Goal: Task Accomplishment & Management: Use online tool/utility

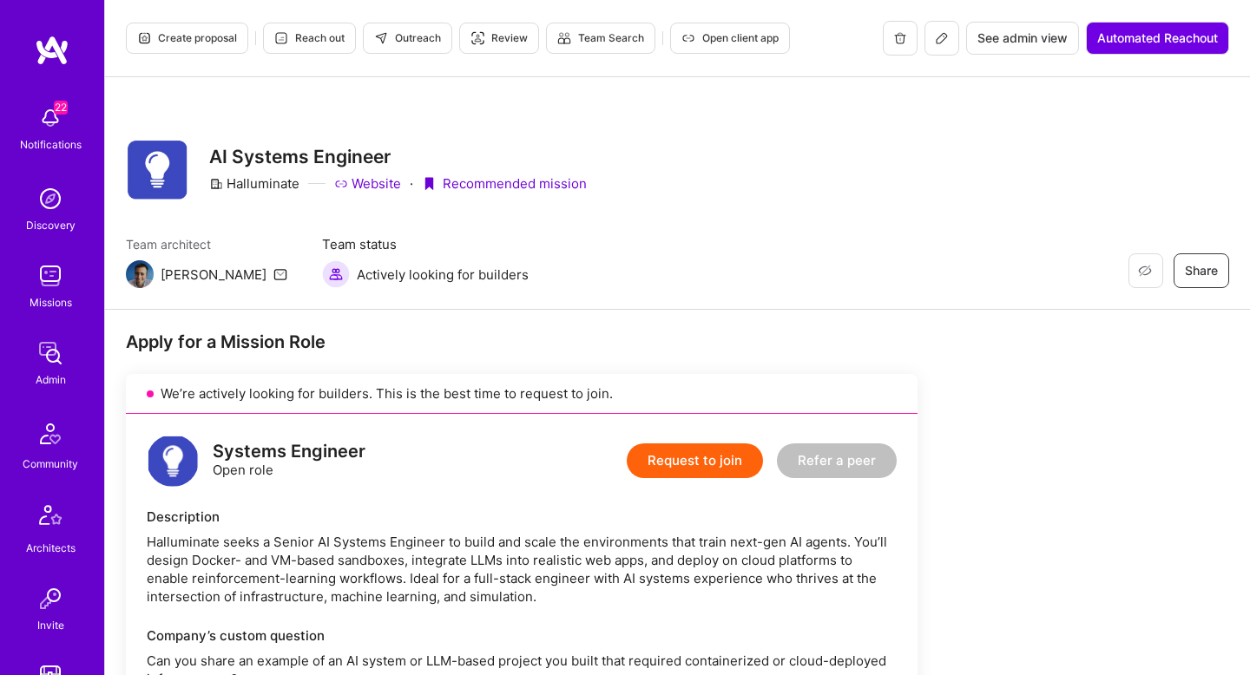
click at [938, 45] on button at bounding box center [942, 38] width 35 height 35
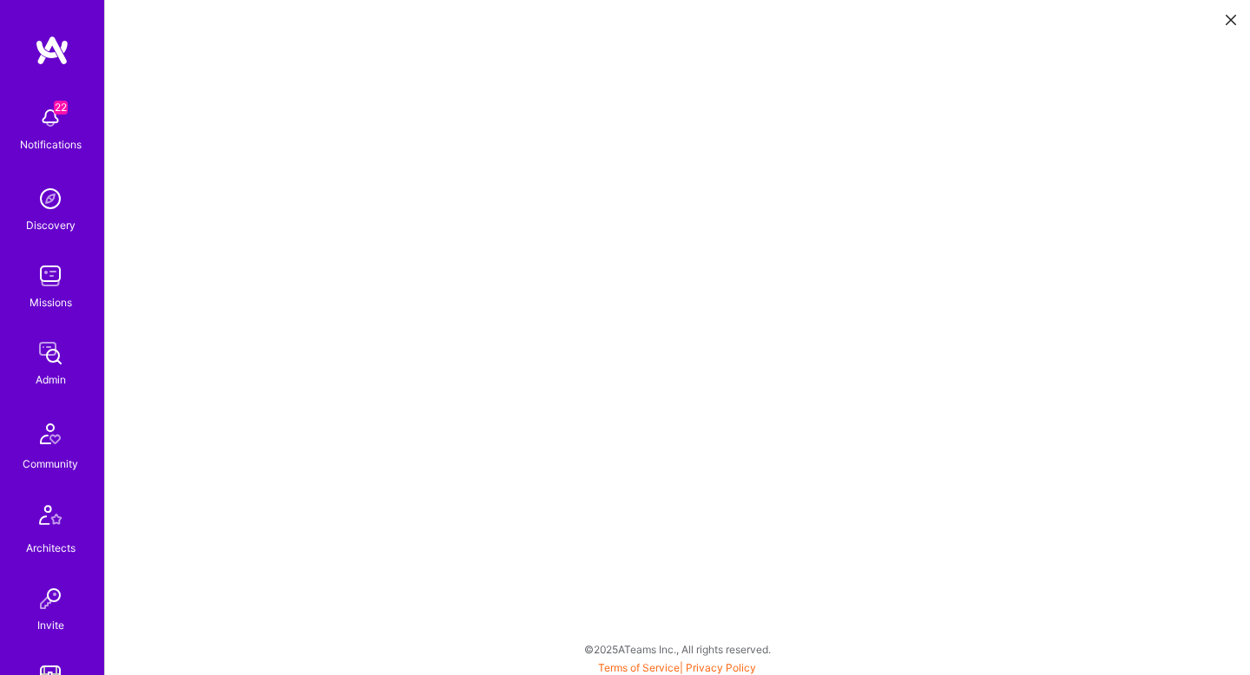
click at [1237, 16] on button at bounding box center [1231, 18] width 21 height 29
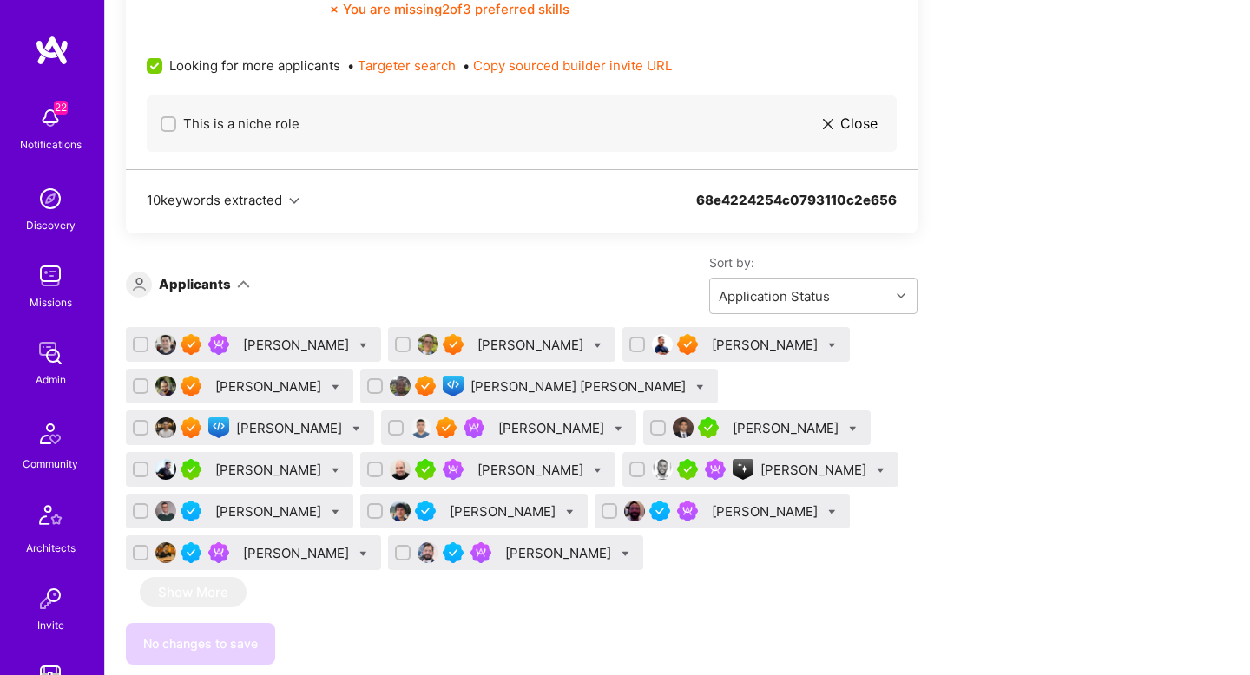
scroll to position [1070, 0]
click at [346, 420] on div "Levan Khunjgurua" at bounding box center [290, 429] width 109 height 18
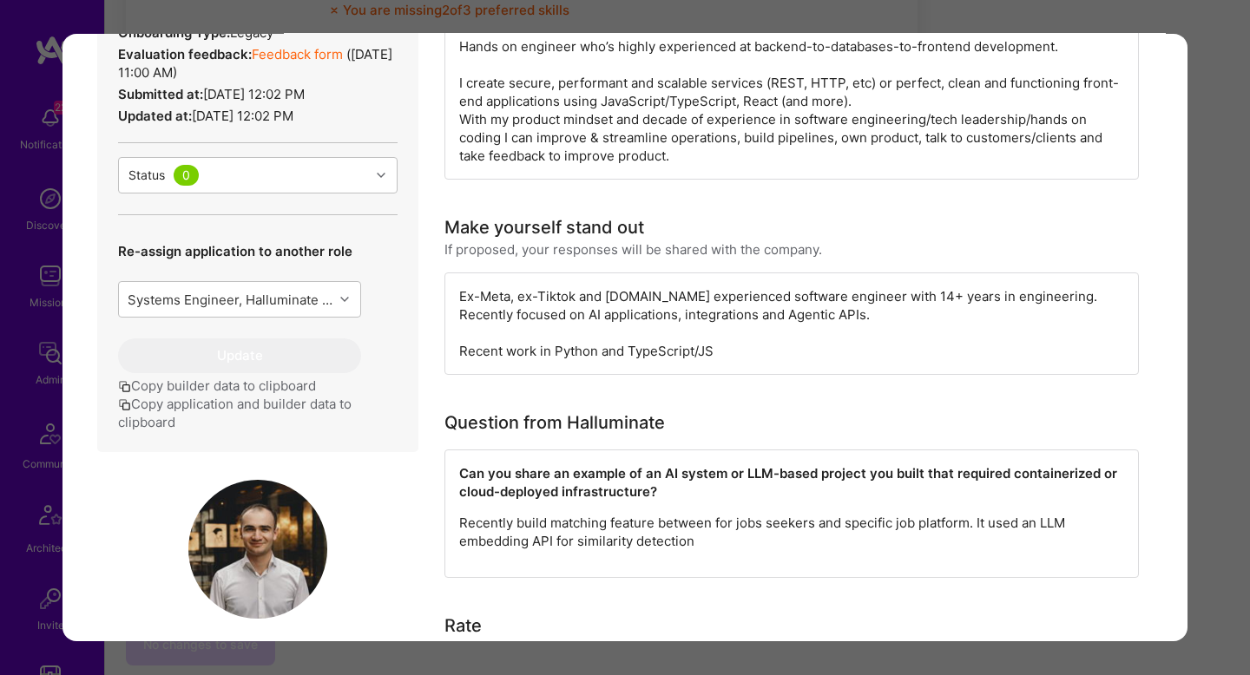
scroll to position [623, 0]
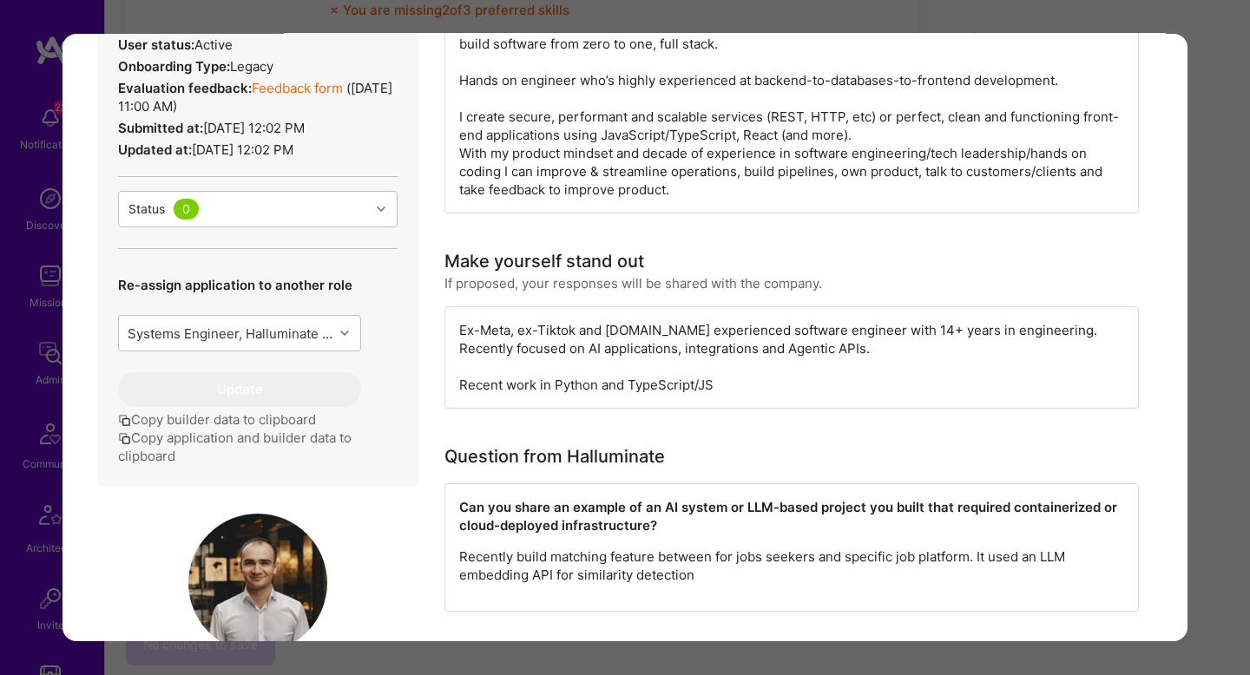
click at [1224, 252] on div "Application 6 of 16 Builder Missing Requirements Required Location See location…" at bounding box center [625, 337] width 1250 height 675
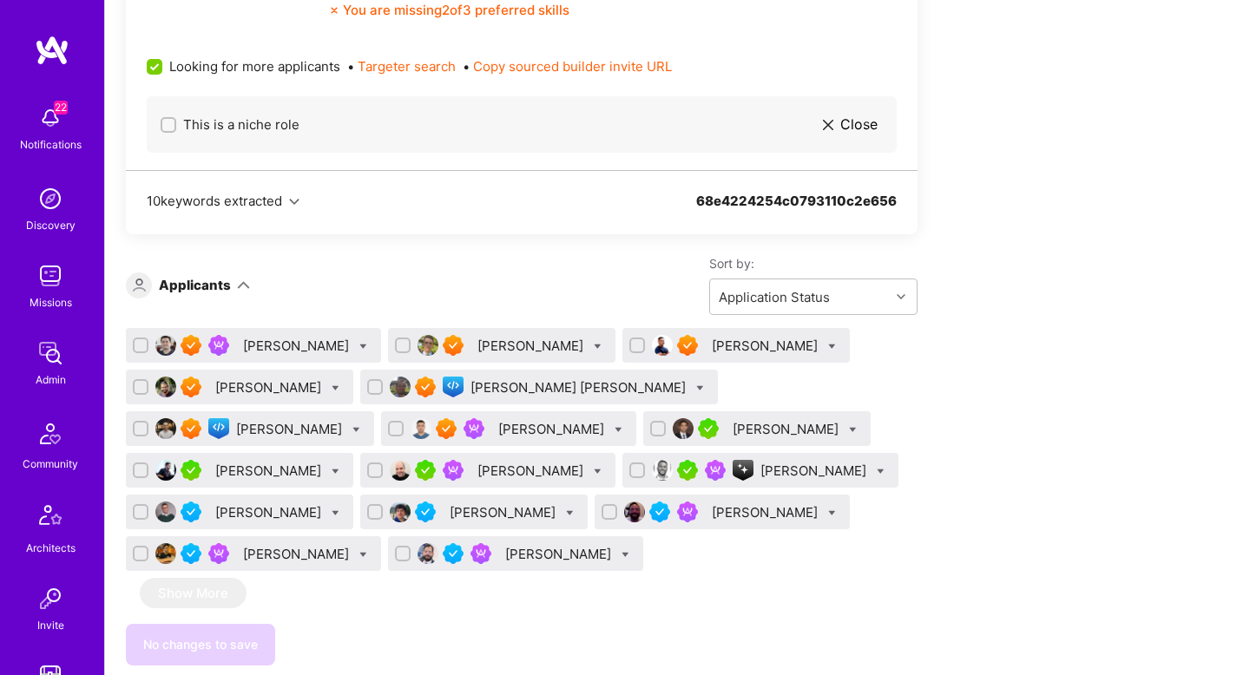
click at [471, 386] on div "Gorka Ludlow" at bounding box center [580, 388] width 219 height 18
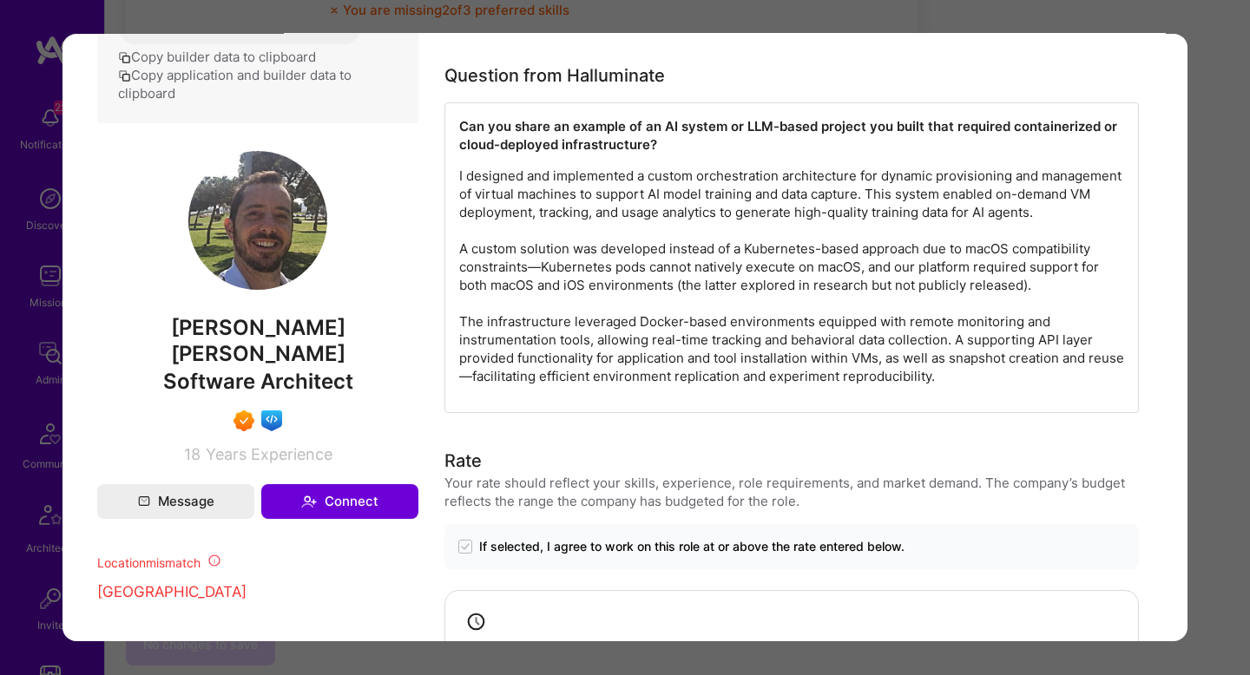
scroll to position [870, 0]
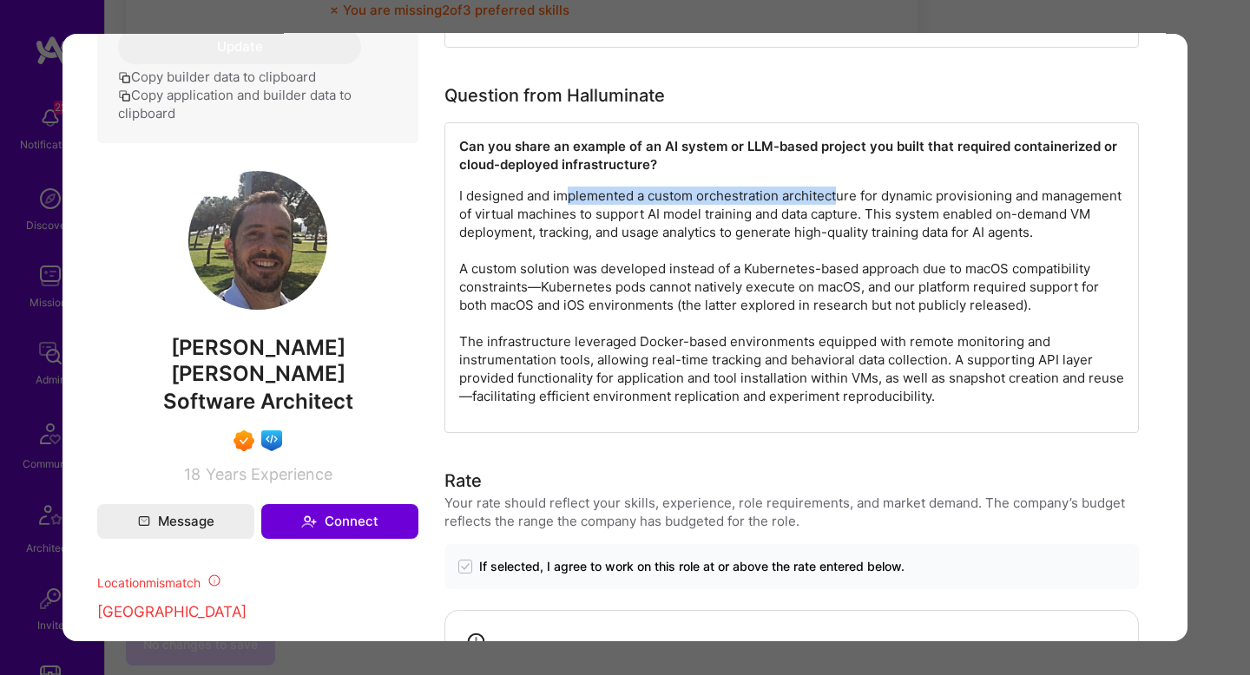
drag, startPoint x: 563, startPoint y: 204, endPoint x: 839, endPoint y: 204, distance: 275.2
click at [839, 204] on p "I designed and implemented a custom orchestration architecture for dynamic prov…" at bounding box center [791, 296] width 665 height 219
drag, startPoint x: 839, startPoint y: 204, endPoint x: 991, endPoint y: 189, distance: 152.6
click at [991, 189] on p "I designed and implemented a custom orchestration architecture for dynamic prov…" at bounding box center [791, 296] width 665 height 219
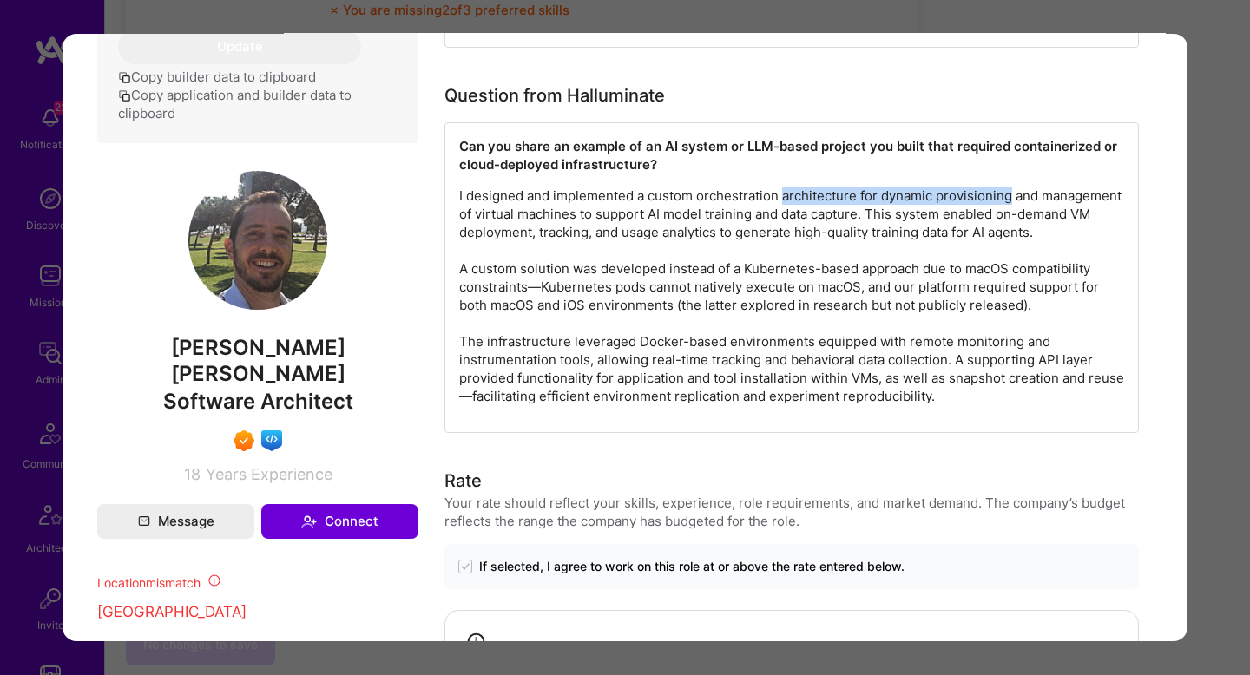
click at [991, 189] on p "I designed and implemented a custom orchestration architecture for dynamic prov…" at bounding box center [791, 296] width 665 height 219
click at [1024, 190] on p "I designed and implemented a custom orchestration architecture for dynamic prov…" at bounding box center [791, 296] width 665 height 219
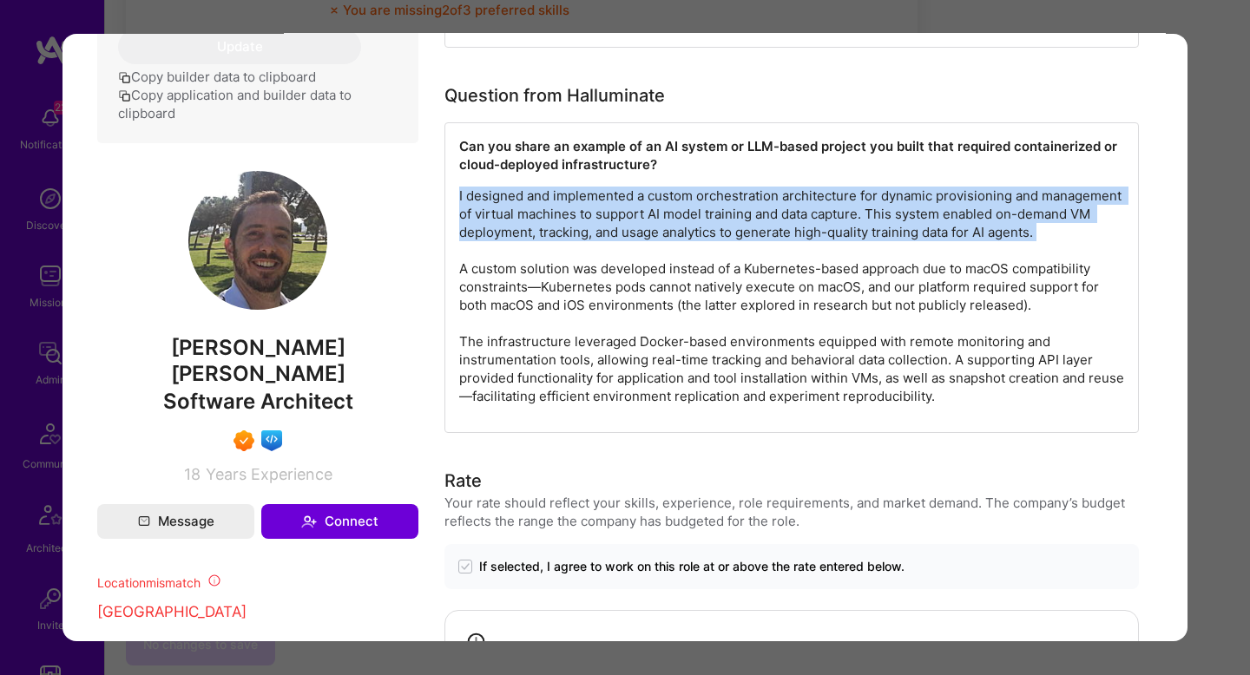
click at [1024, 190] on p "I designed and implemented a custom orchestration architecture for dynamic prov…" at bounding box center [791, 296] width 665 height 219
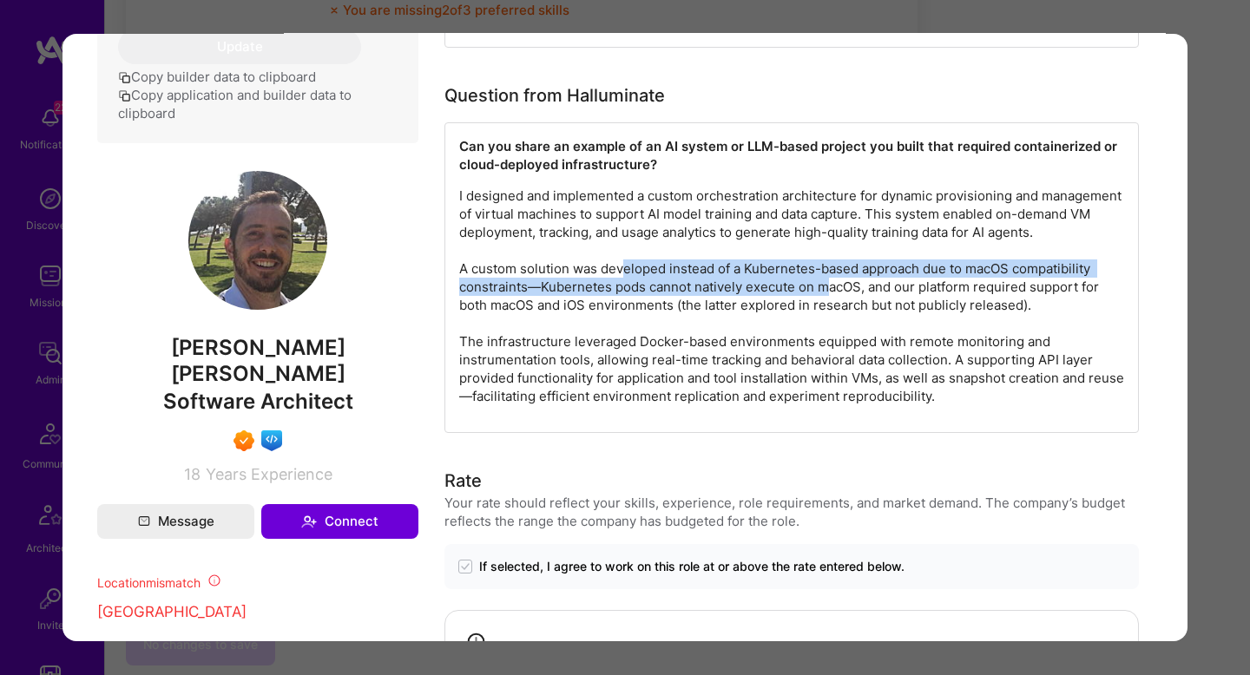
drag, startPoint x: 622, startPoint y: 266, endPoint x: 829, endPoint y: 278, distance: 207.0
click at [830, 278] on p "I designed and implemented a custom orchestration architecture for dynamic prov…" at bounding box center [791, 296] width 665 height 219
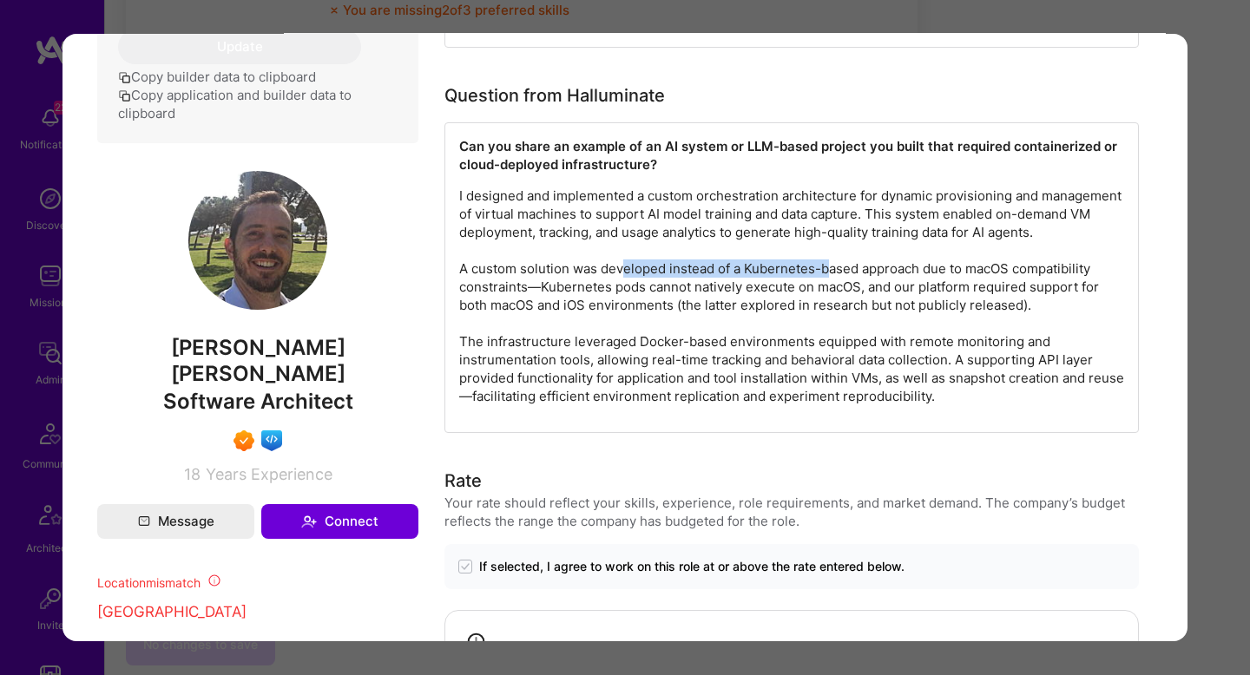
click at [829, 278] on p "I designed and implemented a custom orchestration architecture for dynamic prov…" at bounding box center [791, 296] width 665 height 219
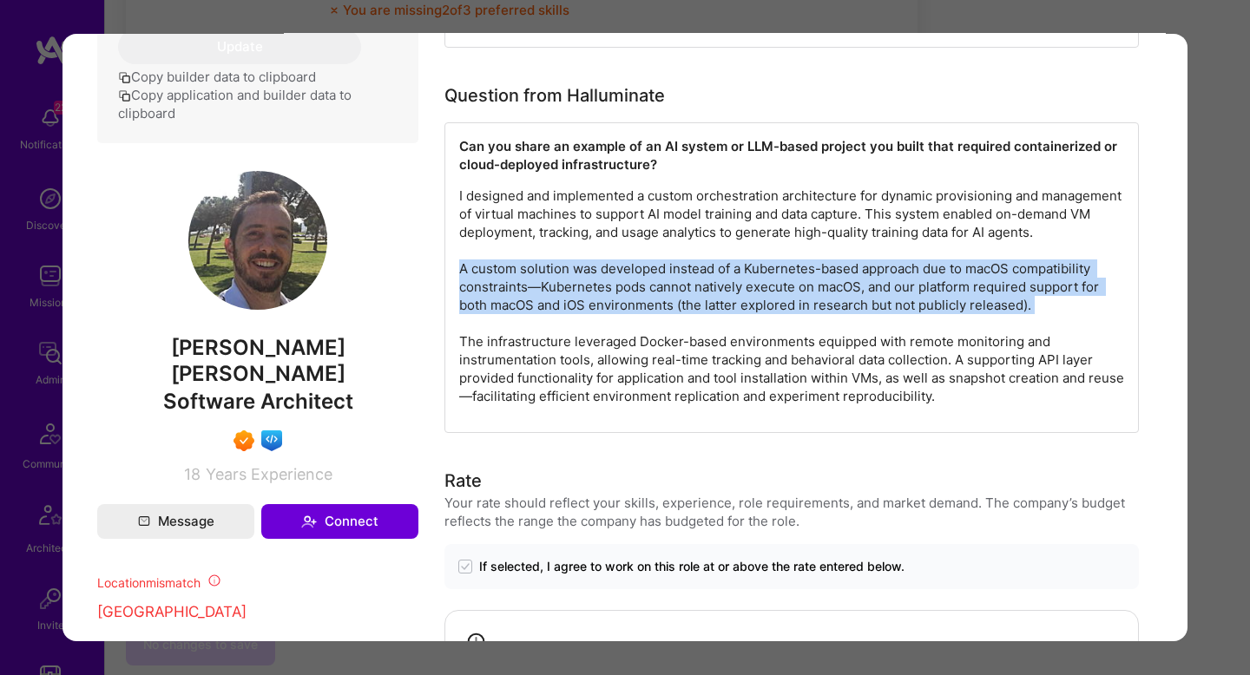
click at [829, 278] on p "I designed and implemented a custom orchestration architecture for dynamic prov…" at bounding box center [791, 296] width 665 height 219
click at [747, 278] on p "I designed and implemented a custom orchestration architecture for dynamic prov…" at bounding box center [791, 296] width 665 height 219
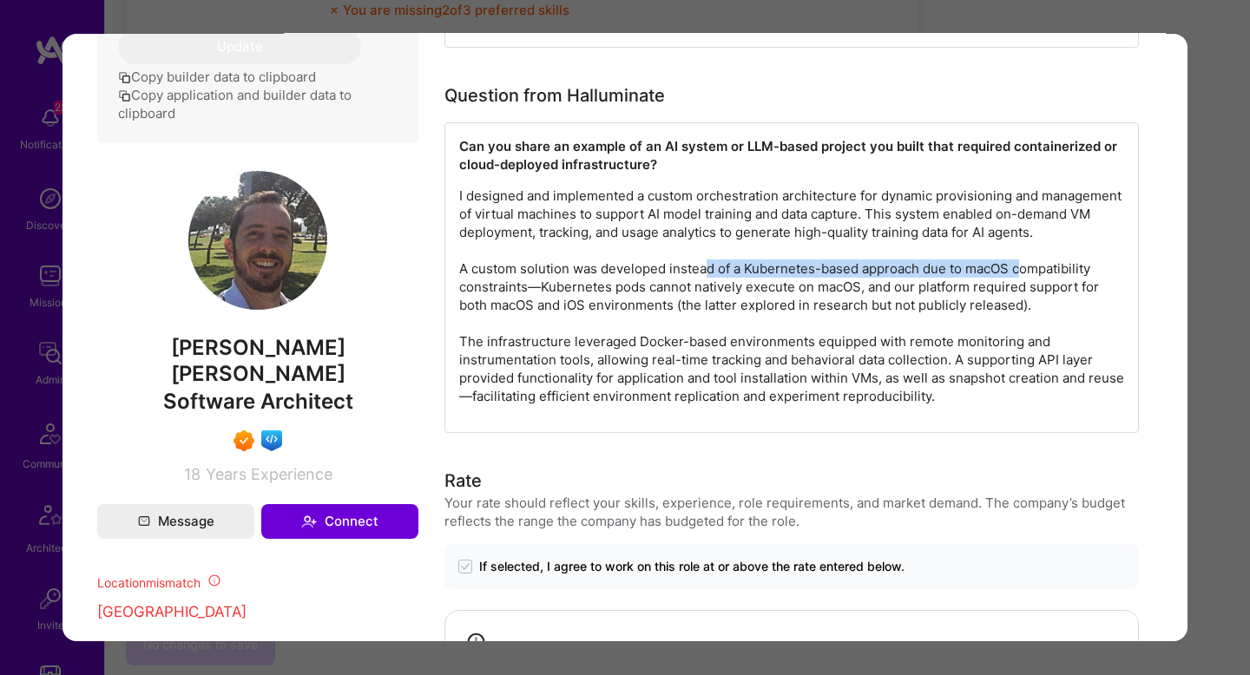
drag, startPoint x: 709, startPoint y: 277, endPoint x: 1024, endPoint y: 278, distance: 315.1
click at [1024, 278] on p "I designed and implemented a custom orchestration architecture for dynamic prov…" at bounding box center [791, 296] width 665 height 219
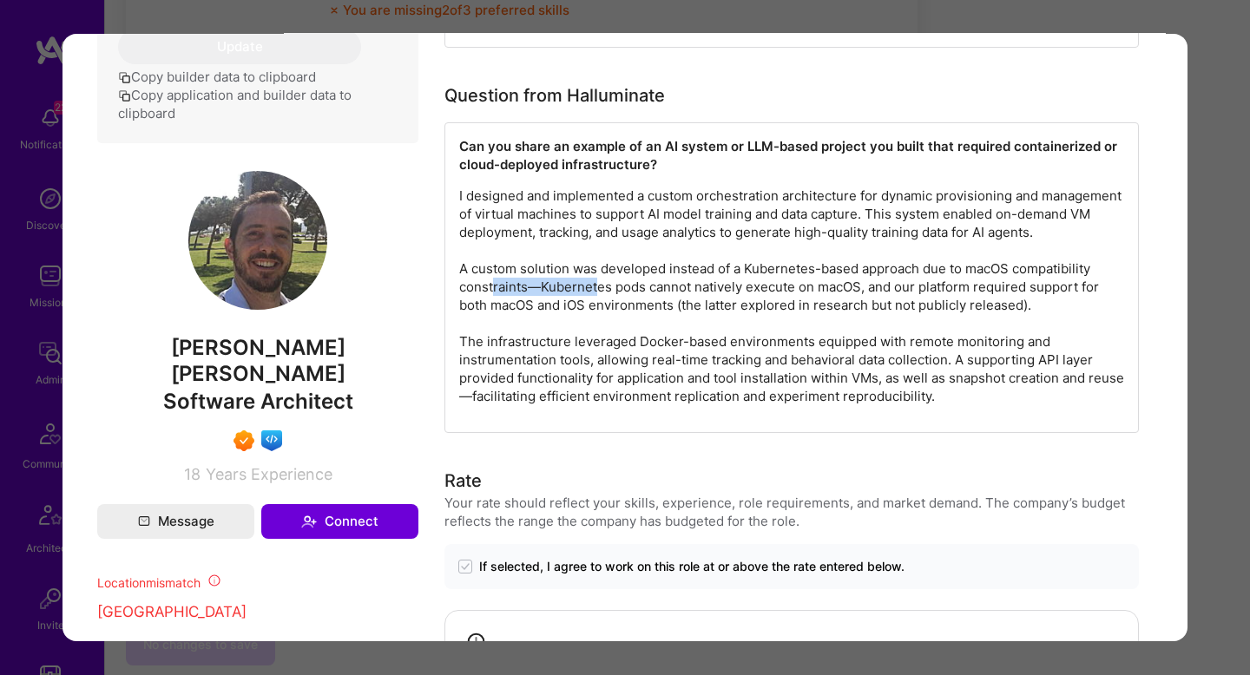
drag, startPoint x: 495, startPoint y: 281, endPoint x: 596, endPoint y: 286, distance: 101.7
click at [596, 286] on p "I designed and implemented a custom orchestration architecture for dynamic prov…" at bounding box center [791, 296] width 665 height 219
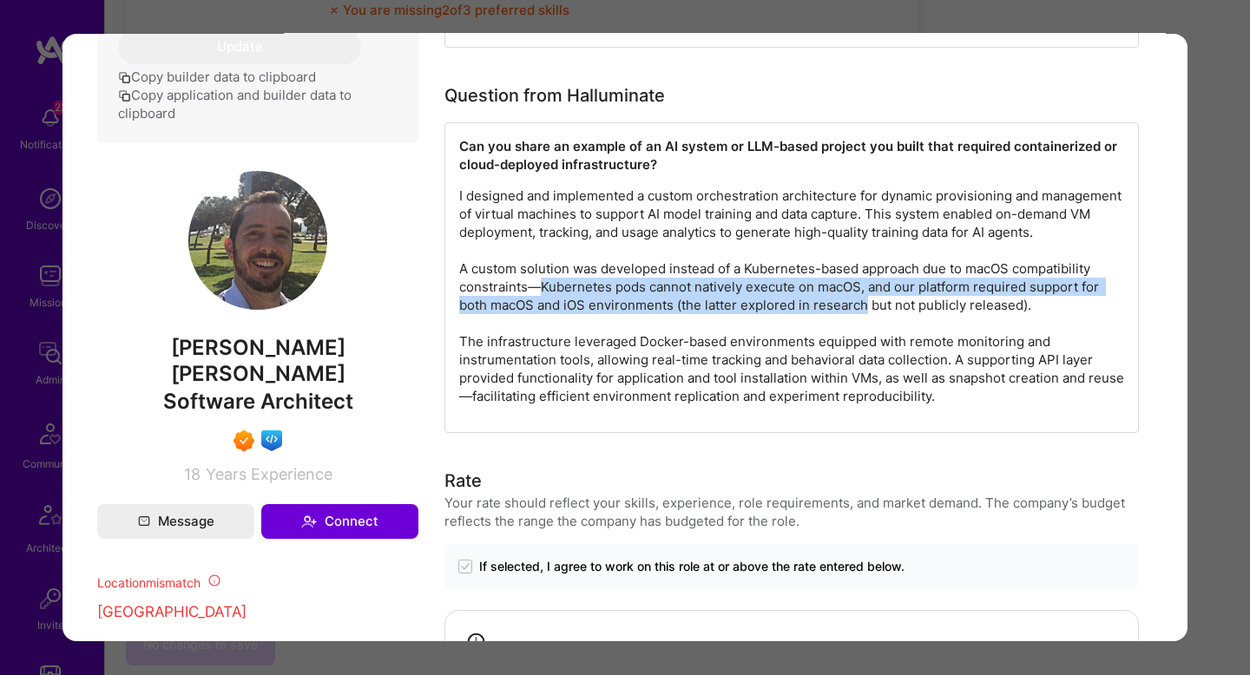
drag, startPoint x: 596, startPoint y: 286, endPoint x: 862, endPoint y: 312, distance: 266.9
click at [862, 312] on p "I designed and implemented a custom orchestration architecture for dynamic prov…" at bounding box center [791, 296] width 665 height 219
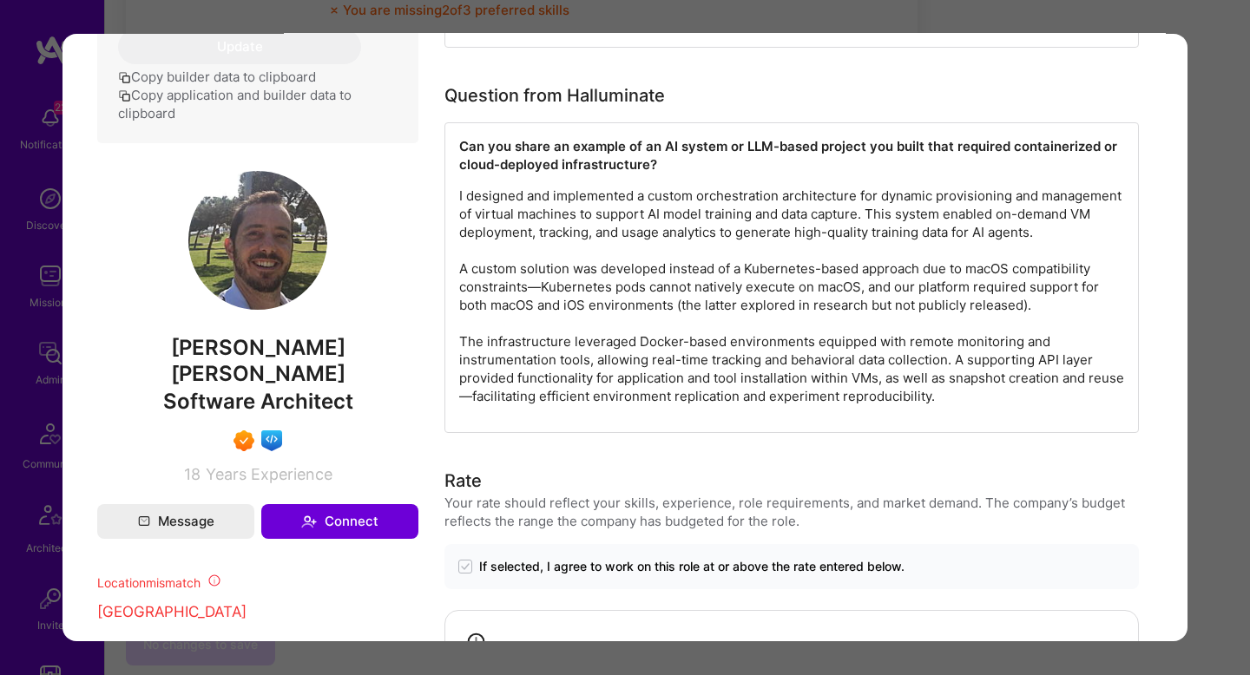
click at [628, 345] on p "I designed and implemented a custom orchestration architecture for dynamic prov…" at bounding box center [791, 296] width 665 height 219
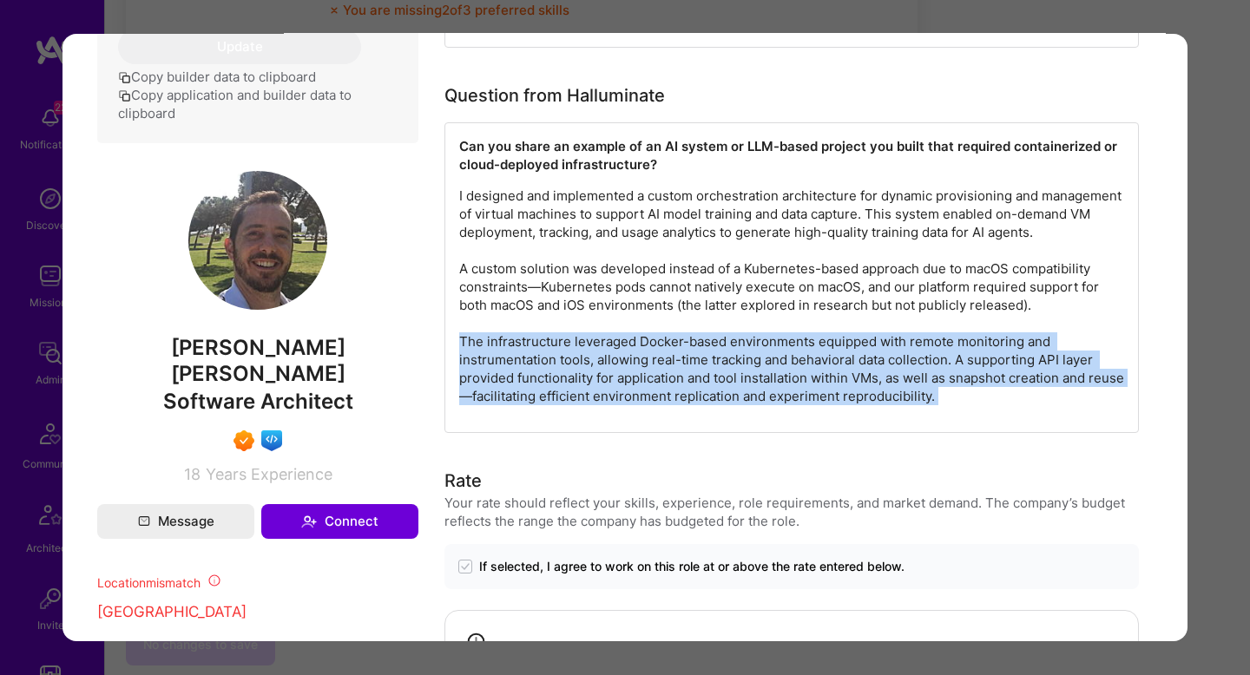
click at [628, 345] on p "I designed and implemented a custom orchestration architecture for dynamic prov…" at bounding box center [791, 296] width 665 height 219
click at [730, 355] on p "I designed and implemented a custom orchestration architecture for dynamic prov…" at bounding box center [791, 296] width 665 height 219
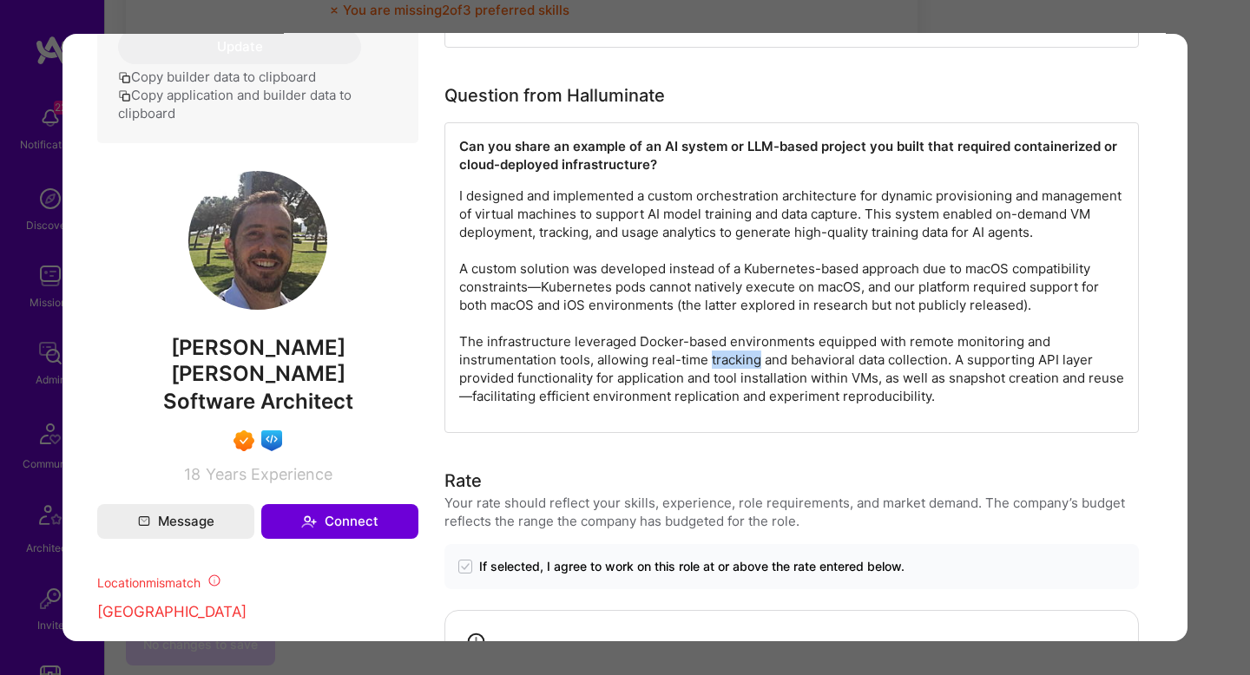
click at [730, 355] on p "I designed and implemented a custom orchestration architecture for dynamic prov…" at bounding box center [791, 296] width 665 height 219
click at [745, 347] on p "I designed and implemented a custom orchestration architecture for dynamic prov…" at bounding box center [791, 296] width 665 height 219
click at [952, 344] on p "I designed and implemented a custom orchestration architecture for dynamic prov…" at bounding box center [791, 296] width 665 height 219
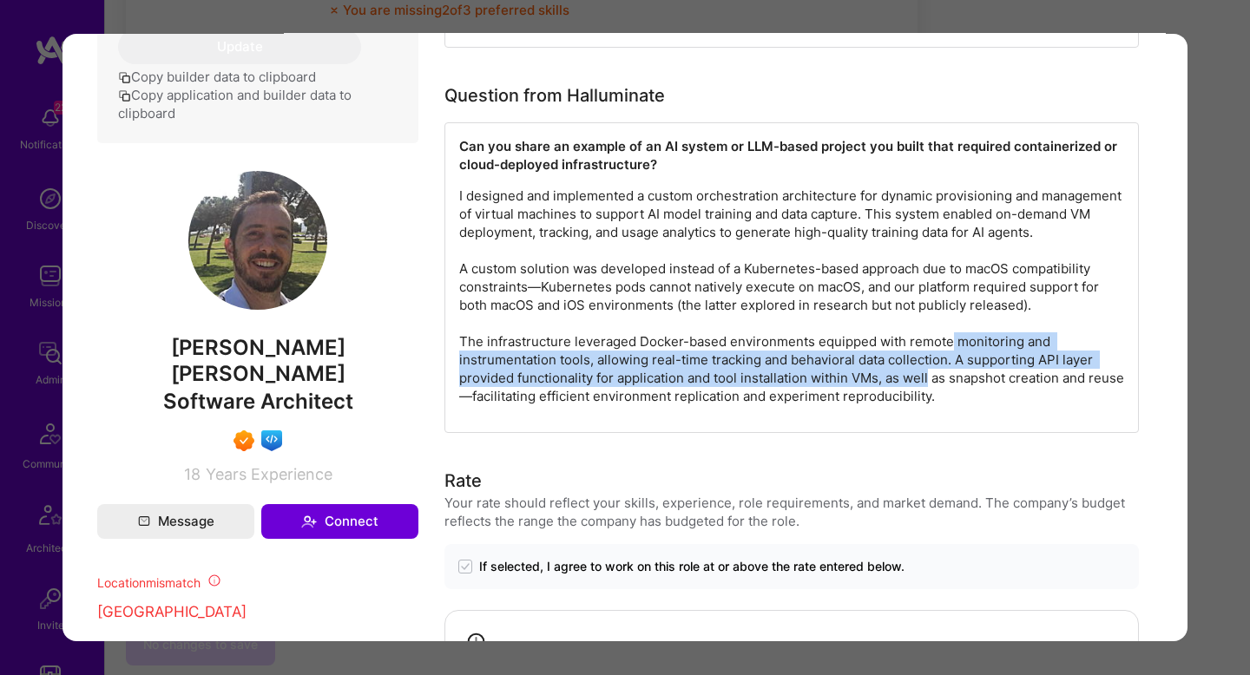
drag, startPoint x: 952, startPoint y: 344, endPoint x: 911, endPoint y: 377, distance: 52.5
click at [911, 377] on p "I designed and implemented a custom orchestration architecture for dynamic prov…" at bounding box center [791, 296] width 665 height 219
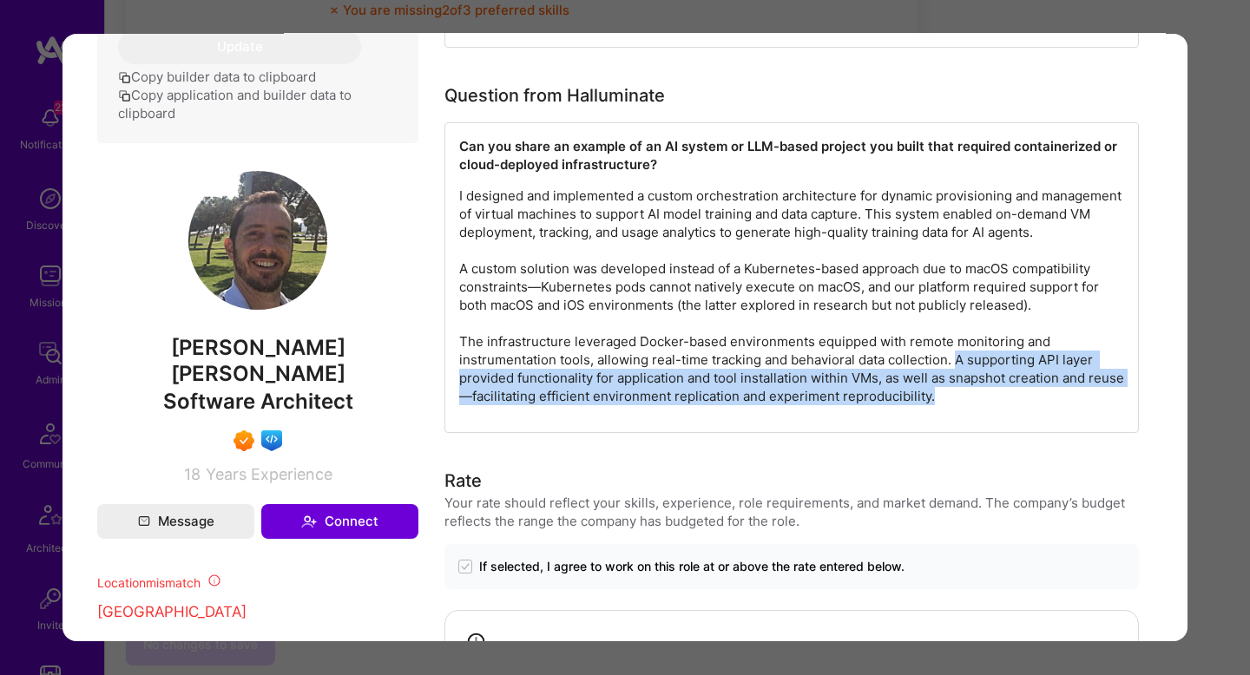
drag, startPoint x: 958, startPoint y: 360, endPoint x: 994, endPoint y: 394, distance: 49.1
click at [994, 394] on p "I designed and implemented a custom orchestration architecture for dynamic prov…" at bounding box center [791, 296] width 665 height 219
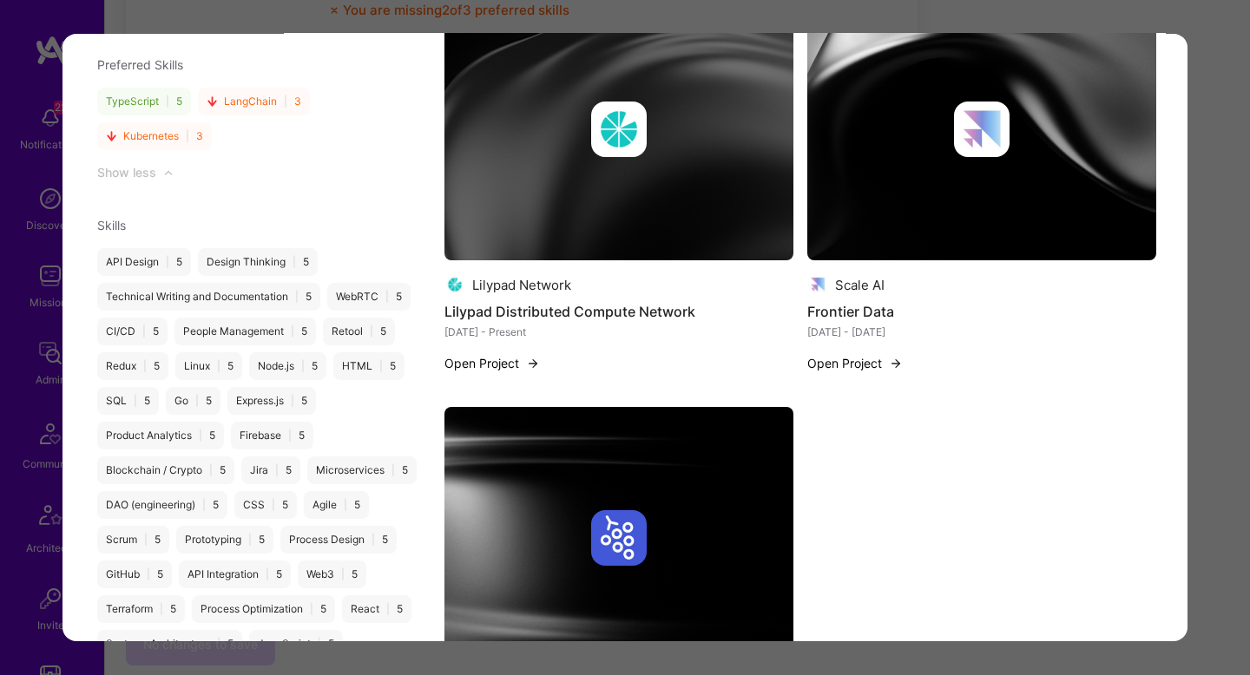
scroll to position [2012, 0]
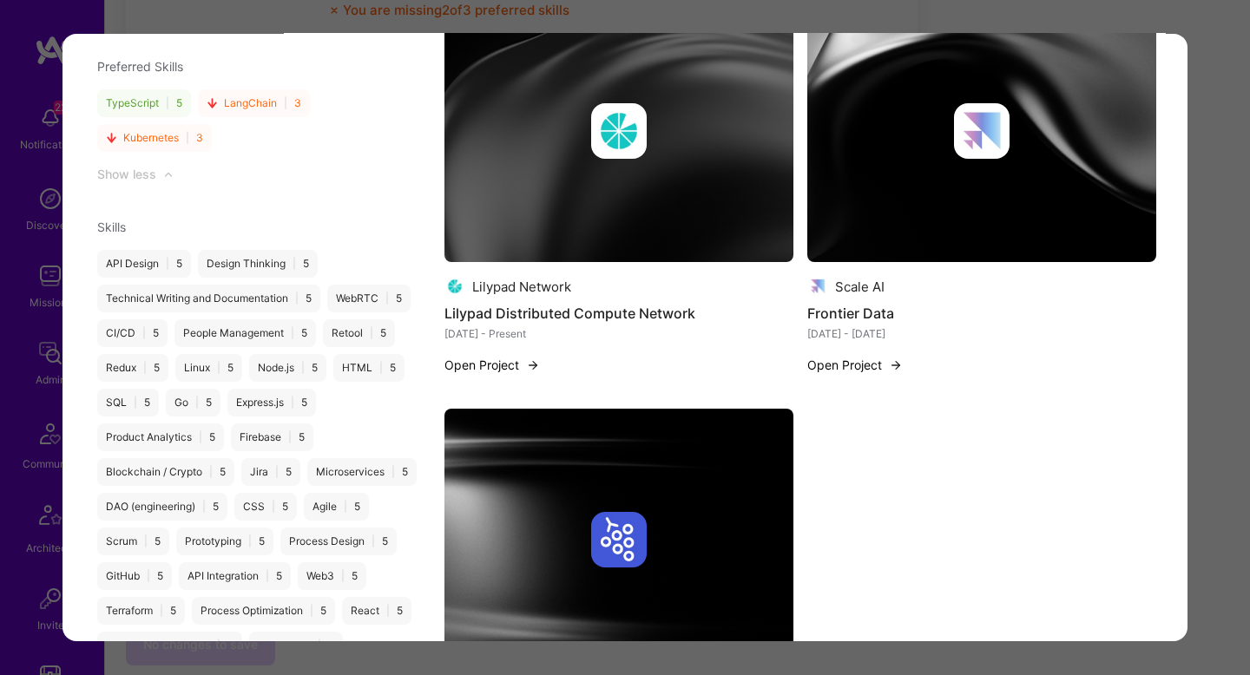
click at [664, 227] on img "modal" at bounding box center [619, 132] width 349 height 262
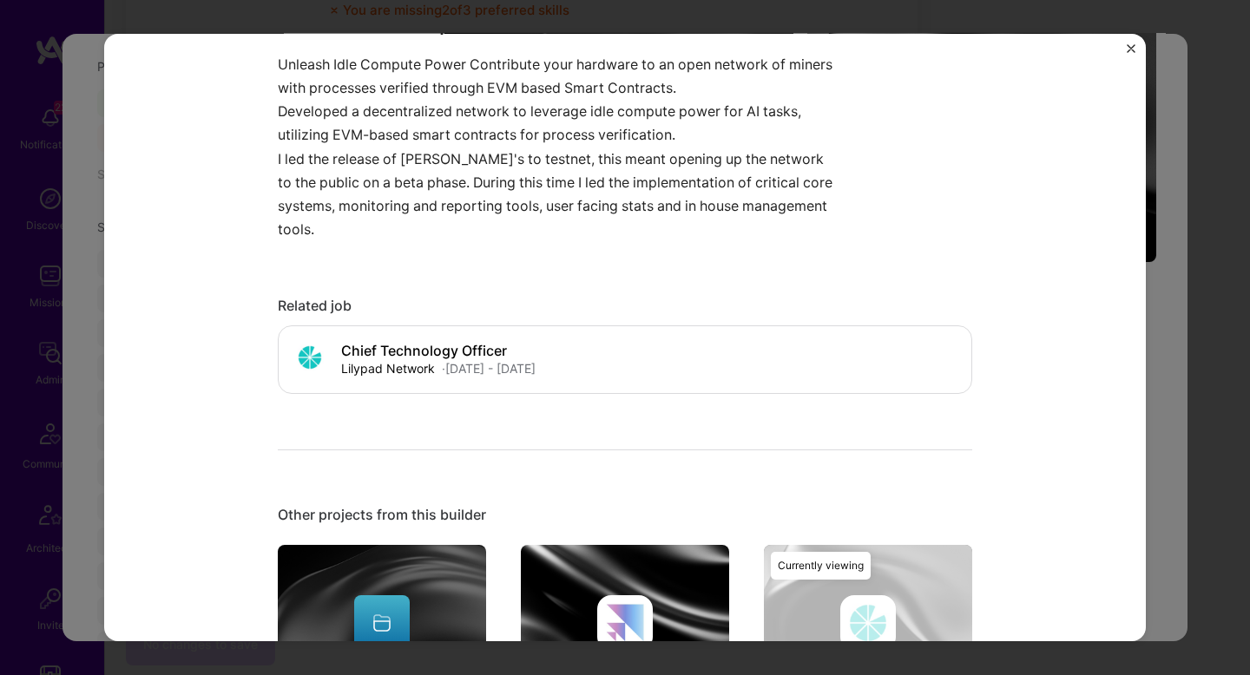
scroll to position [625, 0]
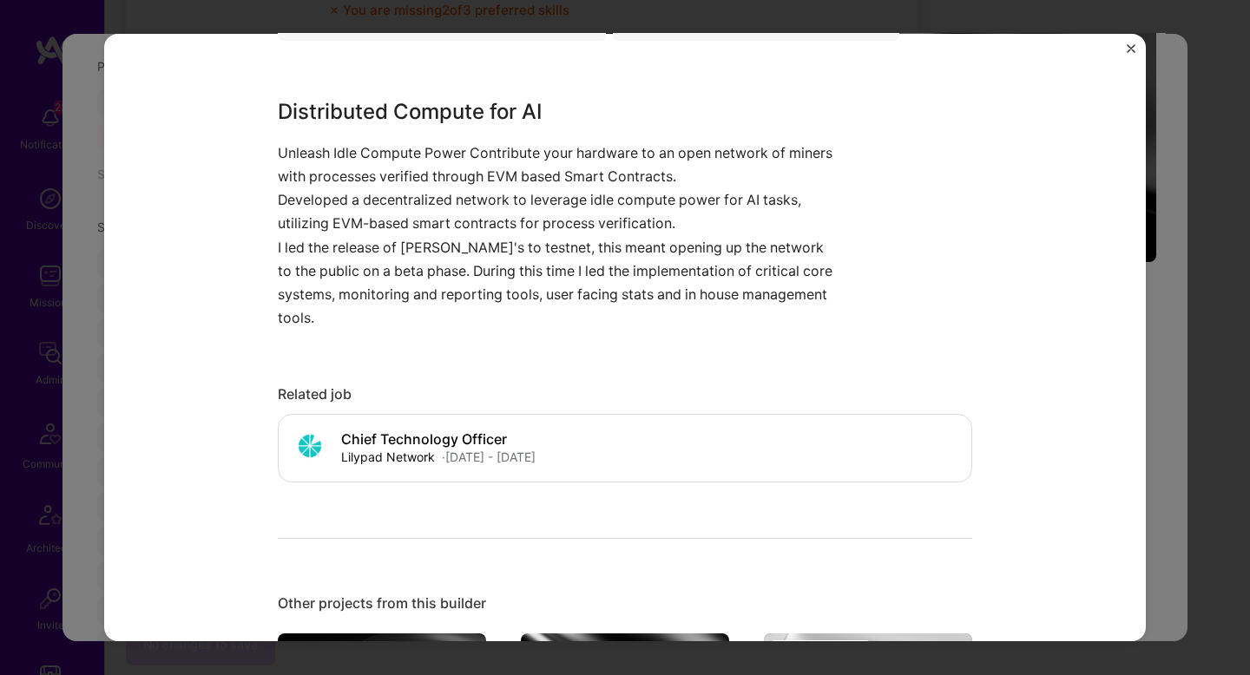
click at [1162, 248] on div "Lilypad Distributed Compute Network Lilypad Network Cloud Services, Artifical I…" at bounding box center [625, 337] width 1250 height 675
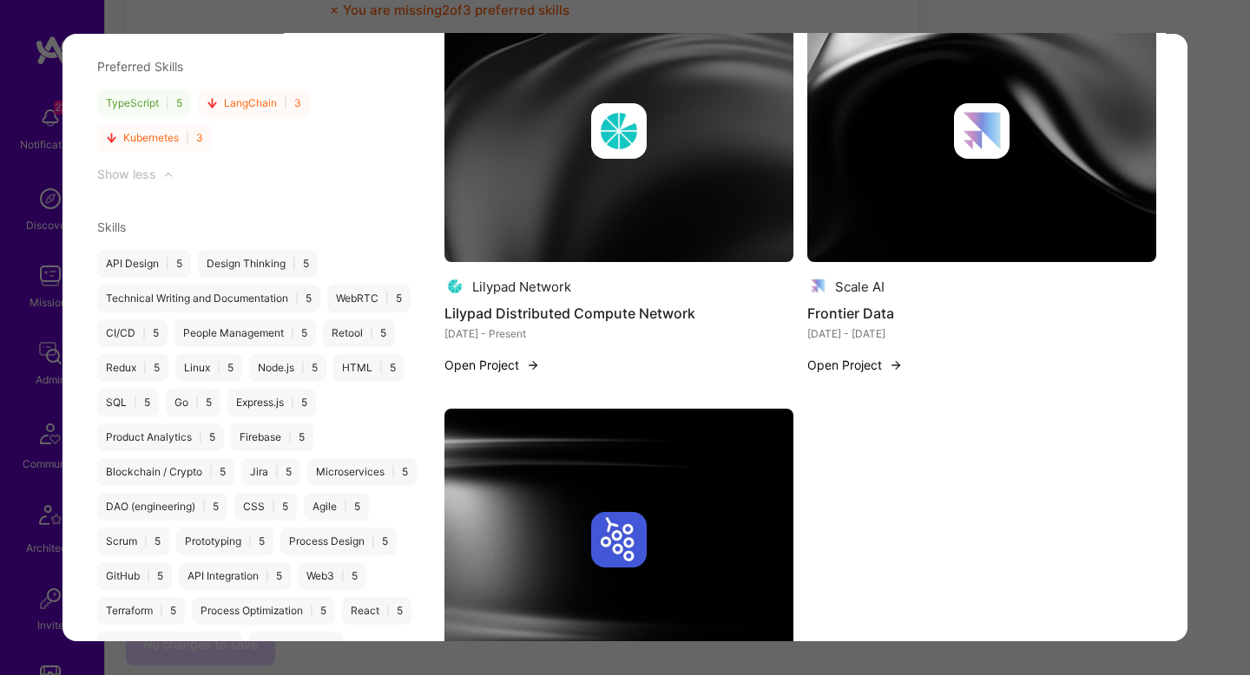
click at [895, 187] on img "modal" at bounding box center [981, 132] width 349 height 262
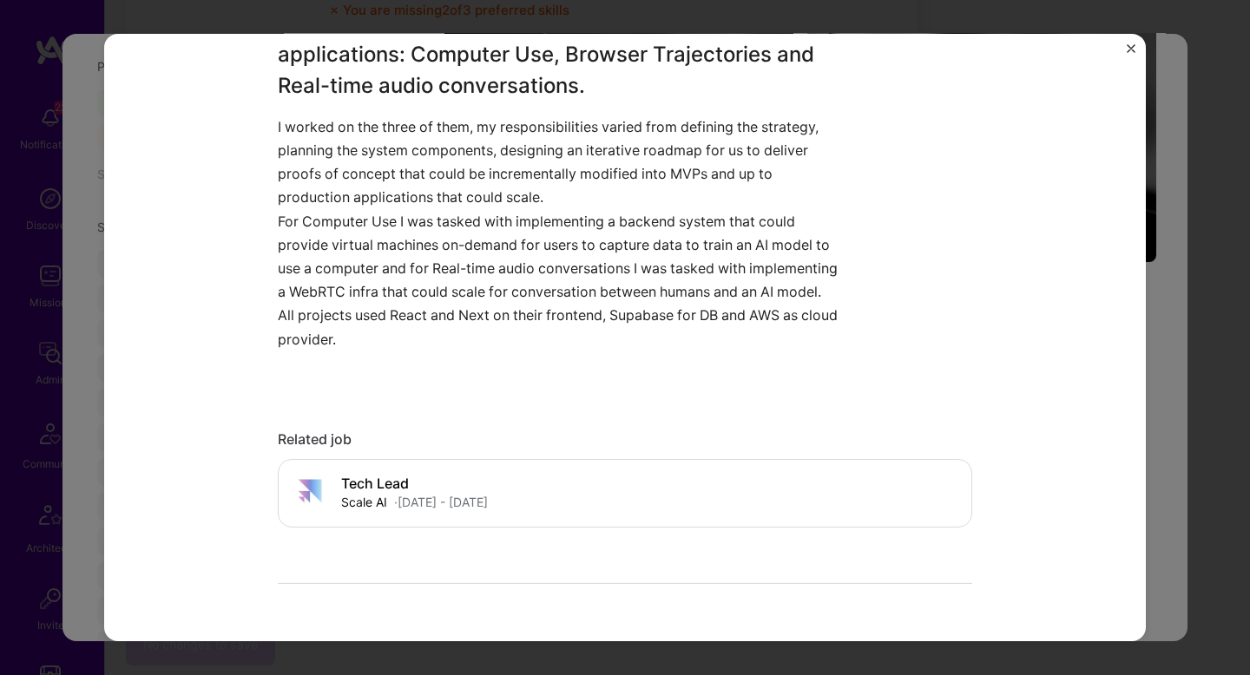
scroll to position [834, 0]
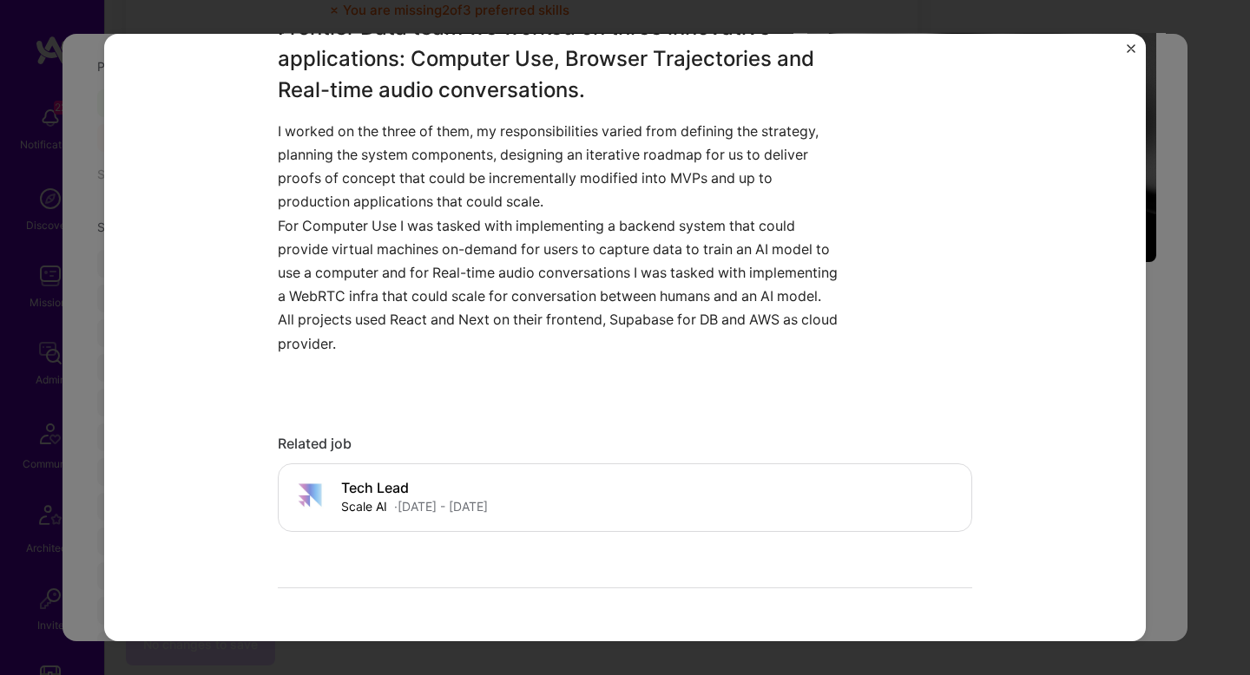
click at [1152, 280] on div "Frontier Data Scale AI Artifical Intelligence / Machine Learning Role Tech Lead…" at bounding box center [625, 337] width 1250 height 675
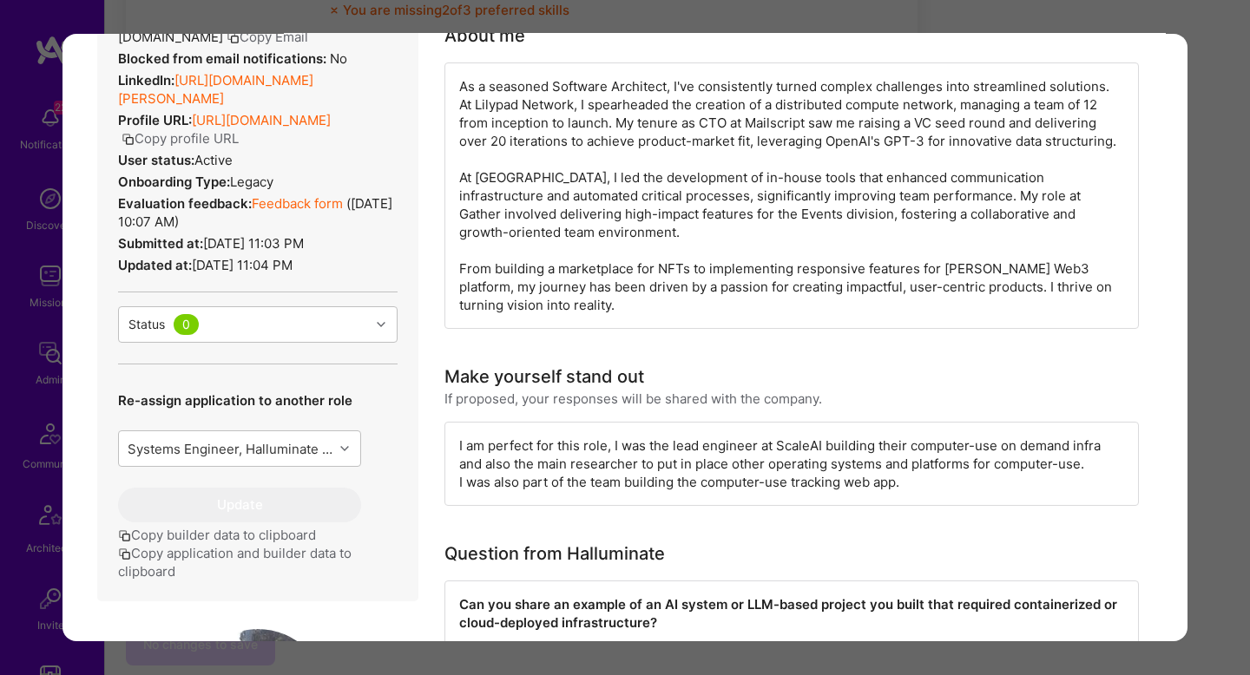
scroll to position [393, 0]
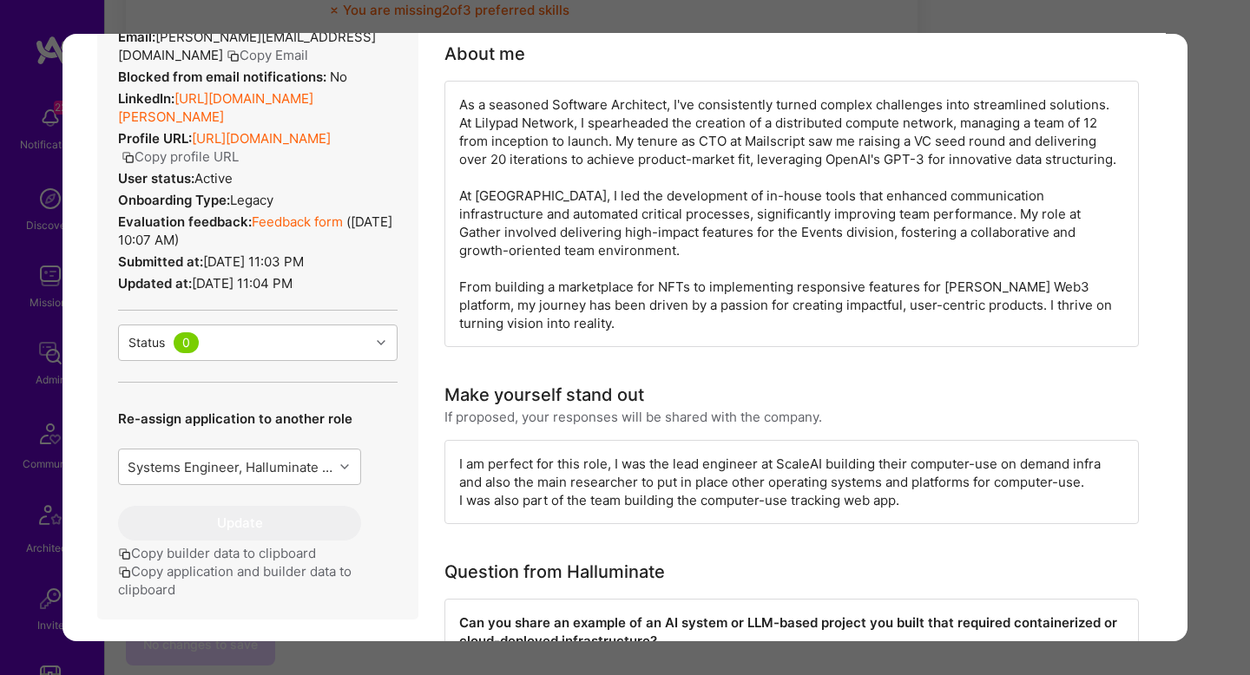
click at [299, 220] on link "Feedback form" at bounding box center [297, 222] width 91 height 16
click at [293, 90] on link "https://linkedin.com/in/gorka-ludlow" at bounding box center [215, 107] width 195 height 35
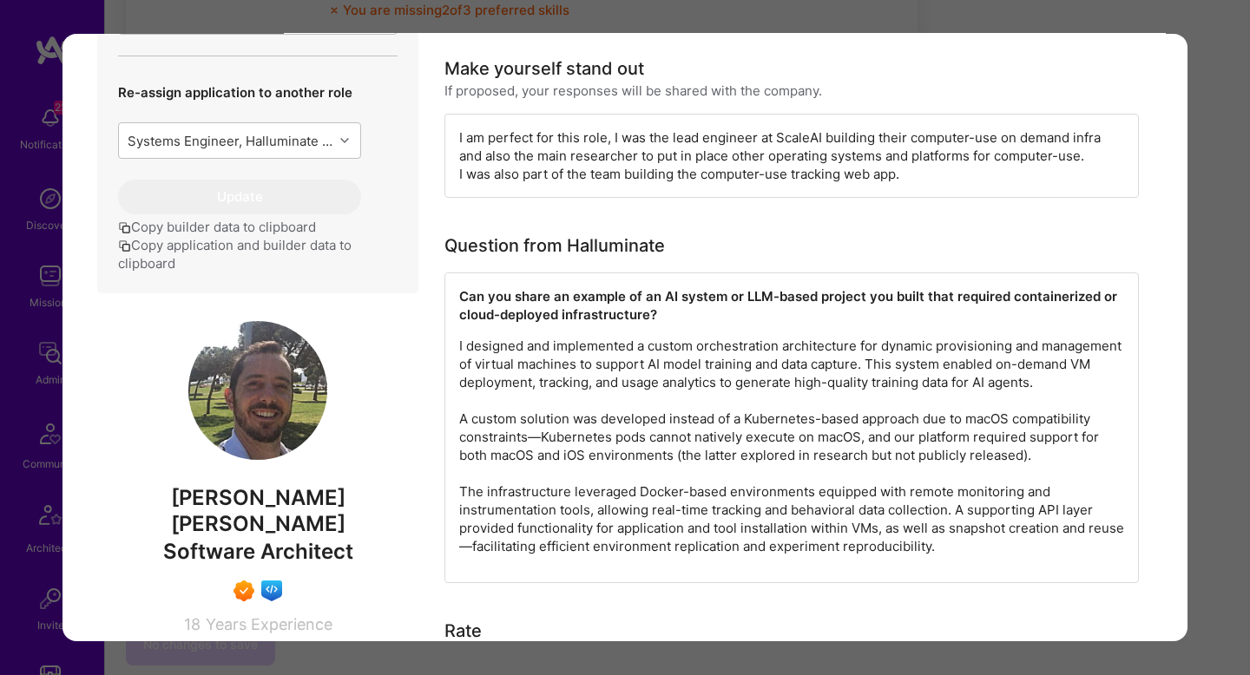
scroll to position [721, 0]
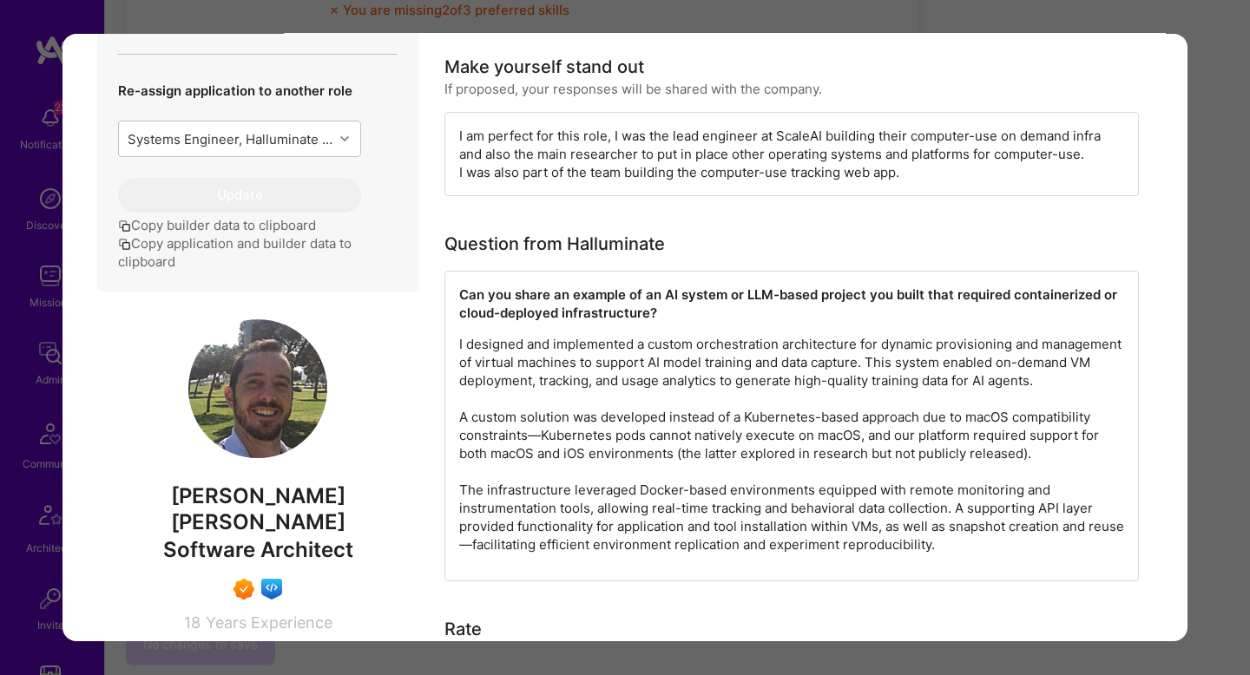
click at [1221, 432] on div "Application 5 of 16 Builder Missing Requirements Required Location See location…" at bounding box center [625, 337] width 1250 height 675
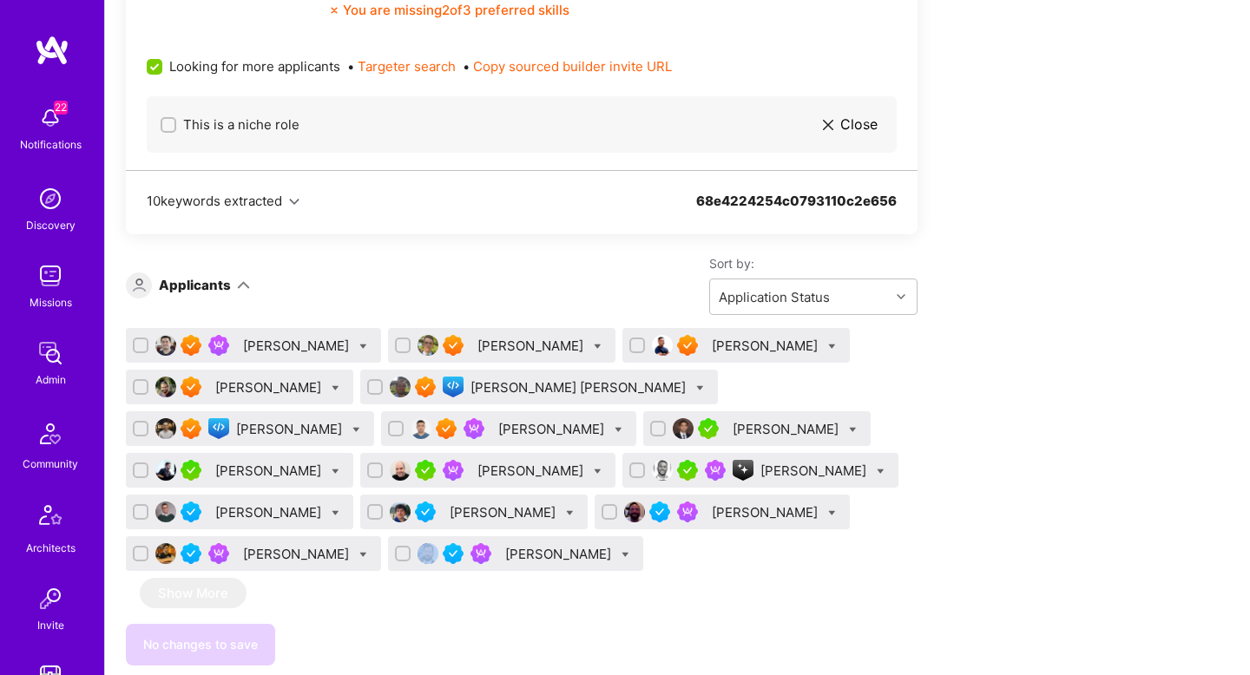
click at [1221, 432] on div "Apply for a Mission Role We’re actively looking for builders. This is the best …" at bounding box center [677, 486] width 1145 height 2492
click at [535, 387] on div "Gorka Ludlow" at bounding box center [539, 387] width 358 height 35
click at [696, 388] on icon at bounding box center [700, 389] width 8 height 8
checkbox input "true"
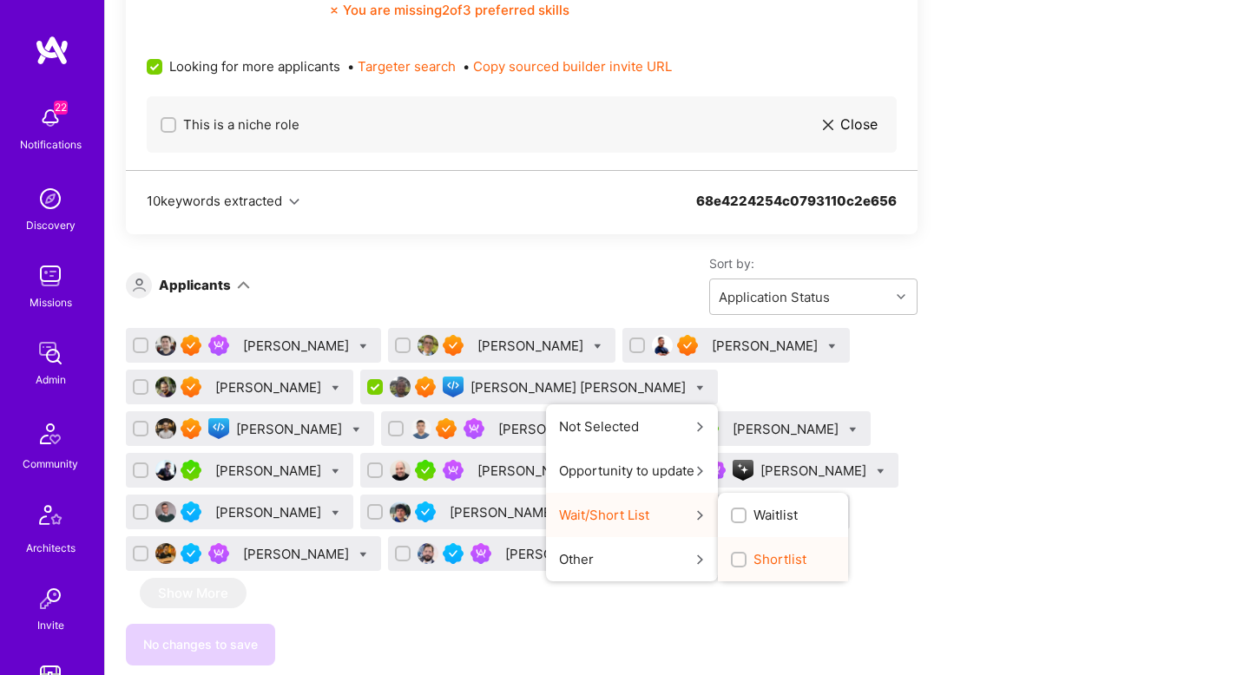
click at [754, 562] on span "Shortlist" at bounding box center [780, 559] width 53 height 18
click at [734, 562] on input "Shortlist" at bounding box center [740, 561] width 12 height 12
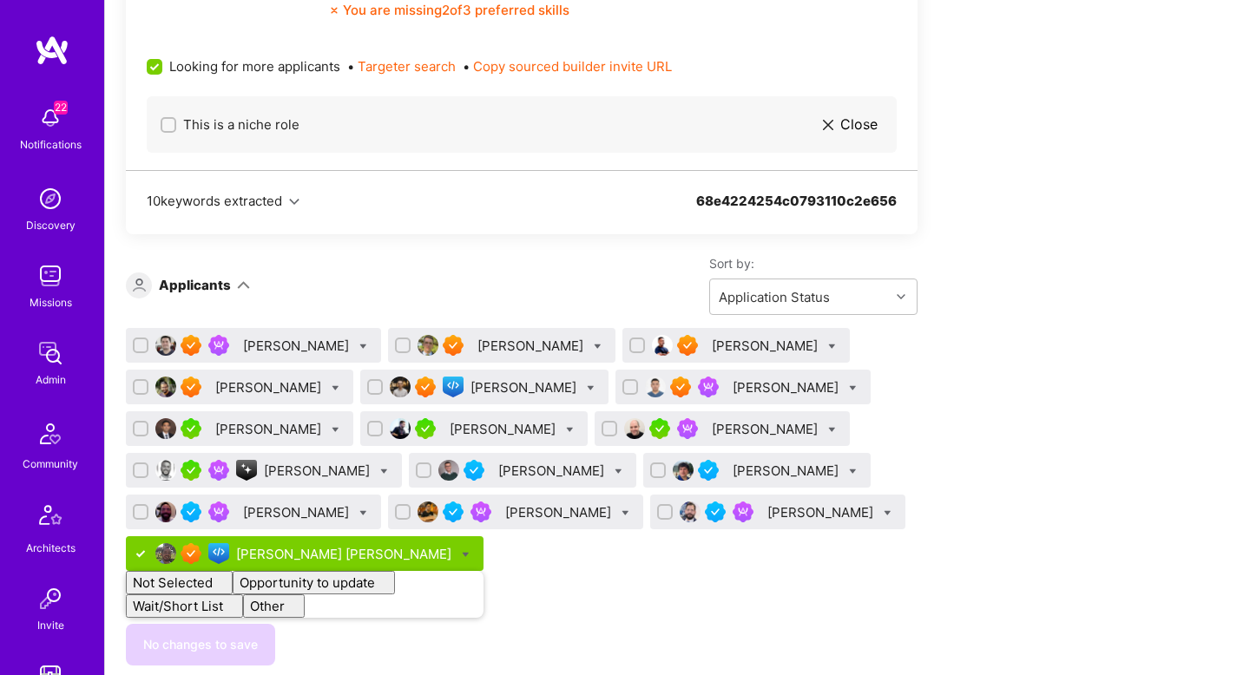
checkbox input "false"
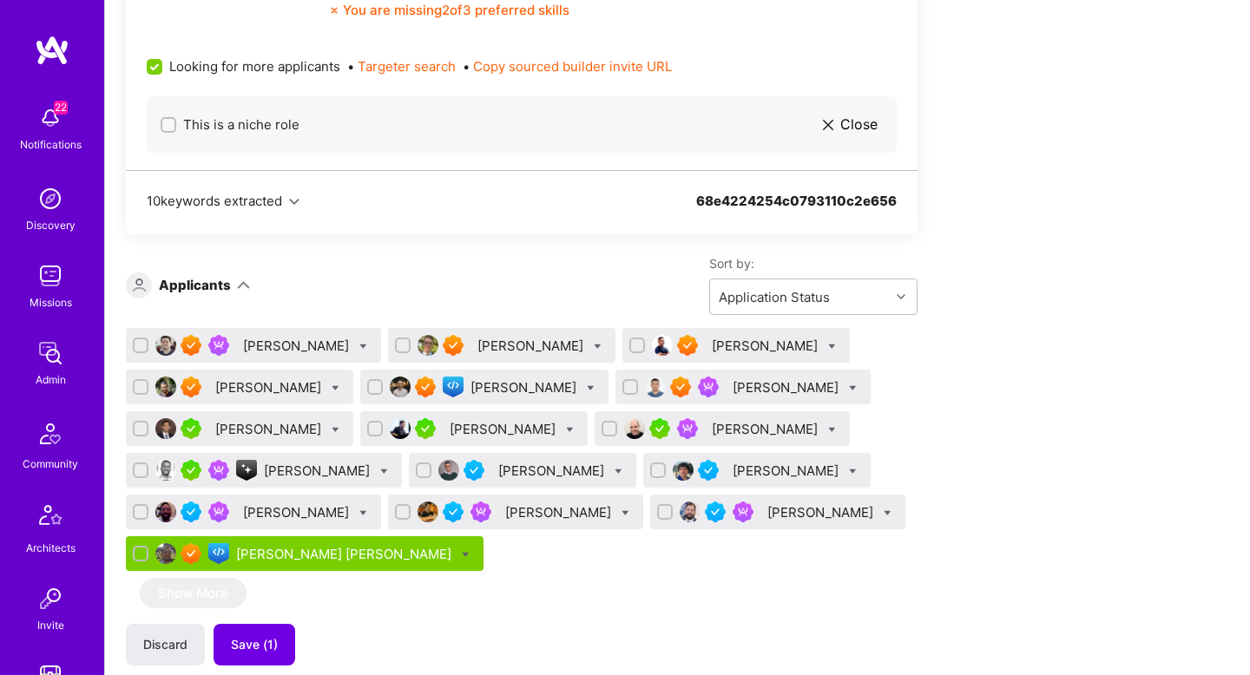
click at [597, 562] on div "Eduardo Luttner Bruno Leite Malith Ranaweera Luve Singh Levan Khunjgurua Talgat…" at bounding box center [522, 453] width 792 height 250
click at [419, 471] on input "checkbox" at bounding box center [425, 471] width 12 height 12
checkbox input "true"
click at [605, 429] on input "checkbox" at bounding box center [611, 430] width 12 height 12
checkbox input "true"
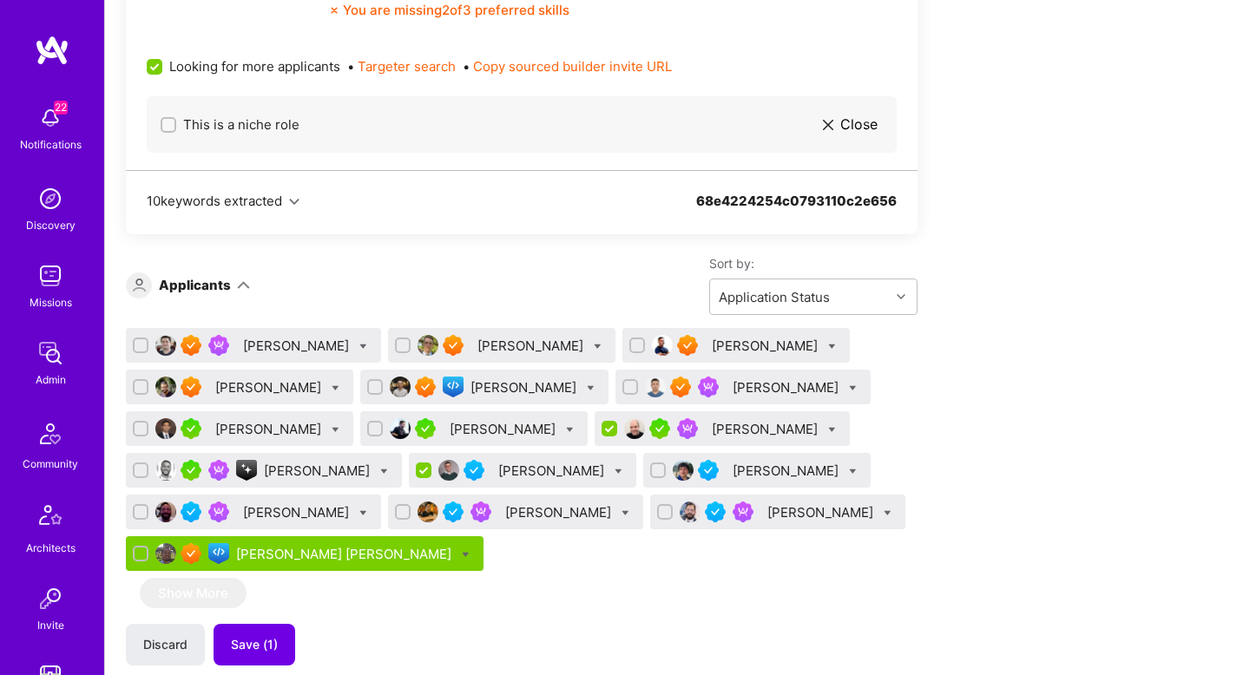
click at [615, 473] on icon at bounding box center [619, 472] width 8 height 8
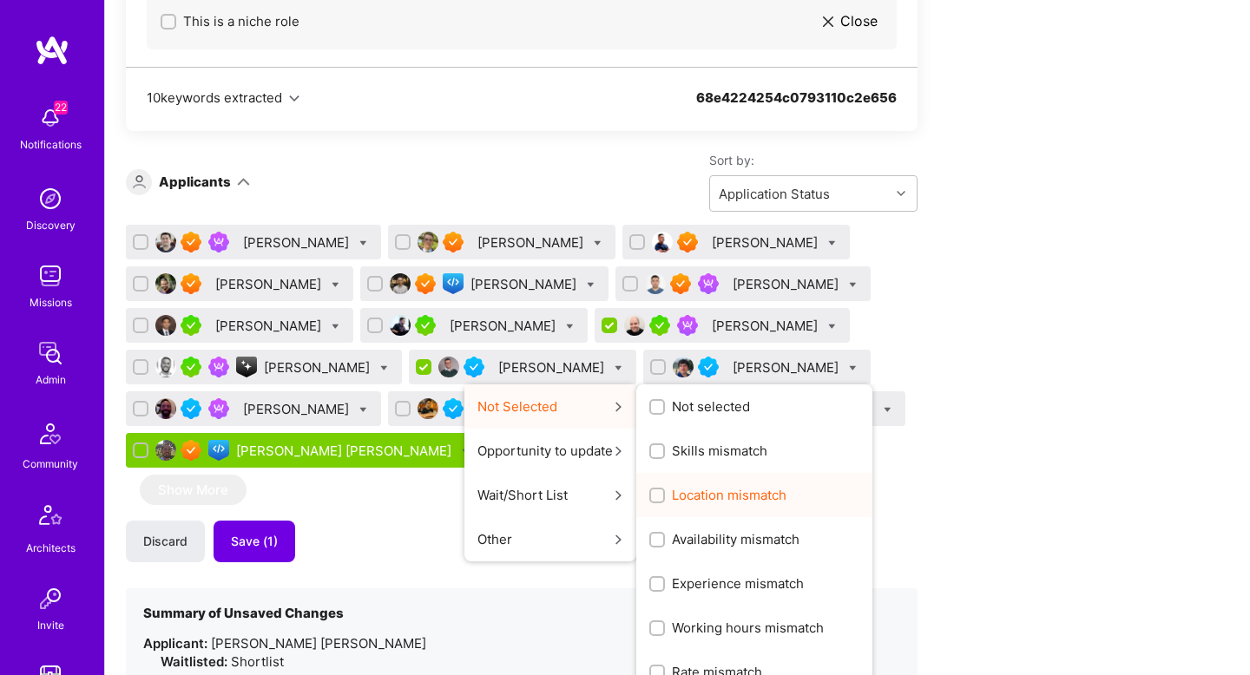
scroll to position [1169, 0]
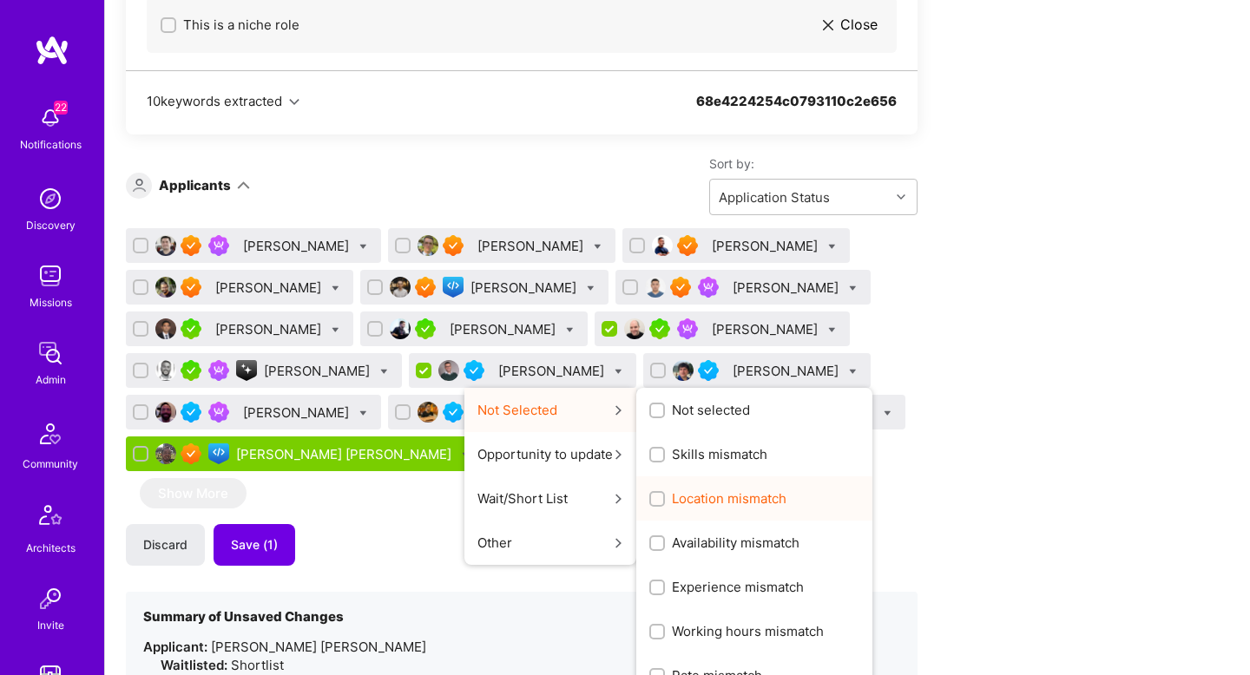
click at [679, 580] on span "Experience mismatch" at bounding box center [738, 587] width 132 height 18
click at [665, 583] on input "Experience mismatch" at bounding box center [659, 589] width 12 height 12
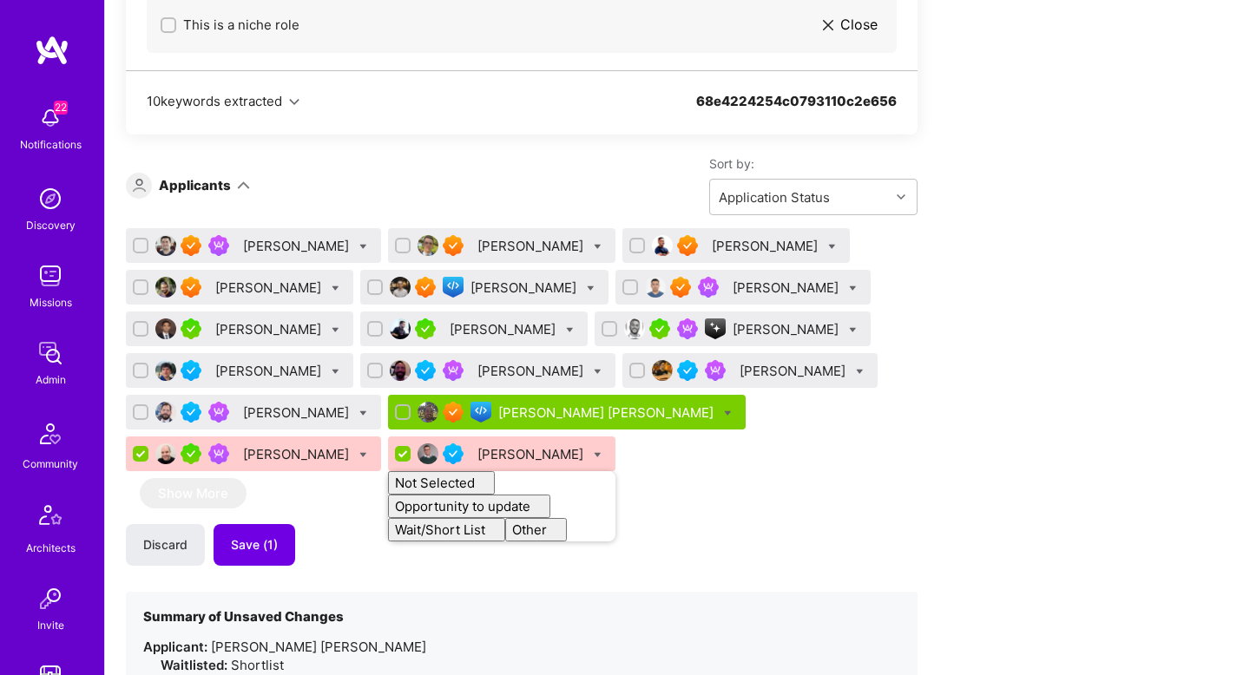
checkbox input "false"
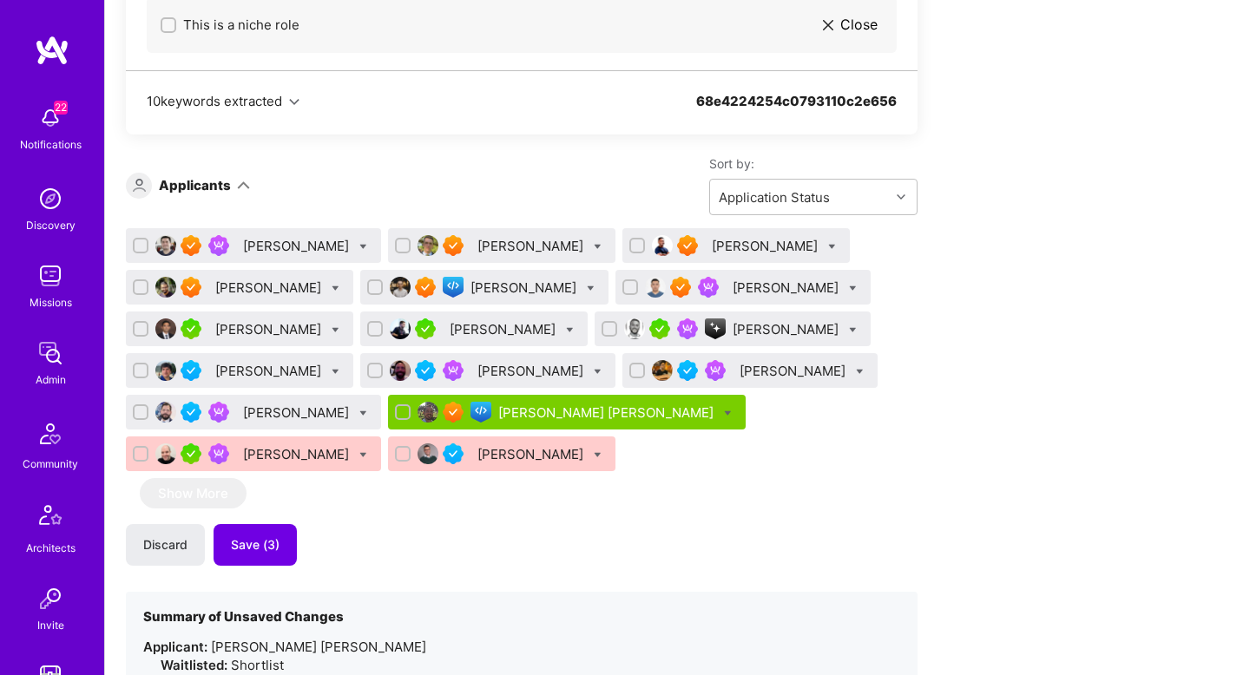
click at [642, 526] on div "Discard Save (3)" at bounding box center [522, 545] width 792 height 42
click at [256, 336] on div "Imran Faridi" at bounding box center [269, 329] width 109 height 18
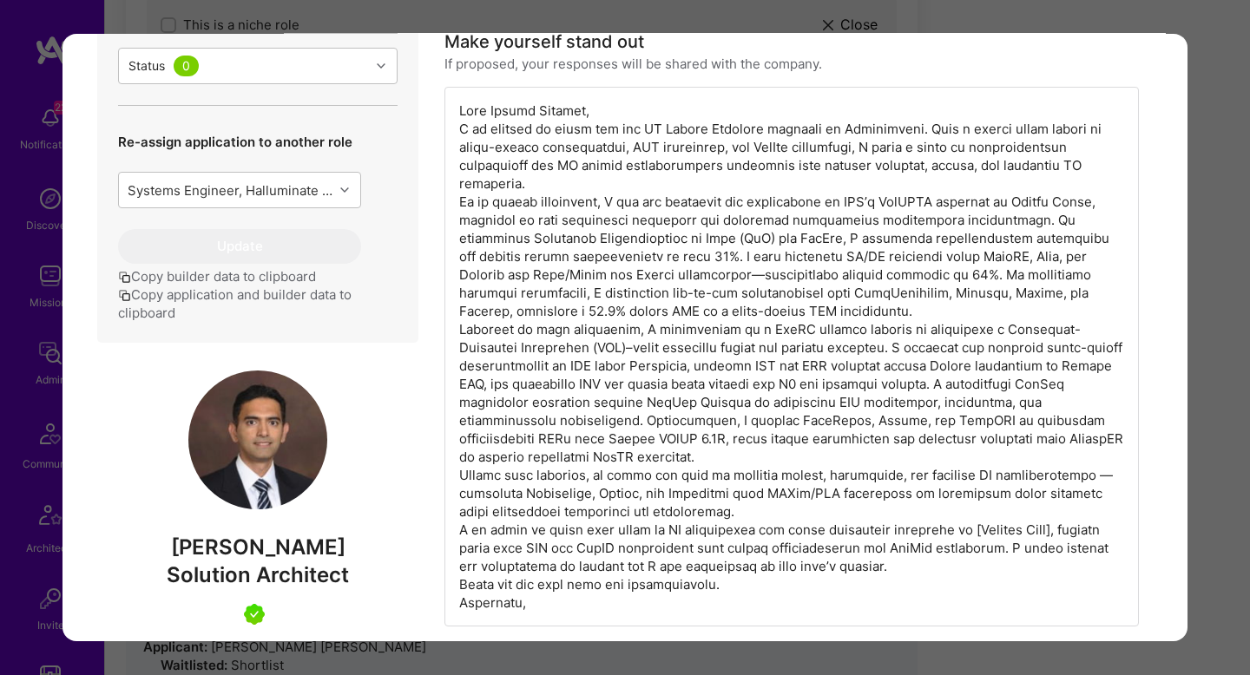
scroll to position [551, 0]
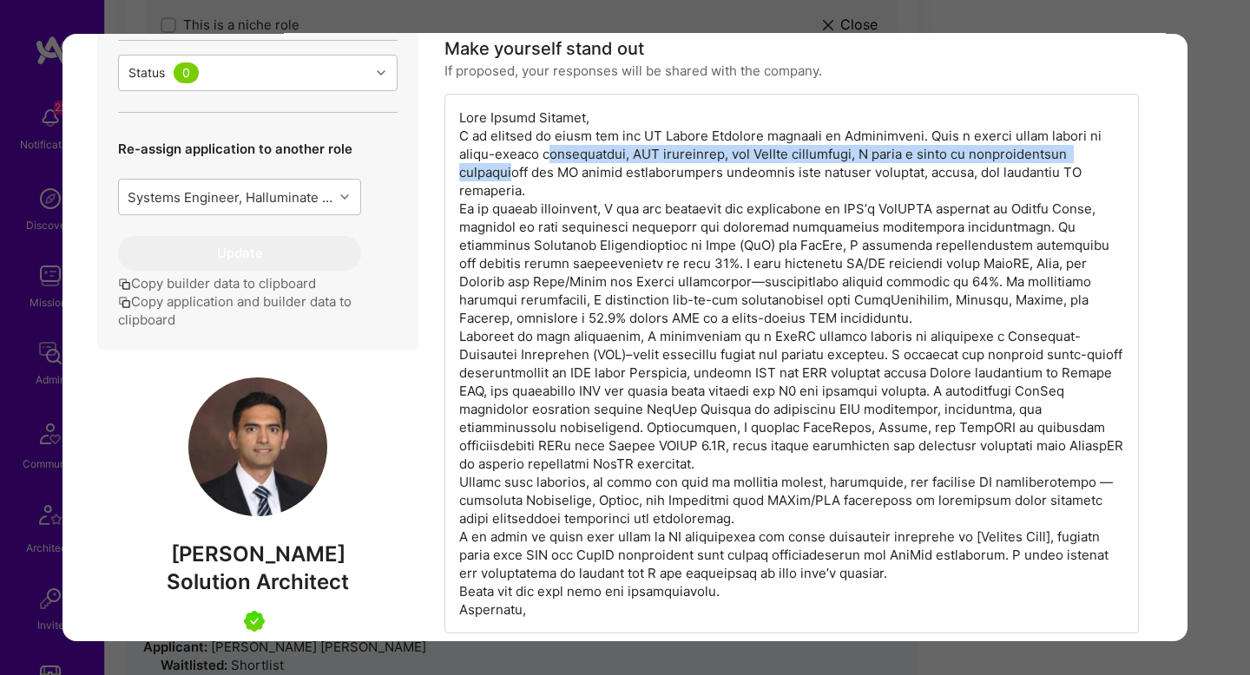
drag, startPoint x: 549, startPoint y: 149, endPoint x: 514, endPoint y: 167, distance: 38.8
click at [513, 167] on div "modal" at bounding box center [792, 364] width 695 height 540
click at [514, 167] on div "modal" at bounding box center [792, 364] width 695 height 540
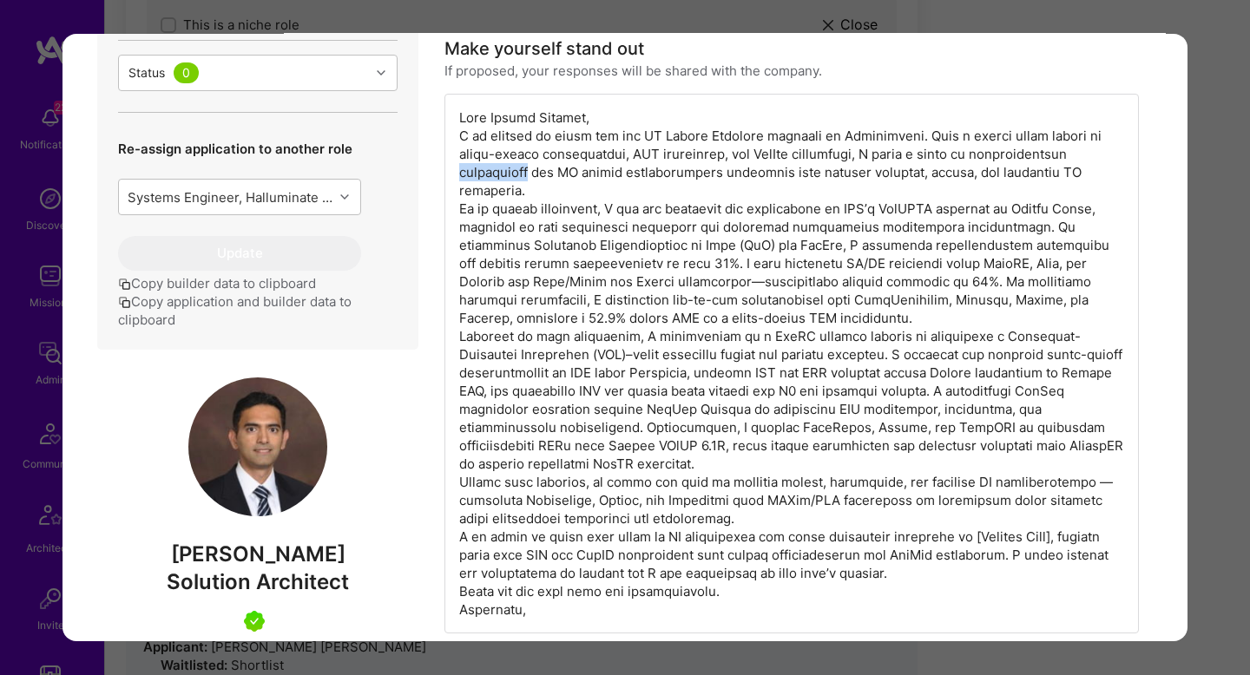
click at [514, 167] on div "modal" at bounding box center [792, 364] width 695 height 540
click at [516, 153] on div "modal" at bounding box center [792, 364] width 695 height 540
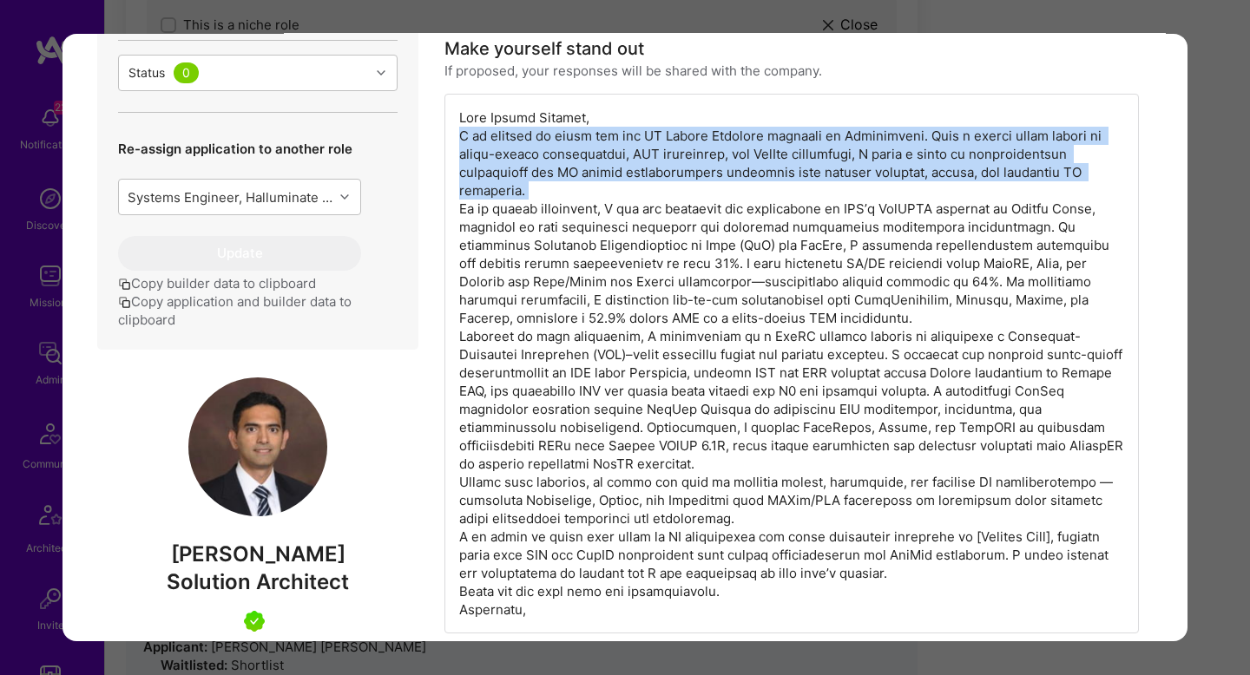
drag, startPoint x: 516, startPoint y: 153, endPoint x: 581, endPoint y: 153, distance: 65.1
click at [519, 153] on div "modal" at bounding box center [792, 364] width 695 height 540
click at [733, 155] on div "modal" at bounding box center [792, 364] width 695 height 540
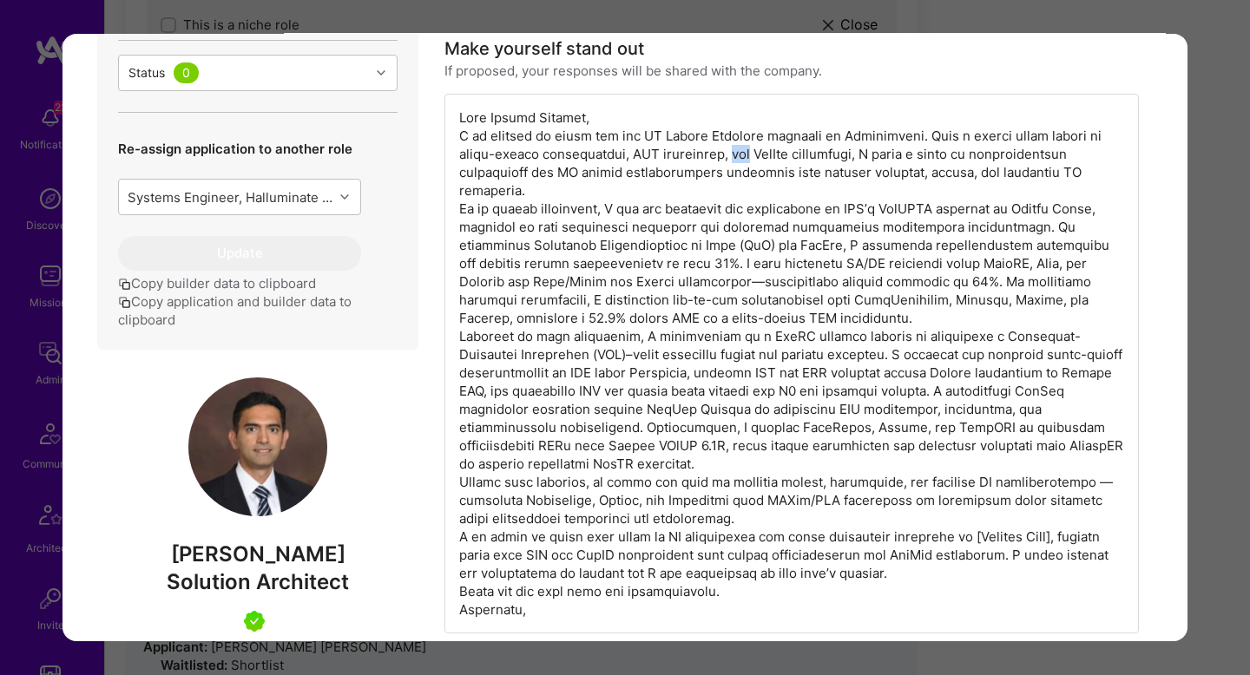
click at [733, 155] on div "modal" at bounding box center [792, 364] width 695 height 540
drag, startPoint x: 780, startPoint y: 207, endPoint x: 949, endPoint y: 207, distance: 169.3
click at [949, 207] on div "modal" at bounding box center [792, 364] width 695 height 540
click at [946, 207] on div "modal" at bounding box center [792, 364] width 695 height 540
drag, startPoint x: 946, startPoint y: 207, endPoint x: 1124, endPoint y: 207, distance: 178.0
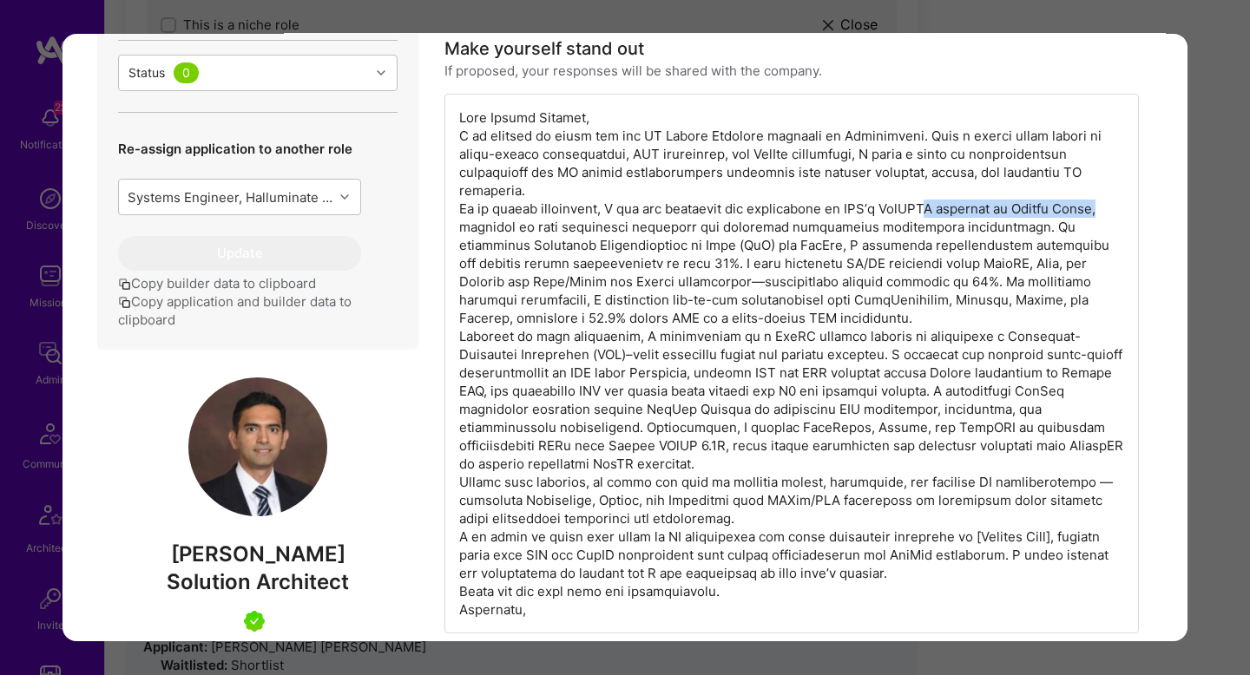
click at [1124, 207] on div "modal" at bounding box center [792, 364] width 695 height 540
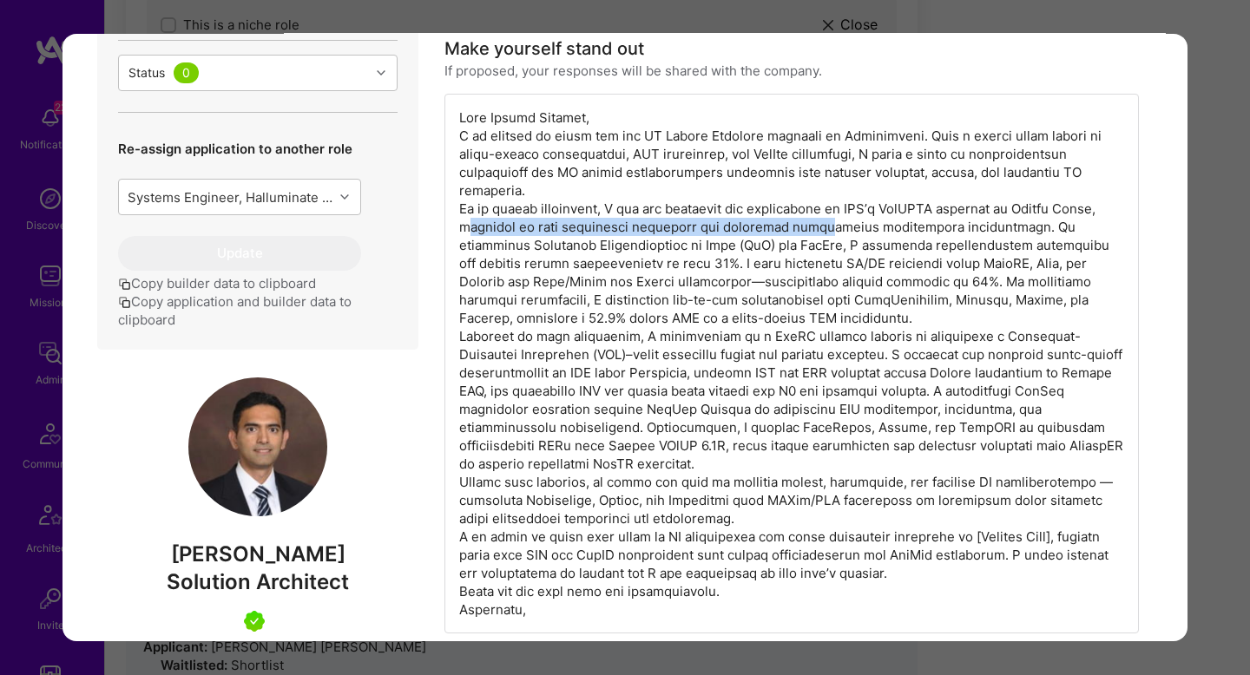
drag, startPoint x: 466, startPoint y: 228, endPoint x: 809, endPoint y: 228, distance: 342.9
click at [809, 228] on div "modal" at bounding box center [792, 364] width 695 height 540
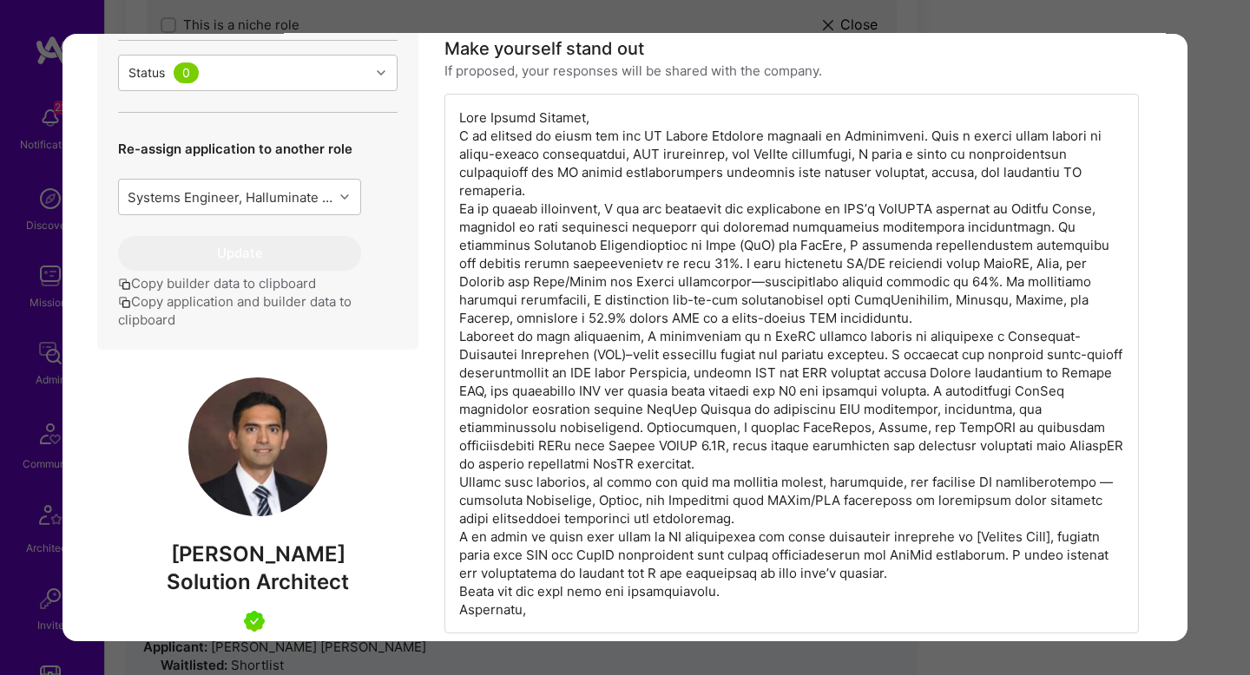
click at [818, 237] on div "modal" at bounding box center [792, 364] width 695 height 540
drag, startPoint x: 844, startPoint y: 229, endPoint x: 1024, endPoint y: 229, distance: 180.6
click at [1025, 229] on div "modal" at bounding box center [792, 364] width 695 height 540
click at [1024, 229] on div "modal" at bounding box center [792, 364] width 695 height 540
drag, startPoint x: 1020, startPoint y: 229, endPoint x: 820, endPoint y: 247, distance: 201.3
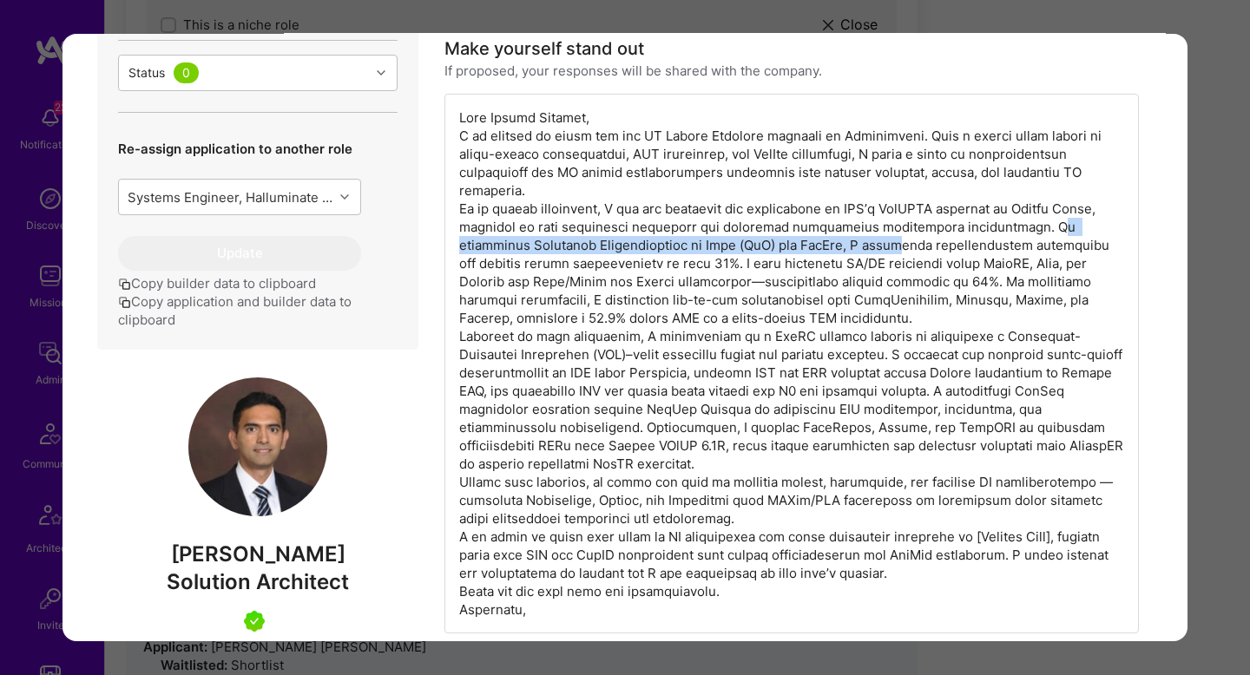
click at [820, 247] on div "modal" at bounding box center [792, 364] width 695 height 540
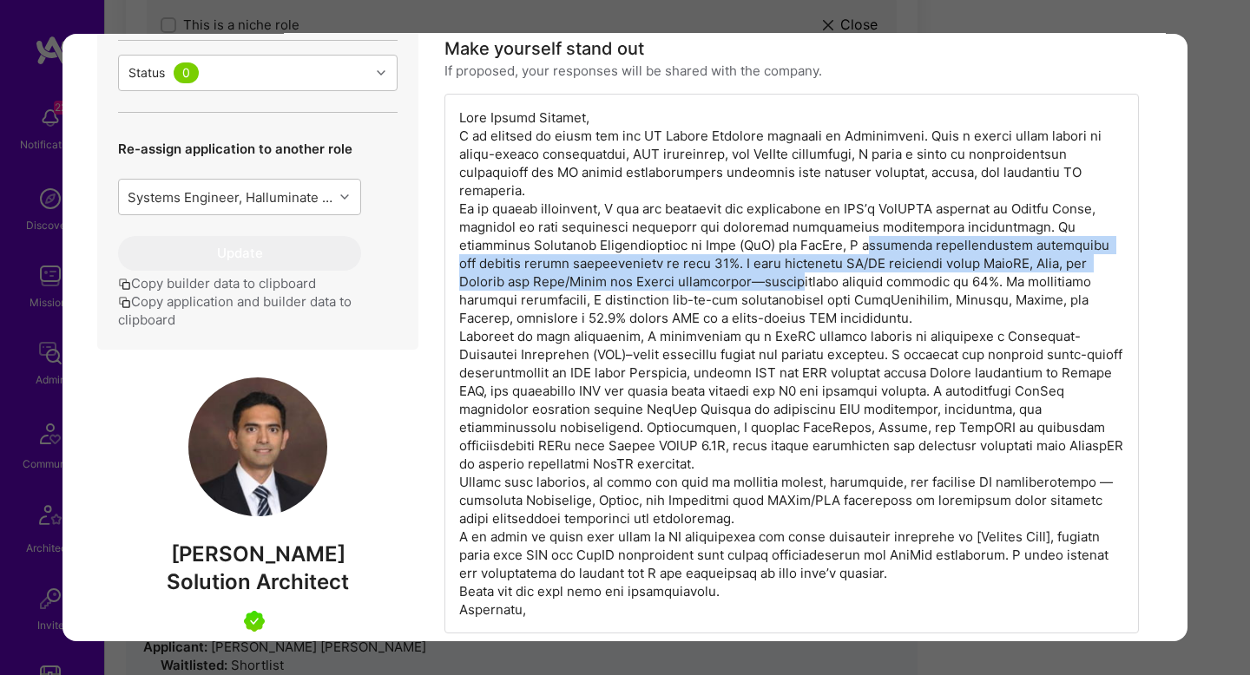
drag, startPoint x: 787, startPoint y: 245, endPoint x: 738, endPoint y: 279, distance: 59.2
click at [738, 279] on div "modal" at bounding box center [792, 364] width 695 height 540
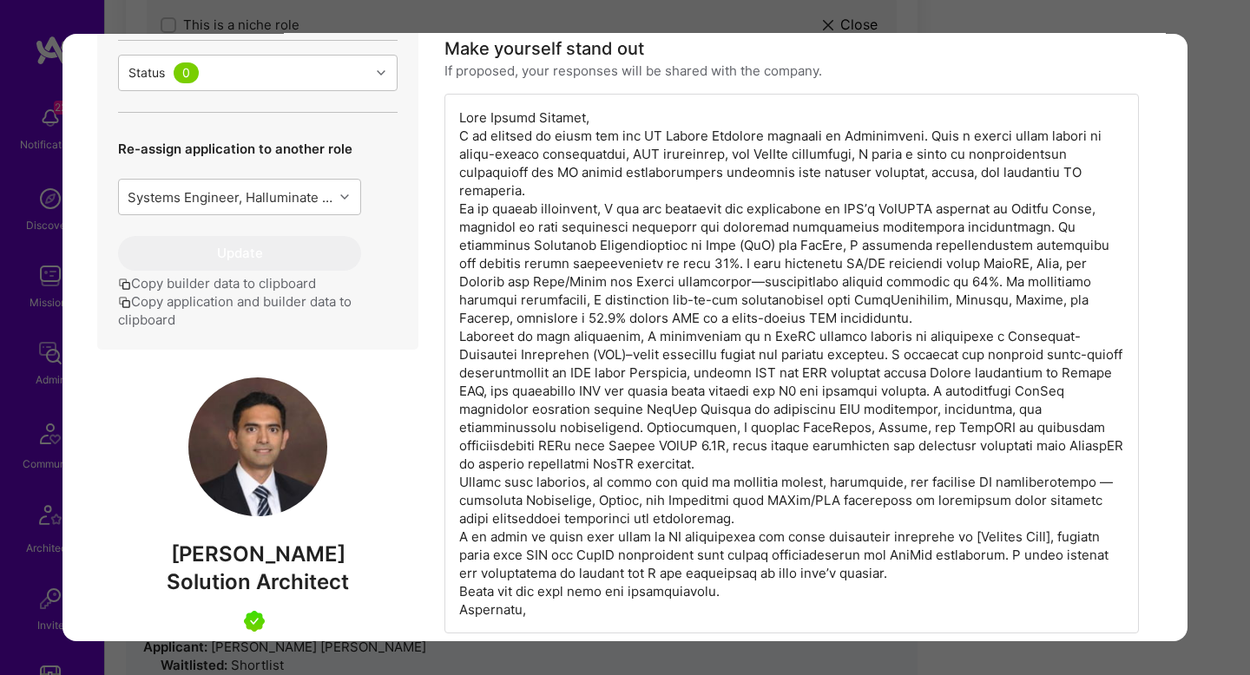
click at [505, 312] on div "modal" at bounding box center [792, 364] width 695 height 540
drag, startPoint x: 515, startPoint y: 293, endPoint x: 728, endPoint y: 365, distance: 225.4
click at [725, 346] on div "modal" at bounding box center [792, 364] width 695 height 540
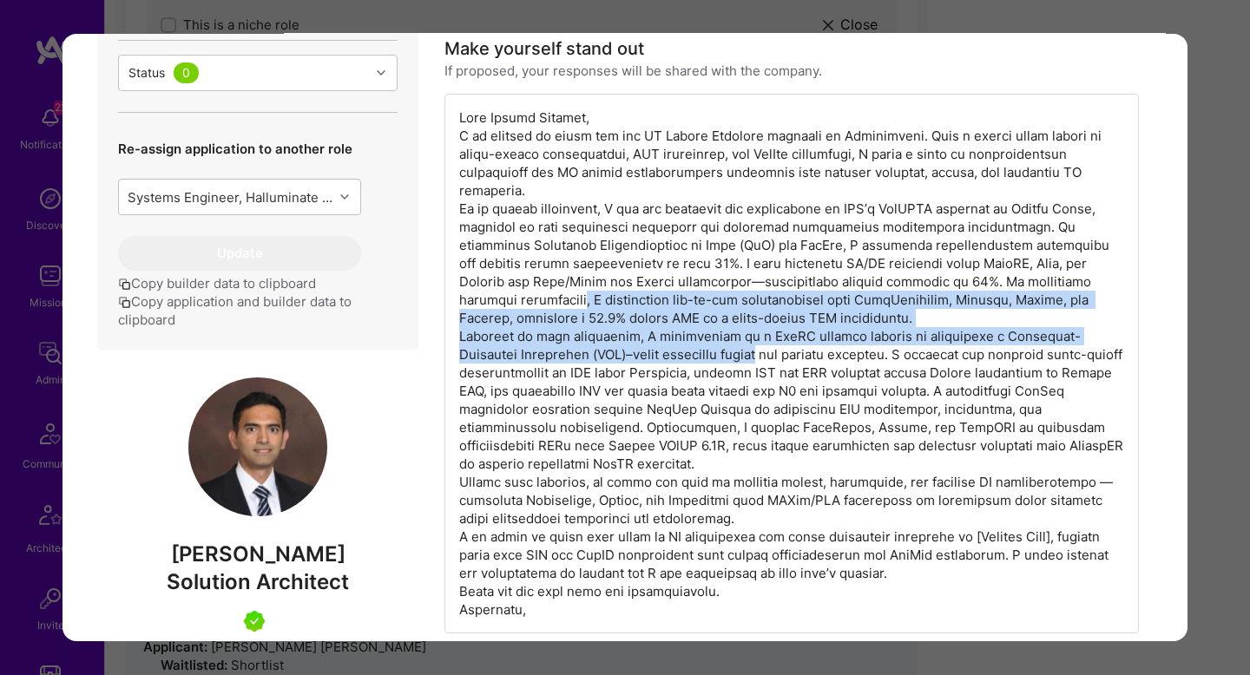
click at [907, 327] on div "modal" at bounding box center [792, 364] width 695 height 540
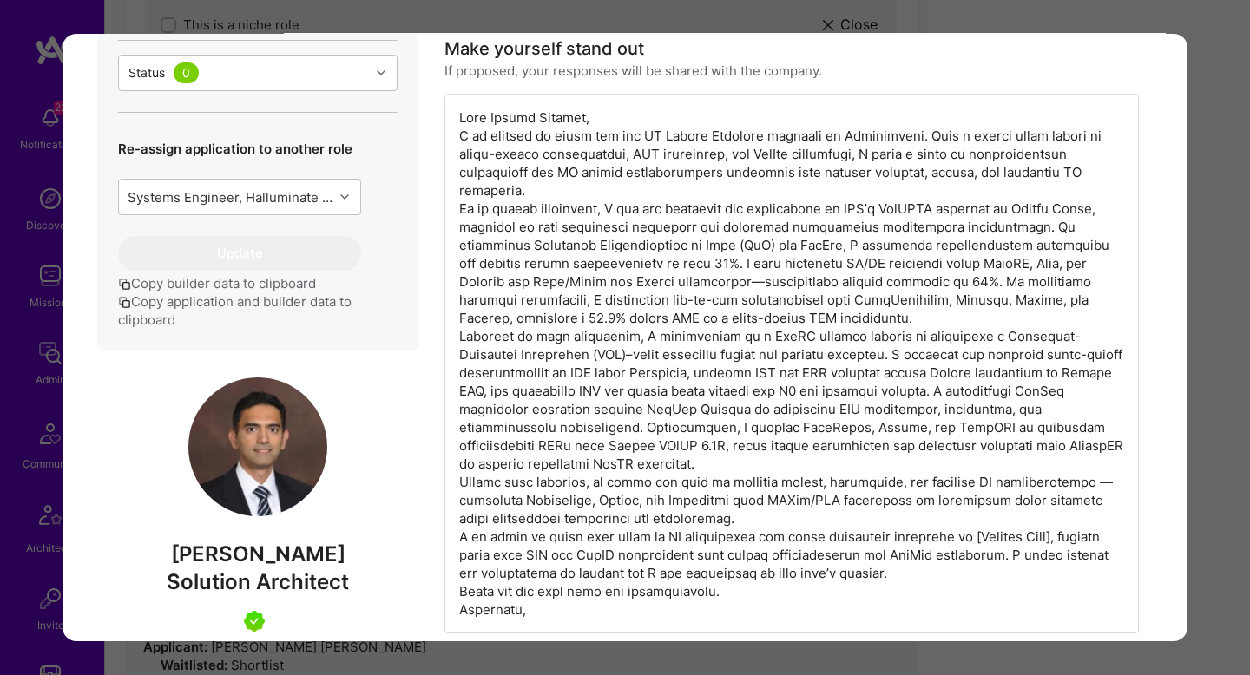
click at [554, 347] on div "modal" at bounding box center [792, 364] width 695 height 540
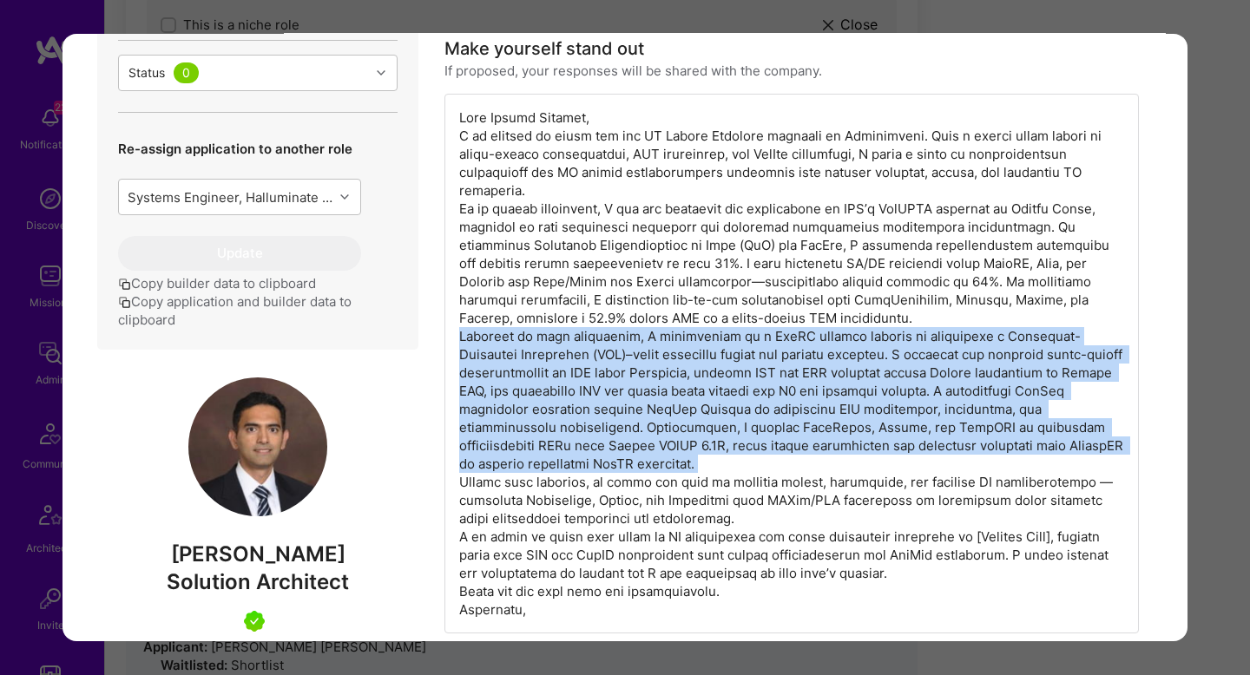
click at [554, 347] on div "modal" at bounding box center [792, 364] width 695 height 540
click at [856, 339] on div "modal" at bounding box center [792, 364] width 695 height 540
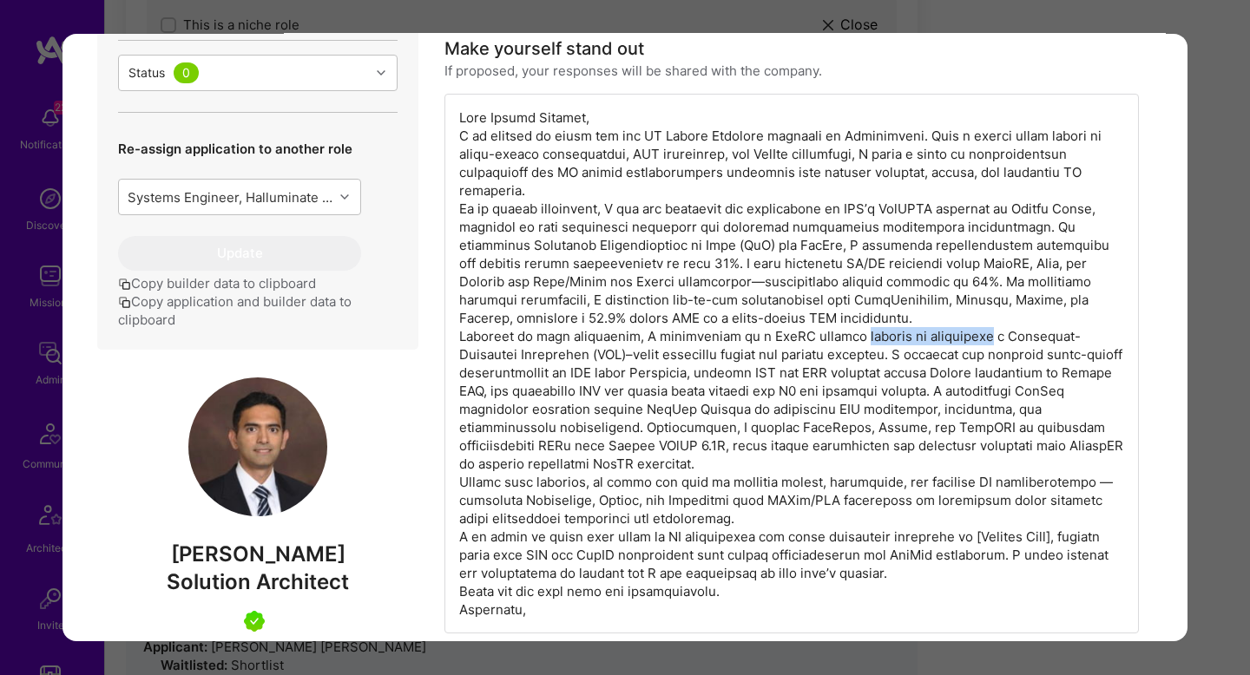
drag, startPoint x: 856, startPoint y: 339, endPoint x: 952, endPoint y: 337, distance: 95.5
click at [952, 337] on div "modal" at bounding box center [792, 364] width 695 height 540
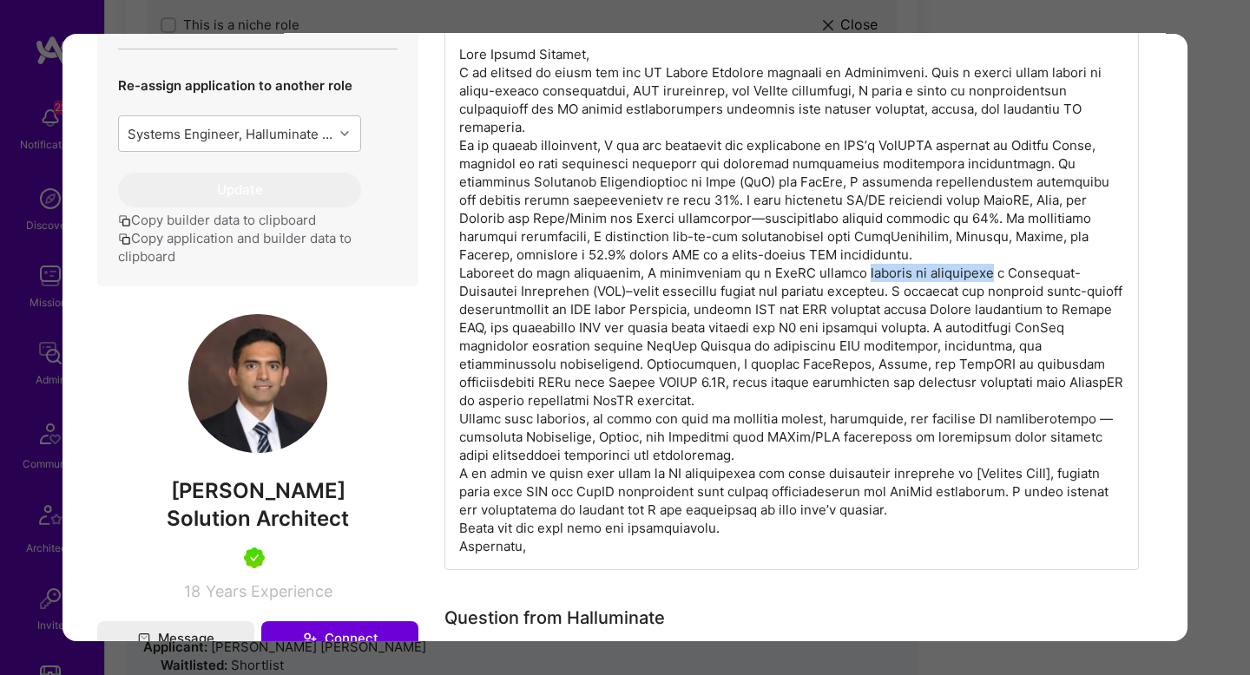
scroll to position [616, 0]
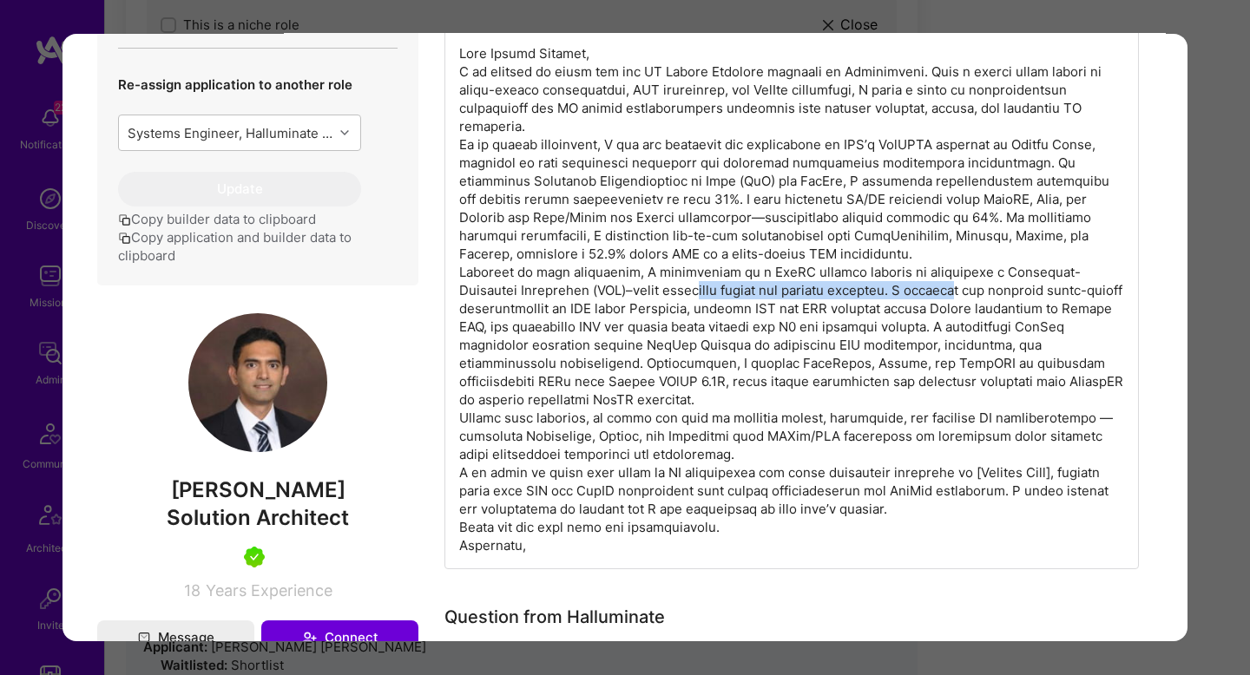
drag, startPoint x: 653, startPoint y: 286, endPoint x: 926, endPoint y: 296, distance: 273.7
click at [926, 296] on div "modal" at bounding box center [792, 300] width 695 height 540
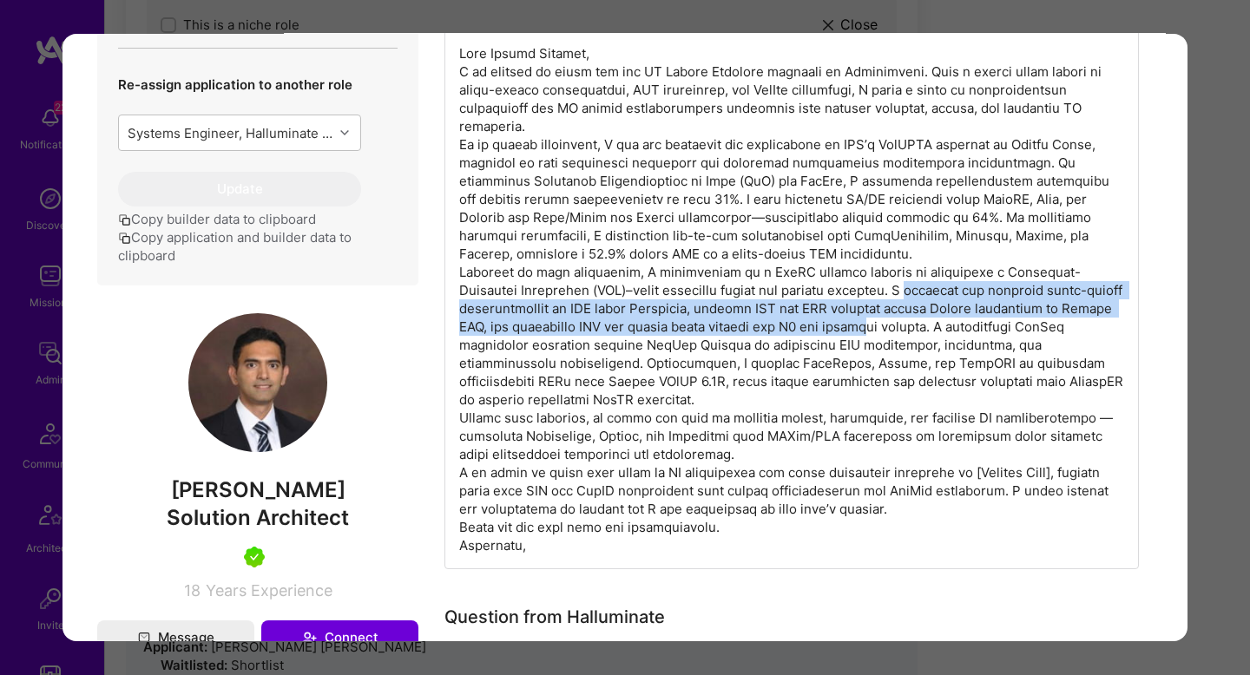
drag, startPoint x: 879, startPoint y: 293, endPoint x: 892, endPoint y: 328, distance: 37.1
click at [892, 328] on div "modal" at bounding box center [792, 300] width 695 height 540
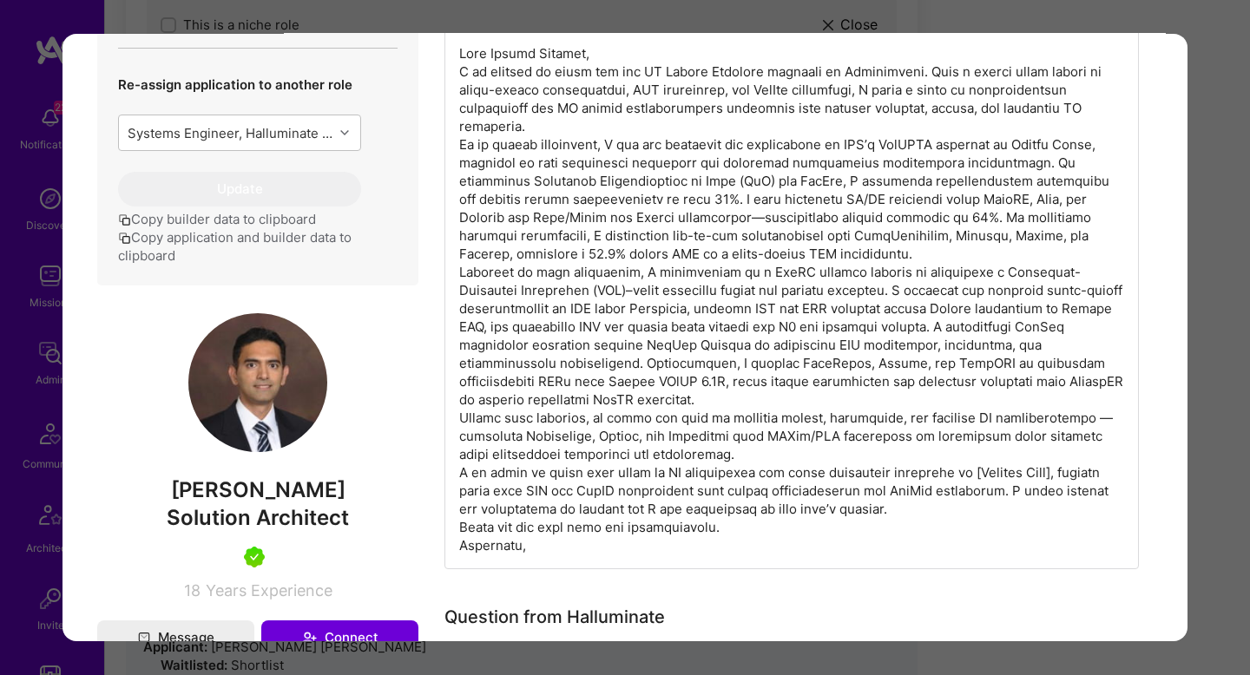
click at [947, 327] on div "modal" at bounding box center [792, 300] width 695 height 540
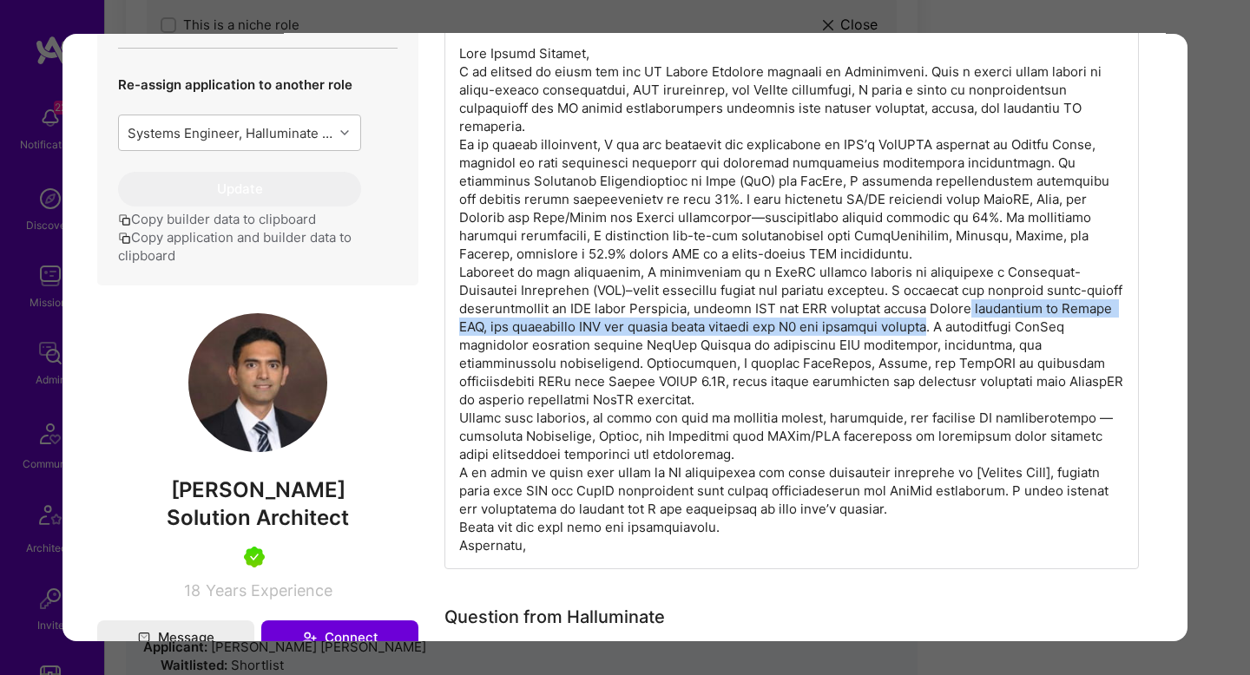
drag, startPoint x: 947, startPoint y: 327, endPoint x: 965, endPoint y: 308, distance: 25.8
click at [965, 308] on div "modal" at bounding box center [792, 300] width 695 height 540
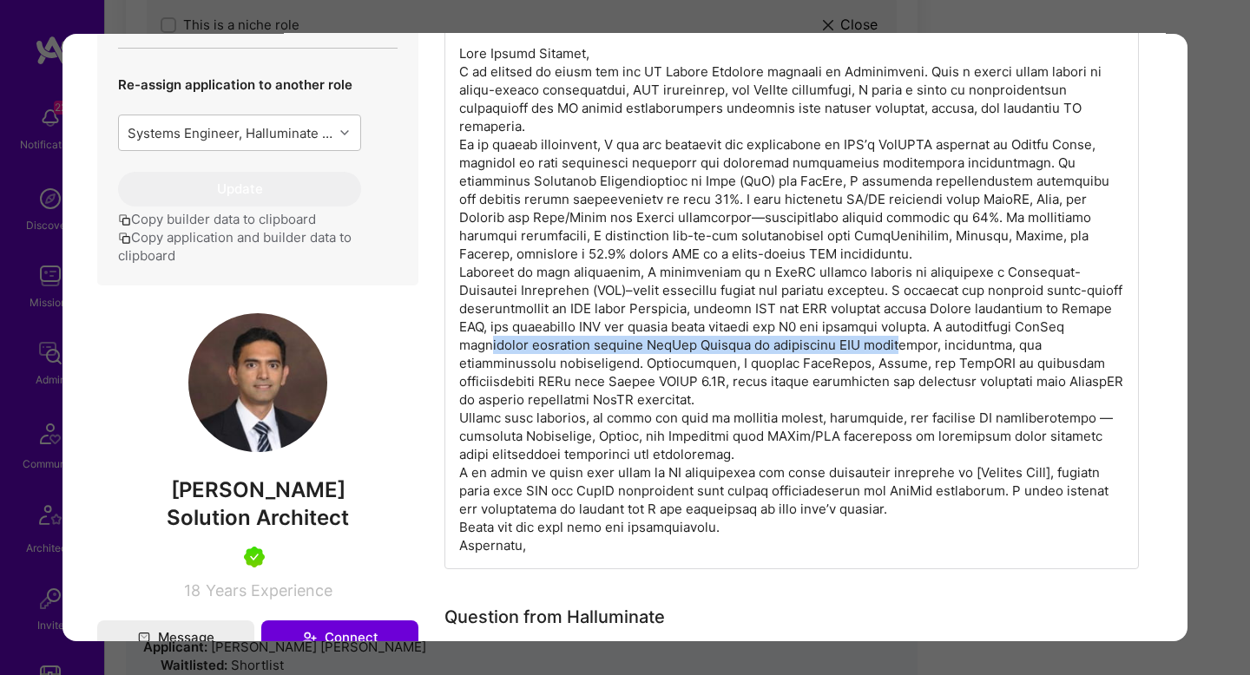
drag, startPoint x: 484, startPoint y: 348, endPoint x: 885, endPoint y: 342, distance: 400.3
click at [885, 342] on div "modal" at bounding box center [792, 300] width 695 height 540
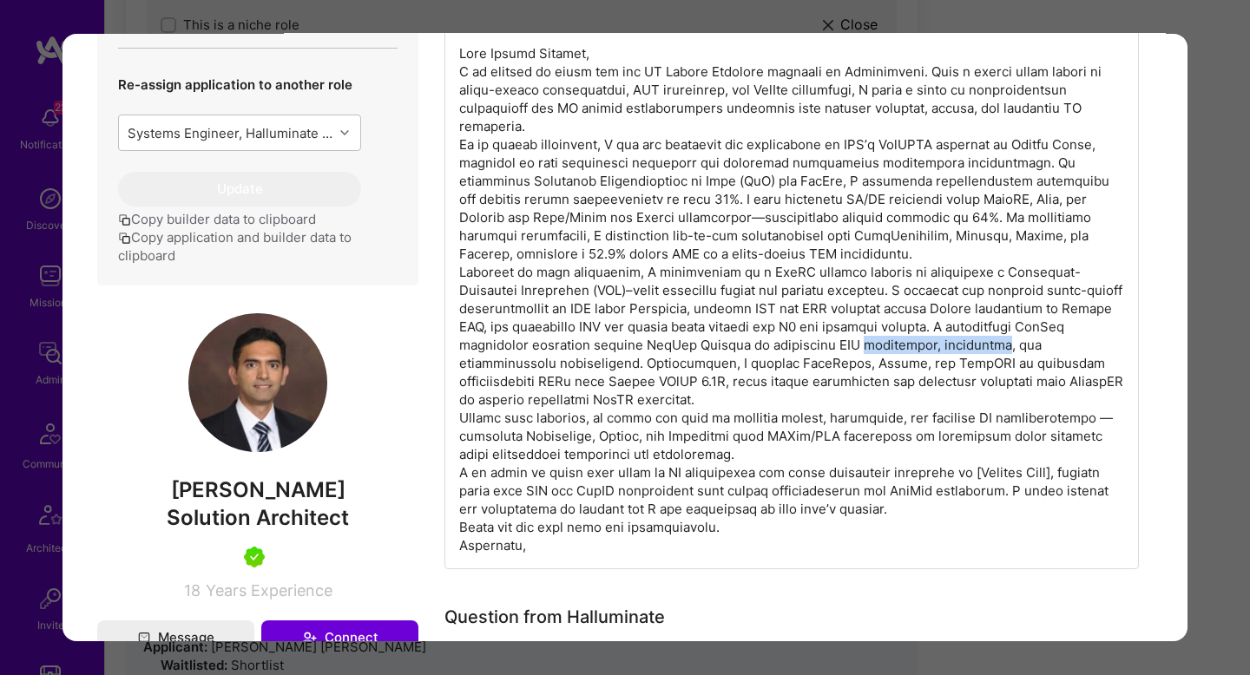
drag, startPoint x: 885, startPoint y: 342, endPoint x: 989, endPoint y: 341, distance: 104.2
click at [989, 341] on div "modal" at bounding box center [792, 300] width 695 height 540
click at [1057, 349] on div "modal" at bounding box center [792, 300] width 695 height 540
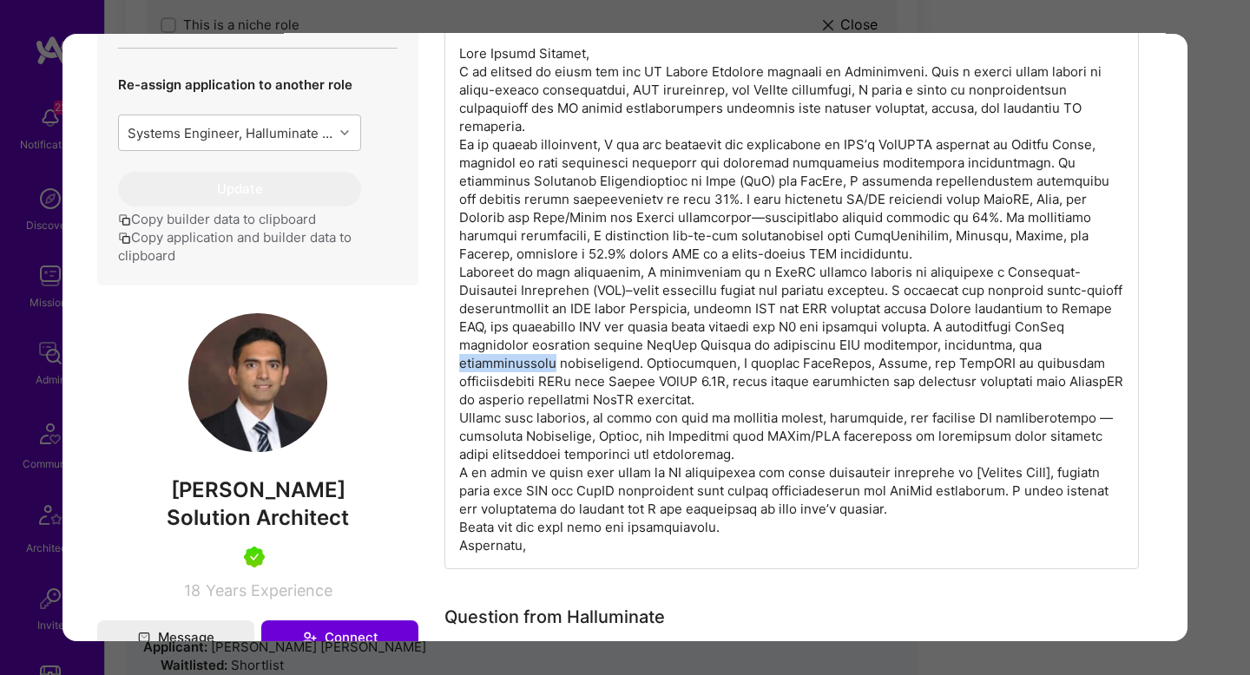
click at [1057, 349] on div "modal" at bounding box center [792, 300] width 695 height 540
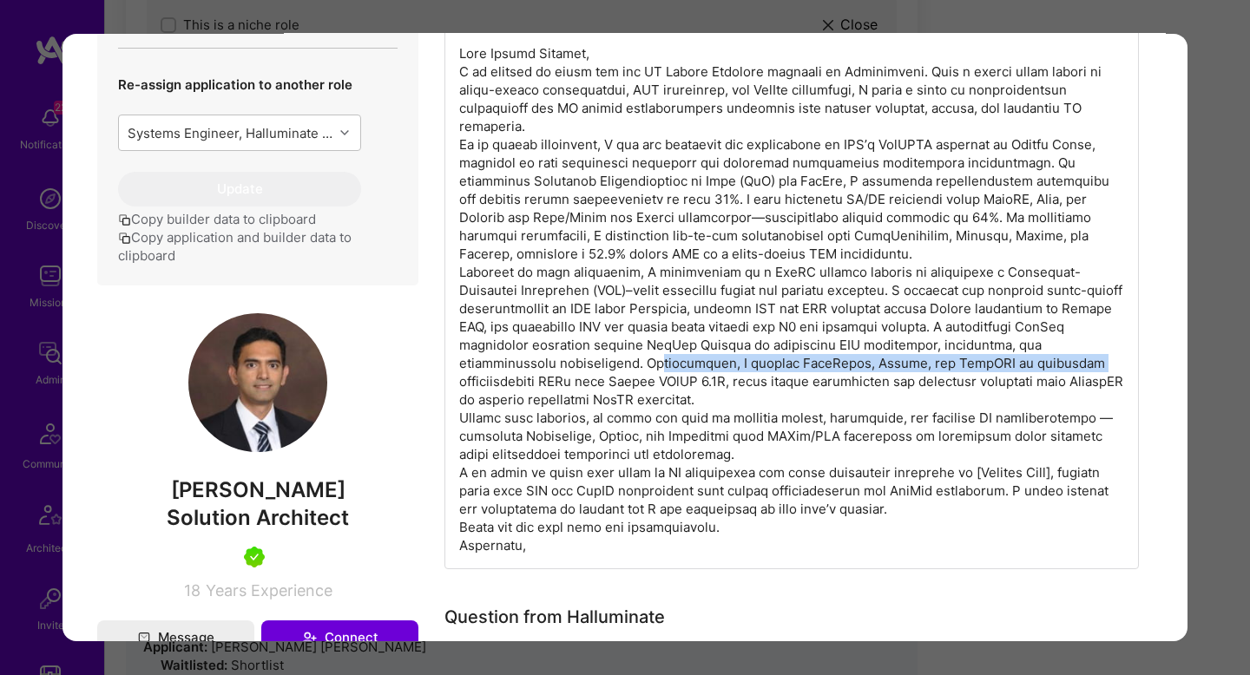
drag, startPoint x: 554, startPoint y: 366, endPoint x: 952, endPoint y: 370, distance: 398.5
click at [952, 370] on div "modal" at bounding box center [792, 300] width 695 height 540
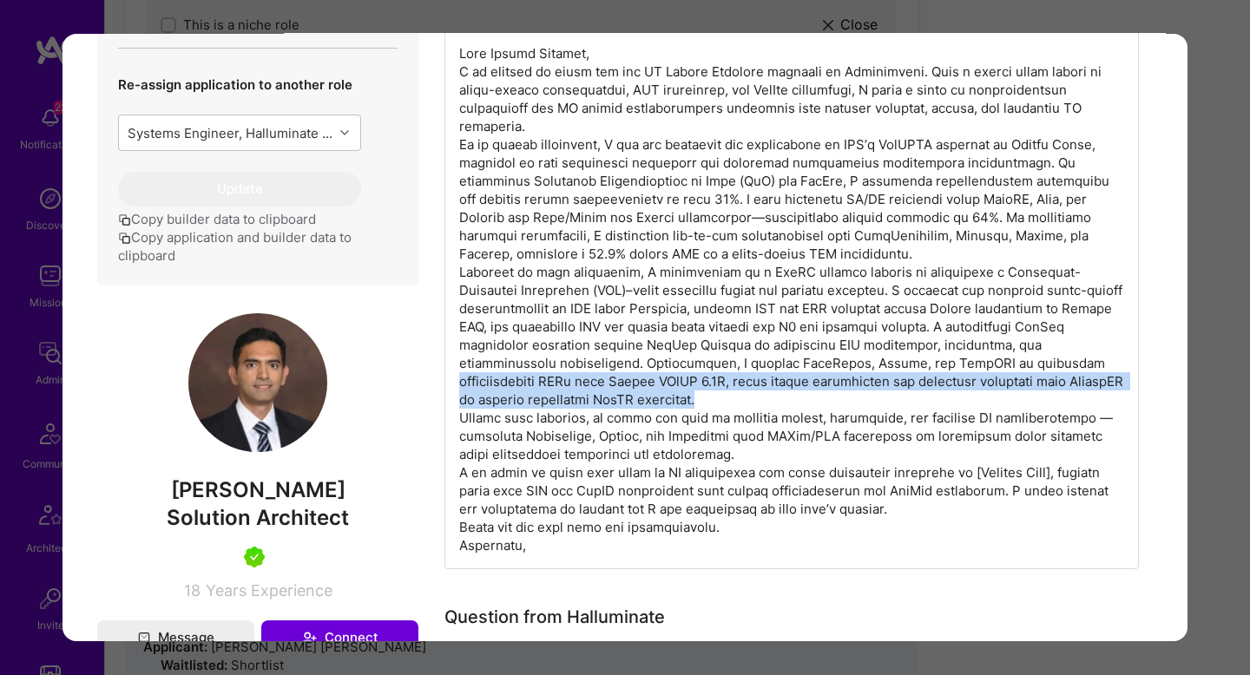
drag, startPoint x: 952, startPoint y: 370, endPoint x: 837, endPoint y: 405, distance: 120.8
click at [836, 406] on div "modal" at bounding box center [792, 300] width 695 height 540
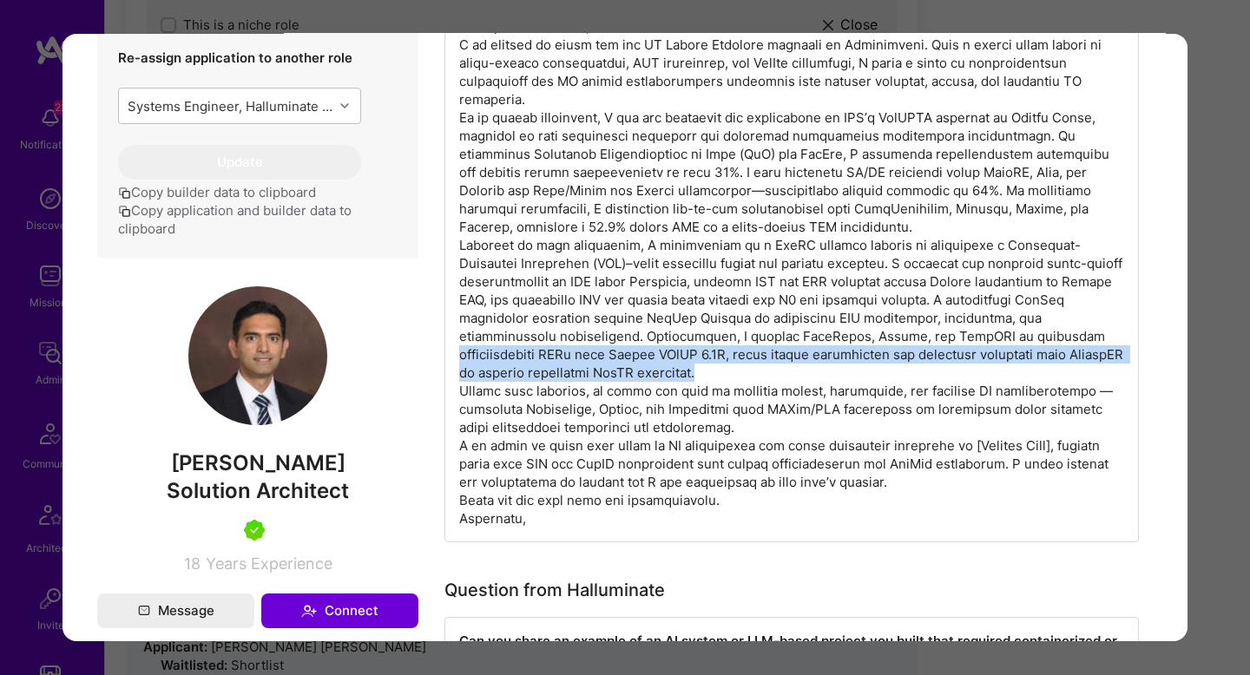
scroll to position [656, 0]
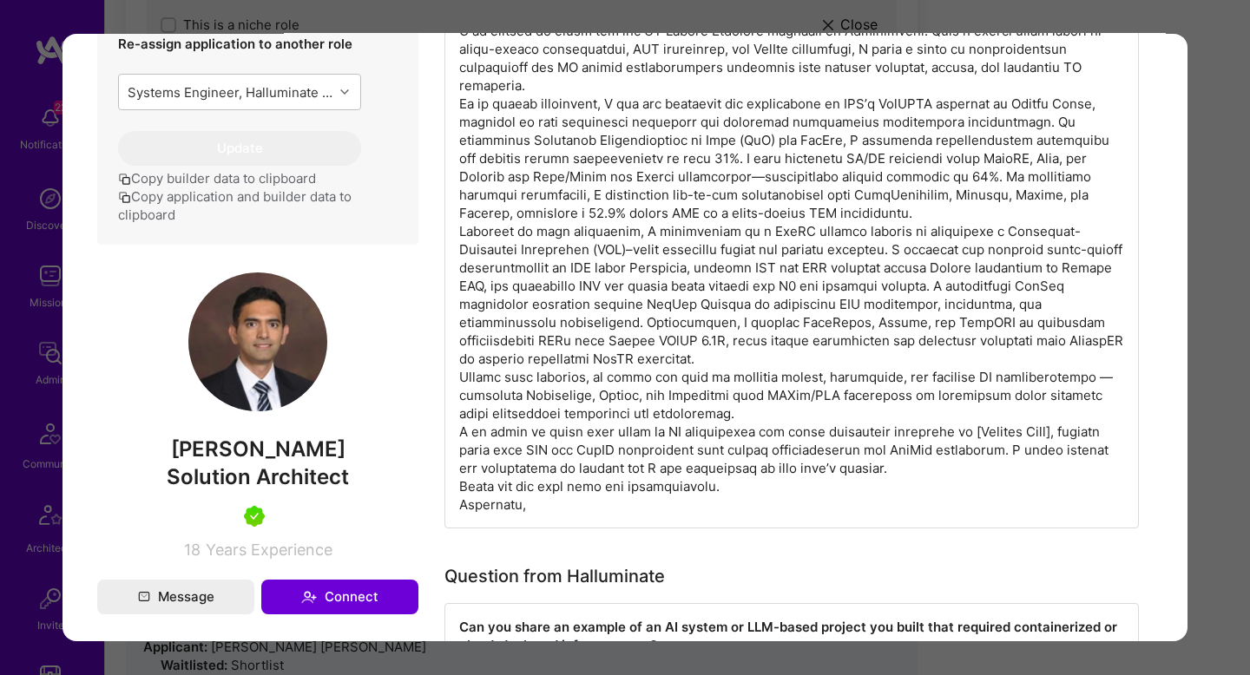
click at [720, 384] on div "modal" at bounding box center [792, 259] width 695 height 540
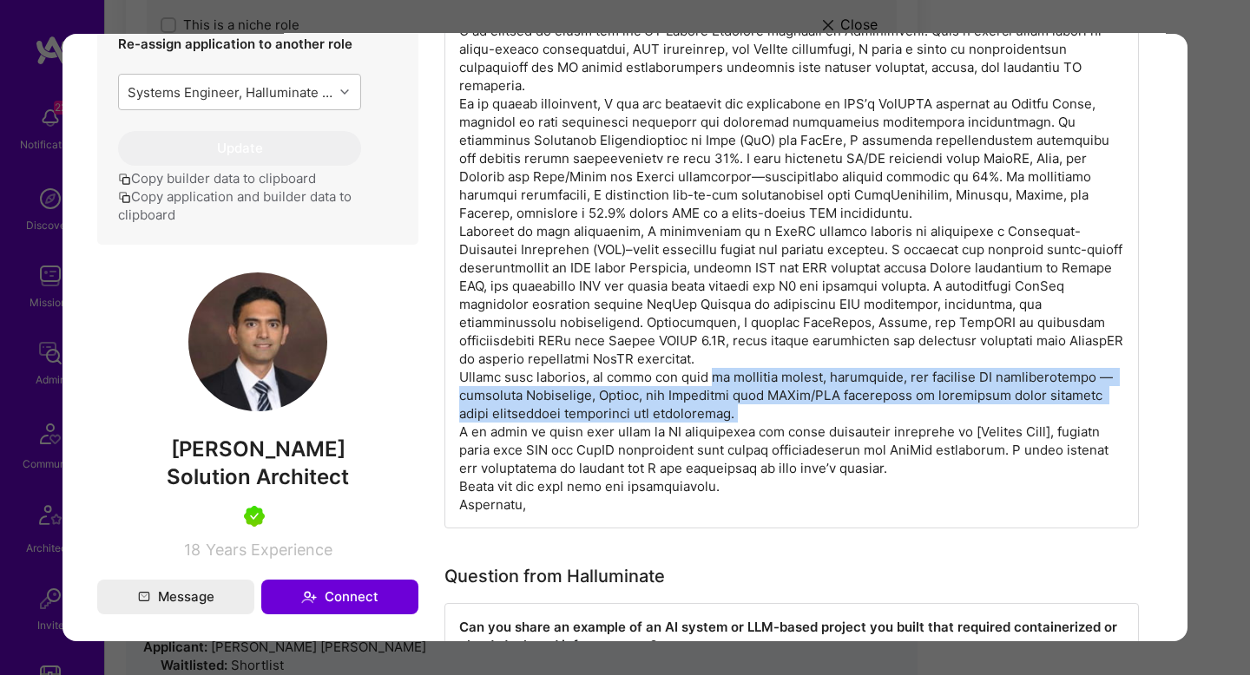
drag, startPoint x: 720, startPoint y: 384, endPoint x: 811, endPoint y: 414, distance: 96.1
click at [811, 414] on div "modal" at bounding box center [792, 259] width 695 height 540
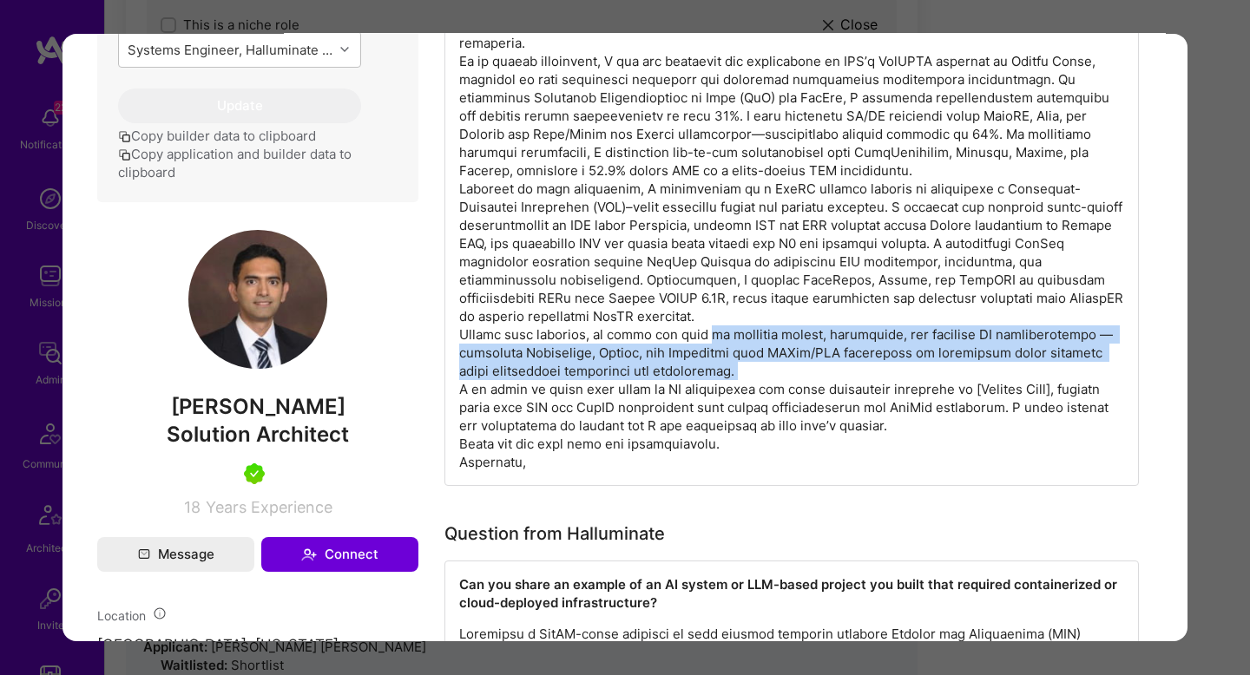
scroll to position [700, 0]
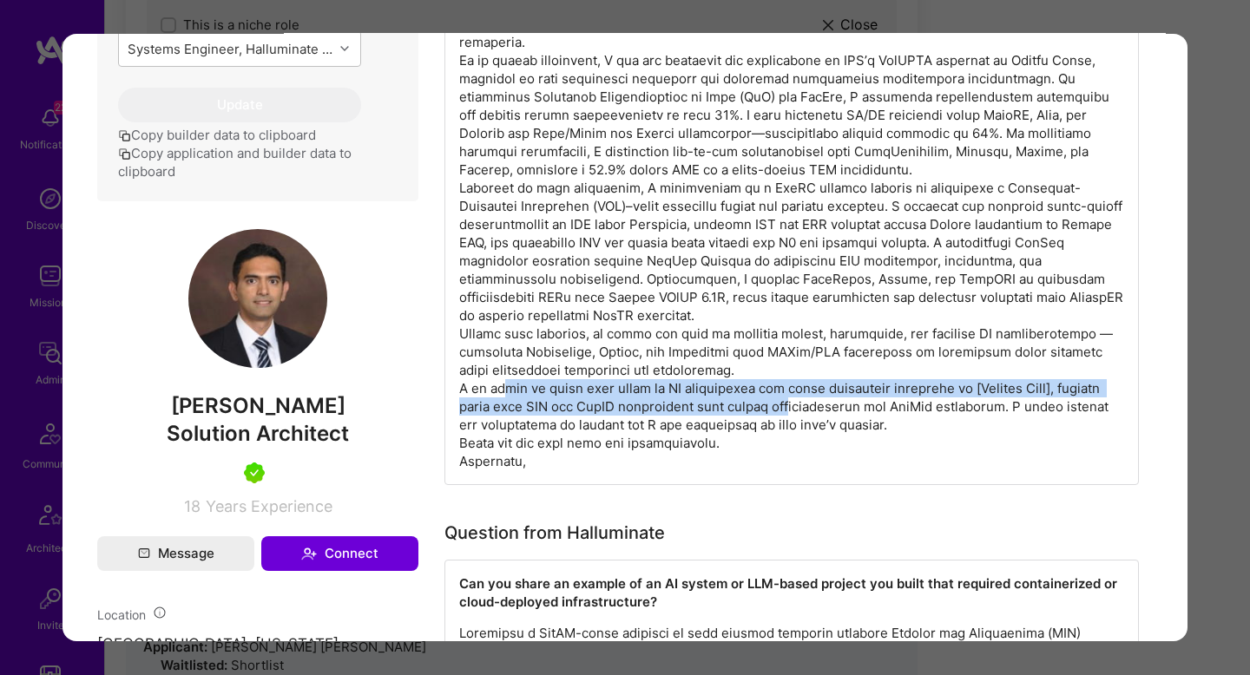
drag, startPoint x: 503, startPoint y: 394, endPoint x: 820, endPoint y: 400, distance: 317.8
click at [820, 400] on div "modal" at bounding box center [792, 215] width 695 height 540
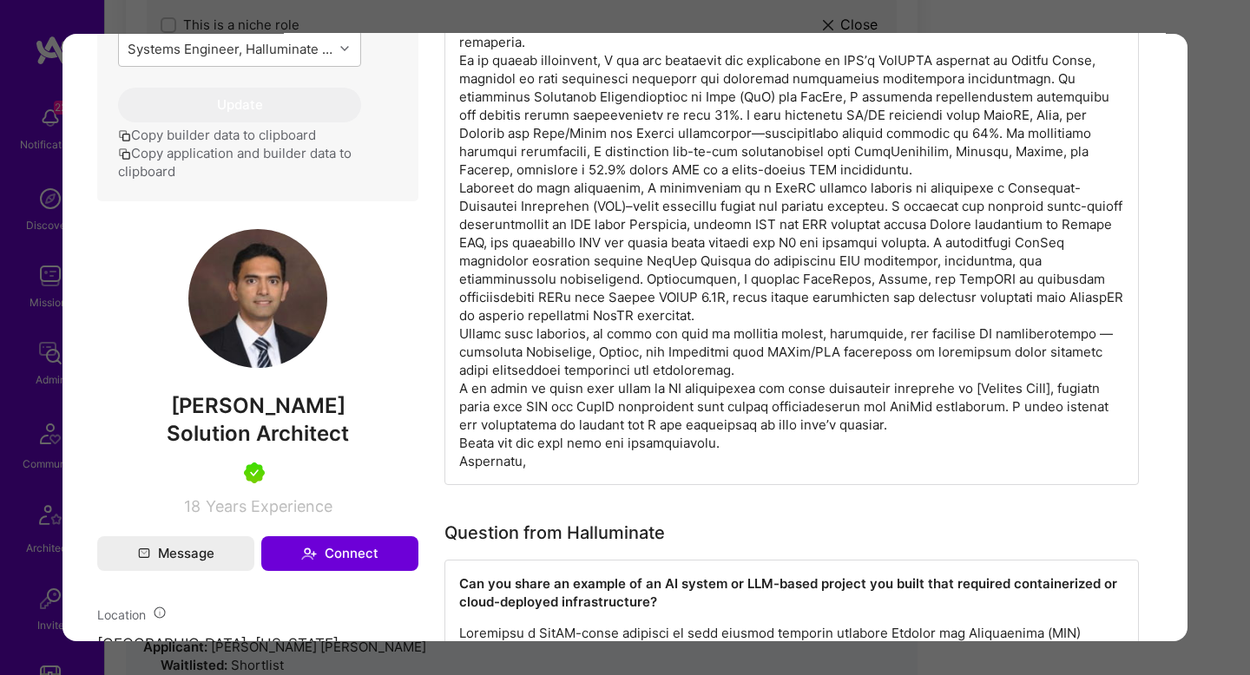
click at [958, 388] on div "modal" at bounding box center [792, 215] width 695 height 540
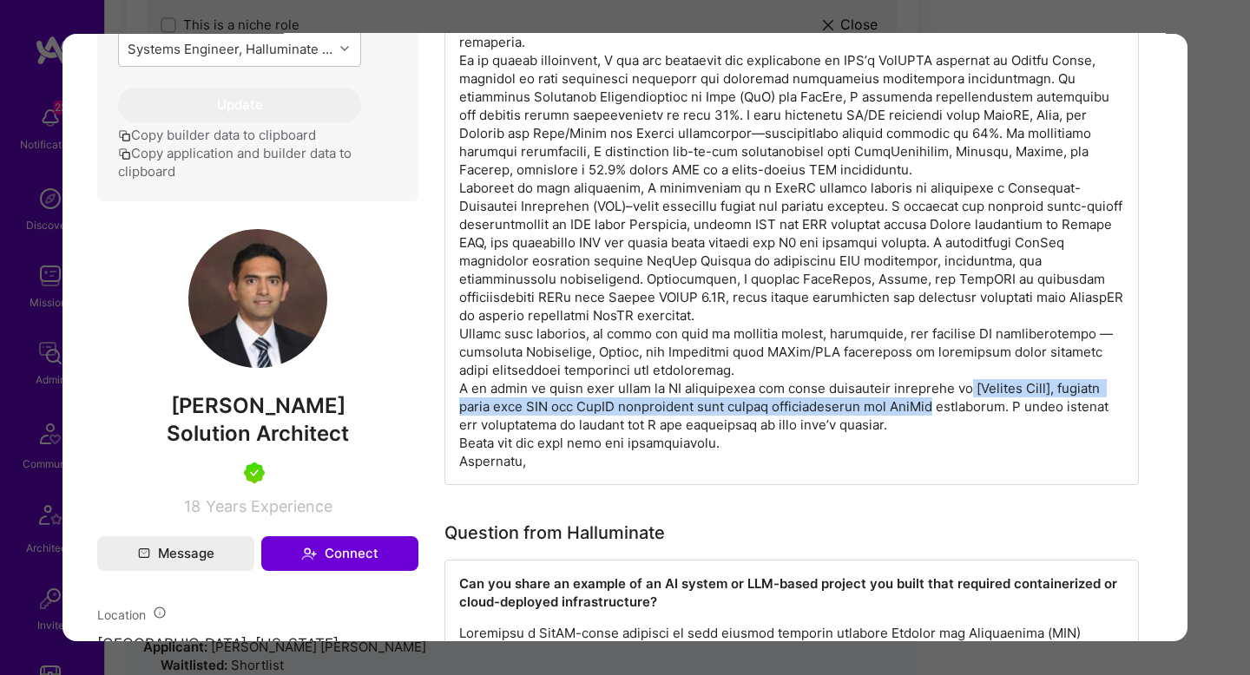
drag, startPoint x: 958, startPoint y: 388, endPoint x: 964, endPoint y: 415, distance: 27.4
click at [964, 415] on div "modal" at bounding box center [792, 215] width 695 height 540
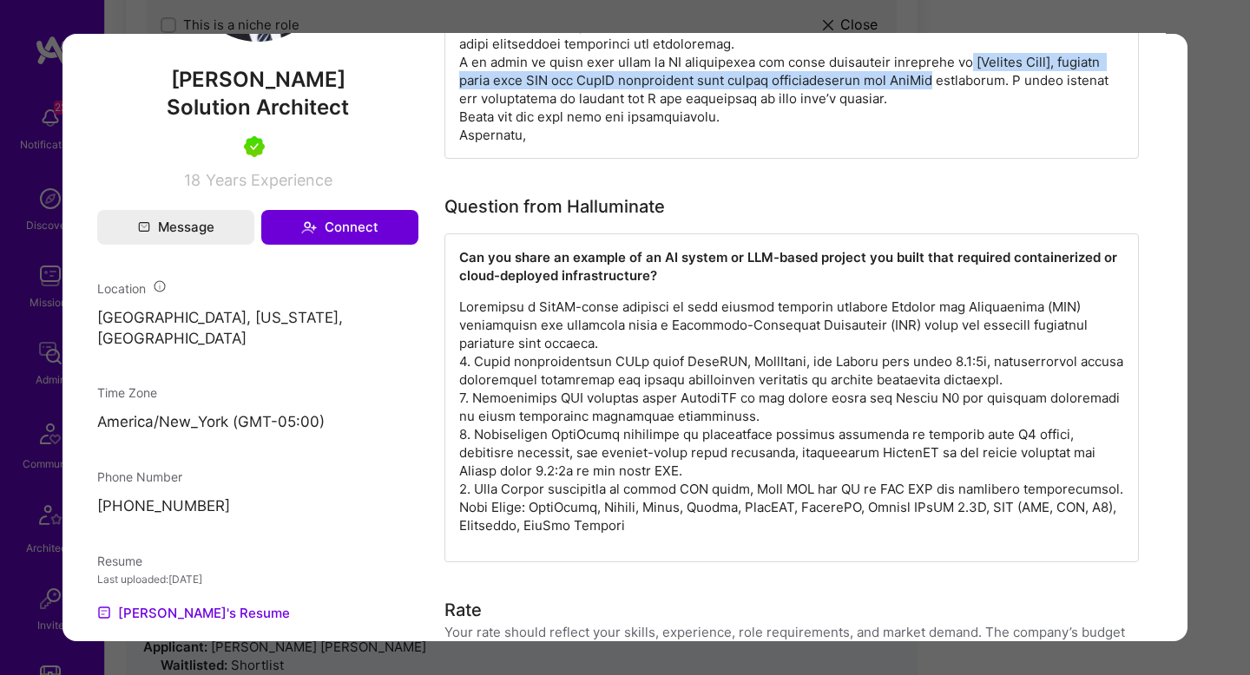
scroll to position [1024, 0]
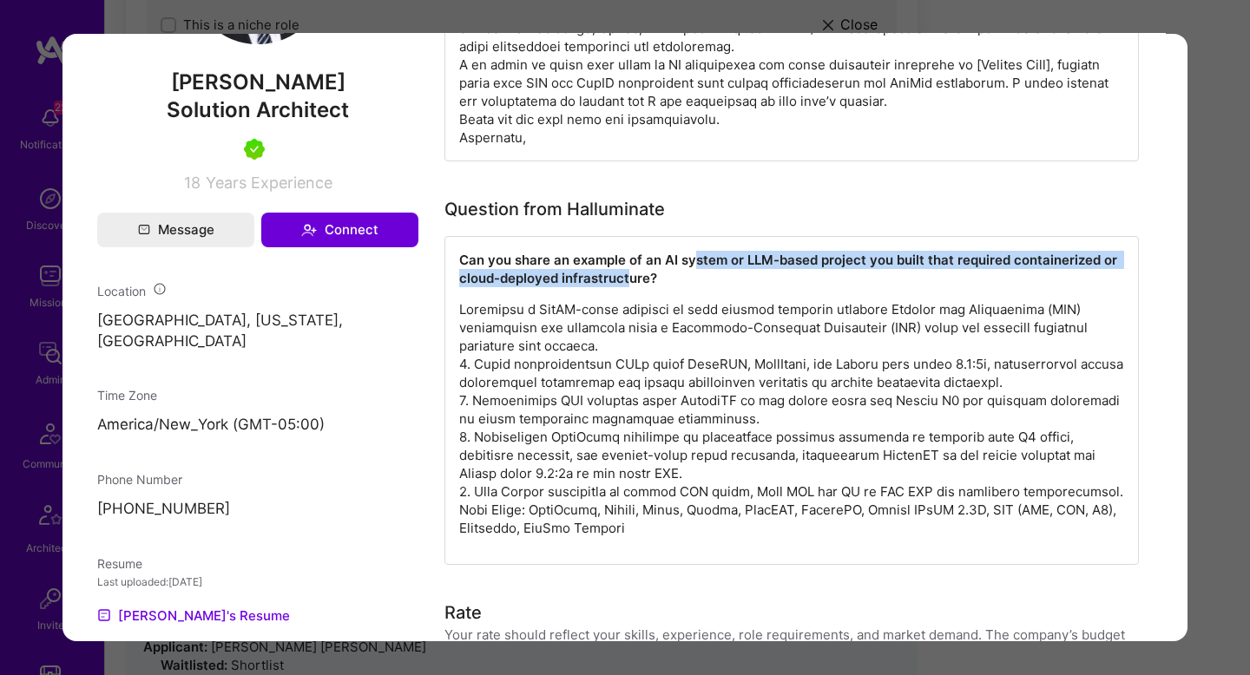
drag, startPoint x: 630, startPoint y: 282, endPoint x: 689, endPoint y: 260, distance: 63.2
click at [689, 260] on strong "Can you share an example of an AI system or LLM-based project you built that re…" at bounding box center [790, 269] width 662 height 35
click at [689, 258] on strong "Can you share an example of an AI system or LLM-based project you built that re…" at bounding box center [790, 269] width 662 height 35
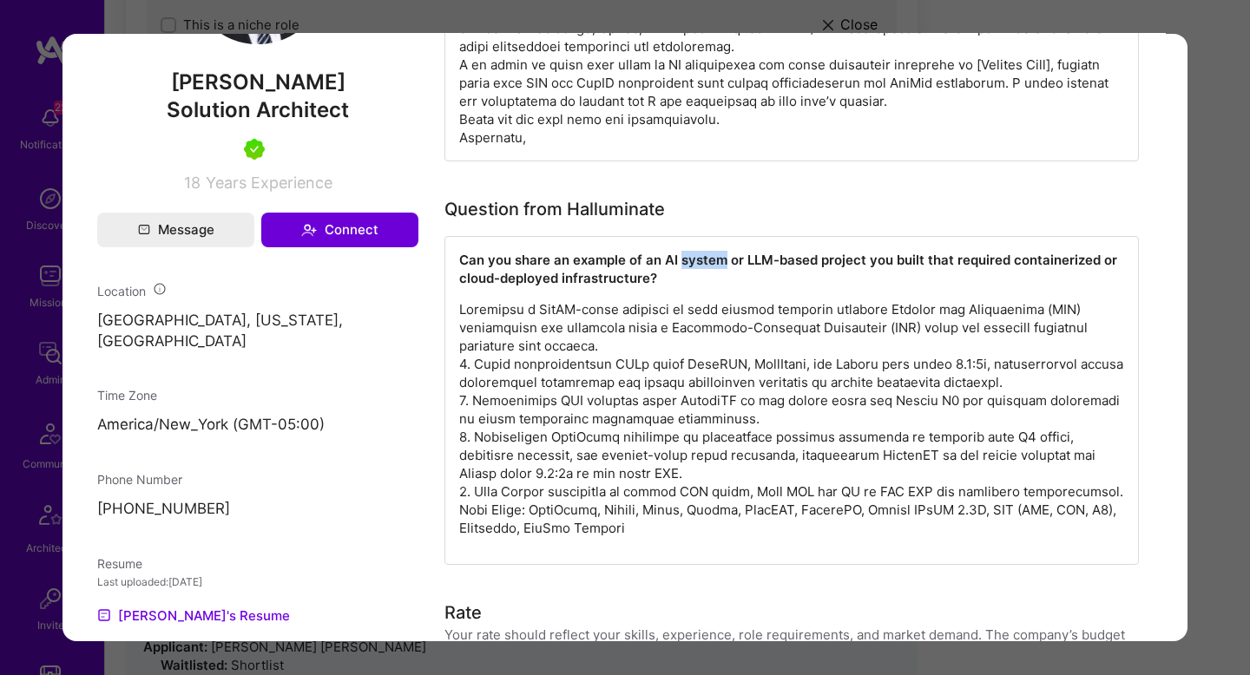
click at [689, 258] on strong "Can you share an example of an AI system or LLM-based project you built that re…" at bounding box center [790, 269] width 662 height 35
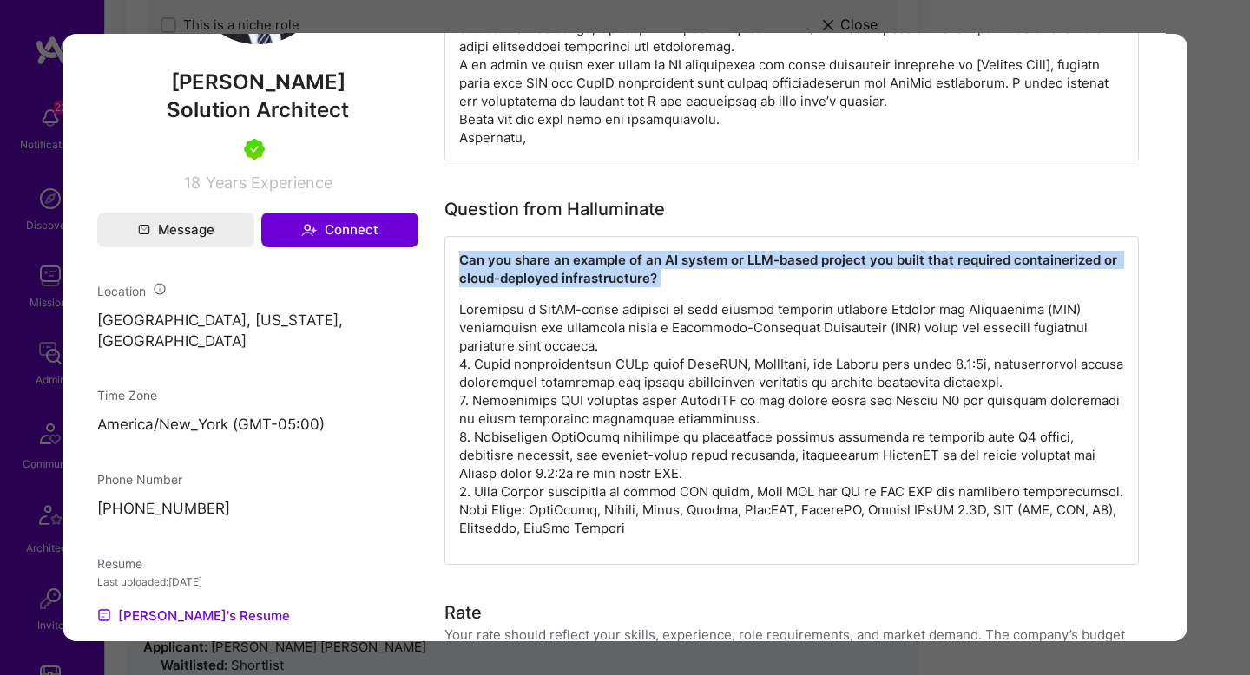
click at [689, 258] on strong "Can you share an example of an AI system or LLM-based project you built that re…" at bounding box center [790, 269] width 662 height 35
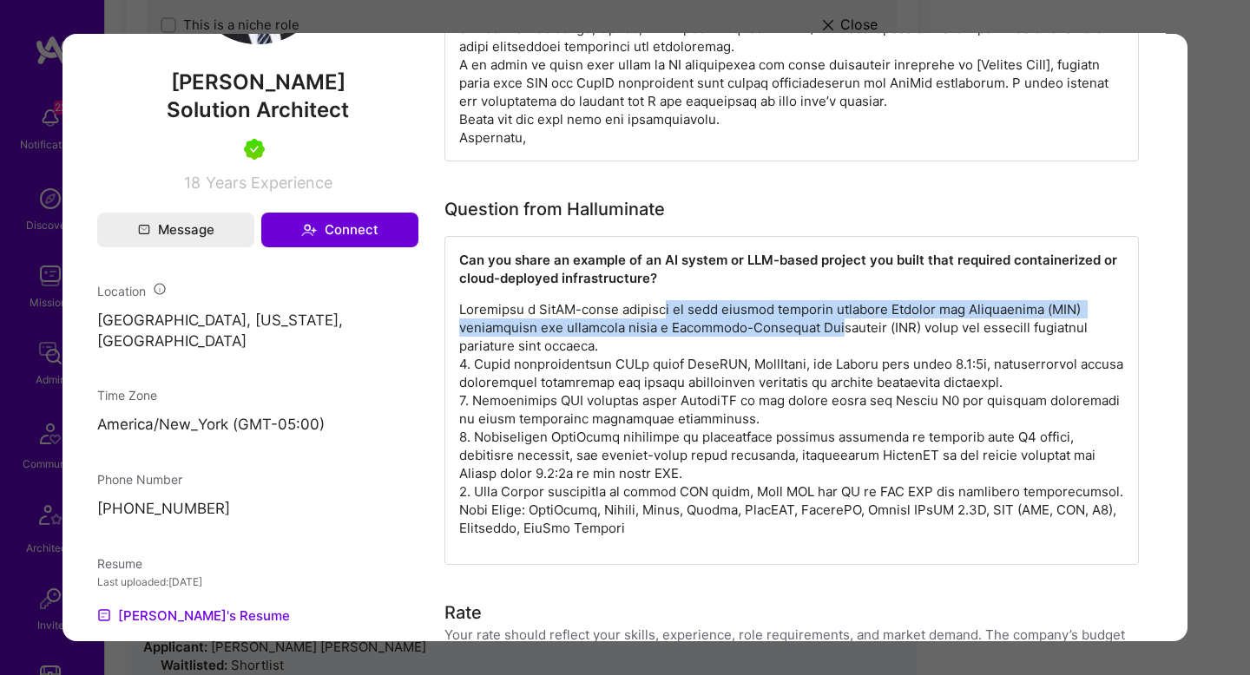
drag, startPoint x: 668, startPoint y: 308, endPoint x: 833, endPoint y: 326, distance: 165.1
click at [833, 326] on p "modal" at bounding box center [791, 418] width 665 height 237
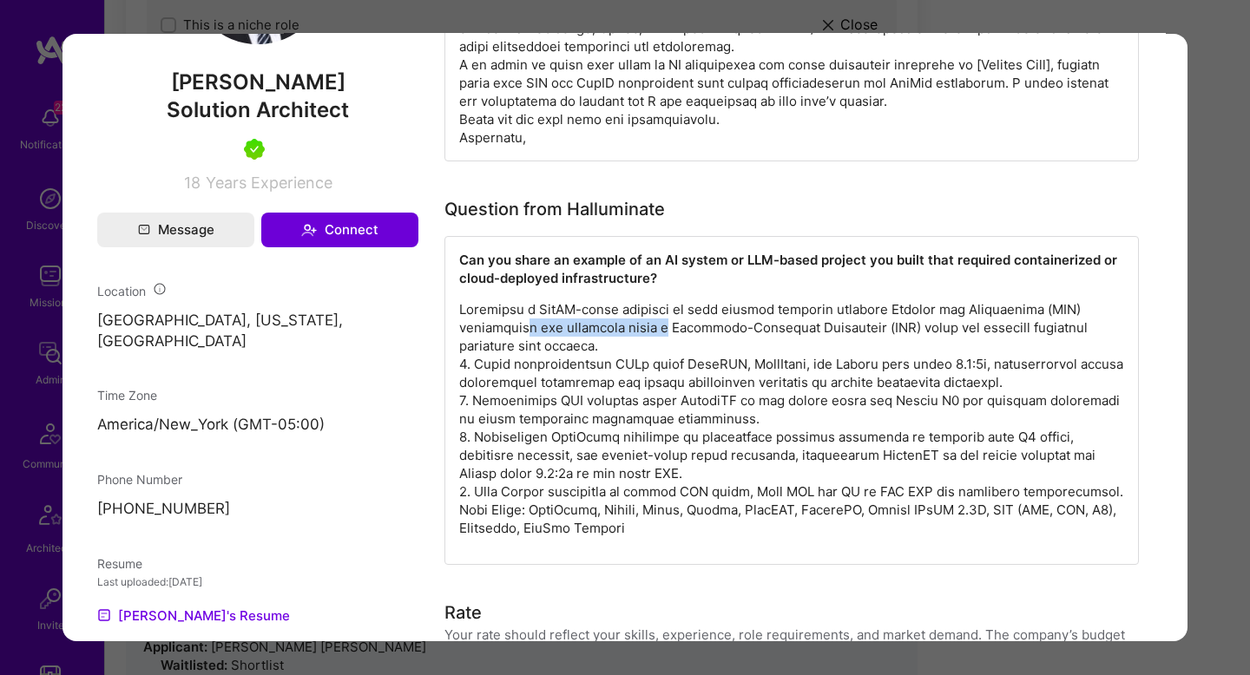
drag, startPoint x: 517, startPoint y: 335, endPoint x: 666, endPoint y: 335, distance: 148.5
click at [666, 335] on p "modal" at bounding box center [791, 418] width 665 height 237
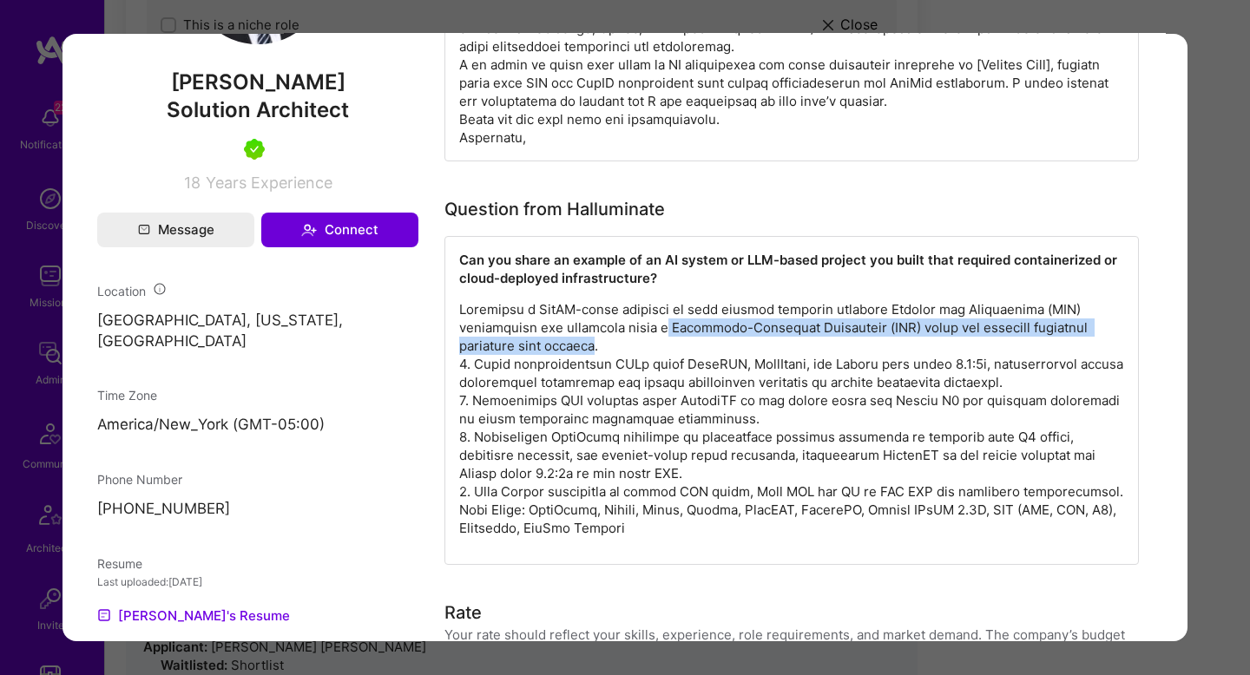
drag, startPoint x: 666, startPoint y: 335, endPoint x: 589, endPoint y: 339, distance: 77.4
click at [588, 339] on p "modal" at bounding box center [791, 418] width 665 height 237
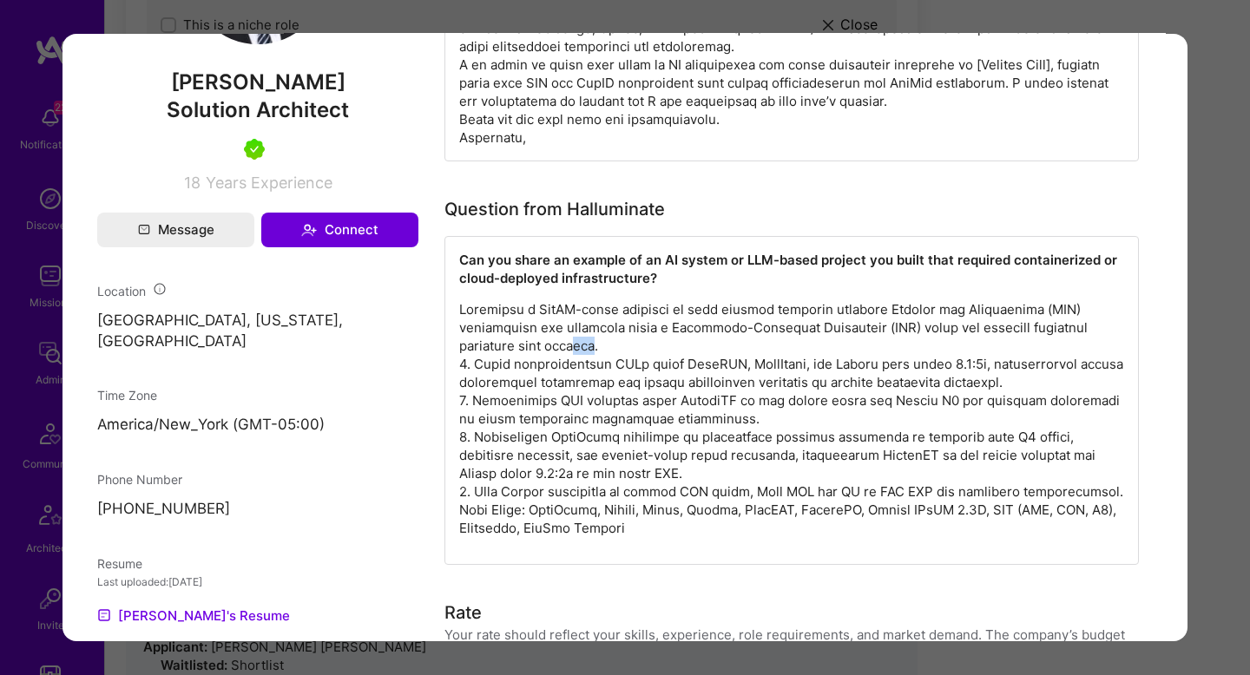
click at [591, 339] on p "modal" at bounding box center [791, 418] width 665 height 237
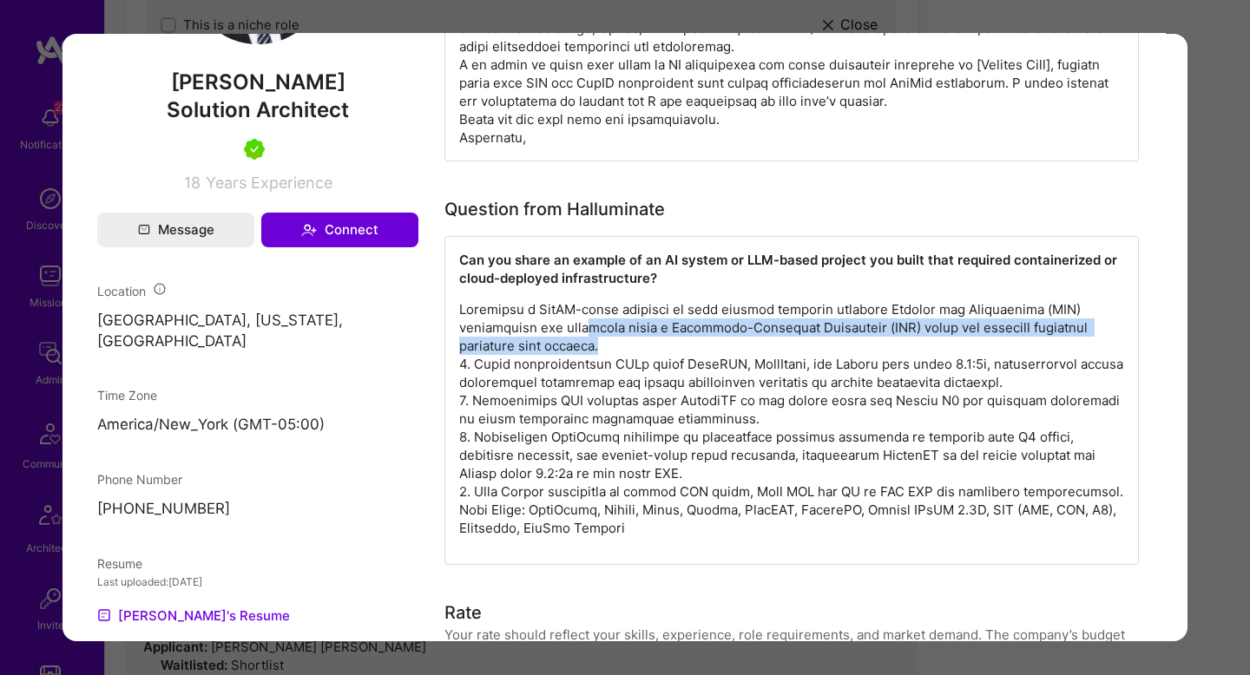
drag, startPoint x: 591, startPoint y: 331, endPoint x: 790, endPoint y: 338, distance: 198.9
click at [790, 338] on p "modal" at bounding box center [791, 418] width 665 height 237
click at [530, 349] on p "modal" at bounding box center [791, 418] width 665 height 237
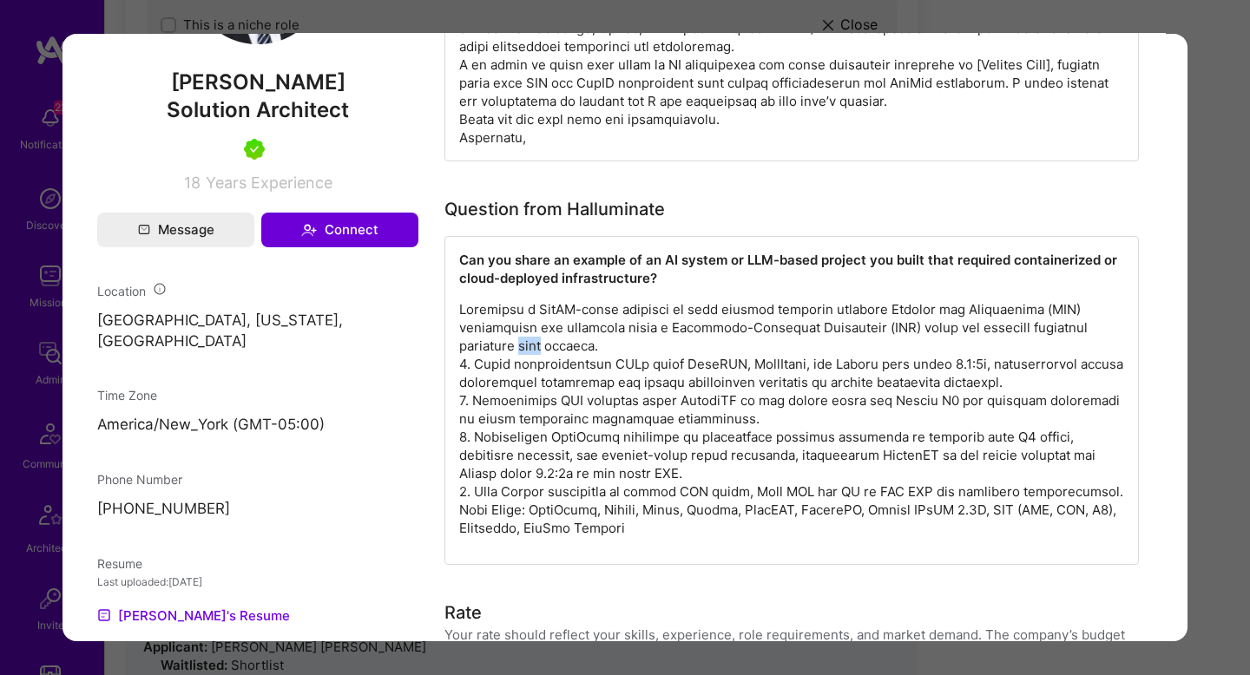
click at [530, 349] on p "modal" at bounding box center [791, 418] width 665 height 237
click at [613, 347] on p "modal" at bounding box center [791, 418] width 665 height 237
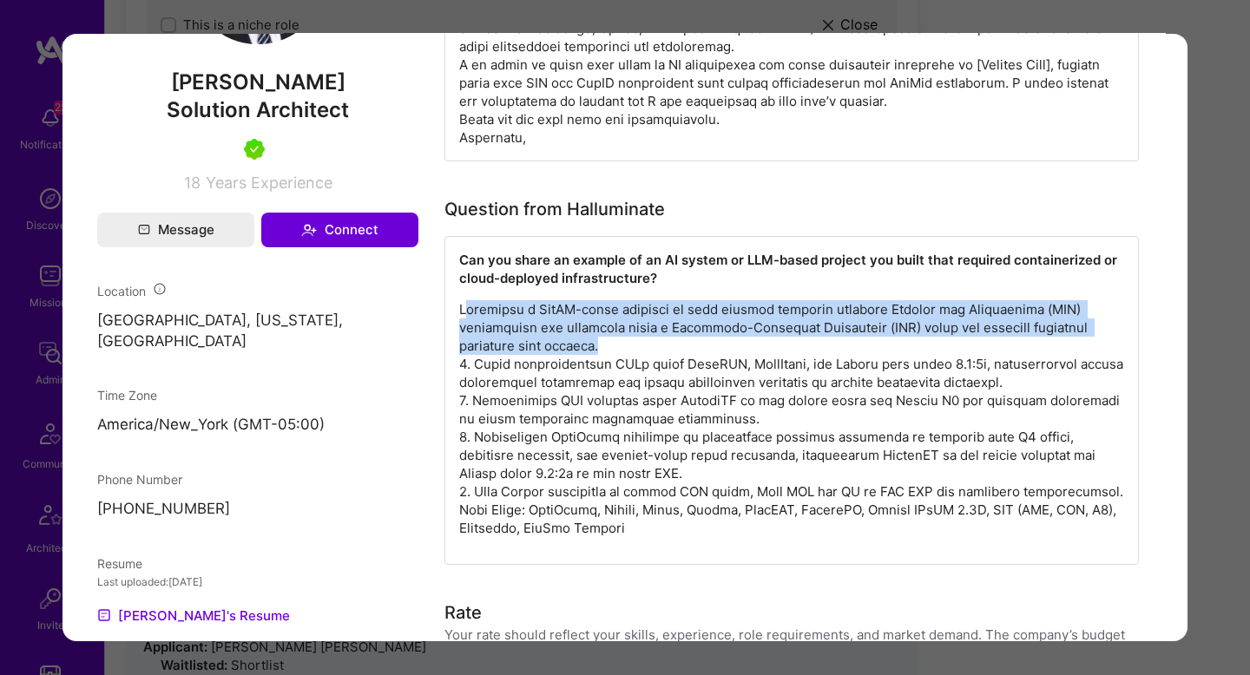
drag, startPoint x: 629, startPoint y: 347, endPoint x: 467, endPoint y: 312, distance: 165.4
click at [467, 312] on p "modal" at bounding box center [791, 418] width 665 height 237
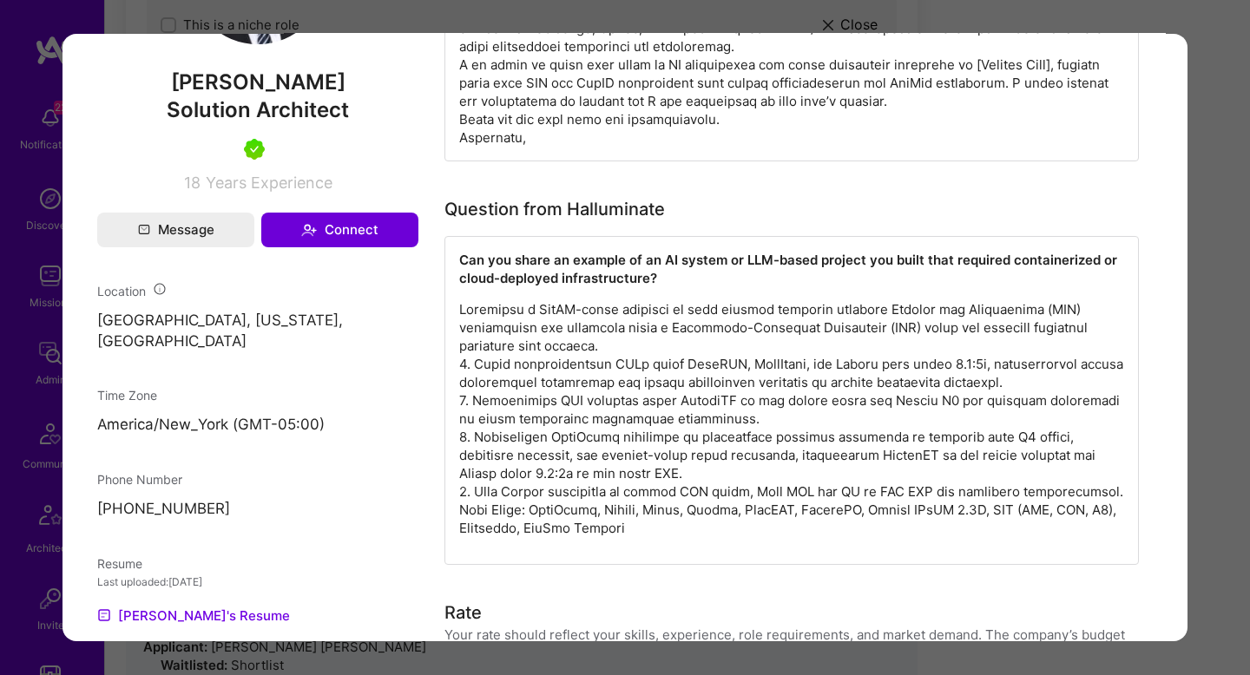
click at [476, 386] on p "modal" at bounding box center [791, 418] width 665 height 237
drag, startPoint x: 471, startPoint y: 374, endPoint x: 792, endPoint y: 400, distance: 322.3
click at [793, 400] on p "modal" at bounding box center [791, 418] width 665 height 237
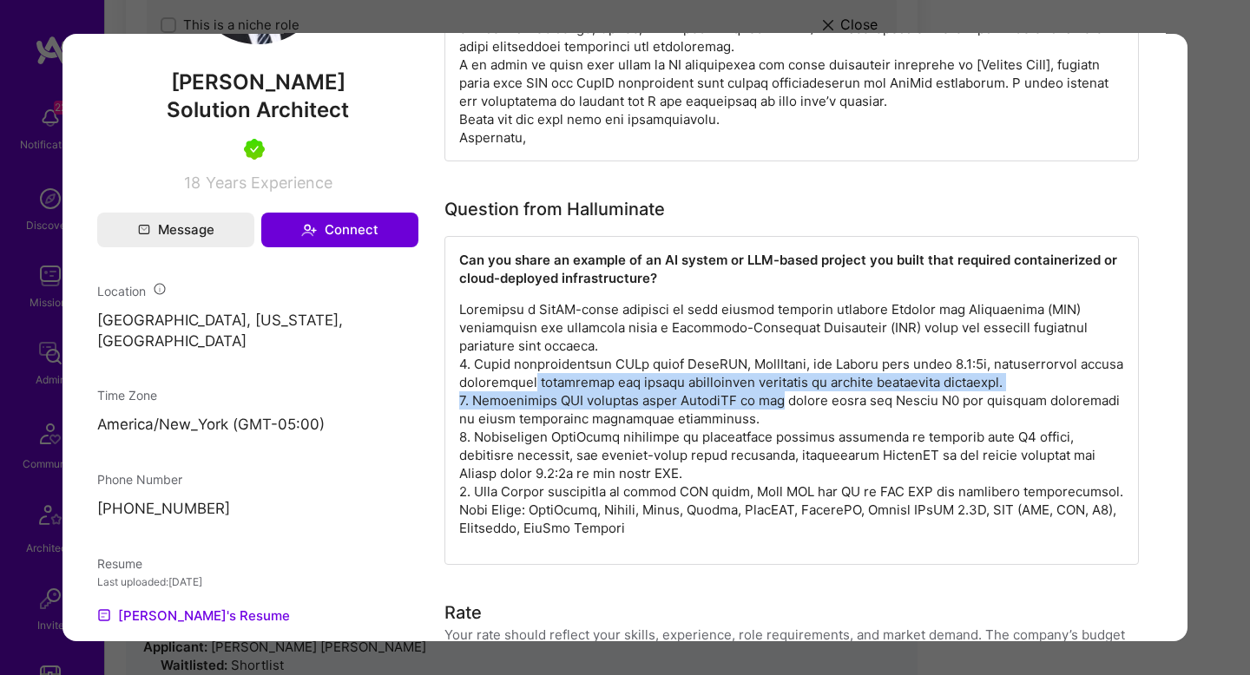
drag, startPoint x: 792, startPoint y: 400, endPoint x: 530, endPoint y: 376, distance: 263.3
click at [530, 376] on p "modal" at bounding box center [791, 418] width 665 height 237
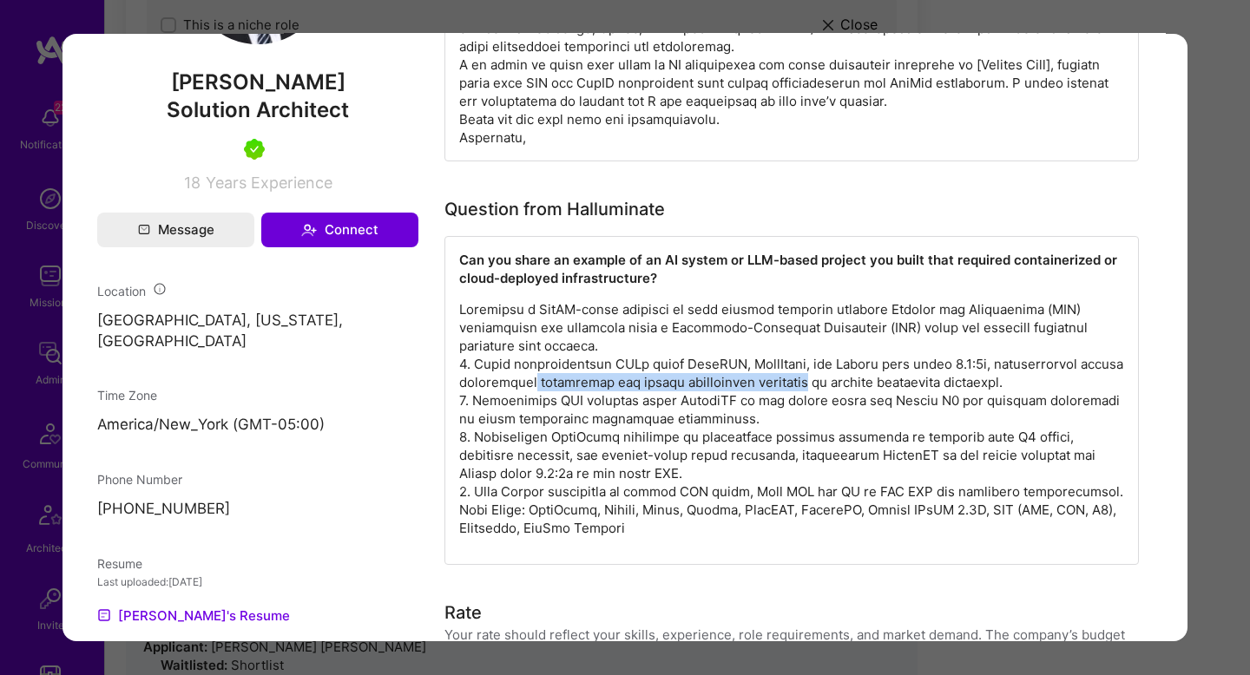
drag, startPoint x: 530, startPoint y: 376, endPoint x: 794, endPoint y: 382, distance: 264.0
click at [794, 382] on p "modal" at bounding box center [791, 418] width 665 height 237
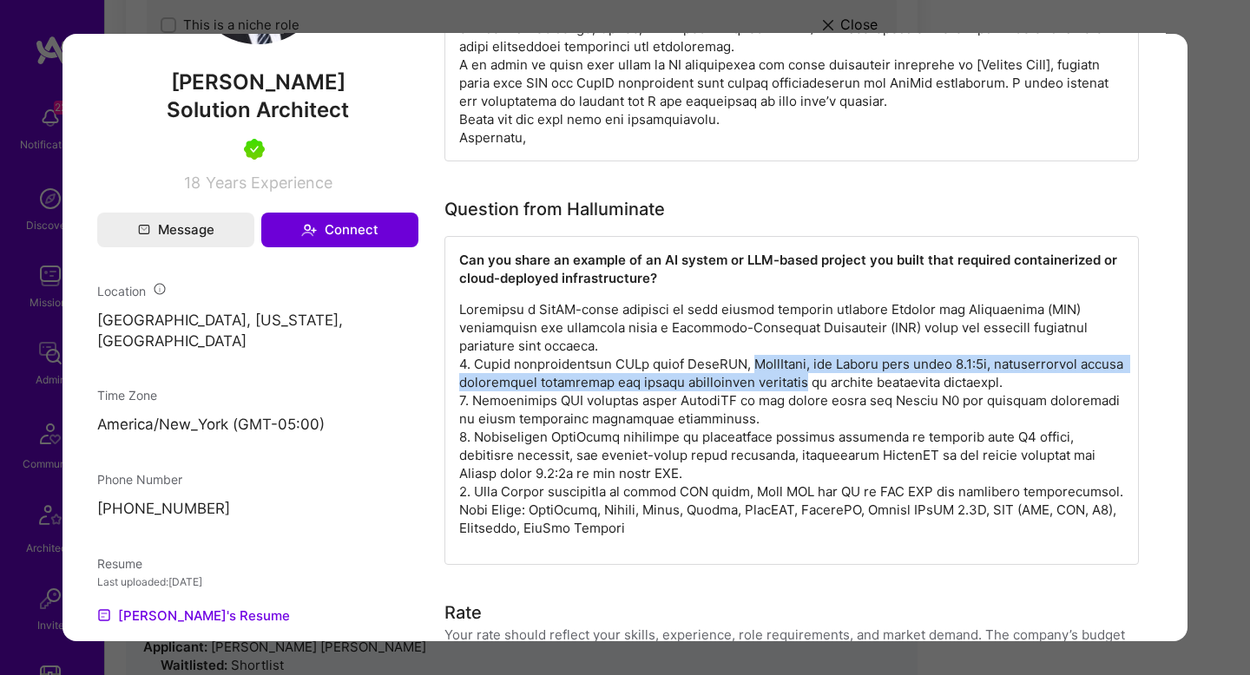
drag, startPoint x: 794, startPoint y: 382, endPoint x: 729, endPoint y: 372, distance: 65.0
click at [729, 365] on p "modal" at bounding box center [791, 418] width 665 height 237
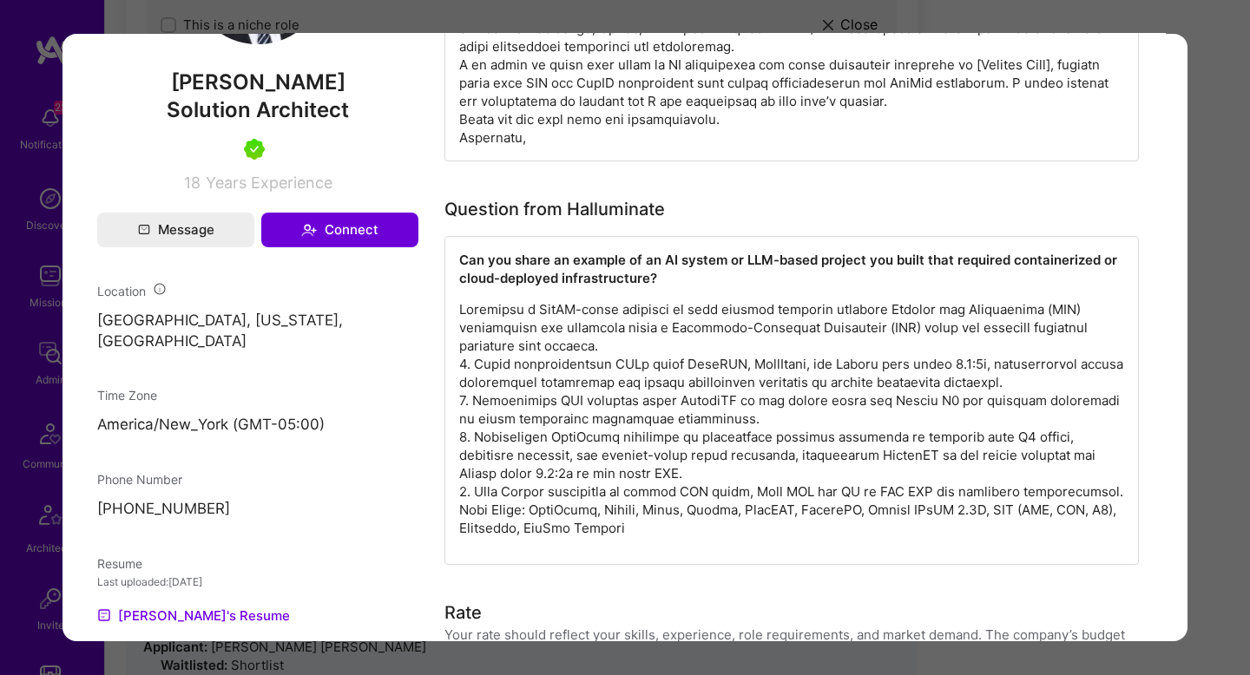
click at [459, 405] on p "modal" at bounding box center [791, 418] width 665 height 237
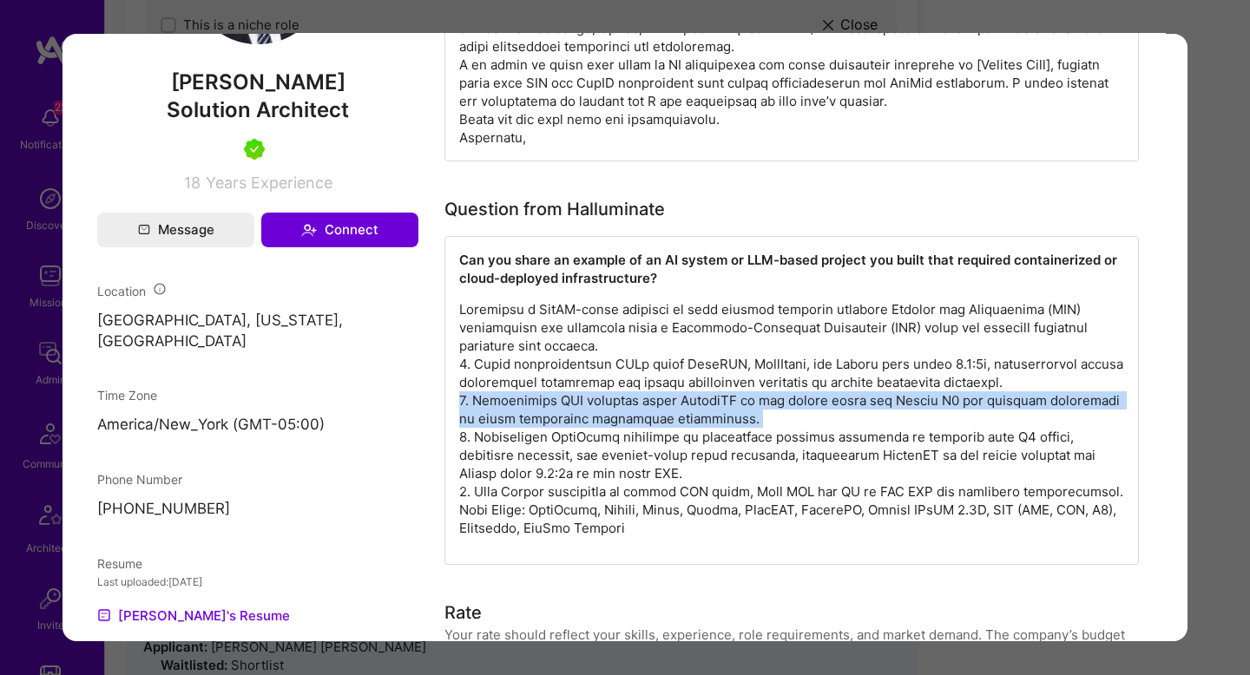
drag, startPoint x: 459, startPoint y: 405, endPoint x: 820, endPoint y: 413, distance: 360.4
click at [820, 413] on p "modal" at bounding box center [791, 418] width 665 height 237
drag, startPoint x: 820, startPoint y: 413, endPoint x: 699, endPoint y: 405, distance: 121.0
click at [699, 405] on p "modal" at bounding box center [791, 418] width 665 height 237
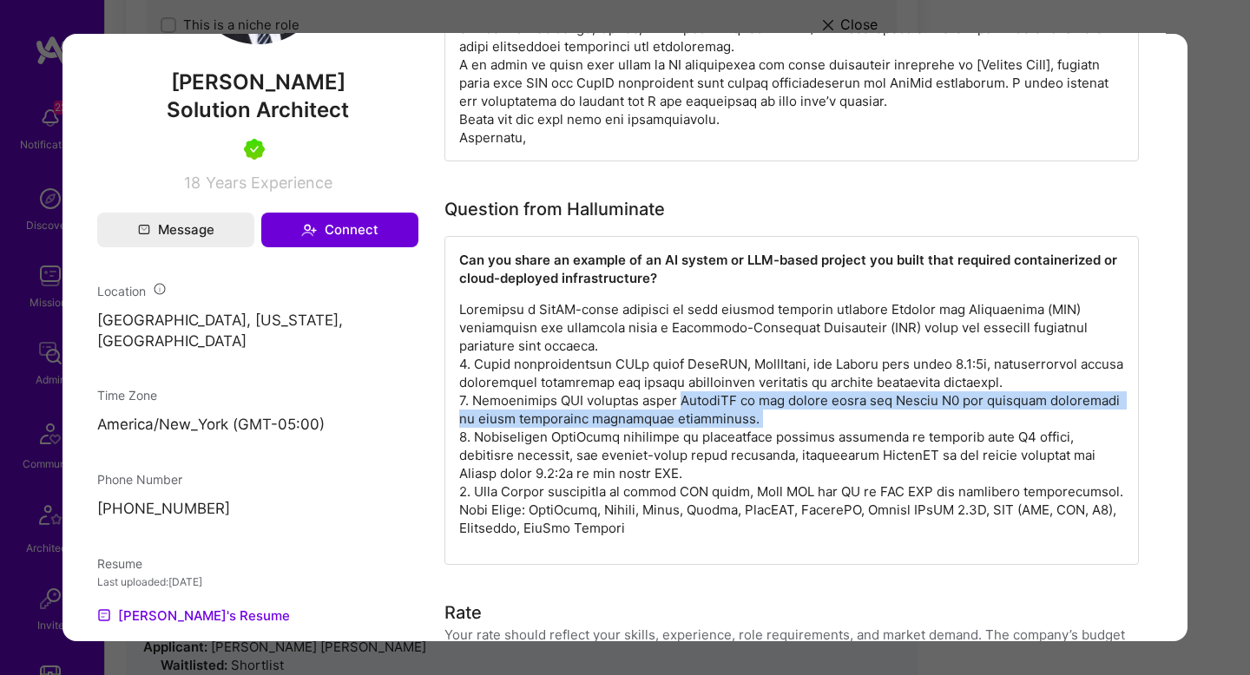
click at [529, 424] on p "modal" at bounding box center [791, 418] width 665 height 237
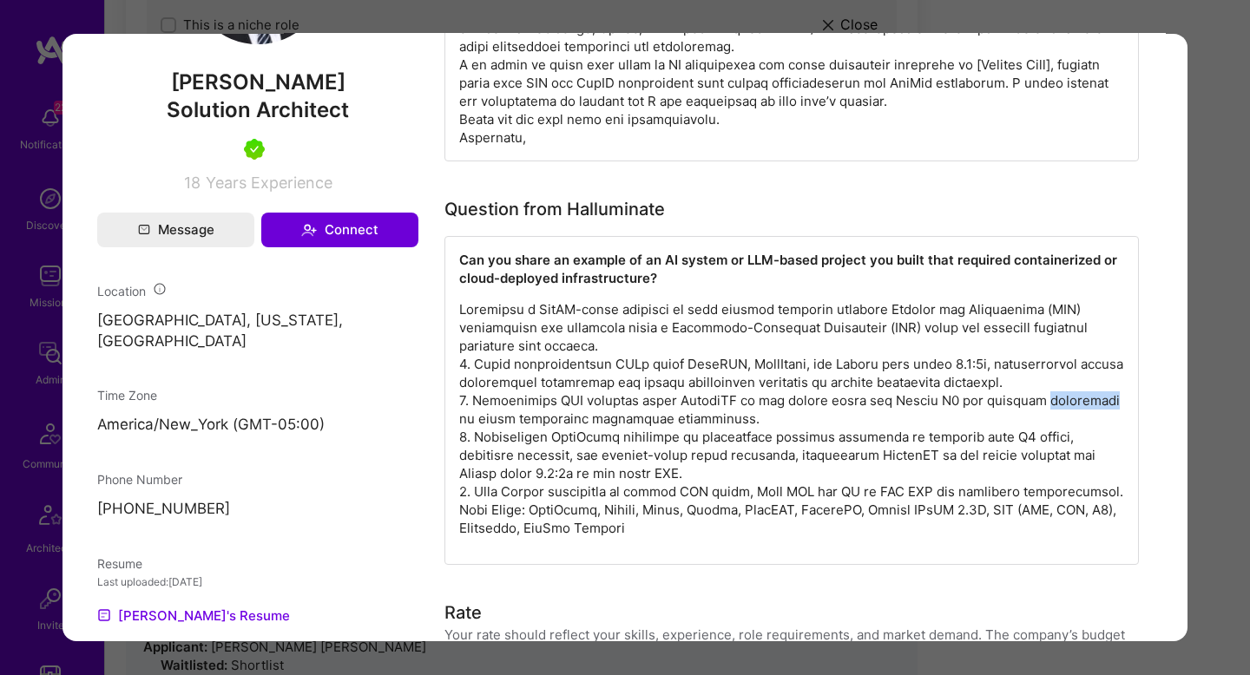
click at [529, 424] on p "modal" at bounding box center [791, 418] width 665 height 237
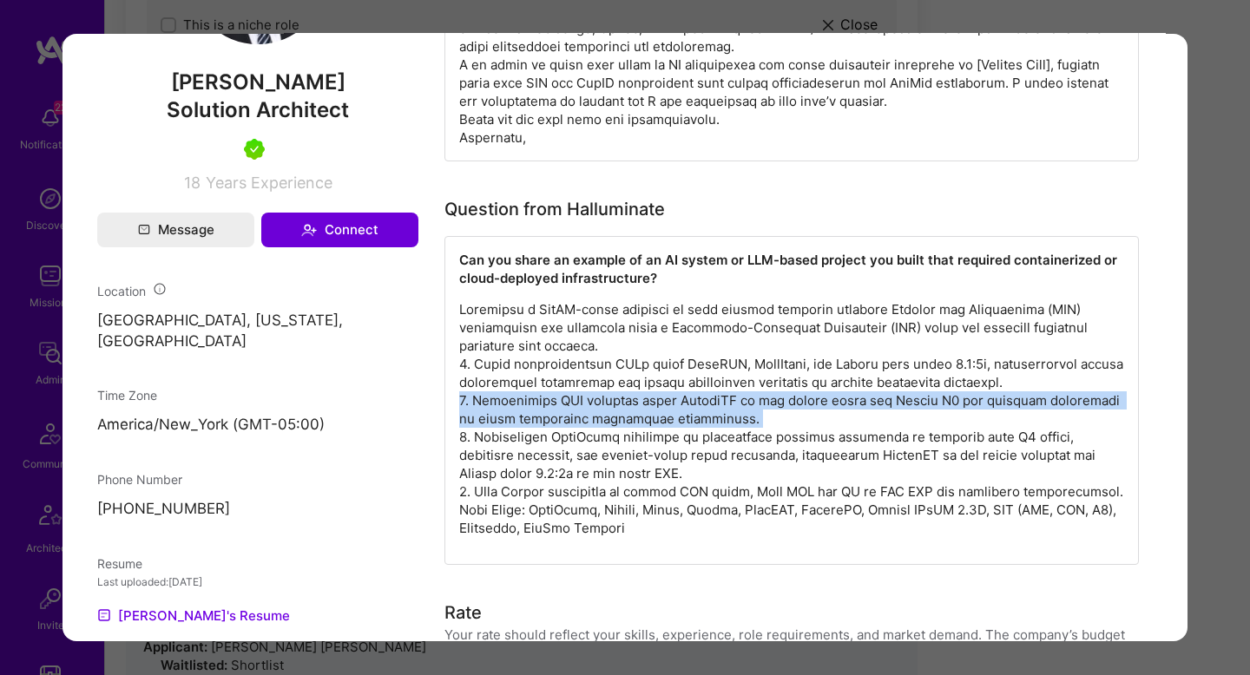
drag, startPoint x: 529, startPoint y: 424, endPoint x: 582, endPoint y: 425, distance: 53.0
click at [582, 425] on p "modal" at bounding box center [791, 418] width 665 height 237
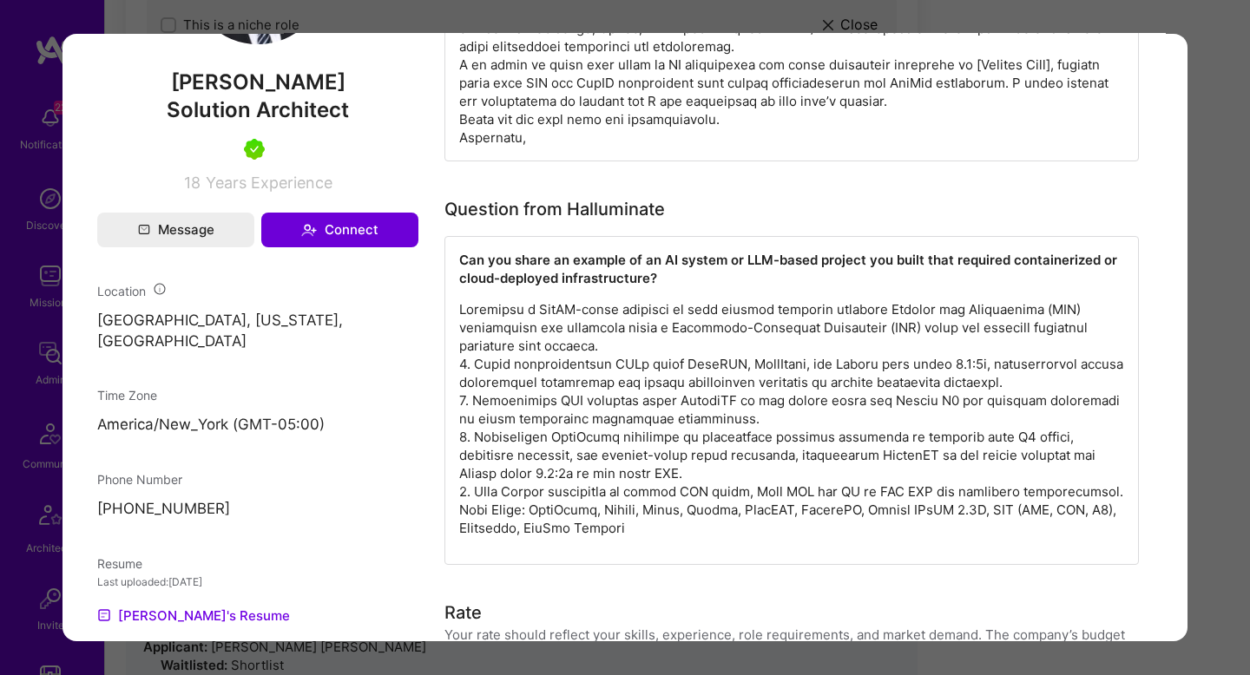
click at [576, 442] on p "modal" at bounding box center [791, 418] width 665 height 237
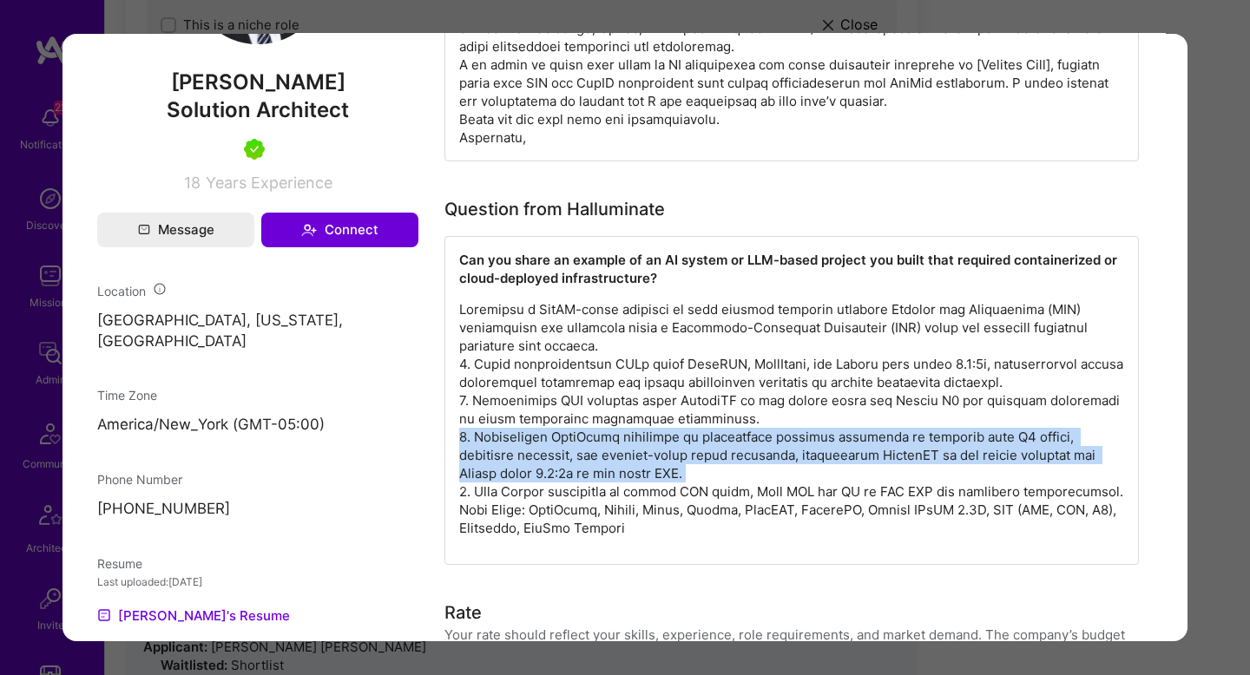
click at [576, 442] on p "modal" at bounding box center [791, 418] width 665 height 237
click at [767, 439] on p "modal" at bounding box center [791, 418] width 665 height 237
drag, startPoint x: 767, startPoint y: 439, endPoint x: 846, endPoint y: 468, distance: 83.2
click at [846, 469] on p "modal" at bounding box center [791, 418] width 665 height 237
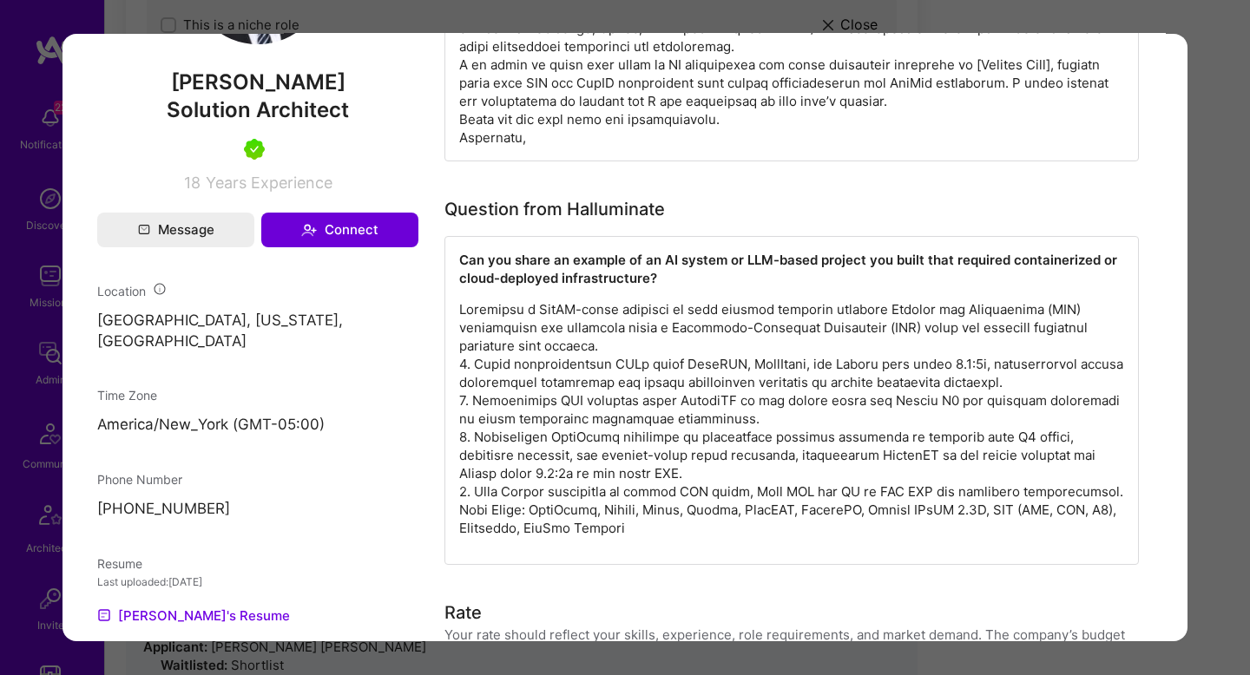
click at [745, 466] on p "modal" at bounding box center [791, 418] width 665 height 237
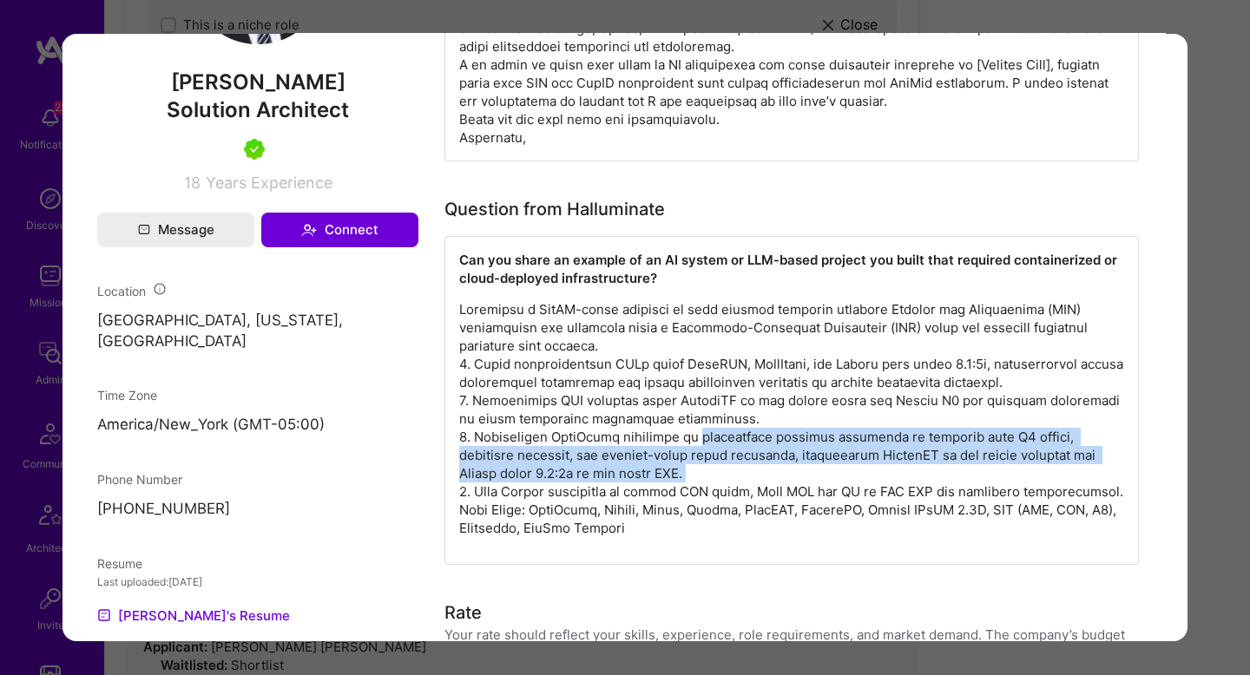
drag, startPoint x: 745, startPoint y: 466, endPoint x: 753, endPoint y: 439, distance: 28.0
click at [753, 439] on p "modal" at bounding box center [791, 418] width 665 height 237
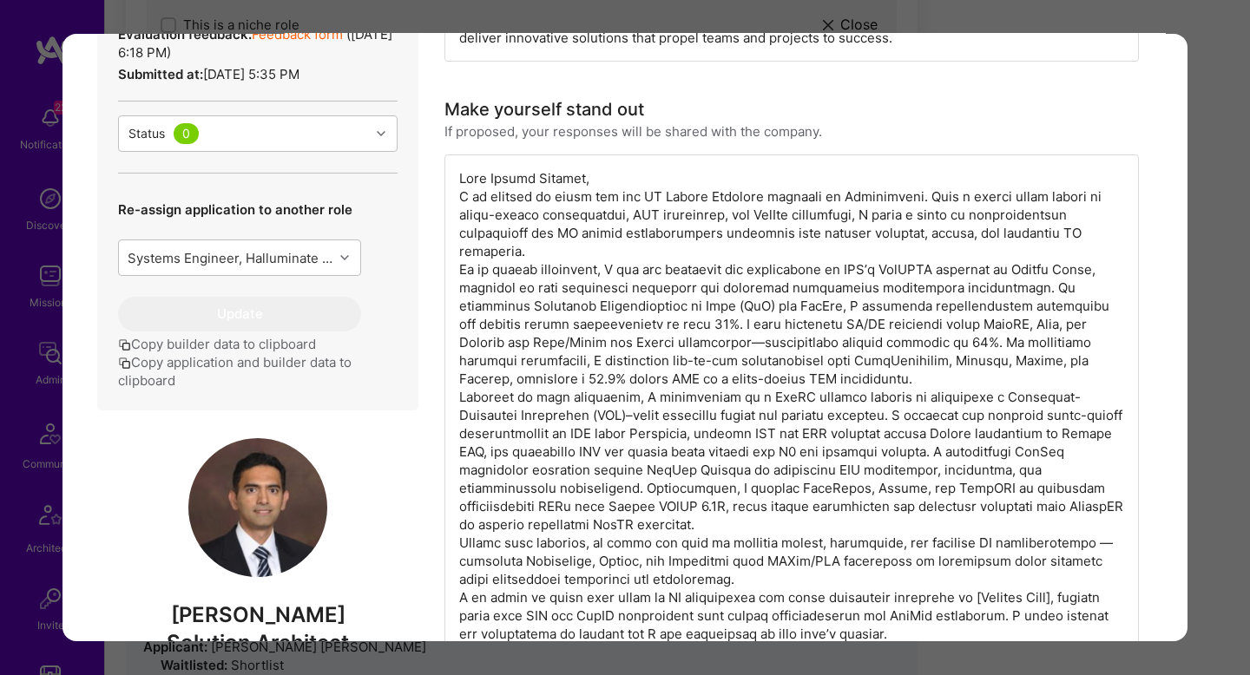
scroll to position [153, 0]
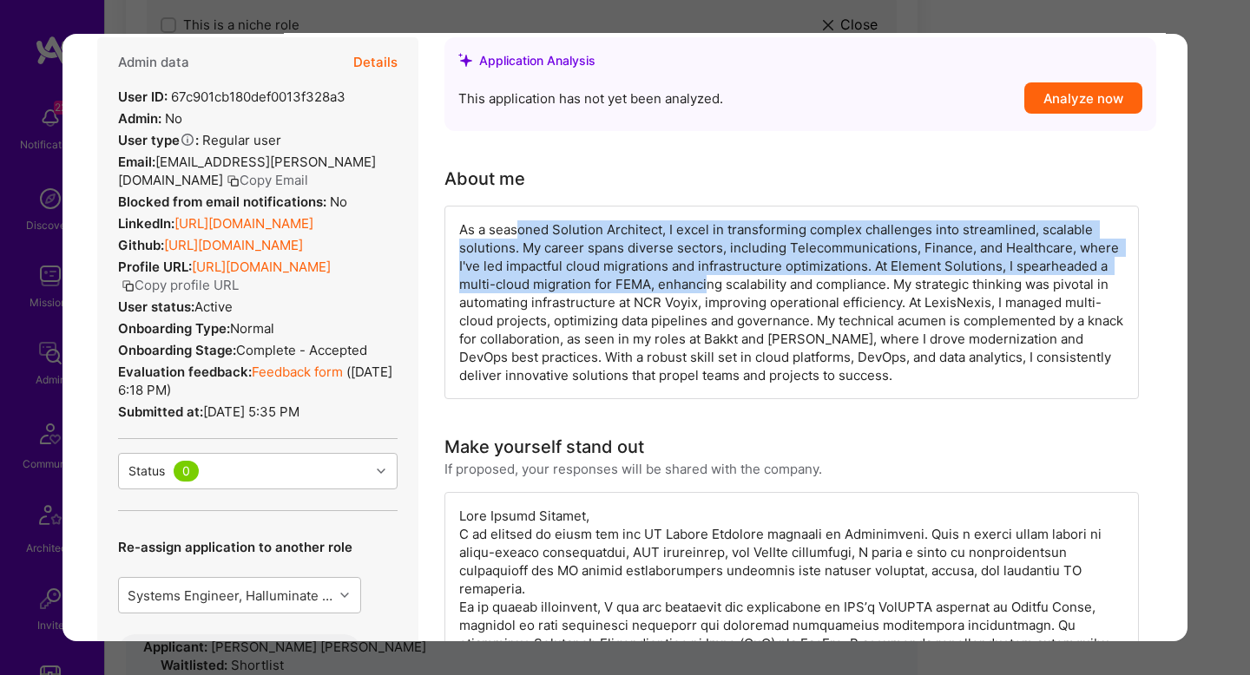
drag, startPoint x: 521, startPoint y: 230, endPoint x: 708, endPoint y: 281, distance: 194.4
click at [708, 282] on div "As a seasoned Solution Architect, I excel in transforming complex challenges in…" at bounding box center [792, 303] width 695 height 194
click at [708, 281] on div "As a seasoned Solution Architect, I excel in transforming complex challenges in…" at bounding box center [792, 303] width 695 height 194
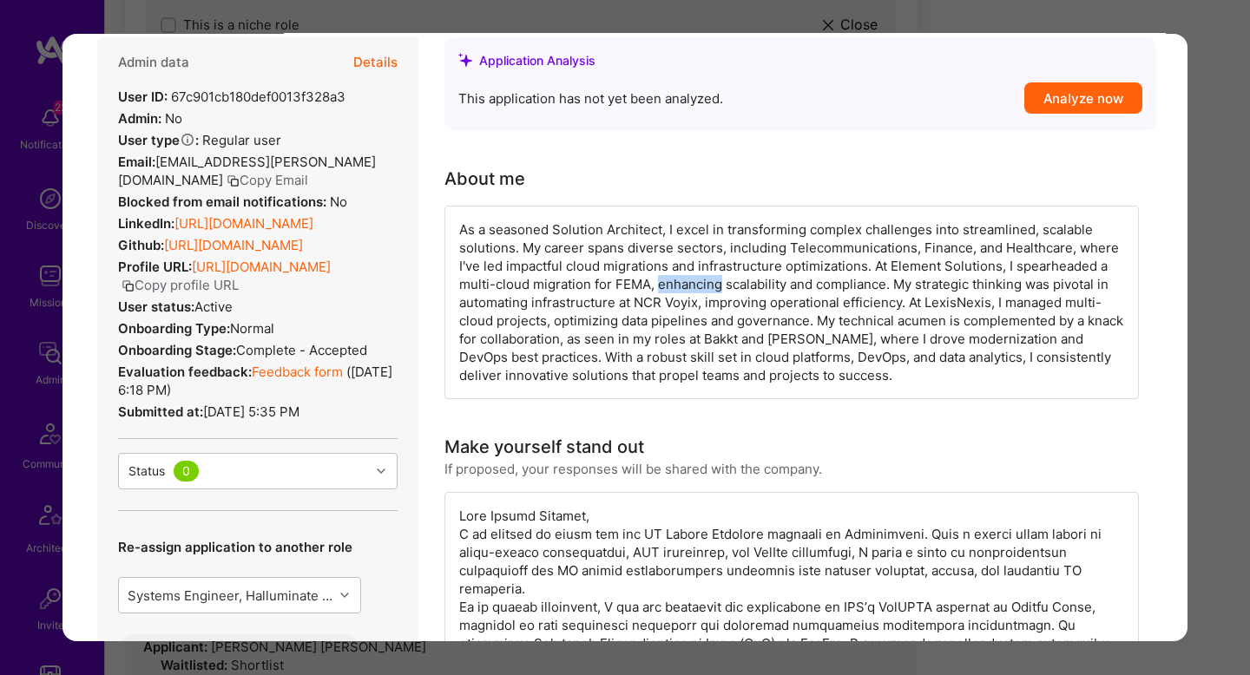
click at [708, 281] on div "As a seasoned Solution Architect, I excel in transforming complex challenges in…" at bounding box center [792, 303] width 695 height 194
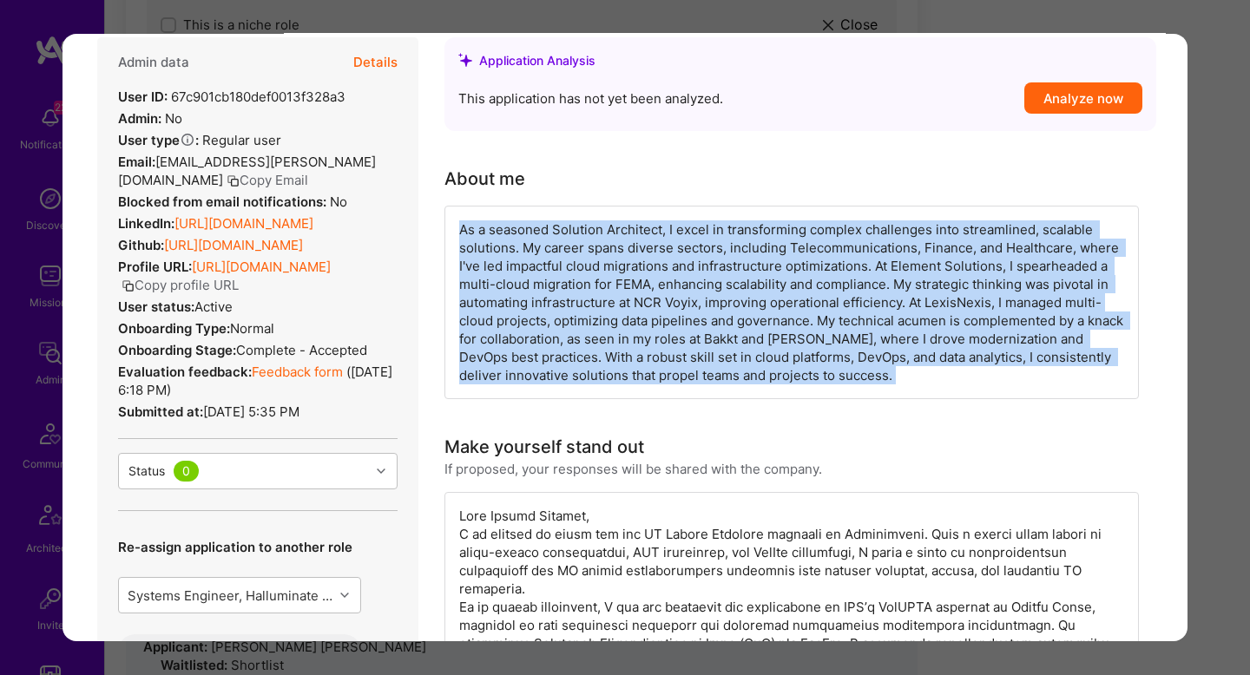
click at [708, 281] on div "As a seasoned Solution Architect, I excel in transforming complex challenges in…" at bounding box center [792, 303] width 695 height 194
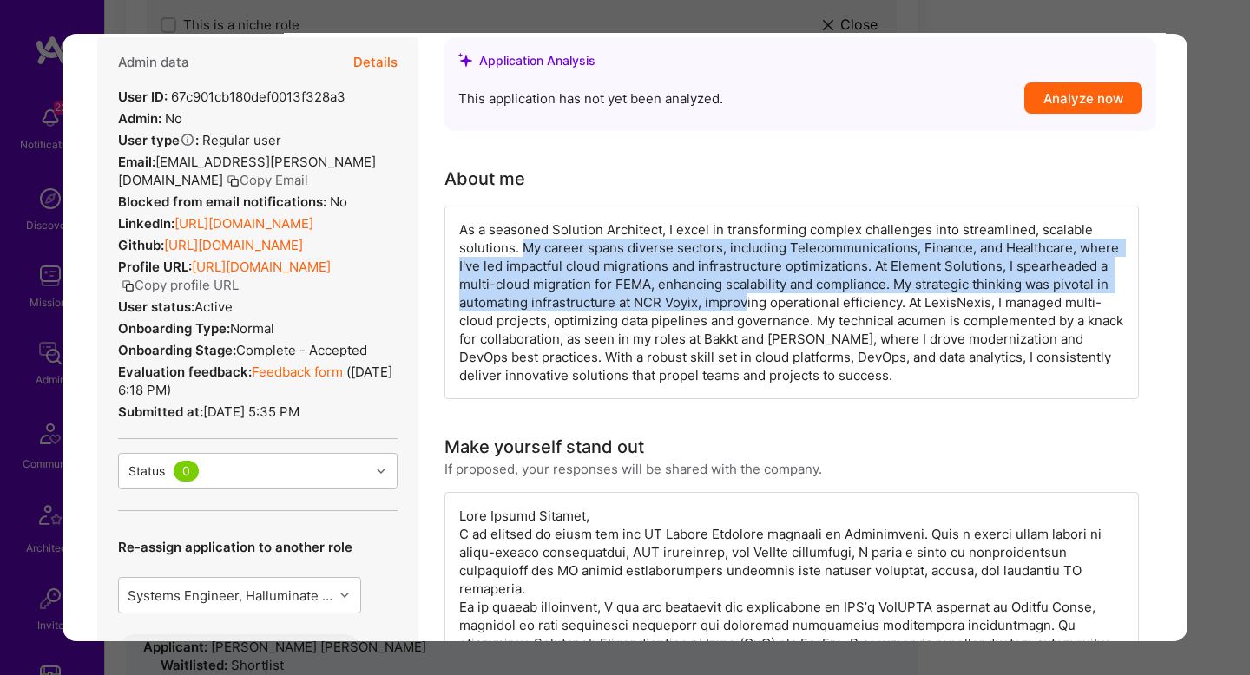
drag, startPoint x: 521, startPoint y: 250, endPoint x: 747, endPoint y: 305, distance: 233.1
click at [747, 305] on div "As a seasoned Solution Architect, I excel in transforming complex challenges in…" at bounding box center [792, 303] width 695 height 194
click at [314, 380] on link "Feedback form" at bounding box center [297, 372] width 91 height 16
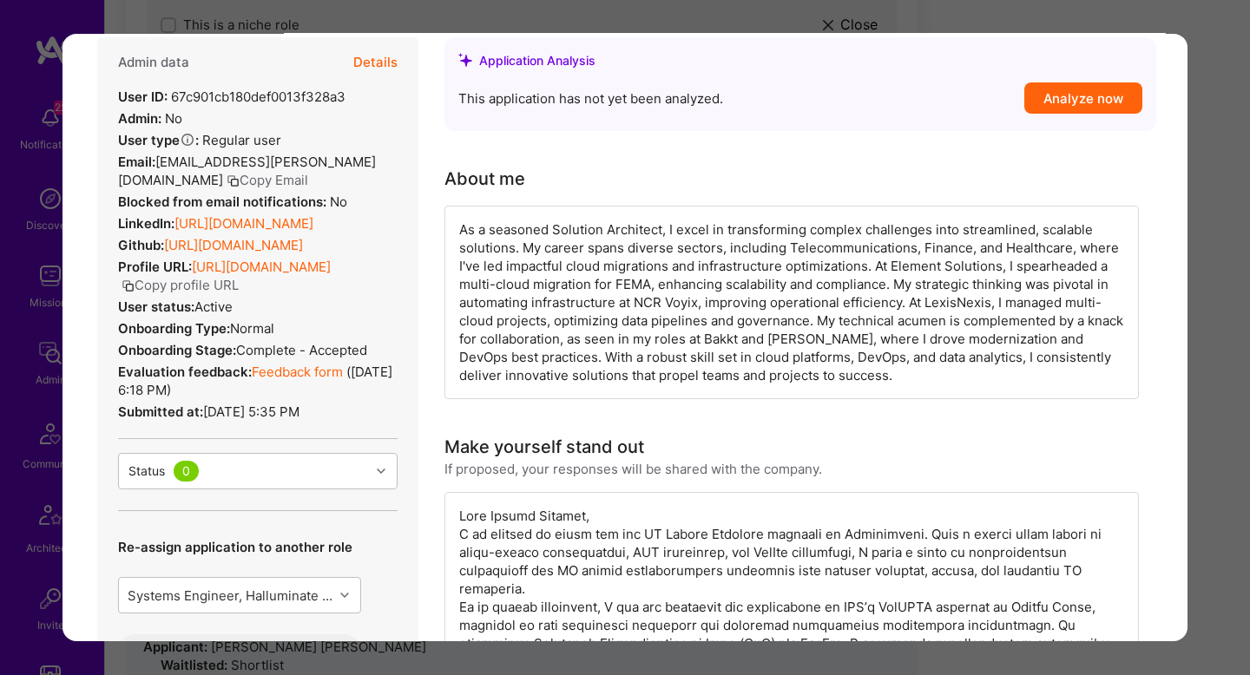
click at [995, 267] on div "As a seasoned Solution Architect, I excel in transforming complex challenges in…" at bounding box center [792, 303] width 695 height 194
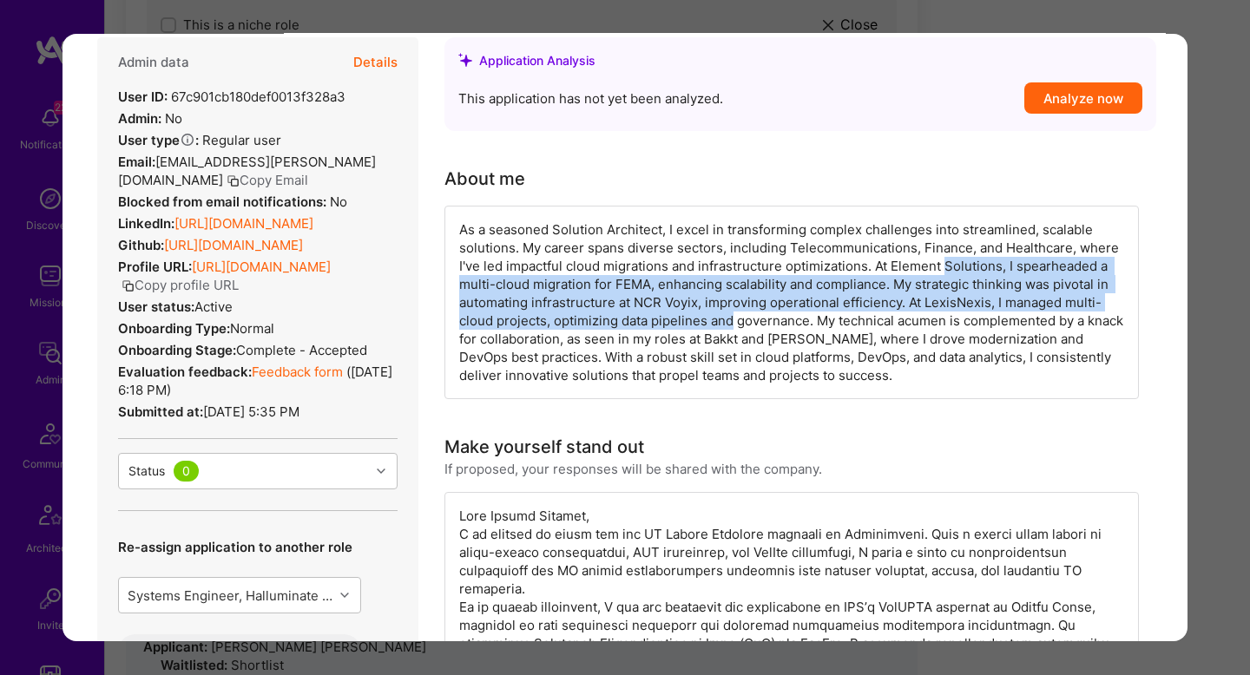
drag, startPoint x: 995, startPoint y: 267, endPoint x: 716, endPoint y: 312, distance: 282.3
click at [716, 312] on div "As a seasoned Solution Architect, I excel in transforming complex challenges in…" at bounding box center [792, 303] width 695 height 194
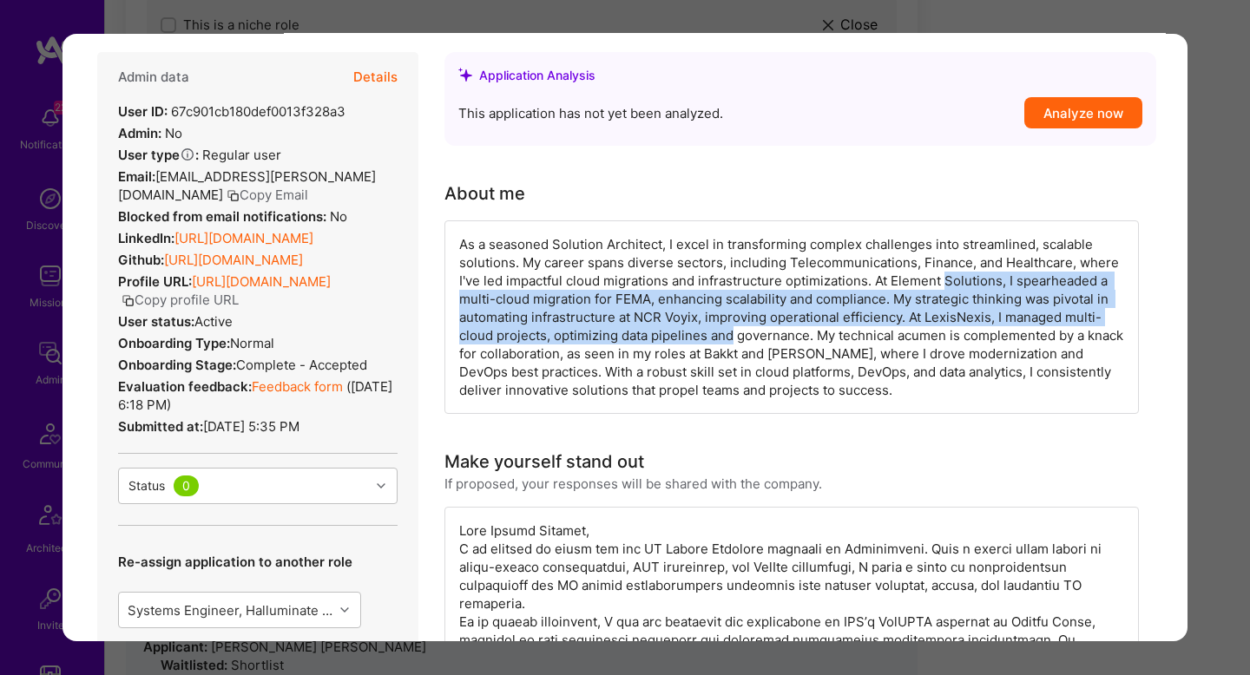
scroll to position [28, 0]
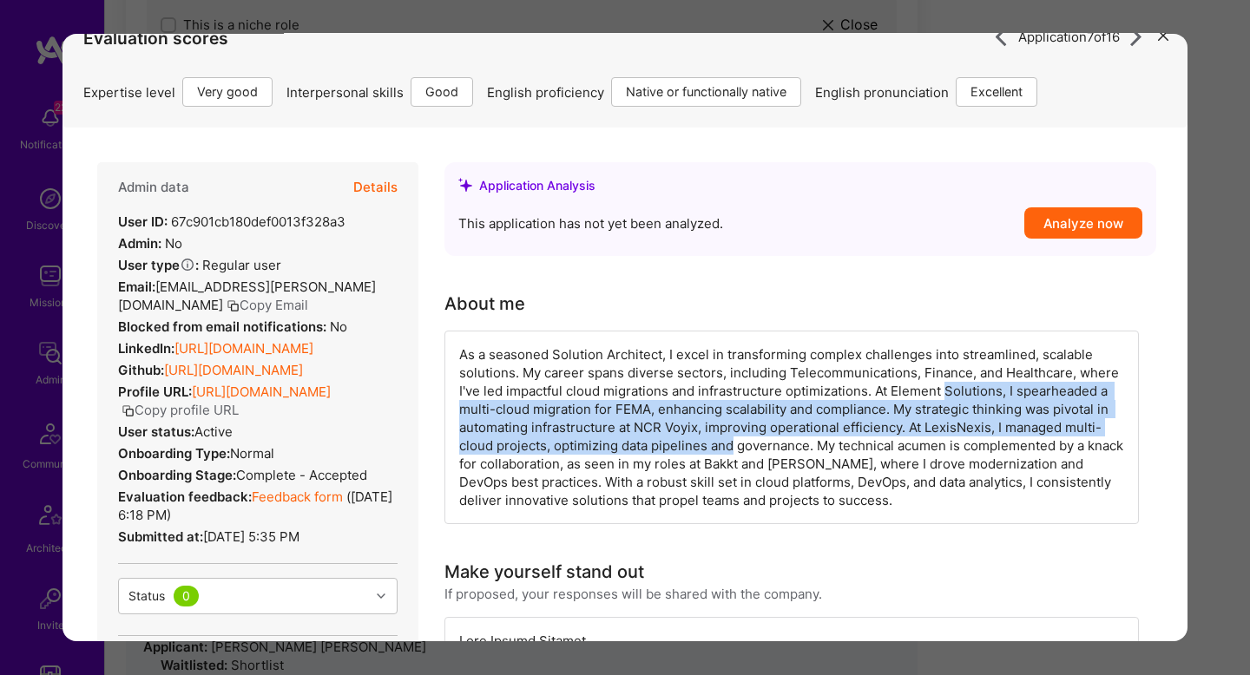
click at [257, 340] on link "https://linkedin.com/in/imranfaridi" at bounding box center [244, 348] width 139 height 16
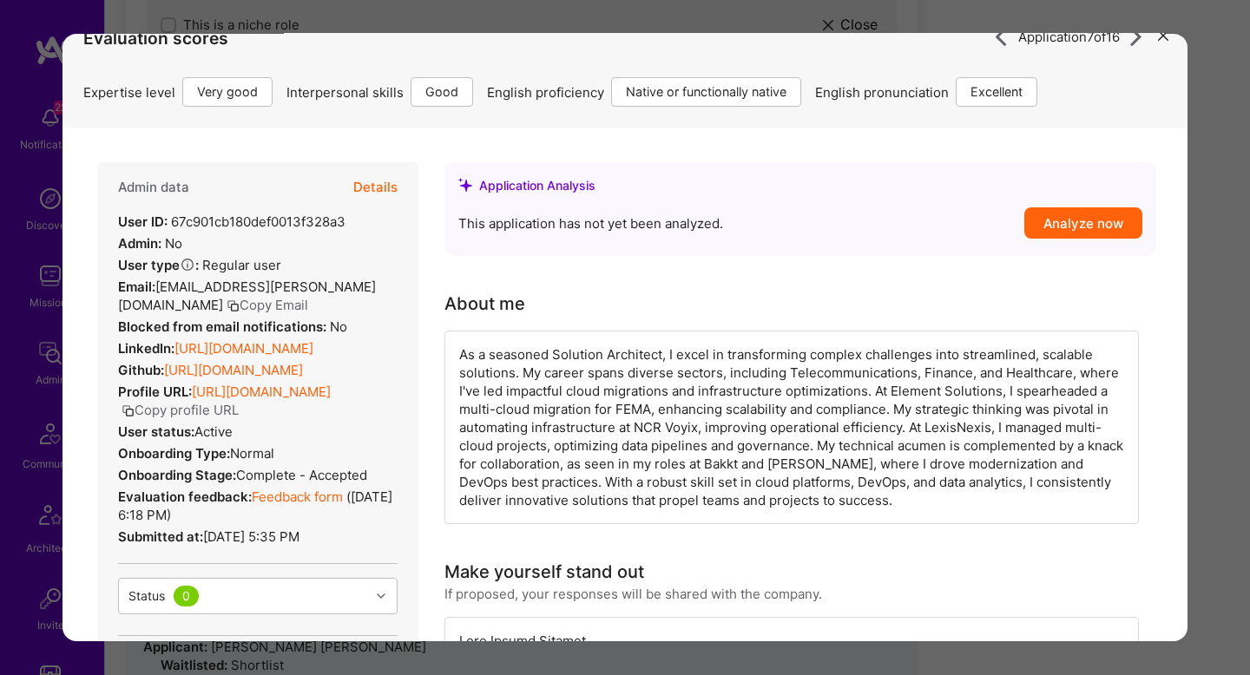
click at [1228, 231] on div "Application 7 of 16 Evaluation scores Expertise level Very good Interpersonal s…" at bounding box center [625, 337] width 1250 height 675
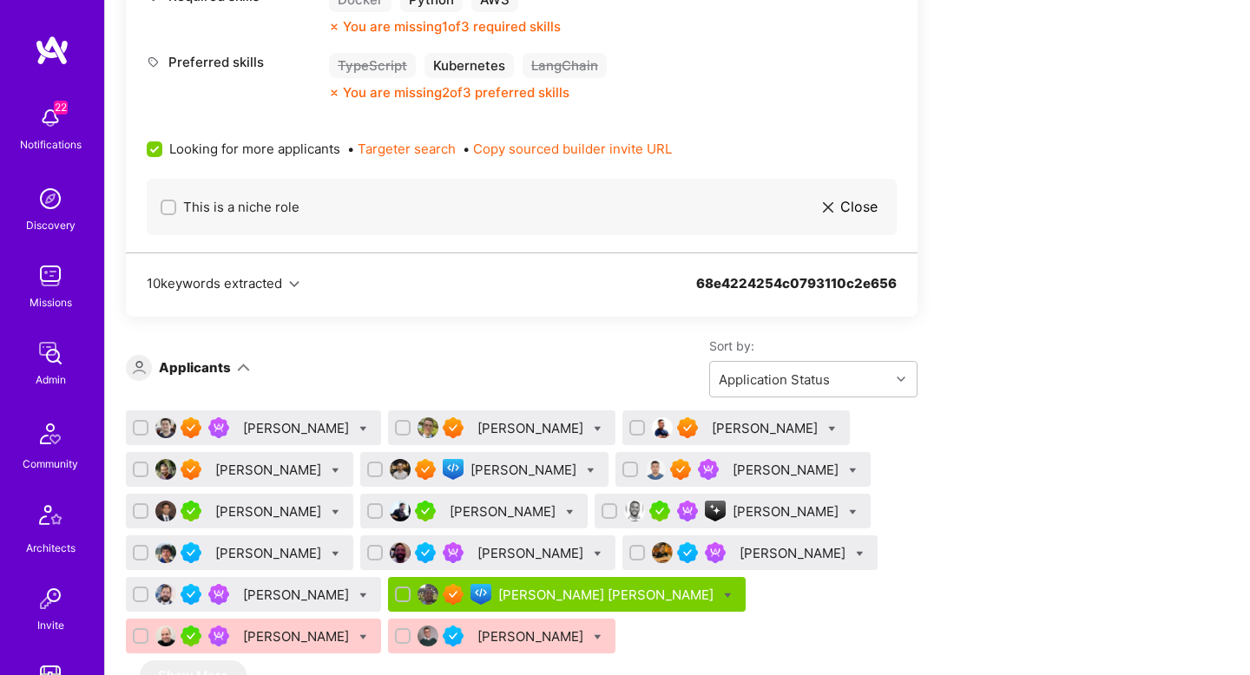
scroll to position [1212, 0]
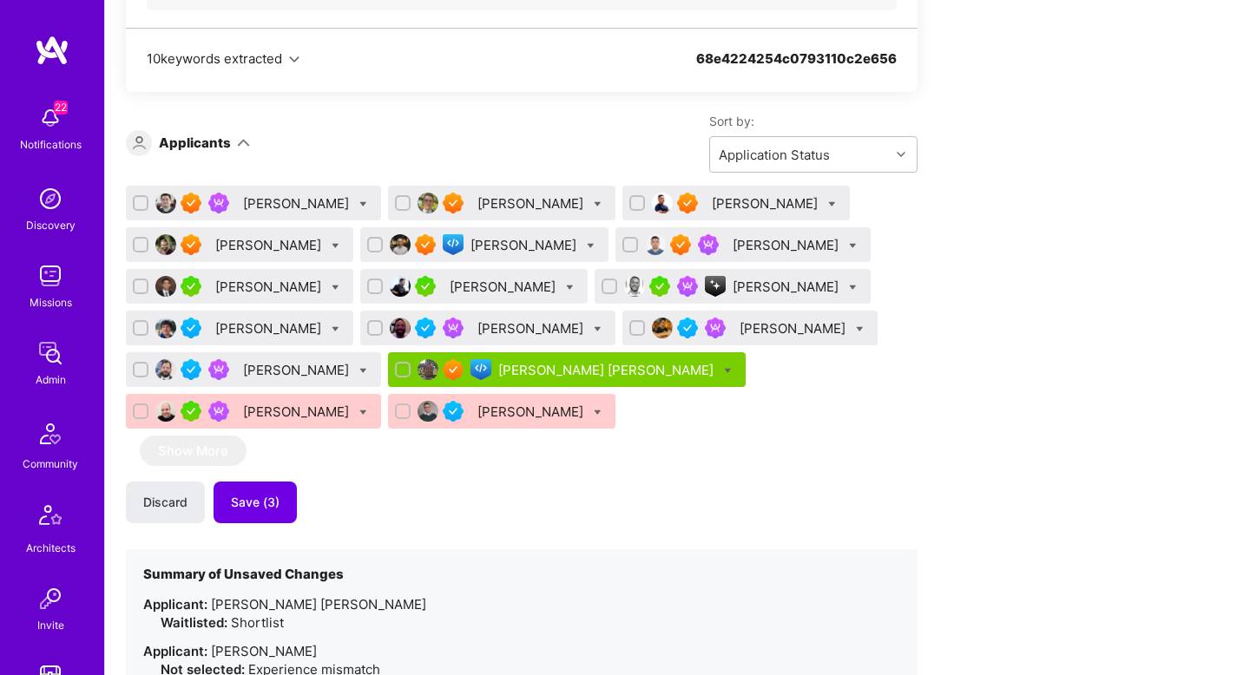
click at [256, 285] on div "Imran Faridi" at bounding box center [269, 287] width 109 height 18
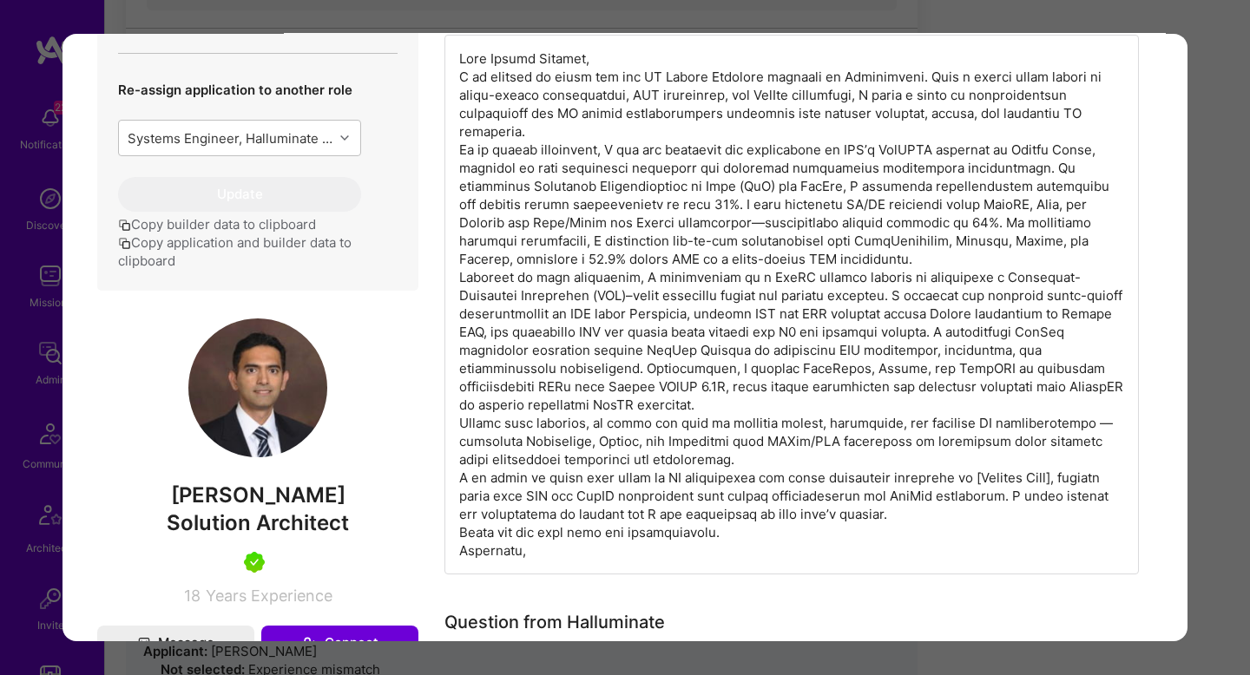
scroll to position [606, 0]
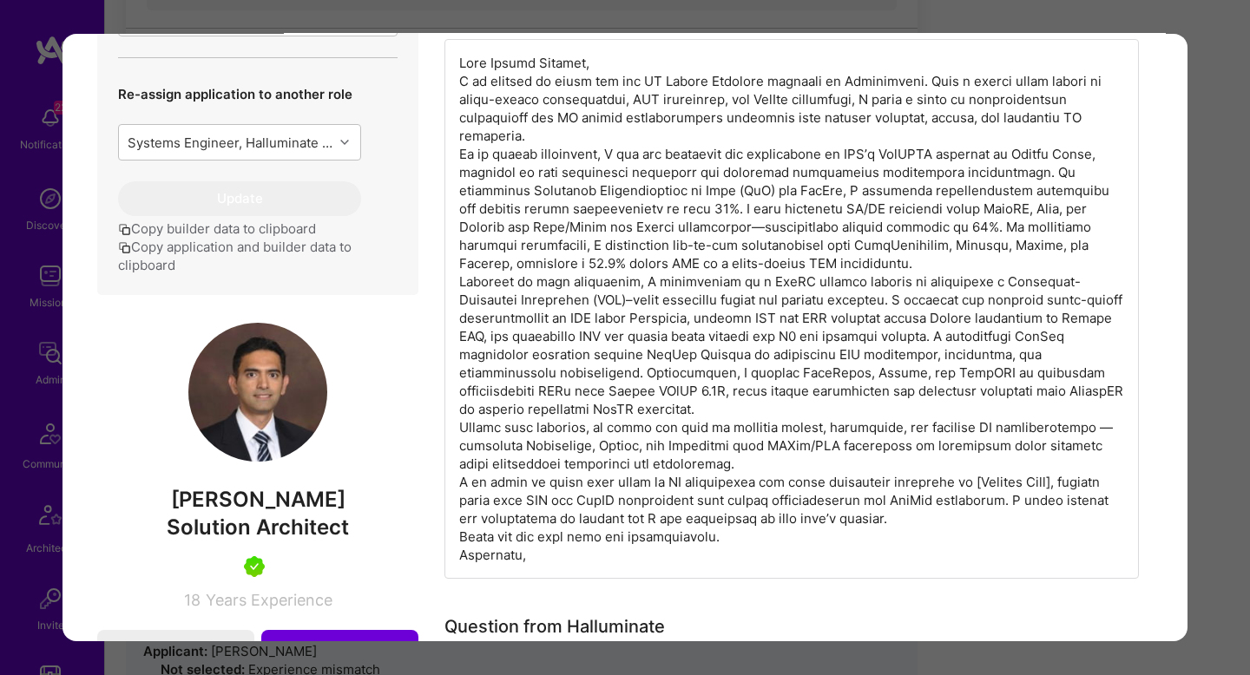
drag, startPoint x: 564, startPoint y: 434, endPoint x: 827, endPoint y: 464, distance: 264.7
click at [827, 464] on div "modal" at bounding box center [792, 309] width 695 height 540
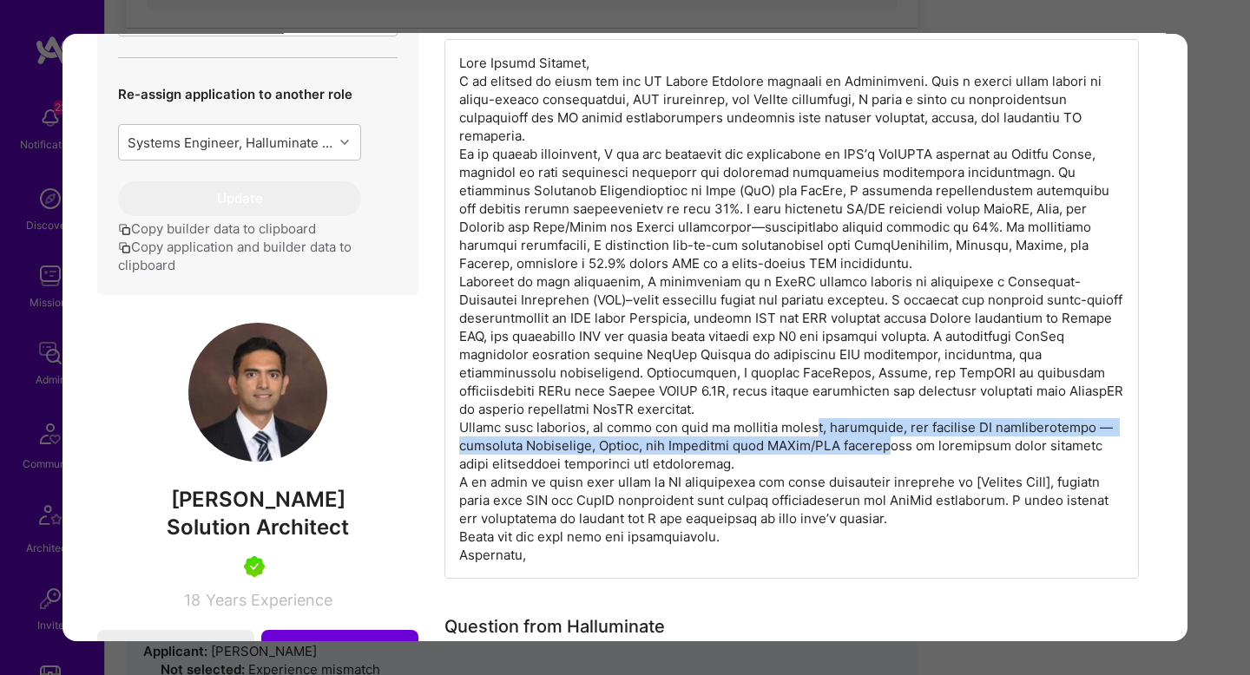
drag, startPoint x: 821, startPoint y: 431, endPoint x: 904, endPoint y: 445, distance: 83.5
click at [904, 445] on div "modal" at bounding box center [792, 309] width 695 height 540
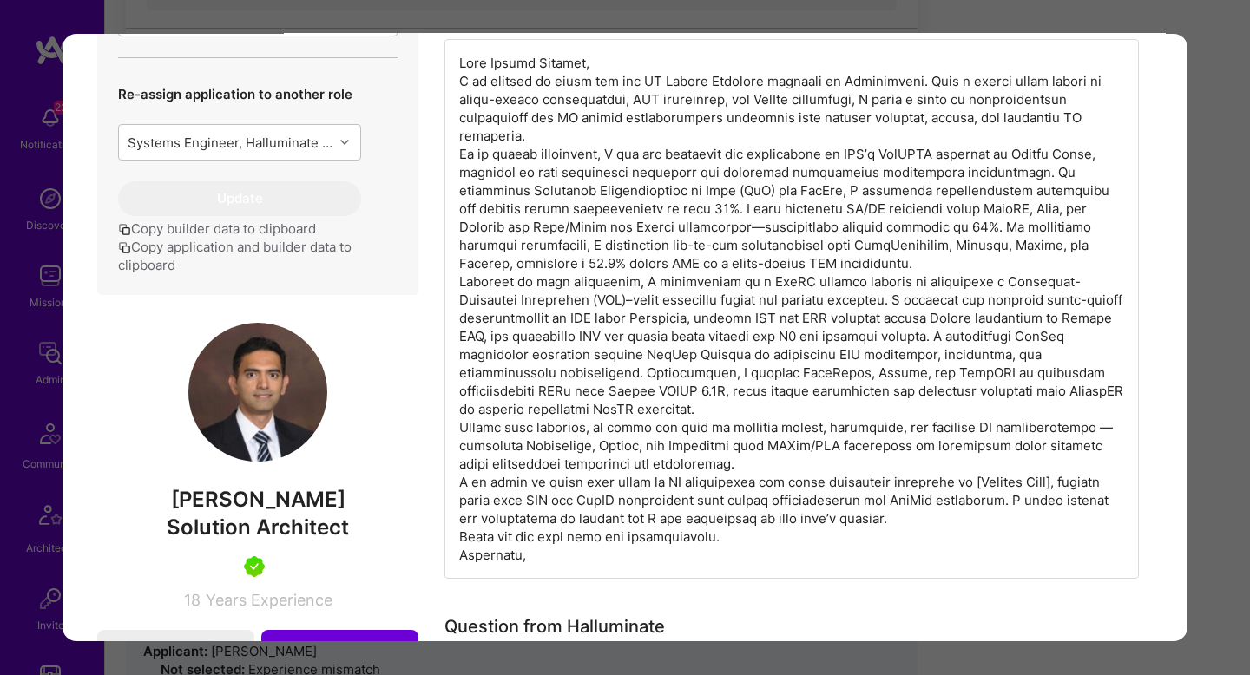
click at [1198, 419] on div "Application 7 of 16 Evaluation scores Expertise level Very good Interpersonal s…" at bounding box center [625, 337] width 1250 height 675
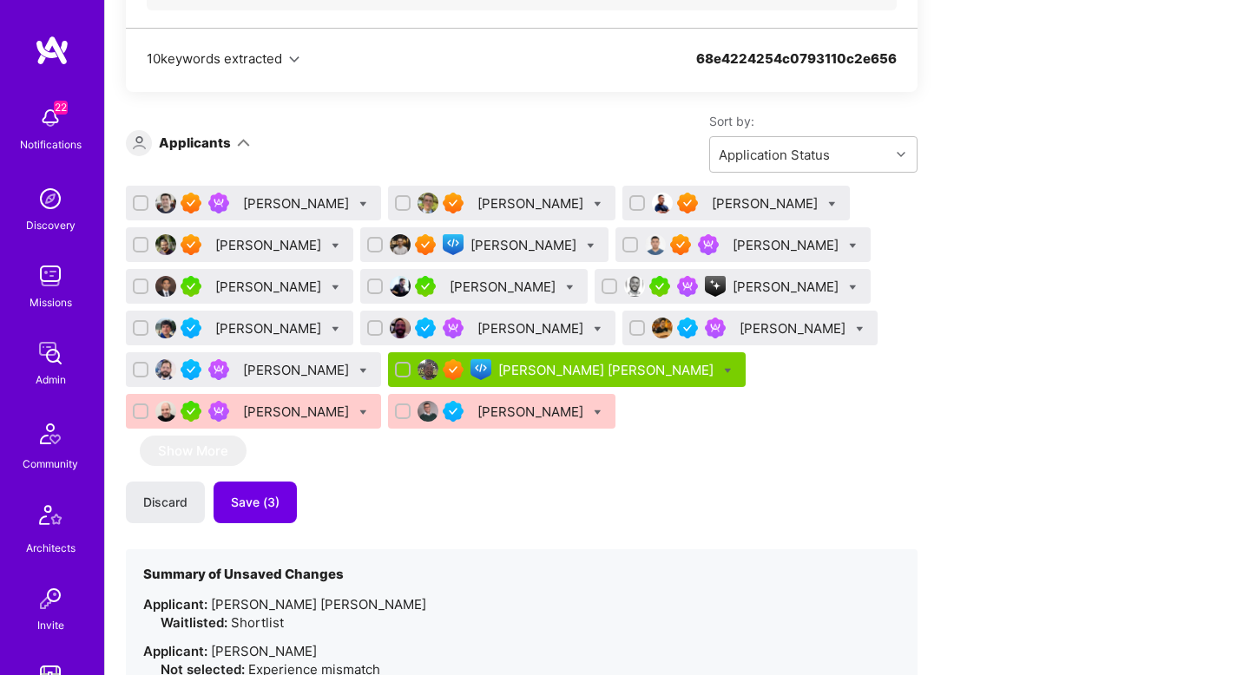
click at [332, 286] on icon at bounding box center [336, 288] width 8 height 8
checkbox input "true"
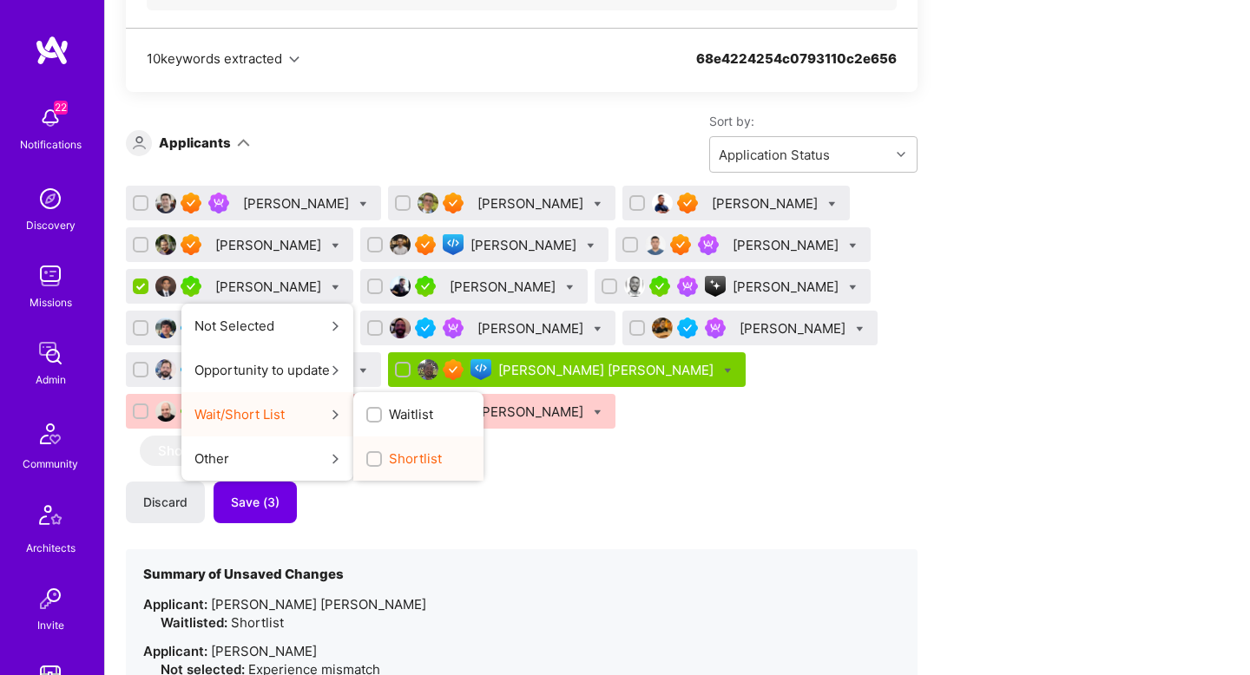
click at [389, 462] on span "Shortlist" at bounding box center [415, 459] width 53 height 18
click at [380, 462] on input "Shortlist" at bounding box center [376, 460] width 12 height 12
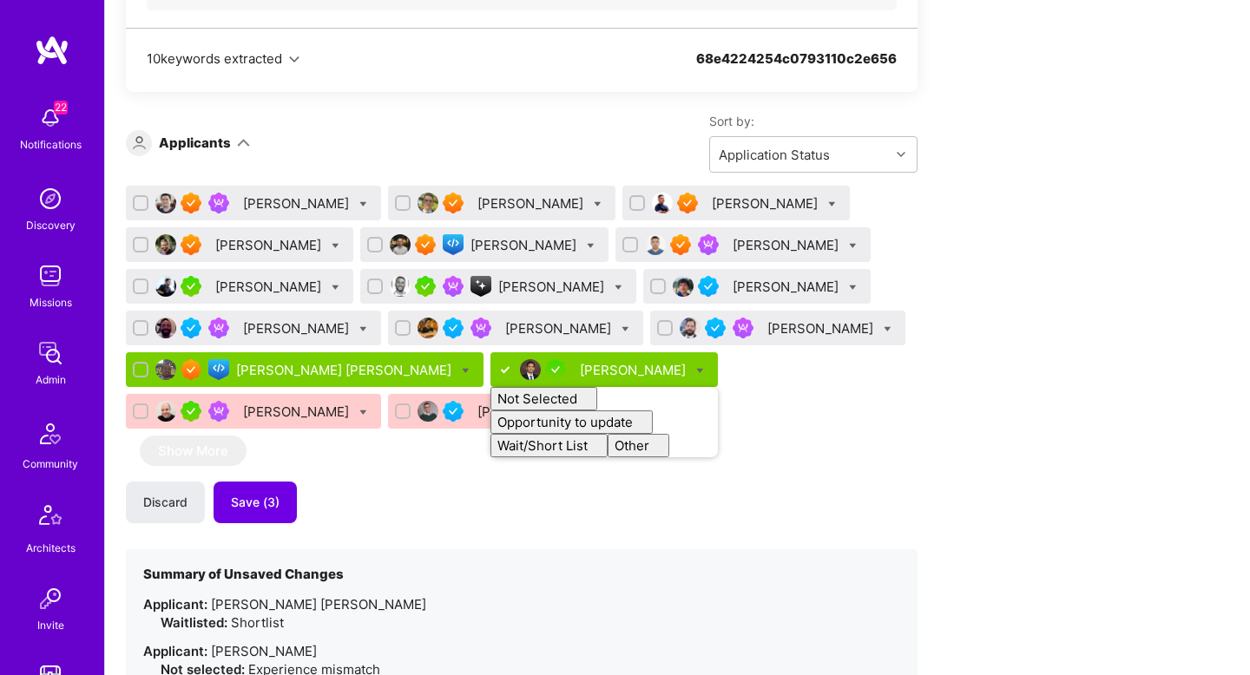
checkbox input "false"
click at [975, 450] on div "Apply for a Mission Role We’re actively looking for builders. This is the best …" at bounding box center [647, 449] width 1042 height 2661
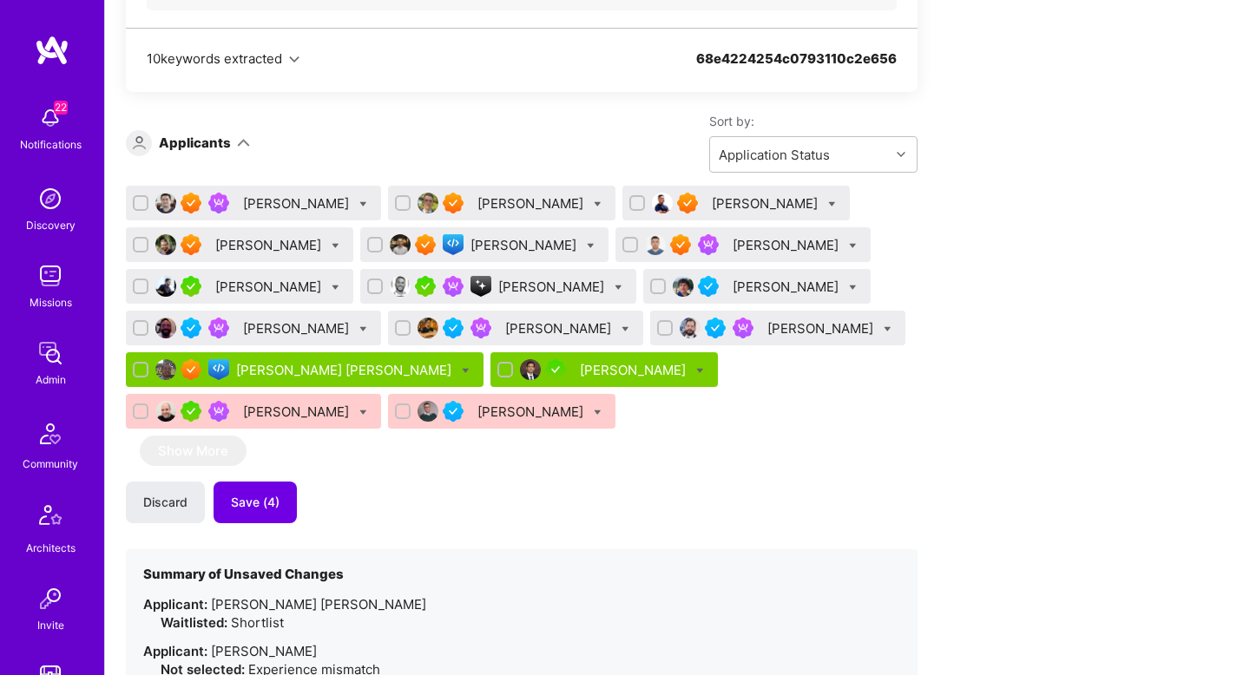
click at [712, 200] on div "[PERSON_NAME]" at bounding box center [766, 203] width 109 height 18
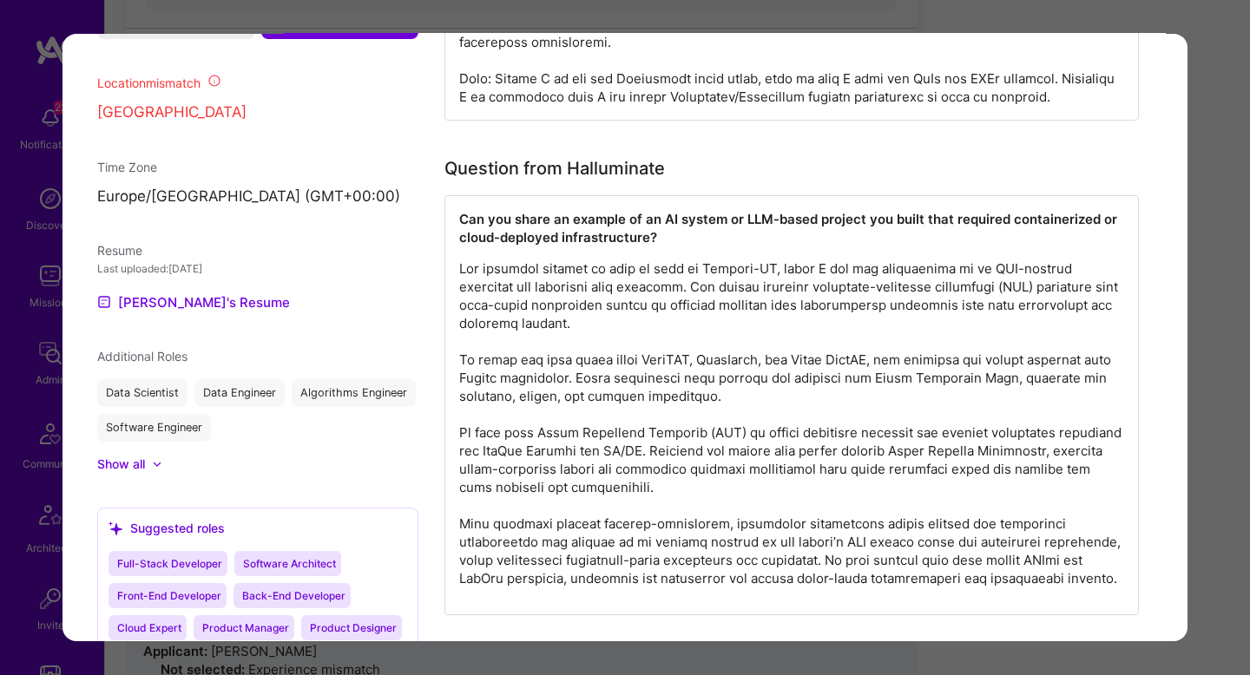
scroll to position [1378, 0]
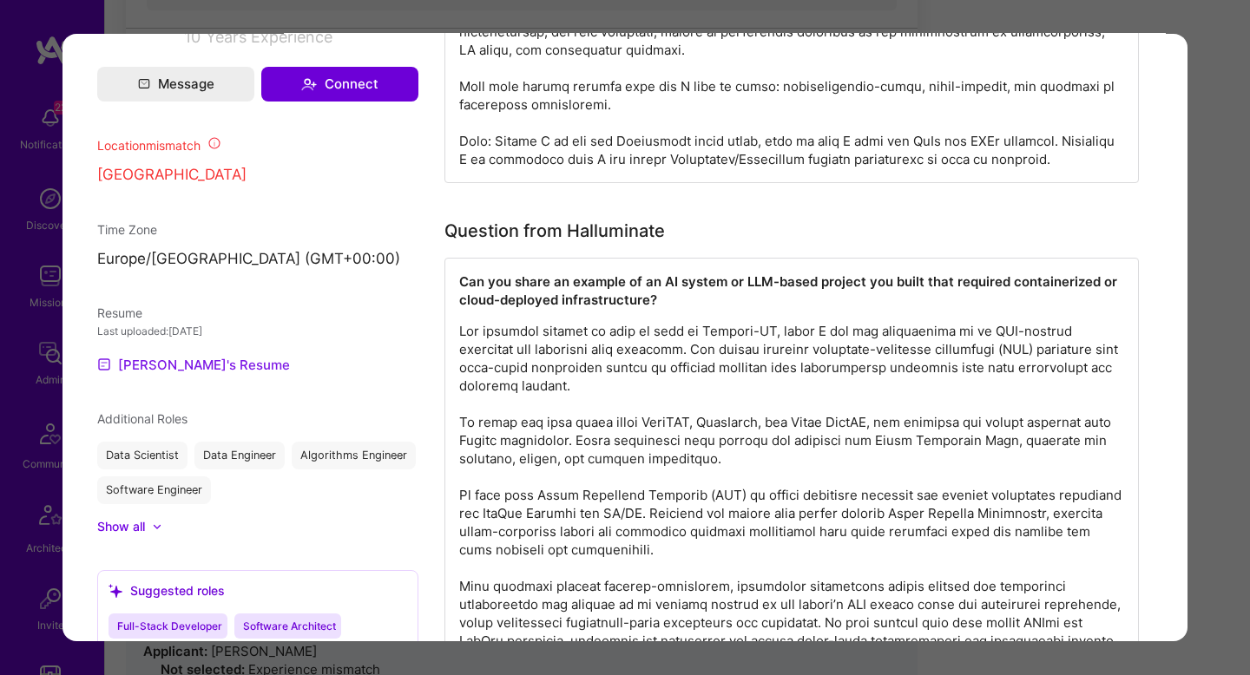
click at [191, 376] on link "Malith's Resume" at bounding box center [193, 365] width 193 height 21
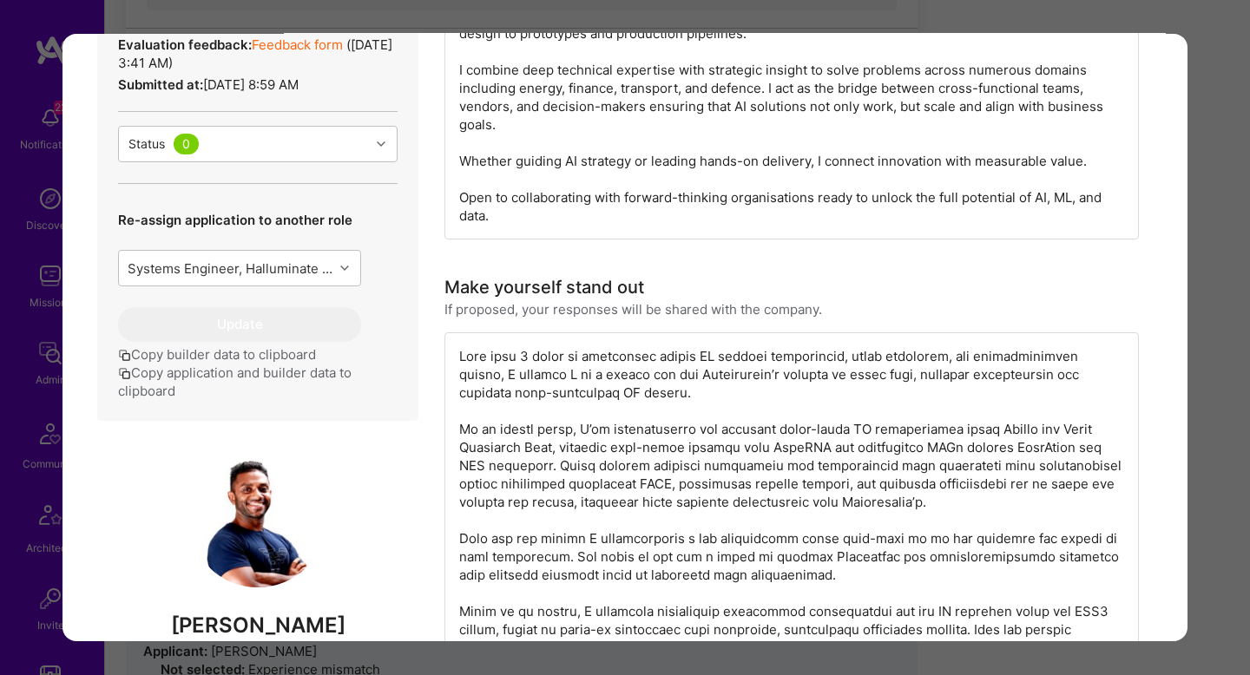
scroll to position [581, 0]
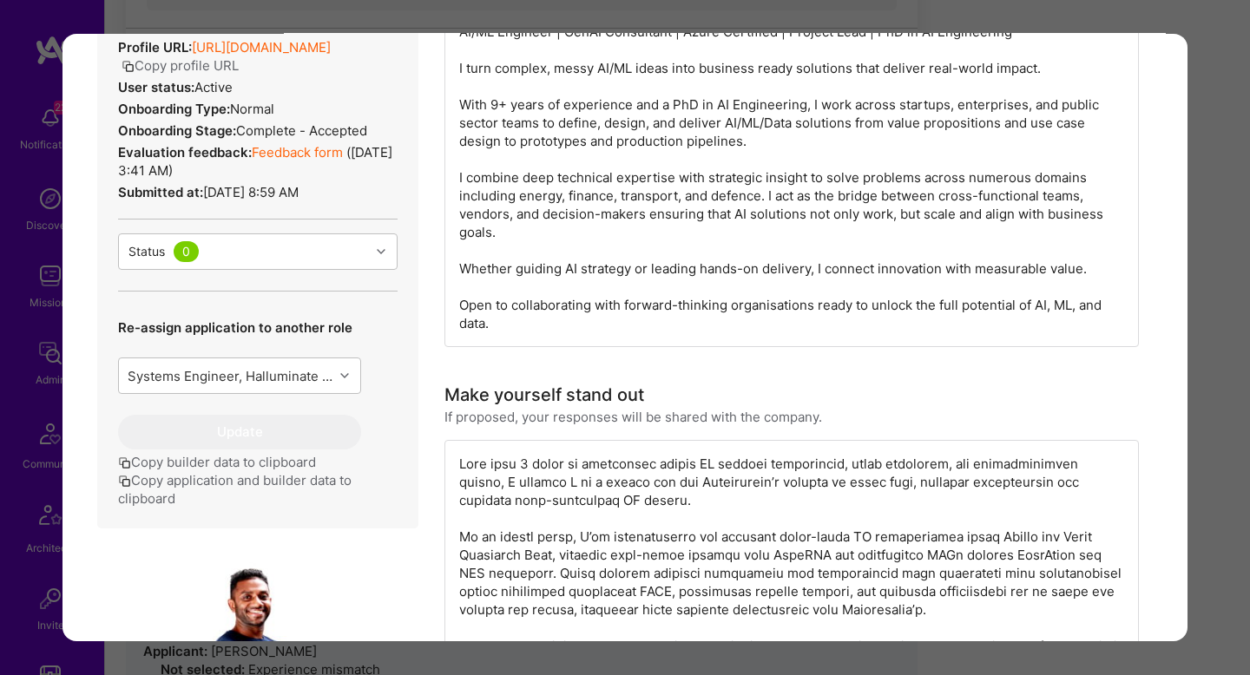
click at [306, 161] on link "Feedback form" at bounding box center [297, 152] width 91 height 16
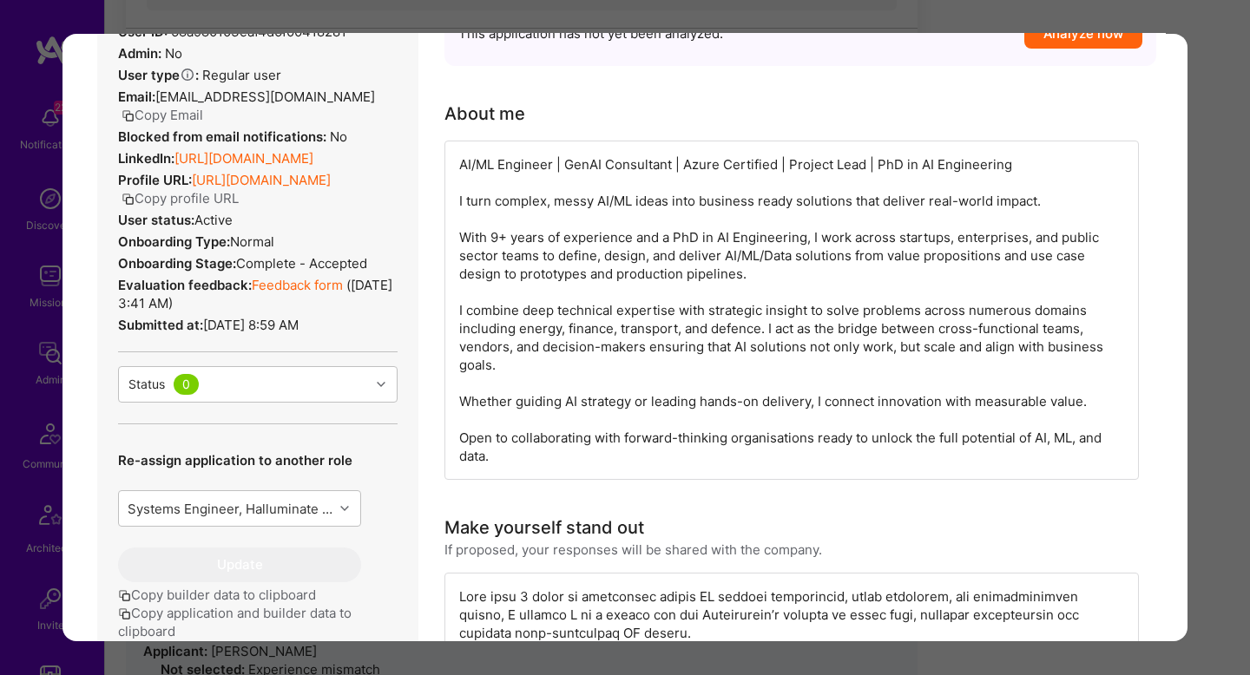
scroll to position [426, 0]
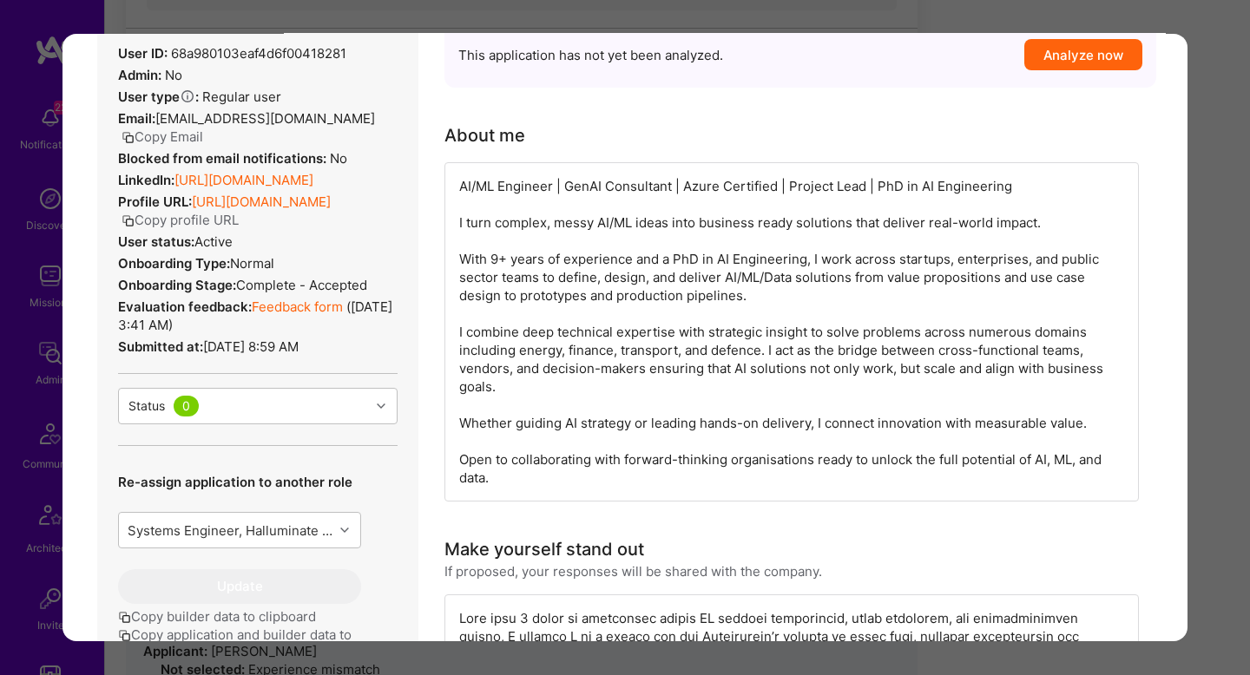
click at [309, 172] on link "https://linkedin.com/in/malith-ranaweera" at bounding box center [244, 180] width 139 height 16
click at [946, 263] on div "AI/ML Engineer | GenAI Consultant | Azure Certified | Project Lead | PhD in AI …" at bounding box center [792, 331] width 695 height 339
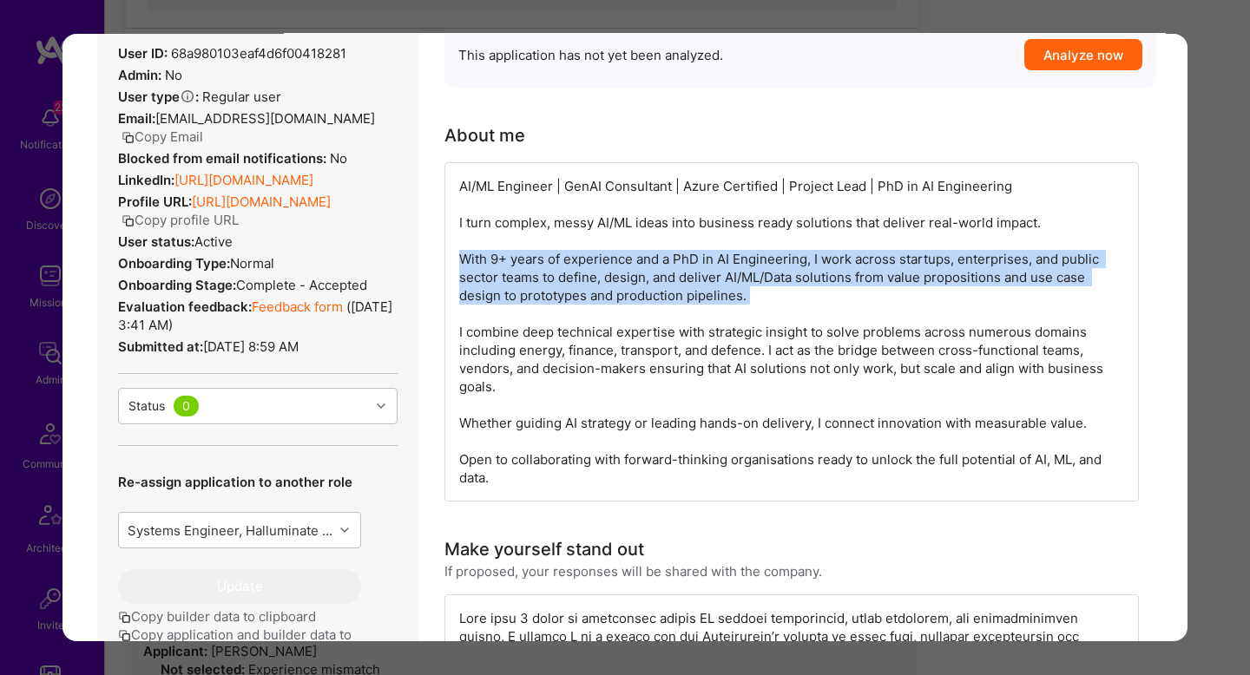
click at [946, 263] on div "AI/ML Engineer | GenAI Consultant | Azure Certified | Project Lead | PhD in AI …" at bounding box center [792, 331] width 695 height 339
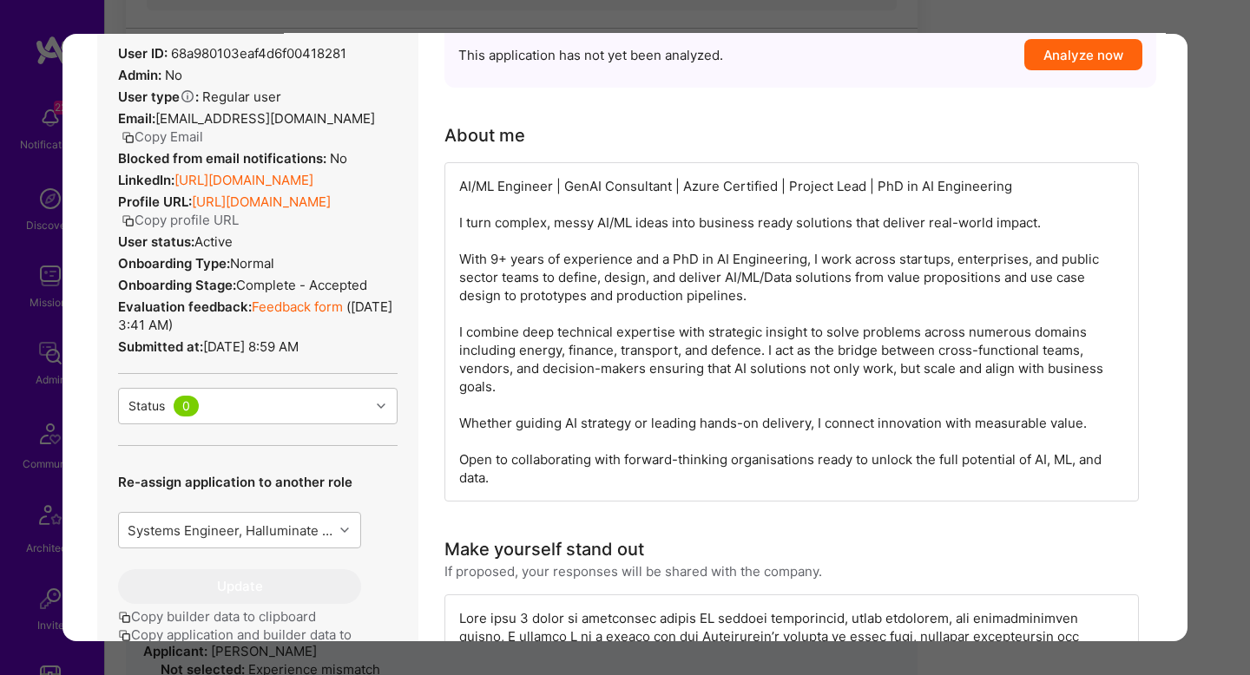
click at [734, 352] on div "AI/ML Engineer | GenAI Consultant | Azure Certified | Project Lead | PhD in AI …" at bounding box center [792, 331] width 695 height 339
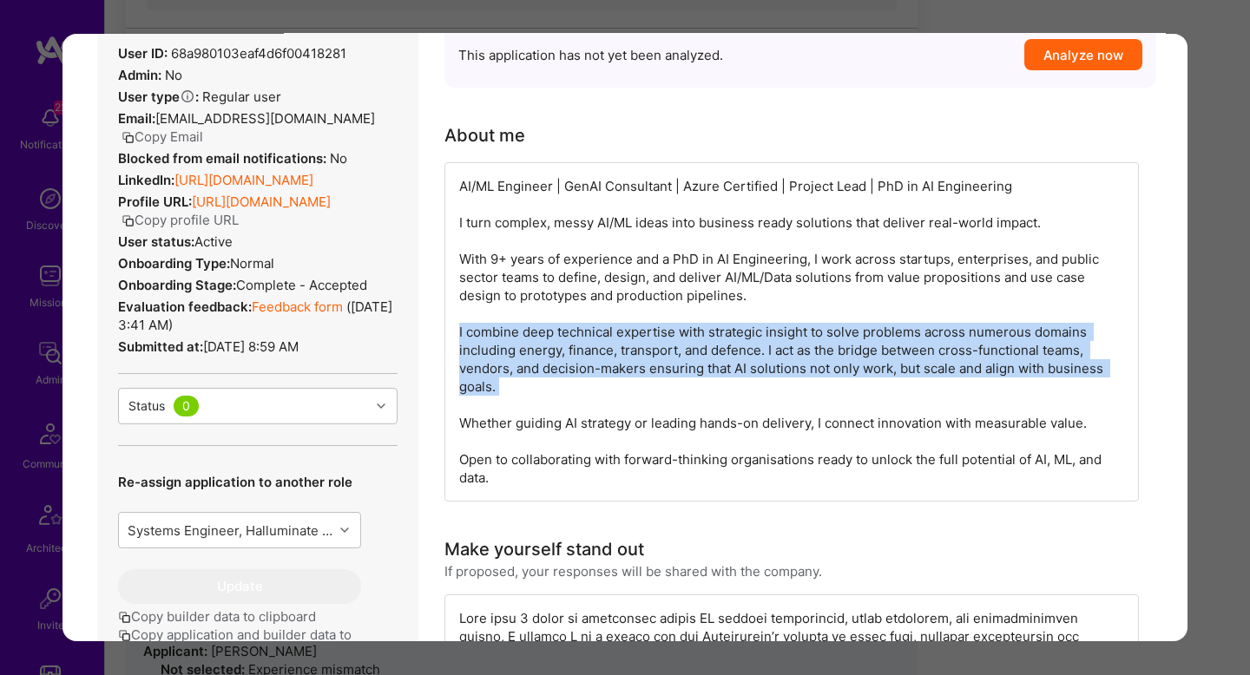
click at [734, 352] on div "AI/ML Engineer | GenAI Consultant | Azure Certified | Project Lead | PhD in AI …" at bounding box center [792, 331] width 695 height 339
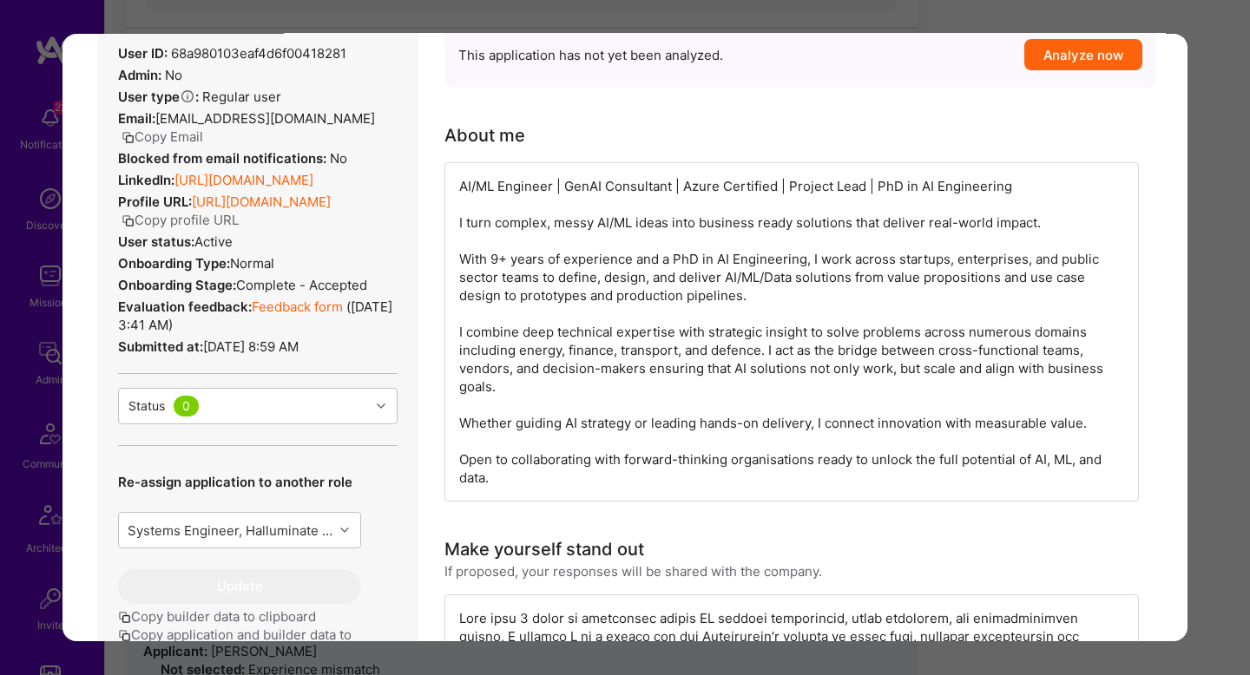
click at [901, 353] on div "AI/ML Engineer | GenAI Consultant | Azure Certified | Project Lead | PhD in AI …" at bounding box center [792, 331] width 695 height 339
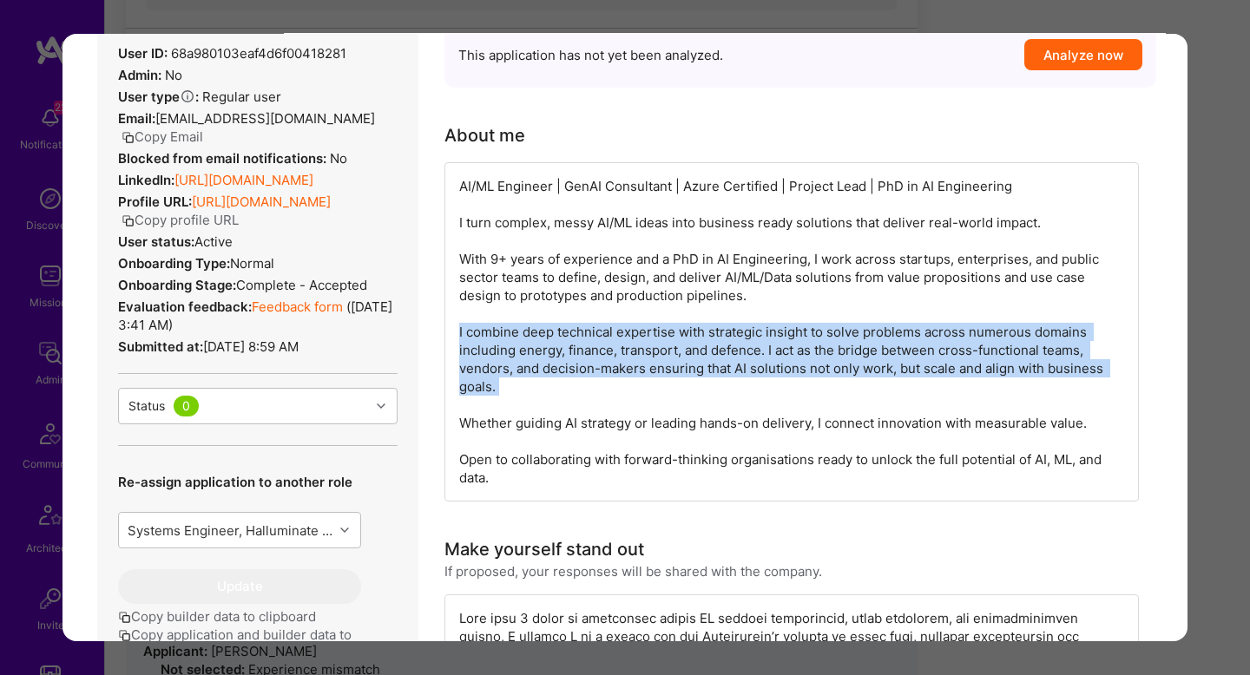
click at [901, 353] on div "AI/ML Engineer | GenAI Consultant | Azure Certified | Project Lead | PhD in AI …" at bounding box center [792, 331] width 695 height 339
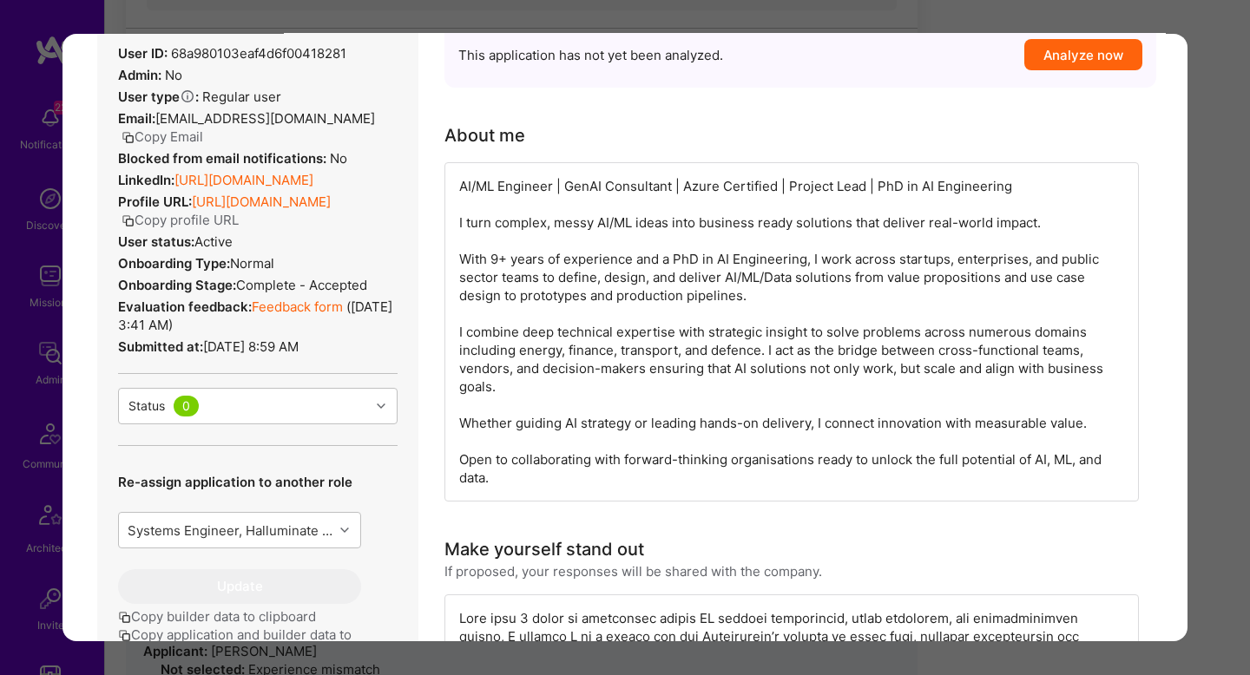
click at [642, 345] on div "AI/ML Engineer | GenAI Consultant | Azure Certified | Project Lead | PhD in AI …" at bounding box center [792, 331] width 695 height 339
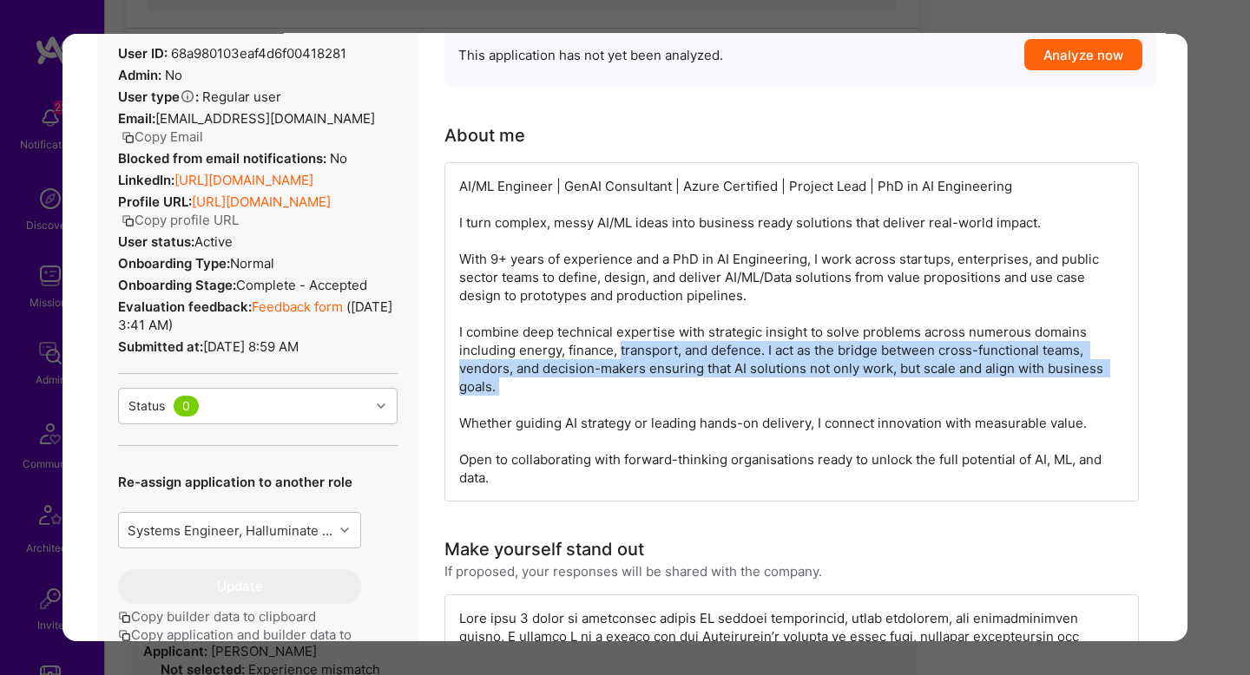
drag, startPoint x: 642, startPoint y: 345, endPoint x: 857, endPoint y: 388, distance: 219.6
click at [857, 389] on div "AI/ML Engineer | GenAI Consultant | Azure Certified | Project Lead | PhD in AI …" at bounding box center [792, 331] width 695 height 339
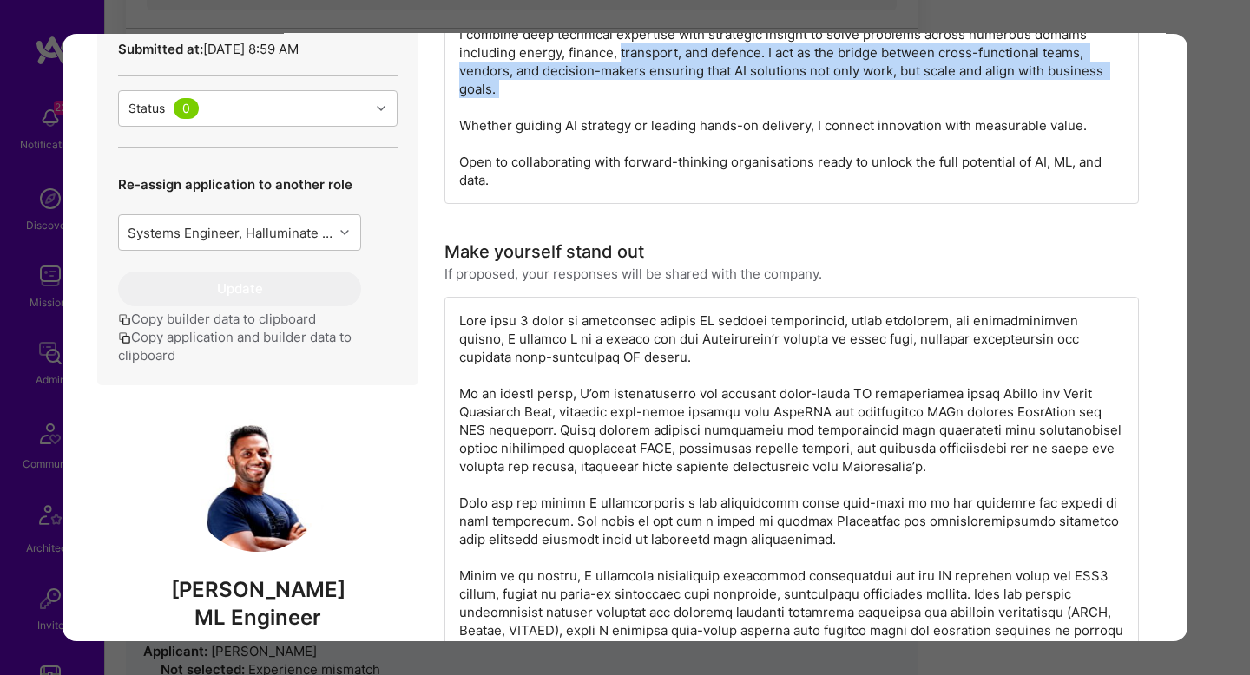
scroll to position [722, 0]
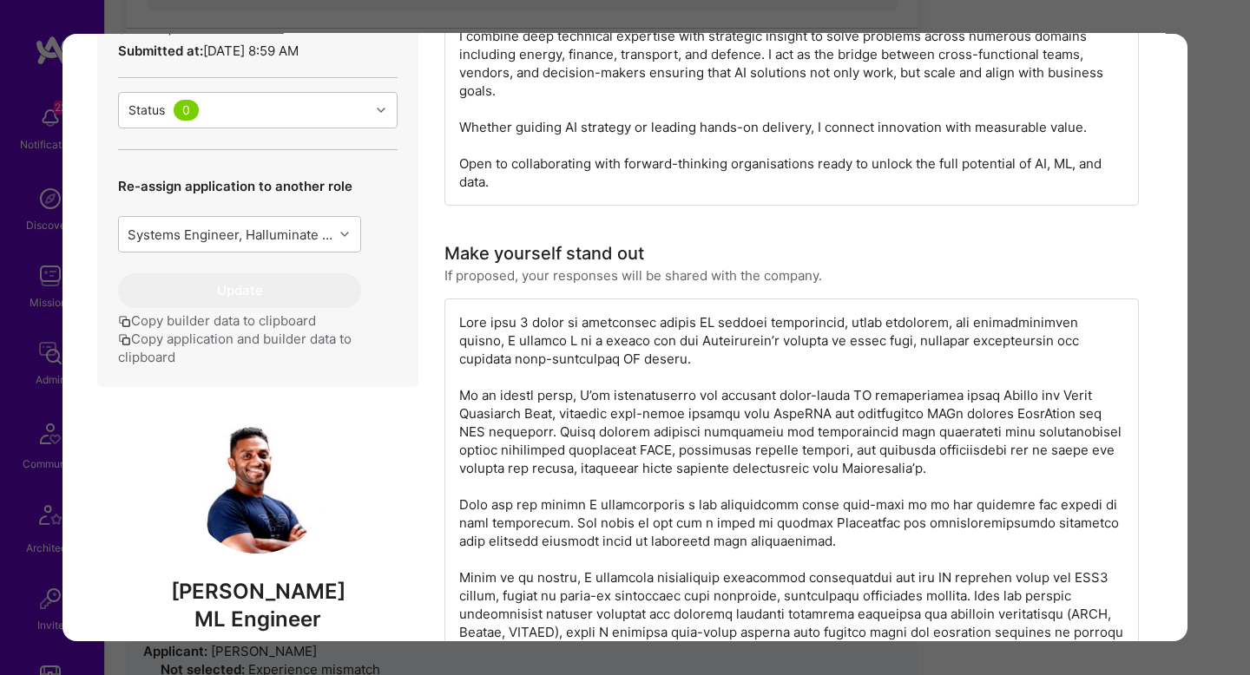
click at [624, 328] on div "modal" at bounding box center [792, 569] width 695 height 540
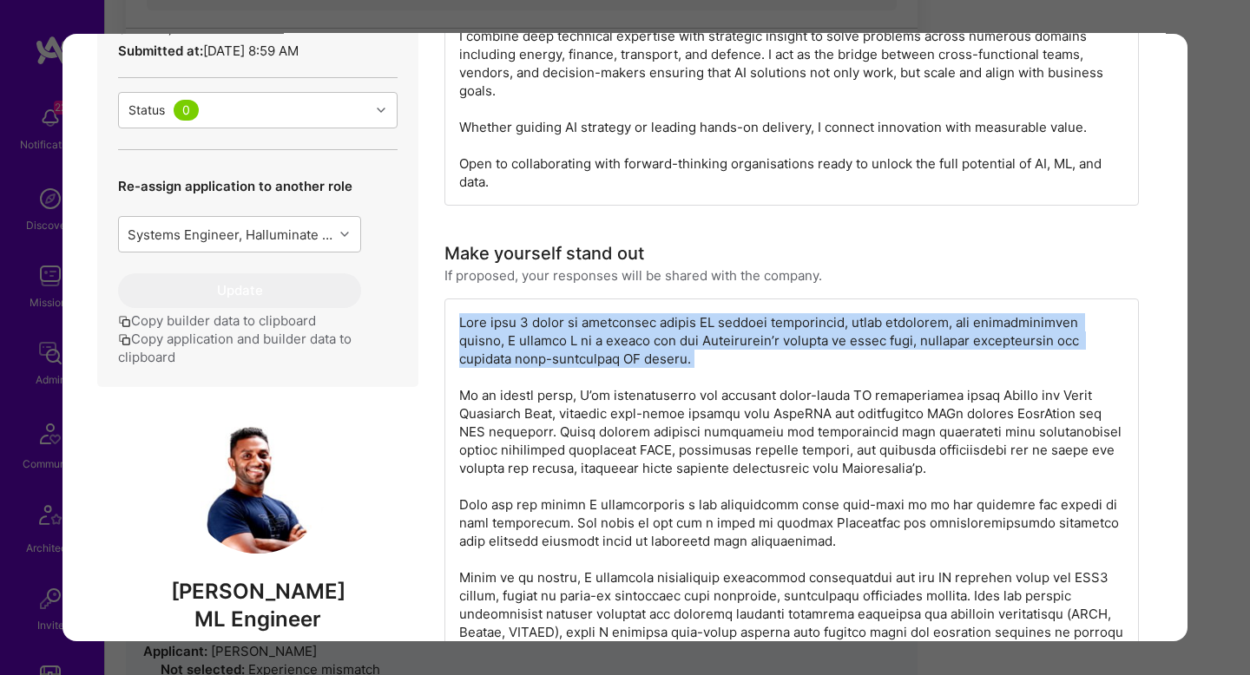
click at [624, 328] on div "modal" at bounding box center [792, 569] width 695 height 540
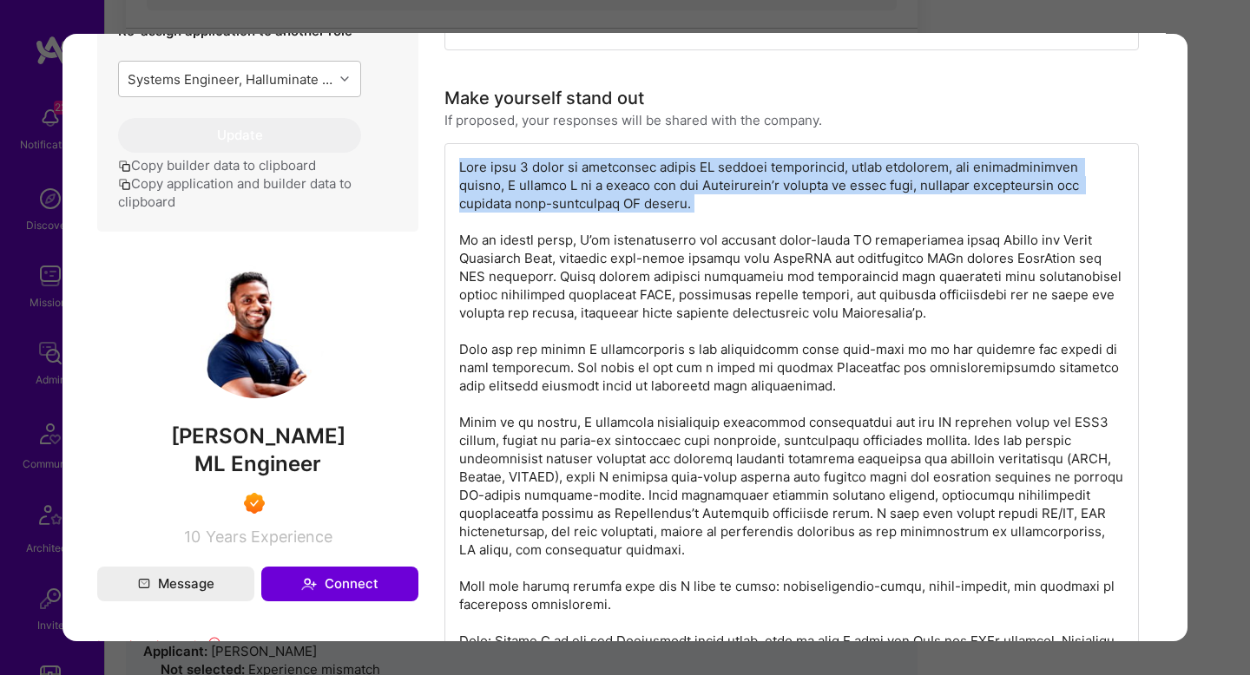
scroll to position [876, 0]
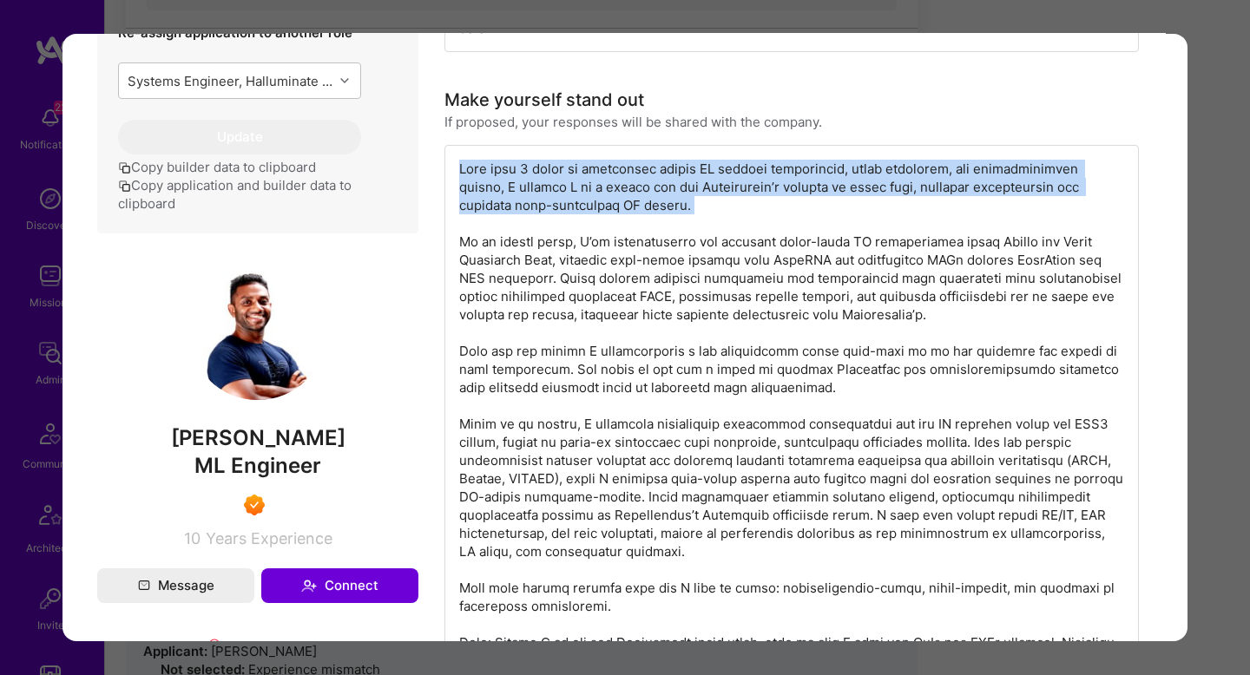
click at [782, 181] on div "modal" at bounding box center [792, 415] width 695 height 540
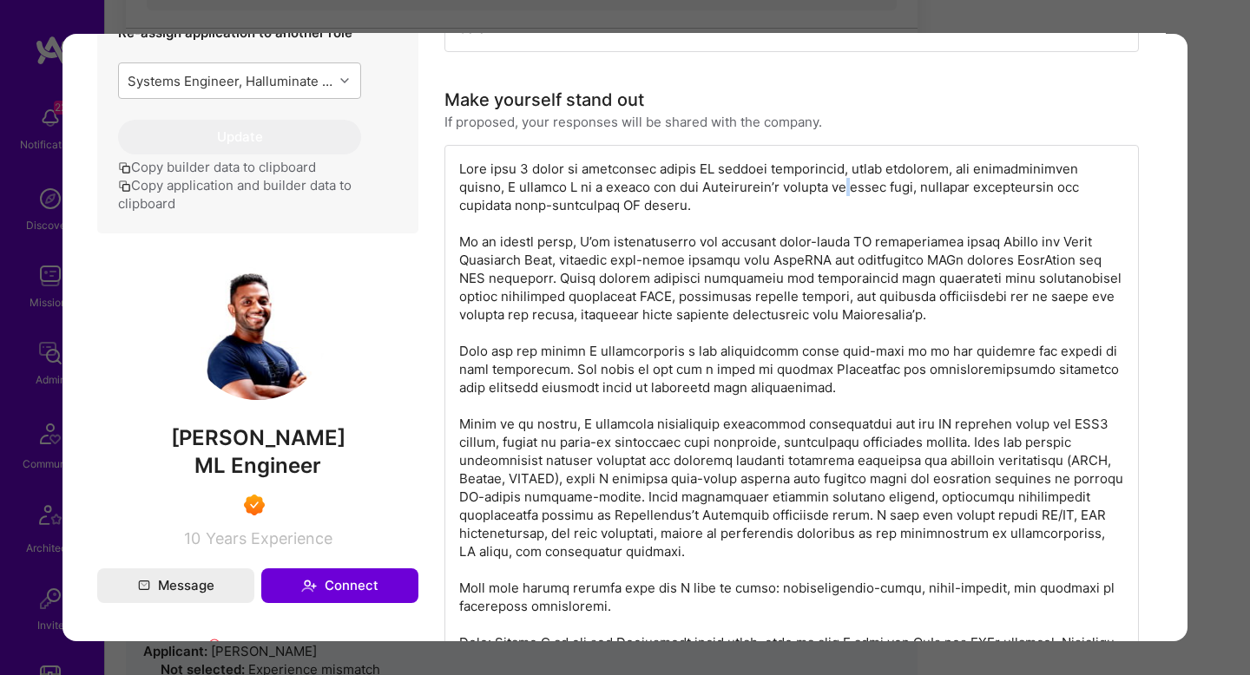
click at [782, 181] on div "modal" at bounding box center [792, 415] width 695 height 540
click at [822, 170] on div "modal" at bounding box center [792, 415] width 695 height 540
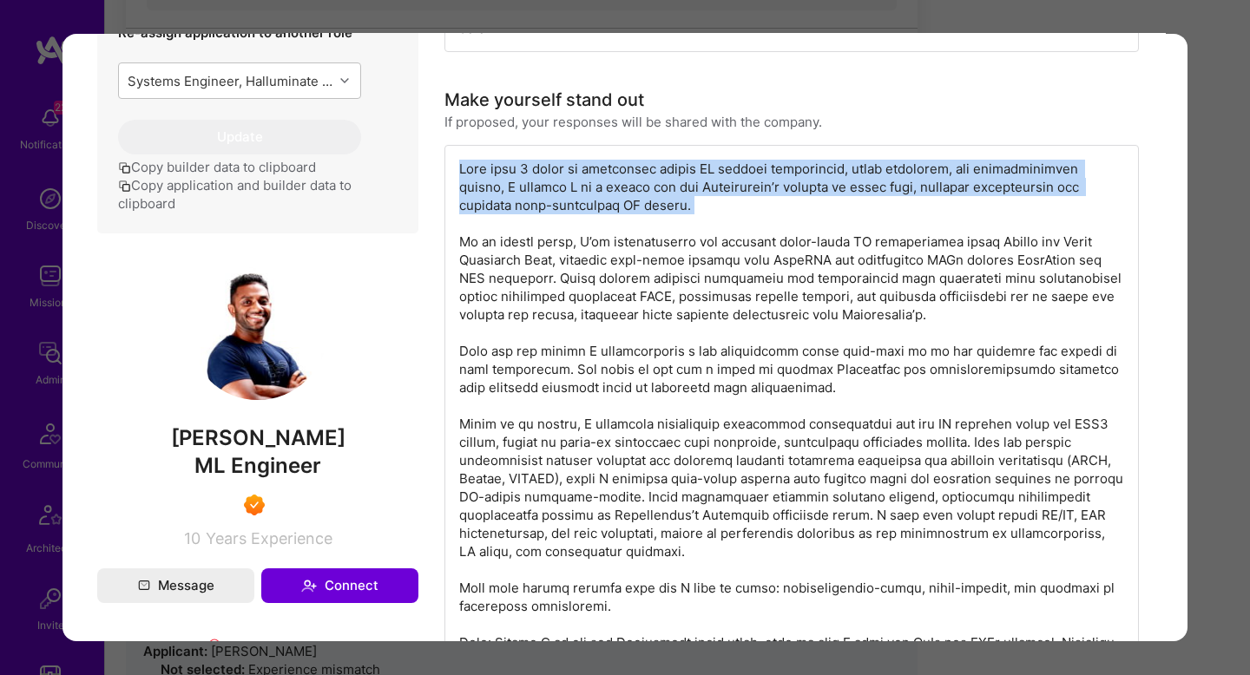
click at [822, 170] on div "modal" at bounding box center [792, 415] width 695 height 540
click at [576, 200] on div "modal" at bounding box center [792, 415] width 695 height 540
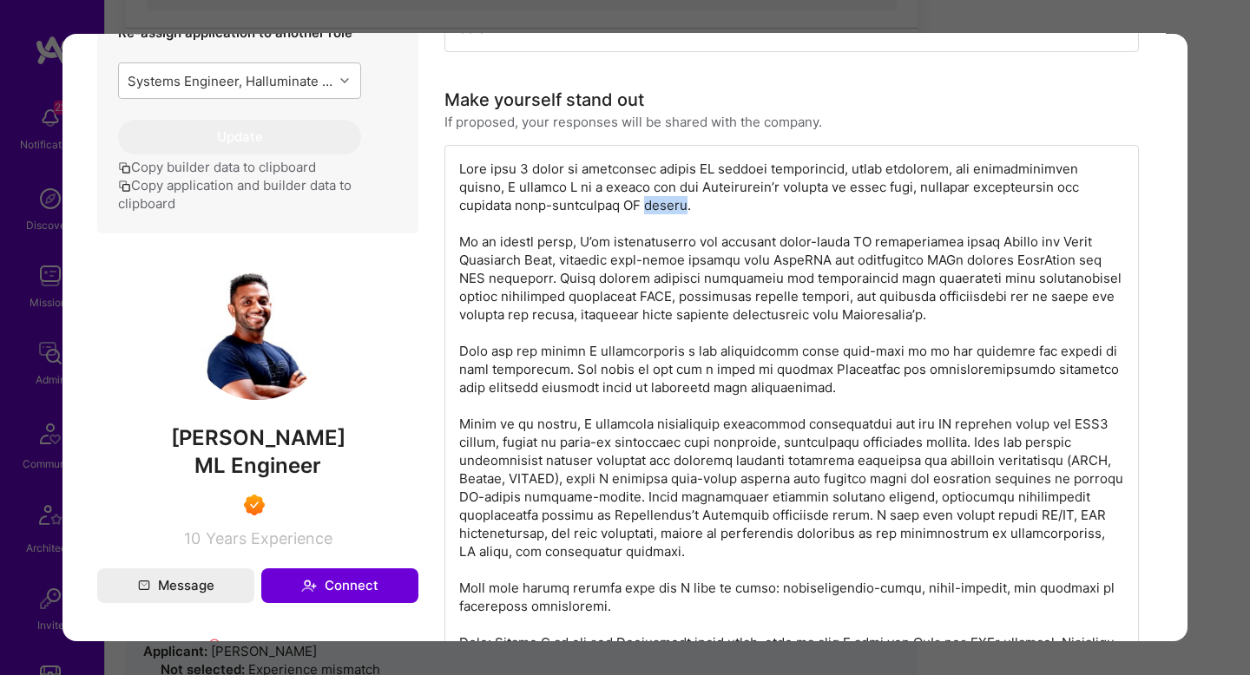
click at [575, 200] on div "modal" at bounding box center [792, 415] width 695 height 540
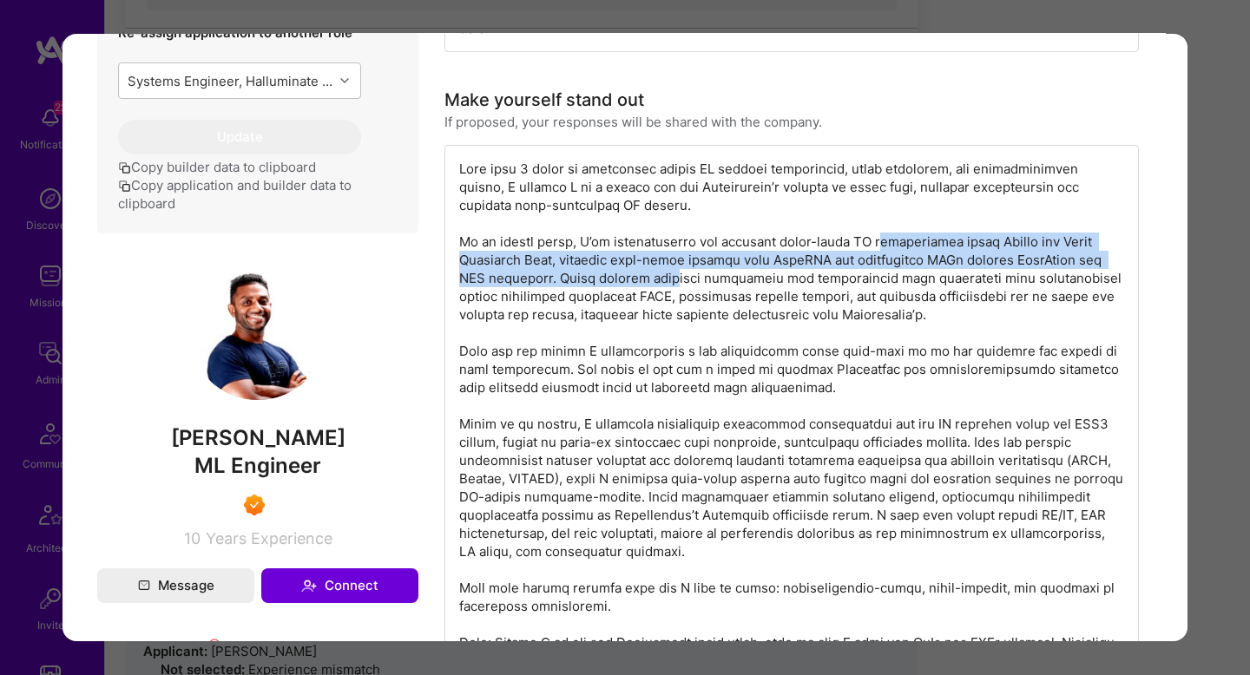
drag, startPoint x: 884, startPoint y: 250, endPoint x: 649, endPoint y: 280, distance: 236.3
click at [649, 280] on div "modal" at bounding box center [792, 415] width 695 height 540
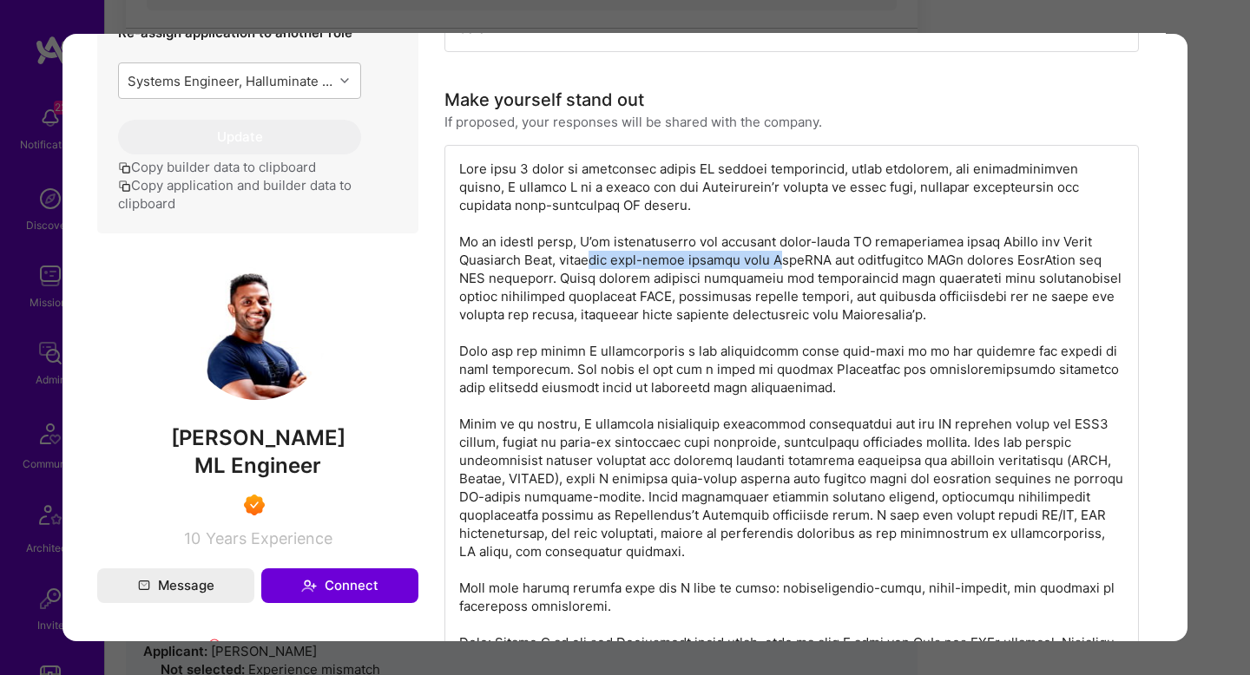
drag, startPoint x: 590, startPoint y: 264, endPoint x: 767, endPoint y: 264, distance: 176.2
click at [767, 264] on div "modal" at bounding box center [792, 415] width 695 height 540
drag, startPoint x: 526, startPoint y: 282, endPoint x: 787, endPoint y: 281, distance: 260.5
click at [787, 281] on div "modal" at bounding box center [792, 415] width 695 height 540
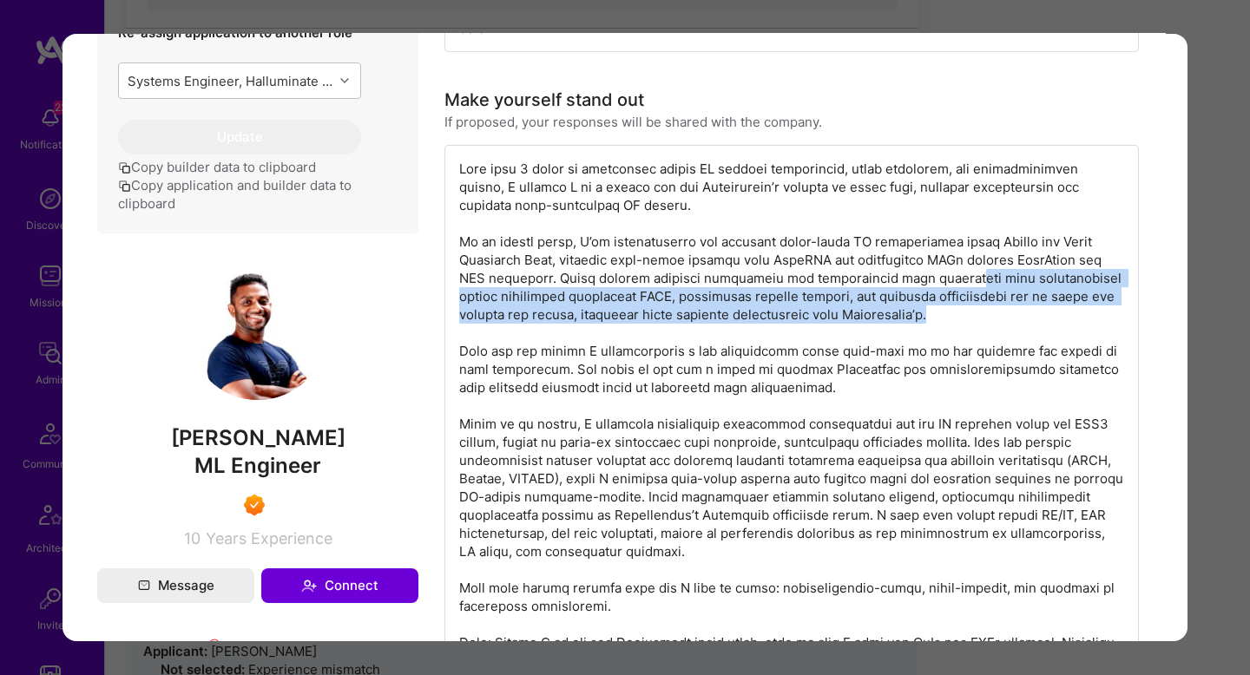
drag, startPoint x: 939, startPoint y: 280, endPoint x: 1053, endPoint y: 306, distance: 116.9
click at [1053, 306] on div "modal" at bounding box center [792, 415] width 695 height 540
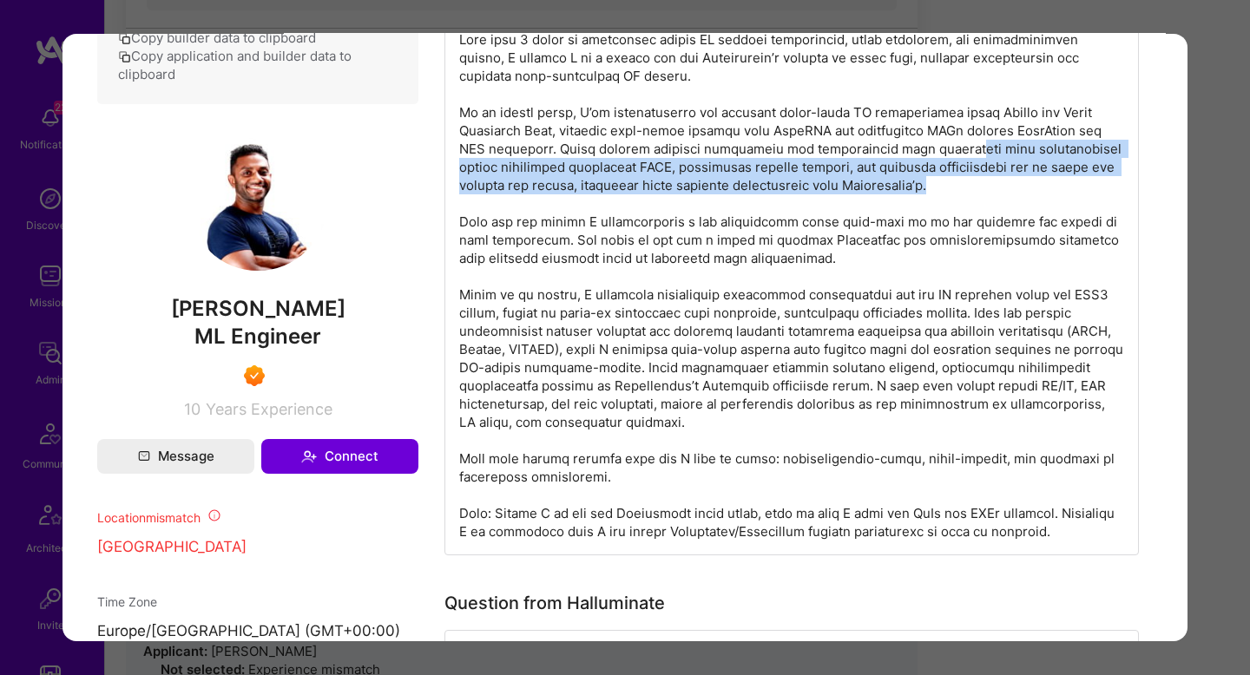
scroll to position [1010, 0]
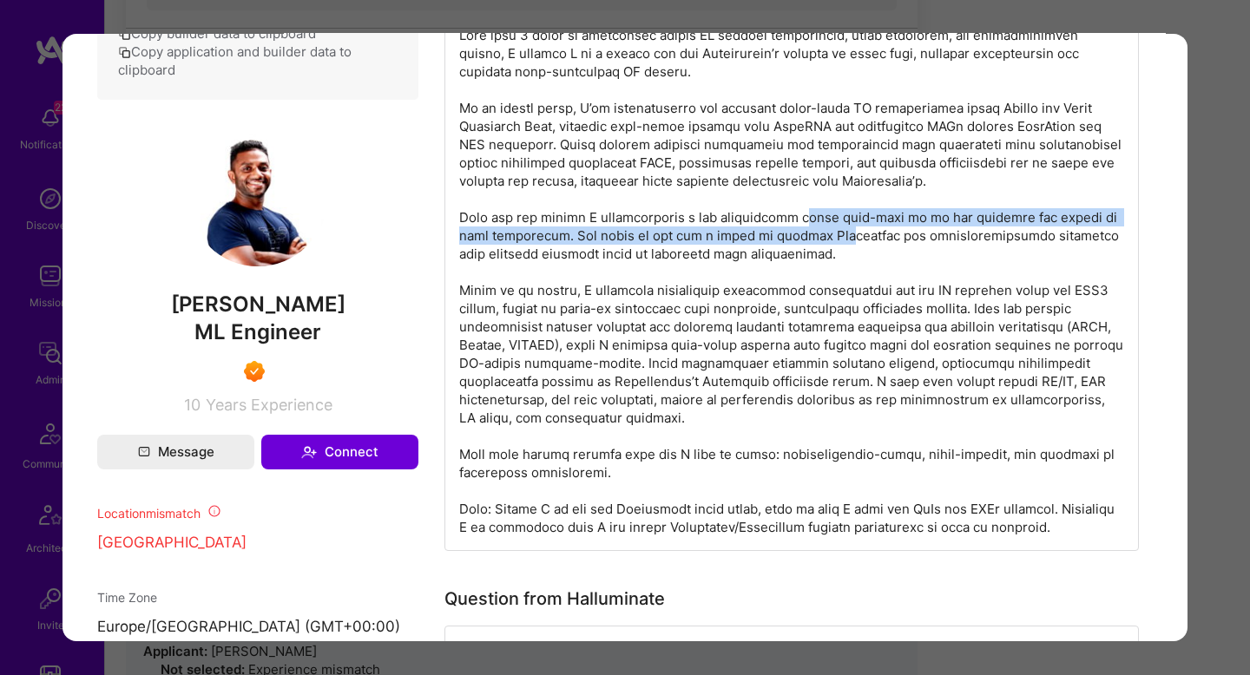
click at [786, 231] on div "modal" at bounding box center [792, 281] width 695 height 540
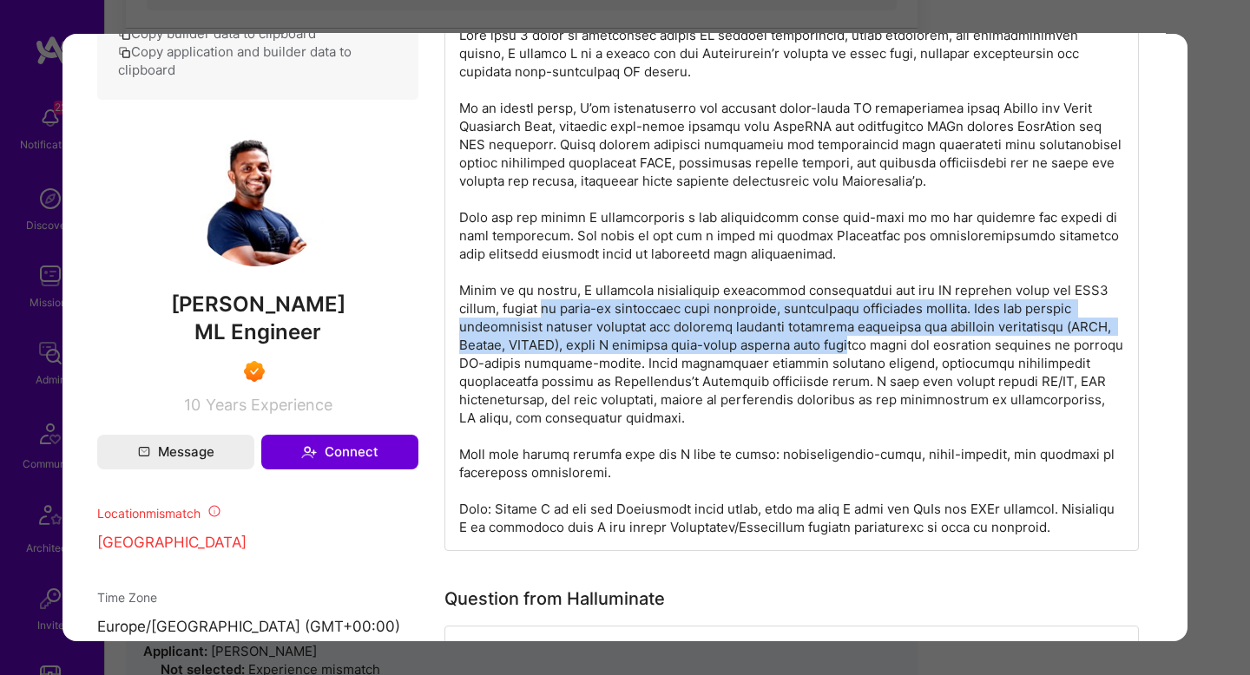
drag, startPoint x: 553, startPoint y: 307, endPoint x: 844, endPoint y: 354, distance: 294.6
click at [844, 354] on div "modal" at bounding box center [792, 281] width 695 height 540
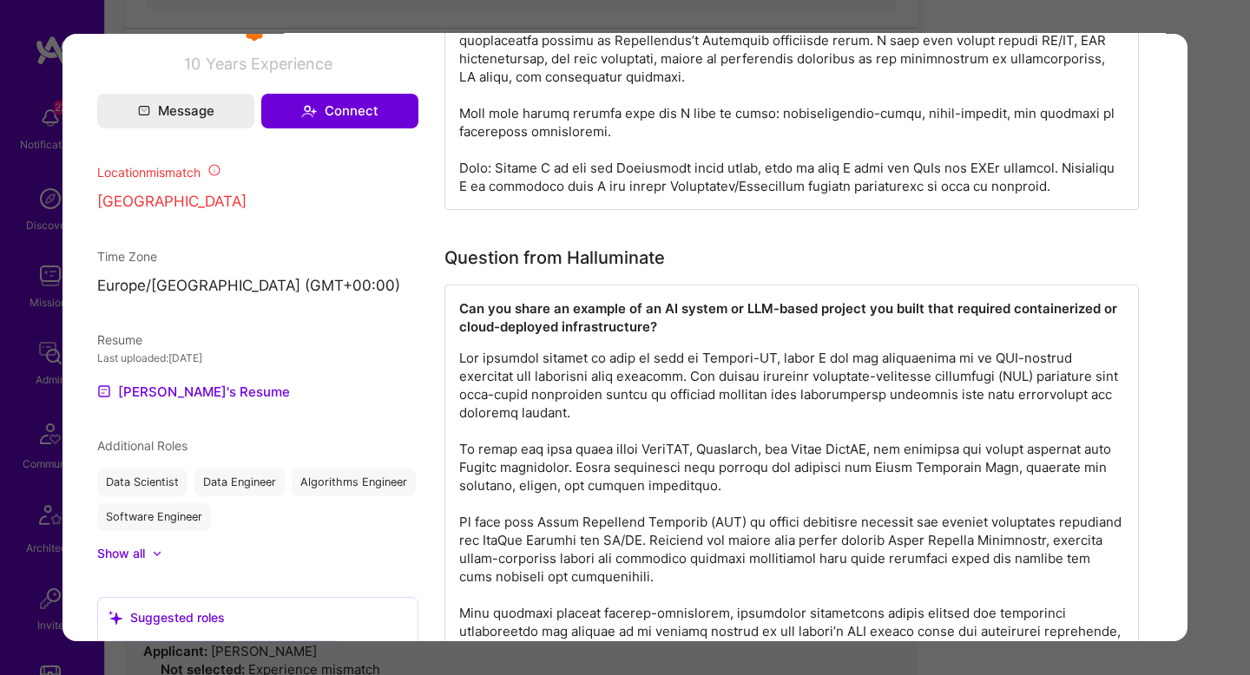
scroll to position [1366, 0]
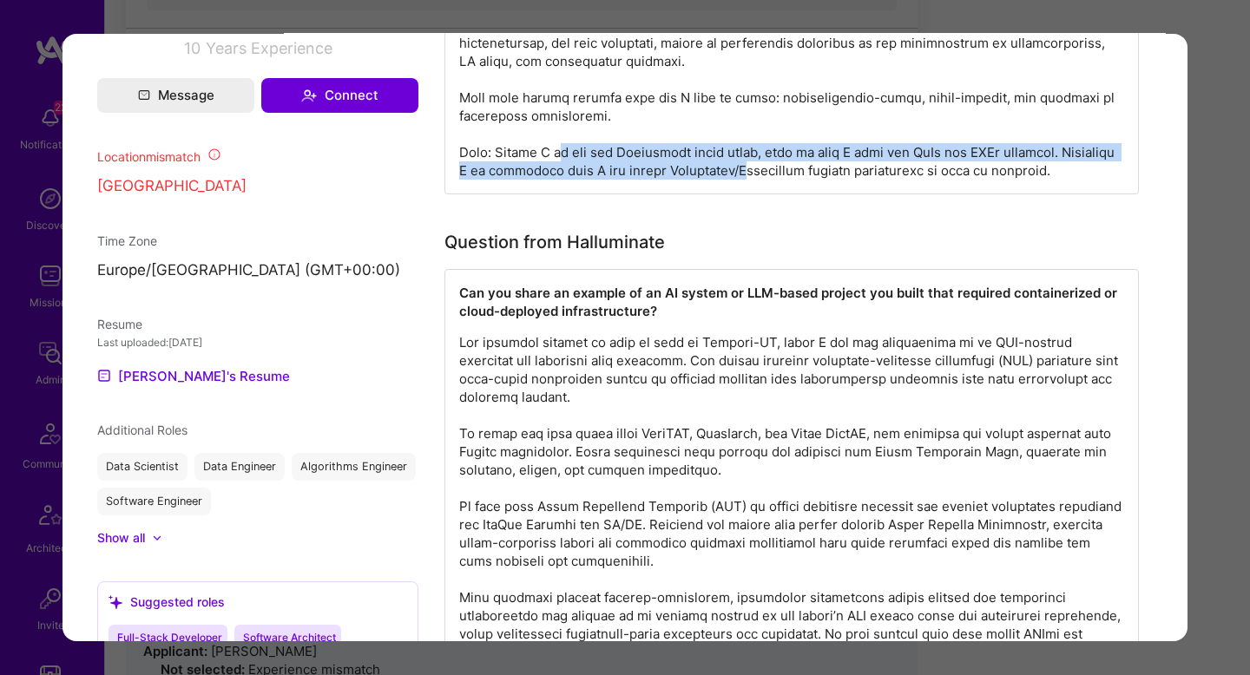
drag, startPoint x: 563, startPoint y: 150, endPoint x: 807, endPoint y: 167, distance: 244.5
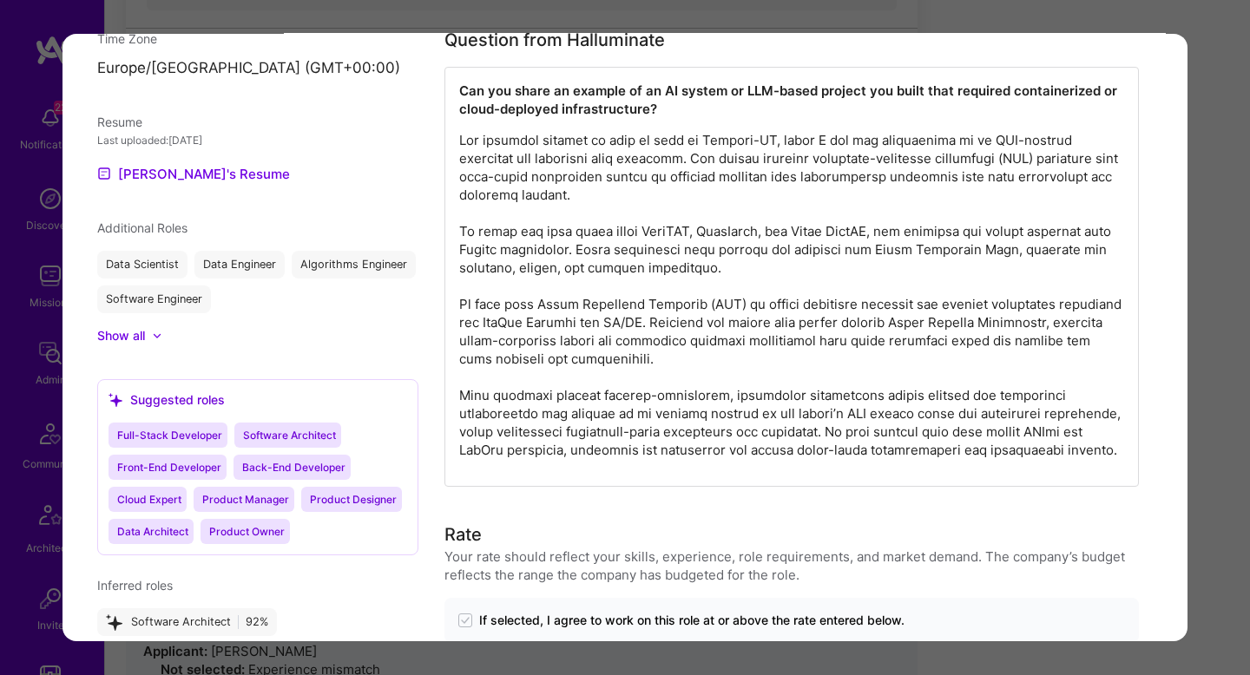
scroll to position [1570, 0]
click at [774, 303] on p "modal" at bounding box center [791, 294] width 665 height 328
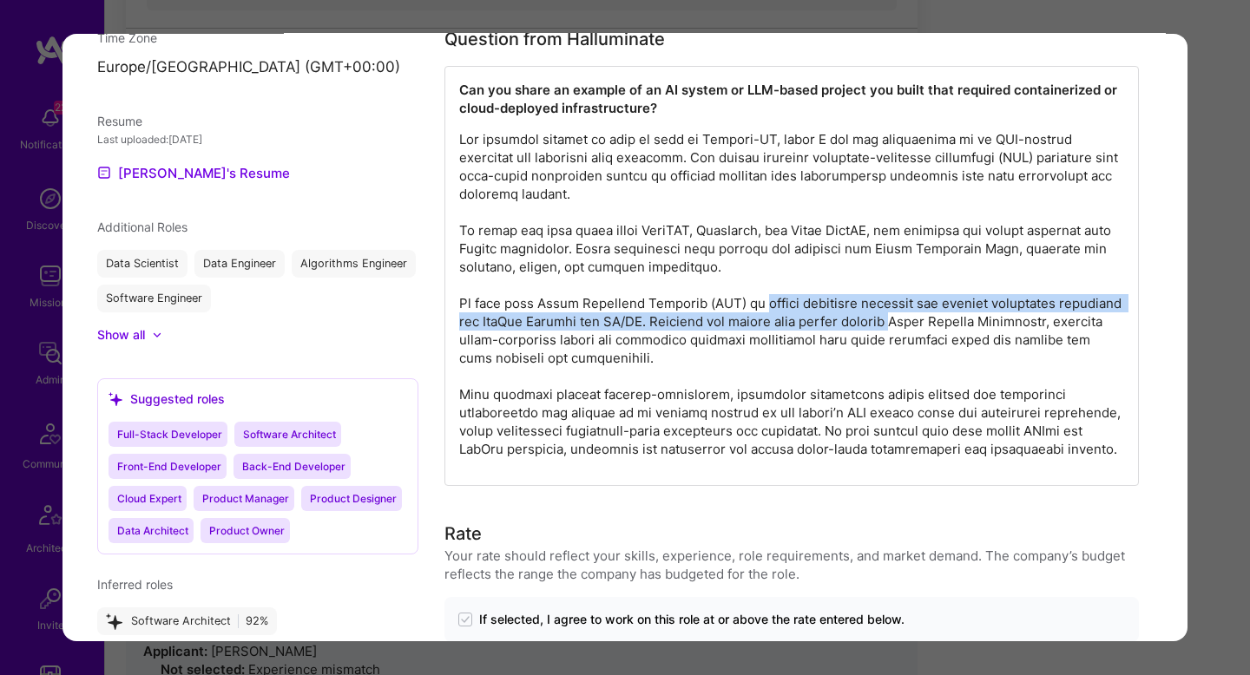
drag, startPoint x: 774, startPoint y: 303, endPoint x: 949, endPoint y: 313, distance: 175.7
click at [949, 313] on p "modal" at bounding box center [791, 294] width 665 height 328
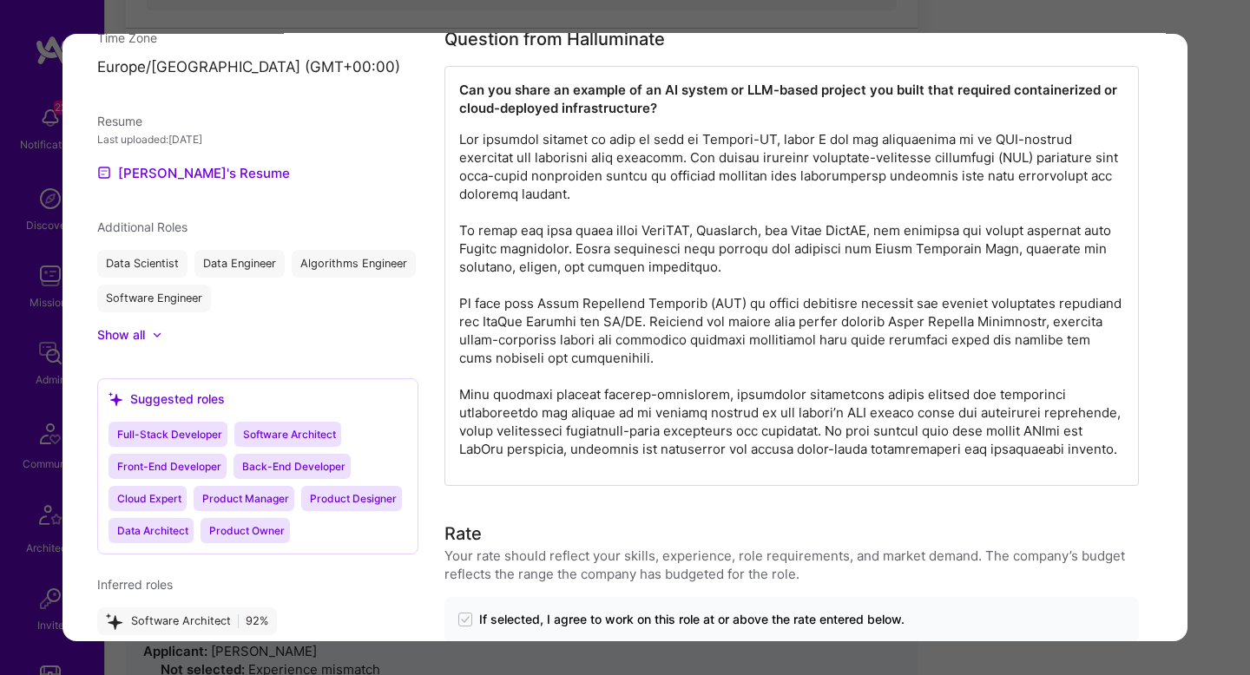
click at [849, 340] on p "modal" at bounding box center [791, 294] width 665 height 328
drag, startPoint x: 865, startPoint y: 313, endPoint x: 905, endPoint y: 352, distance: 55.9
click at [906, 352] on p "modal" at bounding box center [791, 294] width 665 height 328
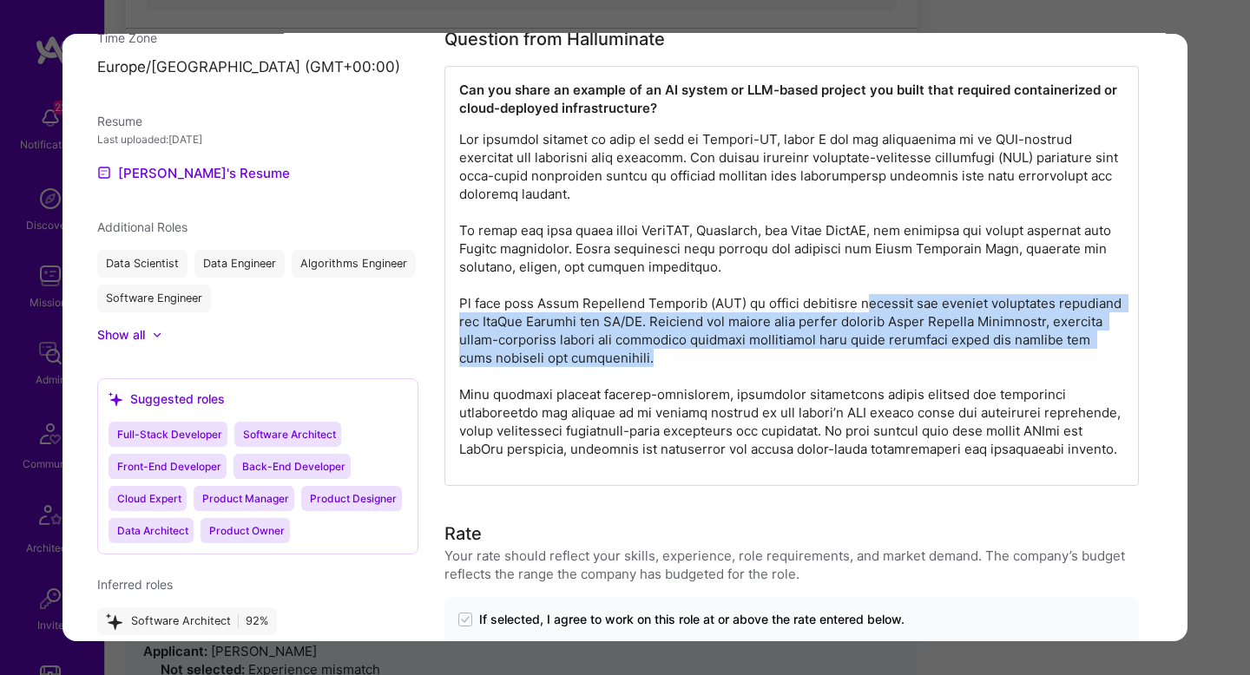
drag, startPoint x: 905, startPoint y: 352, endPoint x: 879, endPoint y: 308, distance: 50.6
click at [879, 308] on p "modal" at bounding box center [791, 294] width 665 height 328
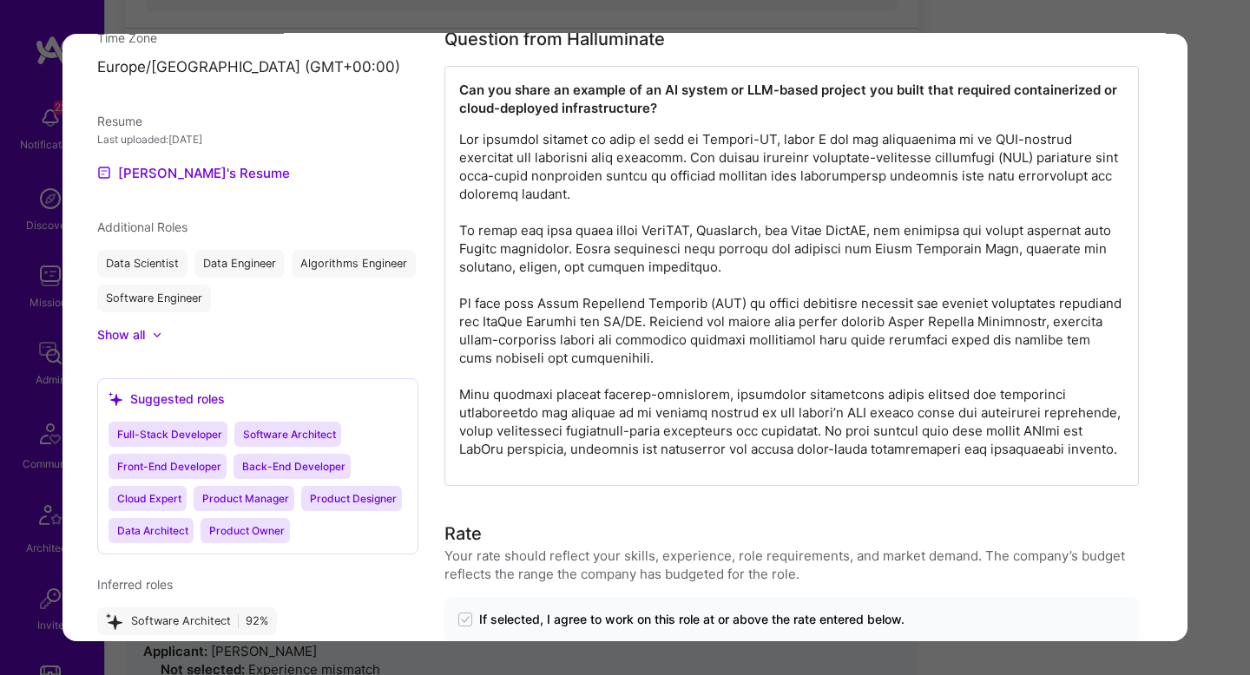
click at [797, 441] on p "modal" at bounding box center [791, 294] width 665 height 328
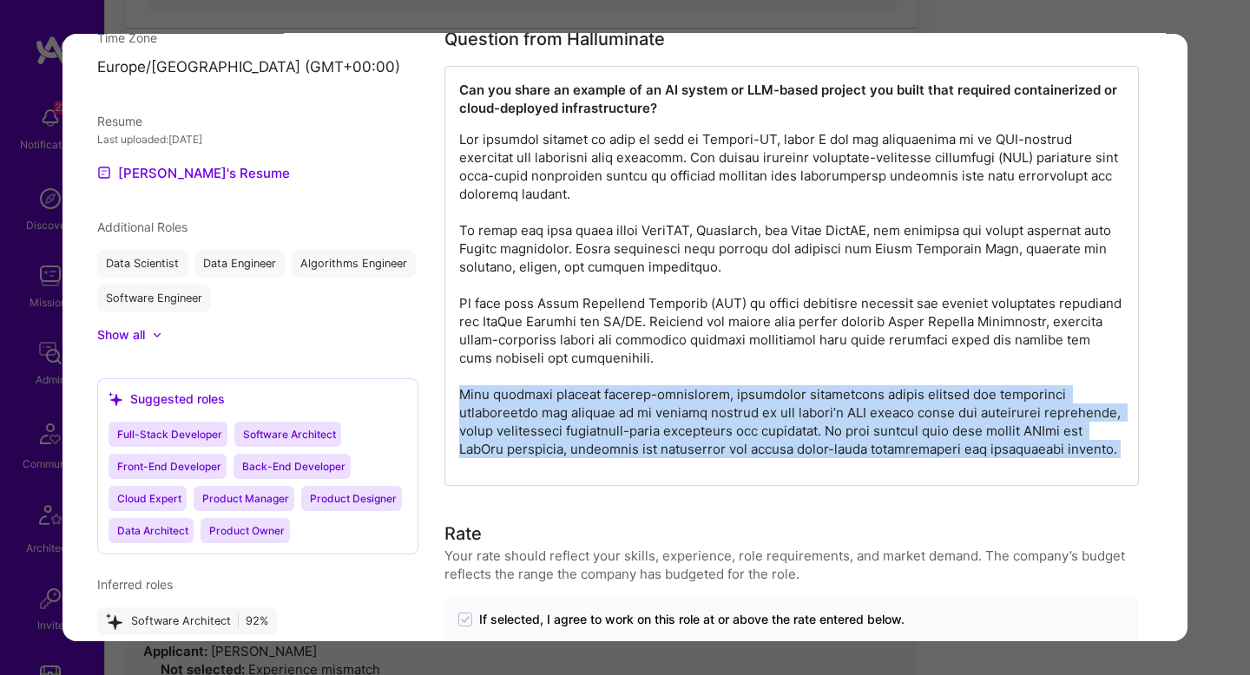
click at [797, 441] on p "modal" at bounding box center [791, 294] width 665 height 328
click at [940, 392] on p "modal" at bounding box center [791, 294] width 665 height 328
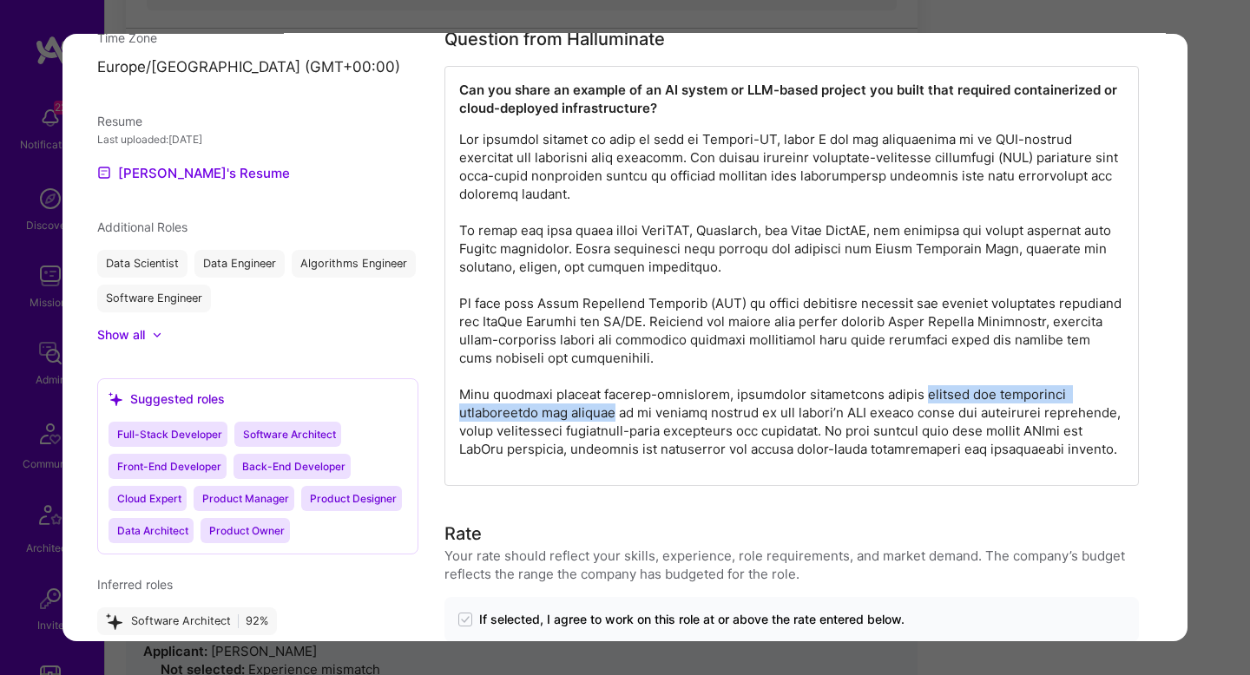
drag, startPoint x: 940, startPoint y: 392, endPoint x: 616, endPoint y: 409, distance: 325.2
click at [616, 409] on p "modal" at bounding box center [791, 294] width 665 height 328
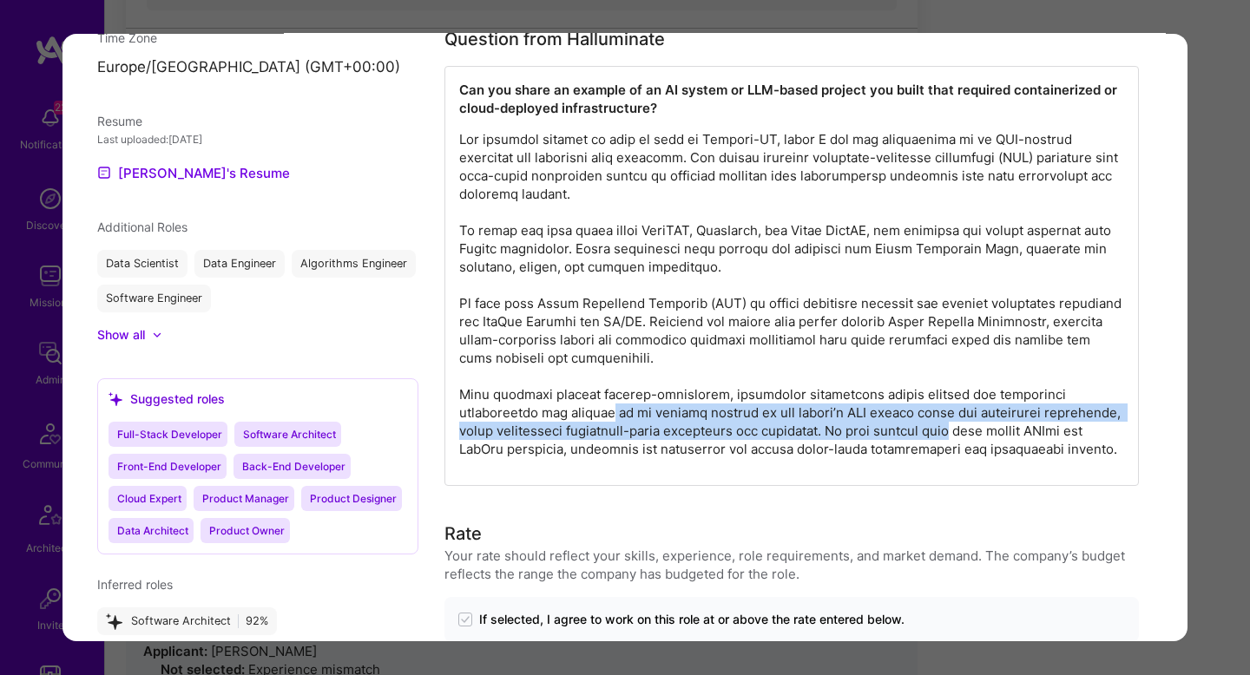
drag, startPoint x: 616, startPoint y: 409, endPoint x: 1009, endPoint y: 436, distance: 394.2
click at [1009, 436] on p "modal" at bounding box center [791, 294] width 665 height 328
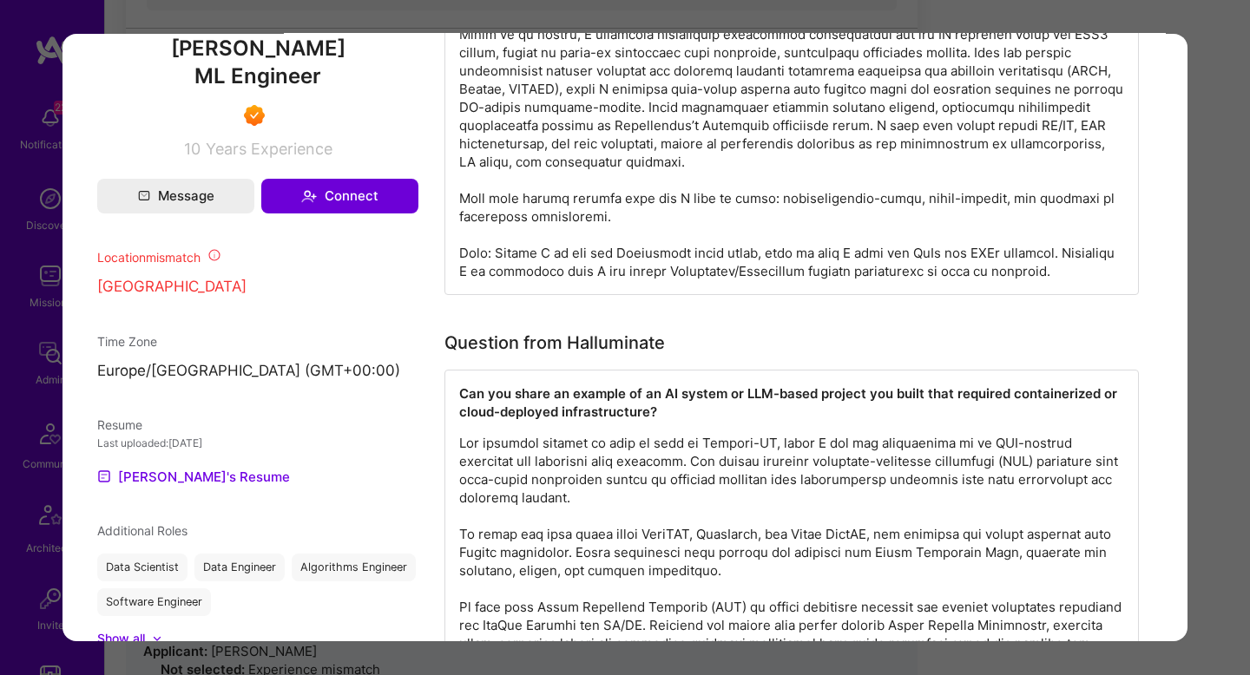
scroll to position [1250, 0]
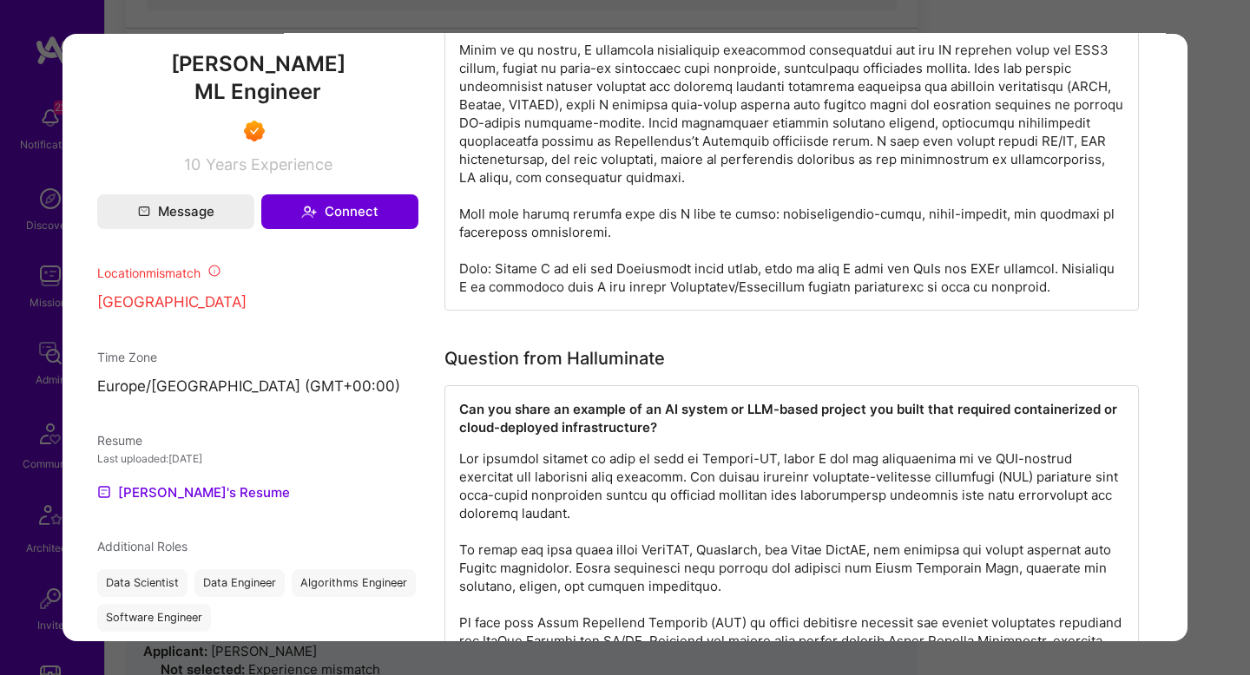
click at [1216, 284] on div "Application 3 of 16 Builder Missing Requirements Required Location See location…" at bounding box center [625, 337] width 1250 height 675
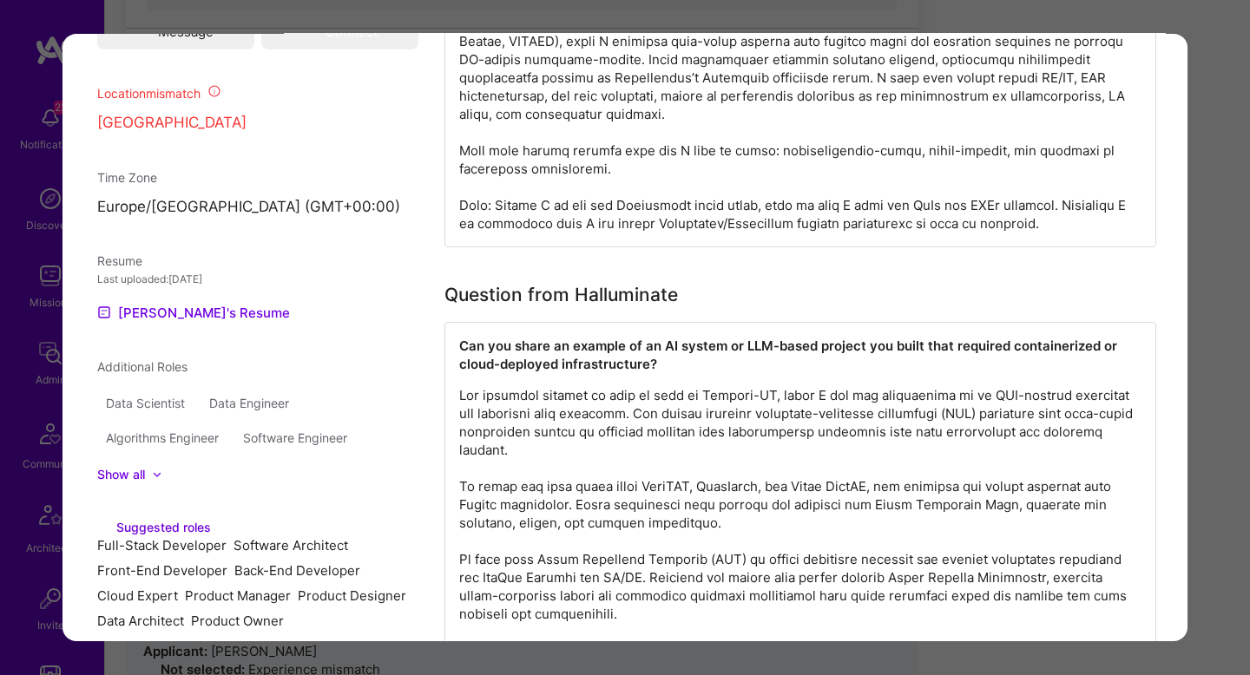
click at [1216, 284] on div "Apply for a Mission Role We’re actively looking for builders. This is the best …" at bounding box center [677, 489] width 1145 height 2783
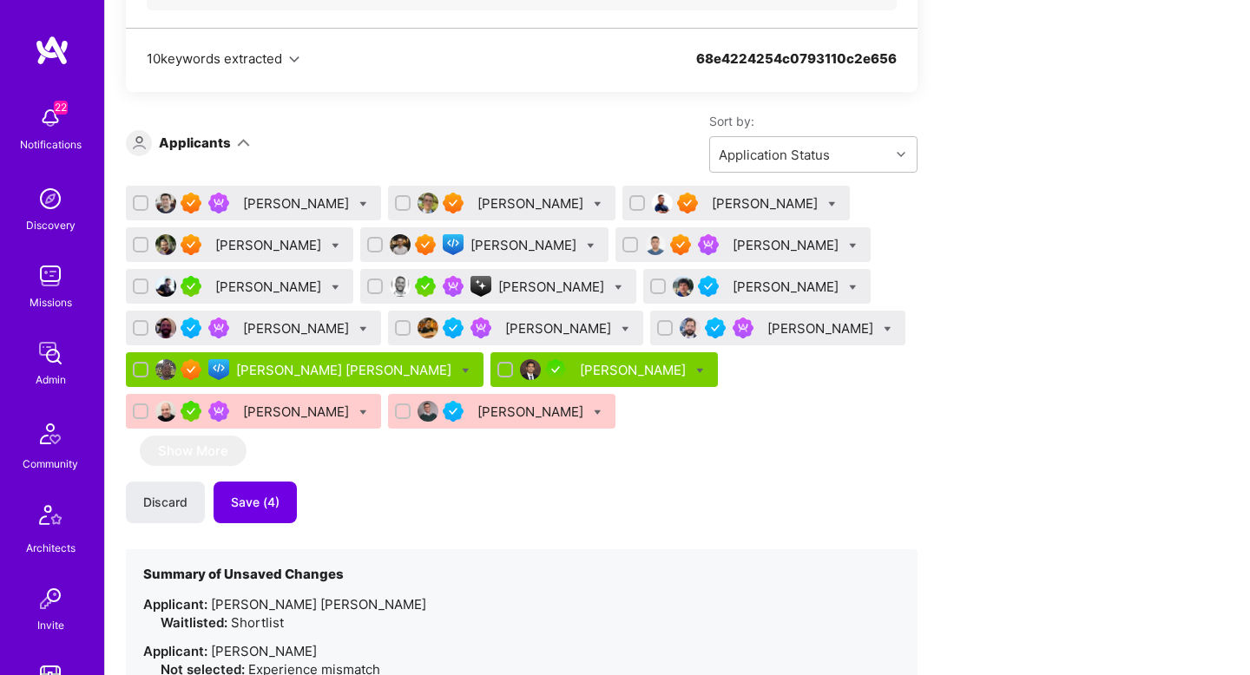
click at [828, 205] on icon at bounding box center [832, 205] width 8 height 8
checkbox input "true"
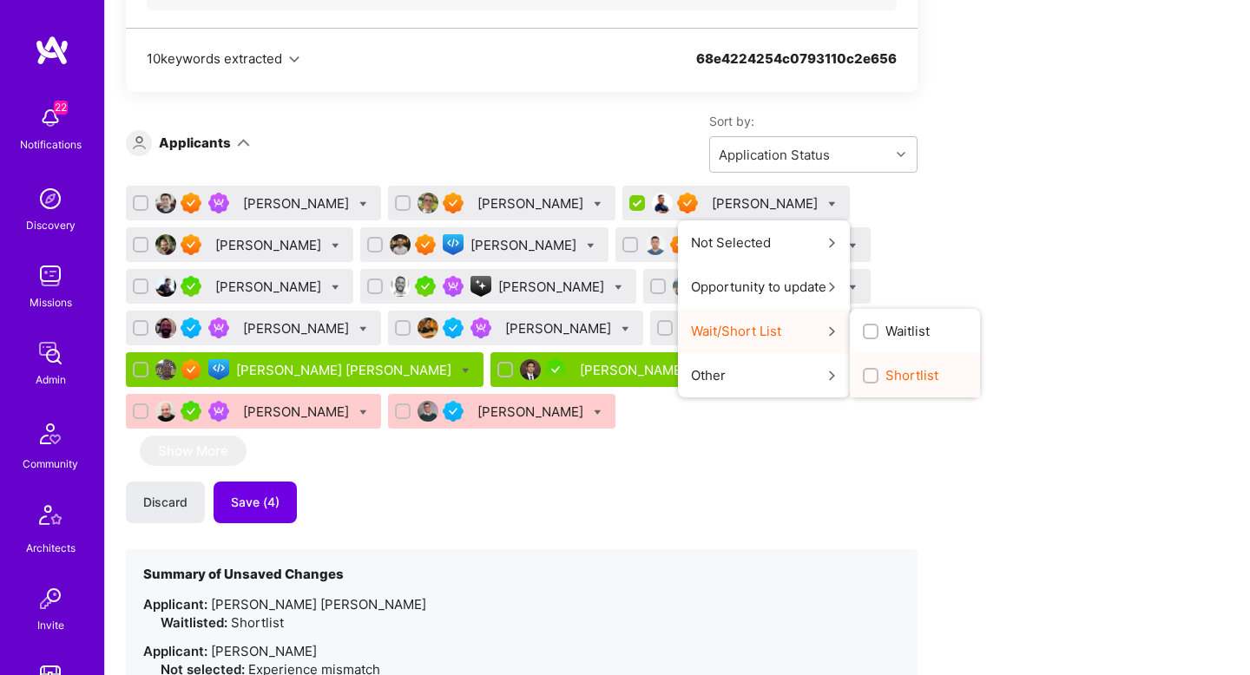
click at [886, 374] on span "Shortlist" at bounding box center [912, 375] width 53 height 18
click at [877, 374] on input "Shortlist" at bounding box center [872, 377] width 12 height 12
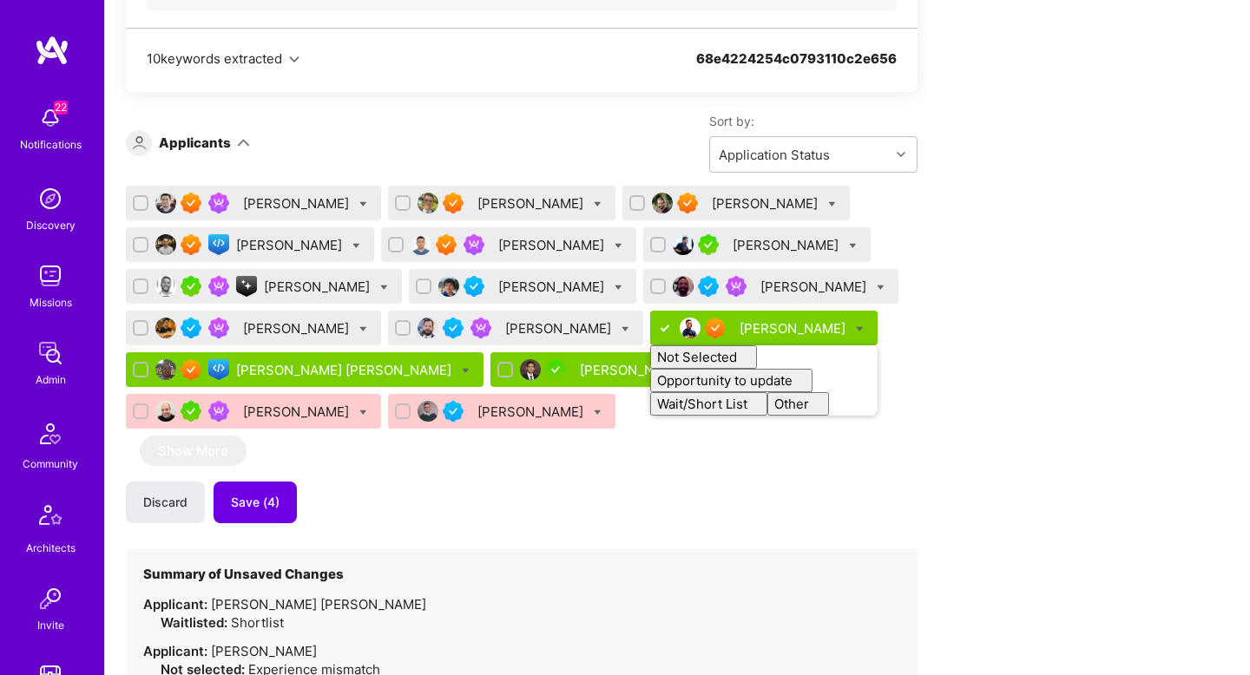
checkbox input "false"
click at [1003, 329] on div "Apply for a Mission Role We’re actively looking for builders. This is the best …" at bounding box center [647, 473] width 1042 height 2708
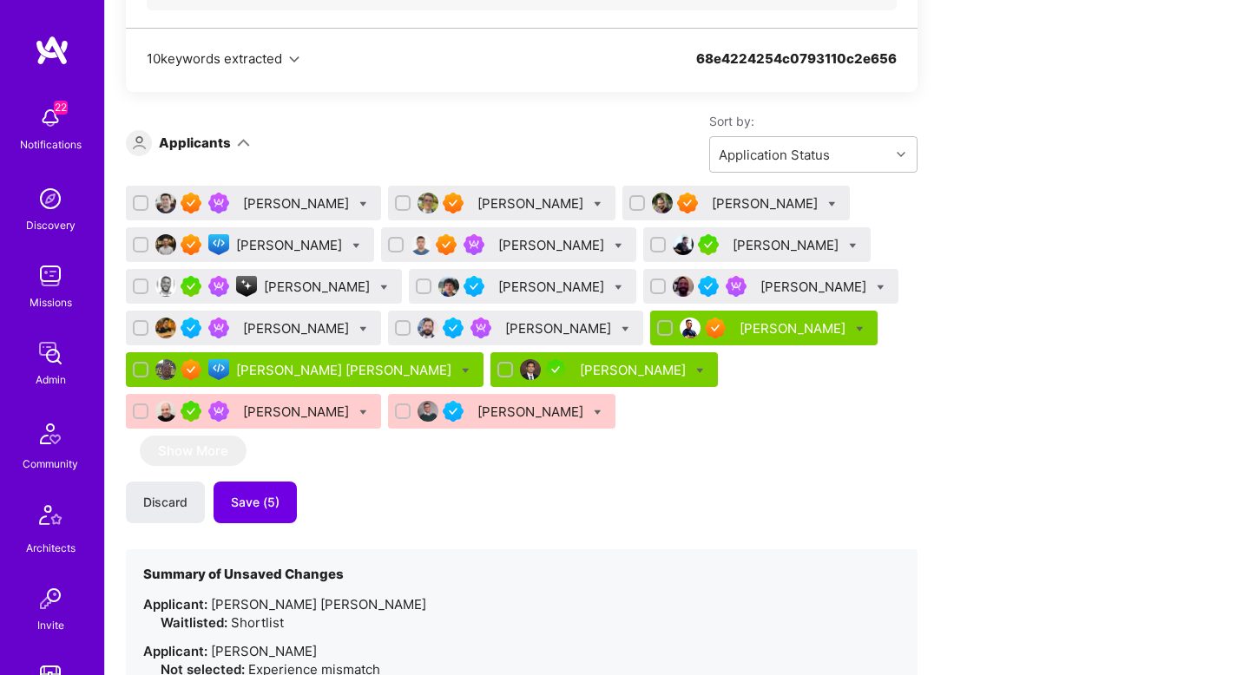
click at [633, 200] on input "checkbox" at bounding box center [639, 204] width 12 height 12
checkbox input "true"
click at [149, 201] on div "Eduardo Luttner" at bounding box center [253, 203] width 255 height 35
click at [138, 201] on input "checkbox" at bounding box center [142, 204] width 12 height 12
checkbox input "true"
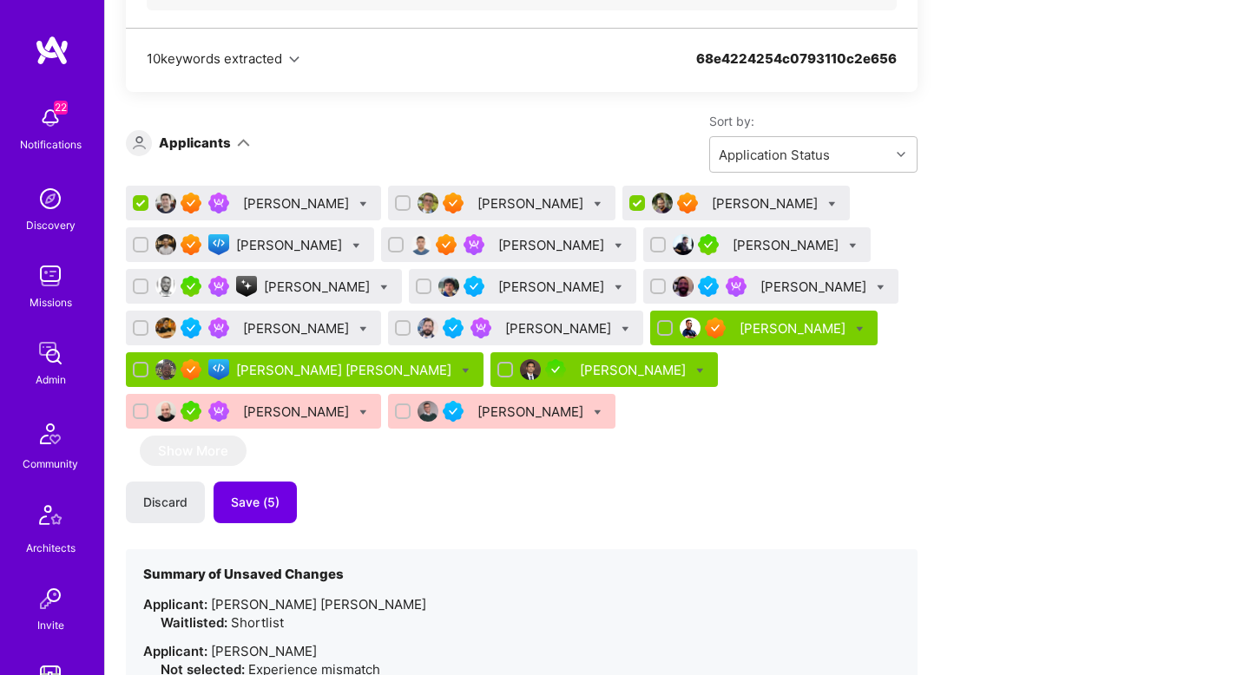
click at [137, 289] on input "checkbox" at bounding box center [142, 287] width 12 height 12
checkbox input "true"
click at [380, 281] on div at bounding box center [384, 287] width 8 height 18
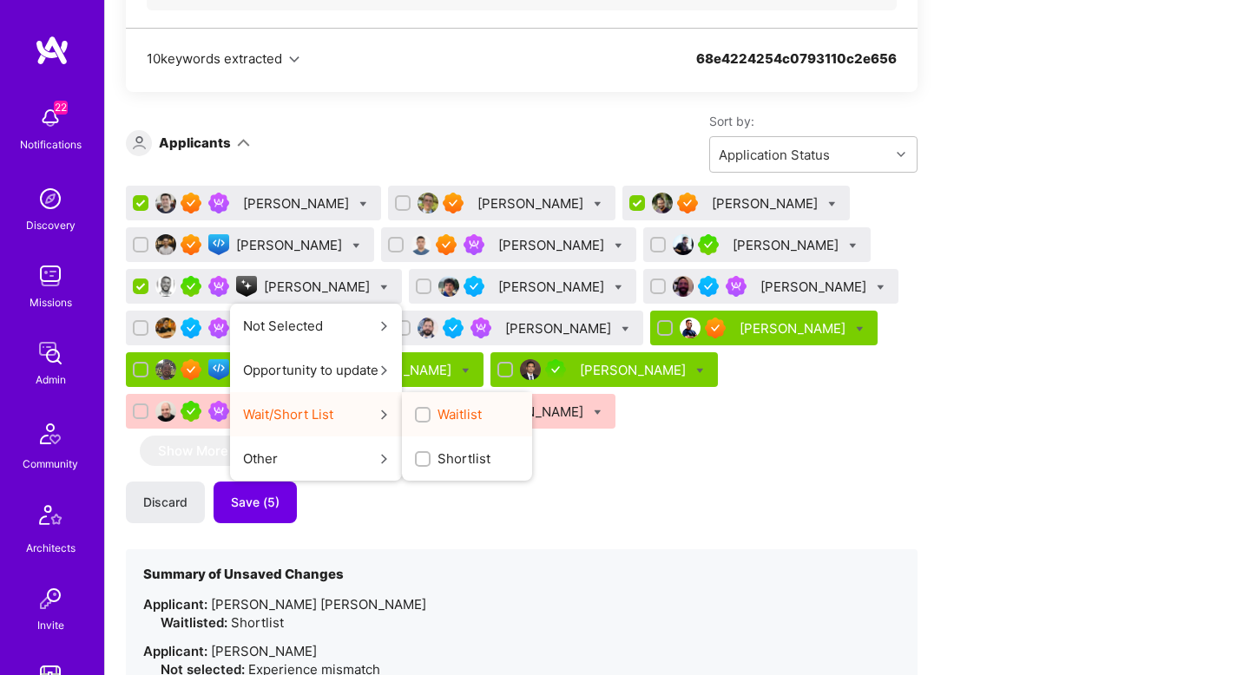
click at [438, 413] on span "Waitlist" at bounding box center [460, 414] width 44 height 18
click at [425, 413] on input "Waitlist" at bounding box center [424, 416] width 12 height 12
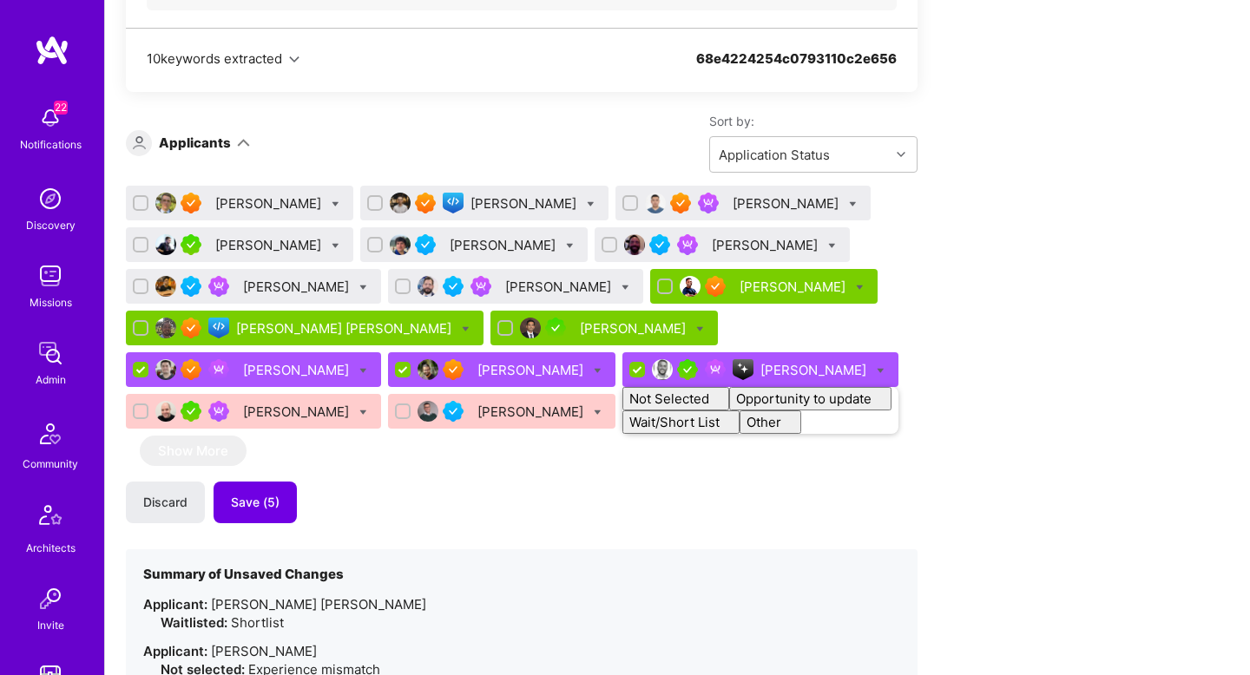
checkbox input "false"
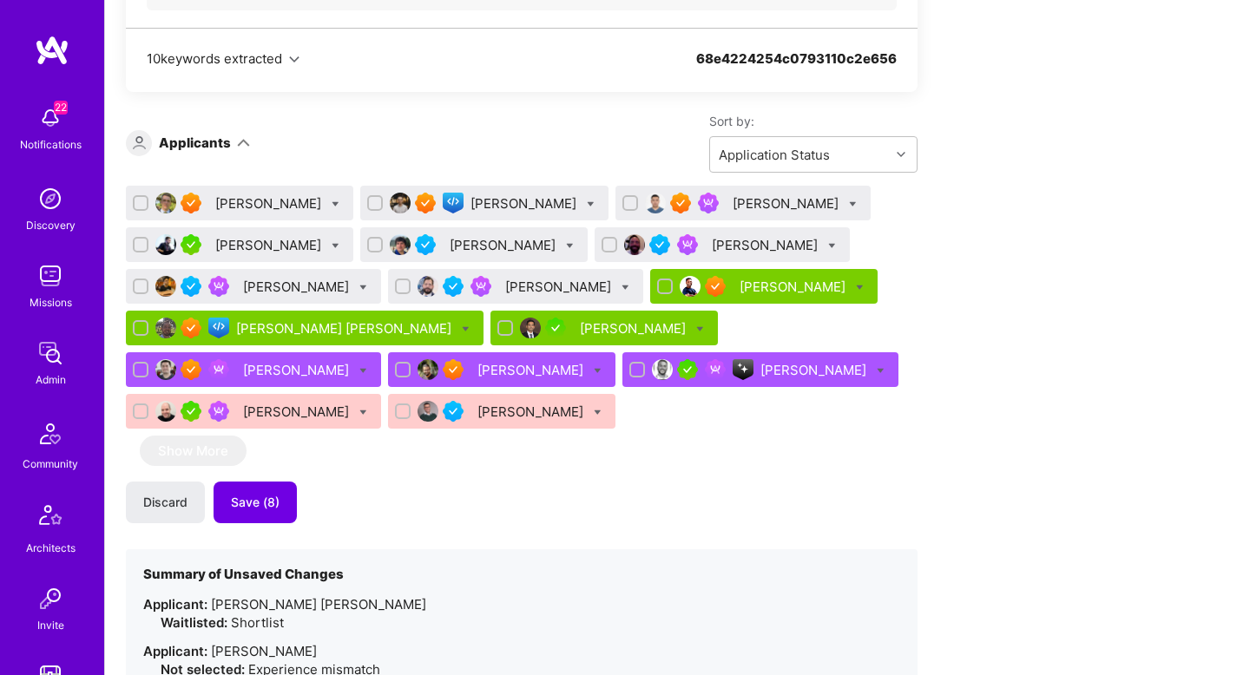
click at [392, 158] on div "Sort by: Application Status" at bounding box center [584, 143] width 668 height 60
click at [257, 206] on div "Bruno Leite" at bounding box center [269, 203] width 109 height 18
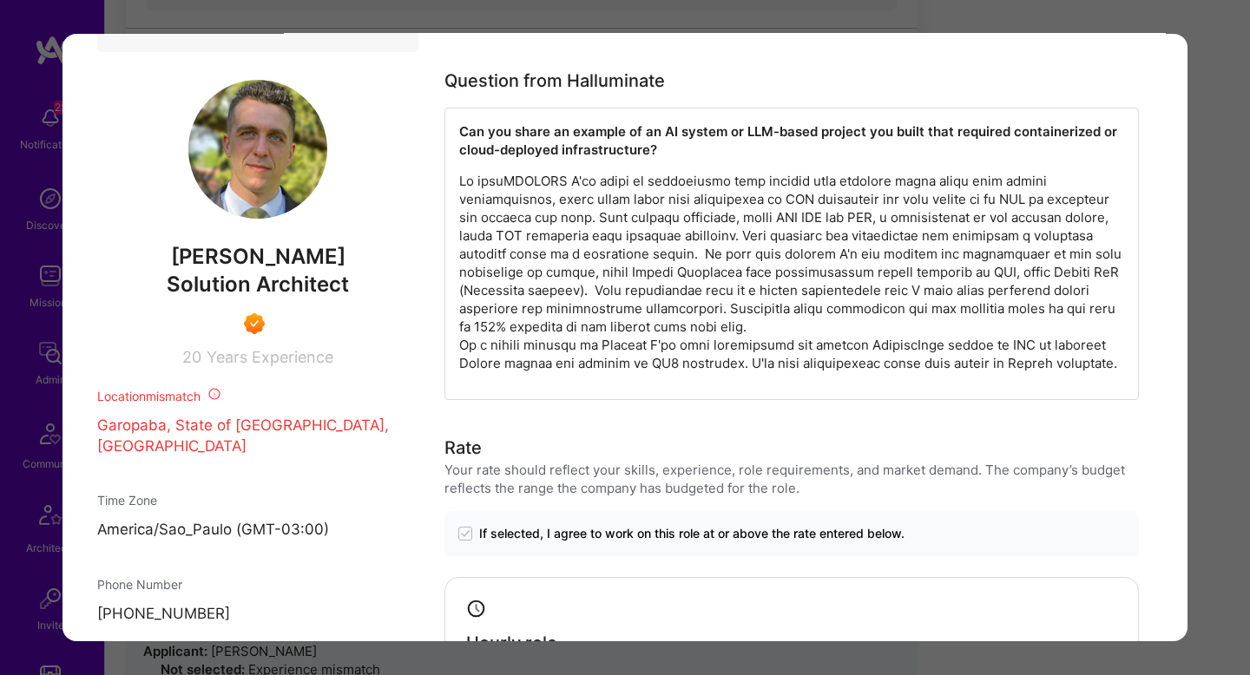
scroll to position [919, 0]
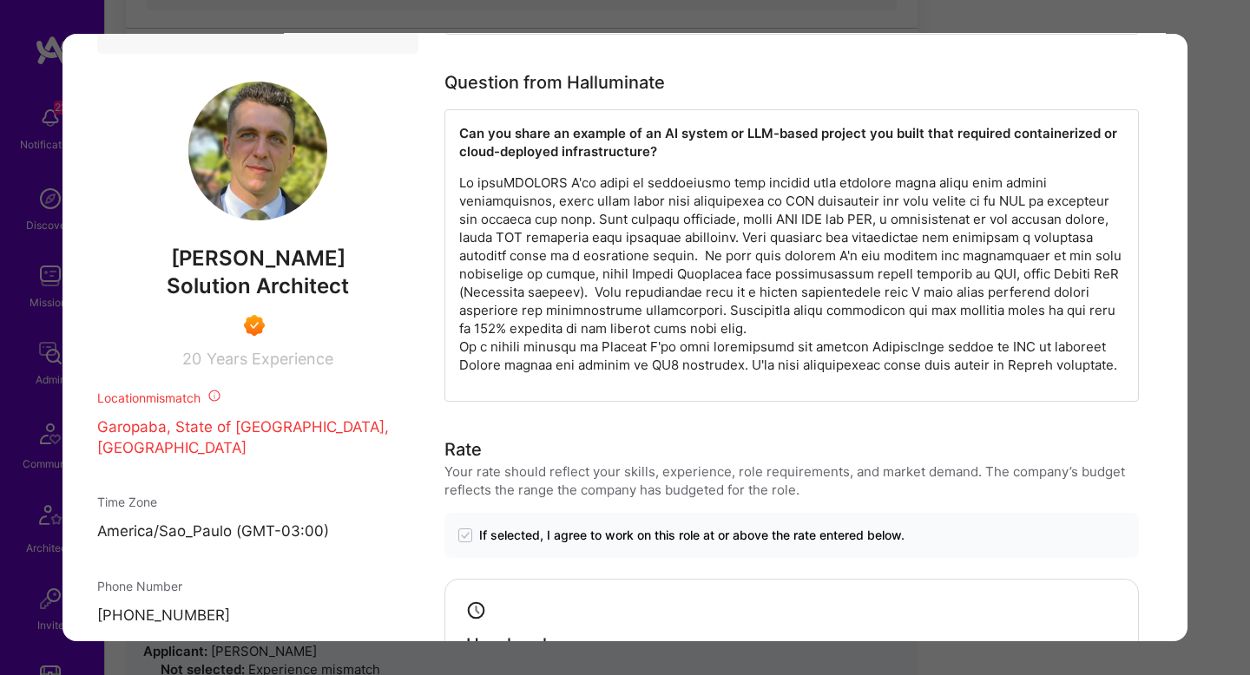
click at [1208, 356] on div "Application 1 of 16 Builder Missing Requirements Required Location See location…" at bounding box center [625, 337] width 1250 height 675
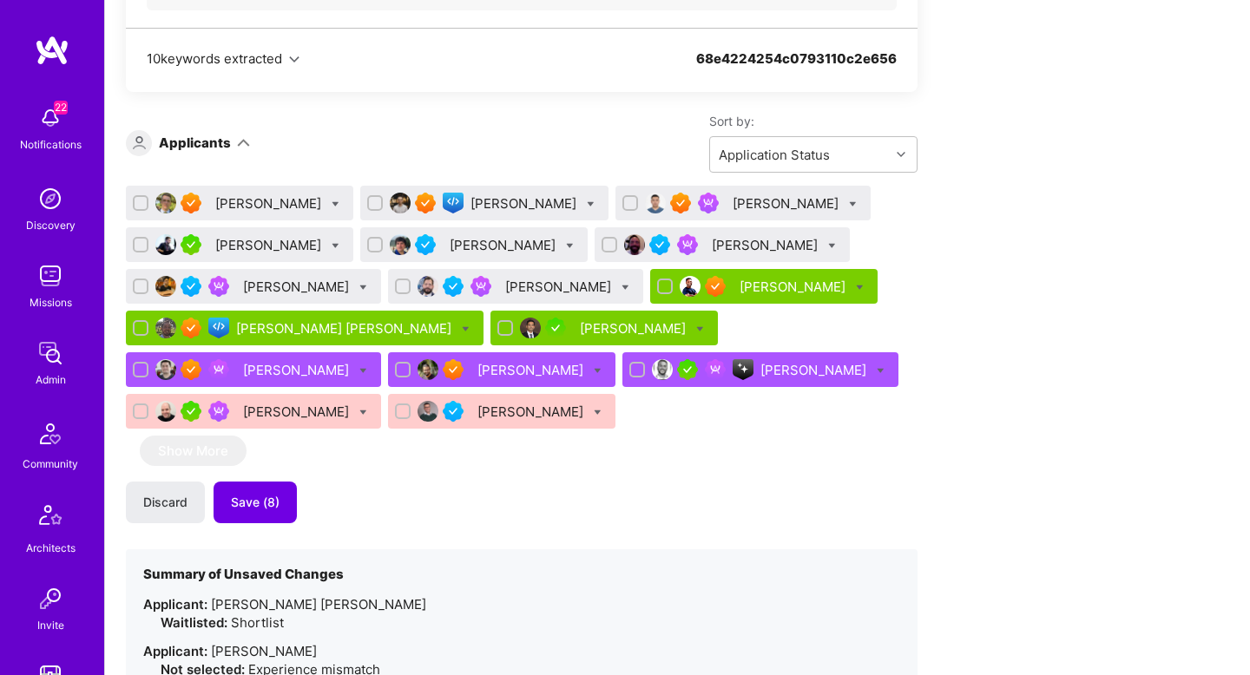
click at [438, 473] on div "Bruno Leite Levan Khunjgurua Talgat Saribayev Marko Paunovic Maurizio Morri Chr…" at bounding box center [522, 598] width 792 height 824
click at [528, 456] on div "Bruno Leite Levan Khunjgurua Talgat Saribayev Marko Paunovic Maurizio Morri Chr…" at bounding box center [522, 598] width 792 height 824
click at [246, 509] on span "Save (8)" at bounding box center [255, 502] width 49 height 17
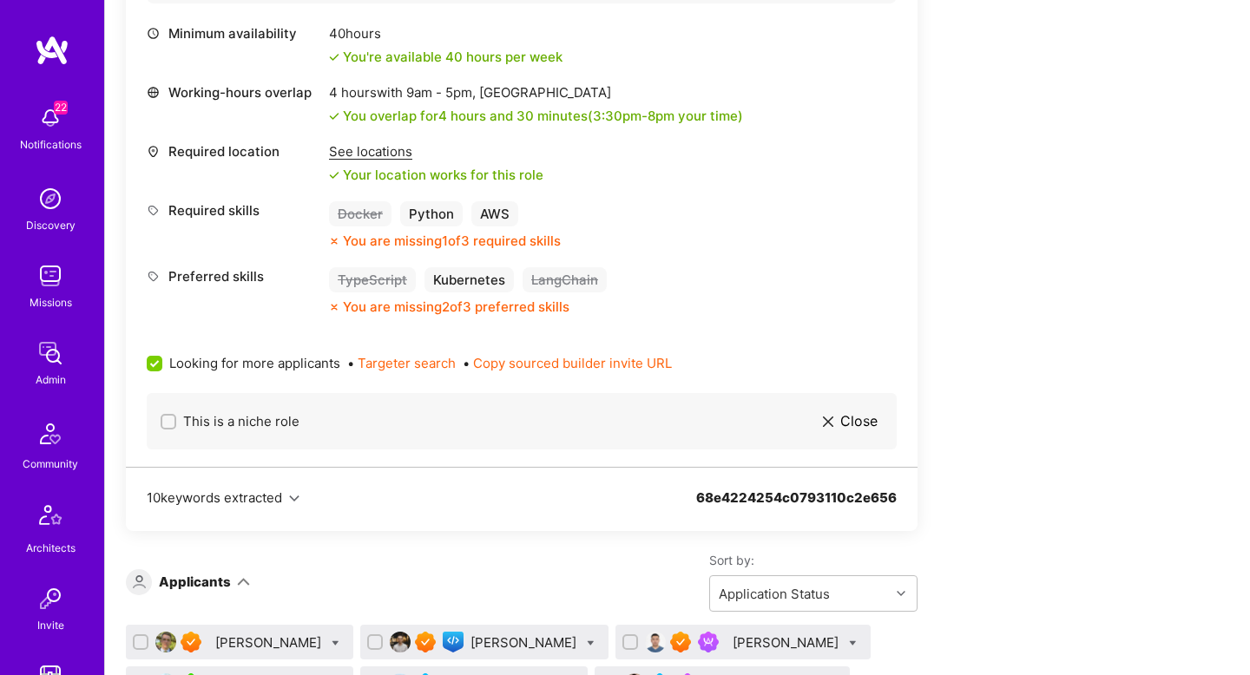
scroll to position [1017, 0]
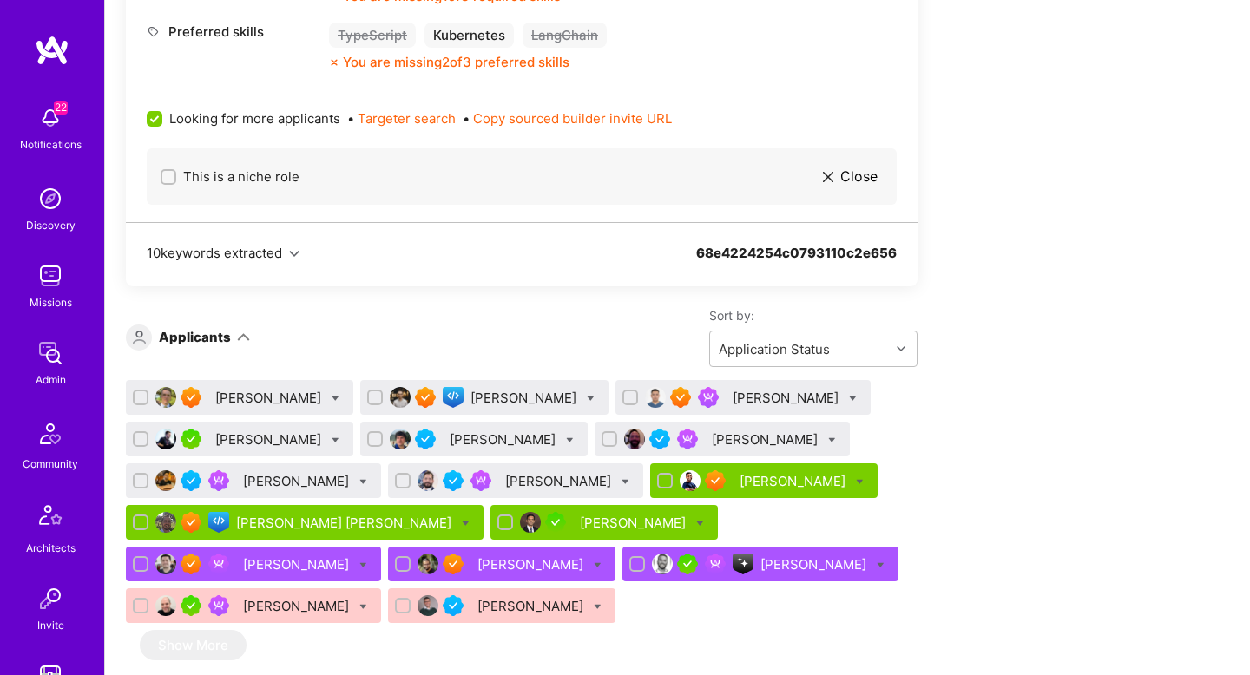
click at [248, 395] on div "Bruno Leite" at bounding box center [269, 398] width 109 height 18
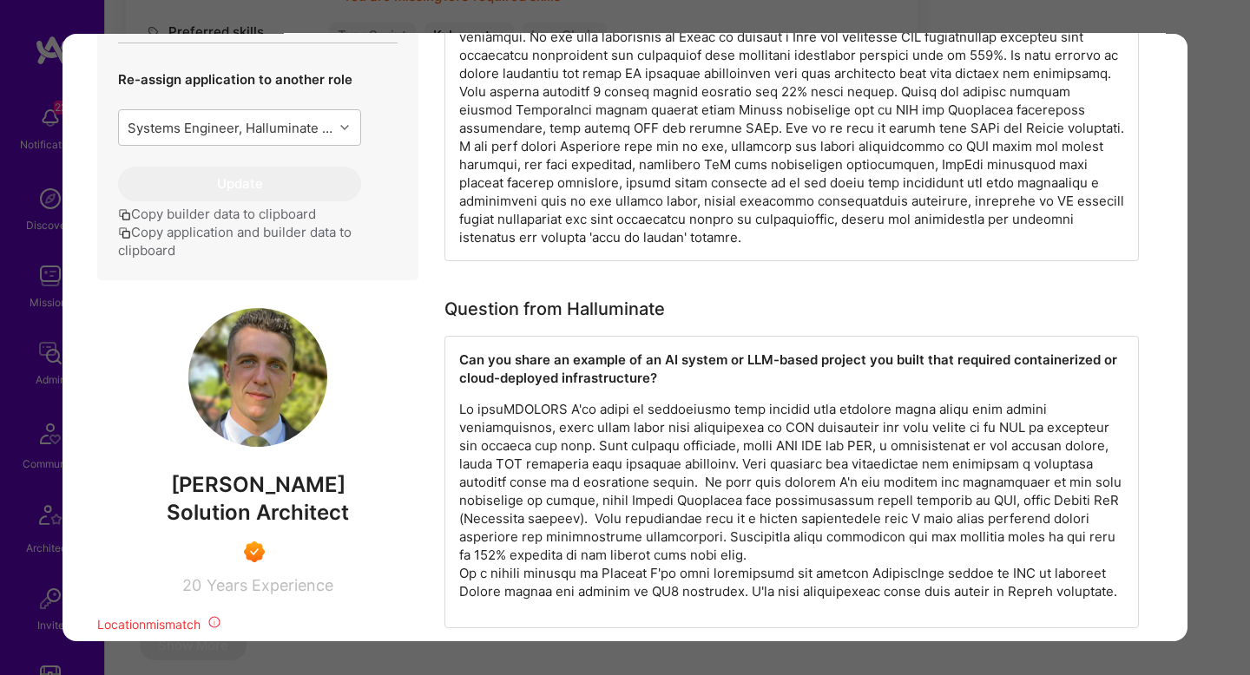
scroll to position [699, 0]
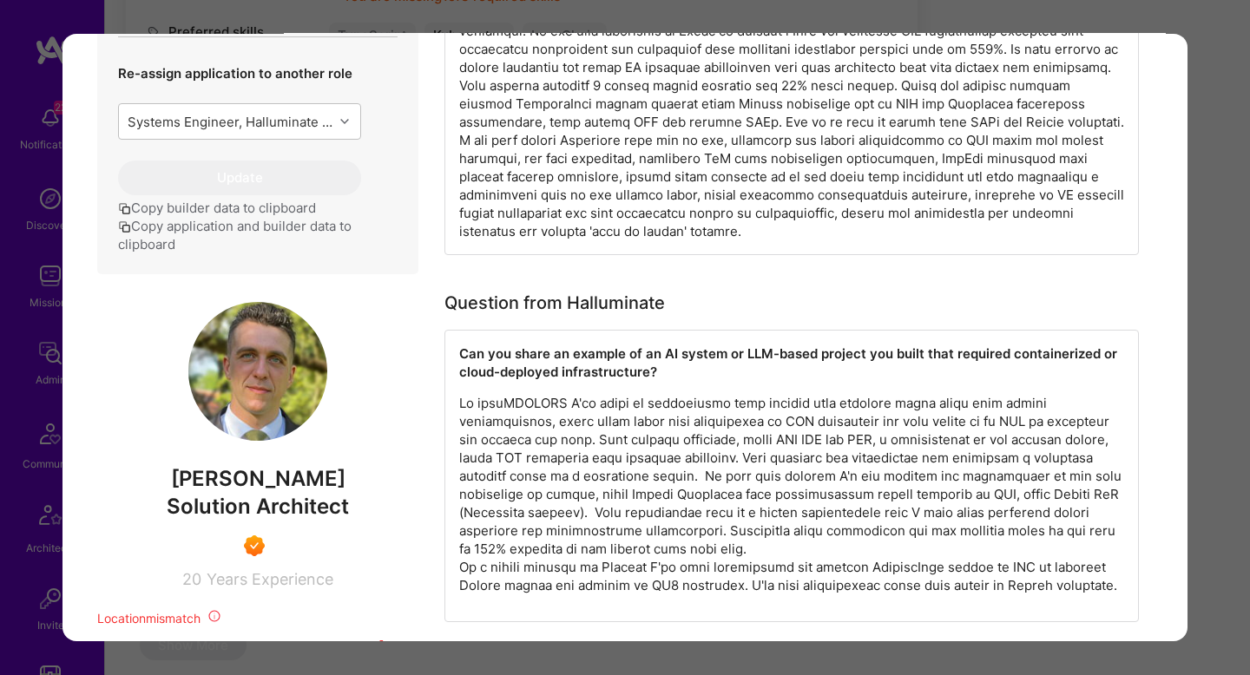
click at [1215, 193] on div "Application 1 of 16 Builder Missing Requirements Required Location See location…" at bounding box center [625, 337] width 1250 height 675
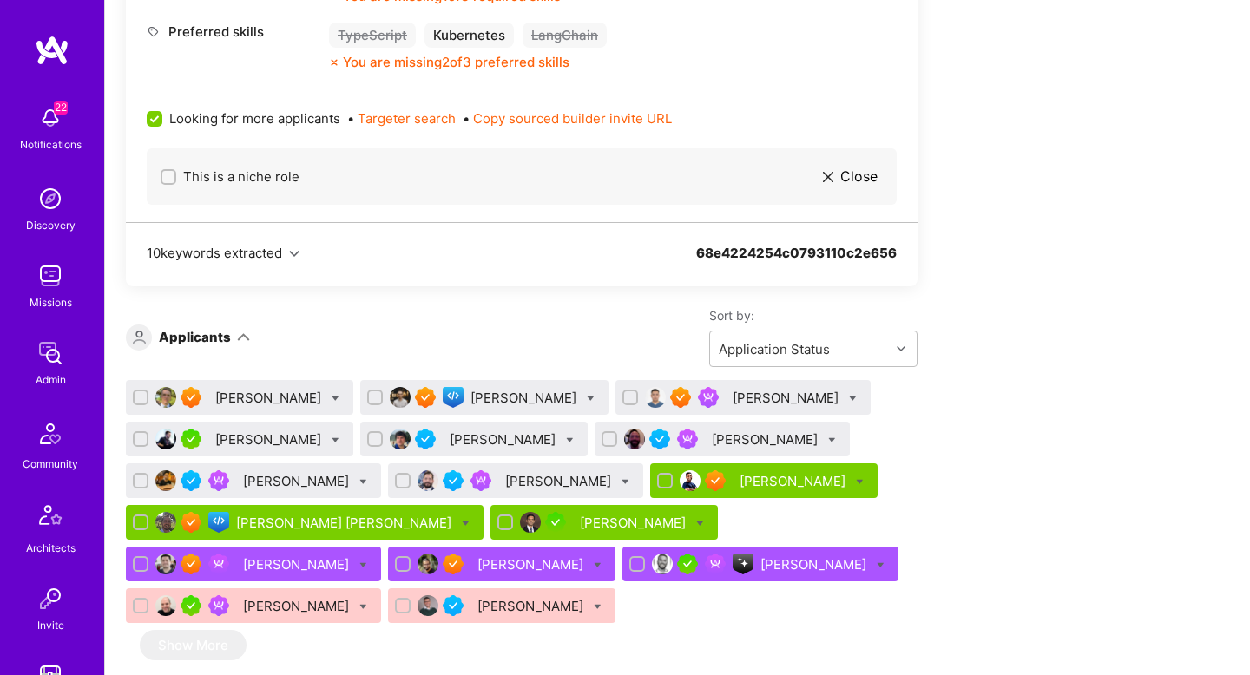
click at [1215, 193] on div "Apply for a Mission Role We’re actively looking for builders. This is the best …" at bounding box center [677, 538] width 1145 height 2492
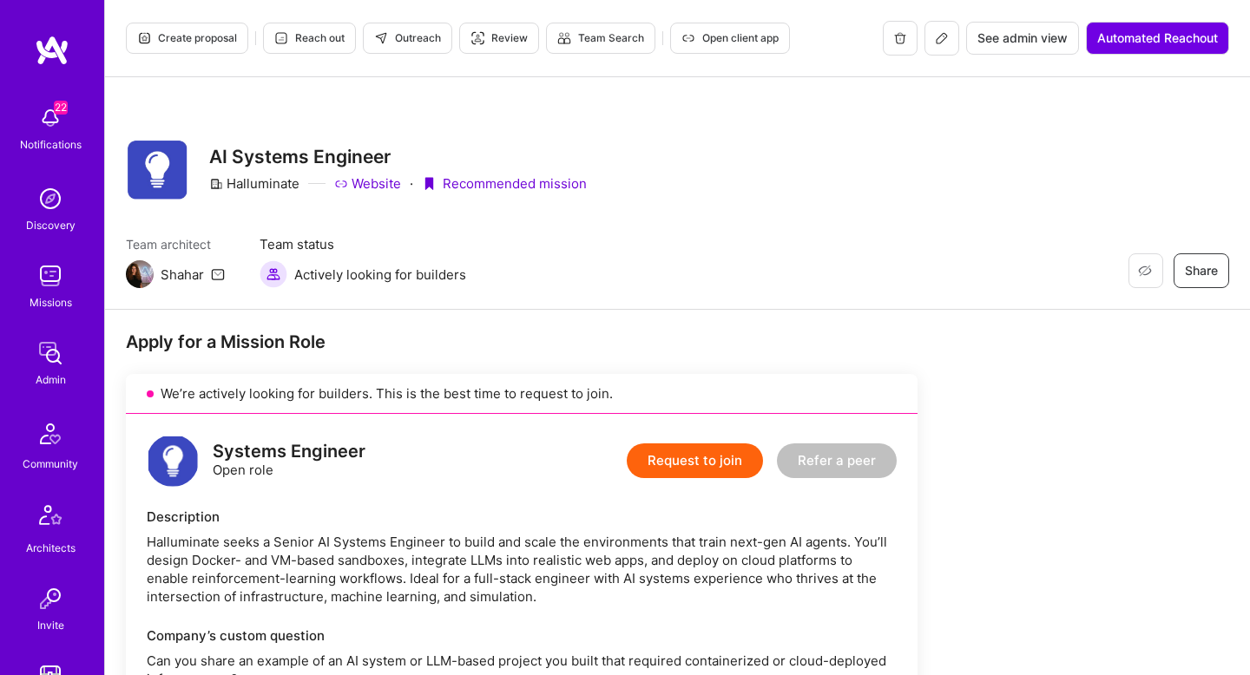
click at [218, 31] on span "Create proposal" at bounding box center [187, 38] width 100 height 16
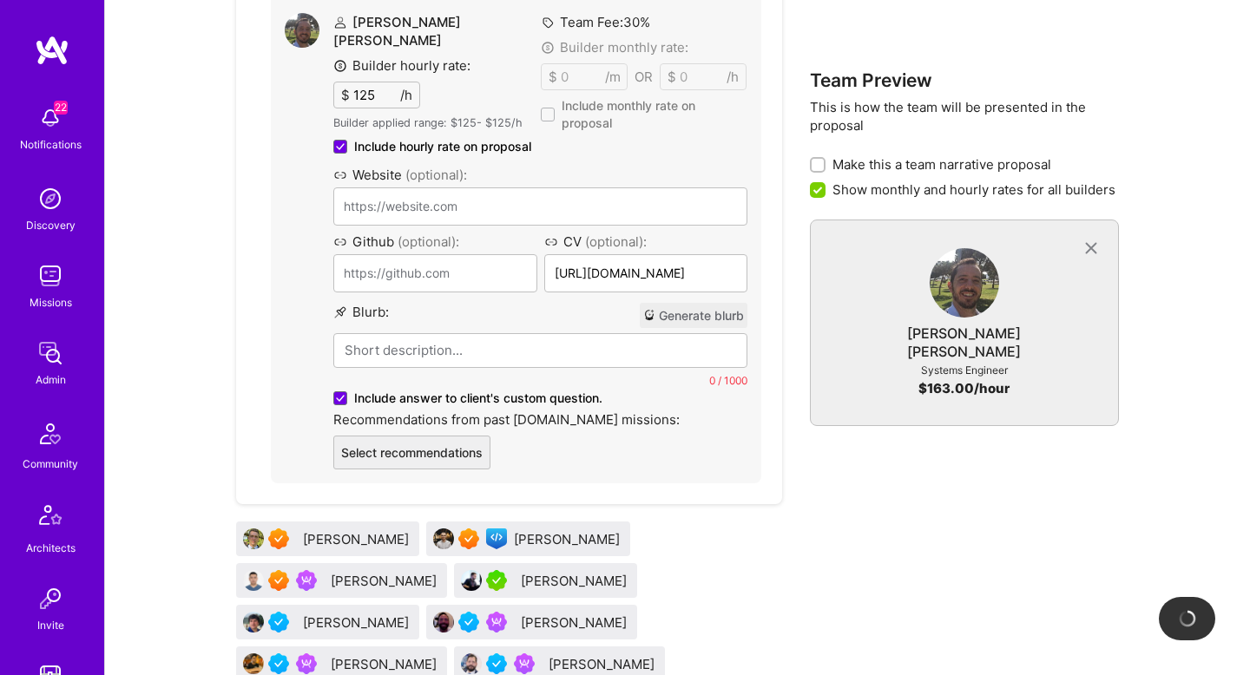
scroll to position [1036, 0]
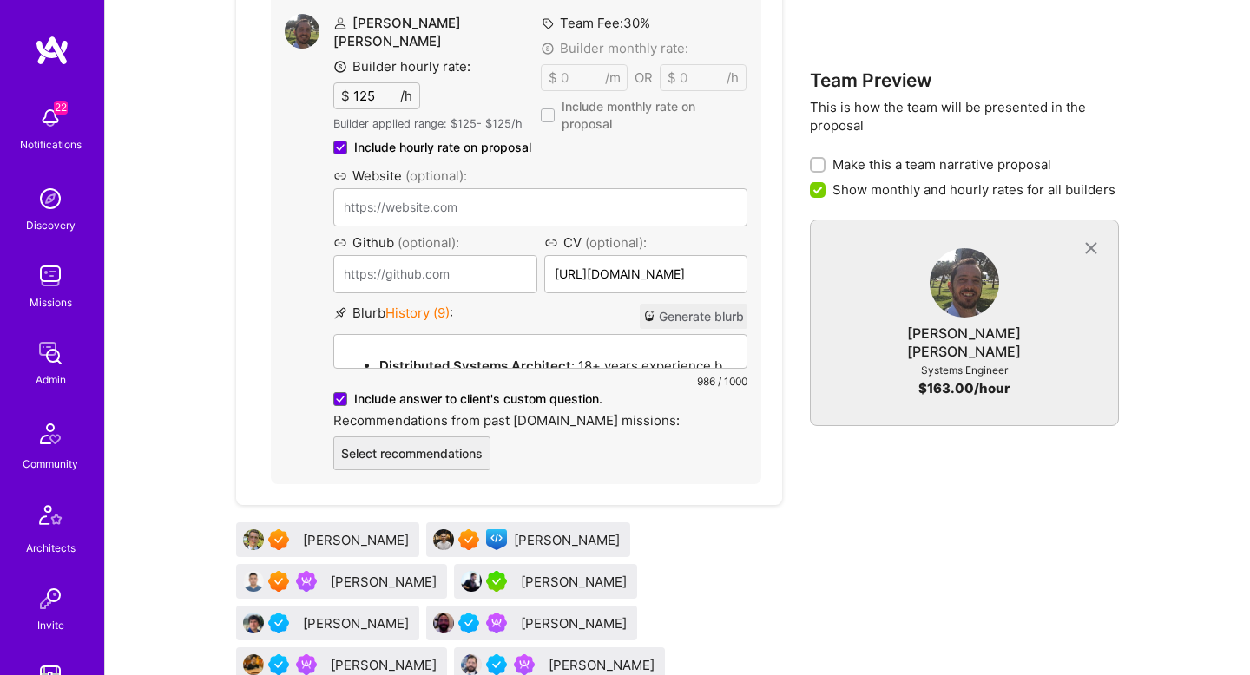
click at [703, 304] on button "Generate blurb" at bounding box center [694, 316] width 108 height 25
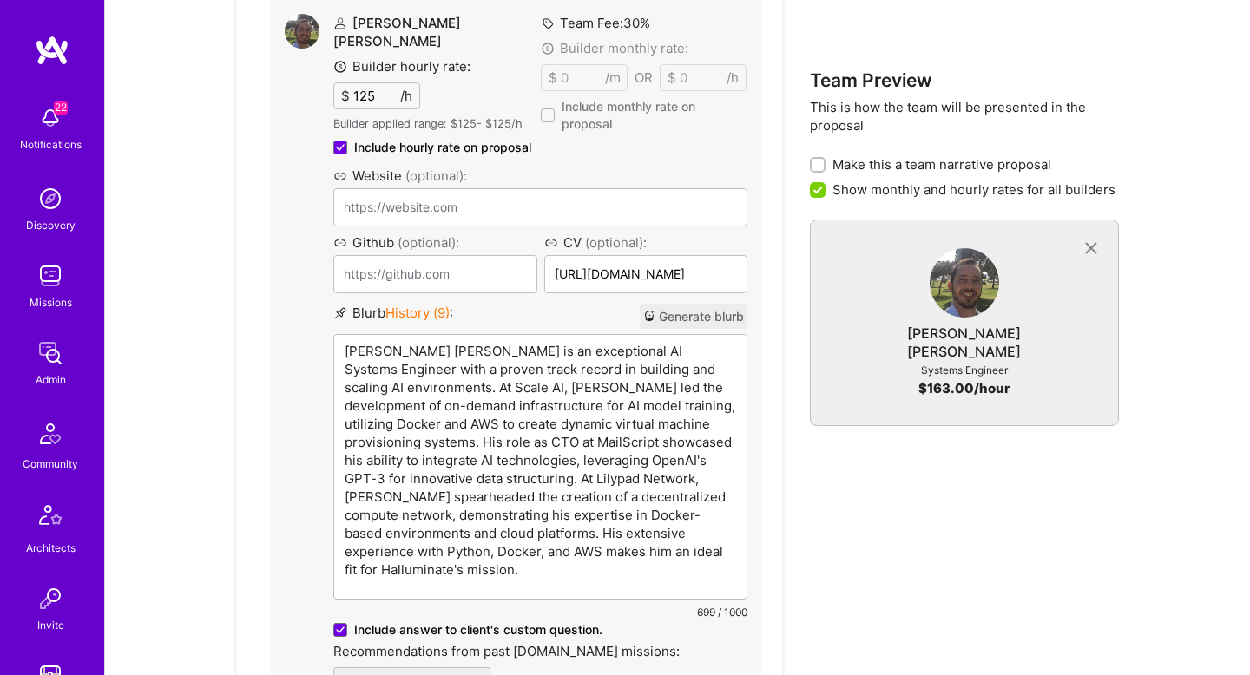
click at [610, 342] on p "Gorka Ludlow is an exceptional AI Systems Engineer with a proven track record i…" at bounding box center [541, 460] width 392 height 237
click at [594, 401] on p "Gorka Ludlow is an exceptional AI Systems Engineer with a proven track record i…" at bounding box center [541, 460] width 392 height 237
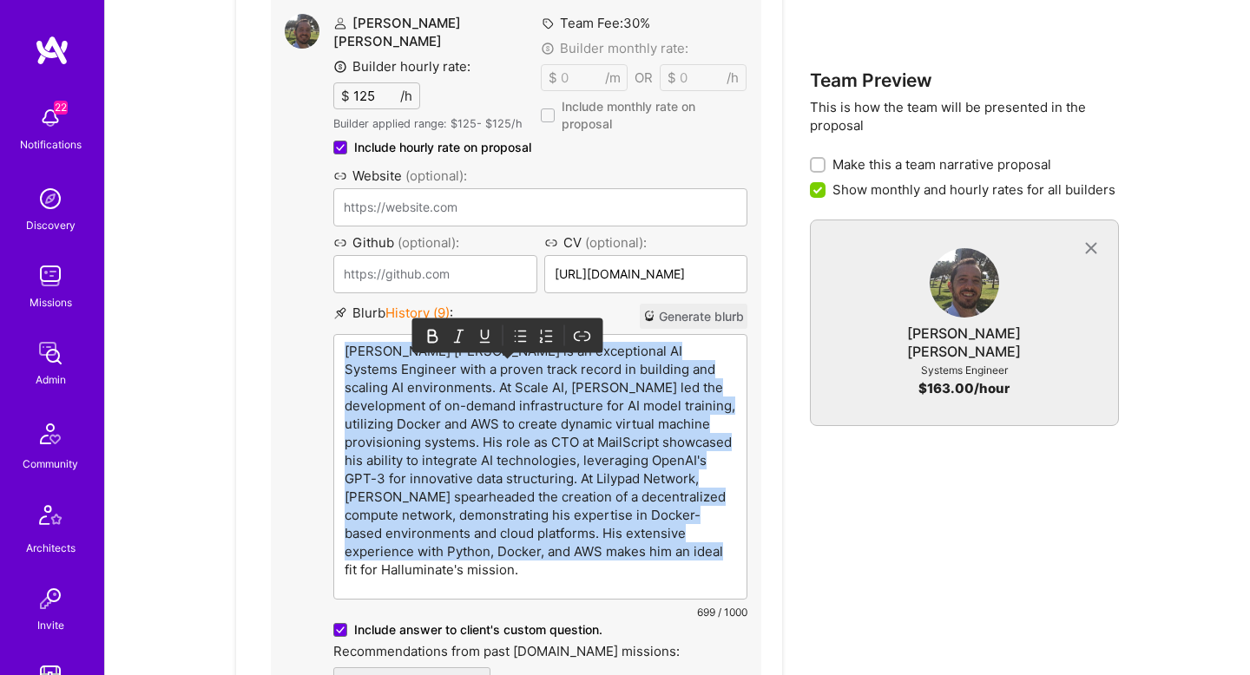
click at [594, 401] on p "Gorka Ludlow is an exceptional AI Systems Engineer with a proven track record i…" at bounding box center [541, 460] width 392 height 237
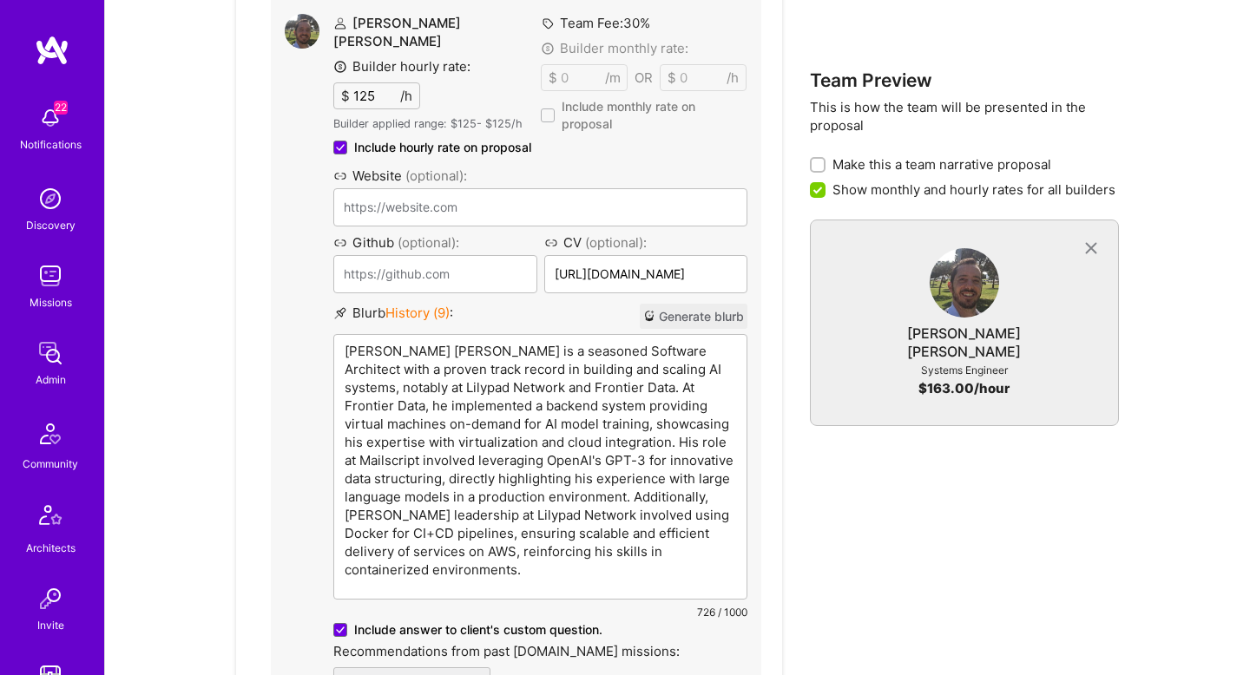
click at [545, 352] on p "Gorka Ludlow is a seasoned Software Architect with a proven track record in bui…" at bounding box center [541, 460] width 392 height 237
click at [671, 352] on p "Gorka Ludlow is a seasoned Software Architect with a proven track record in bui…" at bounding box center [541, 460] width 392 height 237
click at [441, 358] on p "Gorka Ludlow is a seasoned Software Architect with a proven track record in bui…" at bounding box center [541, 460] width 392 height 237
click at [571, 359] on p "Gorka Ludlow is a seasoned Software Architect with a proven track record in bui…" at bounding box center [541, 460] width 392 height 237
click at [498, 405] on p "Gorka Ludlow is a seasoned Software Architect with a proven track record in bui…" at bounding box center [541, 460] width 392 height 237
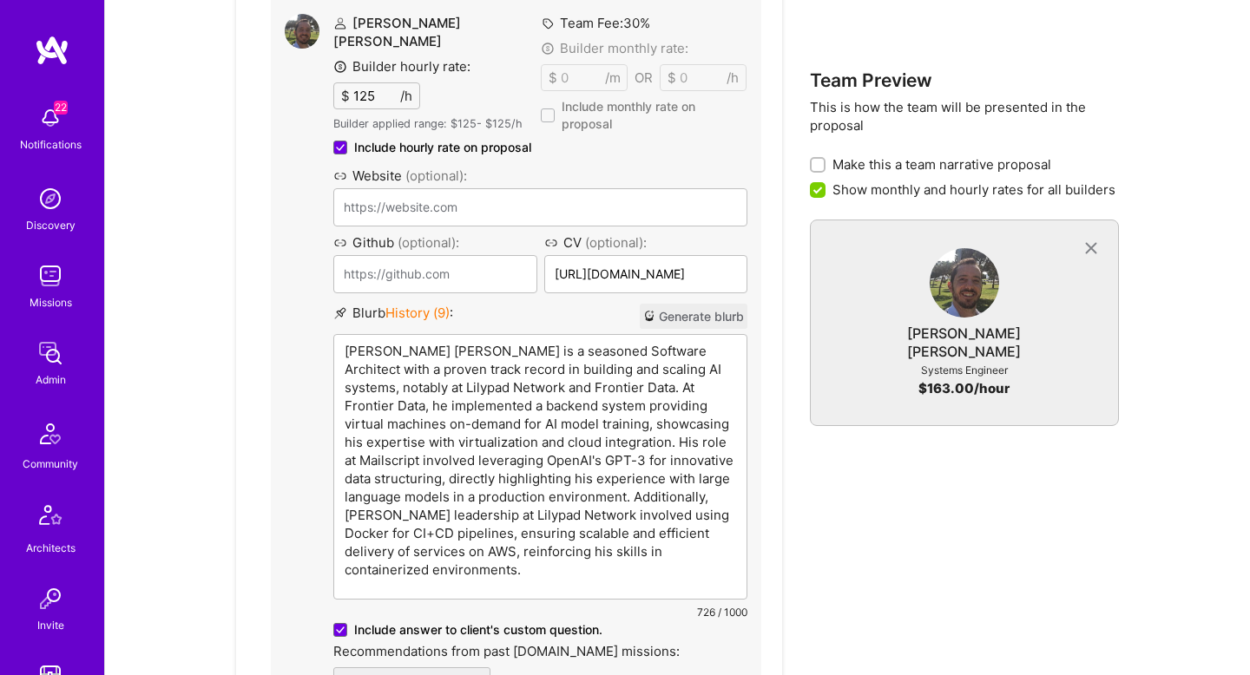
click at [682, 385] on p "Gorka Ludlow is a seasoned Software Architect with a proven track record in bui…" at bounding box center [541, 460] width 392 height 237
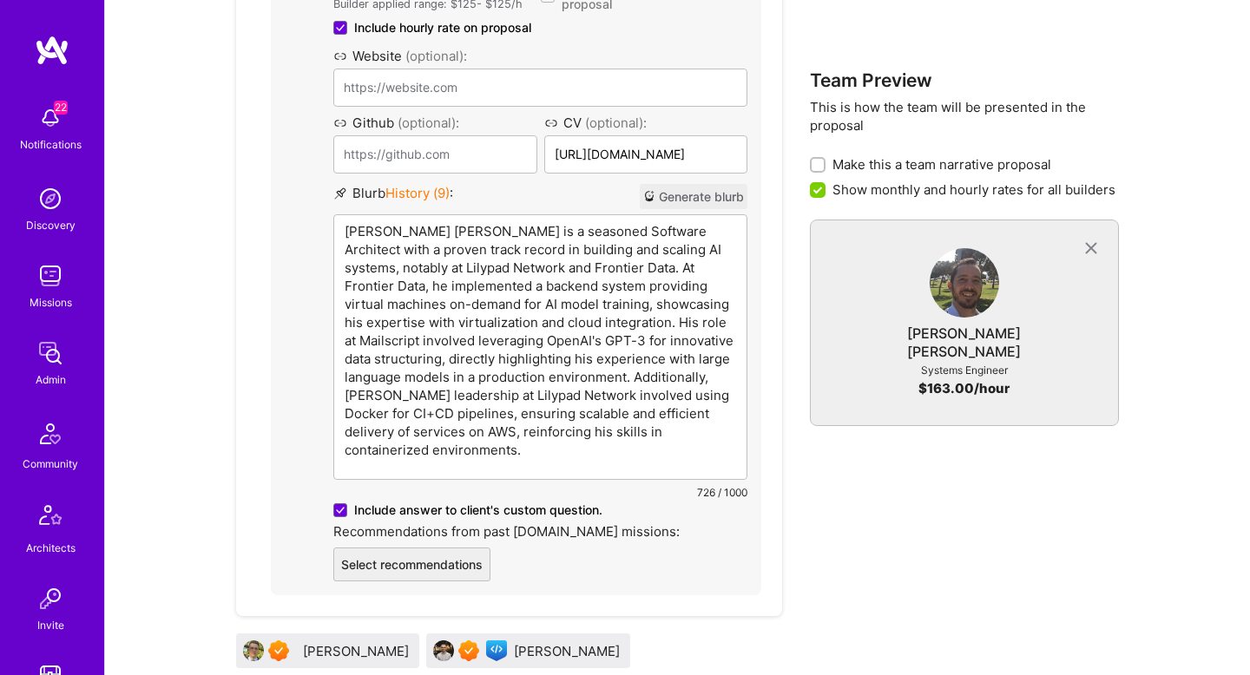
scroll to position [1158, 0]
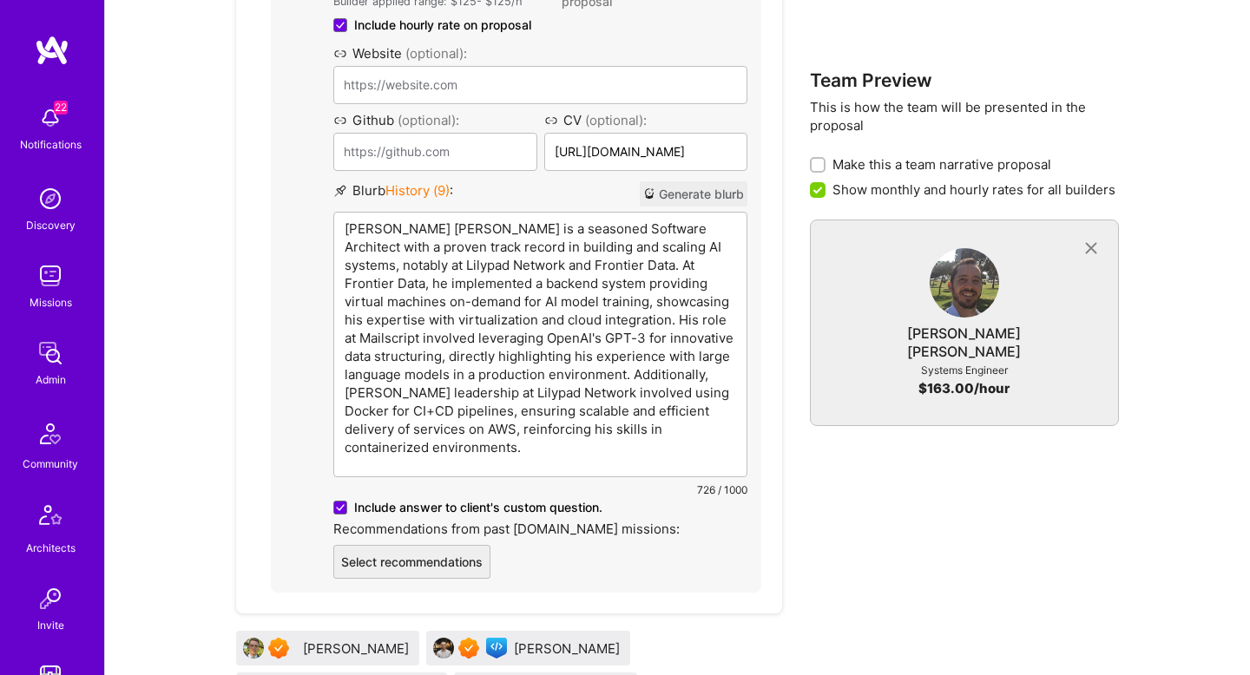
click at [381, 393] on p "Gorka Ludlow is a seasoned Software Architect with a proven track record in bui…" at bounding box center [541, 338] width 392 height 237
click at [477, 396] on p "Gorka Ludlow is a seasoned Software Architect with a proven track record in bui…" at bounding box center [541, 338] width 392 height 237
click at [689, 396] on p "Gorka Ludlow is a seasoned Software Architect with a proven track record in bui…" at bounding box center [541, 338] width 392 height 237
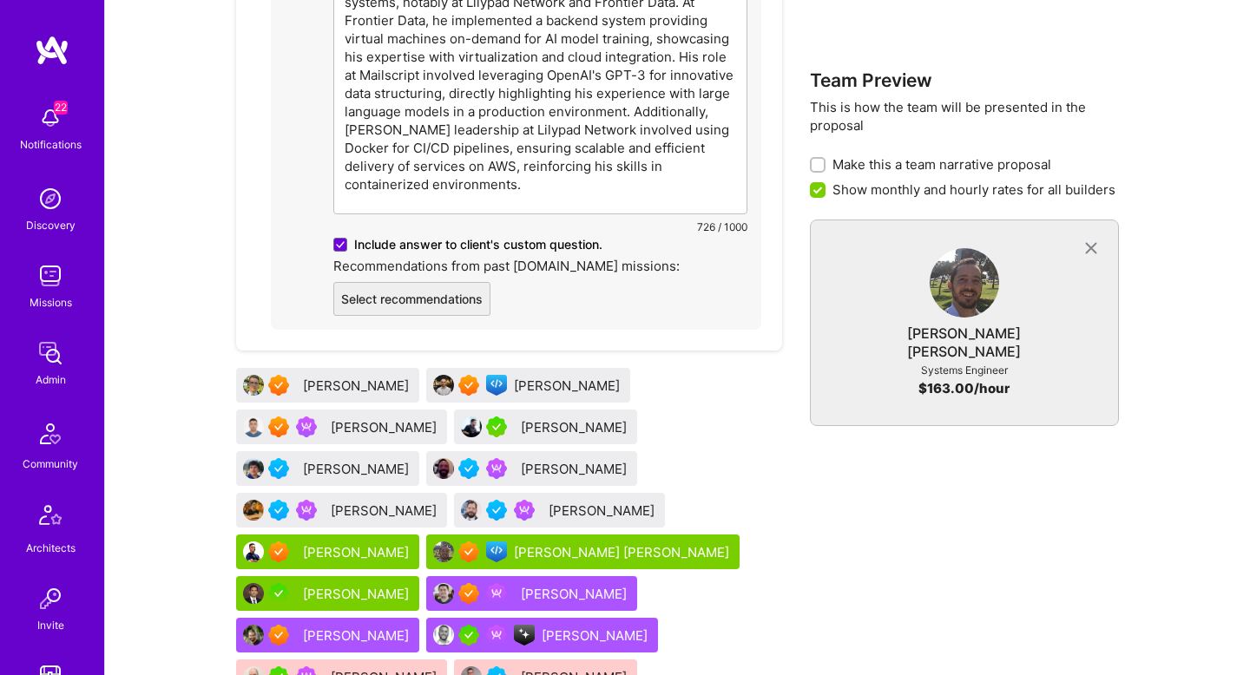
scroll to position [1342, 0]
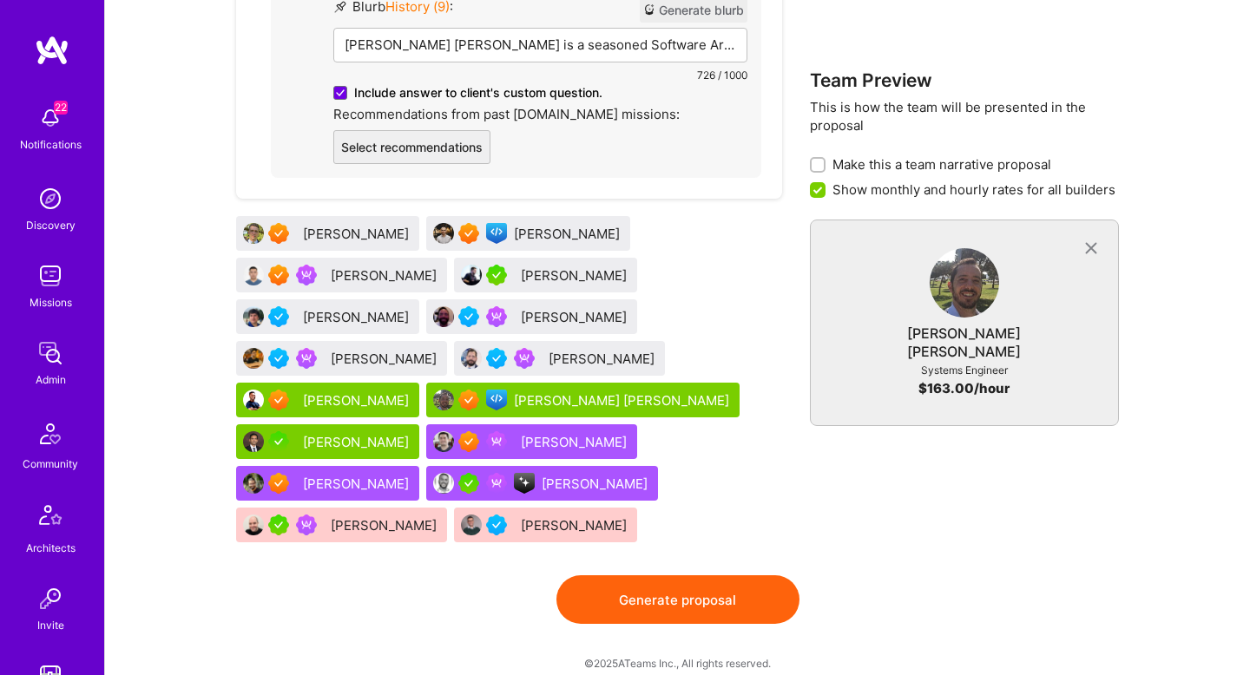
drag, startPoint x: 683, startPoint y: 530, endPoint x: 608, endPoint y: 198, distance: 340.1
click at [608, 216] on div "Bruno Leite Levan Khunjgurua Talgat Saribayev Marko Paunovic Maurizio Morri Chr…" at bounding box center [509, 382] width 546 height 333
drag, startPoint x: 718, startPoint y: 379, endPoint x: 384, endPoint y: 1, distance: 505.0
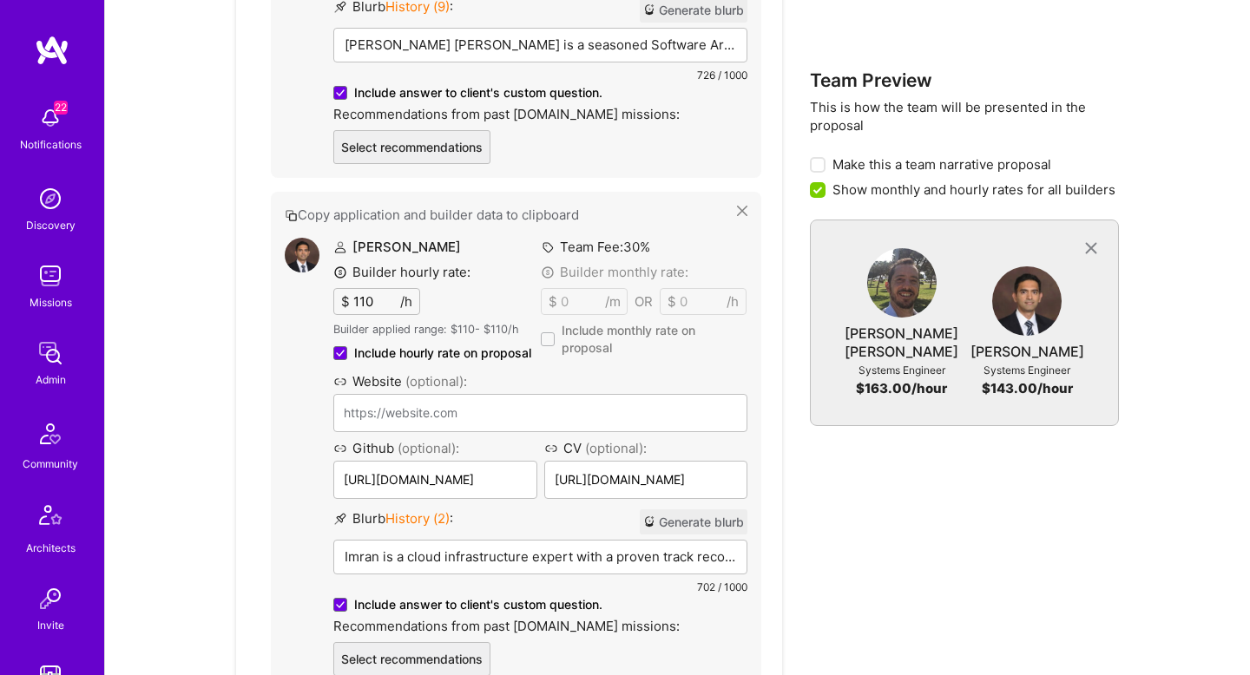
click at [667, 516] on button "Generate blurb" at bounding box center [694, 522] width 108 height 25
click at [671, 510] on button "Generate blurb" at bounding box center [694, 522] width 108 height 25
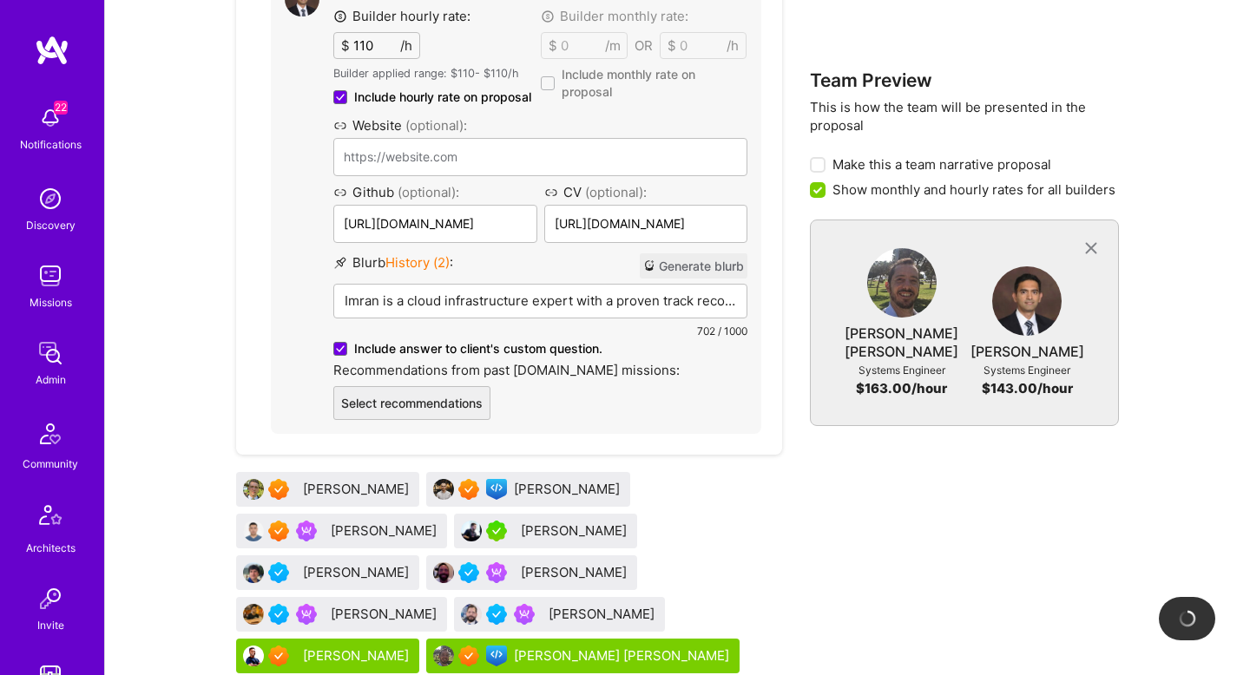
scroll to position [1604, 0]
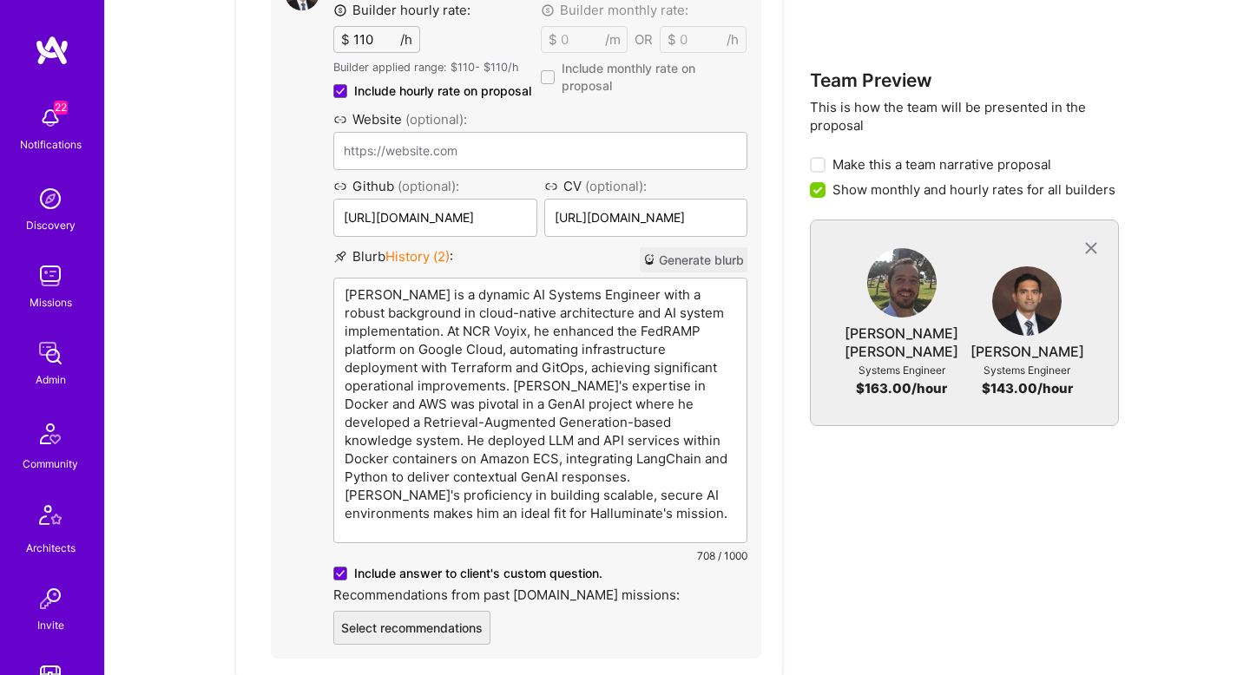
click at [451, 286] on p "Imran Faridi is a dynamic AI Systems Engineer with a robust background in cloud…" at bounding box center [541, 404] width 392 height 237
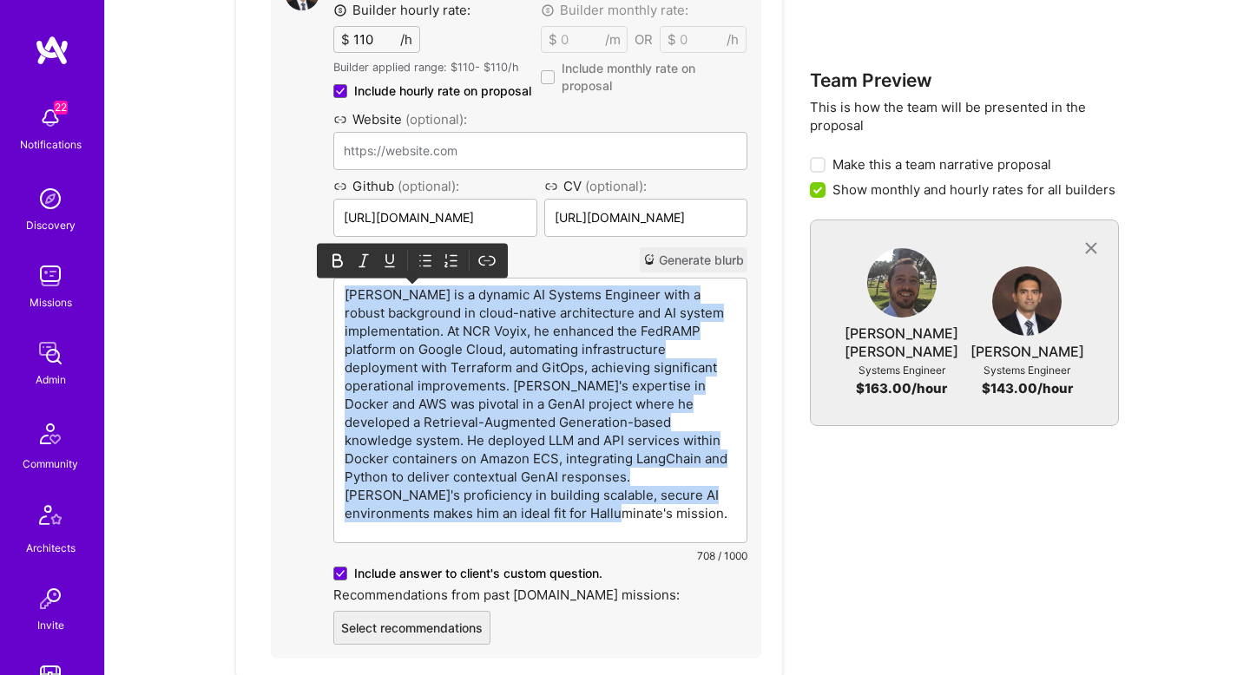
click at [451, 286] on p "Imran Faridi is a dynamic AI Systems Engineer with a robust background in cloud…" at bounding box center [541, 404] width 392 height 237
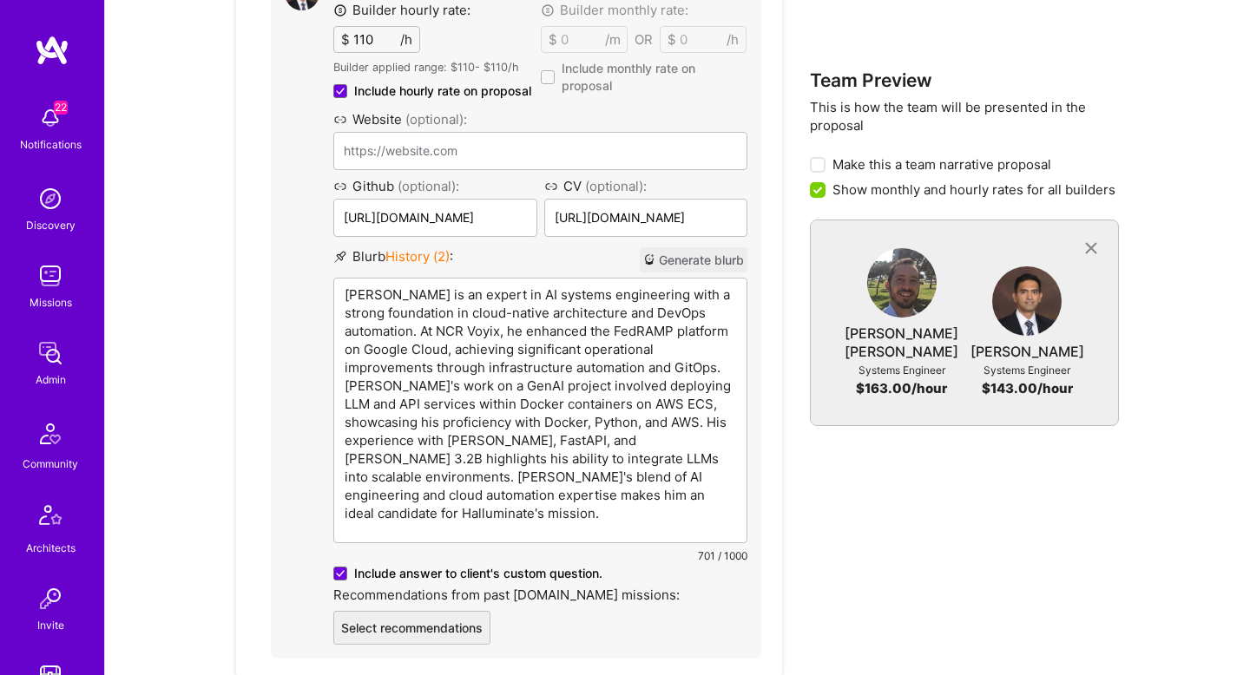
click at [392, 286] on p "Imran Faridi is an expert in AI systems engineering with a strong foundation in…" at bounding box center [541, 404] width 392 height 237
click at [680, 286] on p "Imran is an expert in AI systems engineering with a strong foundation in cloud-…" at bounding box center [541, 404] width 392 height 237
click at [377, 287] on p "Imran is an expert in AI systems engineering with a strong foundation in cloud-…" at bounding box center [541, 404] width 392 height 237
click at [567, 293] on p "Imran is an expert in AI systems engineering with a strong foundation in cloud-…" at bounding box center [541, 404] width 392 height 237
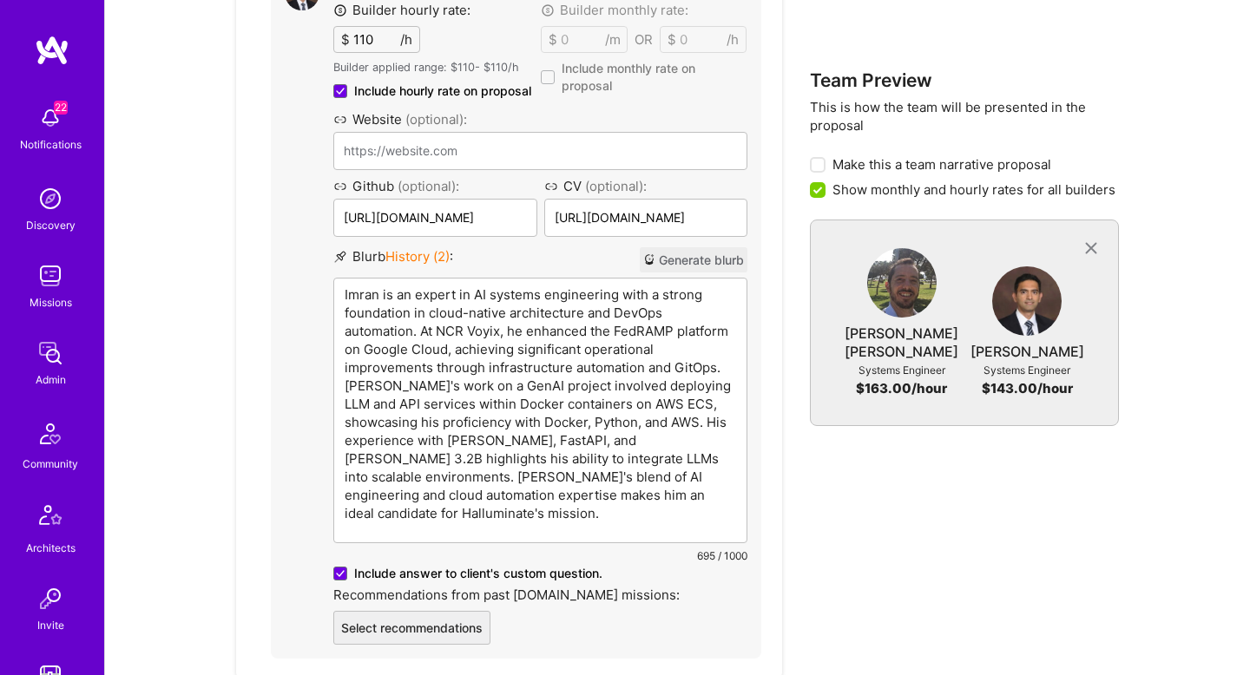
click at [684, 291] on p "Imran is an expert in AI systems engineering with a strong foundation in cloud-…" at bounding box center [541, 404] width 392 height 237
click at [363, 306] on p "Imran is an expert in AI systems engineering with a strong foundation in cloud-…" at bounding box center [541, 404] width 392 height 237
click at [655, 313] on p "Imran is an expert in AI systems engineering with a strong foundation in cloud-…" at bounding box center [541, 404] width 392 height 237
click at [364, 328] on p "Imran is an expert in AI systems engineering with a strong foundation in cloud-…" at bounding box center [541, 404] width 392 height 237
click at [642, 334] on p "Imran is an expert in AI systems engineering with a strong foundation in cloud-…" at bounding box center [541, 404] width 392 height 237
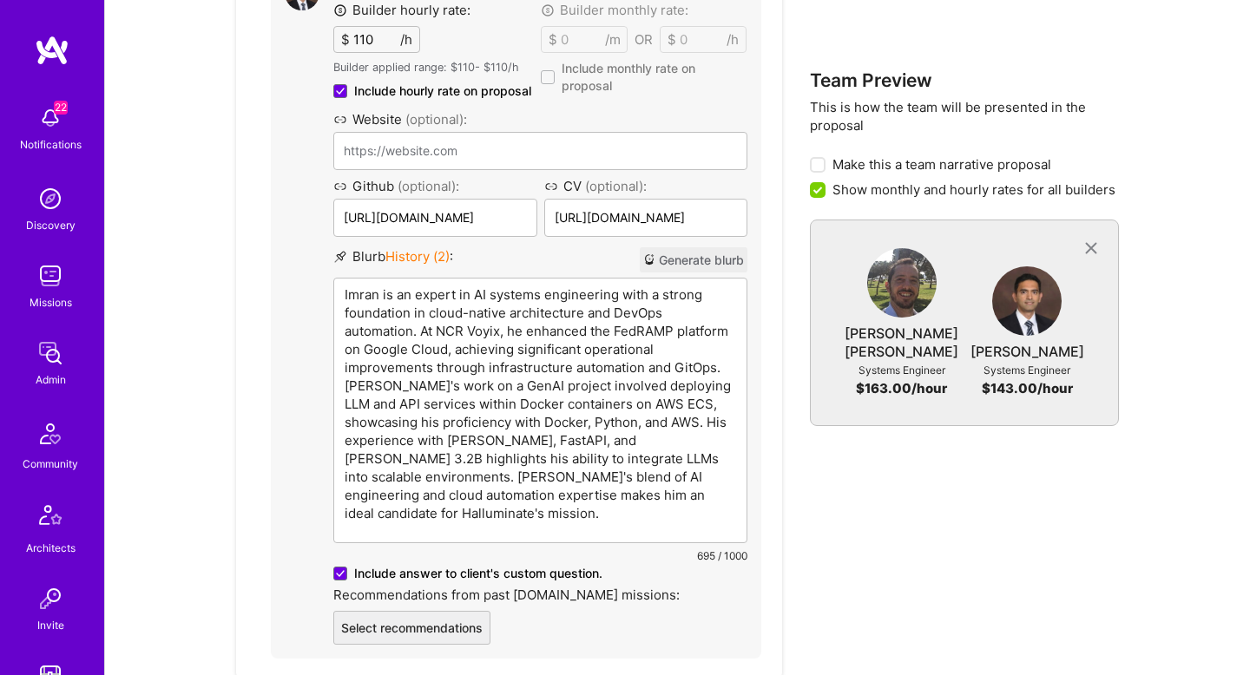
click at [391, 356] on p "Imran is an expert in AI systems engineering with a strong foundation in cloud-…" at bounding box center [541, 404] width 392 height 237
click at [495, 355] on p "Imran is an expert in AI systems engineering with a strong foundation in cloud-…" at bounding box center [541, 404] width 392 height 237
click at [633, 352] on p "Imran is an expert in AI systems engineering with a strong foundation in cloud-…" at bounding box center [541, 404] width 392 height 237
click at [682, 352] on p "Imran is an expert in AI systems engineering with a strong foundation in cloud-…" at bounding box center [541, 404] width 392 height 237
click at [372, 376] on p "Imran is an expert in AI systems engineering with a strong foundation in cloud-…" at bounding box center [541, 404] width 392 height 237
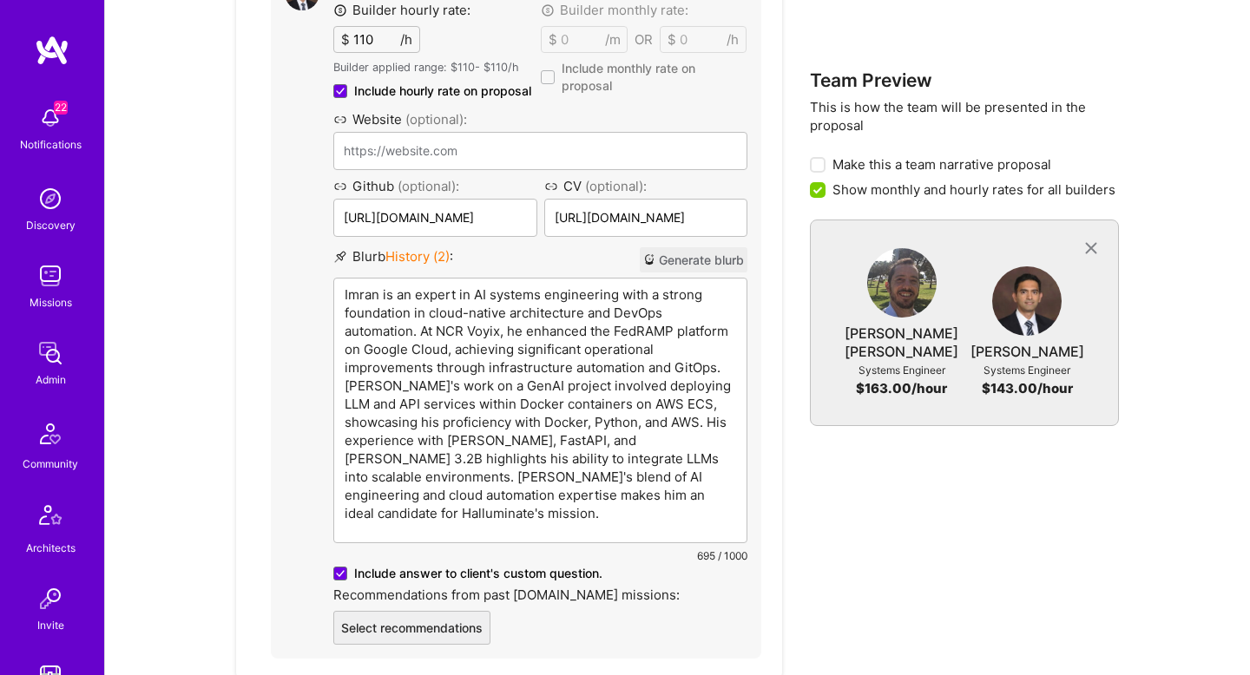
click at [534, 376] on p "Imran is an expert in AI systems engineering with a strong foundation in cloud-…" at bounding box center [541, 404] width 392 height 237
click at [697, 371] on p "Imran is an expert in AI systems engineering with a strong foundation in cloud-…" at bounding box center [541, 404] width 392 height 237
click at [393, 387] on p "Imran is an expert in AI systems engineering with a strong foundation in cloud-…" at bounding box center [541, 404] width 392 height 237
drag, startPoint x: 499, startPoint y: 386, endPoint x: 540, endPoint y: 386, distance: 40.8
click at [499, 386] on p "Imran is an expert in AI systems engineering with a strong foundation in cloud-…" at bounding box center [541, 404] width 392 height 237
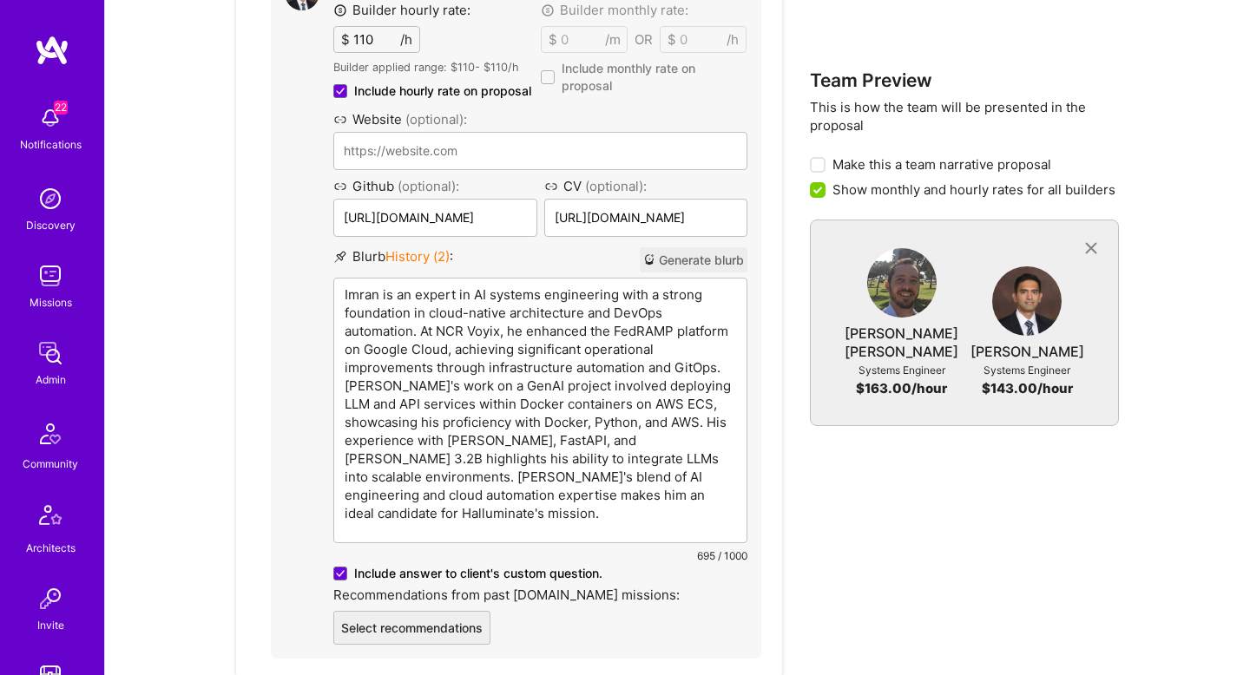
click at [566, 386] on p "Imran is an expert in AI systems engineering with a strong foundation in cloud-…" at bounding box center [541, 404] width 392 height 237
click at [659, 390] on p "Imran is an expert in AI systems engineering with a strong foundation in cloud-…" at bounding box center [541, 404] width 392 height 237
click at [407, 405] on p "Imran is an expert in AI systems engineering with a strong foundation in cloud-…" at bounding box center [541, 404] width 392 height 237
click at [556, 407] on p "Imran is an expert in AI systems engineering with a strong foundation in cloud-…" at bounding box center [541, 404] width 392 height 237
click at [715, 409] on p "Imran is an expert in AI systems engineering with a strong foundation in cloud-…" at bounding box center [541, 404] width 392 height 237
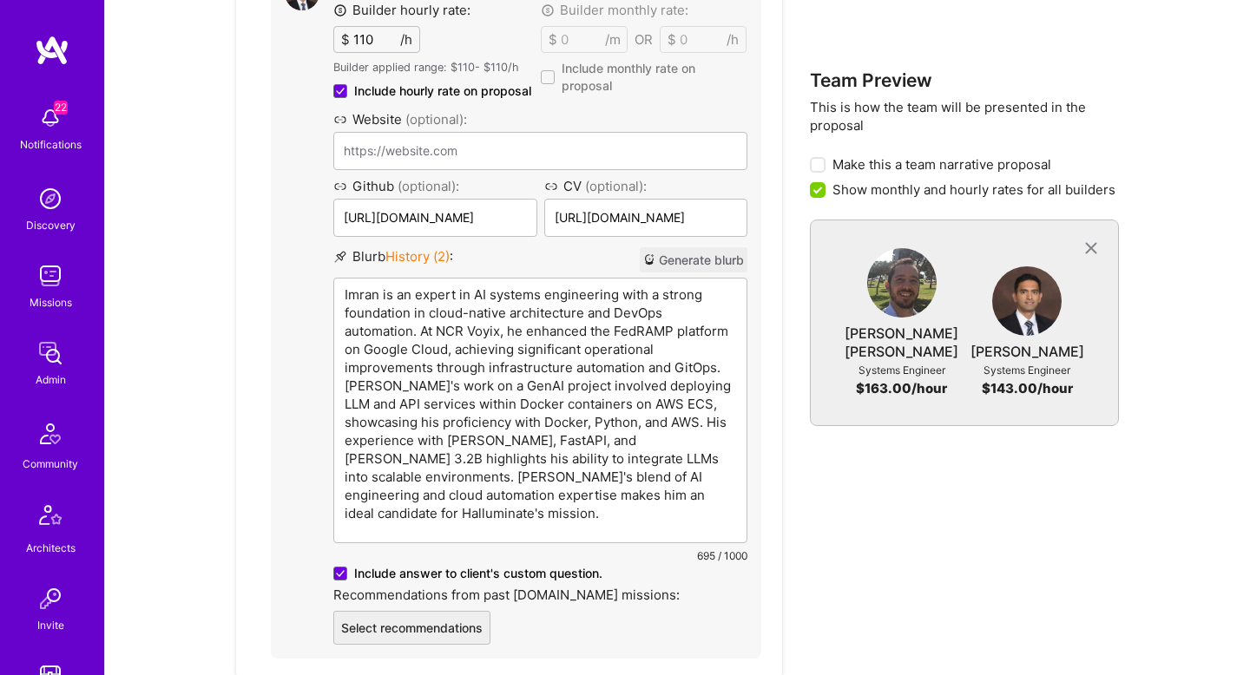
click at [387, 441] on p "Imran is an expert in AI systems engineering with a strong foundation in cloud-…" at bounding box center [541, 404] width 392 height 237
click at [588, 444] on p "Imran is an expert in AI systems engineering with a strong foundation in cloud-…" at bounding box center [541, 404] width 392 height 237
click at [561, 470] on p "Imran is an expert in AI systems engineering with a strong foundation in cloud-…" at bounding box center [541, 404] width 392 height 237
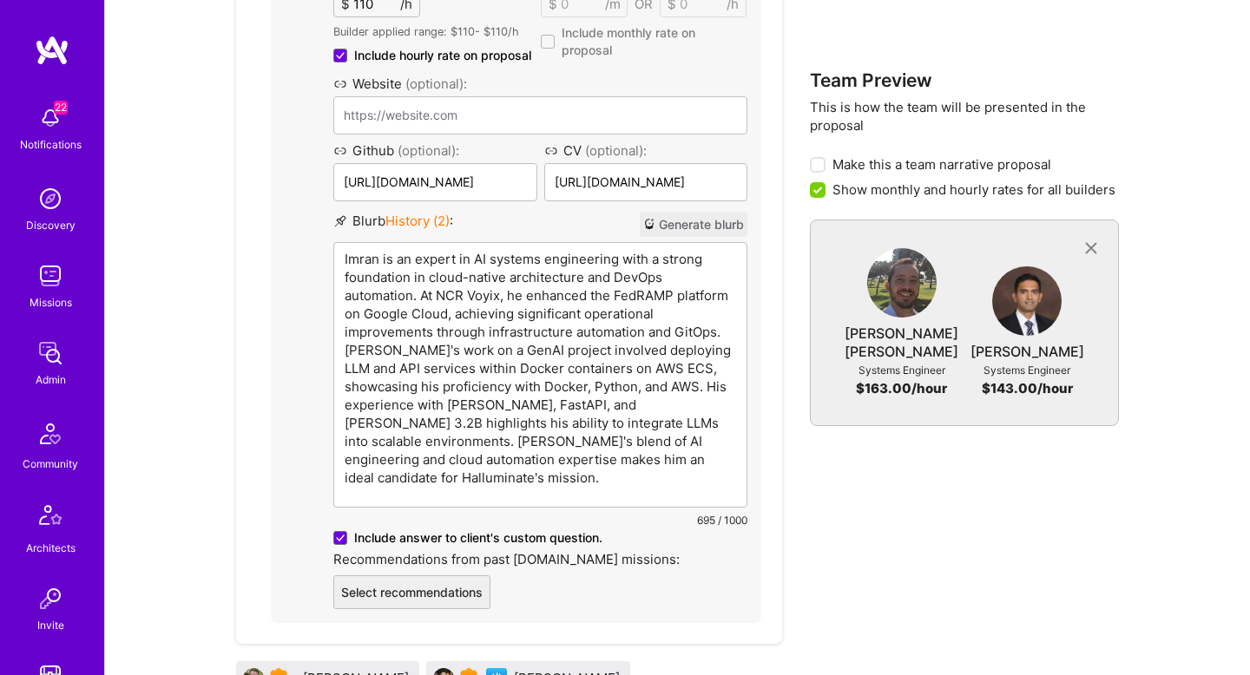
scroll to position [1643, 0]
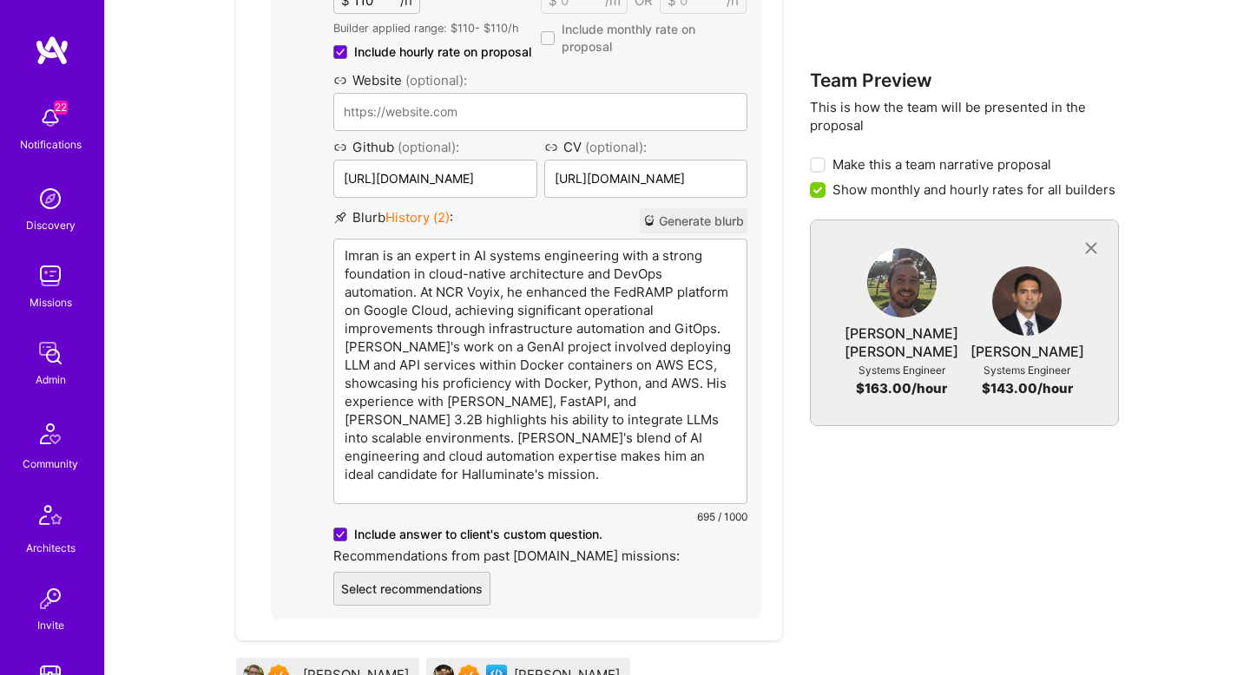
click at [478, 425] on p "Imran is an expert in AI systems engineering with a strong foundation in cloud-…" at bounding box center [541, 365] width 392 height 237
click at [684, 420] on p "Imran is an expert in AI systems engineering with a strong foundation in cloud-…" at bounding box center [541, 365] width 392 height 237
click at [385, 437] on p "Imran is an expert in AI systems engineering with a strong foundation in cloud-…" at bounding box center [541, 365] width 392 height 237
click at [528, 434] on p "Imran is an expert in AI systems engineering with a strong foundation in cloud-…" at bounding box center [541, 365] width 392 height 237
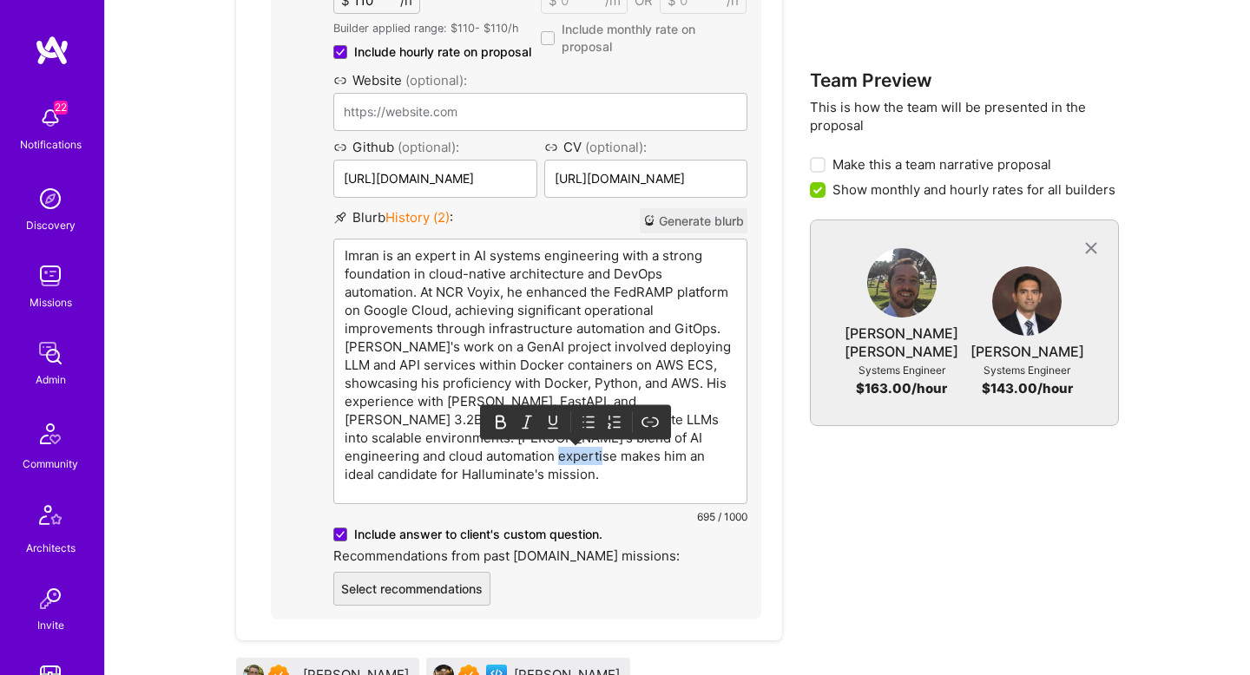
drag, startPoint x: 556, startPoint y: 434, endPoint x: 596, endPoint y: 434, distance: 40.8
click at [596, 434] on p "Imran is an expert in AI systems engineering with a strong foundation in cloud-…" at bounding box center [541, 365] width 392 height 237
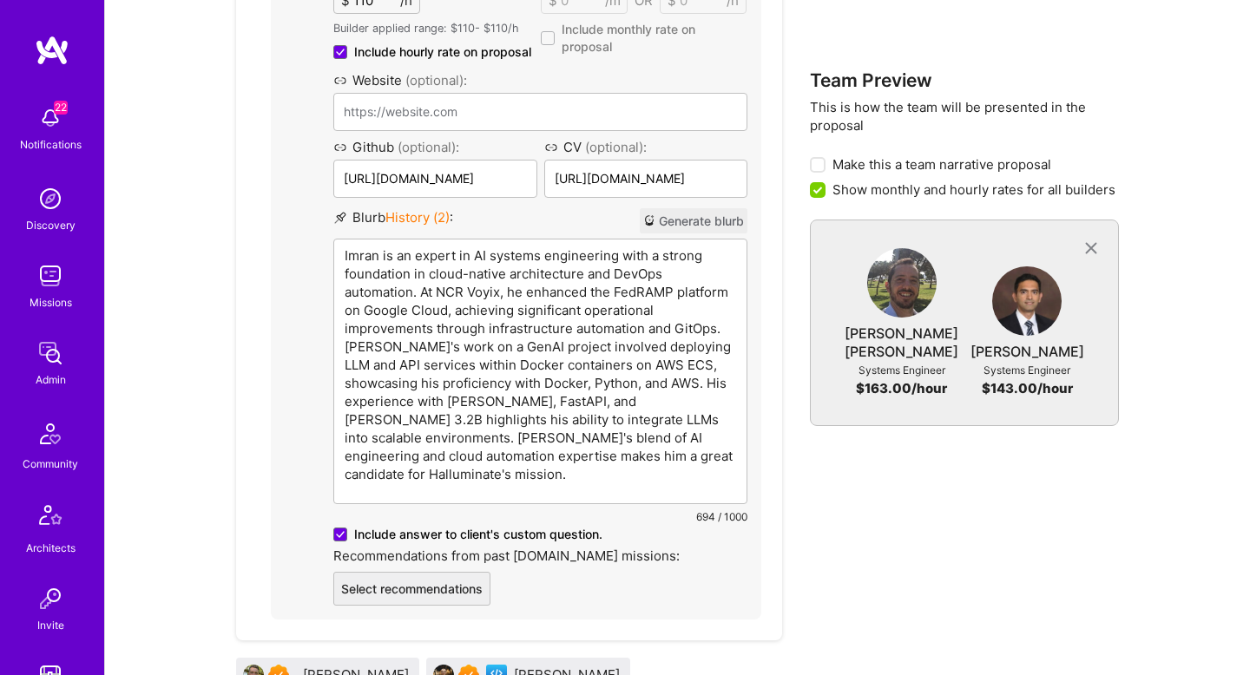
click at [497, 285] on p "Imran is an expert in AI systems engineering with a strong foundation in cloud-…" at bounding box center [541, 365] width 392 height 237
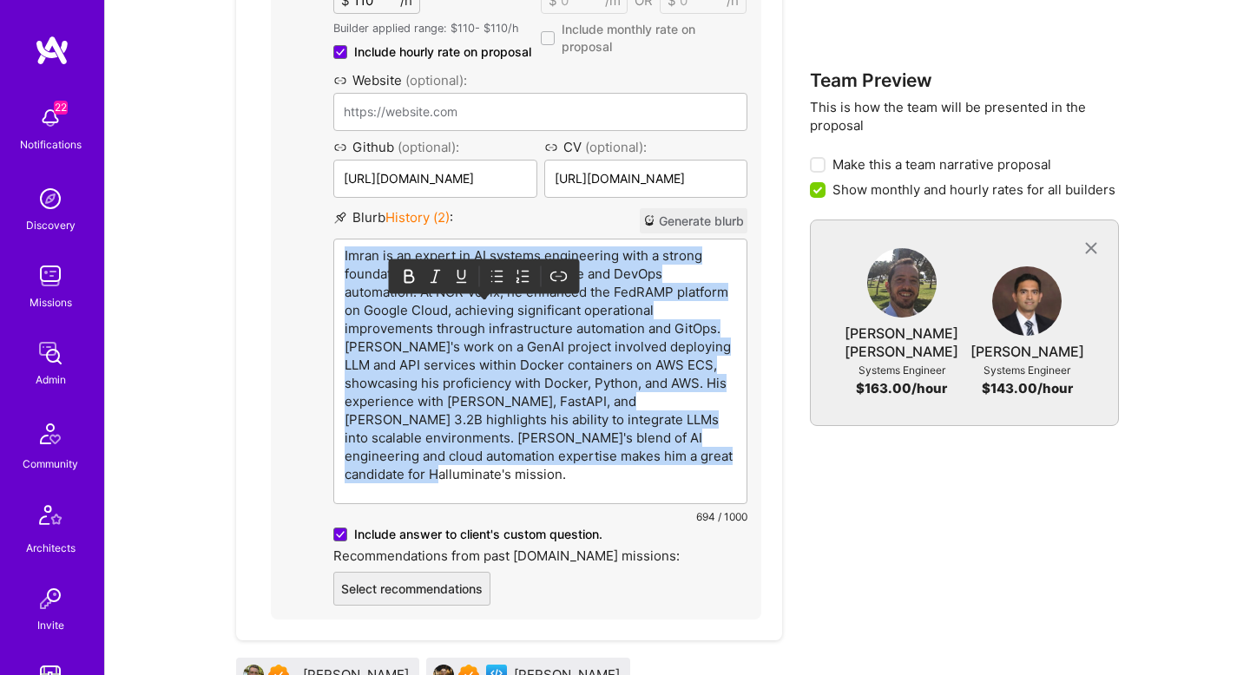
click at [497, 285] on p "Imran is an expert in AI systems engineering with a strong foundation in cloud-…" at bounding box center [541, 365] width 392 height 237
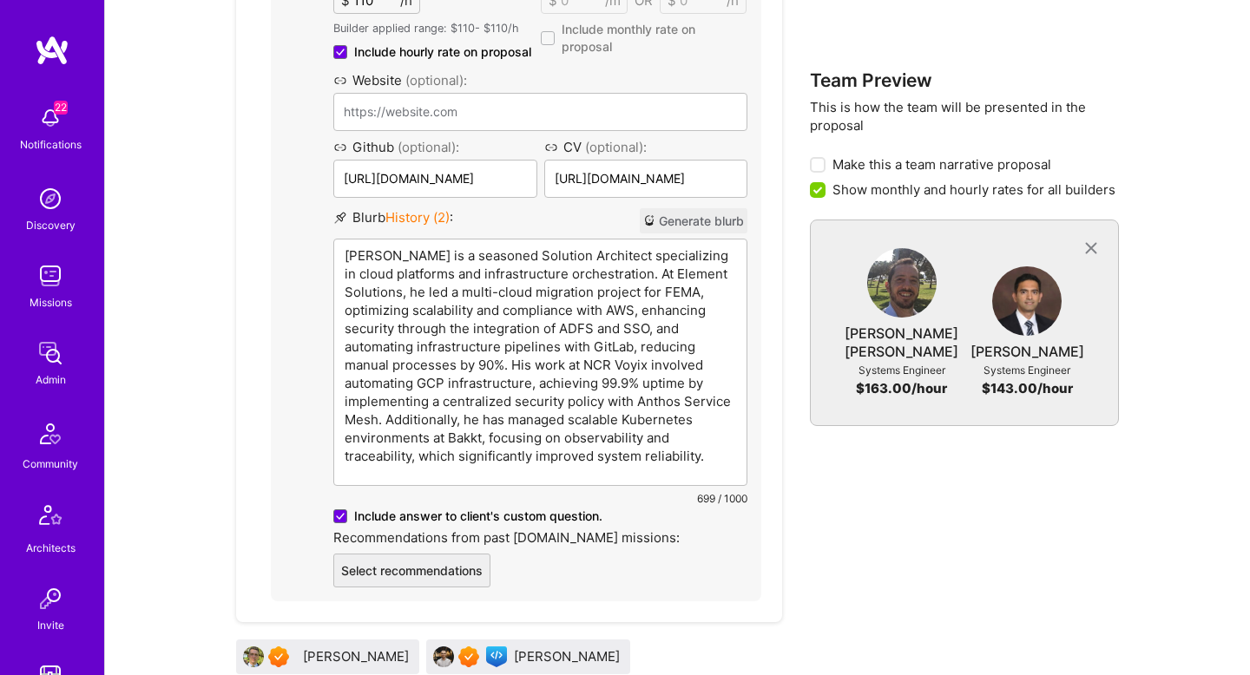
click at [688, 247] on p "Imran Faridi is a seasoned Solution Architect specializing in cloud platforms a…" at bounding box center [541, 356] width 392 height 219
click at [700, 254] on p "Imran Faridi is a seasoned Solution Architect specializing in cloud platforms a…" at bounding box center [541, 356] width 392 height 219
click at [552, 275] on p "Imran Faridi is a seasoned Solution Architect specializing in cloud platforms a…" at bounding box center [541, 356] width 392 height 219
click at [484, 282] on p "Imran Faridi is a seasoned Solution Architect specializing in cloud platforms a…" at bounding box center [541, 356] width 392 height 219
click at [304, 326] on div "Imran Faridi Builder hourly rate: $ 110 /h Builder applied range: $ 110 - $ 110…" at bounding box center [516, 262] width 463 height 651
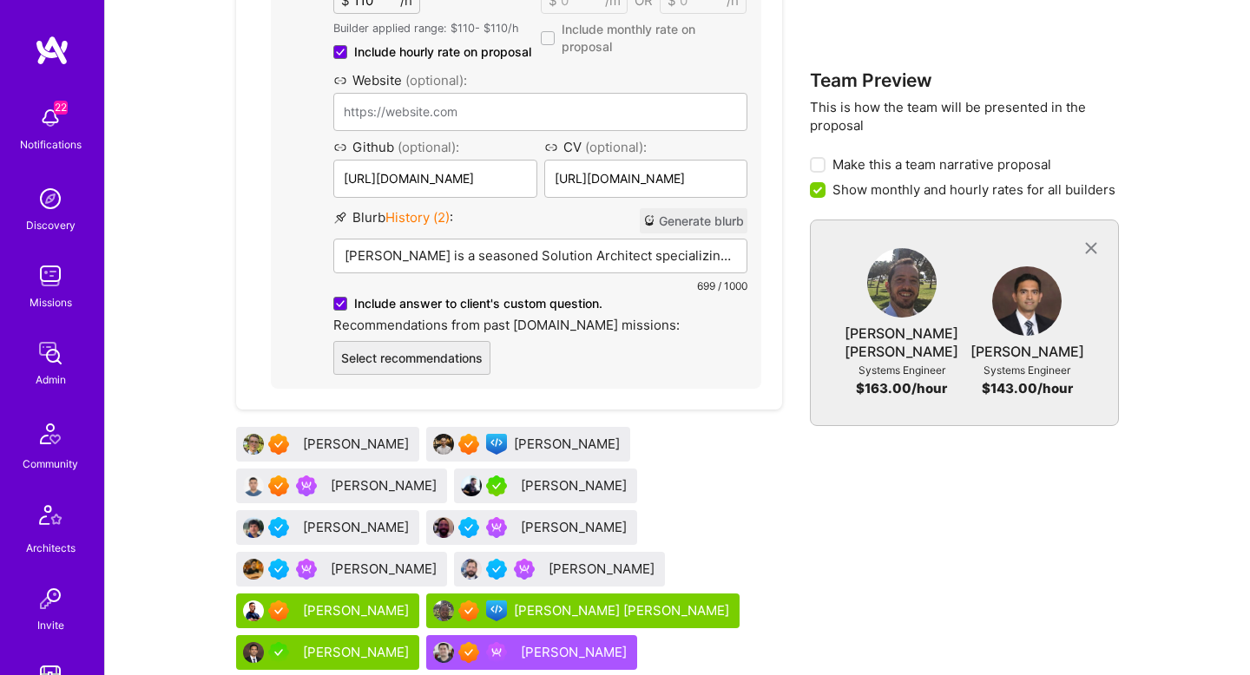
click at [403, 247] on p "Imran Faridi is a seasoned Solution Architect specializing in cloud platforms a…" at bounding box center [541, 256] width 392 height 18
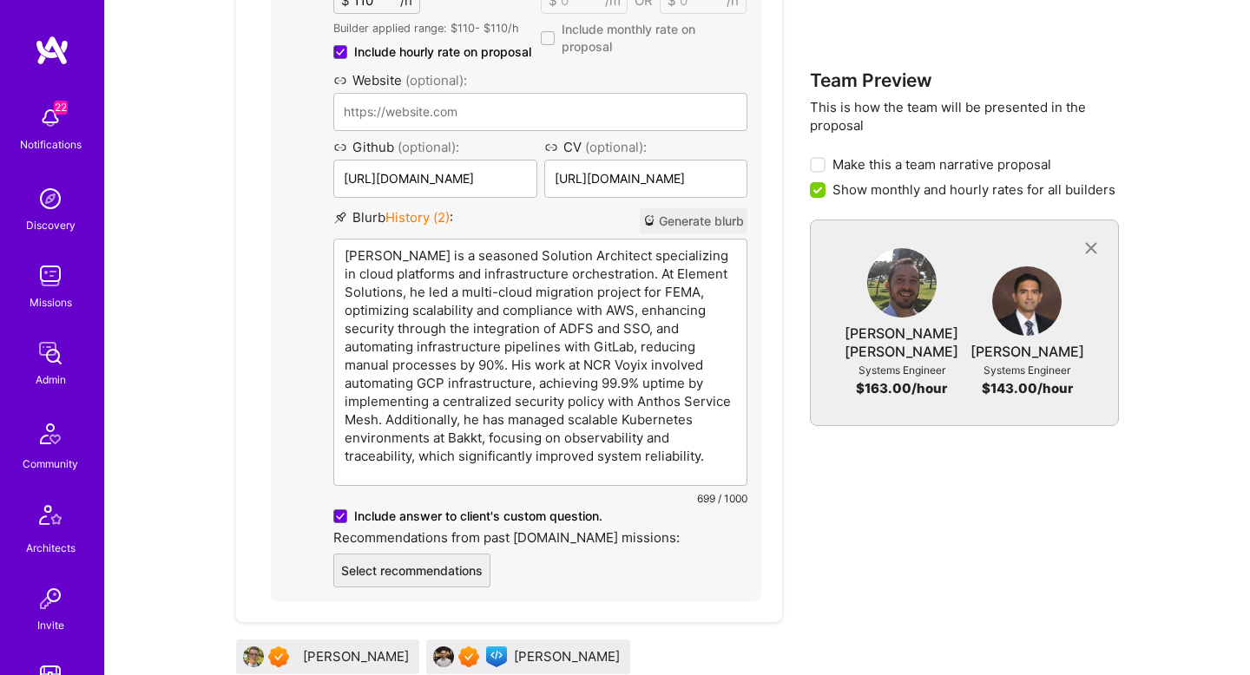
click at [414, 384] on p "Imran Faridi is a seasoned Solution Architect specializing in cloud platforms a…" at bounding box center [541, 356] width 392 height 219
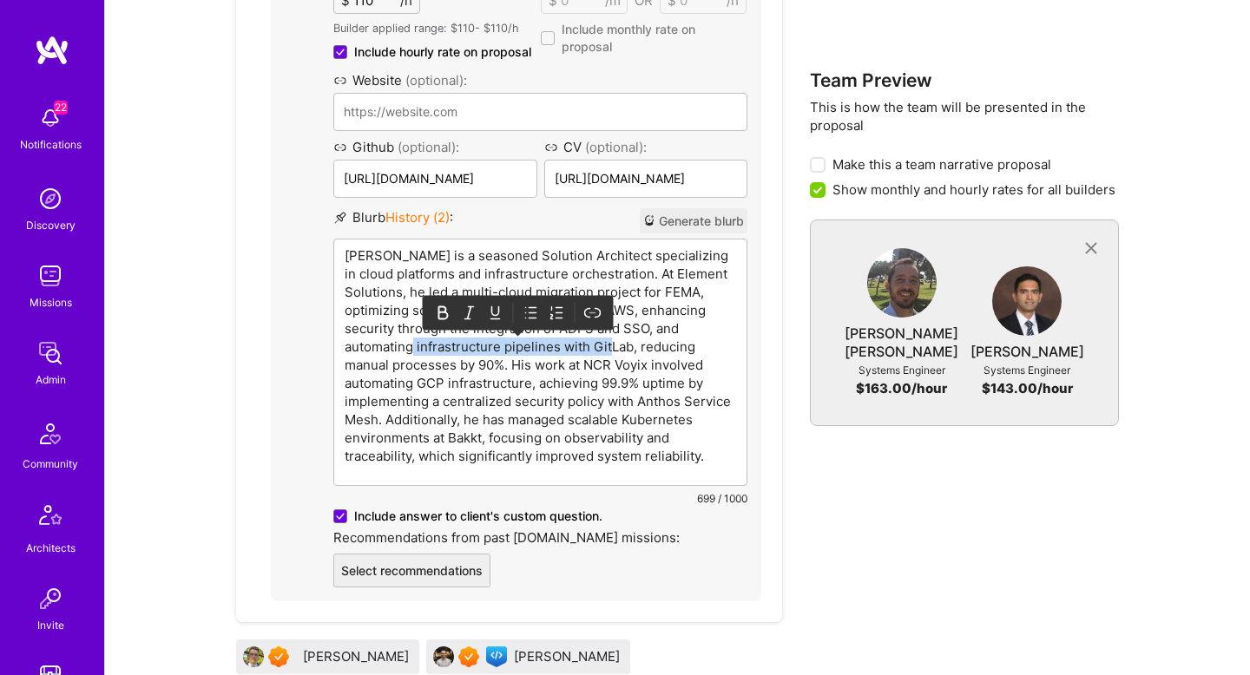
drag, startPoint x: 418, startPoint y: 328, endPoint x: 619, endPoint y: 326, distance: 201.4
click at [619, 326] on p "Imran Faridi is a seasoned Solution Architect specializing in cloud platforms a…" at bounding box center [541, 356] width 392 height 219
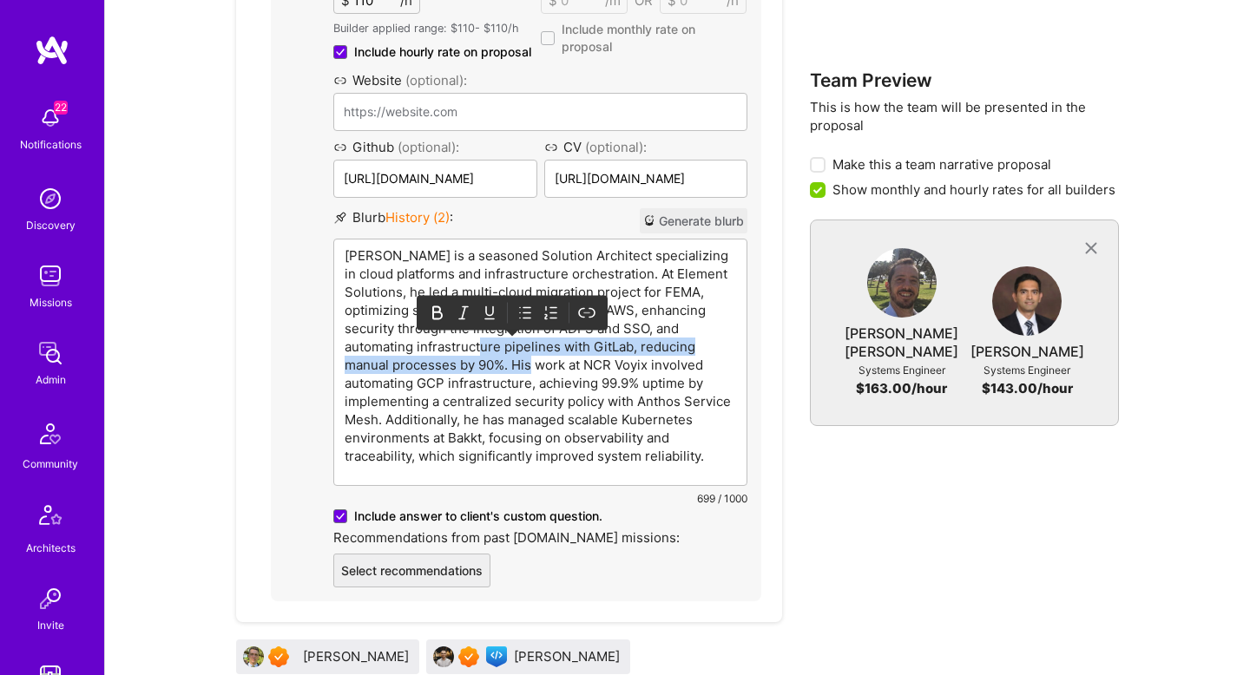
drag, startPoint x: 491, startPoint y: 327, endPoint x: 536, endPoint y: 348, distance: 49.7
click at [536, 348] on p "Imran Faridi is a seasoned Solution Architect specializing in cloud platforms a…" at bounding box center [541, 356] width 392 height 219
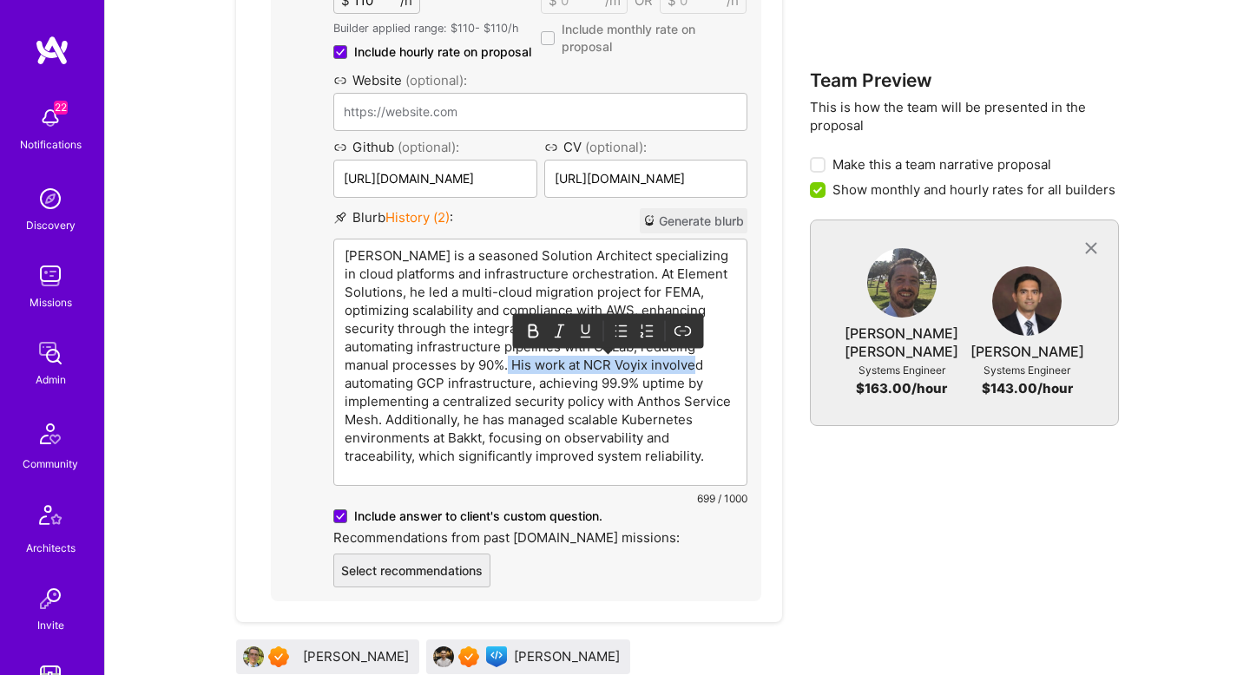
drag, startPoint x: 511, startPoint y: 345, endPoint x: 768, endPoint y: 345, distance: 257.0
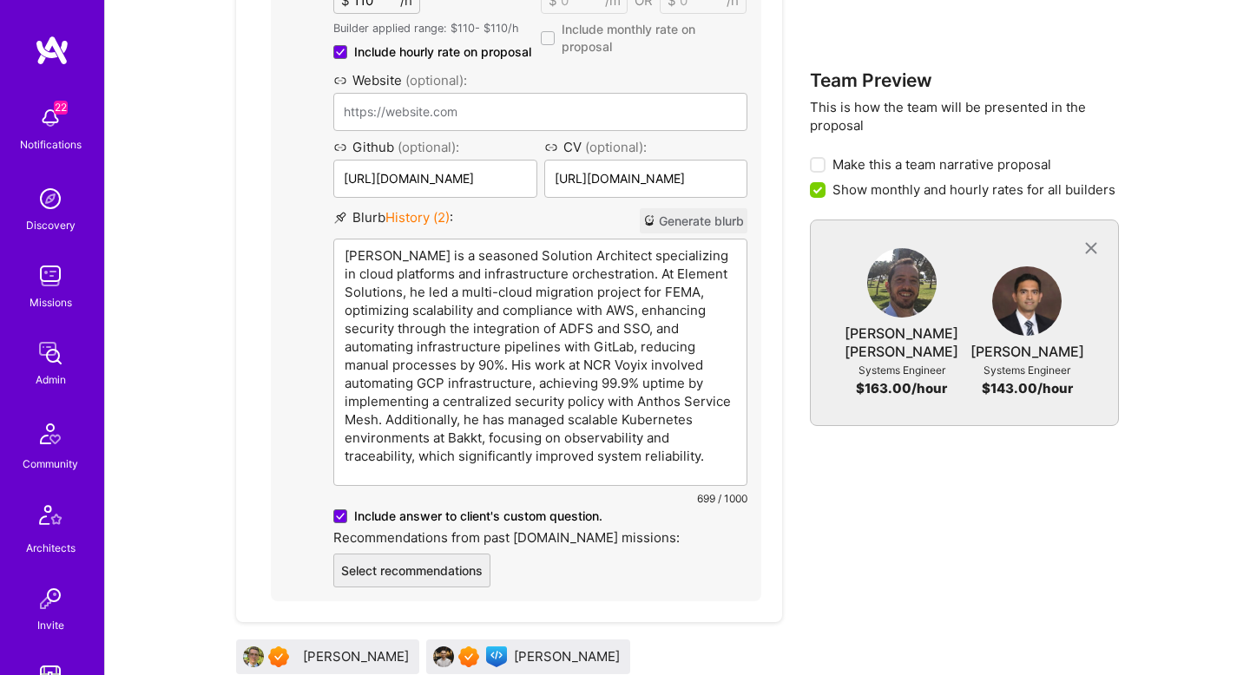
click at [385, 373] on p "Imran Faridi is a seasoned Solution Architect specializing in cloud platforms a…" at bounding box center [541, 356] width 392 height 219
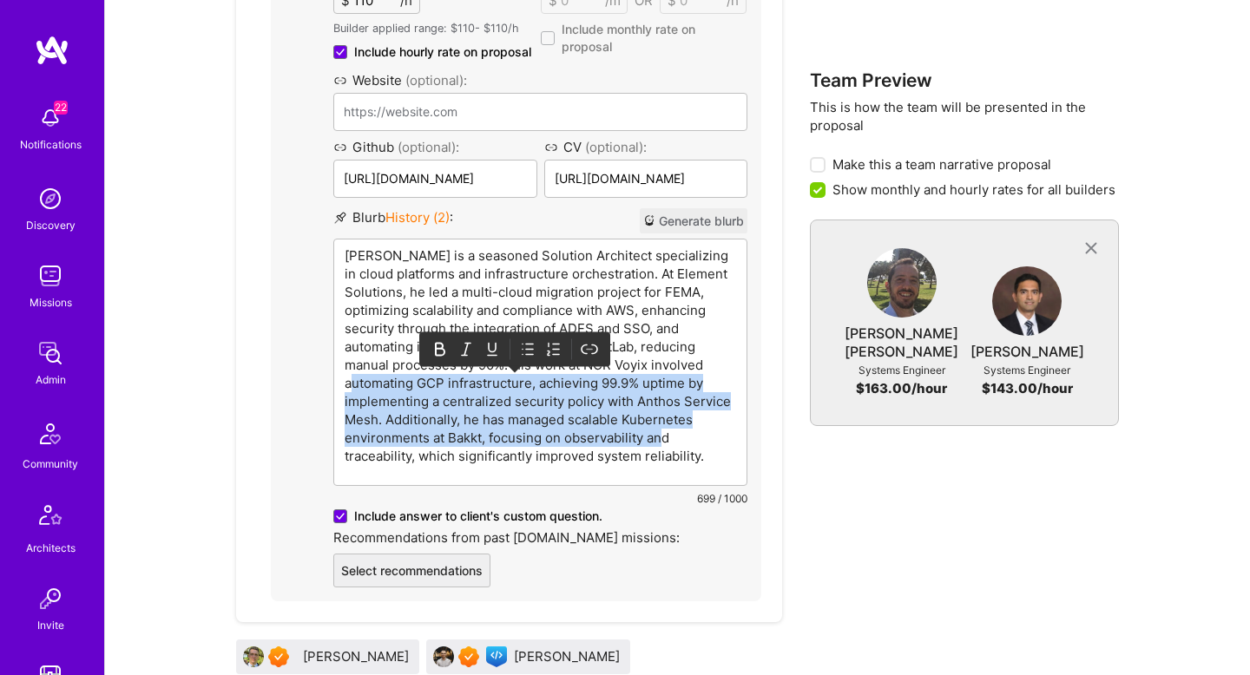
drag, startPoint x: 360, startPoint y: 366, endPoint x: 733, endPoint y: 430, distance: 377.8
click at [733, 430] on p "Imran Faridi is a seasoned Solution Architect specializing in cloud platforms a…" at bounding box center [541, 356] width 392 height 219
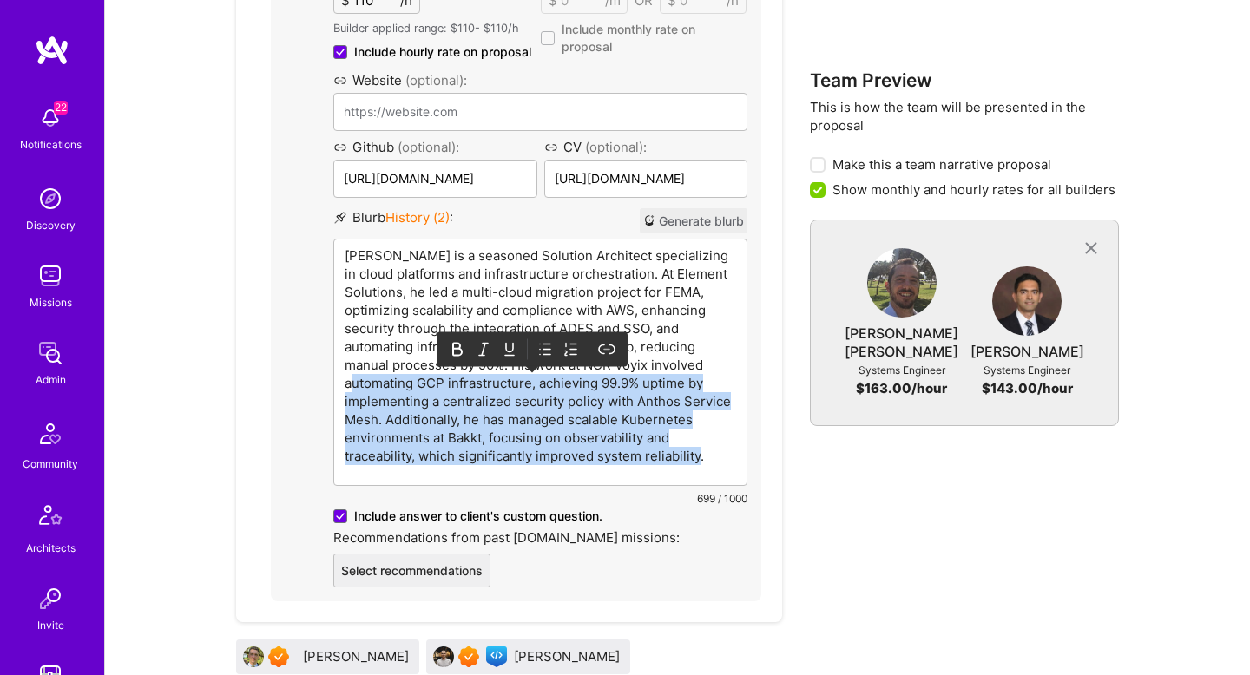
click at [733, 430] on p "Imran Faridi is a seasoned Solution Architect specializing in cloud platforms a…" at bounding box center [541, 356] width 392 height 219
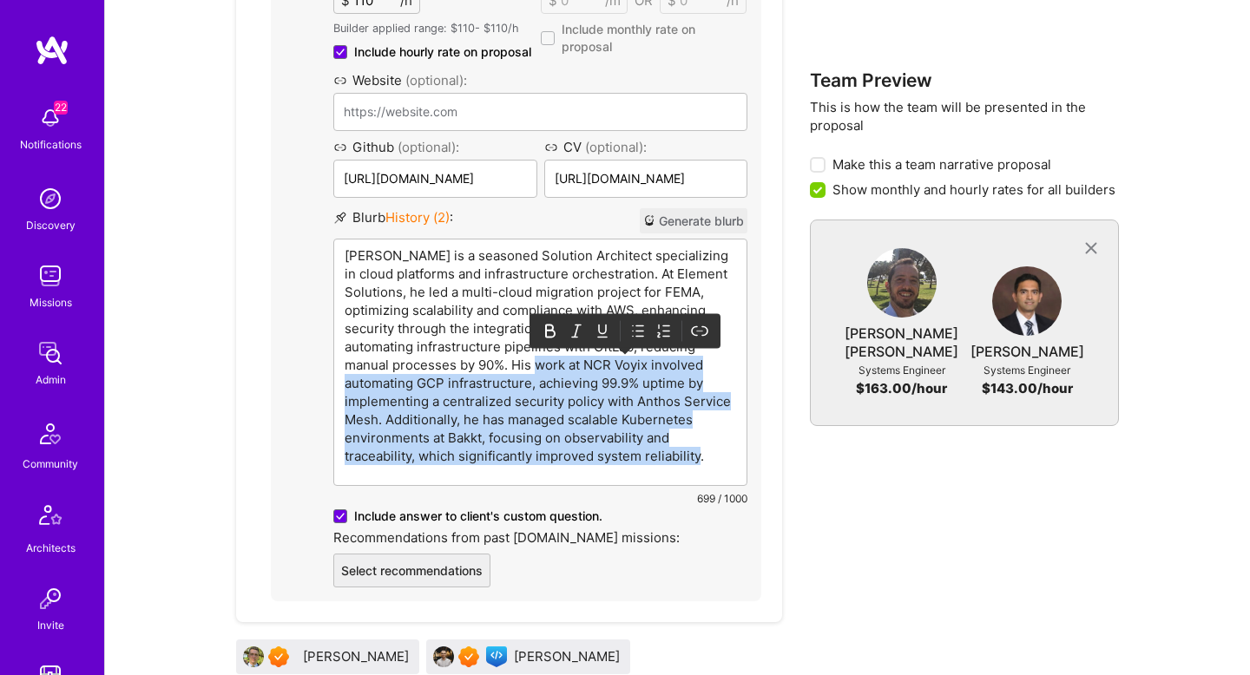
drag, startPoint x: 733, startPoint y: 430, endPoint x: 546, endPoint y: 342, distance: 206.2
click at [545, 342] on p "Imran Faridi is a seasoned Solution Architect specializing in cloud platforms a…" at bounding box center [541, 356] width 392 height 219
click at [510, 406] on p "Imran Faridi is a seasoned Solution Architect specializing in cloud platforms a…" at bounding box center [541, 356] width 392 height 219
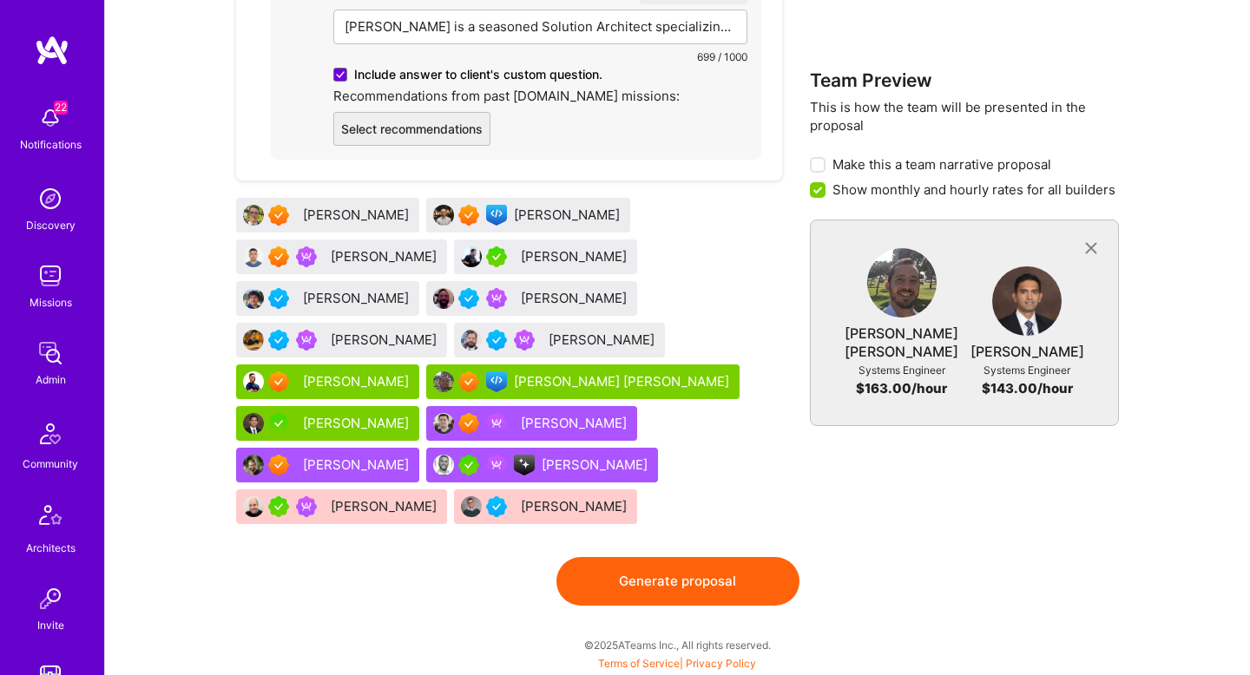
scroll to position [1854, 0]
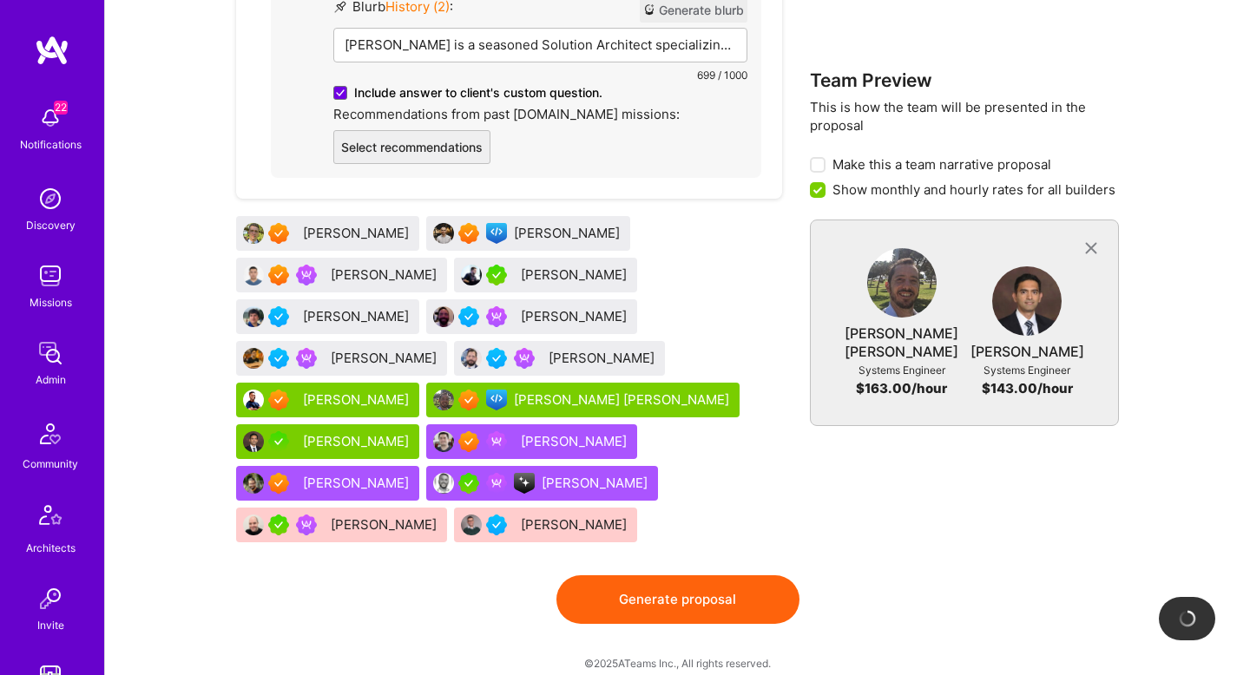
drag, startPoint x: 359, startPoint y: 383, endPoint x: 407, endPoint y: 16, distance: 370.4
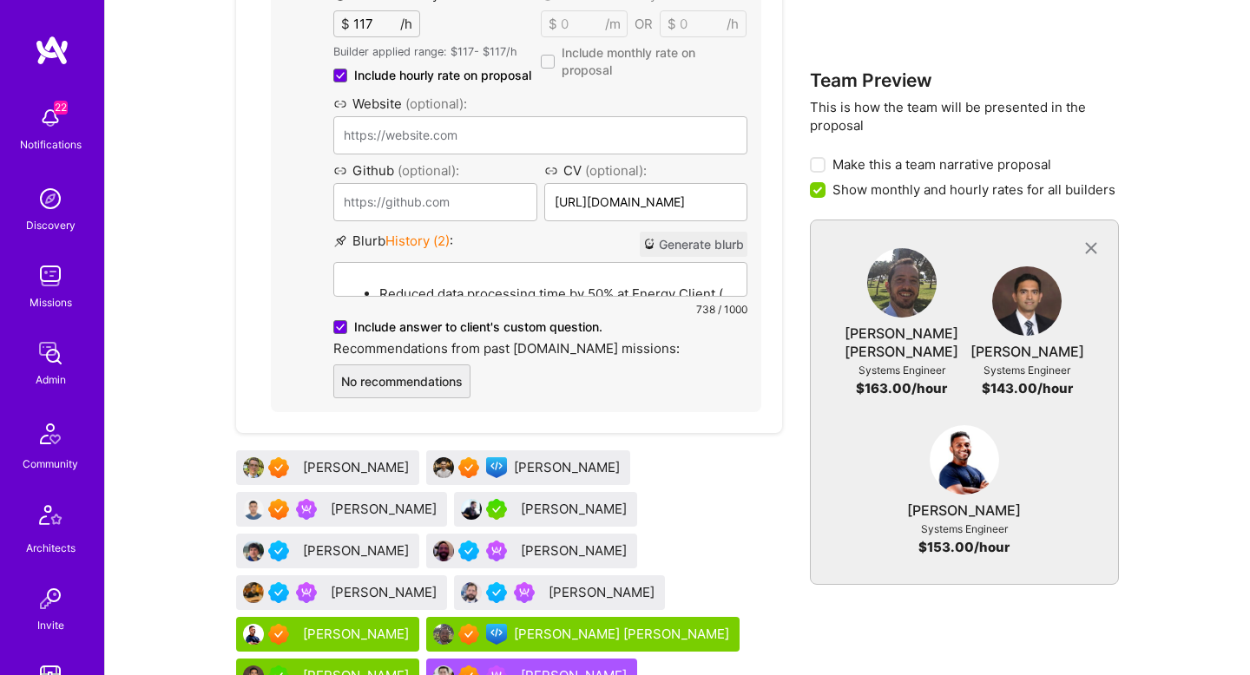
scroll to position [2136, 0]
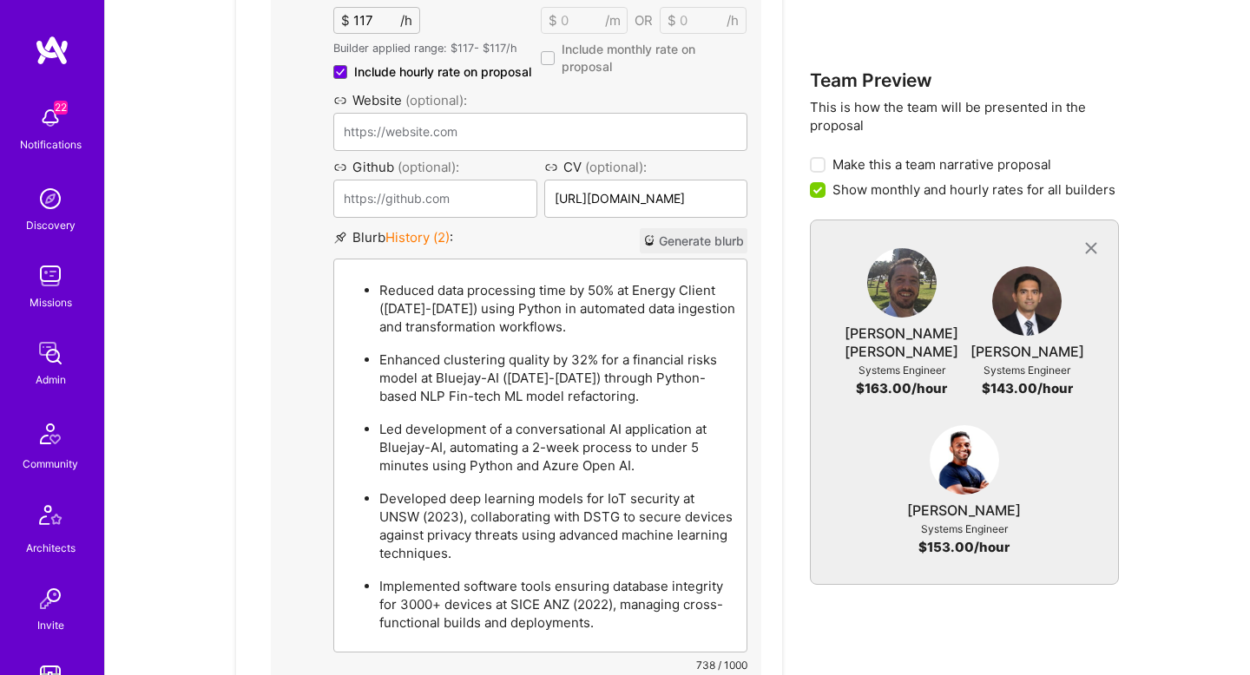
click at [520, 280] on li "Reduced data processing time by 50% at Energy Client (2024-2025) using Python i…" at bounding box center [557, 308] width 357 height 56
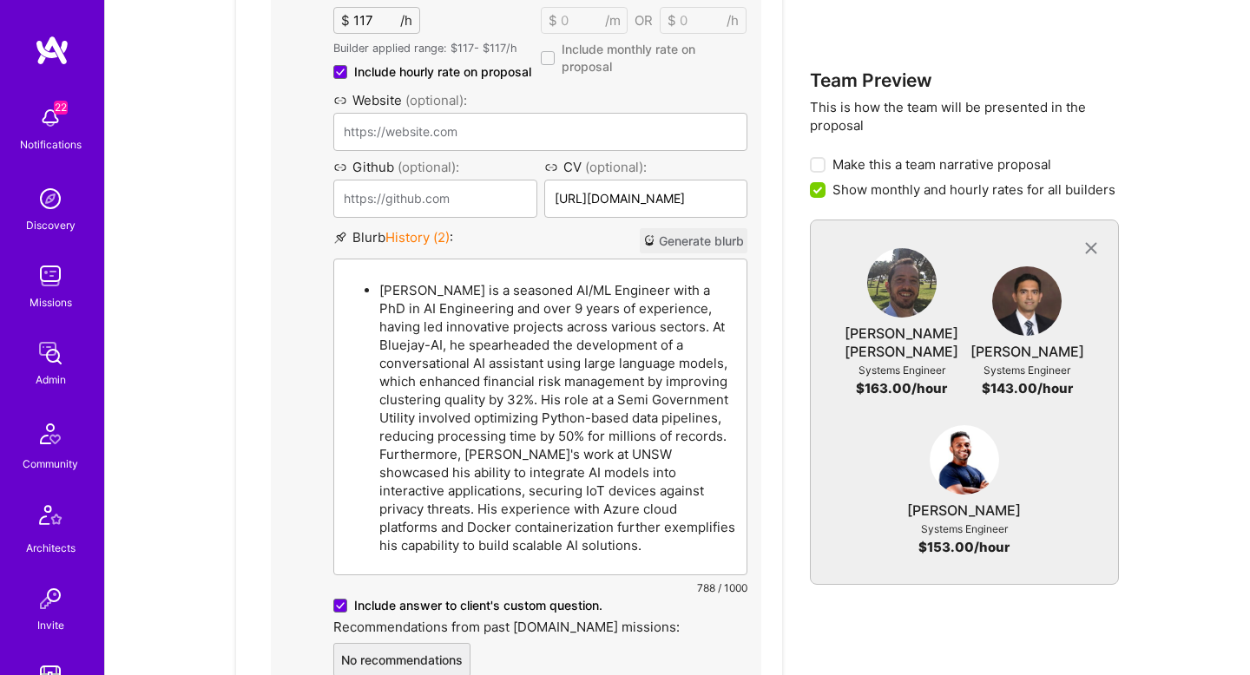
click at [379, 281] on p "Malith Ranaweera is a seasoned AI/ML Engineer with a PhD in AI Engineering and …" at bounding box center [557, 417] width 357 height 273
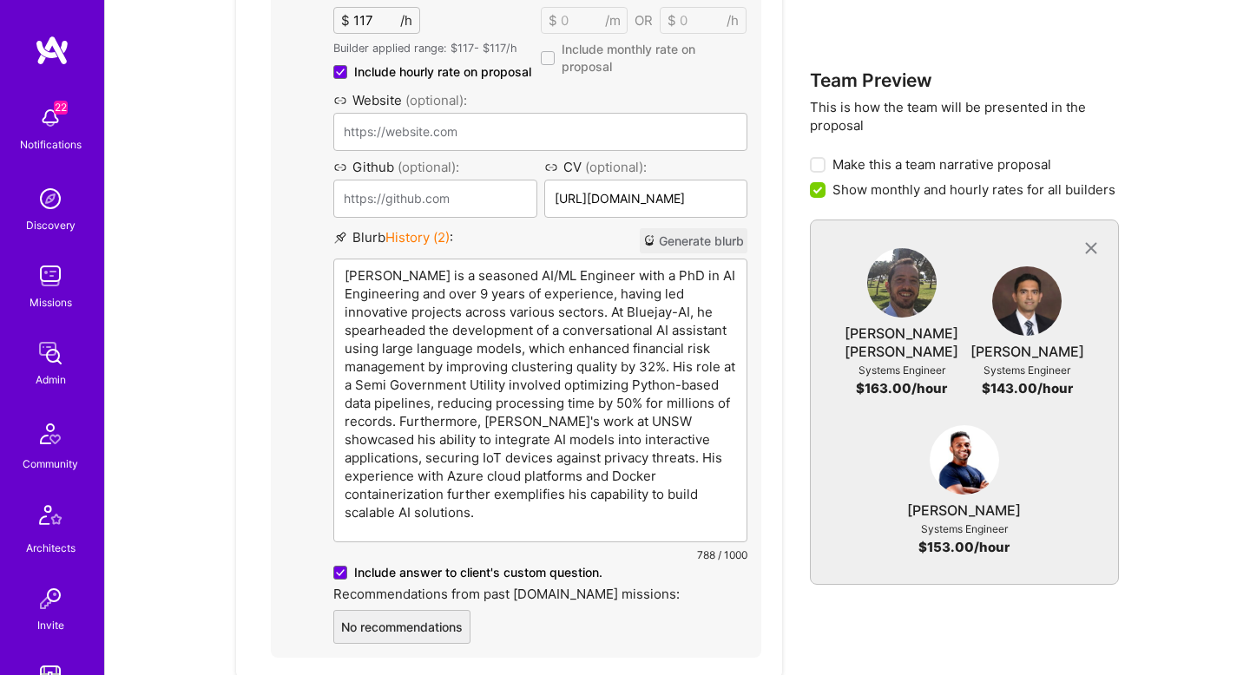
click at [418, 267] on p "Malith Ranaweera is a seasoned AI/ML Engineer with a PhD in AI Engineering and …" at bounding box center [541, 394] width 392 height 255
click at [680, 302] on p "Malith is a seasoned AI/ML Engineer with a PhD in AI Engineering and over 9 yea…" at bounding box center [541, 394] width 392 height 255
click at [691, 381] on p "Malith is a seasoned AI/ML Engineer with a PhD in AI Engineering and over 9 yea…" at bounding box center [541, 394] width 392 height 255
click at [696, 403] on p "Malith is a seasoned AI/ML Engineer with a PhD in AI Engineering and over 9 yea…" at bounding box center [541, 394] width 392 height 255
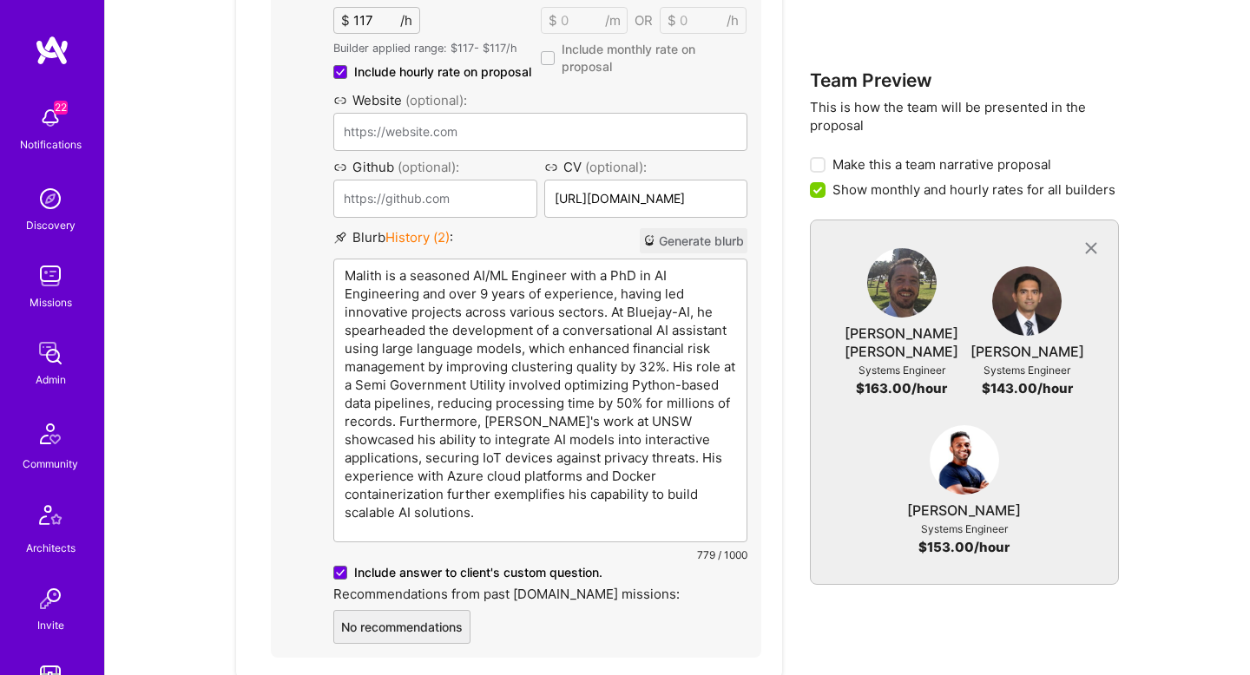
click at [683, 421] on p "Malith is a seasoned AI/ML Engineer with a PhD in AI Engineering and over 9 yea…" at bounding box center [541, 394] width 392 height 255
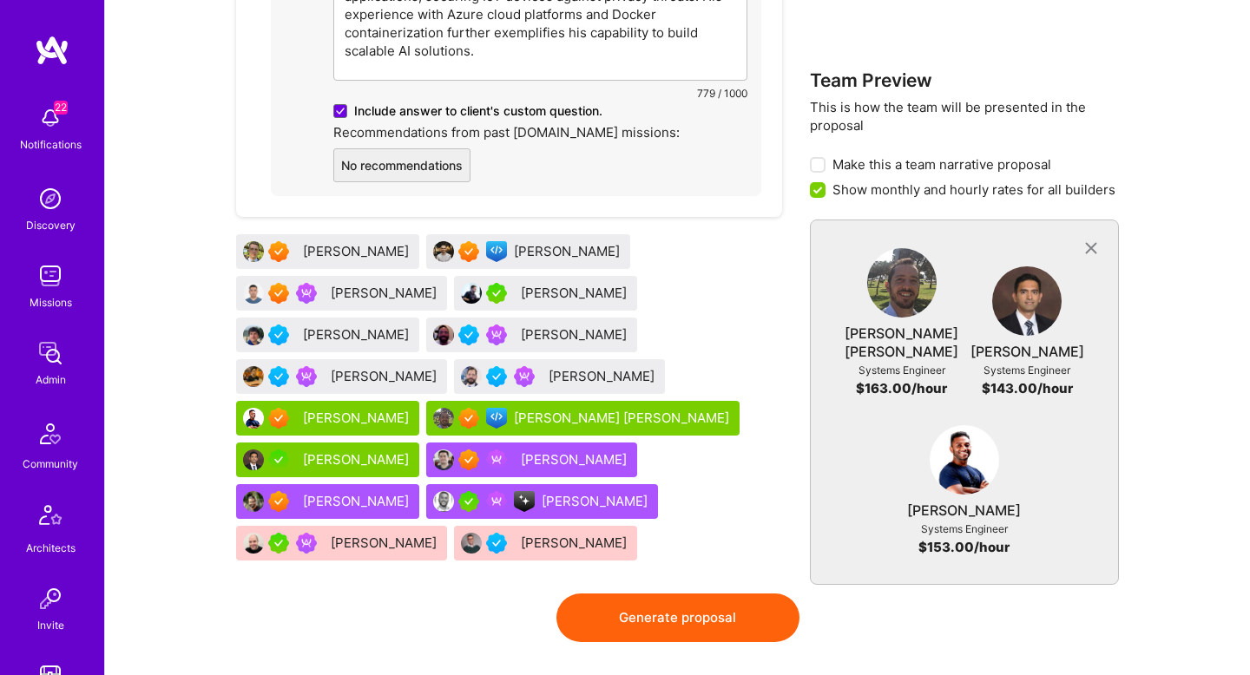
scroll to position [2367, 0]
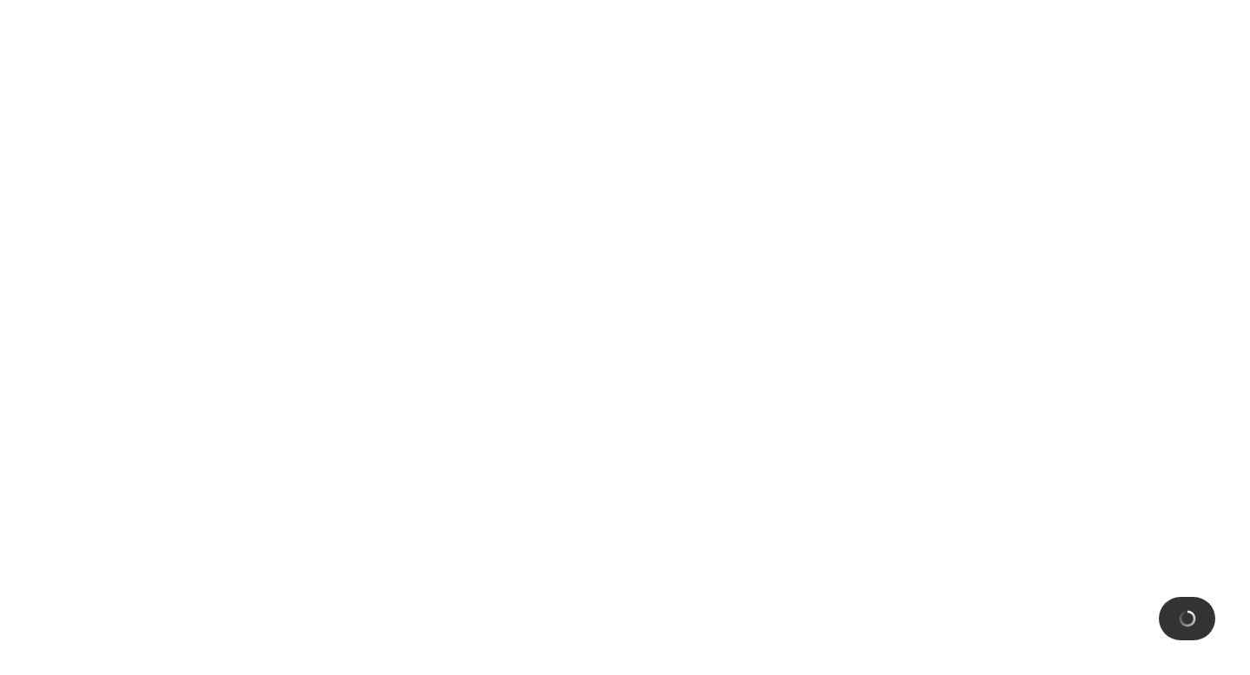
scroll to position [0, 0]
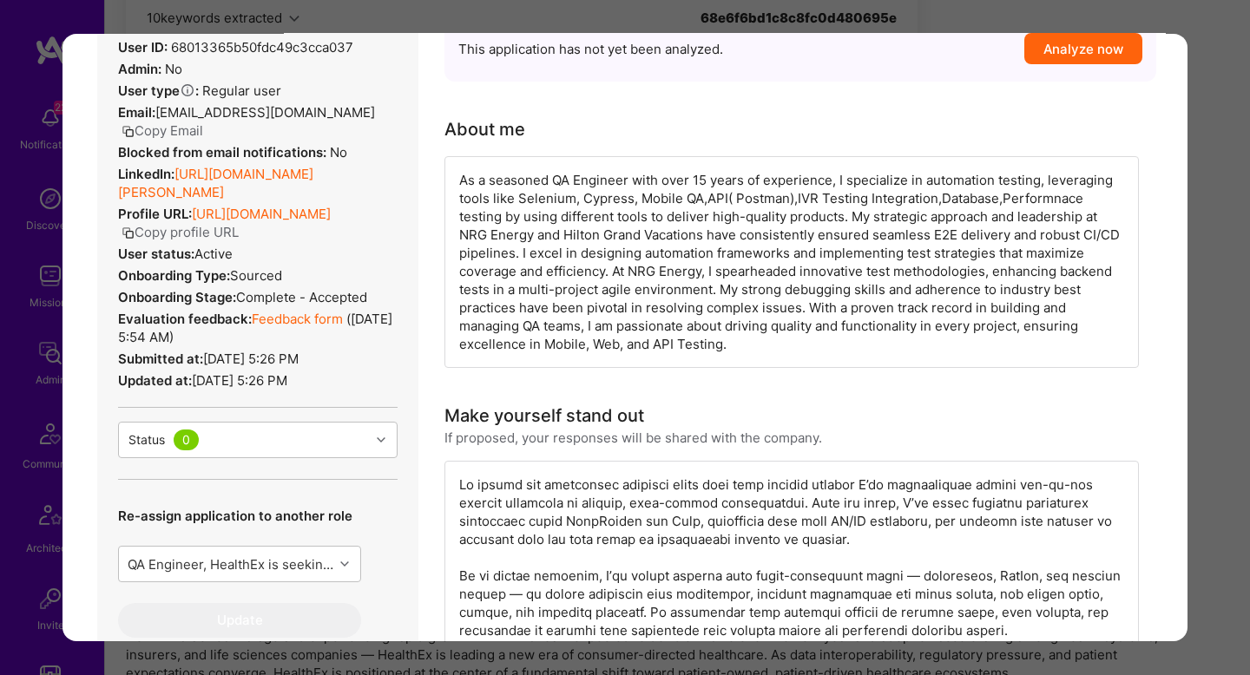
scroll to position [175, 0]
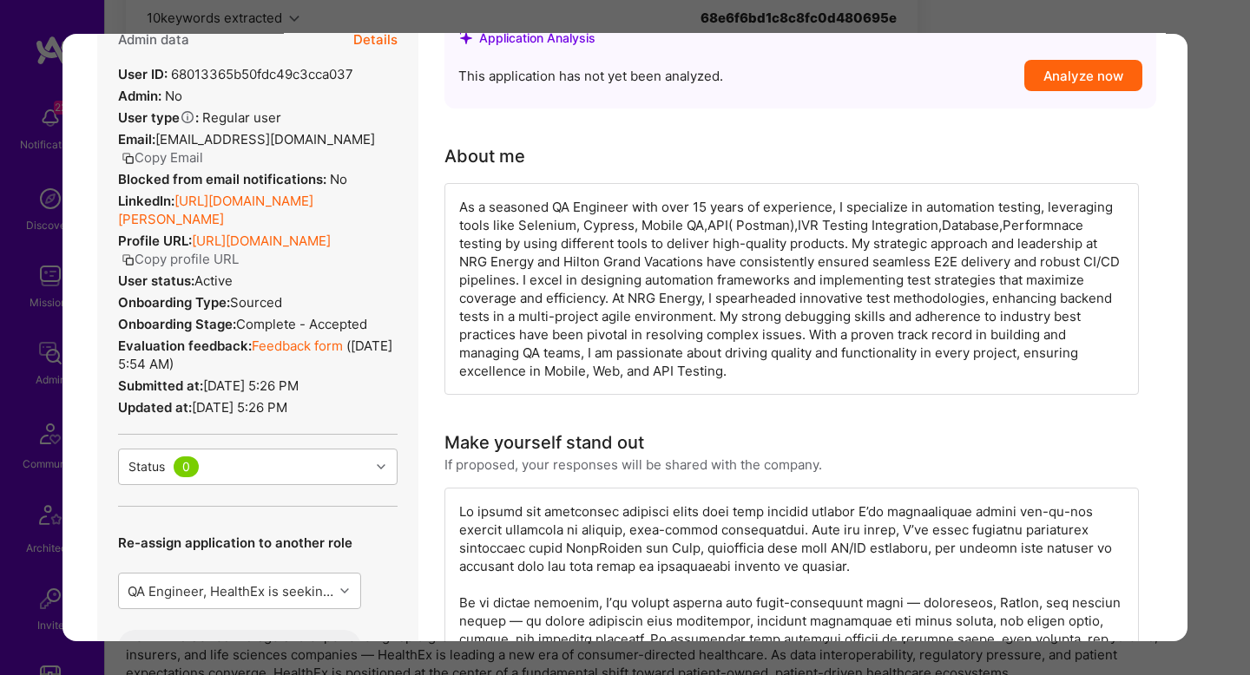
click at [315, 354] on link "Feedback form" at bounding box center [297, 346] width 91 height 16
click at [313, 201] on link "https://linkedin.com/in/vijay-thummala-b161a5b9" at bounding box center [215, 210] width 195 height 35
click at [1232, 299] on div "Application 1 of 5 Evaluation scores Expertise level Superstar Interpersonal sk…" at bounding box center [625, 337] width 1250 height 675
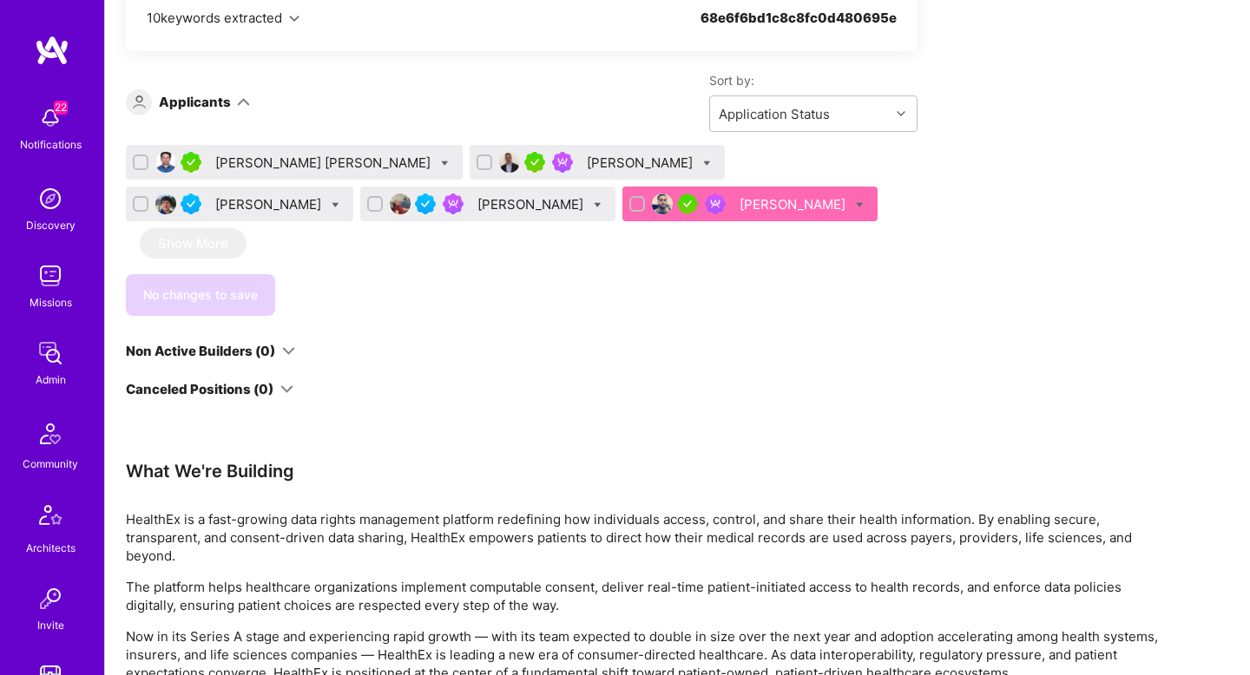
click at [1232, 299] on div "Apply for a Mission Role We’re actively looking for builders. This is the best …" at bounding box center [677, 426] width 1145 height 2488
click at [441, 155] on div at bounding box center [445, 163] width 8 height 18
checkbox input "true"
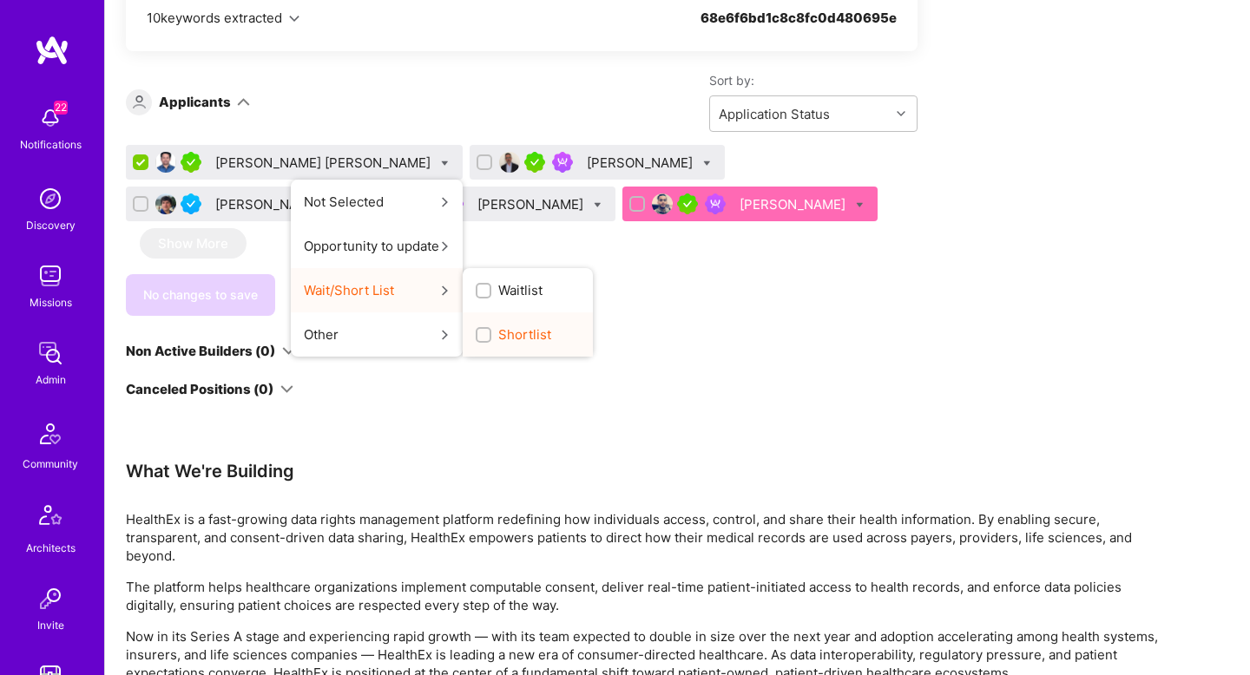
click at [498, 333] on span "Shortlist" at bounding box center [524, 335] width 53 height 18
click at [479, 333] on input "Shortlist" at bounding box center [485, 336] width 12 height 12
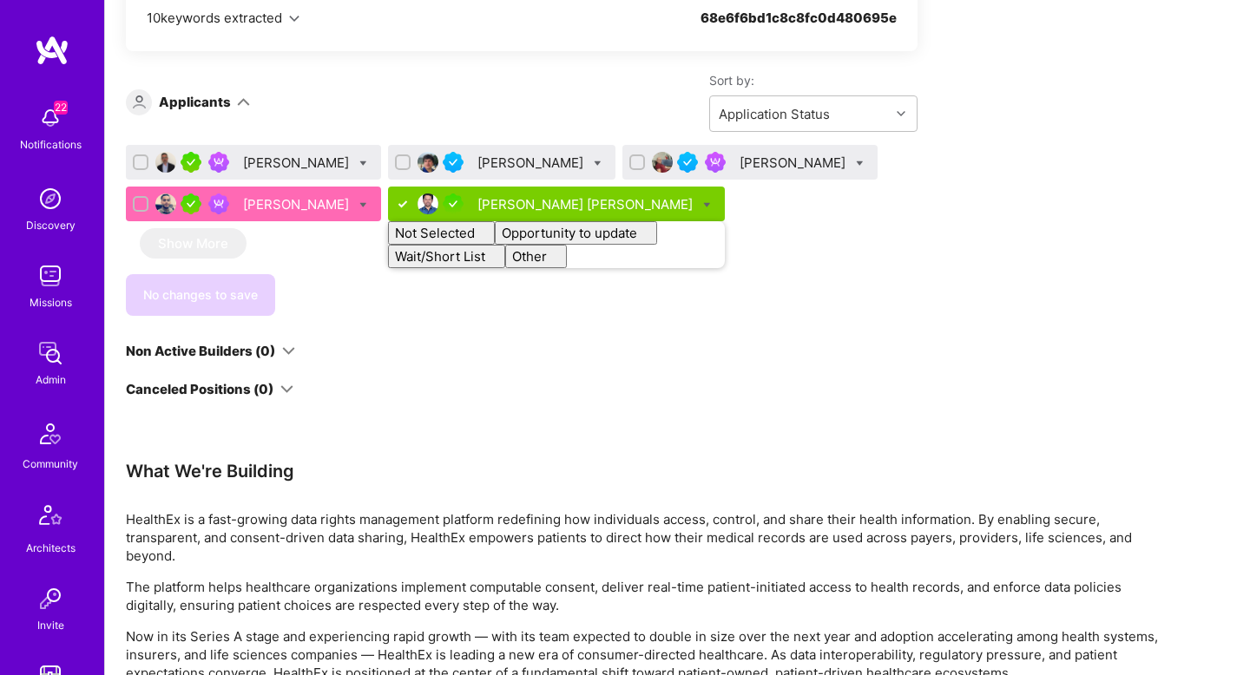
checkbox input "false"
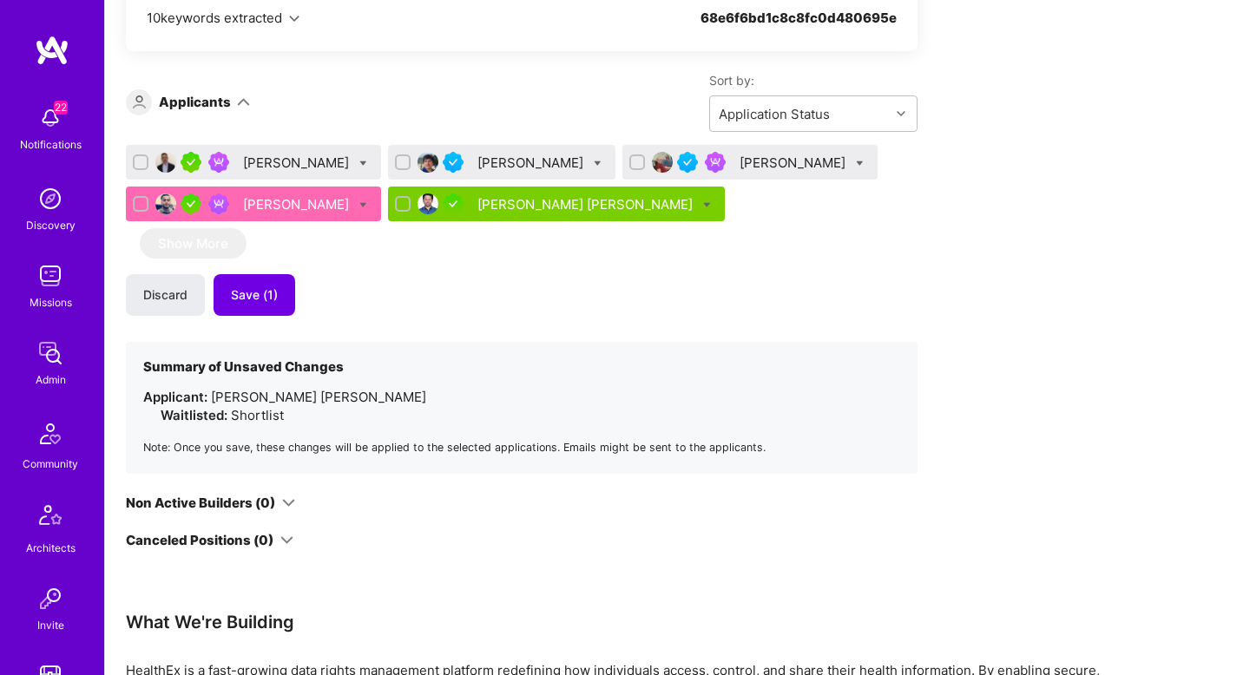
click at [407, 83] on div "Sort by: Application Status" at bounding box center [584, 102] width 668 height 60
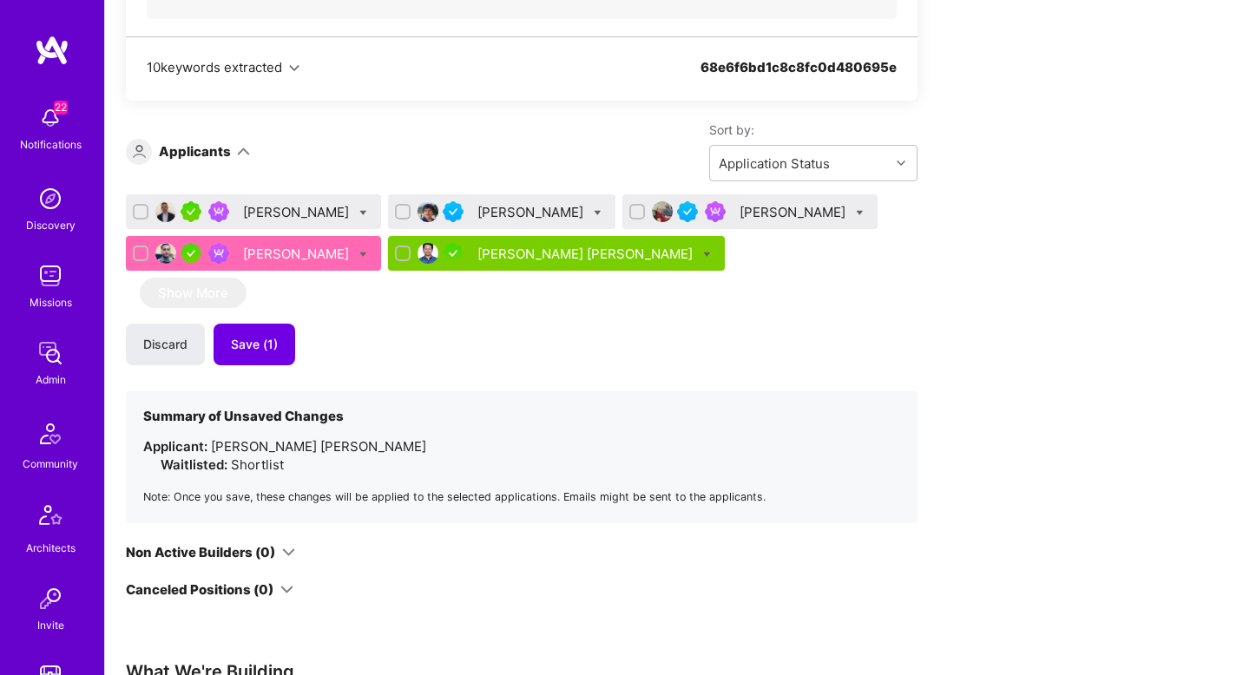
scroll to position [1129, 0]
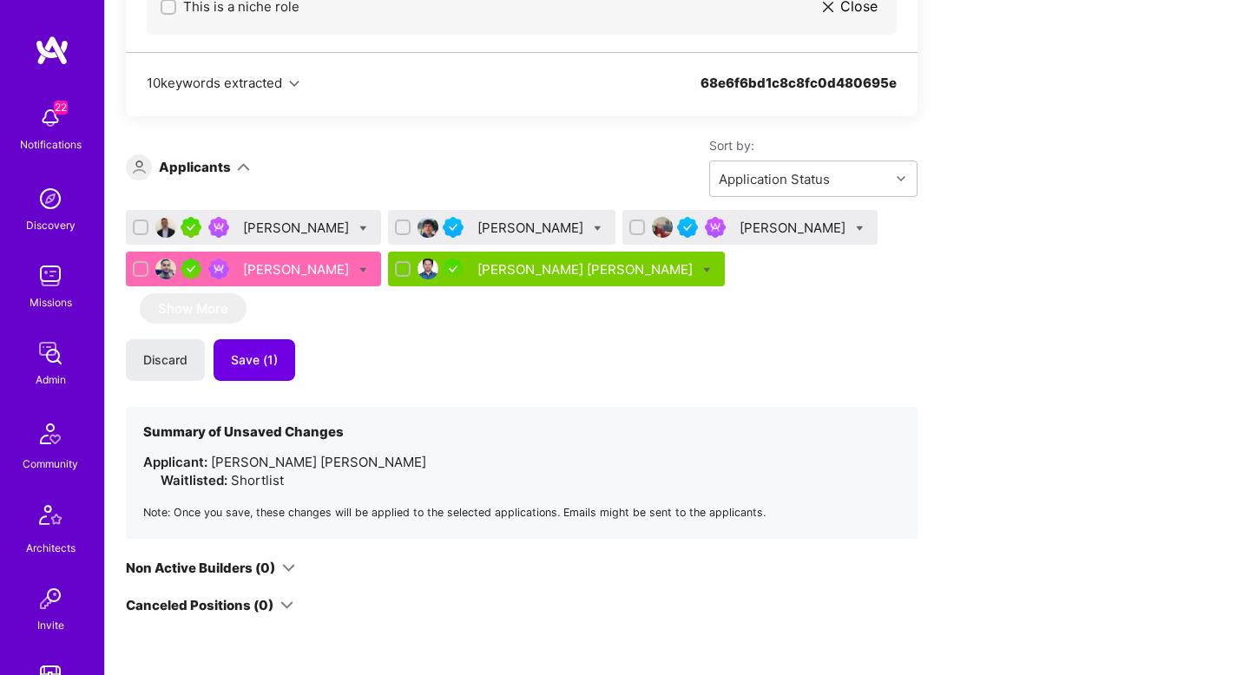
click at [524, 274] on div "Vijay Kumar Thummala" at bounding box center [586, 269] width 219 height 18
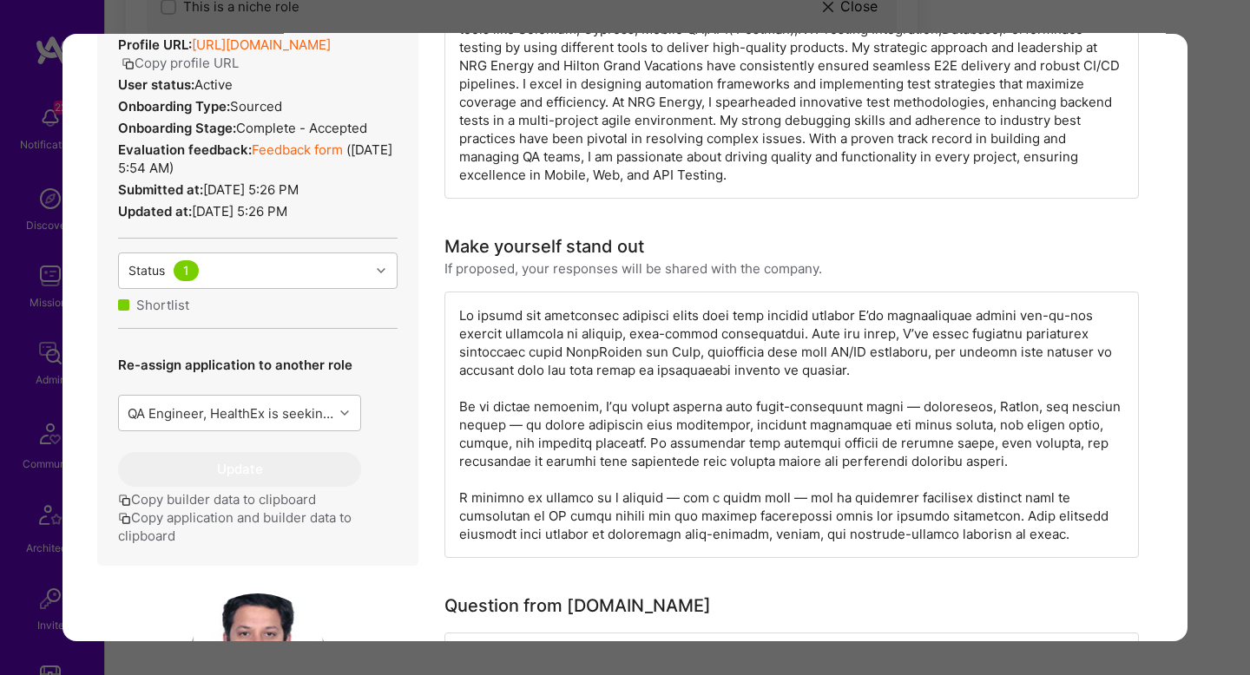
scroll to position [495, 0]
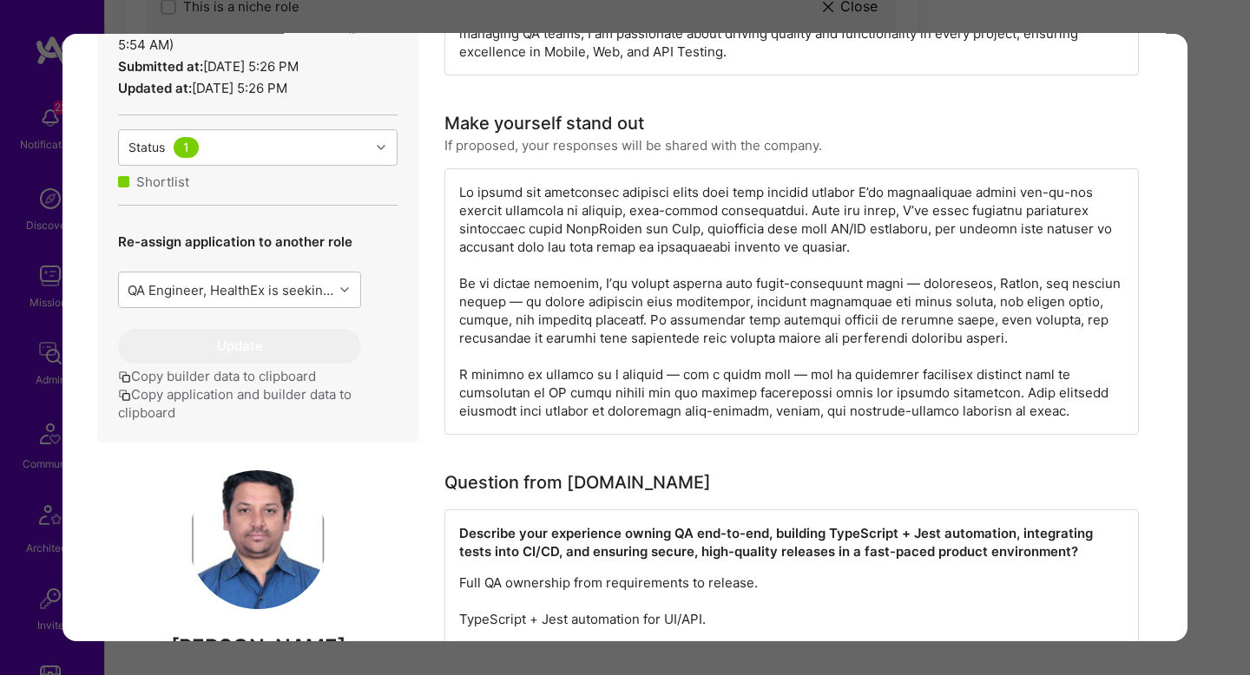
click at [807, 194] on div "modal" at bounding box center [792, 301] width 695 height 267
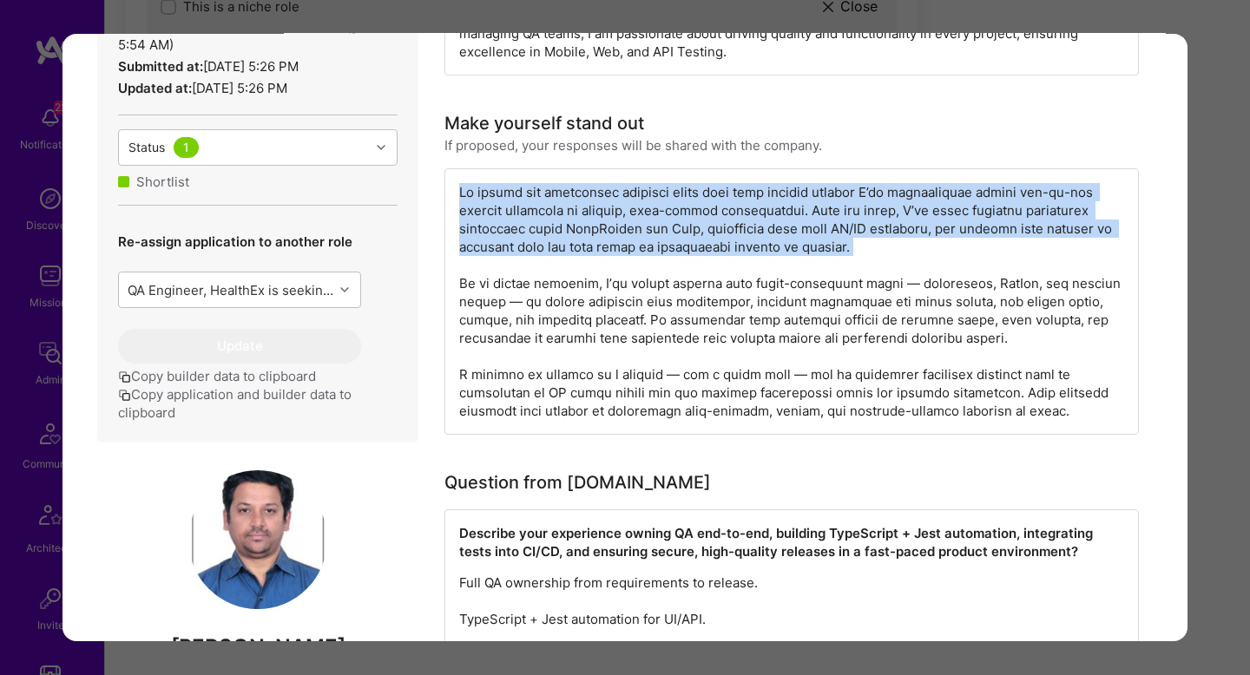
click at [807, 194] on div "modal" at bounding box center [792, 301] width 695 height 267
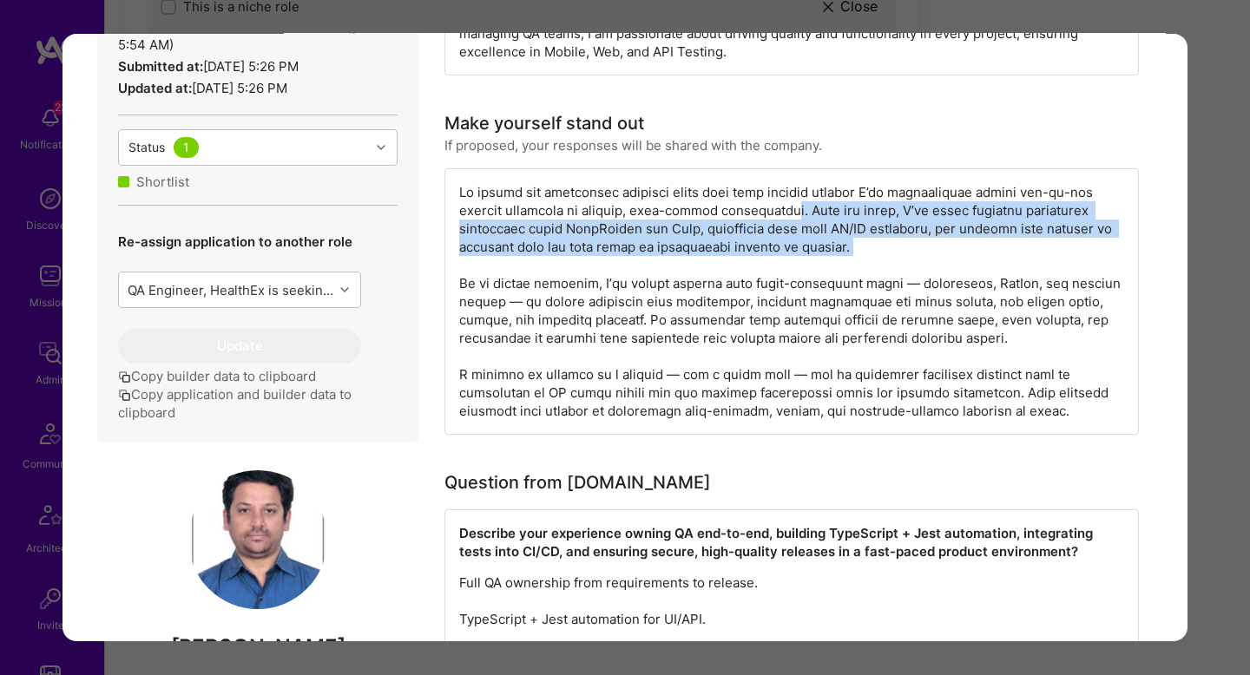
drag, startPoint x: 755, startPoint y: 208, endPoint x: 818, endPoint y: 208, distance: 62.5
click at [814, 208] on div "modal" at bounding box center [792, 301] width 695 height 267
click at [818, 208] on div "modal" at bounding box center [792, 301] width 695 height 267
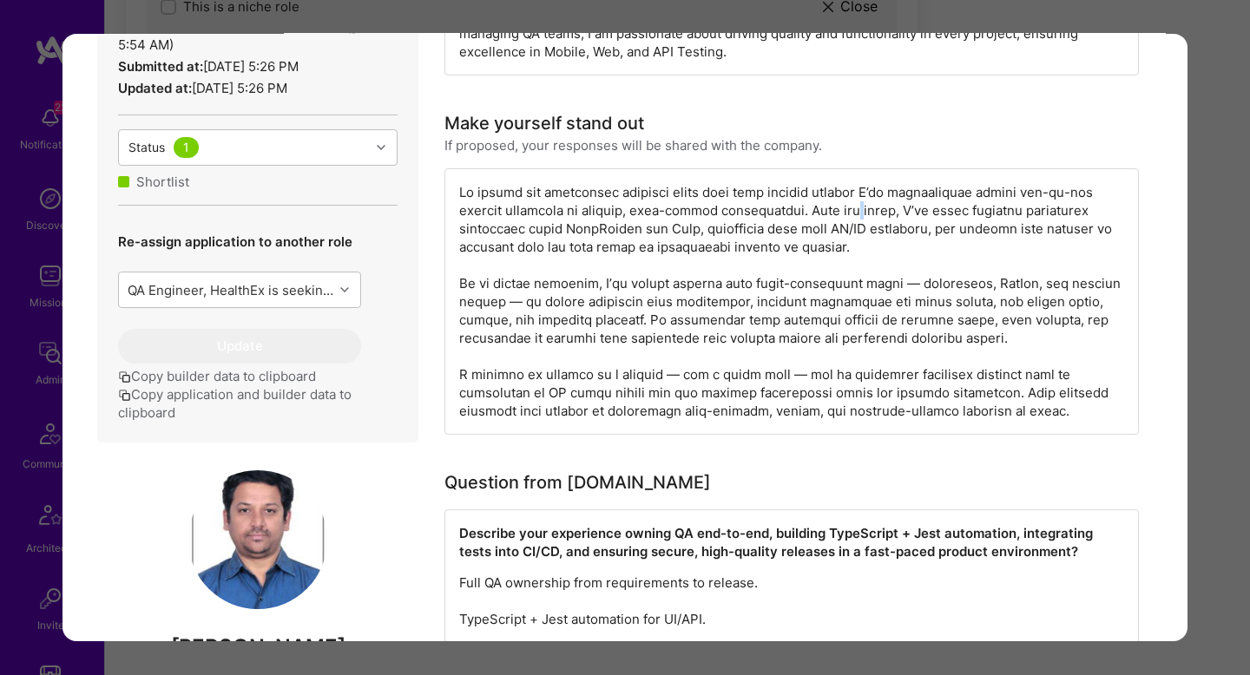
click at [818, 208] on div "modal" at bounding box center [792, 301] width 695 height 267
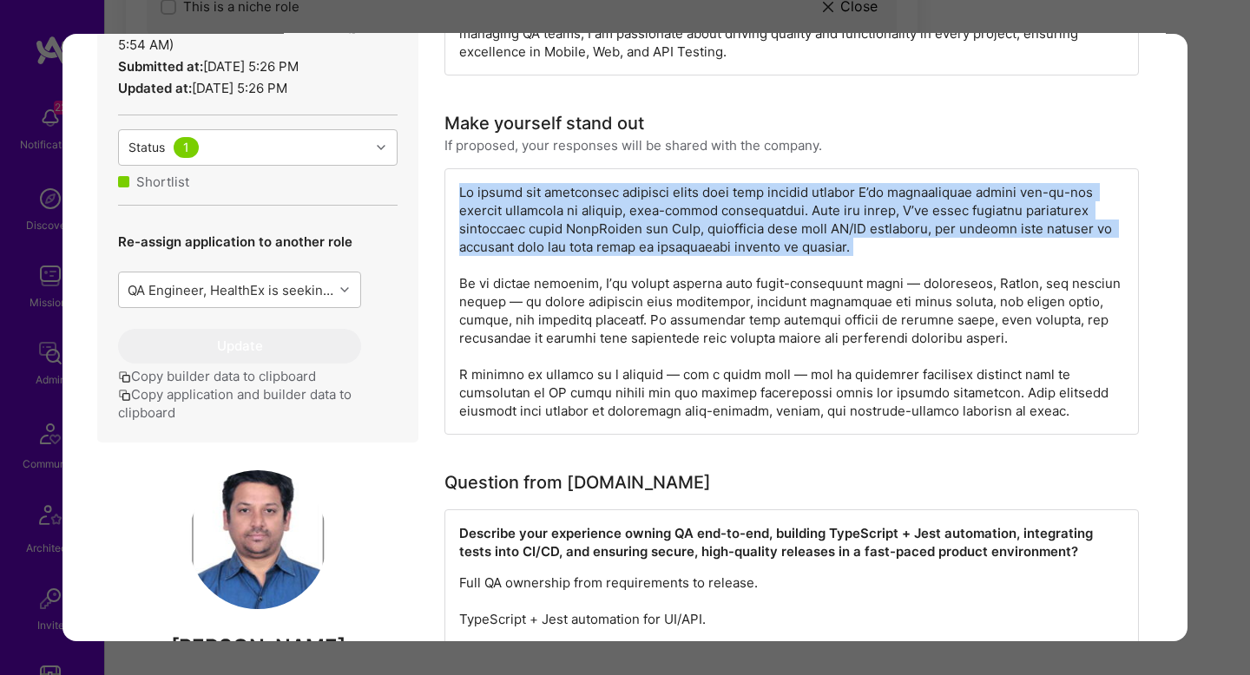
click at [818, 208] on div "modal" at bounding box center [792, 301] width 695 height 267
click at [697, 225] on div "modal" at bounding box center [792, 301] width 695 height 267
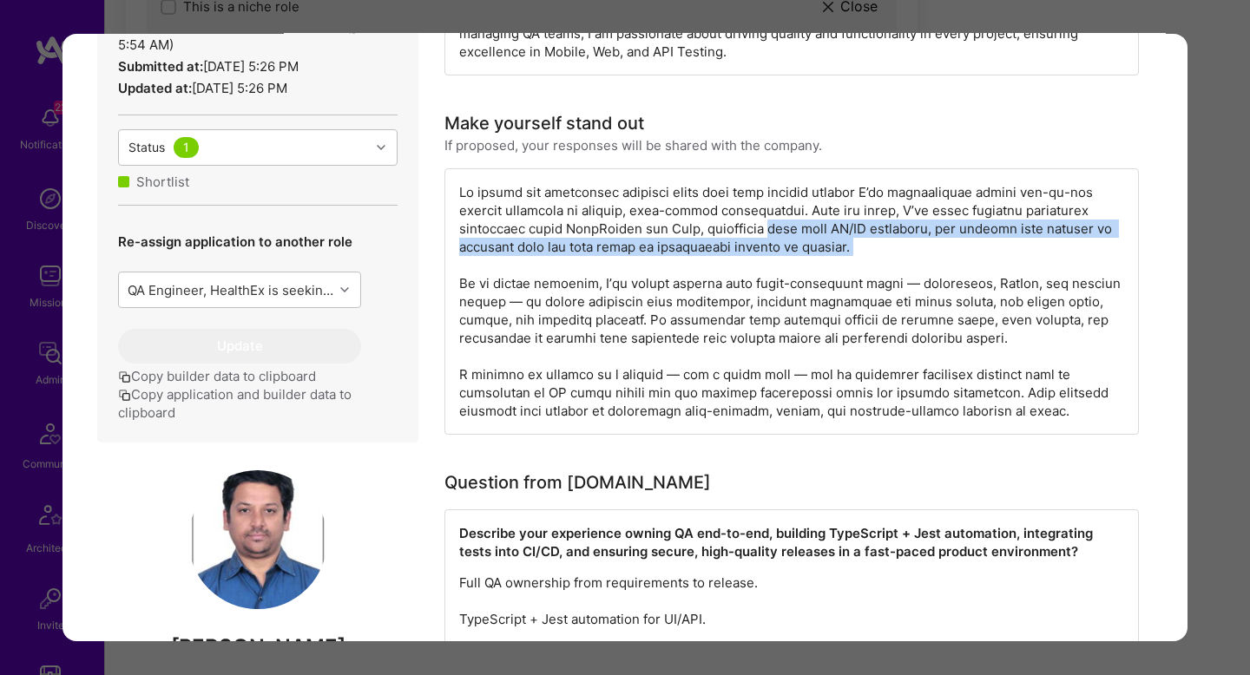
drag, startPoint x: 697, startPoint y: 225, endPoint x: 801, endPoint y: 246, distance: 106.2
click at [801, 246] on div "modal" at bounding box center [792, 301] width 695 height 267
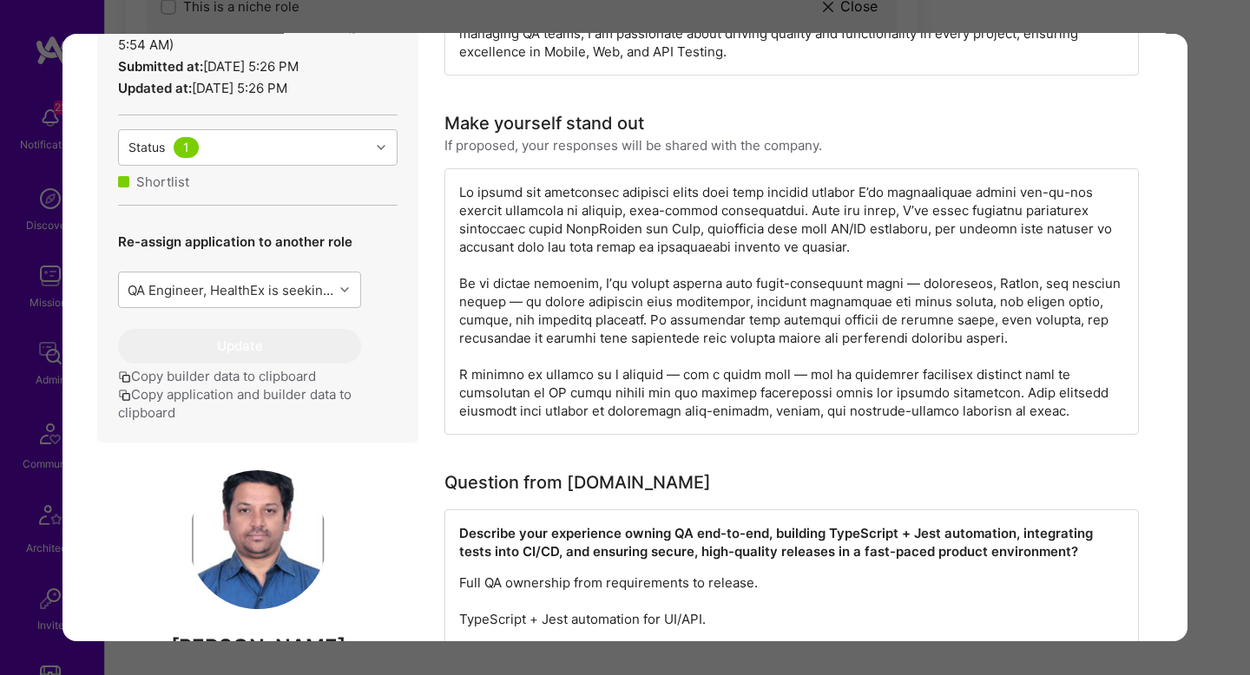
click at [786, 278] on div "modal" at bounding box center [792, 301] width 695 height 267
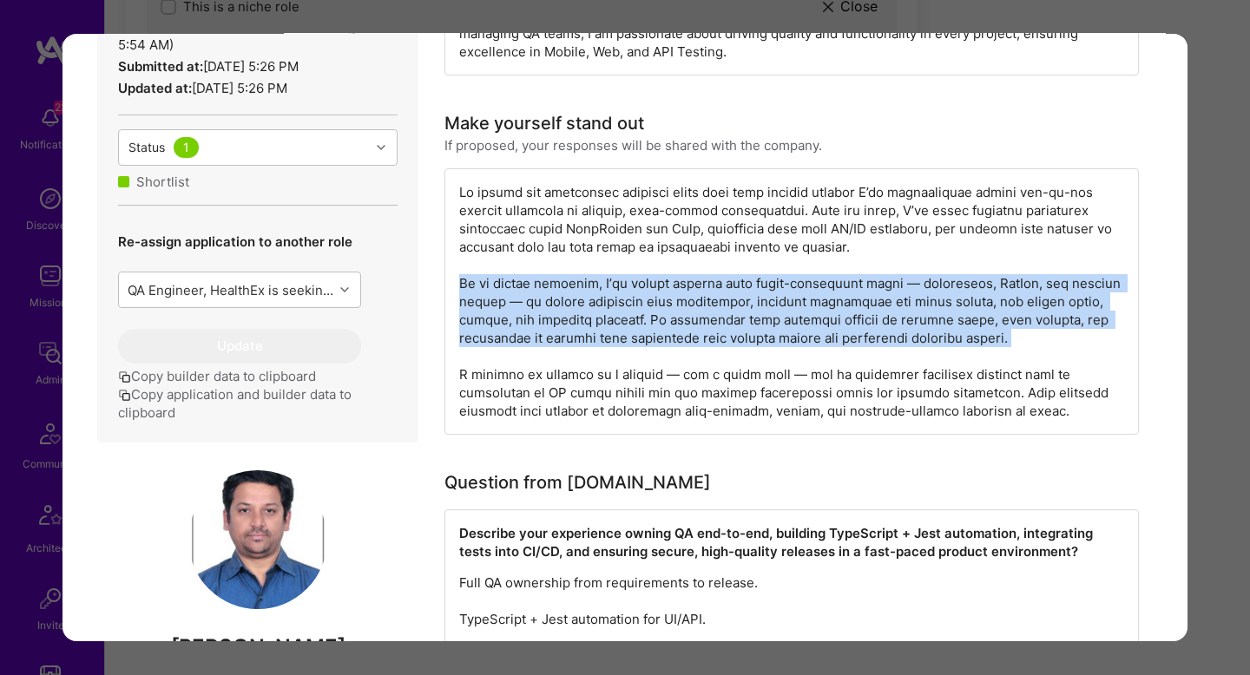
click at [786, 278] on div "modal" at bounding box center [792, 301] width 695 height 267
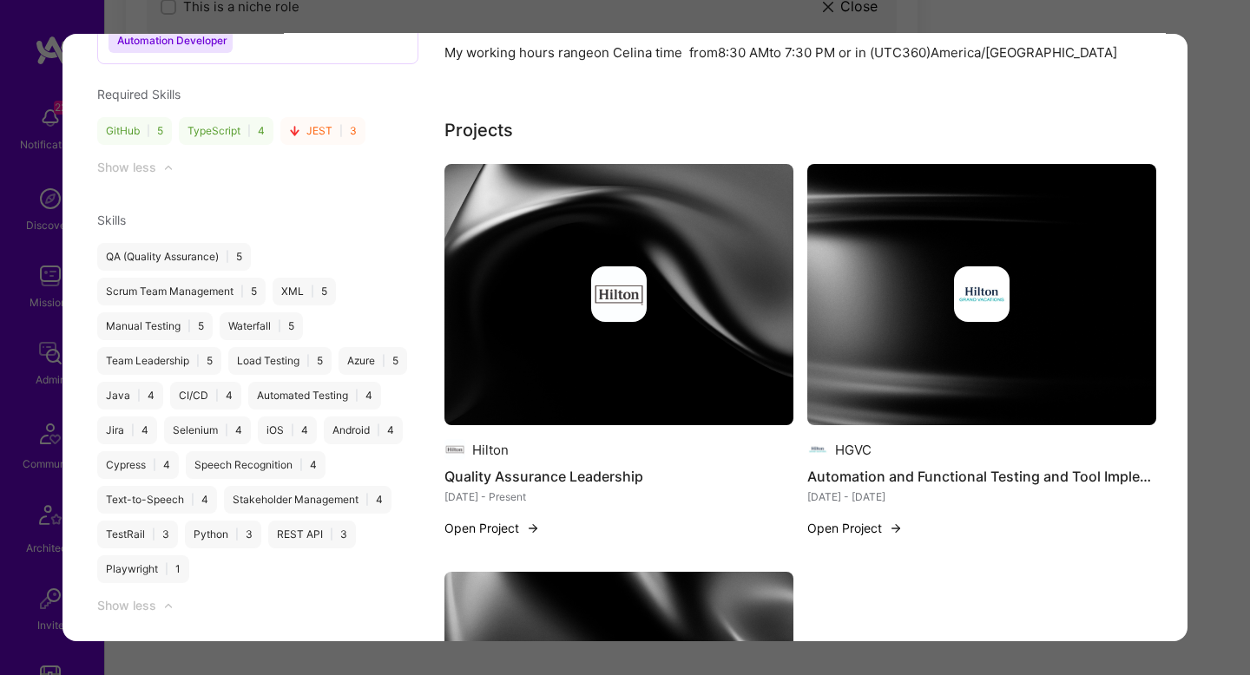
scroll to position [1951, 0]
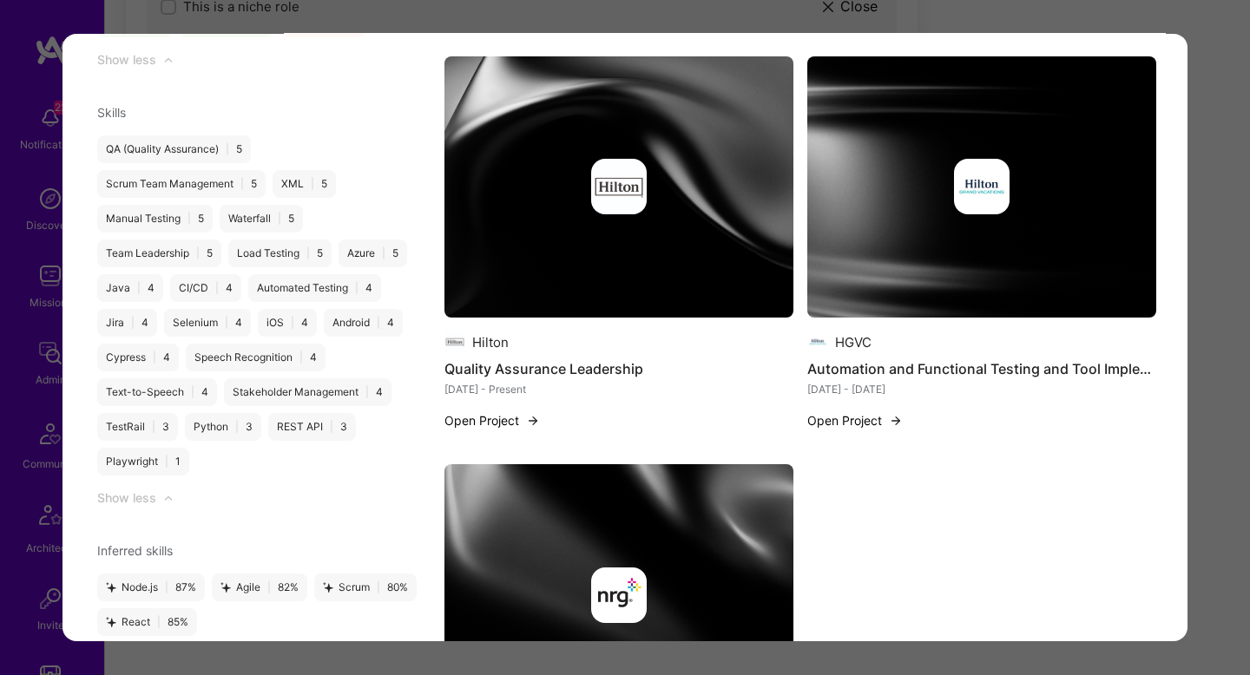
click at [679, 260] on img "modal" at bounding box center [619, 187] width 349 height 262
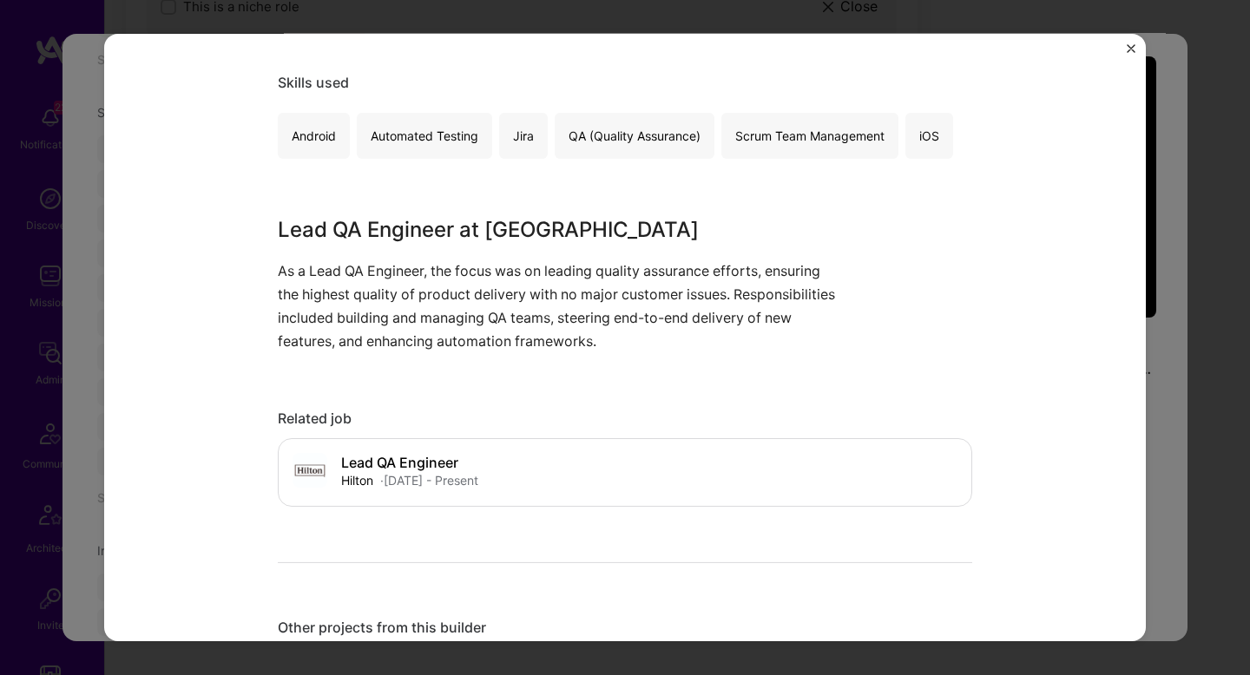
scroll to position [329, 0]
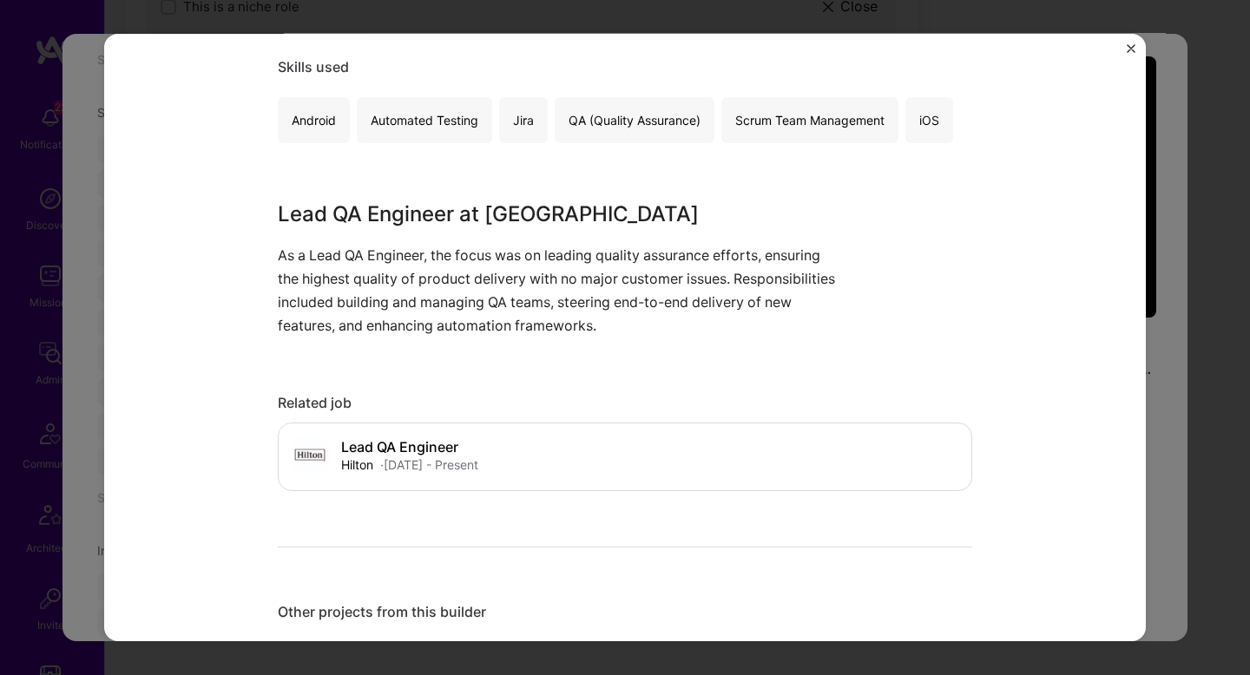
click at [1156, 383] on div "Quality Assurance Leadership Hilton Hospitality, Enterprise Software Role Lead …" at bounding box center [625, 337] width 1250 height 675
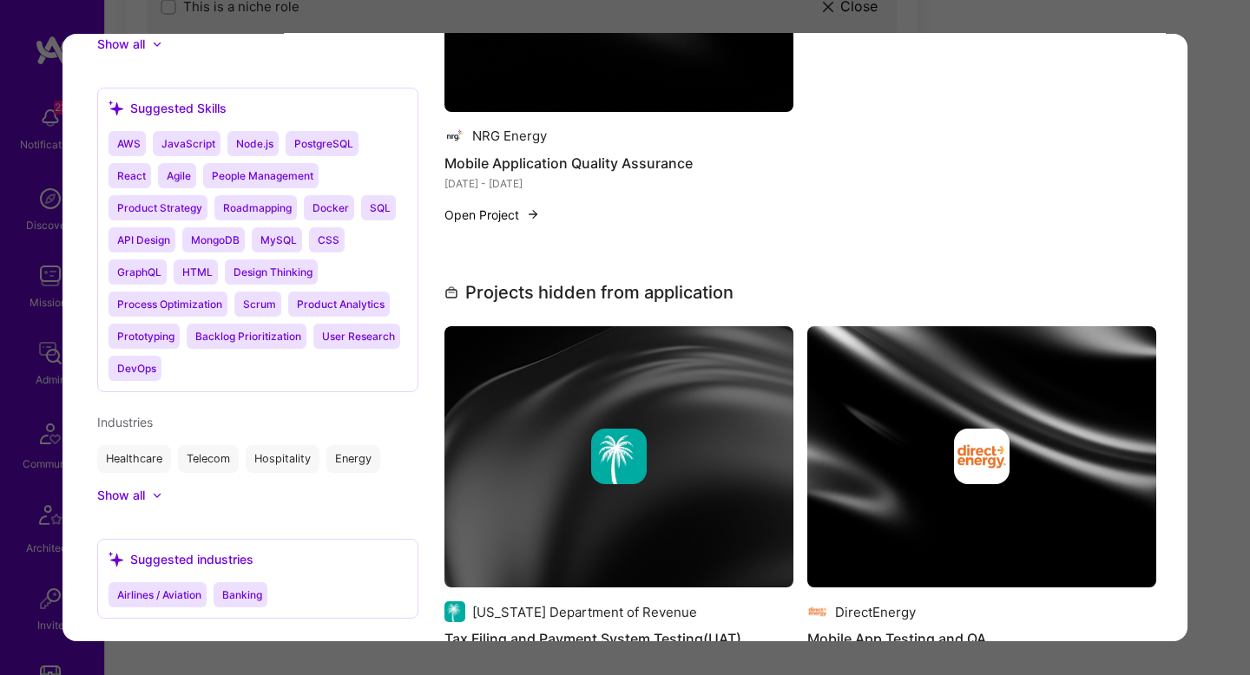
scroll to position [2723, 0]
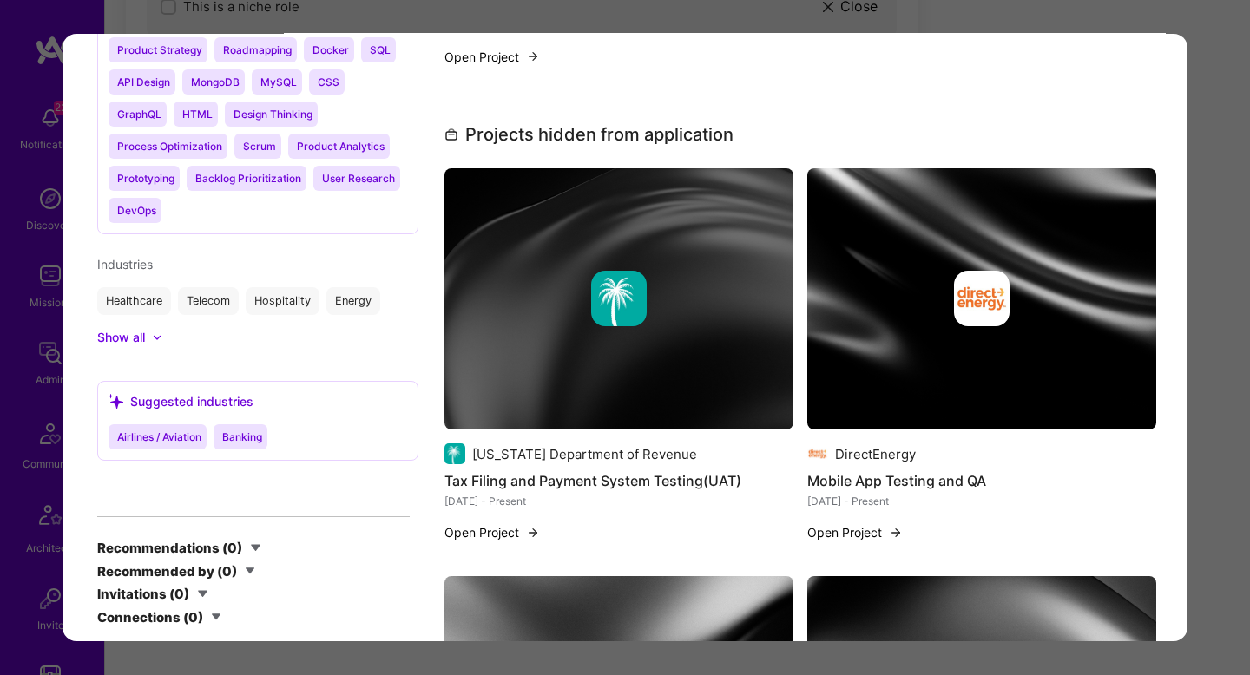
click at [1204, 311] on div "Application 5 of 5 Evaluation scores Expertise level Superstar Interpersonal sk…" at bounding box center [625, 337] width 1250 height 675
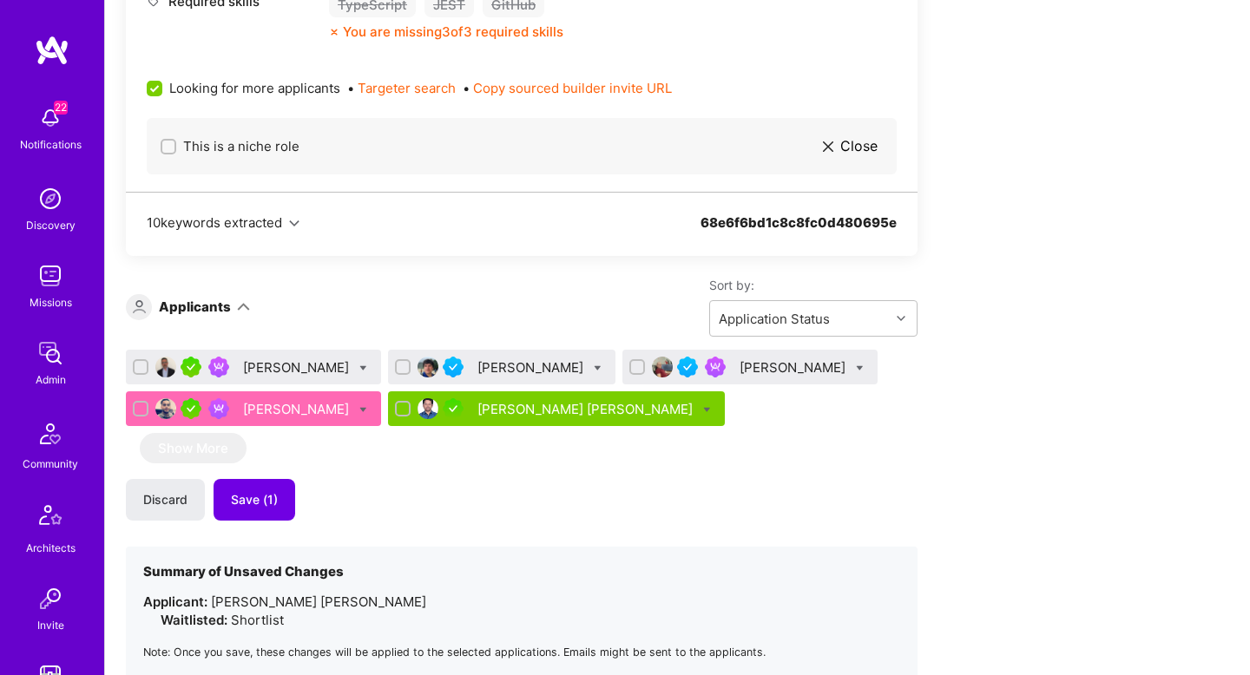
scroll to position [990, 0]
click at [752, 366] on div "Edib Imamovic" at bounding box center [794, 367] width 109 height 18
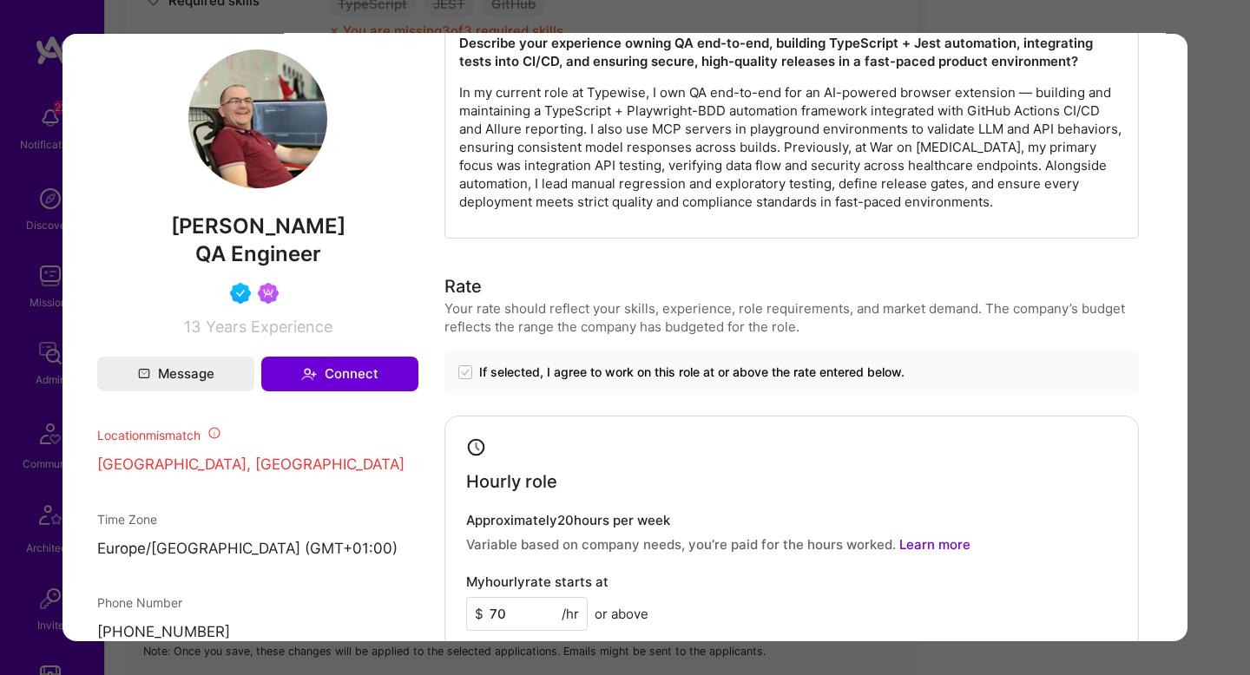
scroll to position [1318, 0]
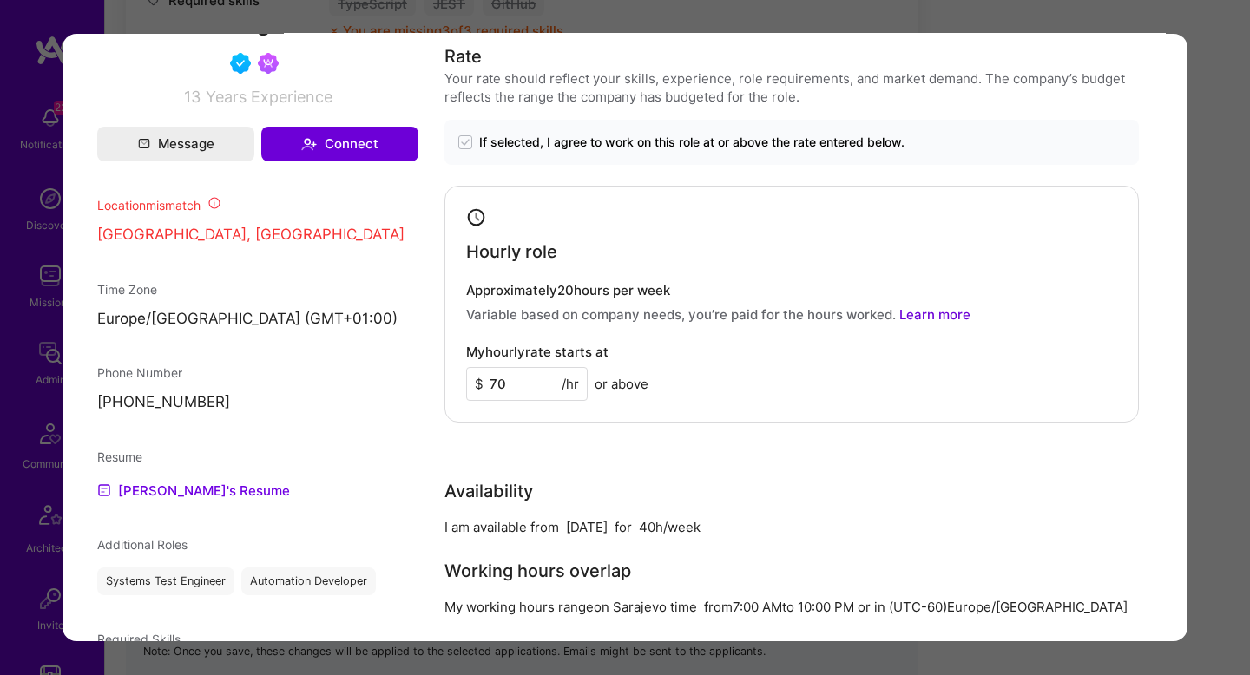
click at [1215, 310] on div "Application 3 of 5 Builder Missing Requirements Required Location See locations…" at bounding box center [625, 337] width 1250 height 675
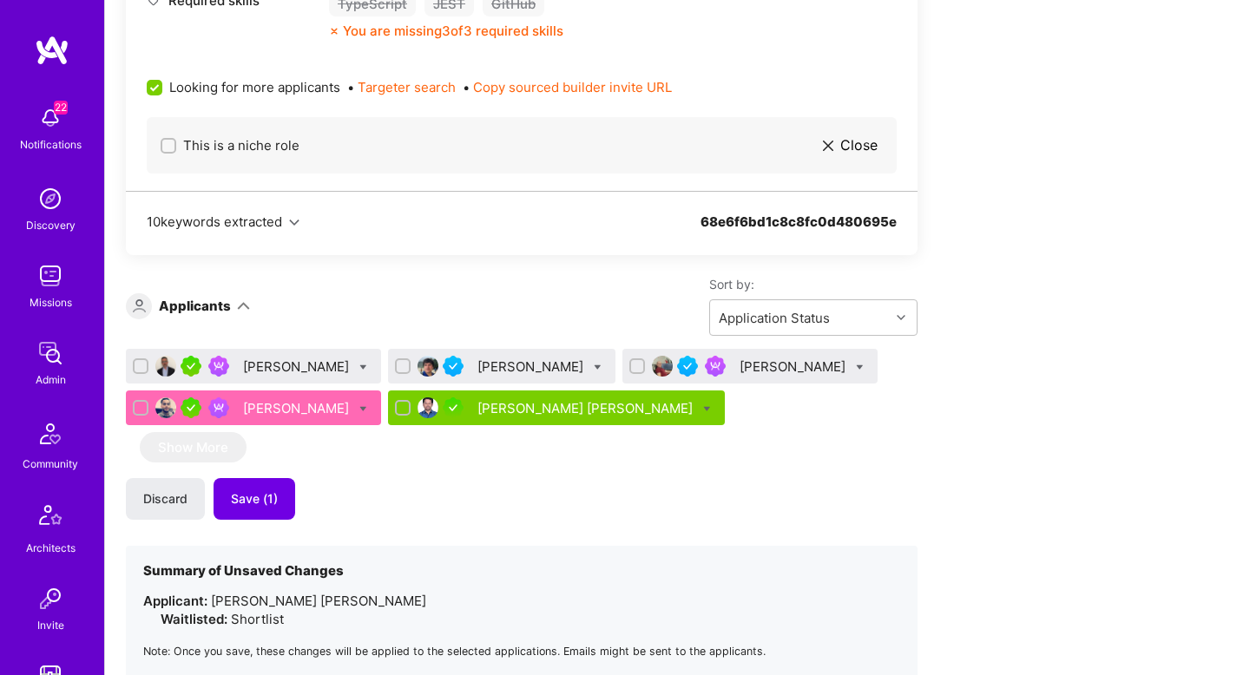
click at [856, 368] on icon at bounding box center [860, 368] width 8 height 8
checkbox input "true"
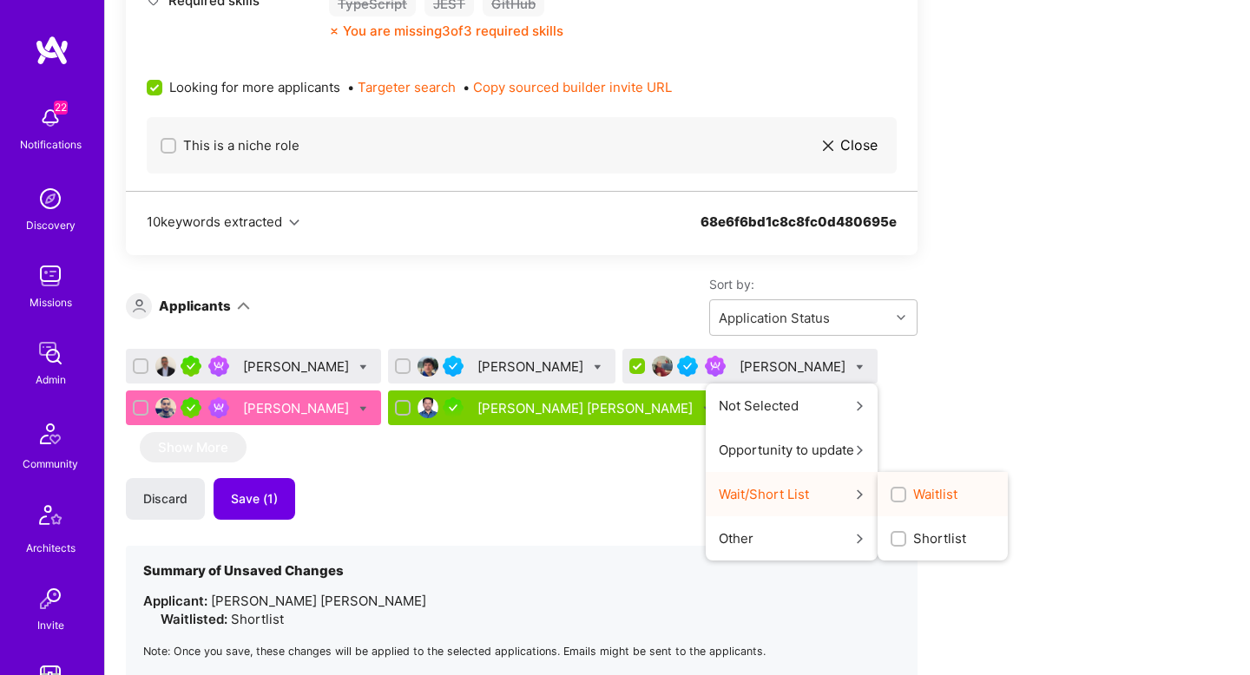
click at [894, 493] on input "Waitlist" at bounding box center [900, 496] width 12 height 12
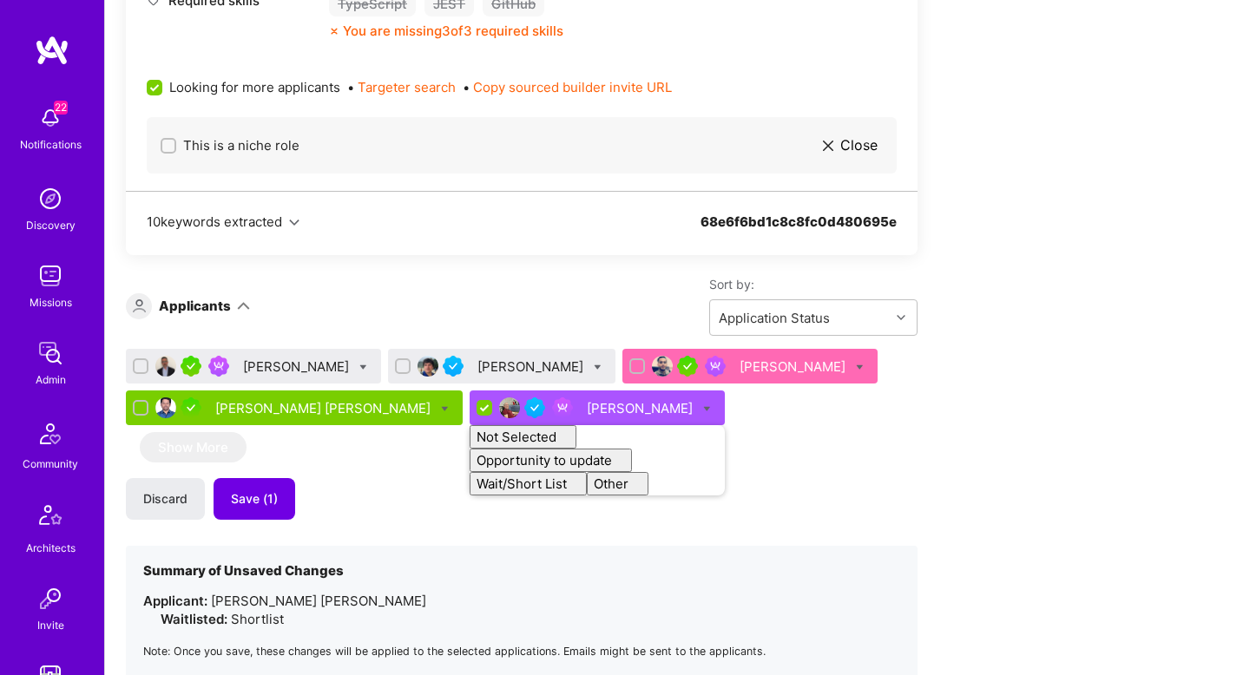
checkbox input "false"
click at [708, 505] on div "Discard Save (1)" at bounding box center [522, 499] width 792 height 42
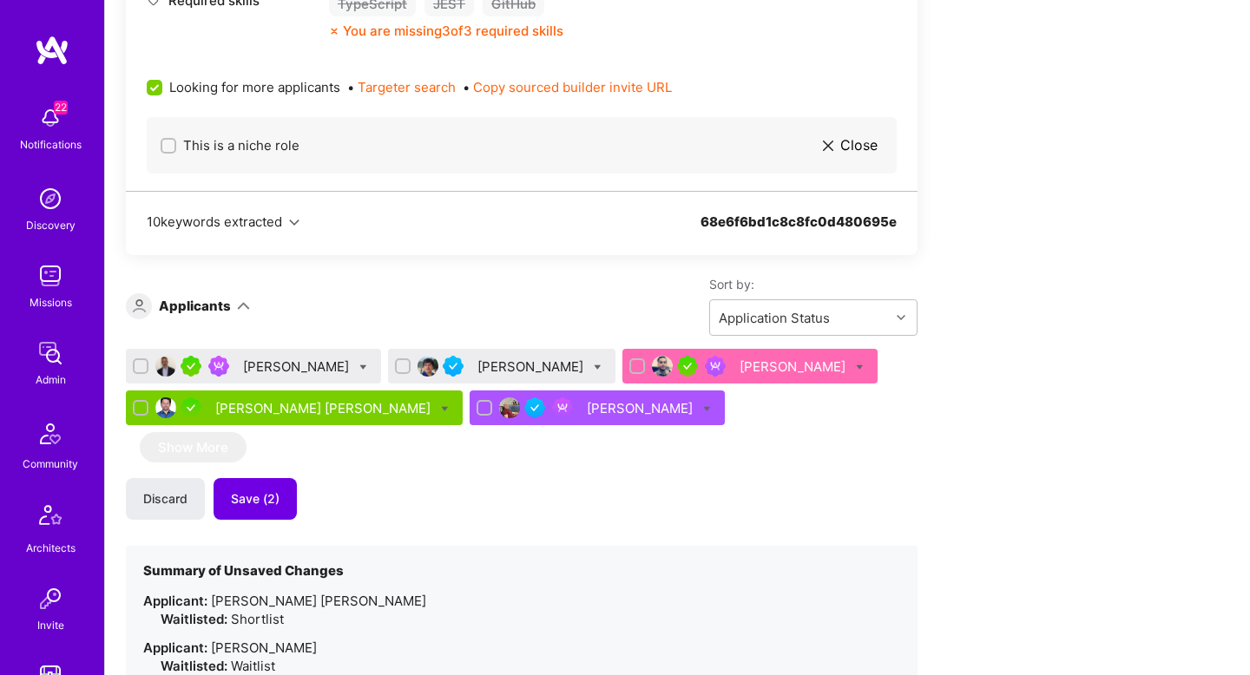
click at [495, 368] on div "Maurizio Morri" at bounding box center [531, 367] width 109 height 18
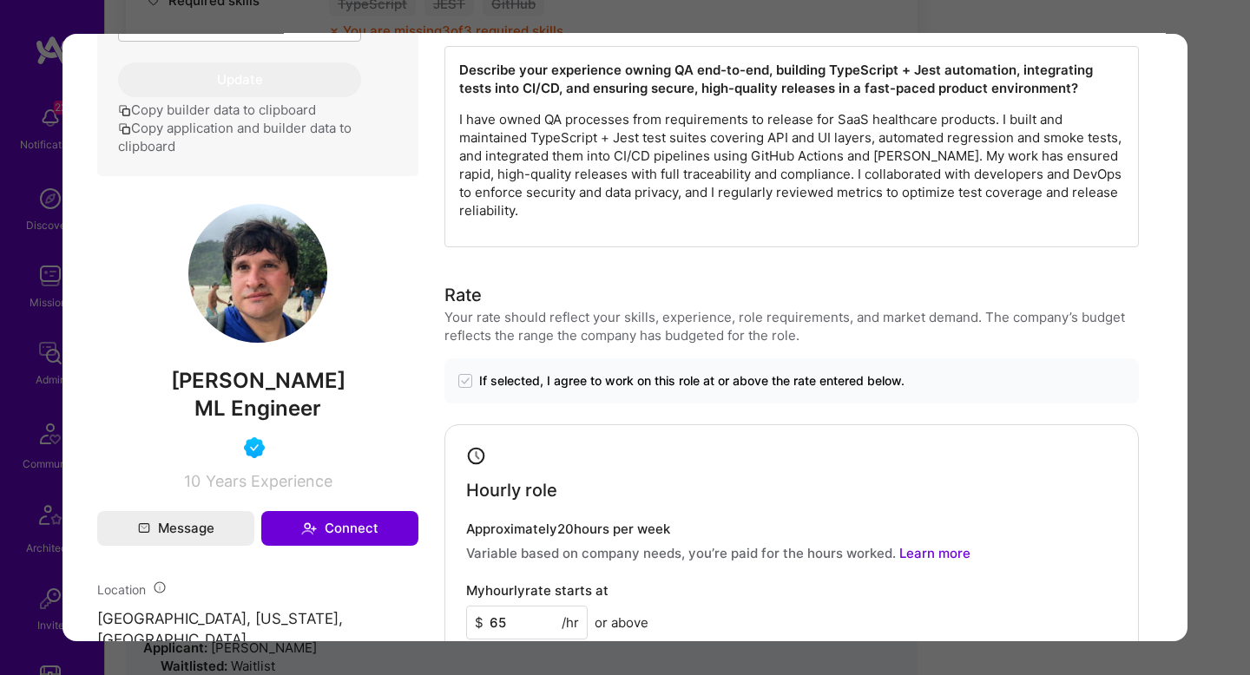
scroll to position [810, 0]
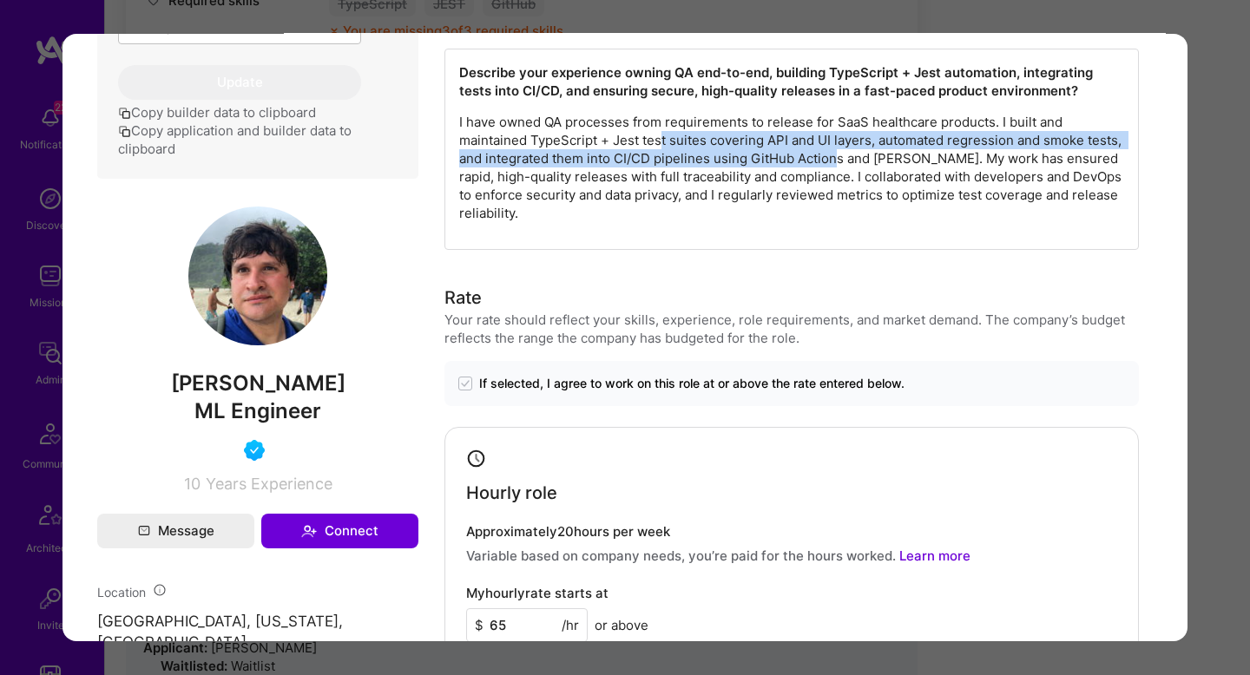
drag, startPoint x: 659, startPoint y: 148, endPoint x: 839, endPoint y: 151, distance: 179.7
click at [839, 151] on p "I have owned QA processes from requirements to release for SaaS healthcare prod…" at bounding box center [791, 167] width 665 height 109
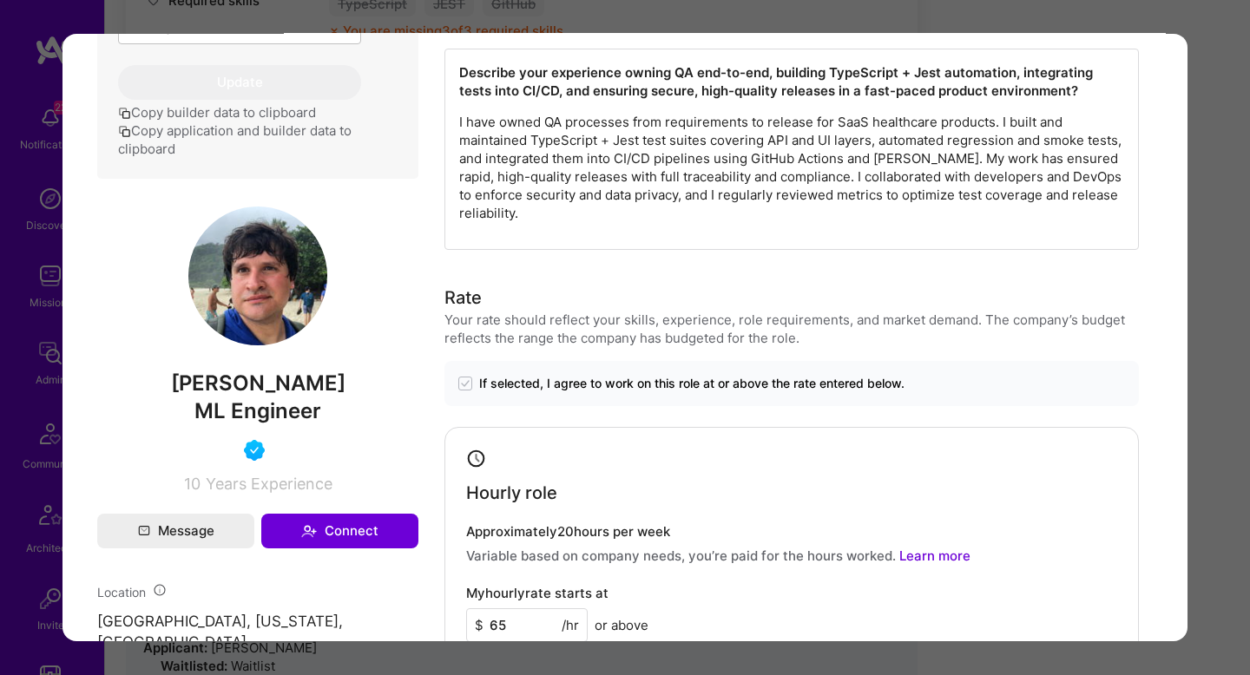
click at [834, 180] on p "I have owned QA processes from requirements to release for SaaS healthcare prod…" at bounding box center [791, 167] width 665 height 109
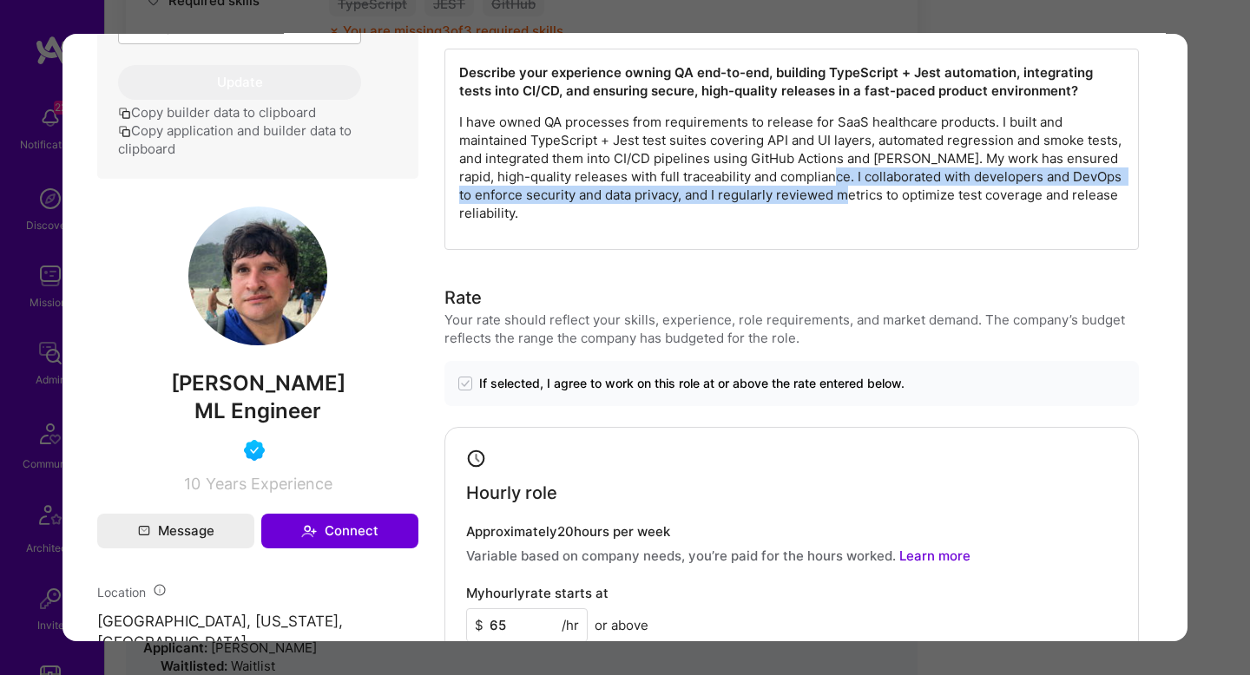
drag, startPoint x: 834, startPoint y: 180, endPoint x: 833, endPoint y: 199, distance: 19.1
click at [833, 199] on p "I have owned QA processes from requirements to release for SaaS healthcare prod…" at bounding box center [791, 167] width 665 height 109
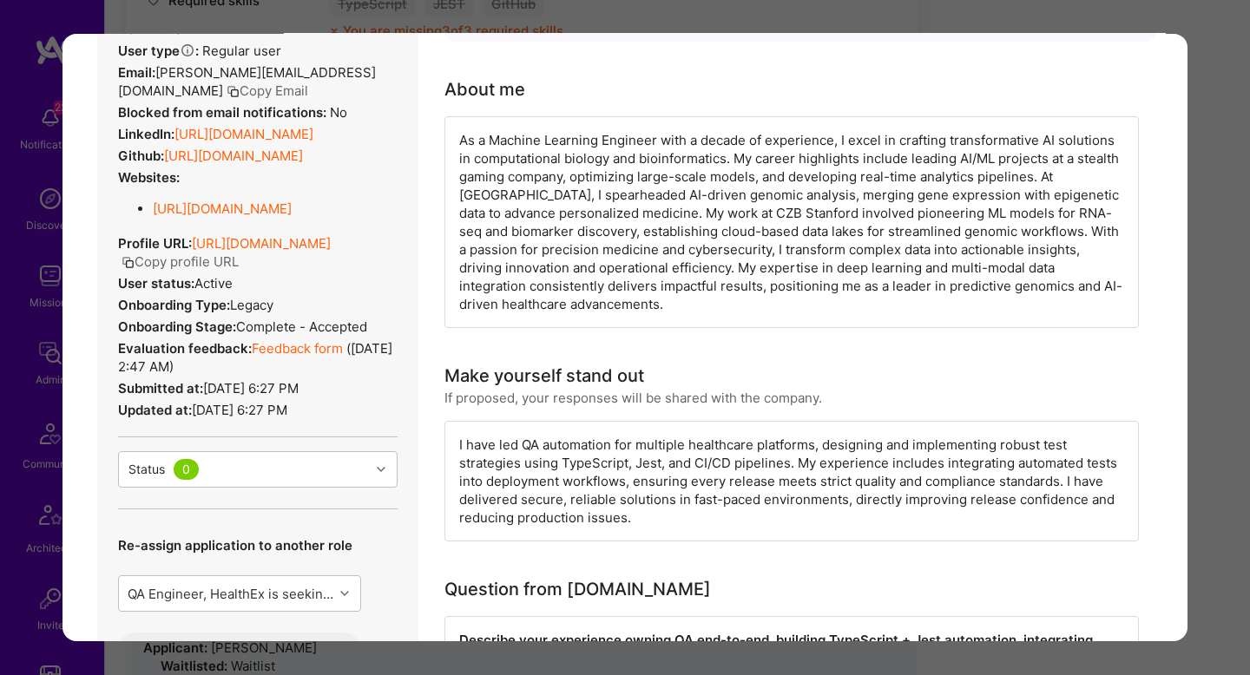
scroll to position [0, 0]
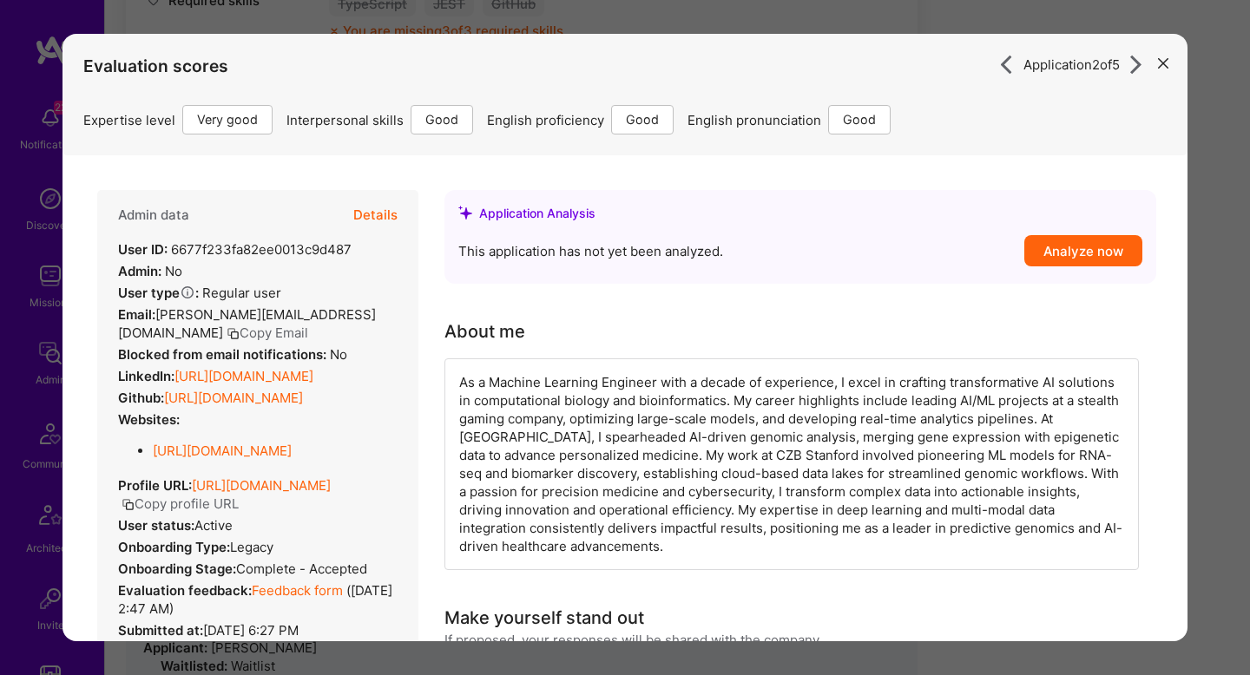
click at [377, 209] on button "Details" at bounding box center [375, 215] width 44 height 50
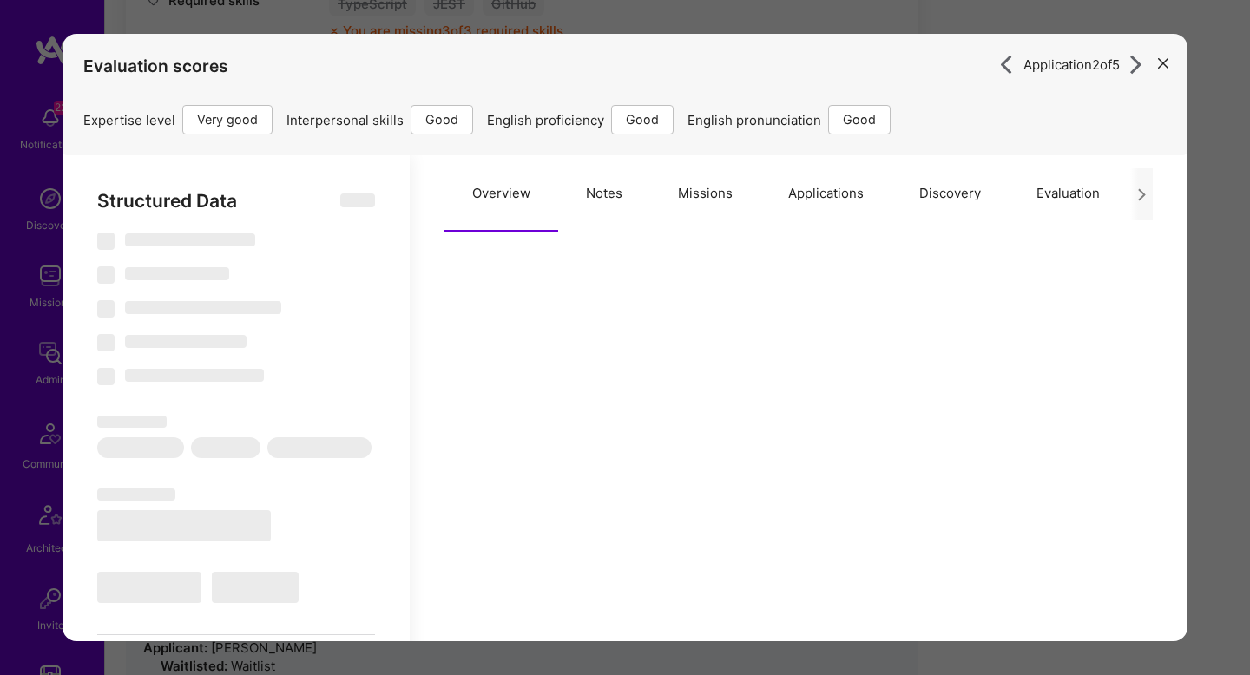
click at [715, 214] on button "Missions" at bounding box center [705, 193] width 110 height 76
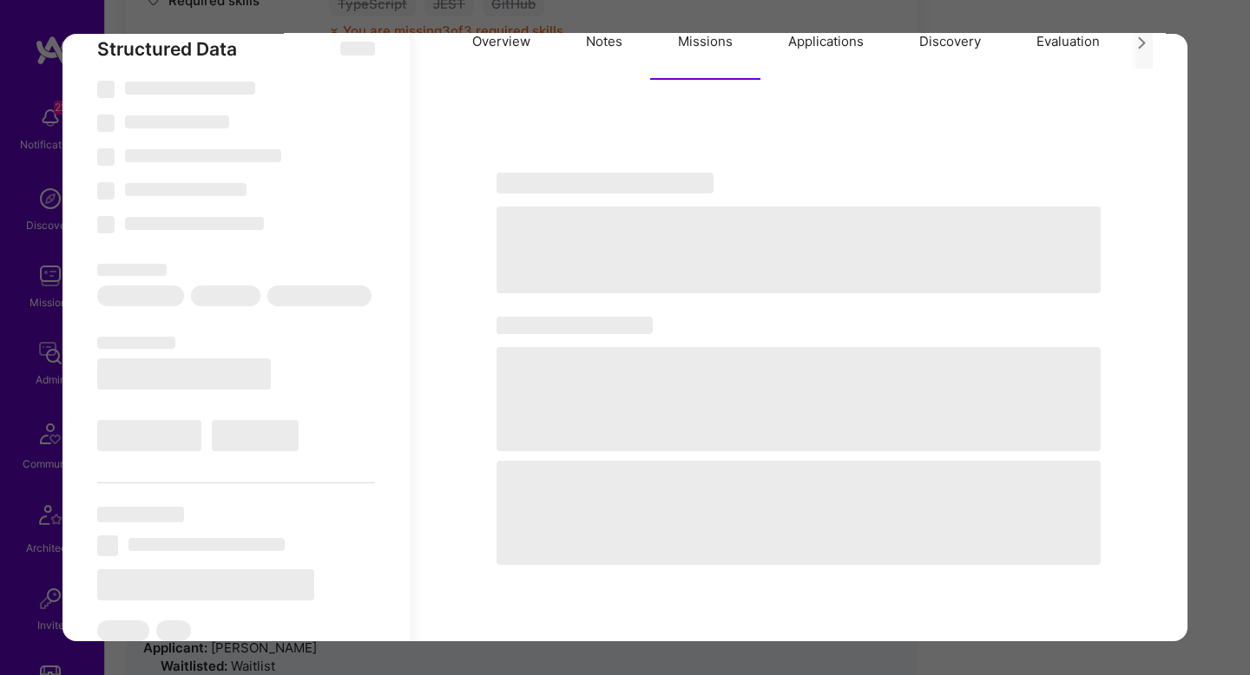
scroll to position [153, 0]
type textarea "x"
select select "Right Now"
select select "5"
select select "4"
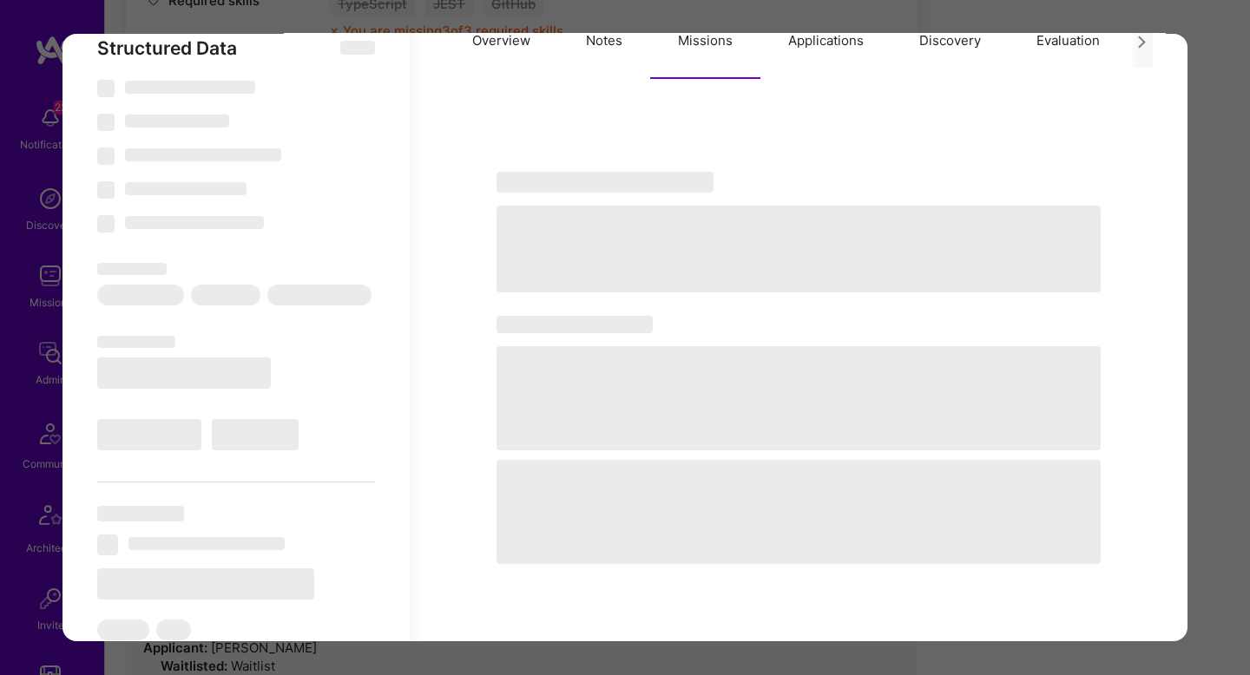
select select "6"
select select "US"
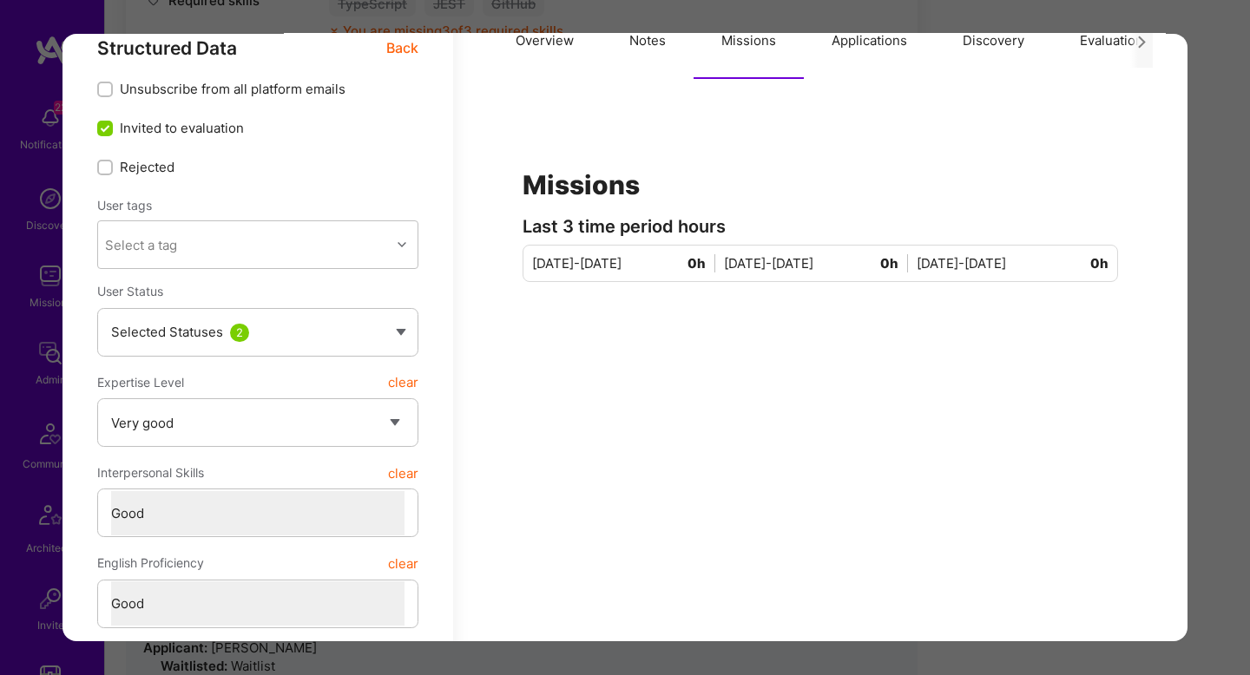
scroll to position [151, 0]
click at [652, 63] on button "Notes" at bounding box center [648, 42] width 92 height 76
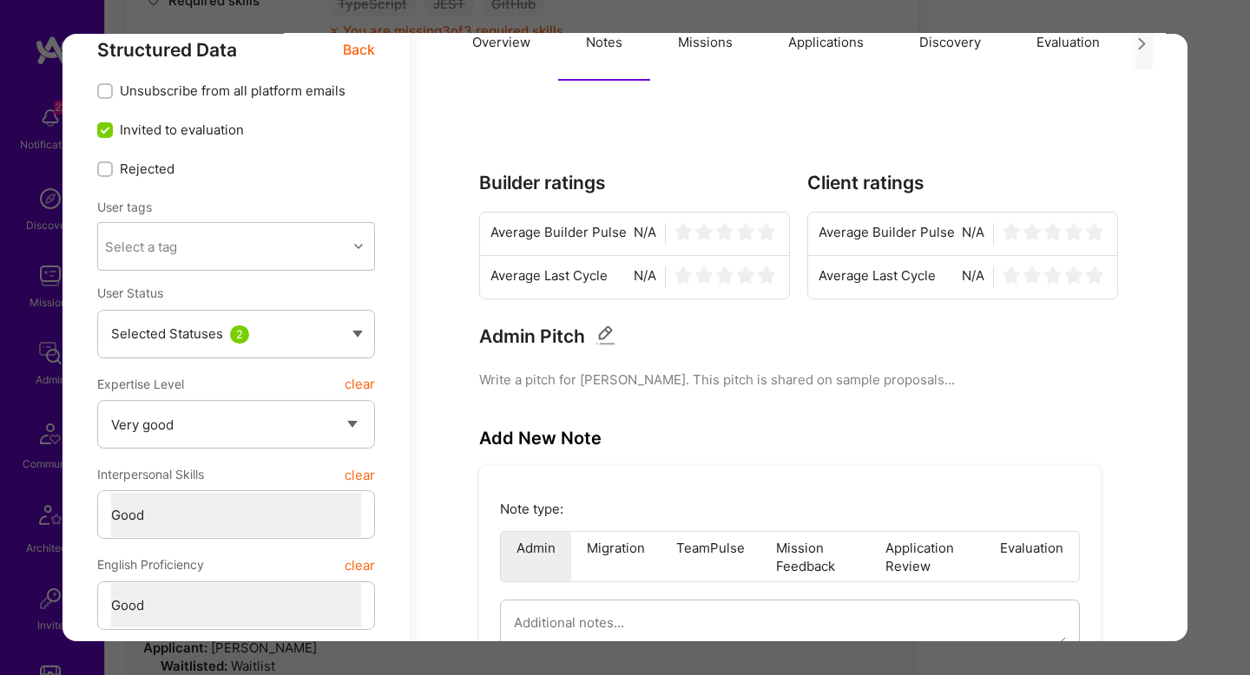
drag, startPoint x: 851, startPoint y: 52, endPoint x: 843, endPoint y: 95, distance: 44.1
click at [851, 52] on button "Applications" at bounding box center [826, 42] width 131 height 76
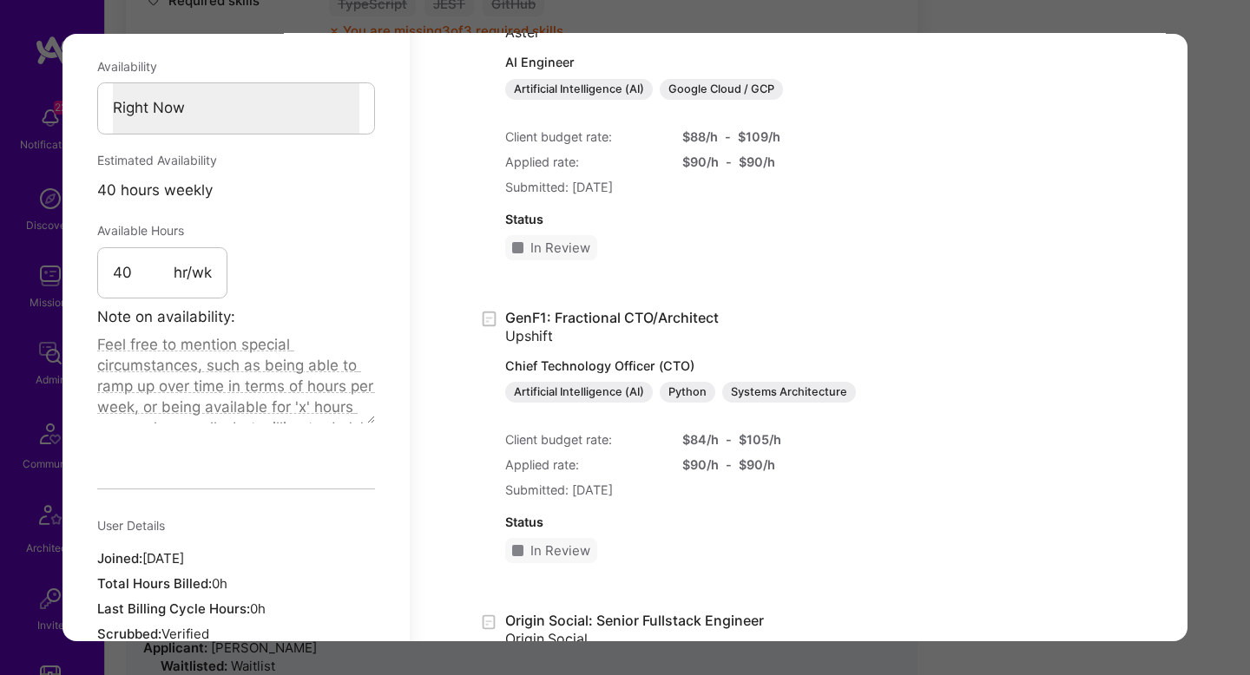
scroll to position [0, 0]
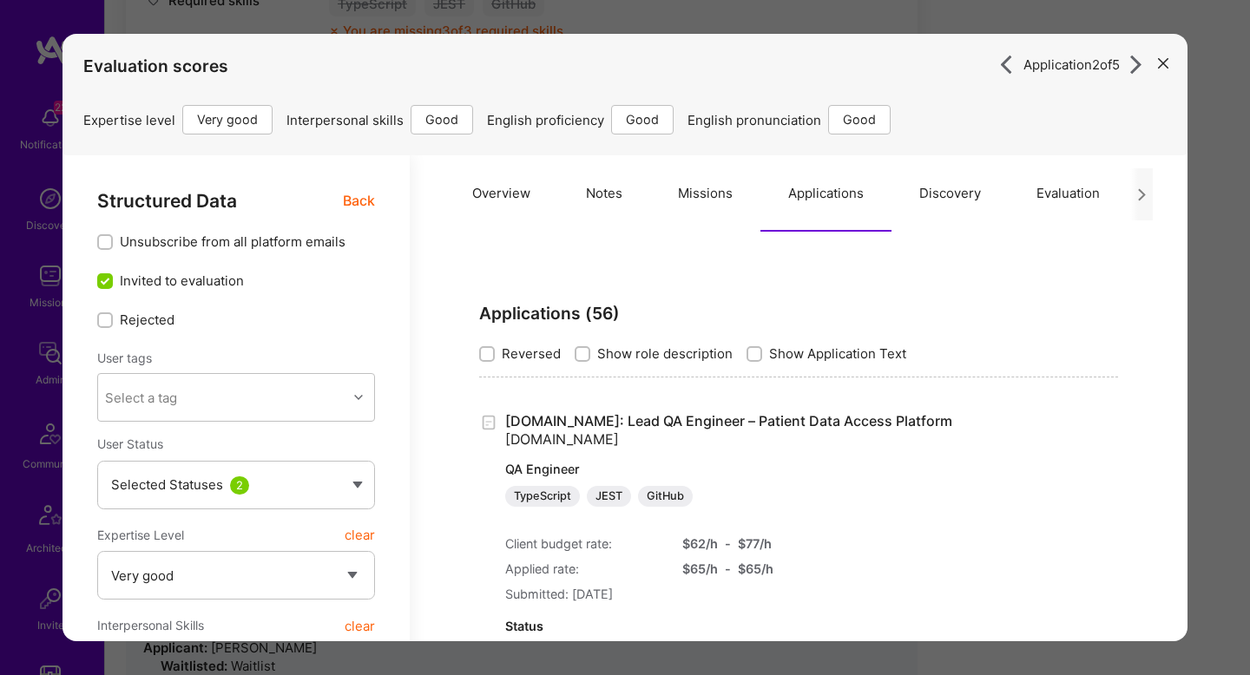
click at [1057, 194] on button "Evaluation" at bounding box center [1068, 193] width 119 height 76
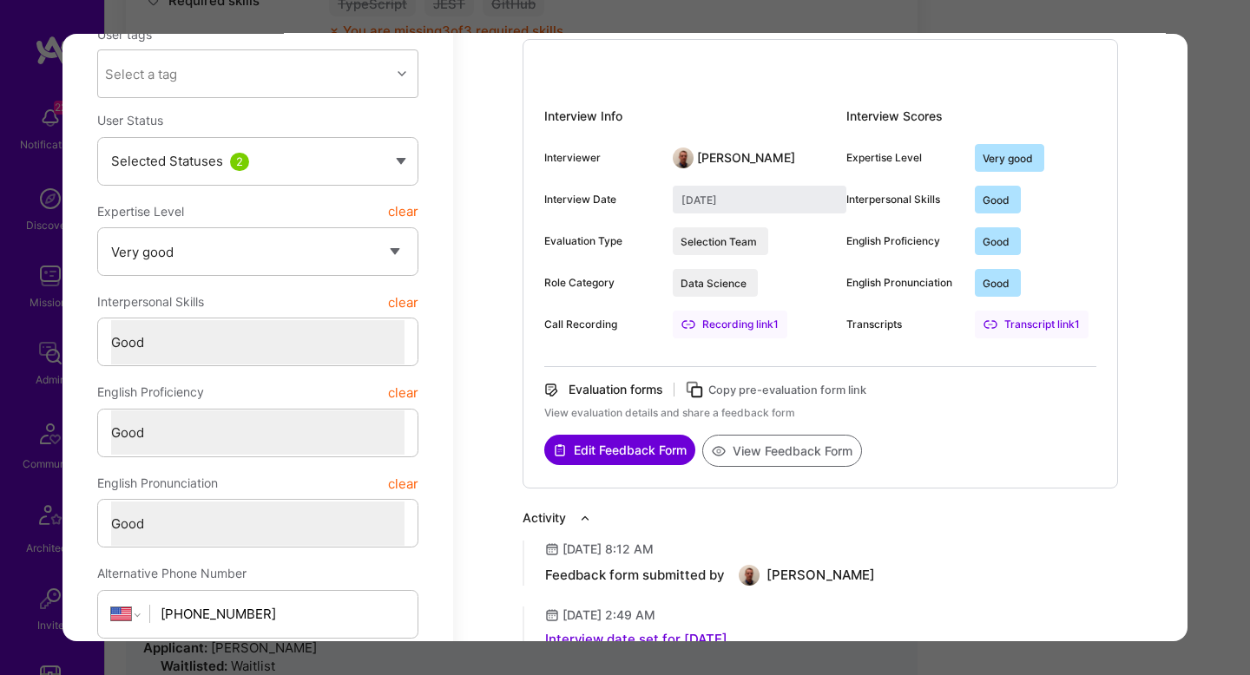
scroll to position [320, 0]
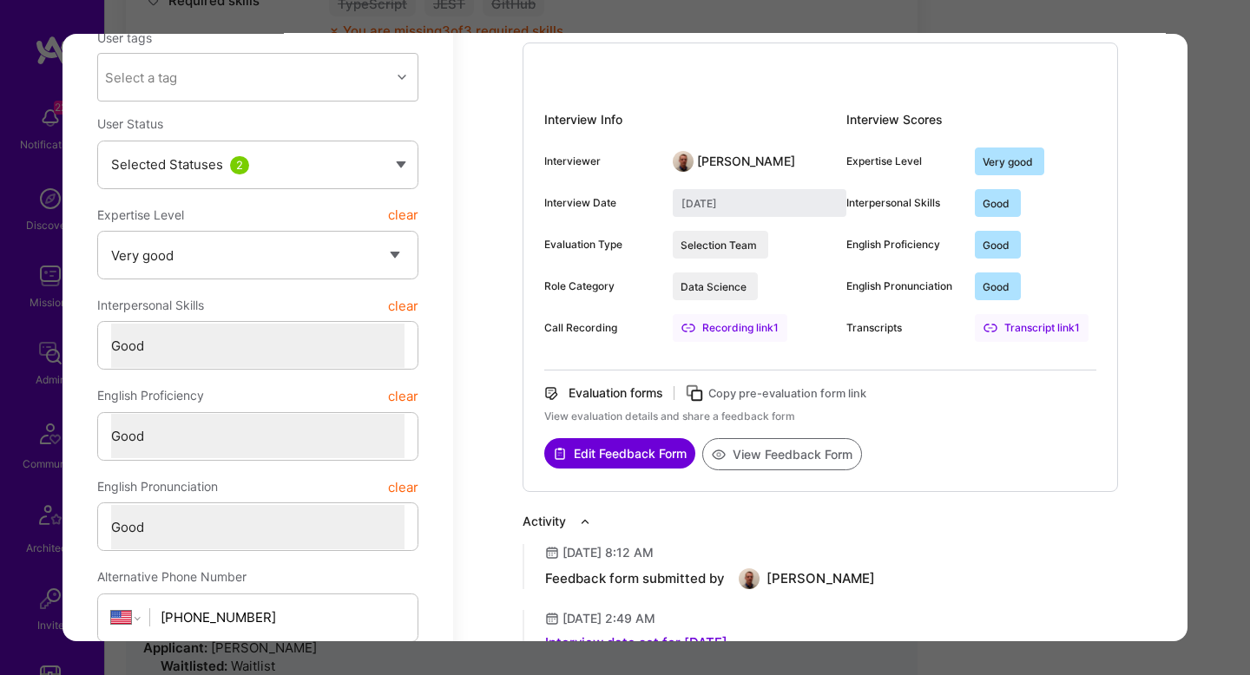
click at [792, 448] on button "View Feedback Form" at bounding box center [782, 454] width 160 height 32
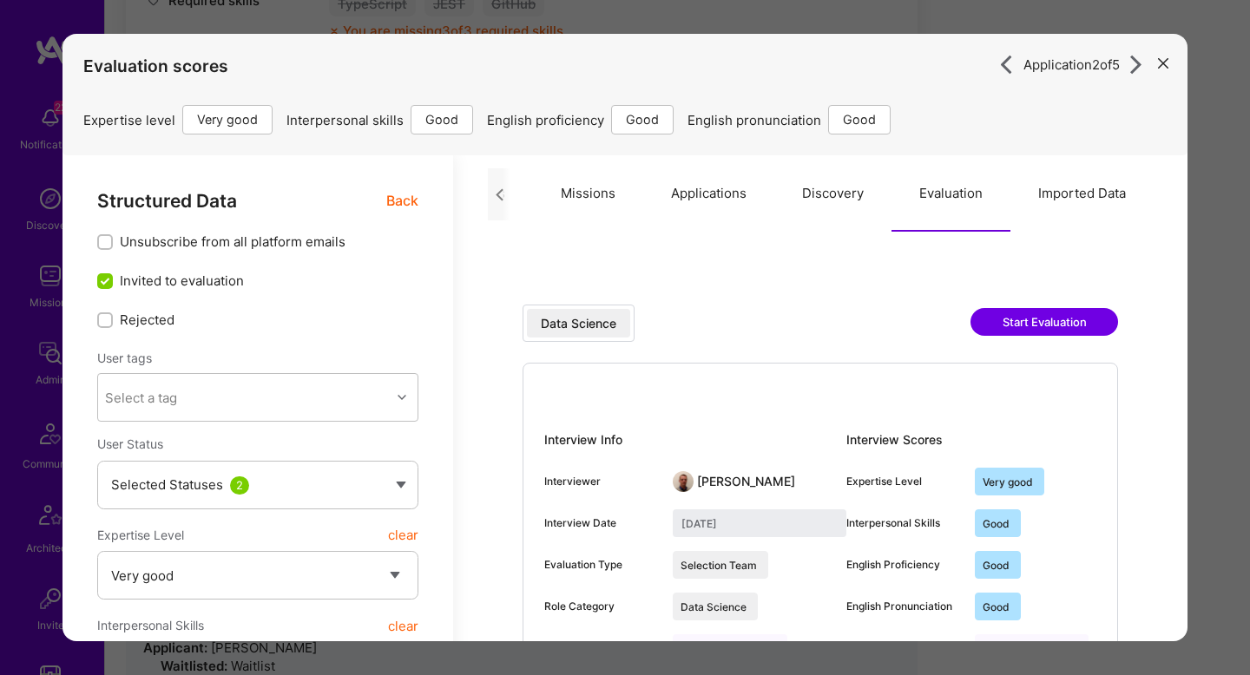
click at [501, 194] on icon "modal" at bounding box center [499, 194] width 13 height 13
click at [576, 193] on button "Missions" at bounding box center [588, 193] width 110 height 76
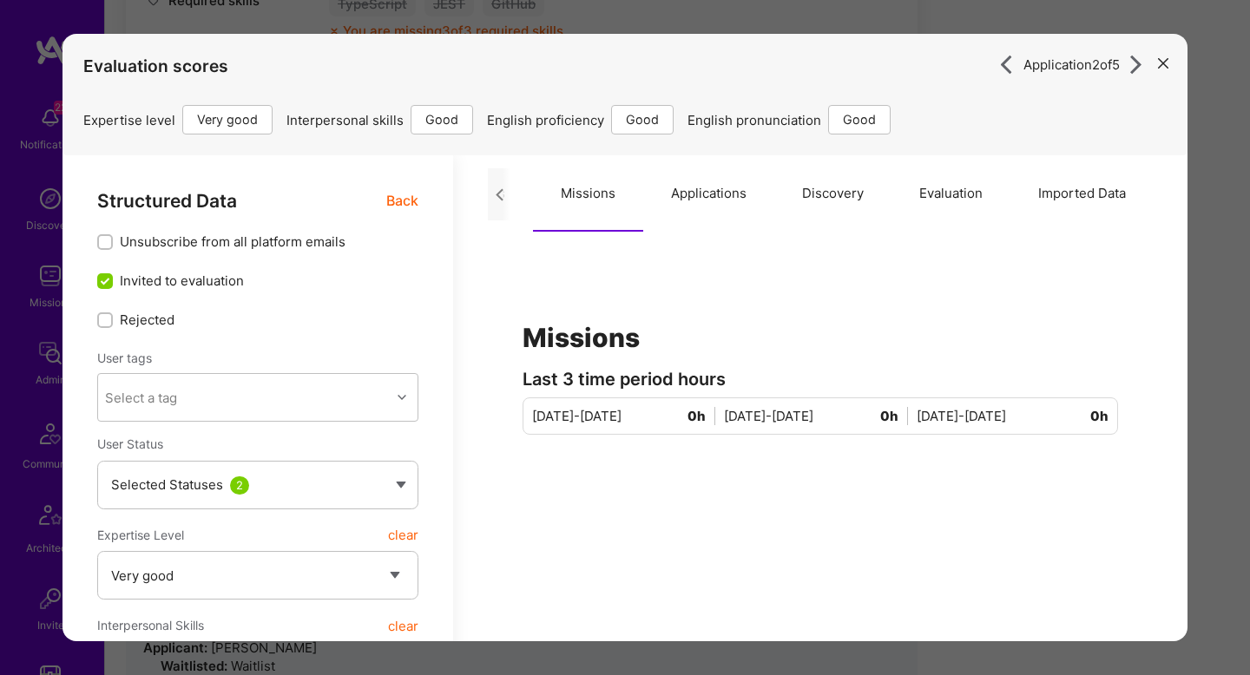
click at [576, 193] on button "Missions" at bounding box center [588, 193] width 110 height 76
click at [499, 201] on div "modal" at bounding box center [499, 194] width 23 height 52
click at [499, 201] on icon "modal" at bounding box center [499, 194] width 13 height 13
drag, startPoint x: 759, startPoint y: 201, endPoint x: 888, endPoint y: 204, distance: 129.4
click at [888, 204] on div "Overview Notes Missions Applications Discovery Evaluation Imported Data" at bounding box center [820, 193] width 665 height 76
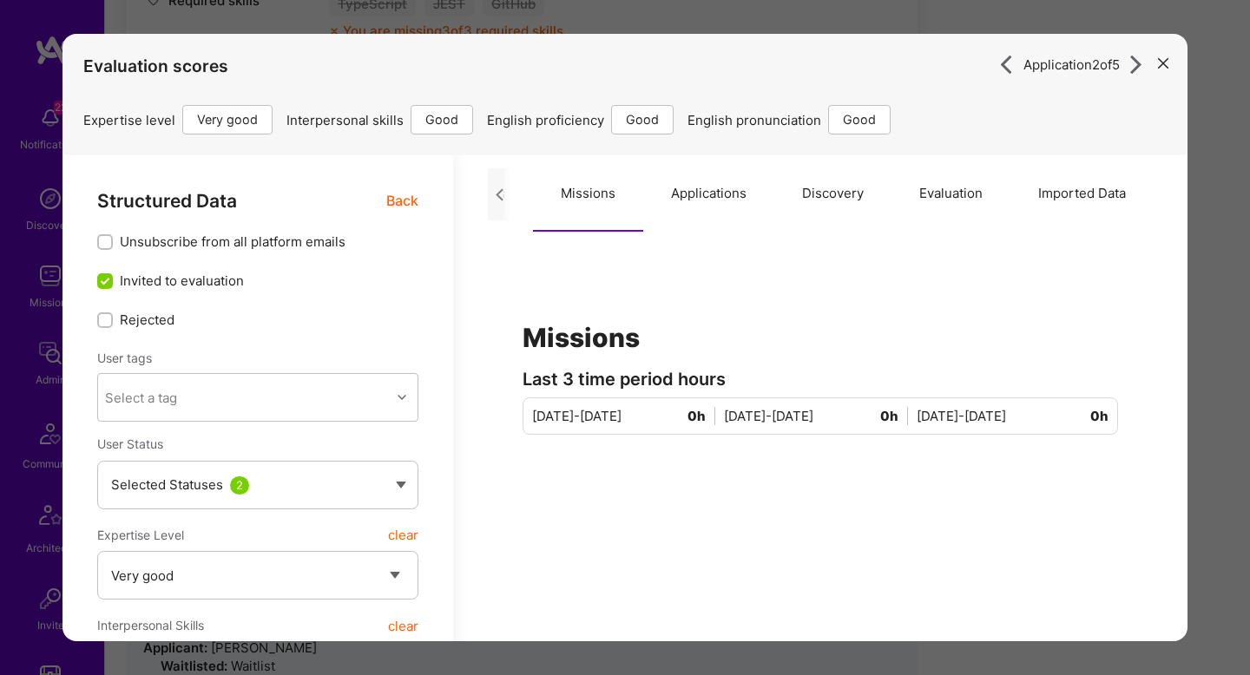
drag, startPoint x: 577, startPoint y: 190, endPoint x: 805, endPoint y: 189, distance: 227.5
click at [804, 189] on div "Overview Notes Missions Applications Discovery Evaluation Imported Data" at bounding box center [820, 193] width 665 height 76
click at [504, 196] on icon "modal" at bounding box center [499, 194] width 13 height 13
click at [509, 194] on div "modal" at bounding box center [499, 194] width 23 height 52
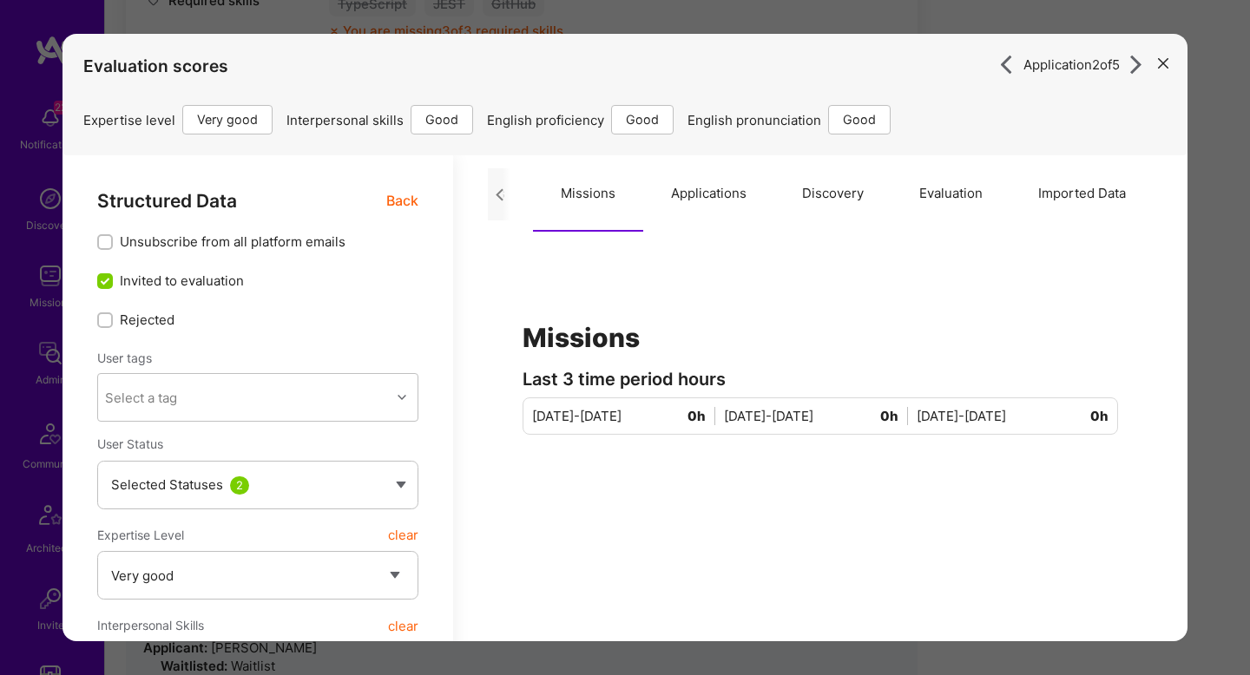
click at [515, 194] on button "Notes" at bounding box center [487, 193] width 92 height 76
type textarea "x"
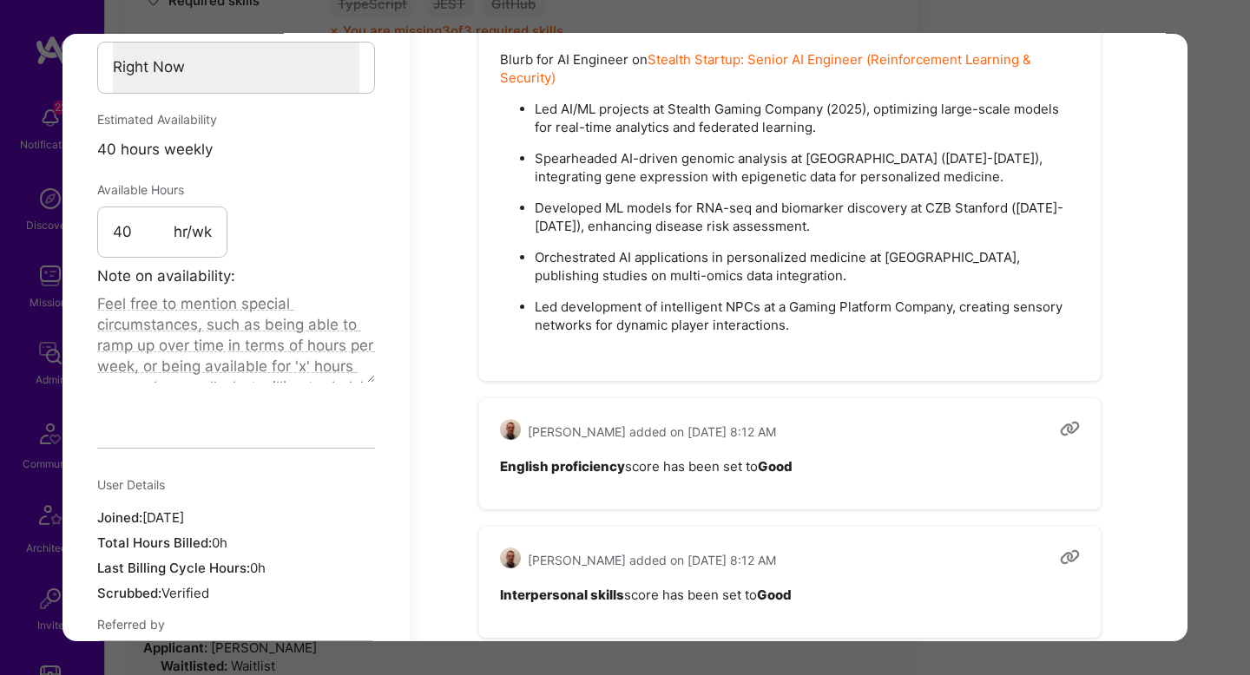
scroll to position [897, 0]
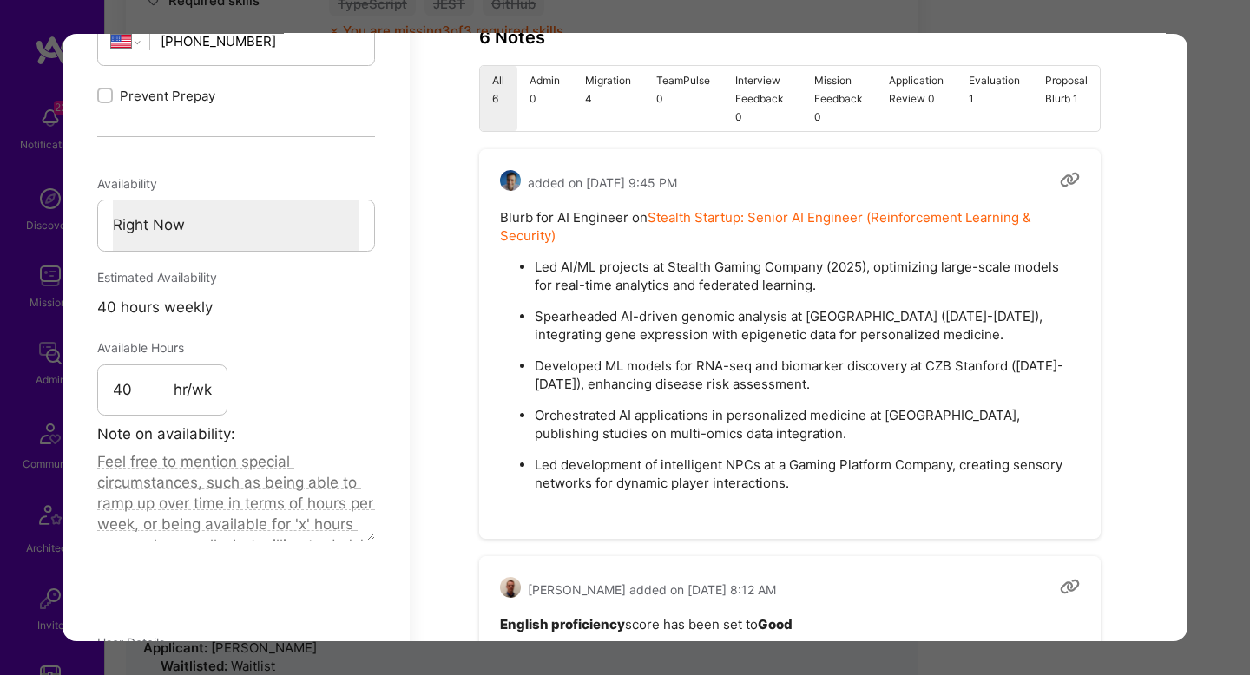
click at [1202, 255] on div "Application 2 of 5 Evaluation scores Expertise level Very good Interpersonal sk…" at bounding box center [625, 337] width 1250 height 675
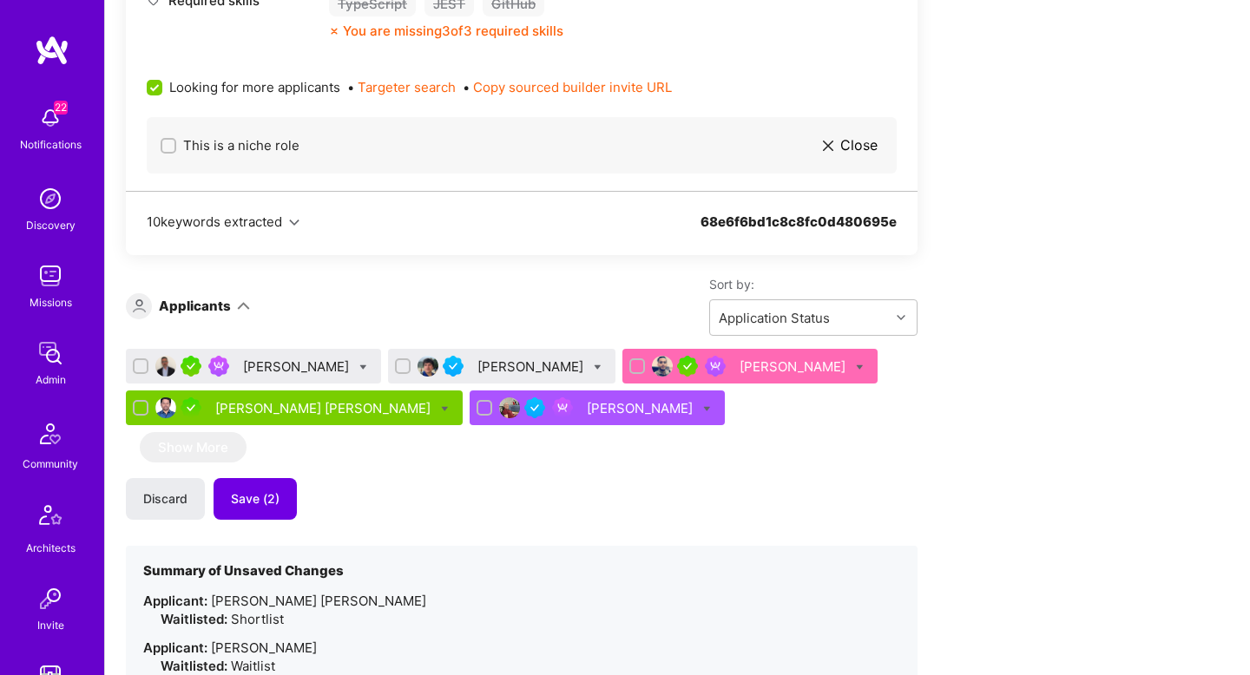
click at [594, 369] on icon at bounding box center [598, 368] width 8 height 8
checkbox input "true"
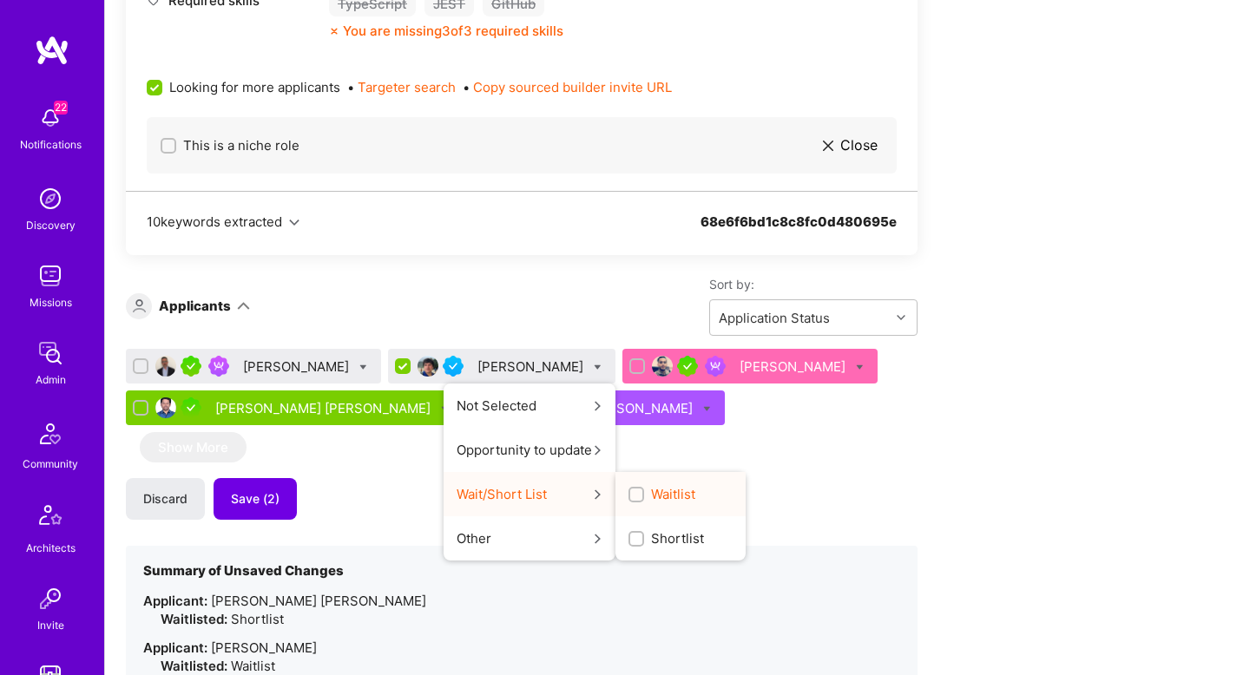
click at [627, 504] on div "Waitlist" at bounding box center [681, 494] width 130 height 44
click at [651, 492] on span "Waitlist" at bounding box center [673, 494] width 44 height 18
click at [632, 492] on input "Waitlist" at bounding box center [638, 496] width 12 height 12
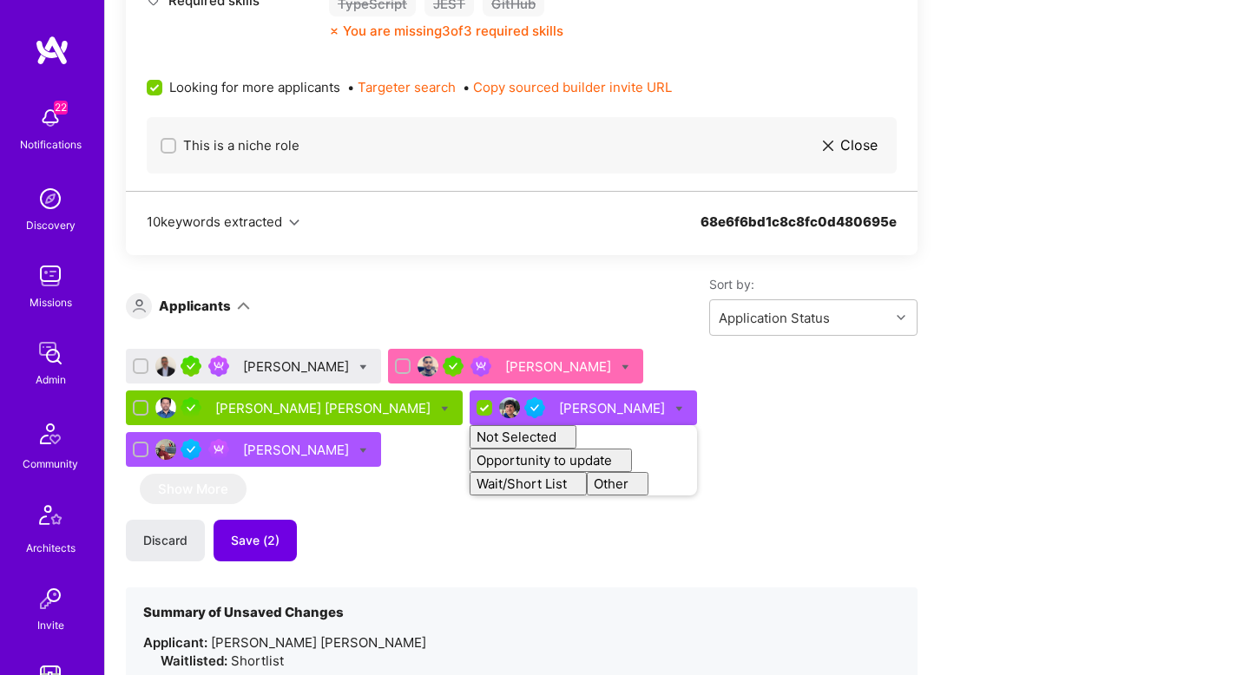
checkbox input "false"
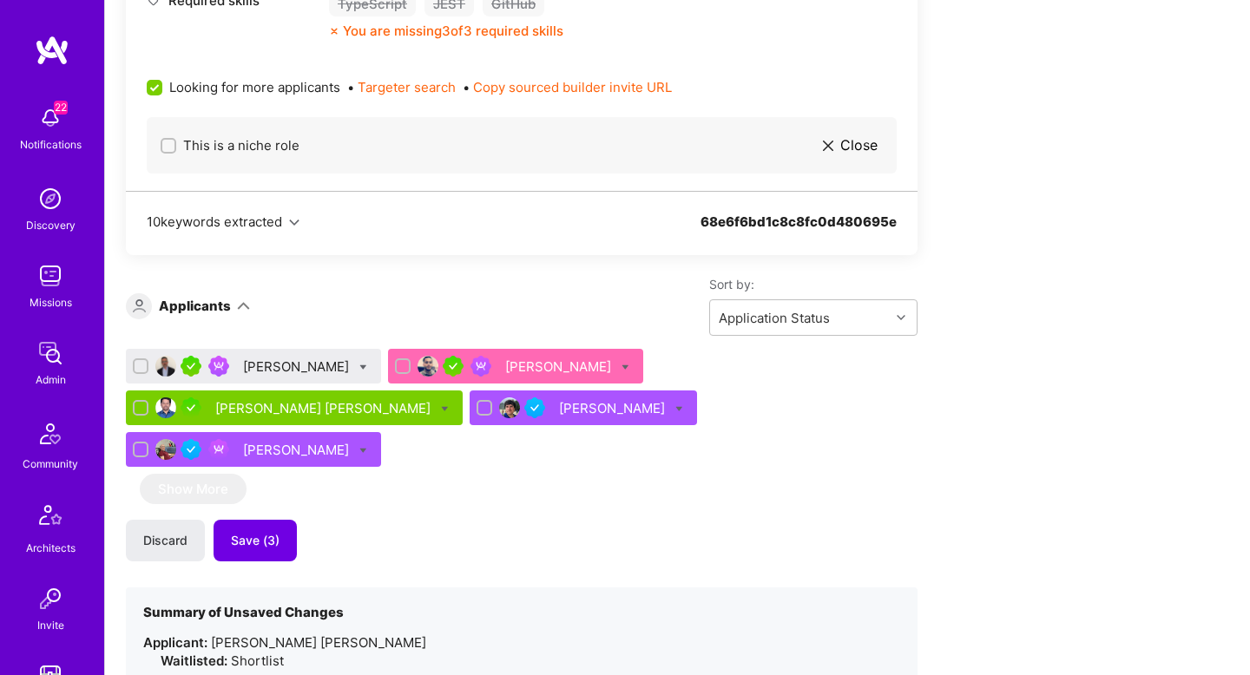
click at [281, 365] on div "Igor Grinberg" at bounding box center [297, 367] width 109 height 18
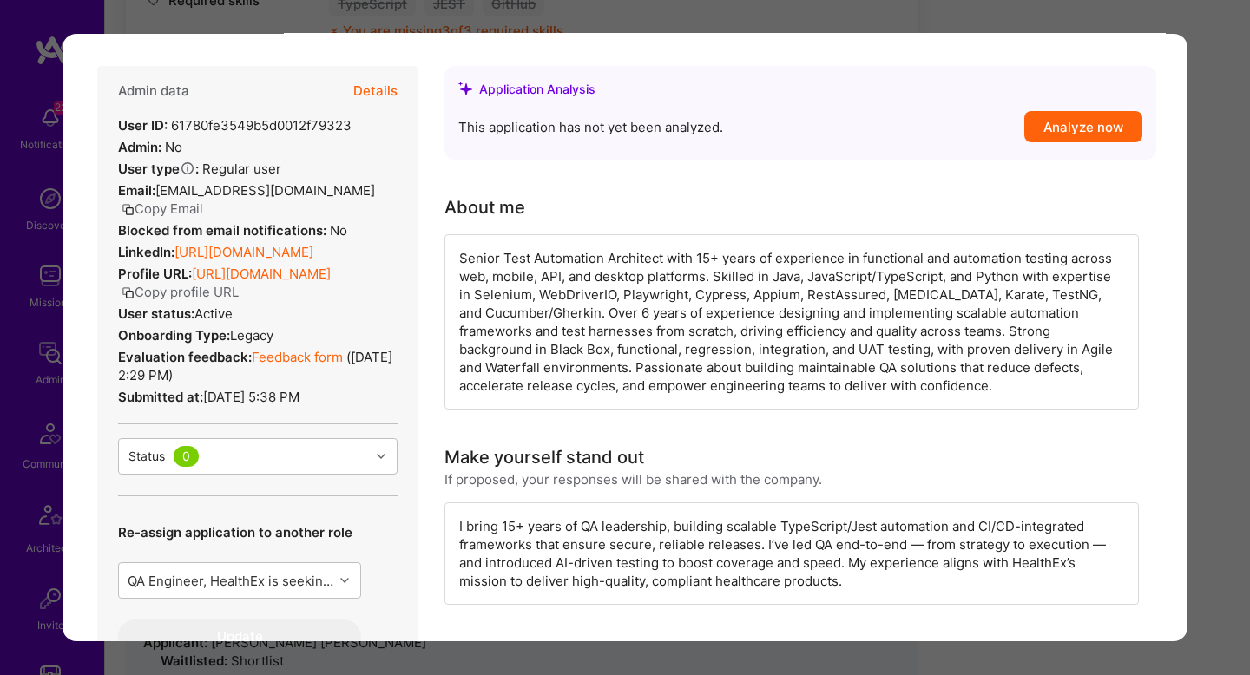
scroll to position [292, 0]
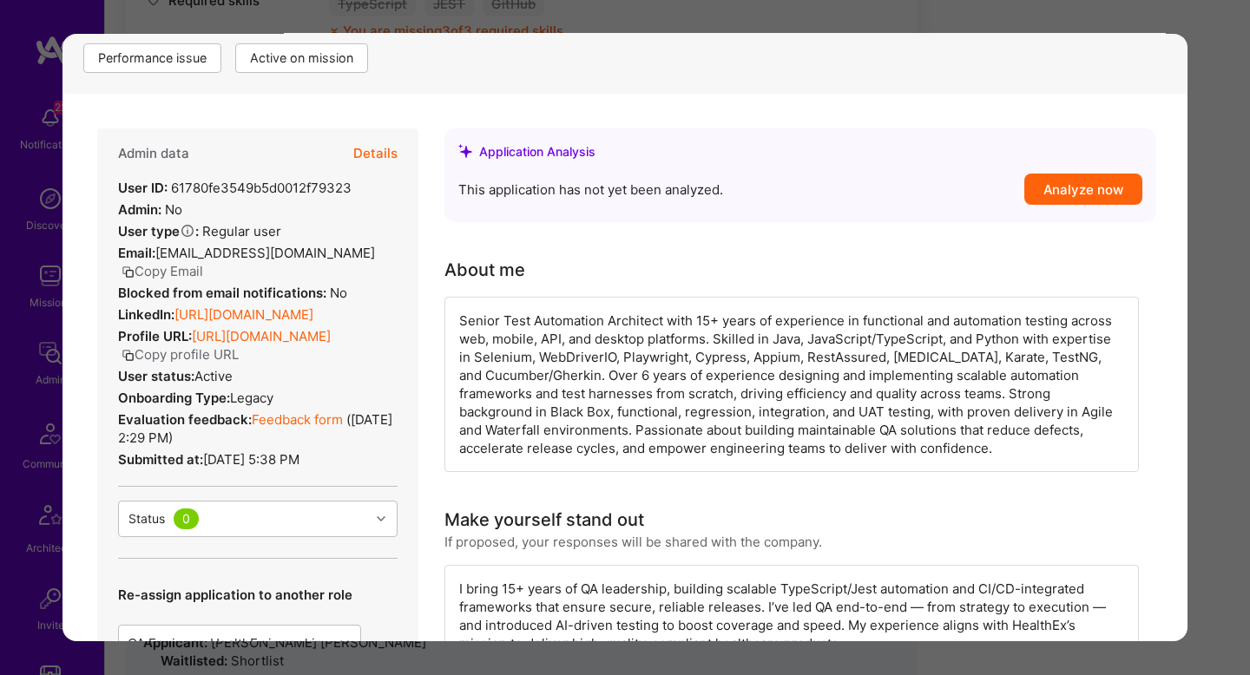
click at [377, 144] on button "Details" at bounding box center [375, 153] width 44 height 50
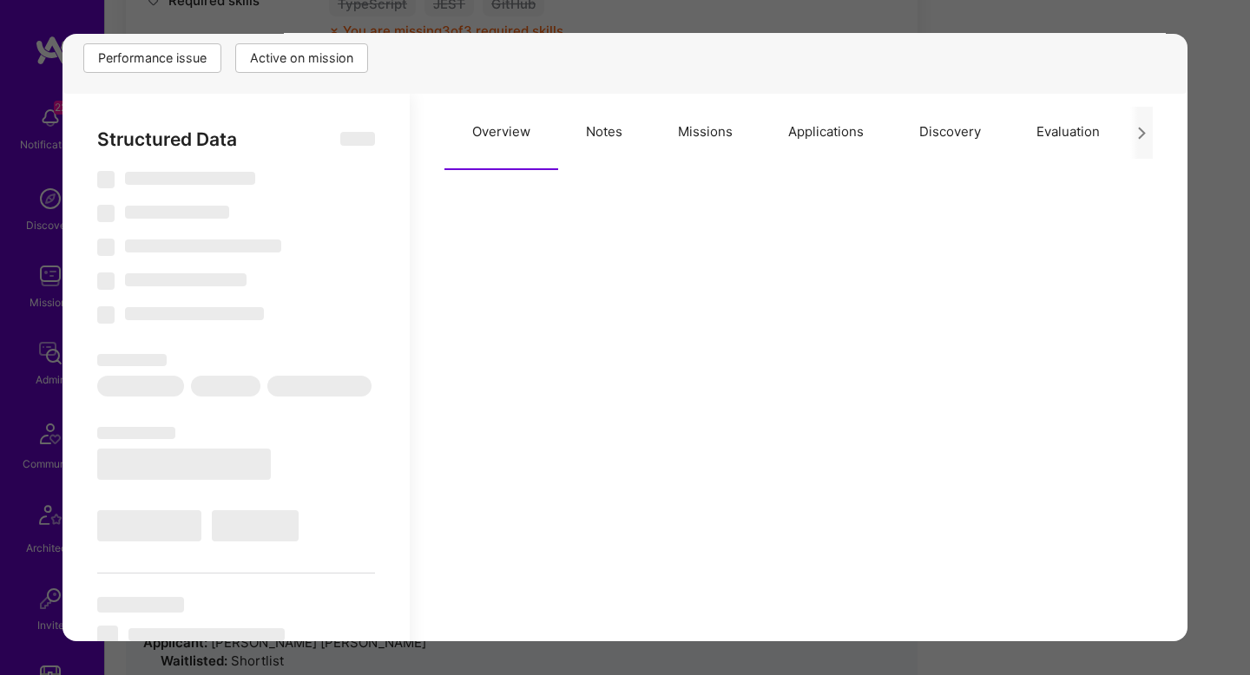
click at [717, 143] on button "Missions" at bounding box center [705, 132] width 110 height 76
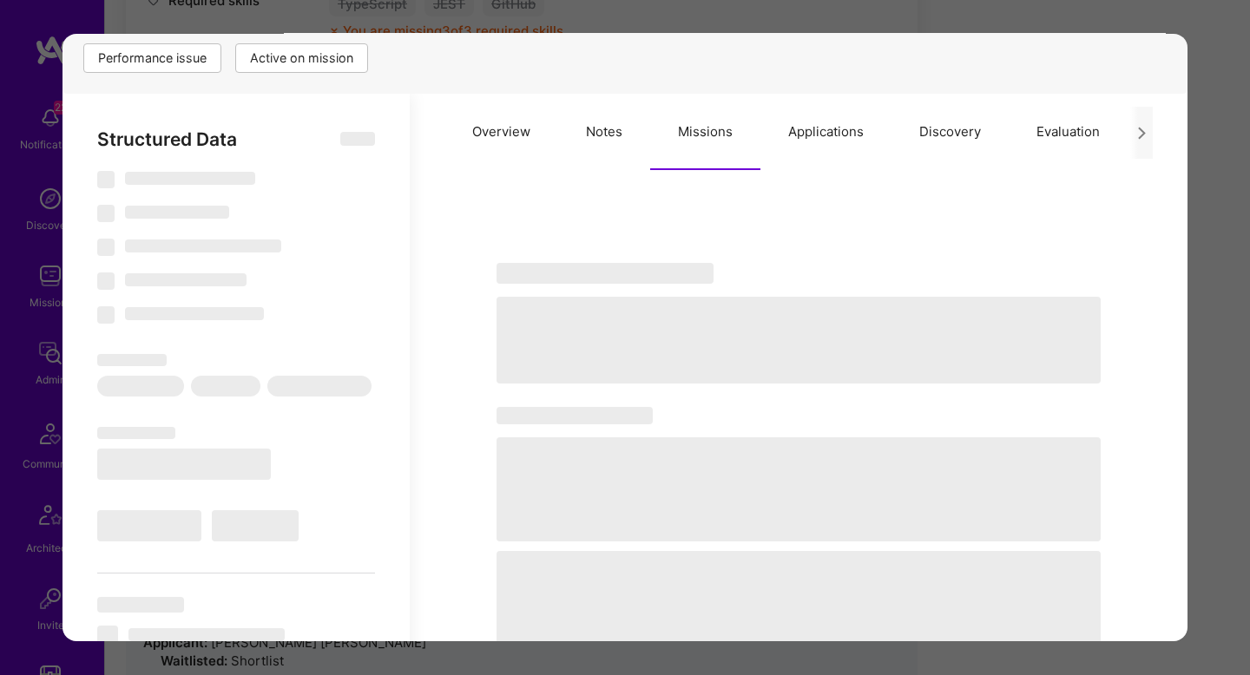
type textarea "x"
select select "Right Now"
select select "7"
select select "4"
select select "7"
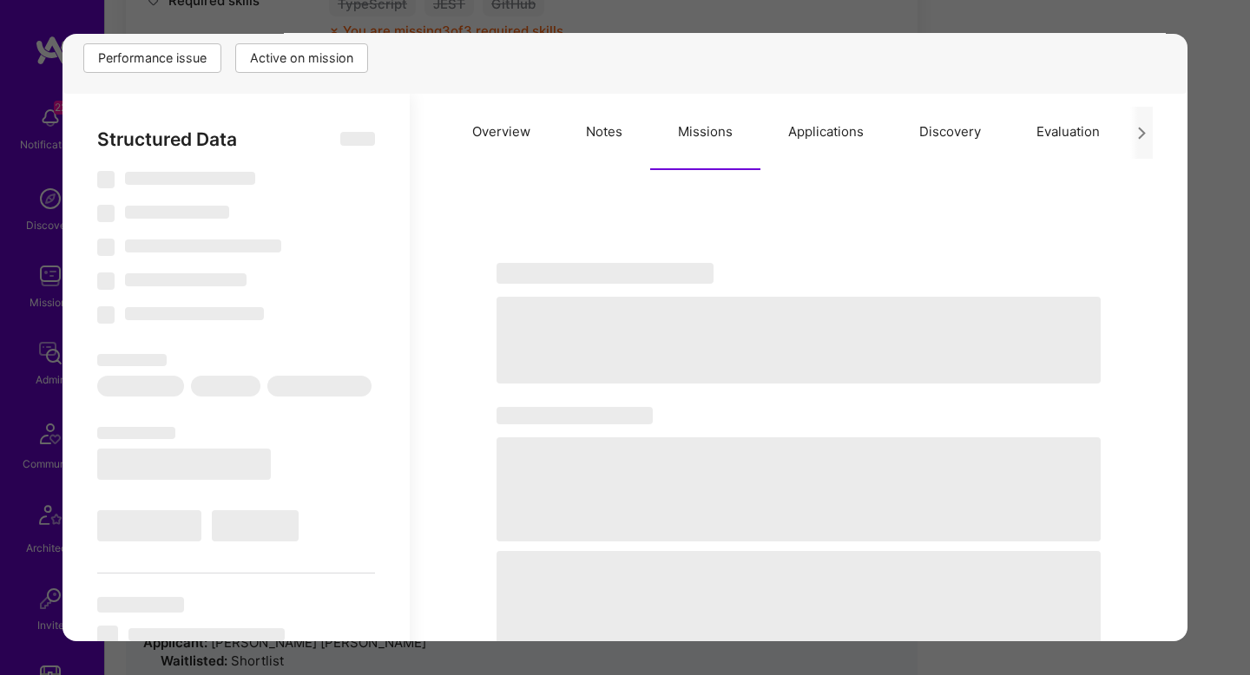
select select "6"
select select "CA"
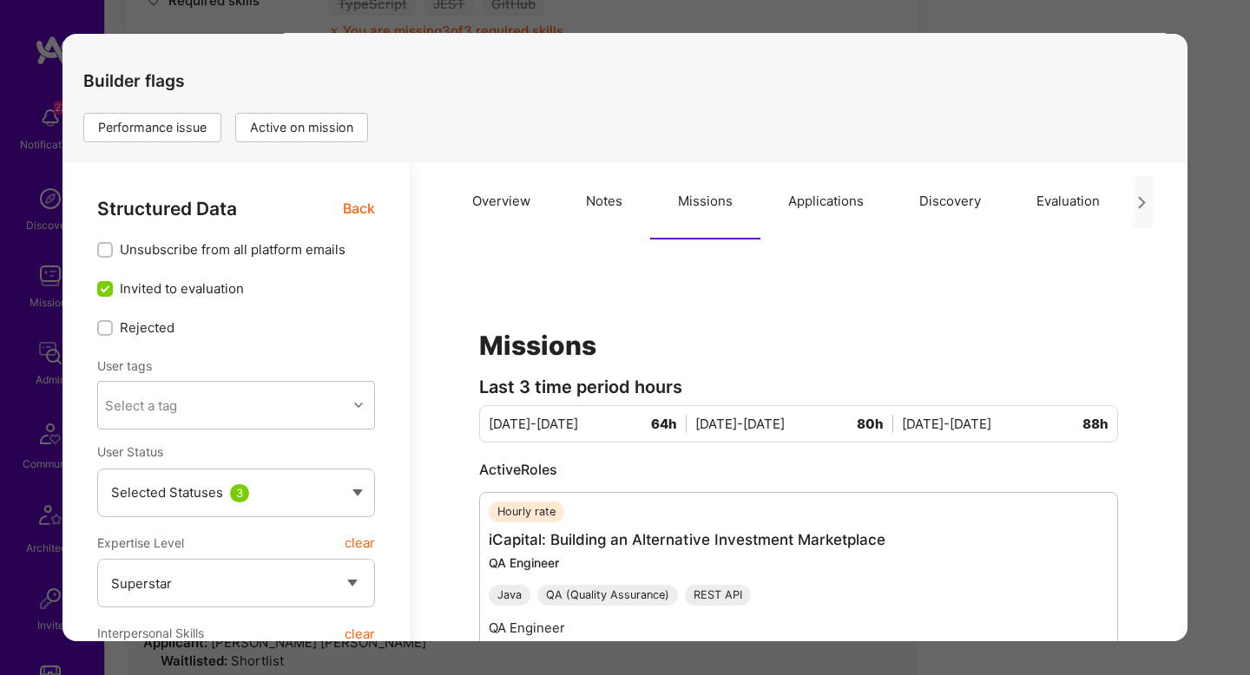
scroll to position [147, 0]
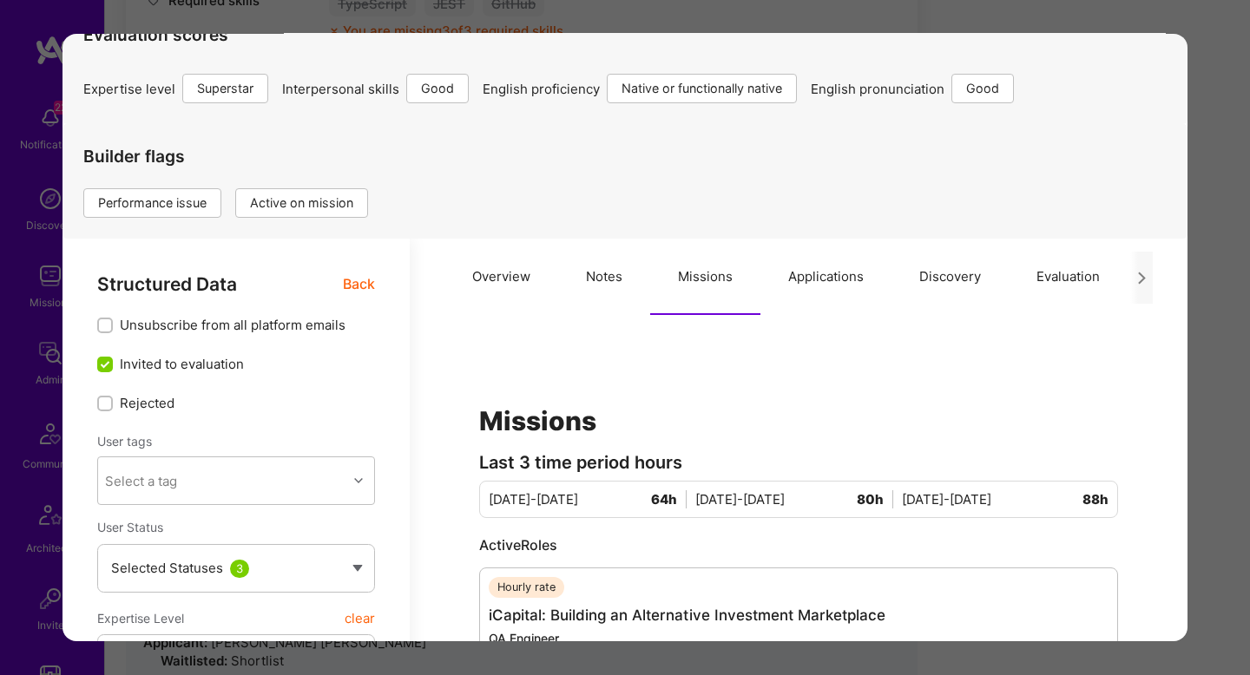
click at [814, 285] on button "Applications" at bounding box center [826, 277] width 131 height 76
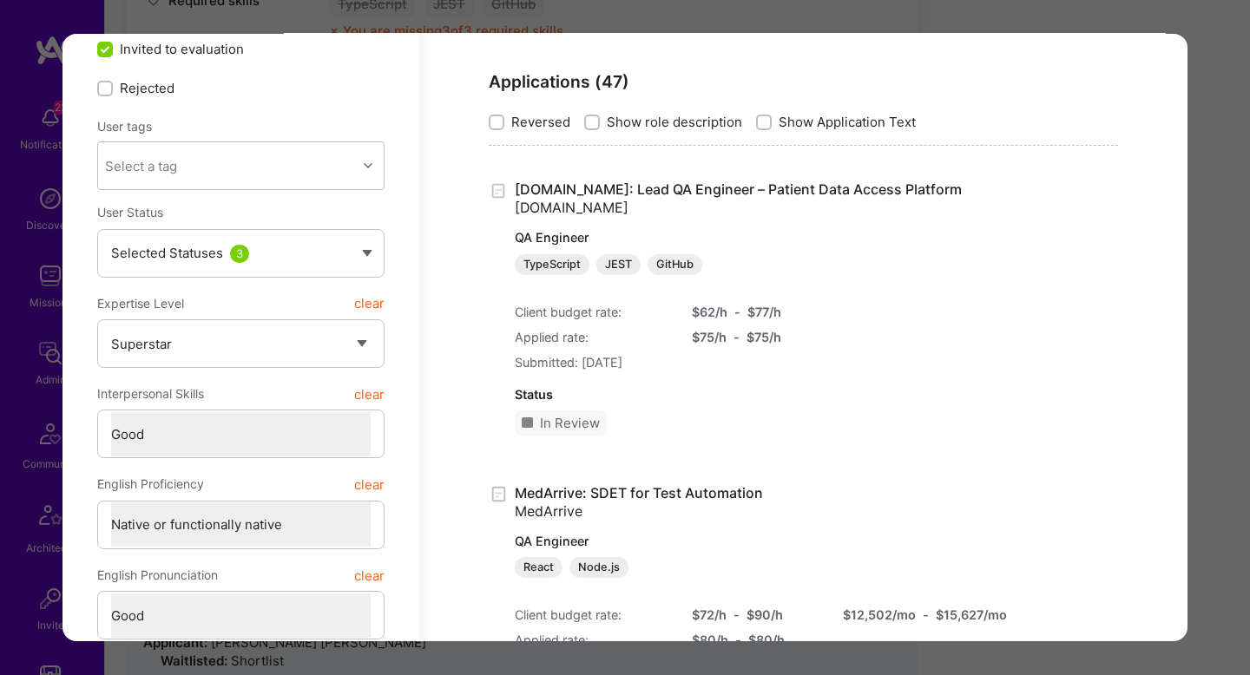
scroll to position [0, 0]
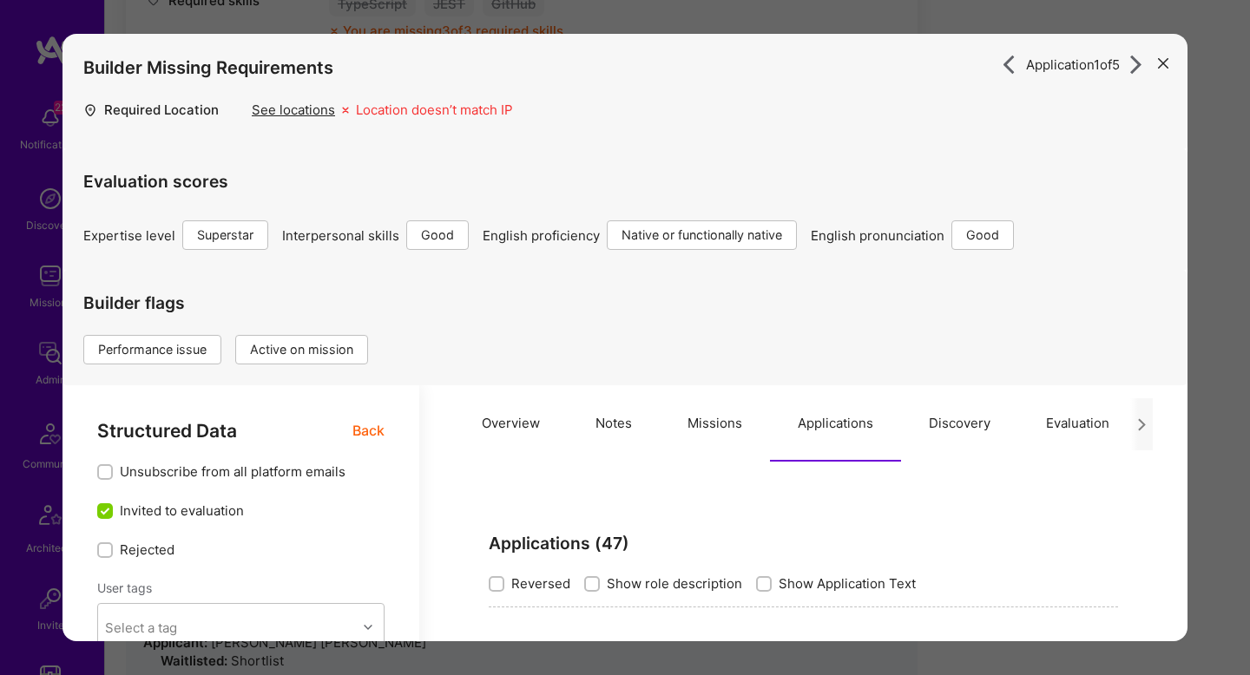
click at [372, 430] on span "Back" at bounding box center [368, 431] width 32 height 22
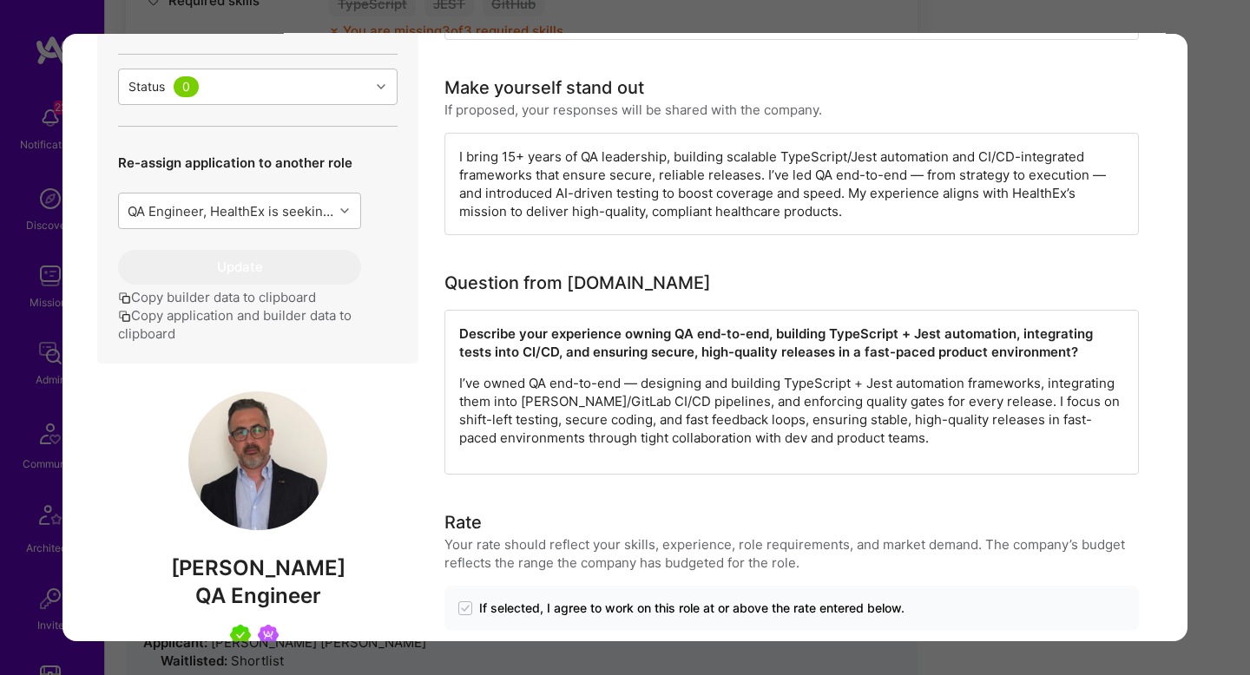
scroll to position [721, 0]
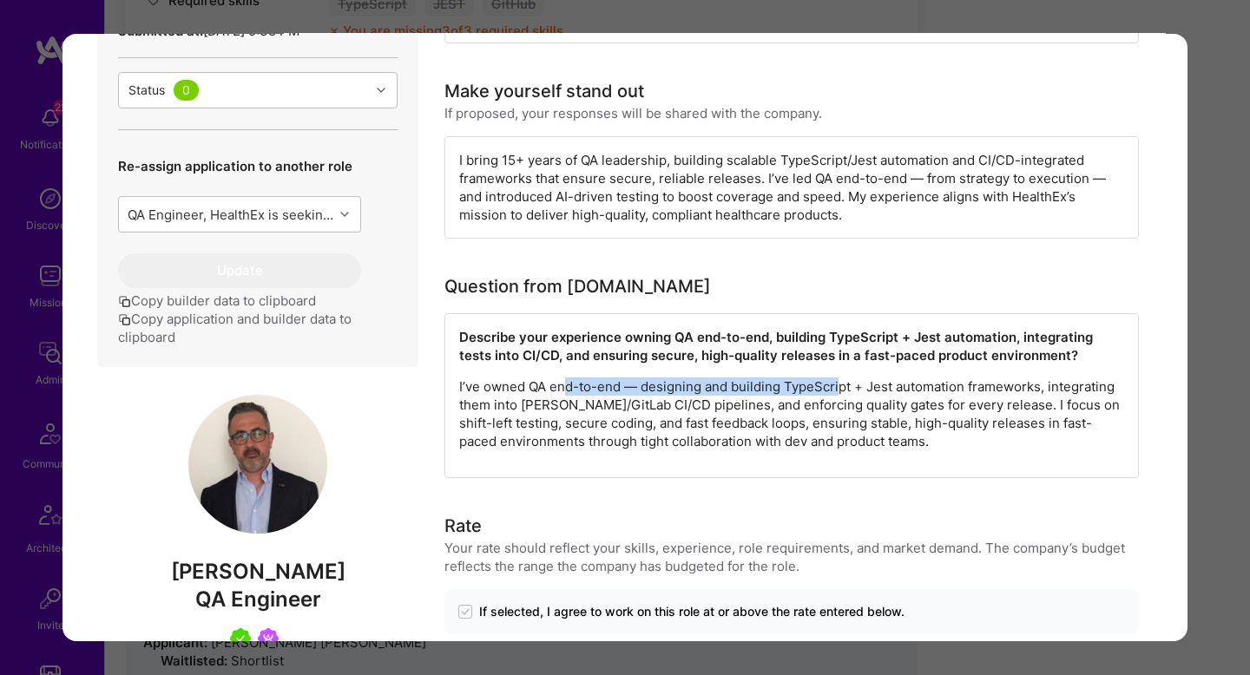
drag, startPoint x: 568, startPoint y: 385, endPoint x: 841, endPoint y: 394, distance: 273.6
click at [841, 395] on p "I’ve owned QA end-to-end — designing and building TypeScript + Jest automation …" at bounding box center [791, 414] width 665 height 73
click at [841, 394] on p "I’ve owned QA end-to-end — designing and building TypeScript + Jest automation …" at bounding box center [791, 414] width 665 height 73
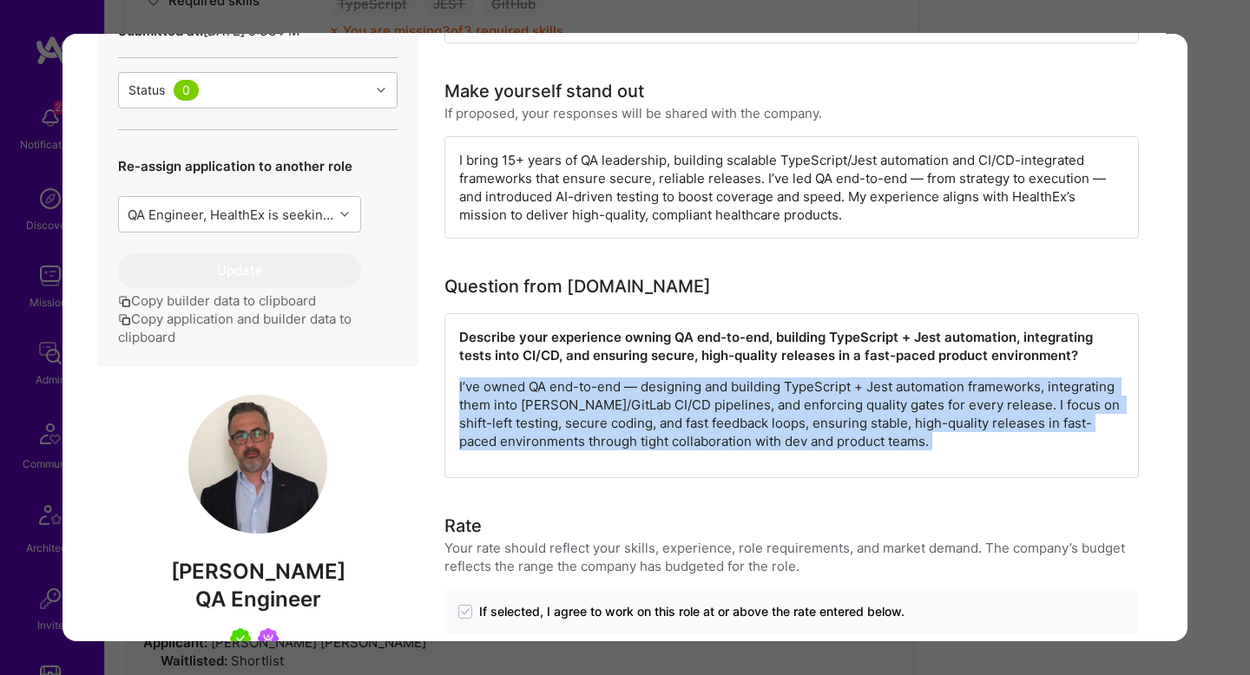
click at [841, 394] on p "I’ve owned QA end-to-end — designing and building TypeScript + Jest automation …" at bounding box center [791, 414] width 665 height 73
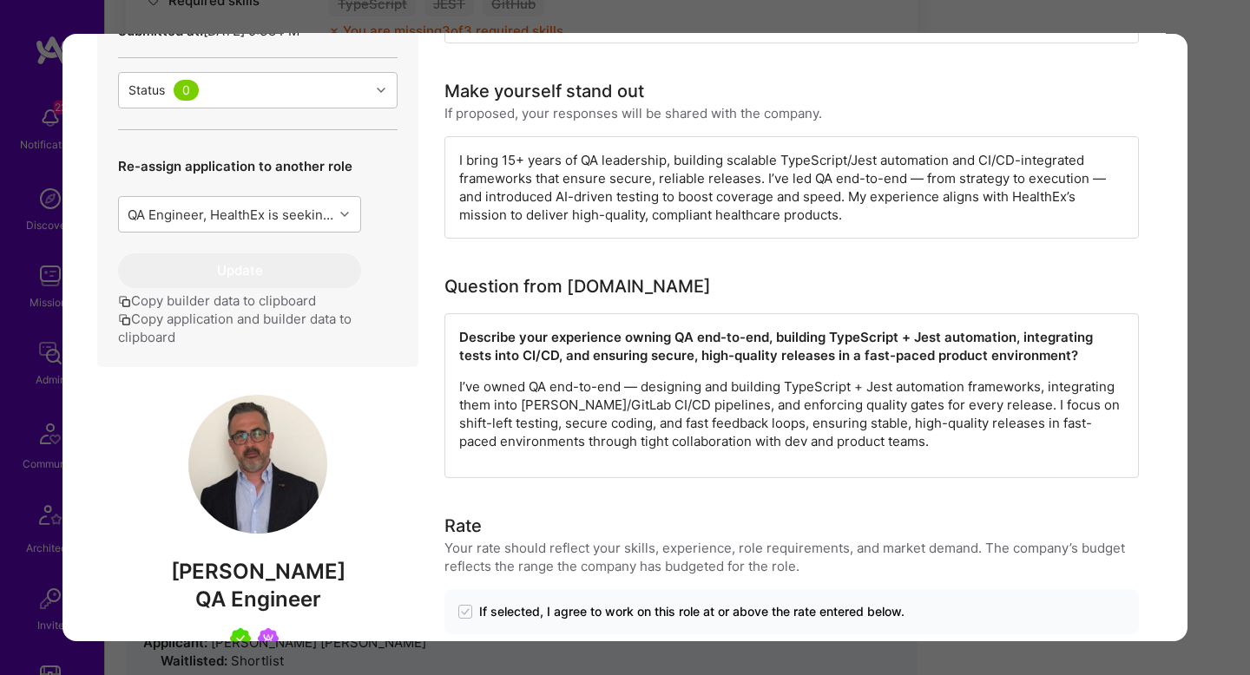
click at [1208, 401] on div "Application 1 of 5 Builder Missing Requirements Required Location See locations…" at bounding box center [625, 337] width 1250 height 675
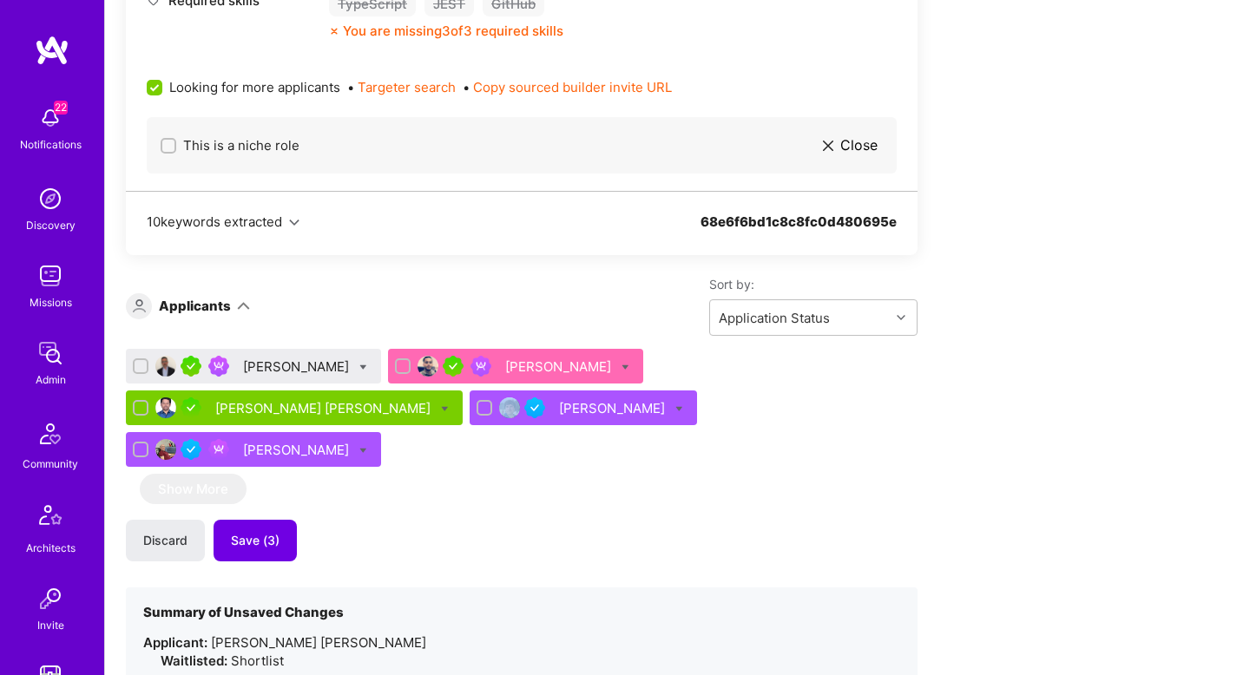
click at [359, 362] on div at bounding box center [363, 367] width 8 height 18
checkbox input "true"
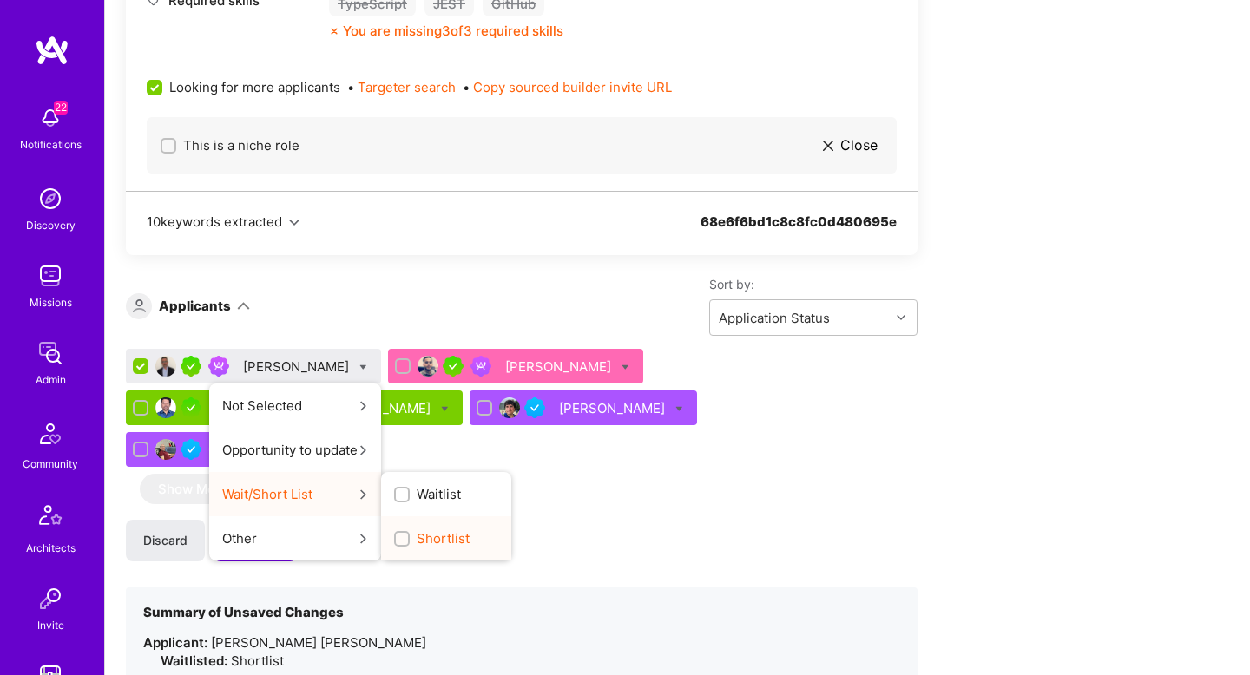
click at [417, 537] on span "Shortlist" at bounding box center [443, 539] width 53 height 18
click at [405, 537] on input "Shortlist" at bounding box center [404, 540] width 12 height 12
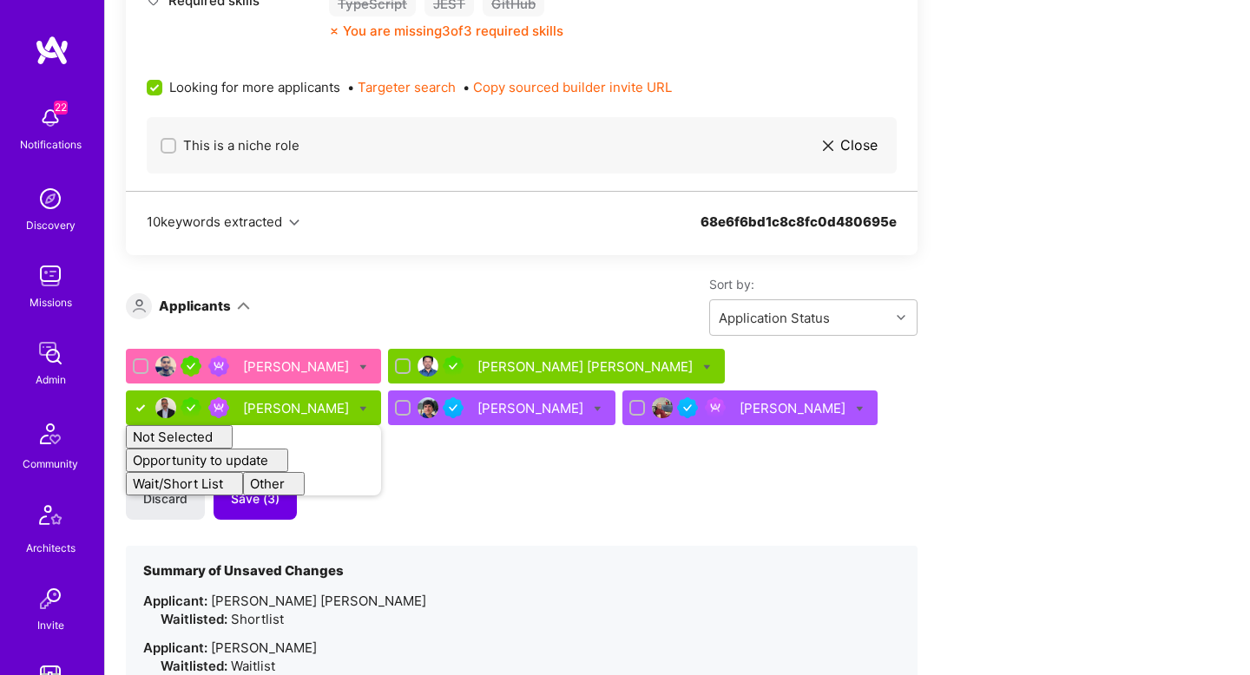
checkbox input "false"
click at [431, 516] on div "Discard Save (3)" at bounding box center [522, 499] width 792 height 42
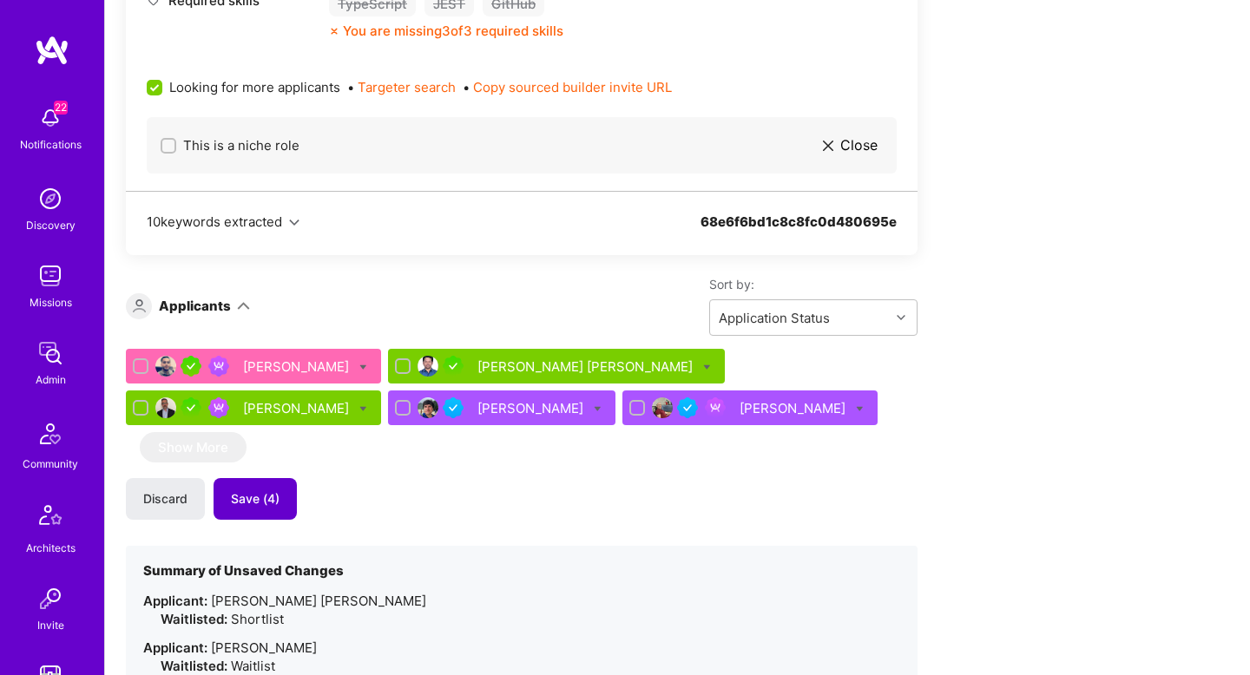
click at [255, 504] on span "Save (4)" at bounding box center [255, 499] width 49 height 17
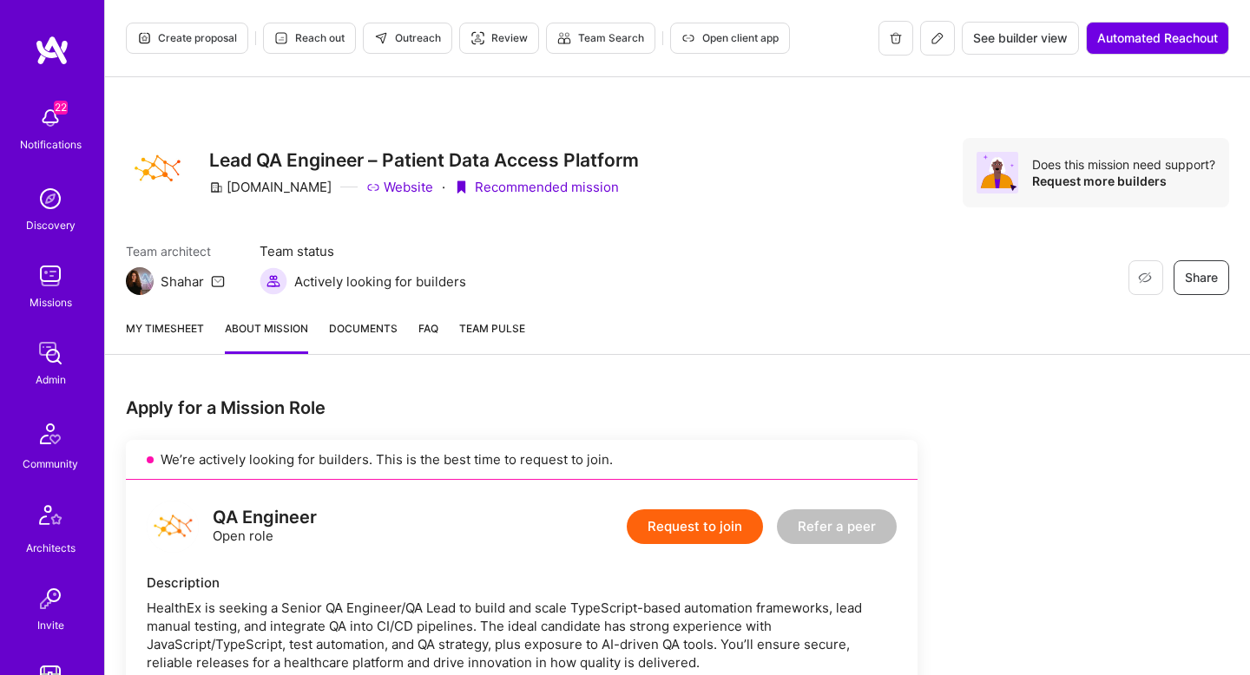
click at [204, 37] on span "Create proposal" at bounding box center [187, 38] width 100 height 16
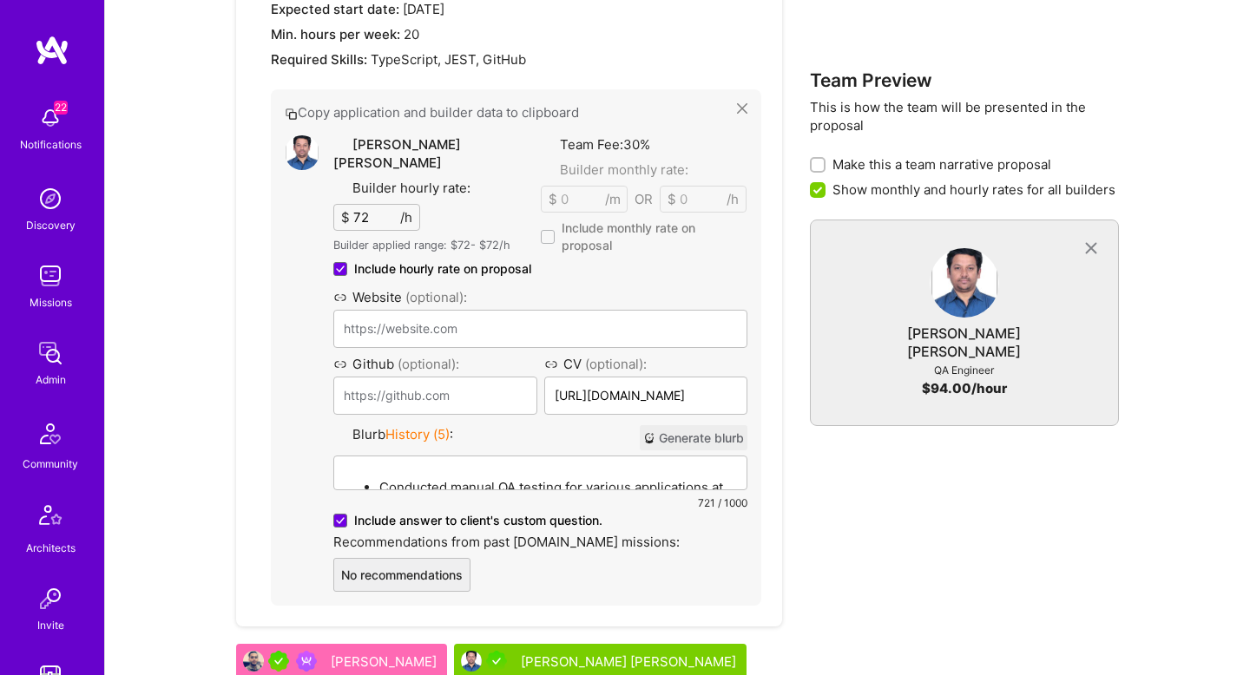
scroll to position [1215, 0]
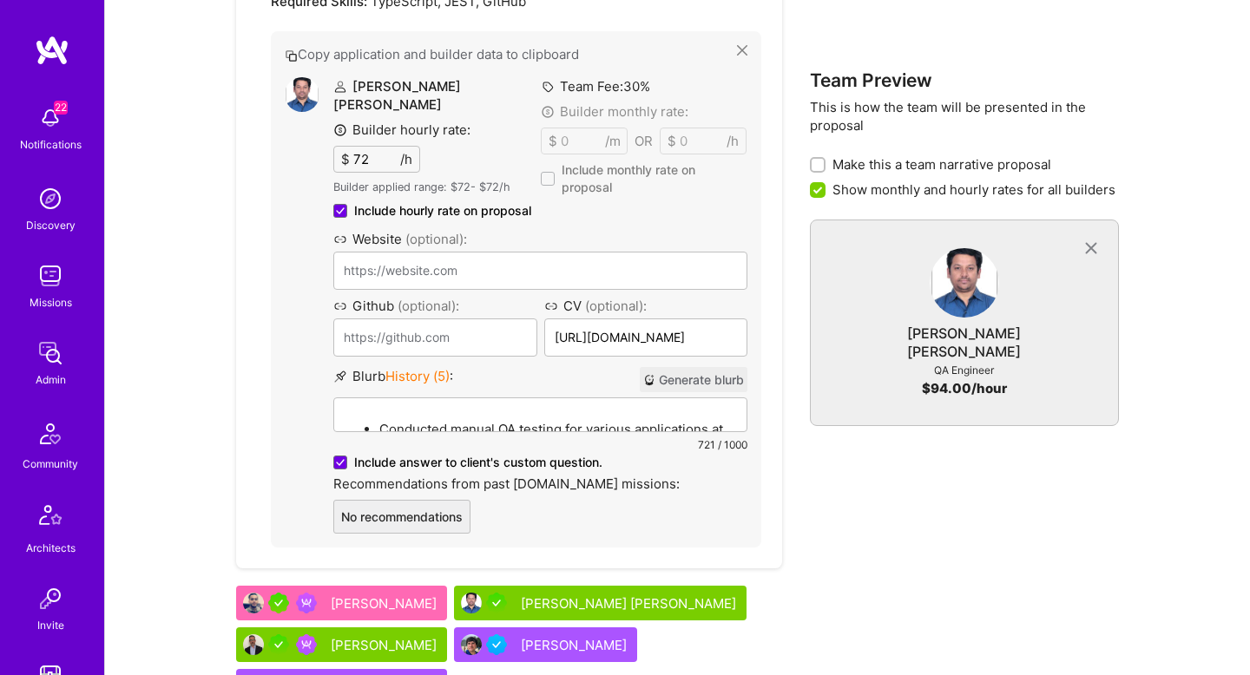
click at [701, 367] on button "Generate blurb" at bounding box center [694, 379] width 108 height 25
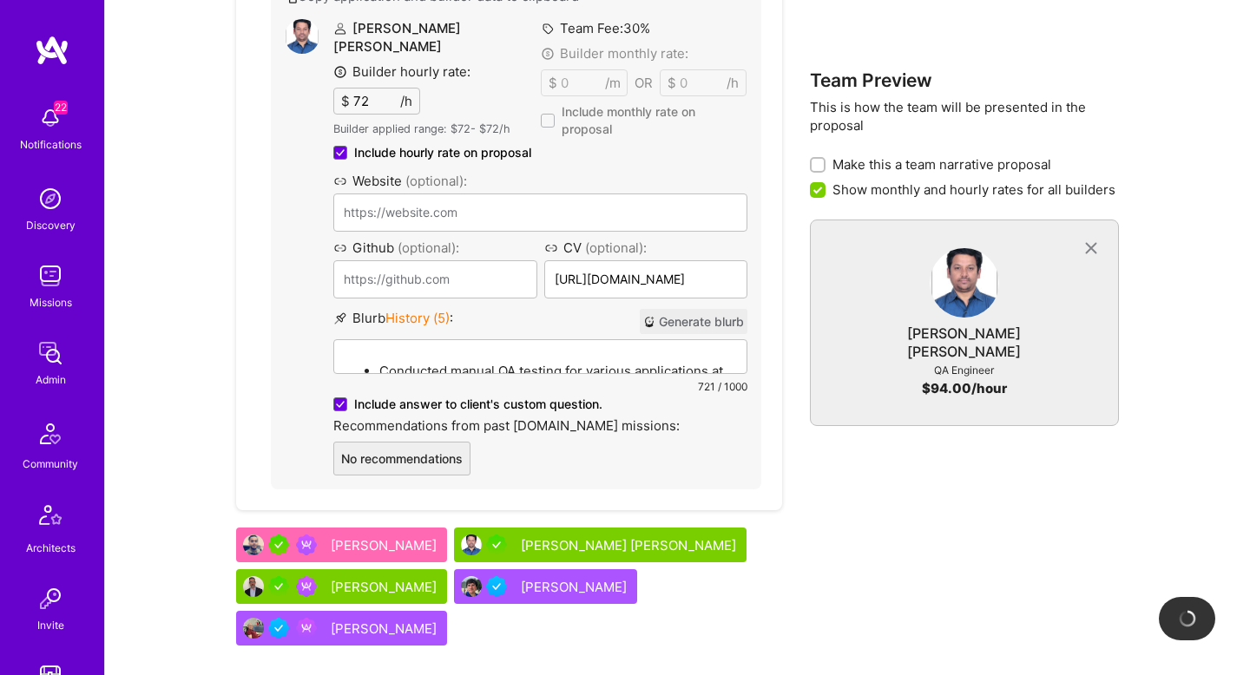
scroll to position [1281, 0]
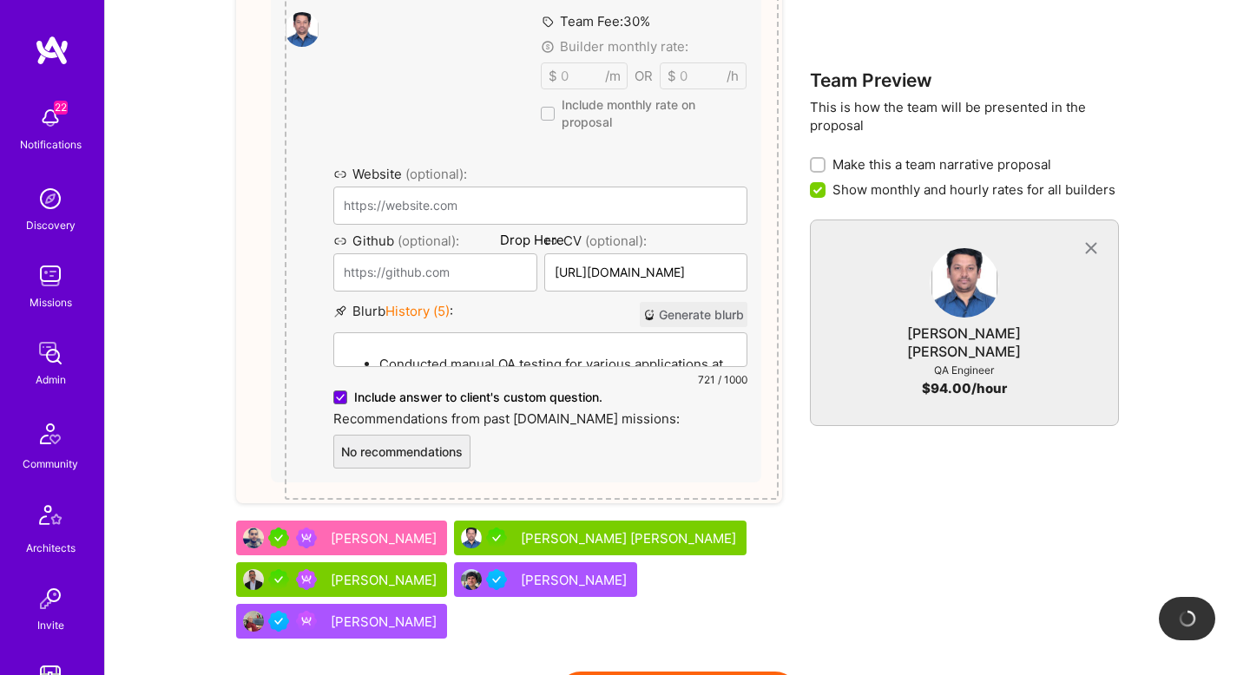
drag, startPoint x: 396, startPoint y: 570, endPoint x: 463, endPoint y: 458, distance: 129.7
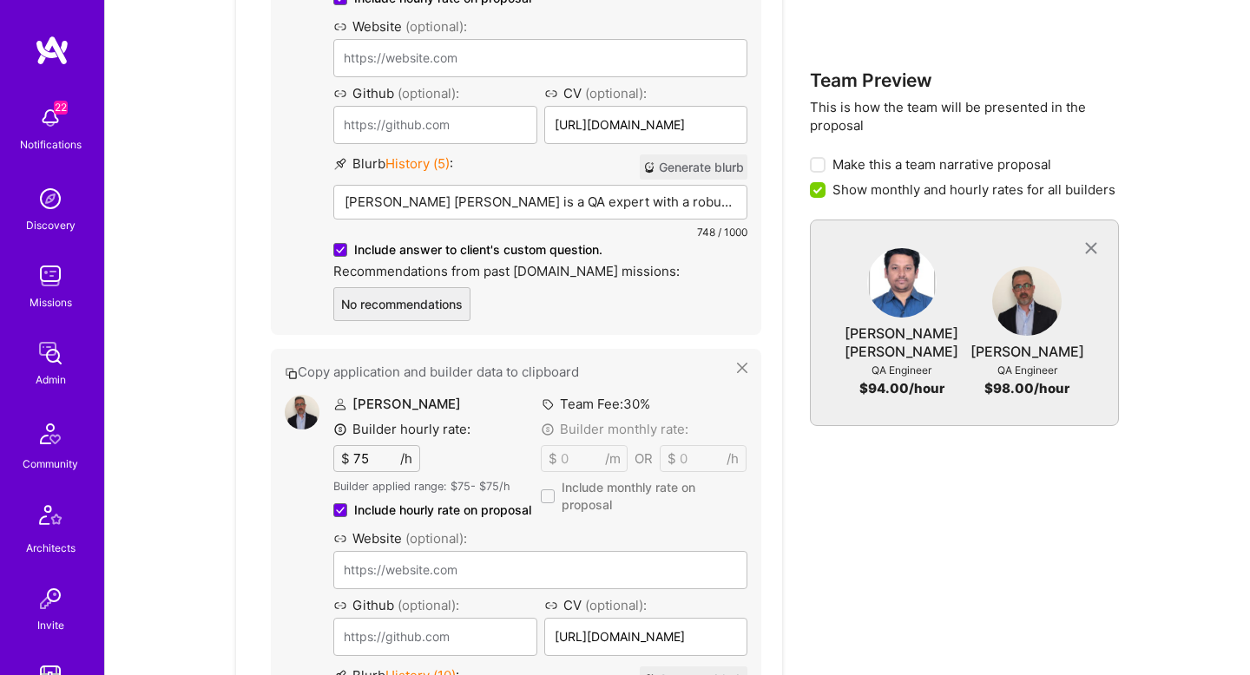
scroll to position [1593, 0]
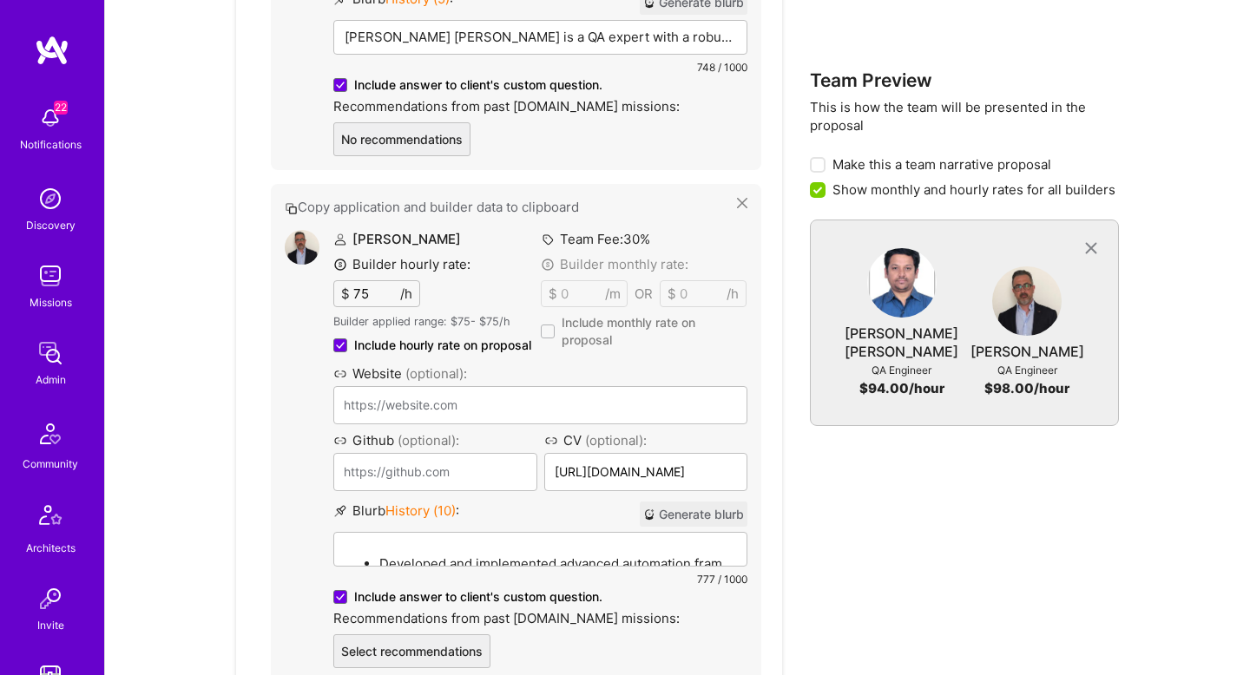
click at [682, 502] on button "Generate blurb" at bounding box center [694, 514] width 108 height 25
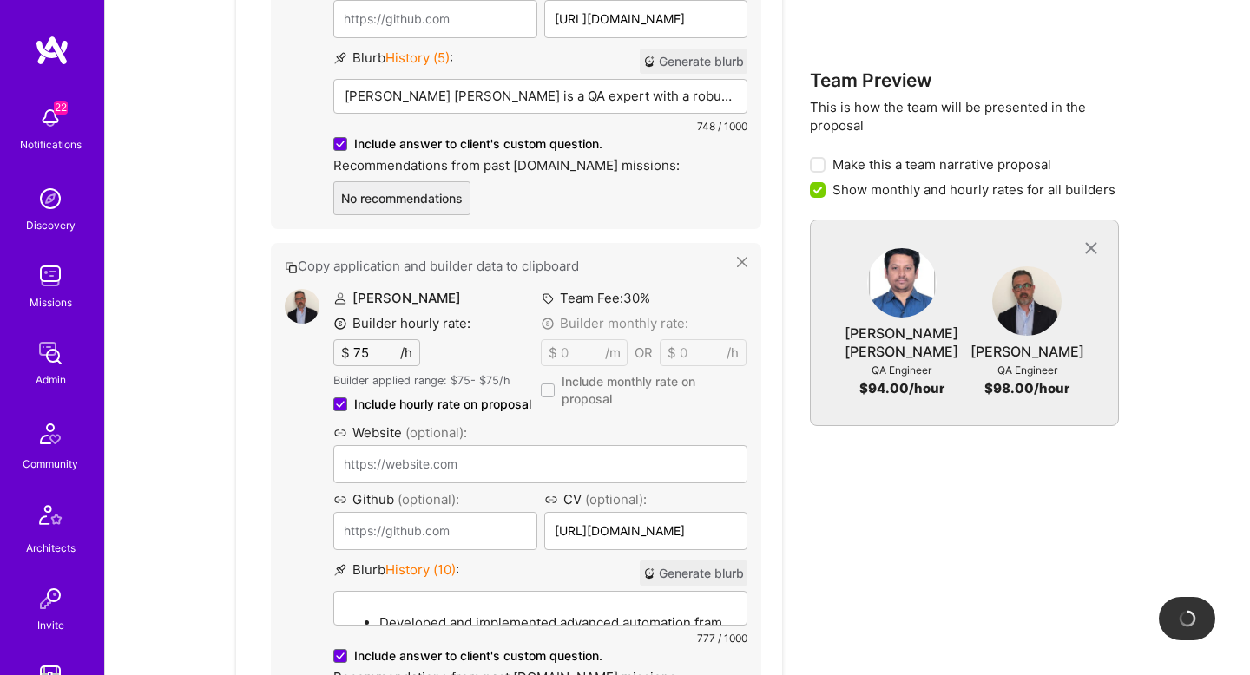
scroll to position [1519, 0]
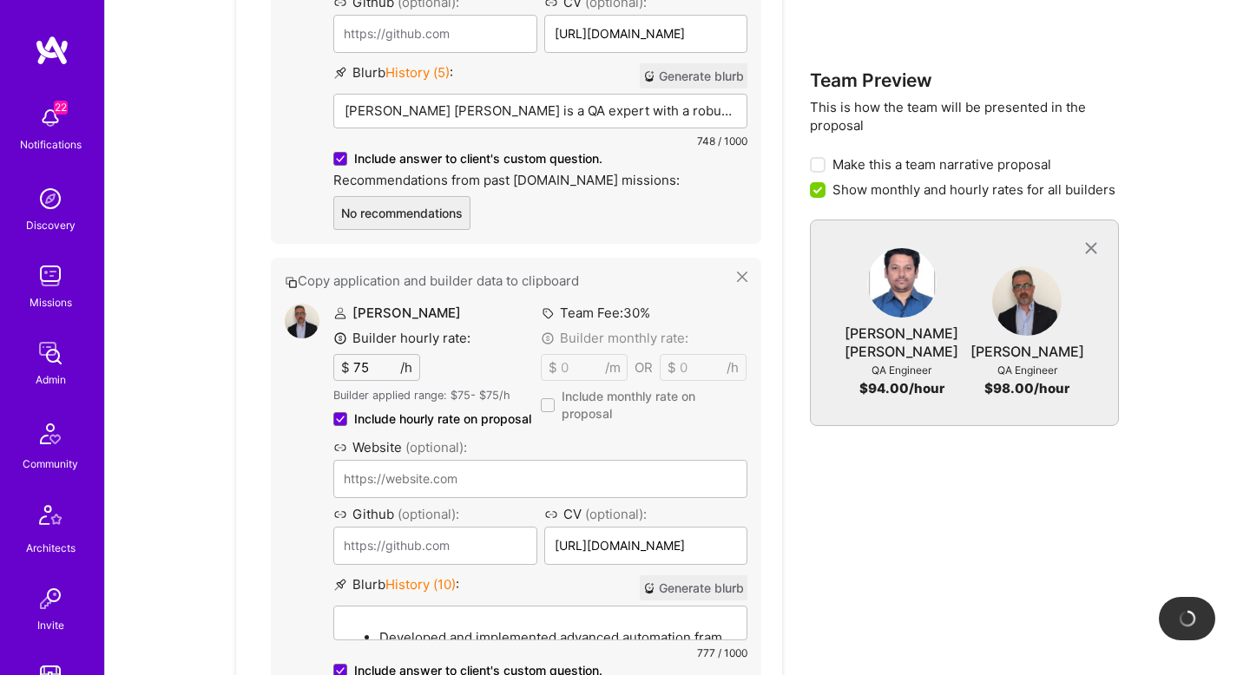
click at [494, 132] on div "748 / 1000" at bounding box center [540, 141] width 414 height 18
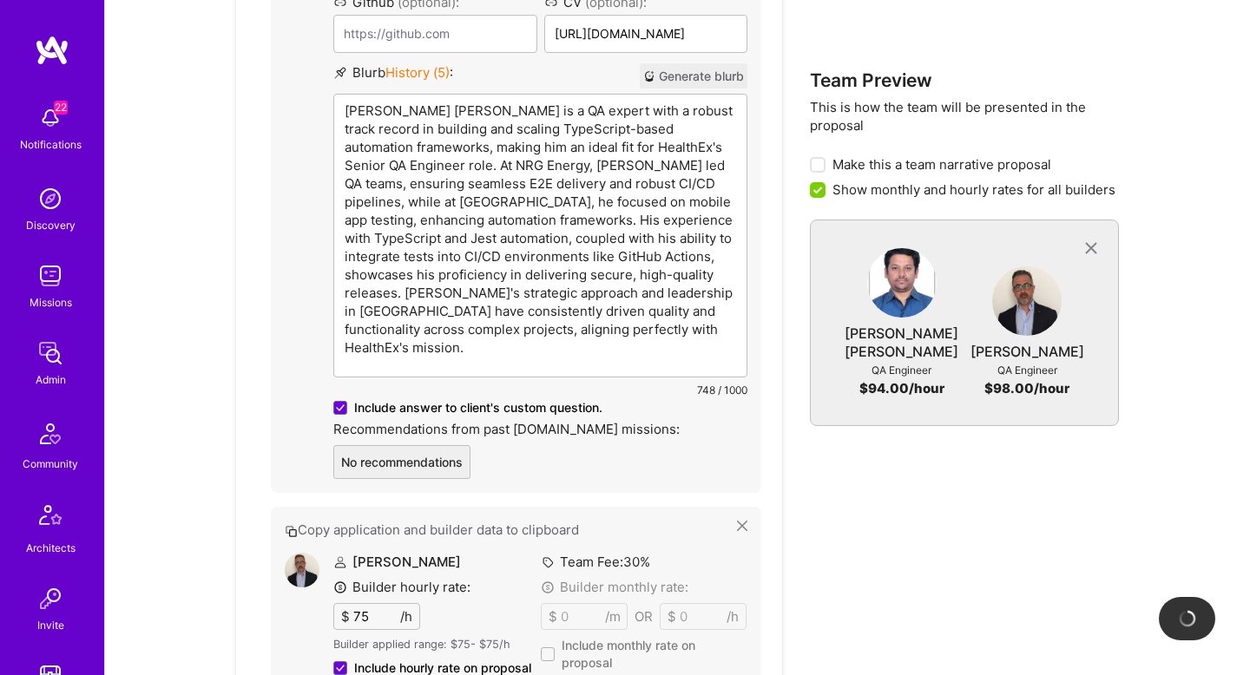
click at [484, 102] on p "Vijay Kumar Thummala is a QA expert with a robust track record in building and …" at bounding box center [541, 229] width 392 height 255
drag, startPoint x: 481, startPoint y: 92, endPoint x: 382, endPoint y: 86, distance: 99.2
click at [382, 102] on p "Vijay Kumar Thummala is a QA expert with a robust track record in building and …" at bounding box center [541, 229] width 392 height 255
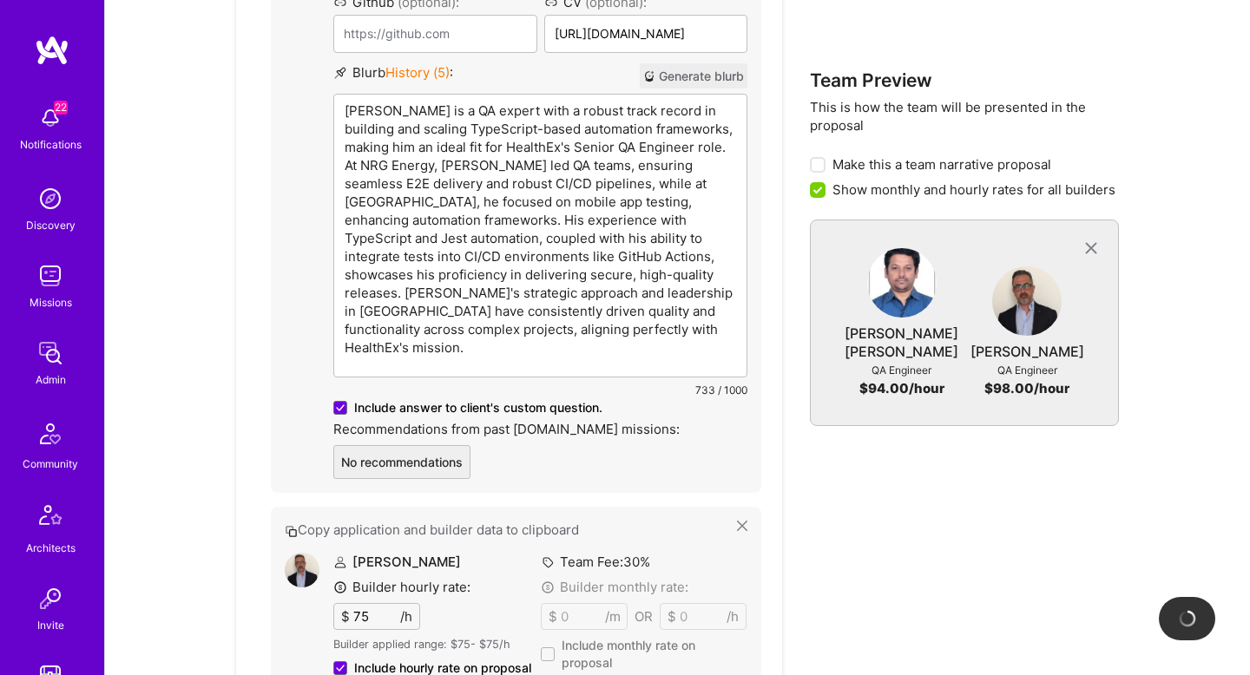
click at [583, 110] on p "Vijay is a QA expert with a robust track record in building and scaling TypeScr…" at bounding box center [541, 229] width 392 height 255
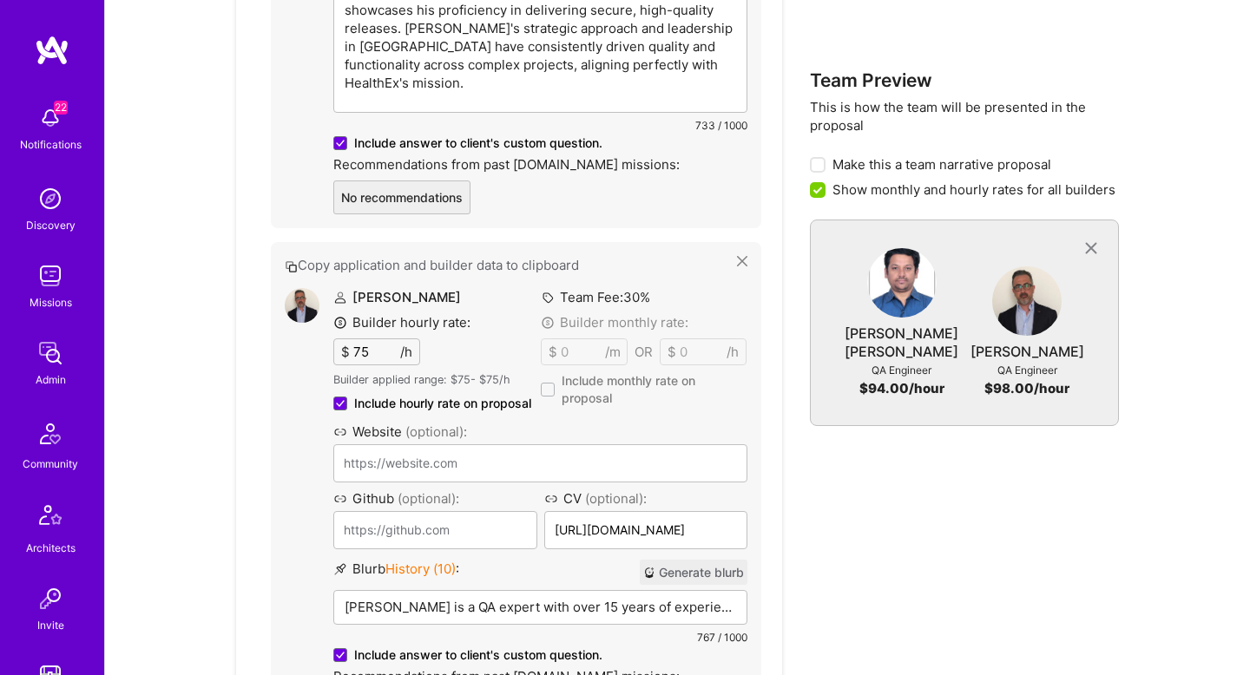
scroll to position [1822, 0]
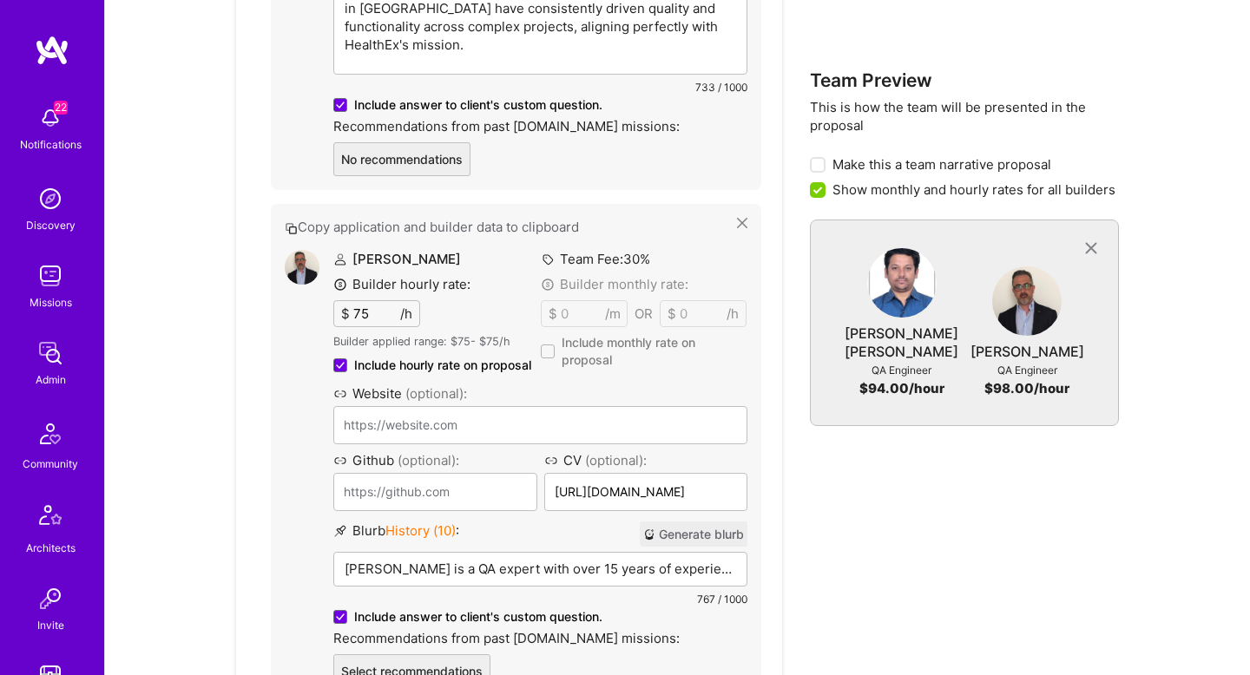
click at [454, 560] on p "Igor Grinberg is a QA expert with over 15 years of experience in building scala…" at bounding box center [541, 569] width 392 height 18
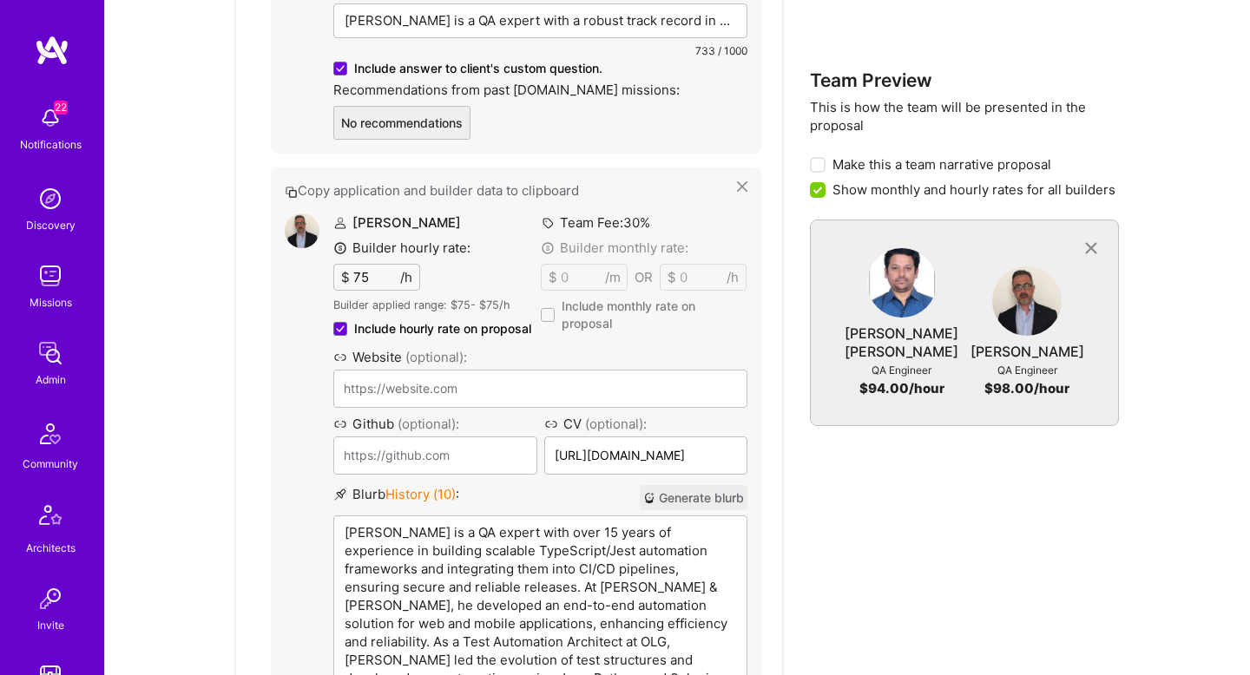
click at [402, 524] on p "Igor Grinberg is a QA expert with over 15 years of experience in building scala…" at bounding box center [541, 651] width 392 height 255
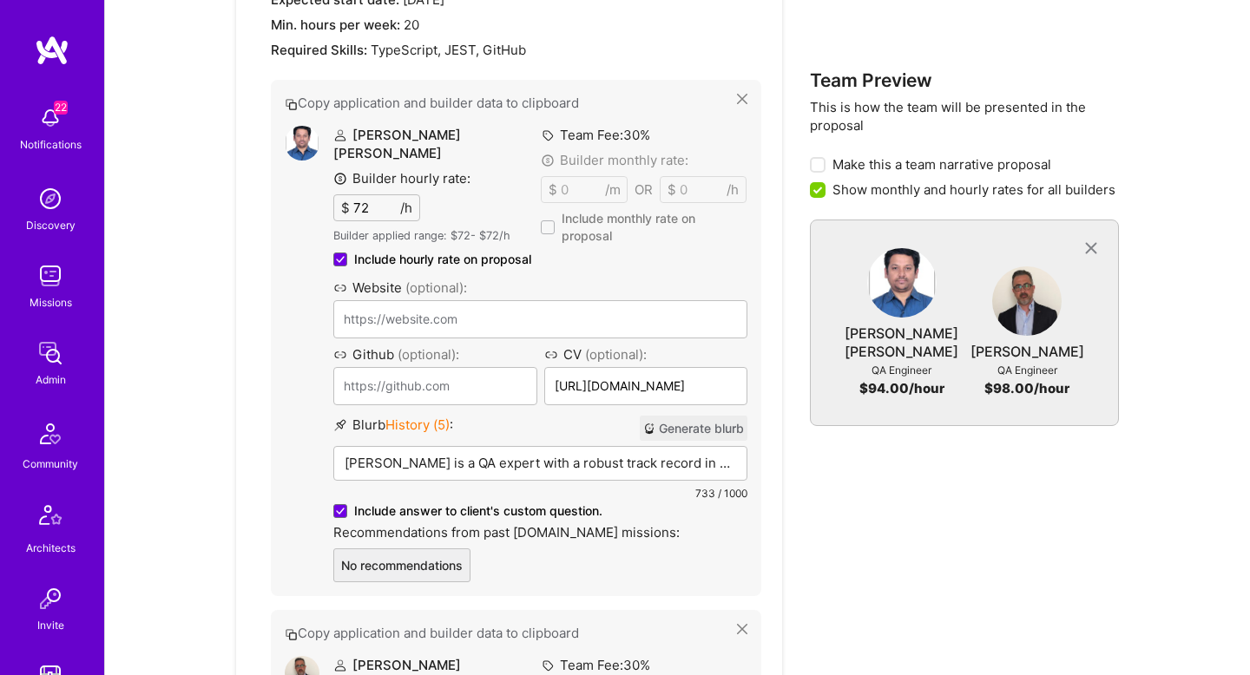
scroll to position [1056, 0]
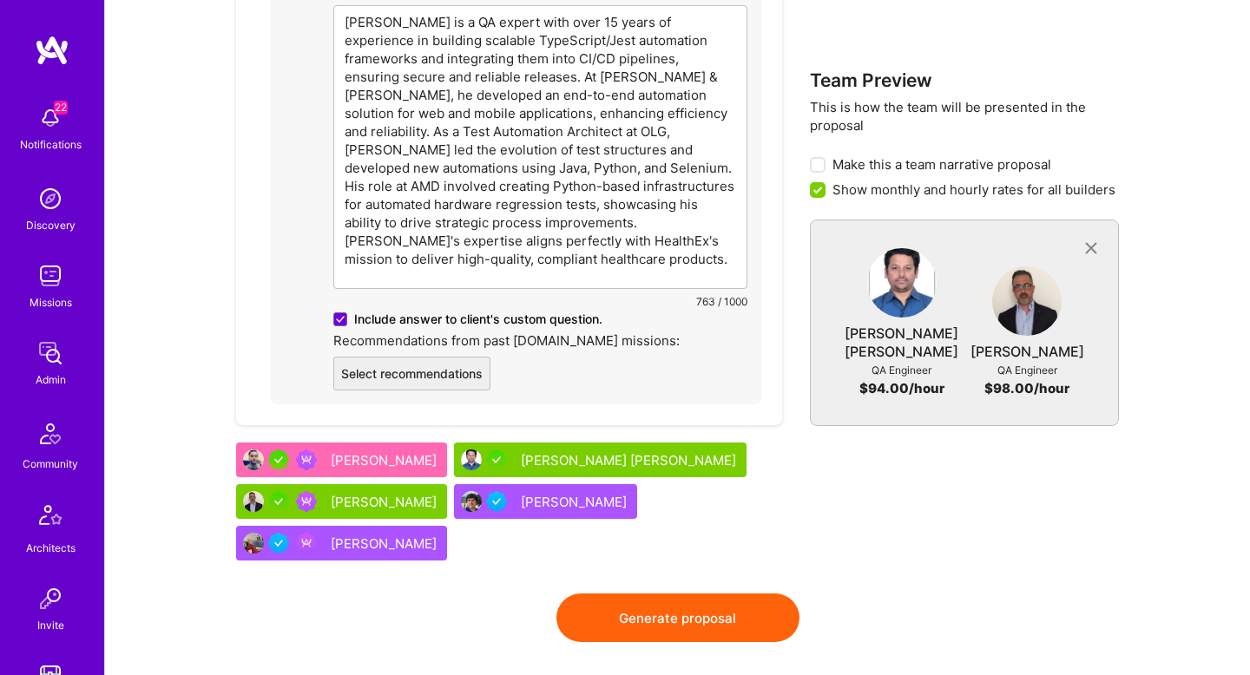
click at [693, 594] on button "Generate proposal" at bounding box center [677, 618] width 243 height 49
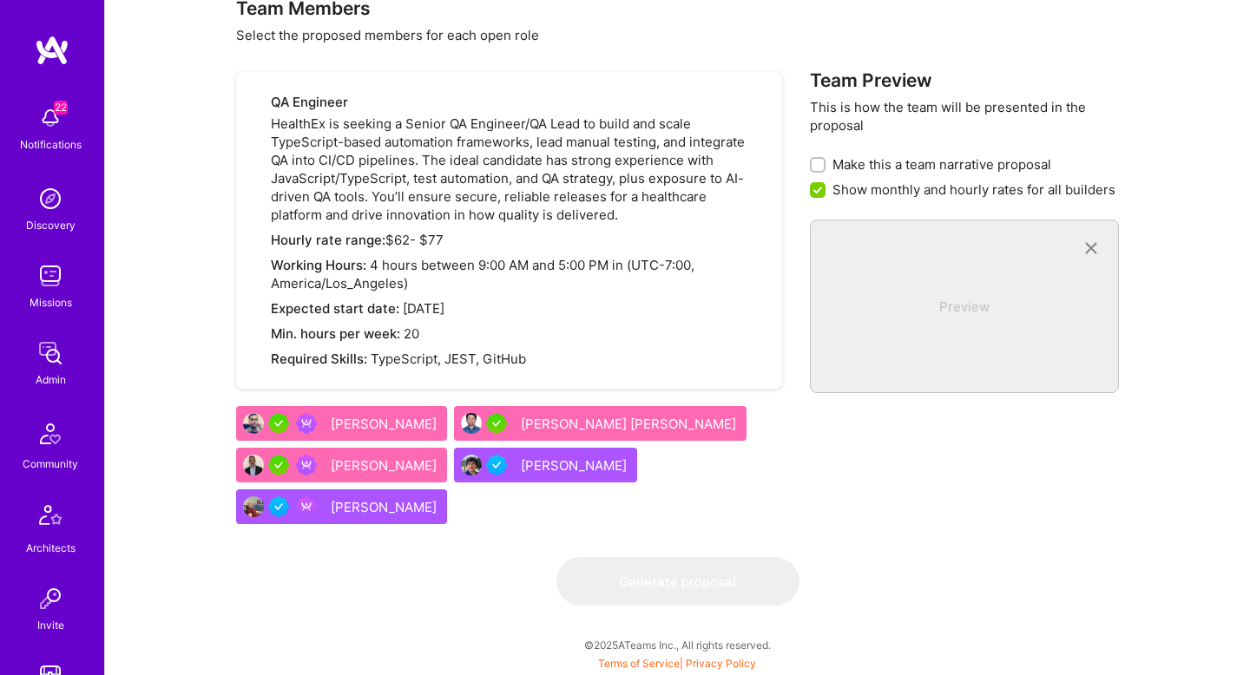
scroll to position [0, 0]
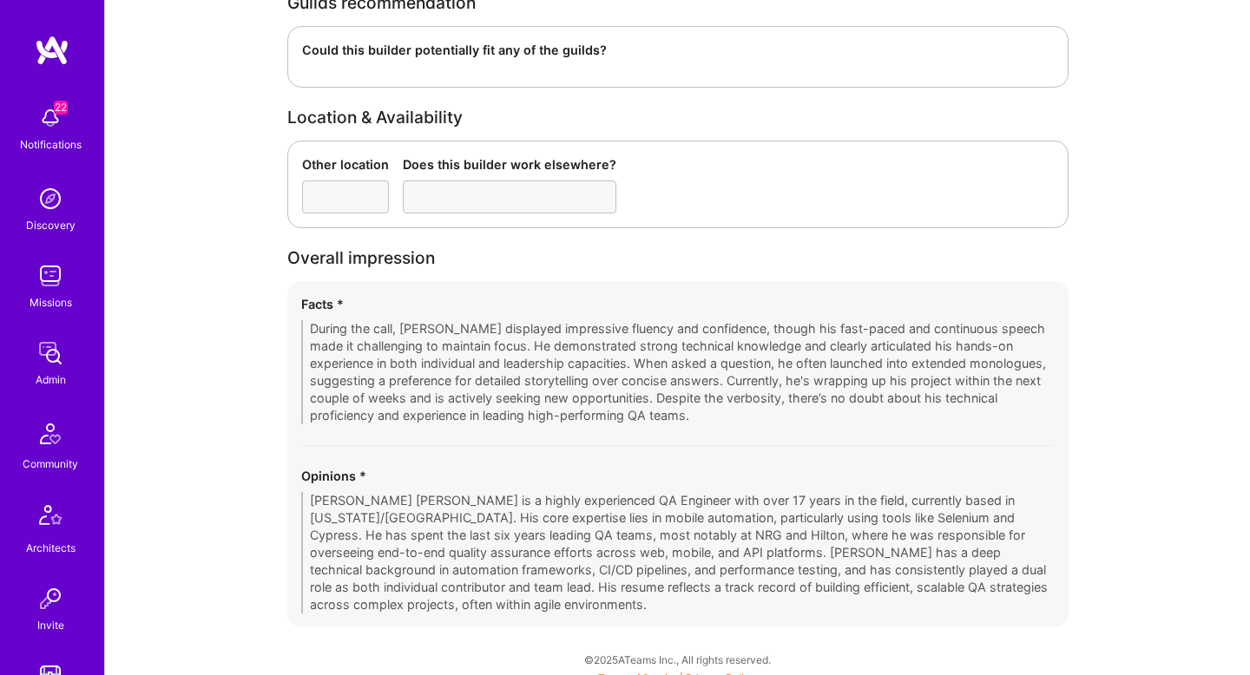
scroll to position [2884, 0]
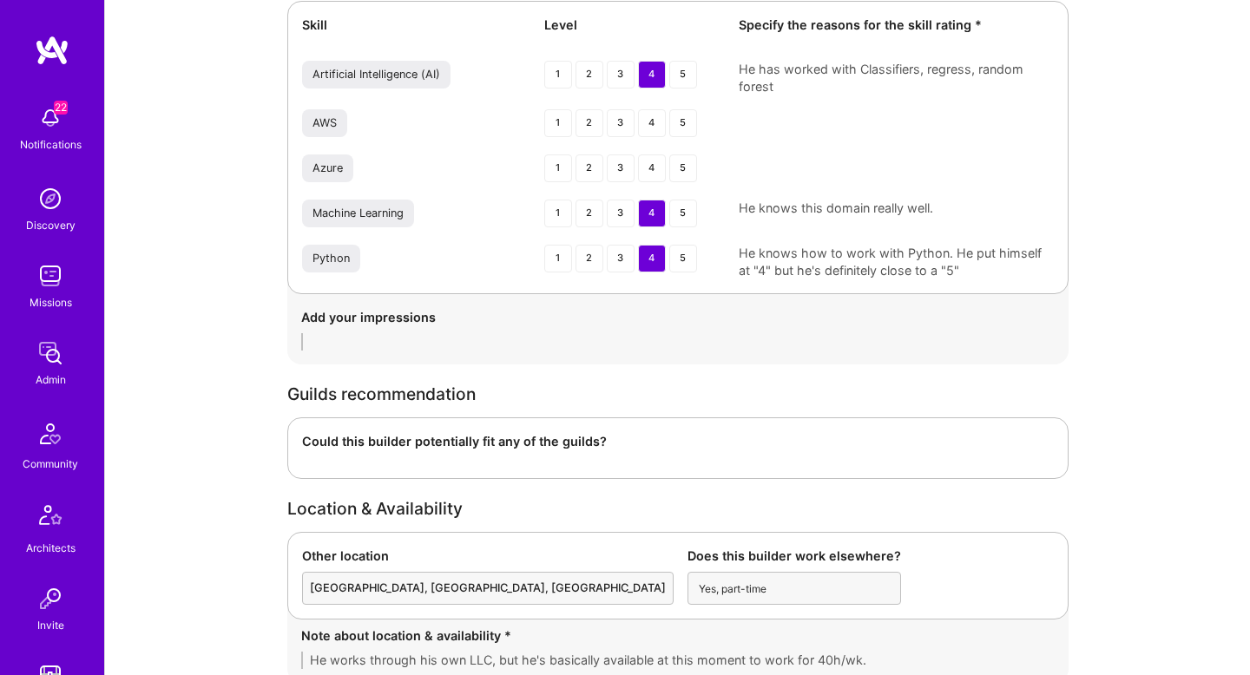
scroll to position [3455, 0]
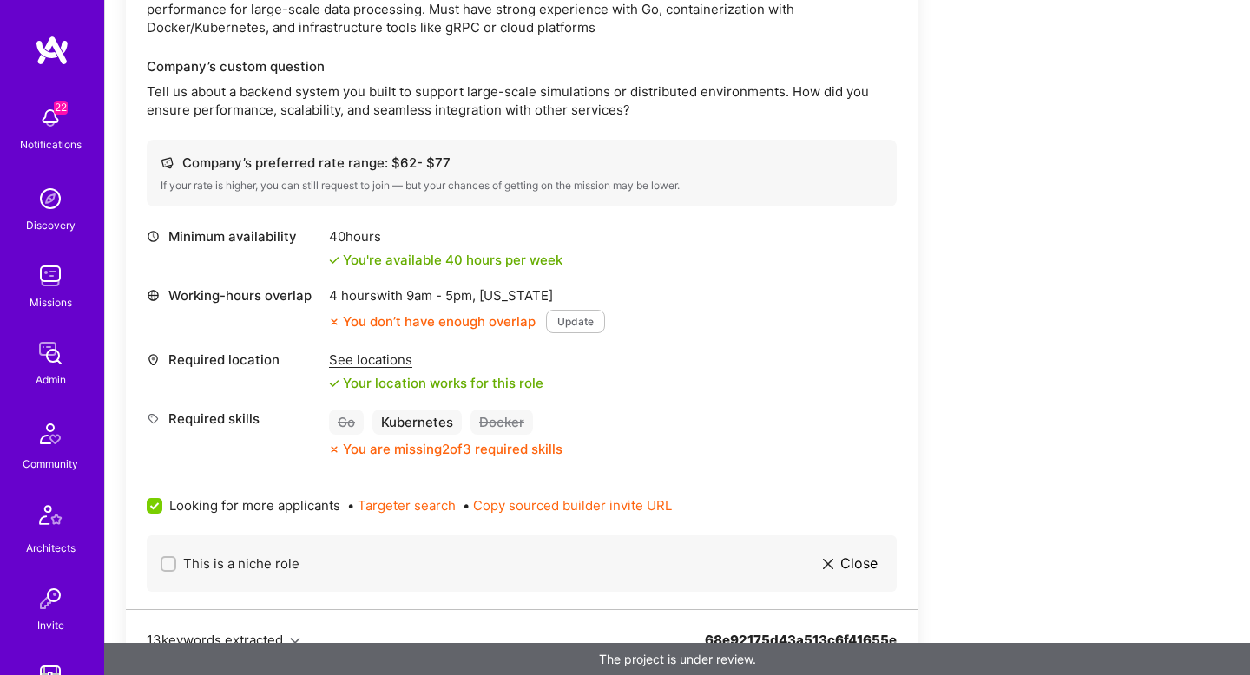
scroll to position [3278, 0]
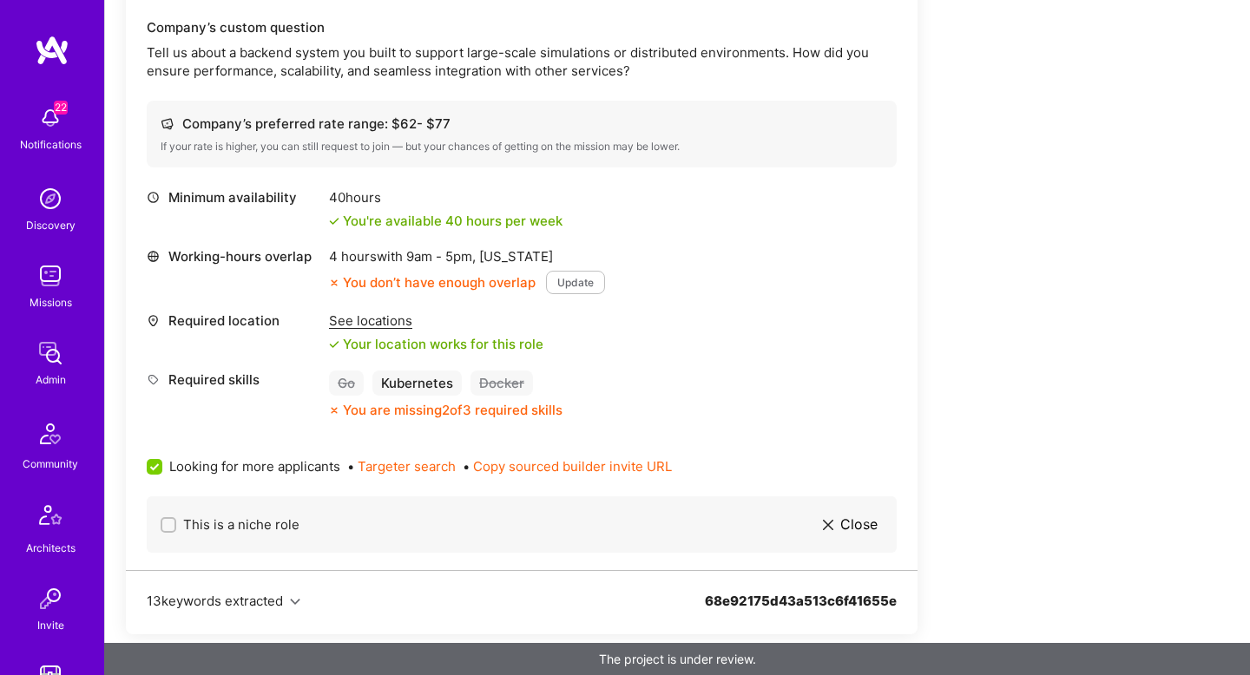
click at [394, 318] on div "See locations" at bounding box center [436, 321] width 214 height 18
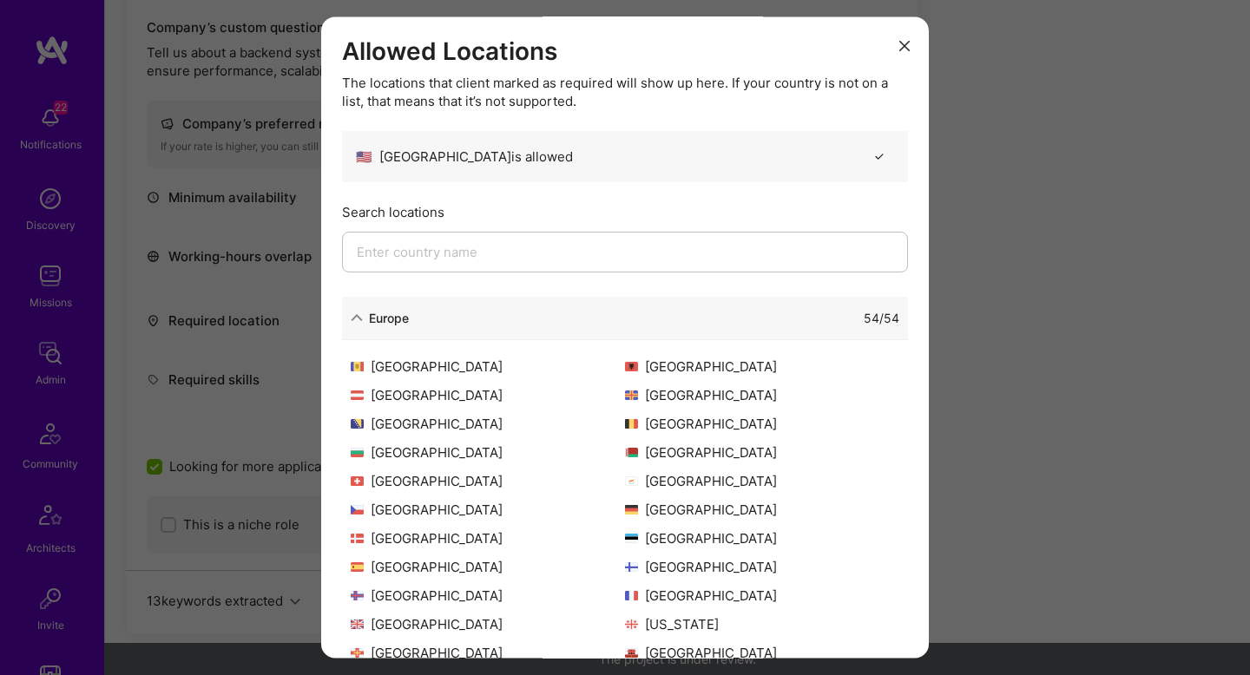
scroll to position [392, 0]
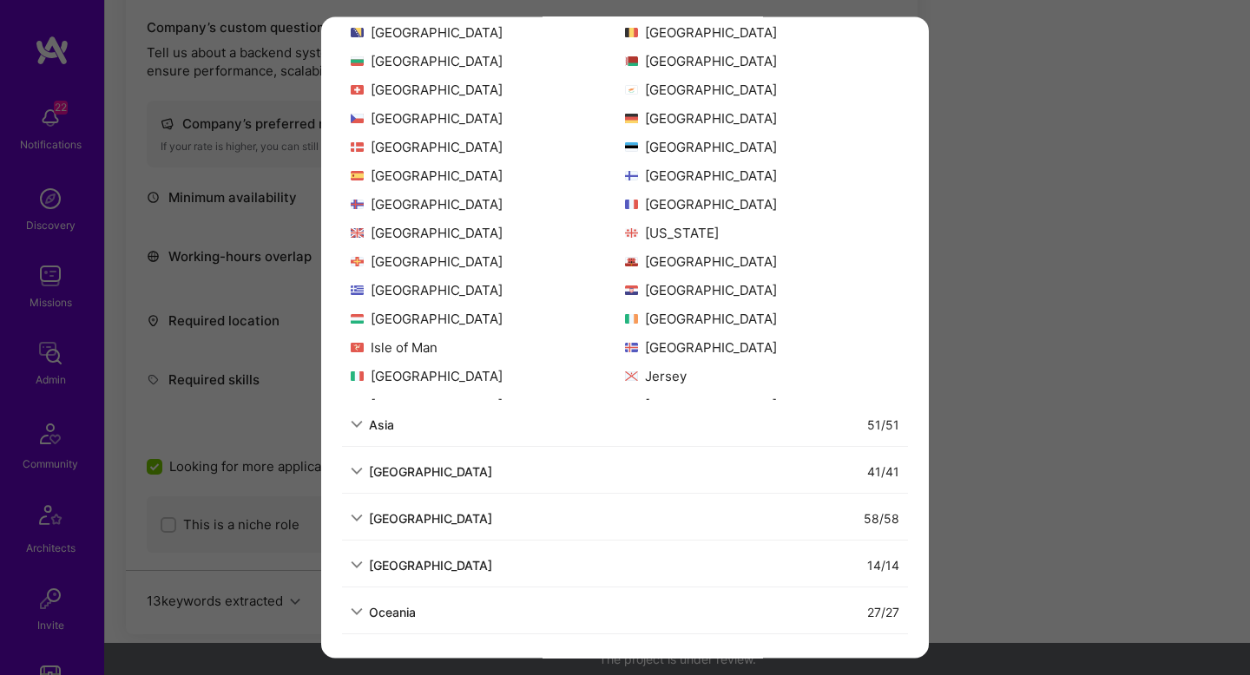
click at [1099, 411] on div "Allowed Locations The locations that client marked as required will show up her…" at bounding box center [625, 337] width 1250 height 675
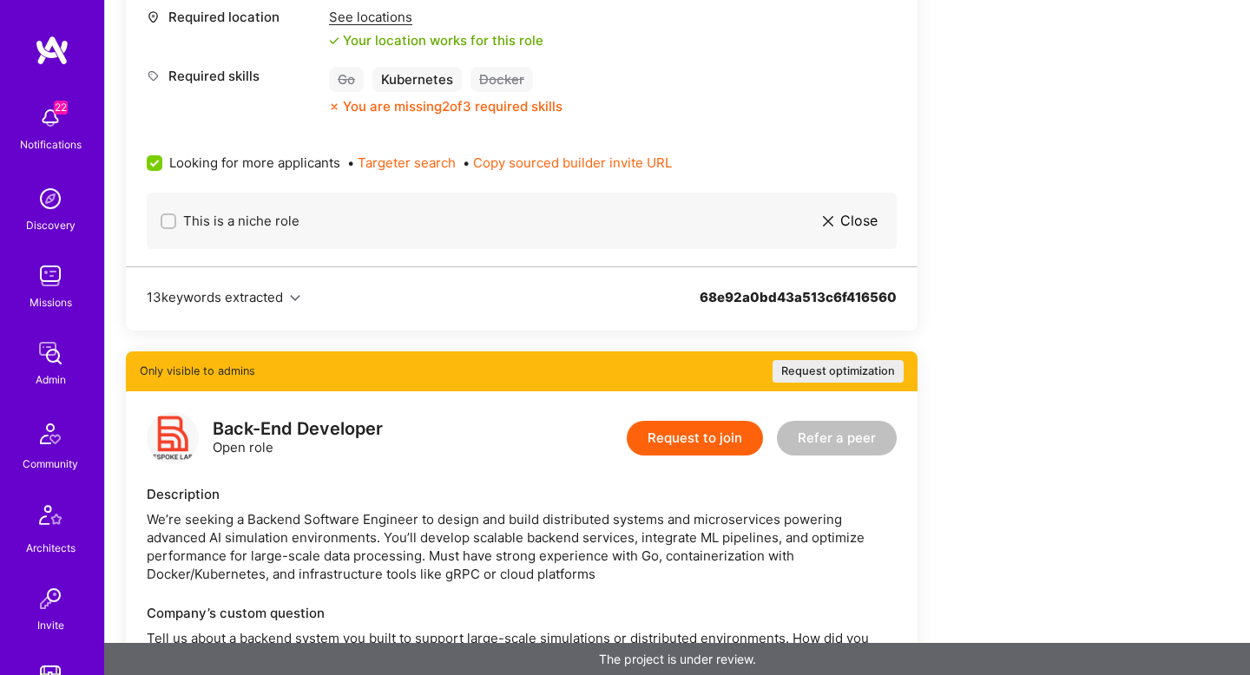
scroll to position [3057, 0]
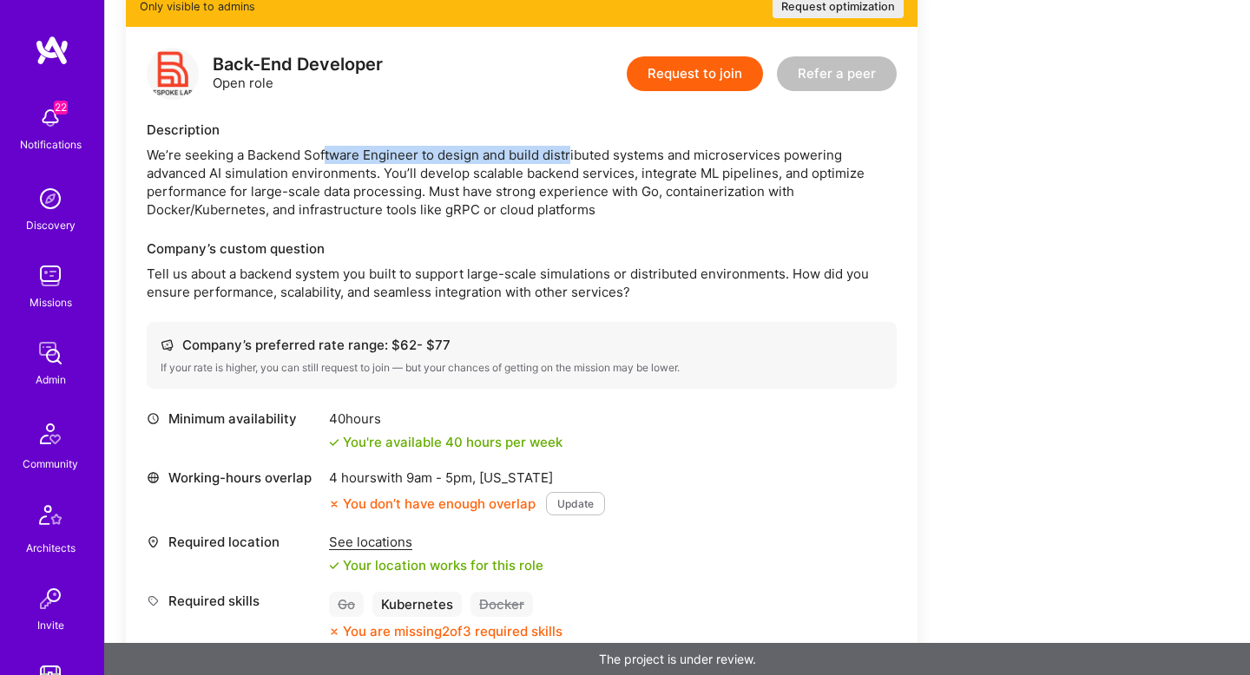
drag, startPoint x: 322, startPoint y: 154, endPoint x: 567, endPoint y: 155, distance: 244.8
click at [568, 155] on div "We’re seeking a Backend Software Engineer to design and build distributed syste…" at bounding box center [522, 182] width 750 height 73
click at [567, 155] on div "We’re seeking a Backend Software Engineer to design and build distributed syste…" at bounding box center [522, 182] width 750 height 73
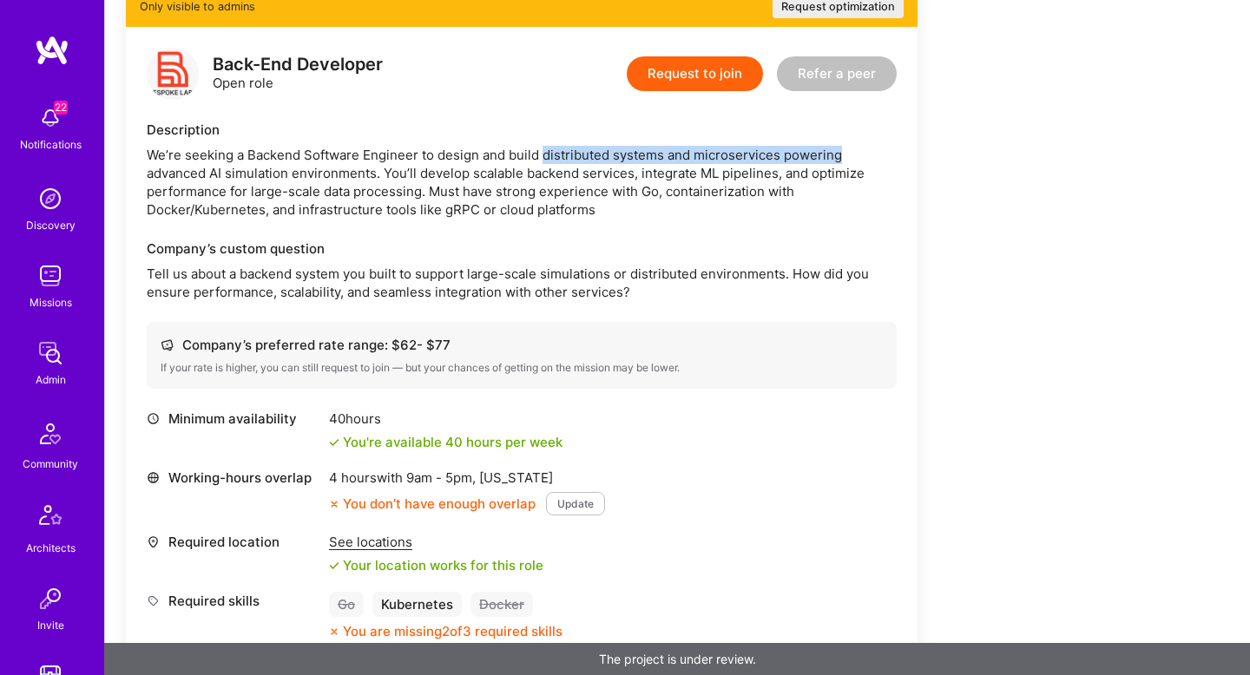
drag, startPoint x: 567, startPoint y: 155, endPoint x: 792, endPoint y: 151, distance: 224.9
click at [792, 151] on div "We’re seeking a Backend Software Engineer to design and build distributed syste…" at bounding box center [522, 182] width 750 height 73
click at [692, 191] on div "We’re seeking a Backend Software Engineer to design and build distributed syste…" at bounding box center [522, 182] width 750 height 73
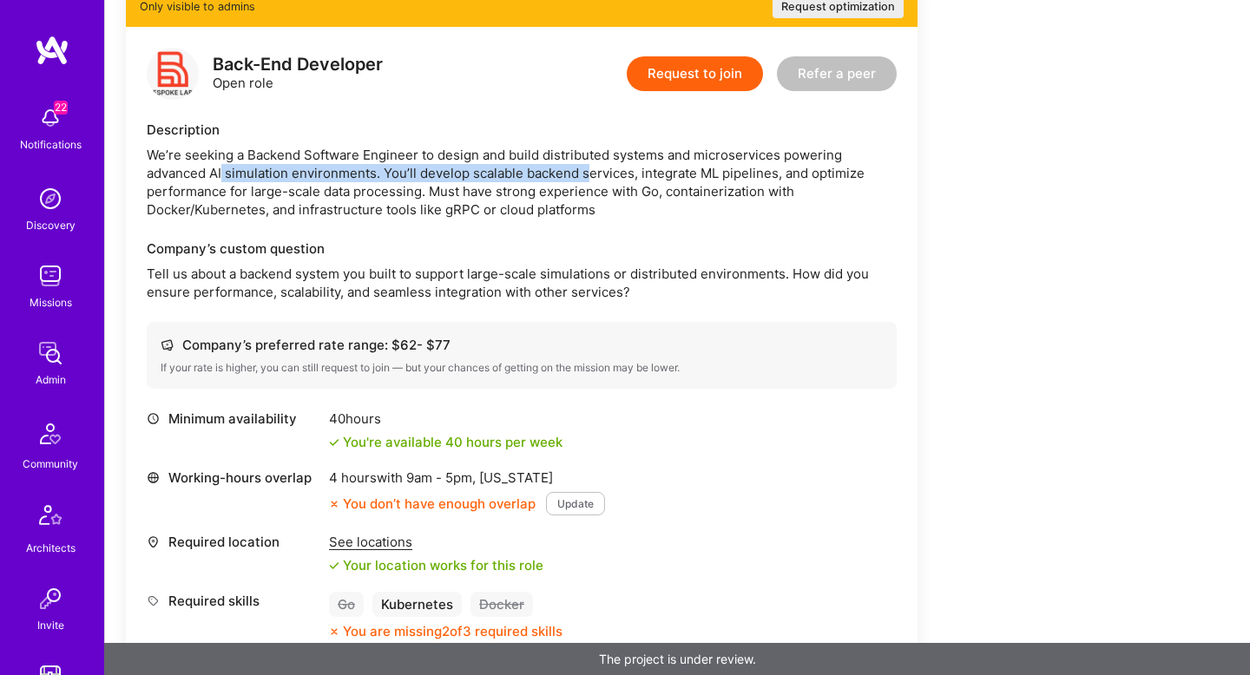
drag, startPoint x: 222, startPoint y: 168, endPoint x: 606, endPoint y: 179, distance: 383.9
click at [605, 179] on div "We’re seeking a Backend Software Engineer to design and build distributed syste…" at bounding box center [522, 182] width 750 height 73
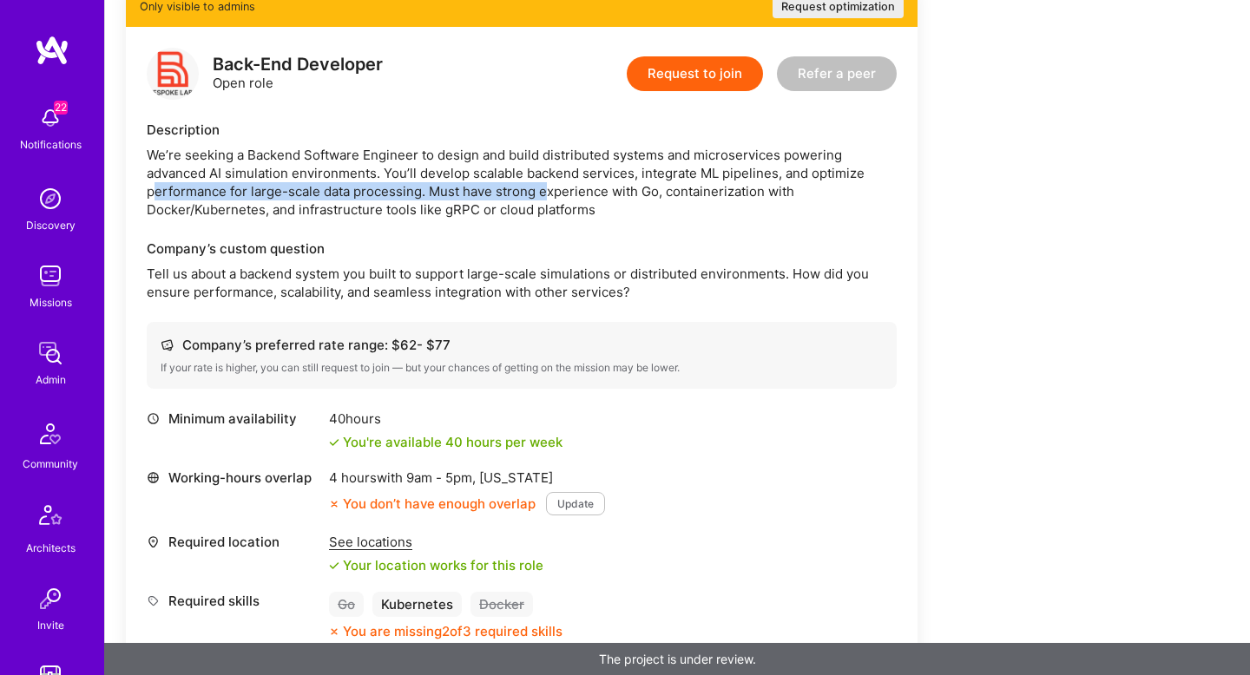
drag, startPoint x: 155, startPoint y: 188, endPoint x: 548, endPoint y: 193, distance: 393.3
click at [548, 193] on div "We’re seeking a Backend Software Engineer to design and build distributed syste…" at bounding box center [522, 182] width 750 height 73
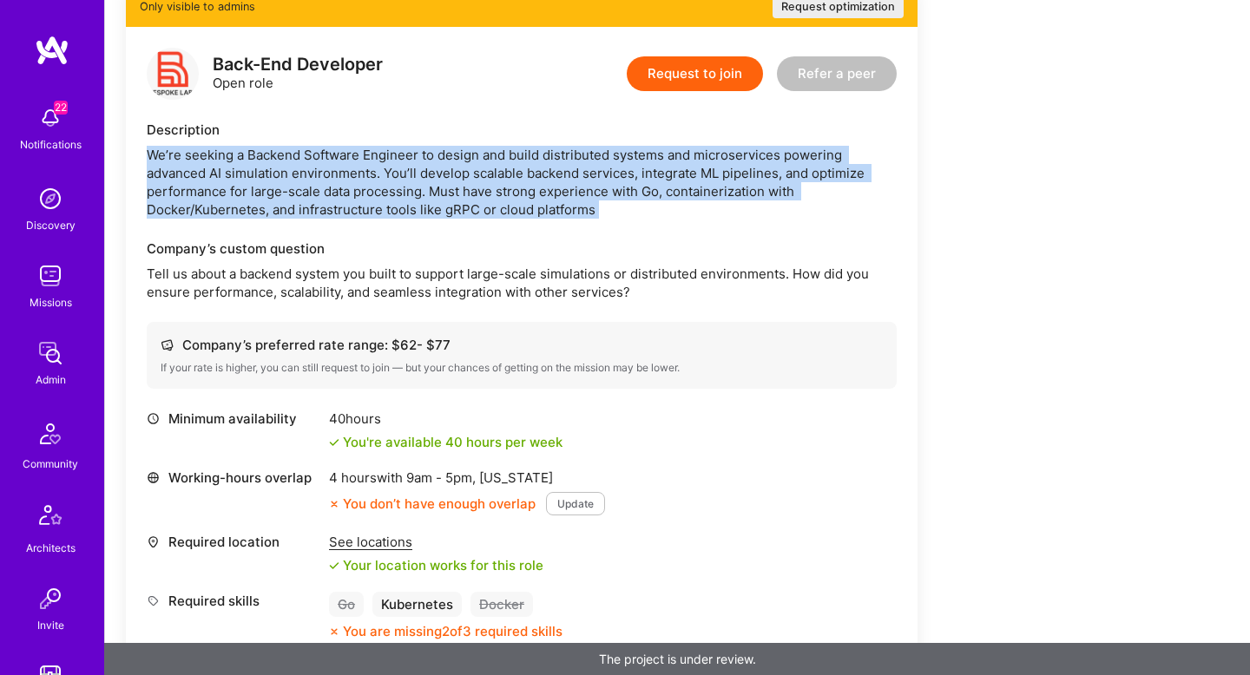
click at [548, 193] on div "We’re seeking a Backend Software Engineer to design and build distributed syste…" at bounding box center [522, 182] width 750 height 73
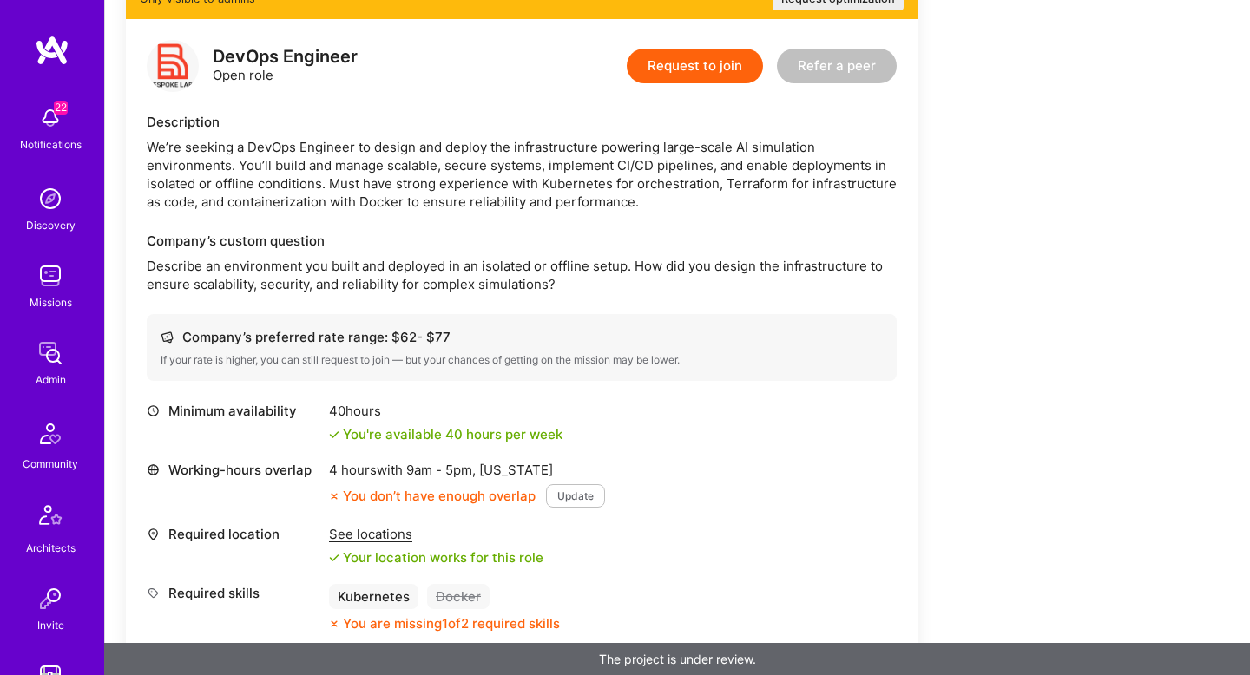
scroll to position [1052, 0]
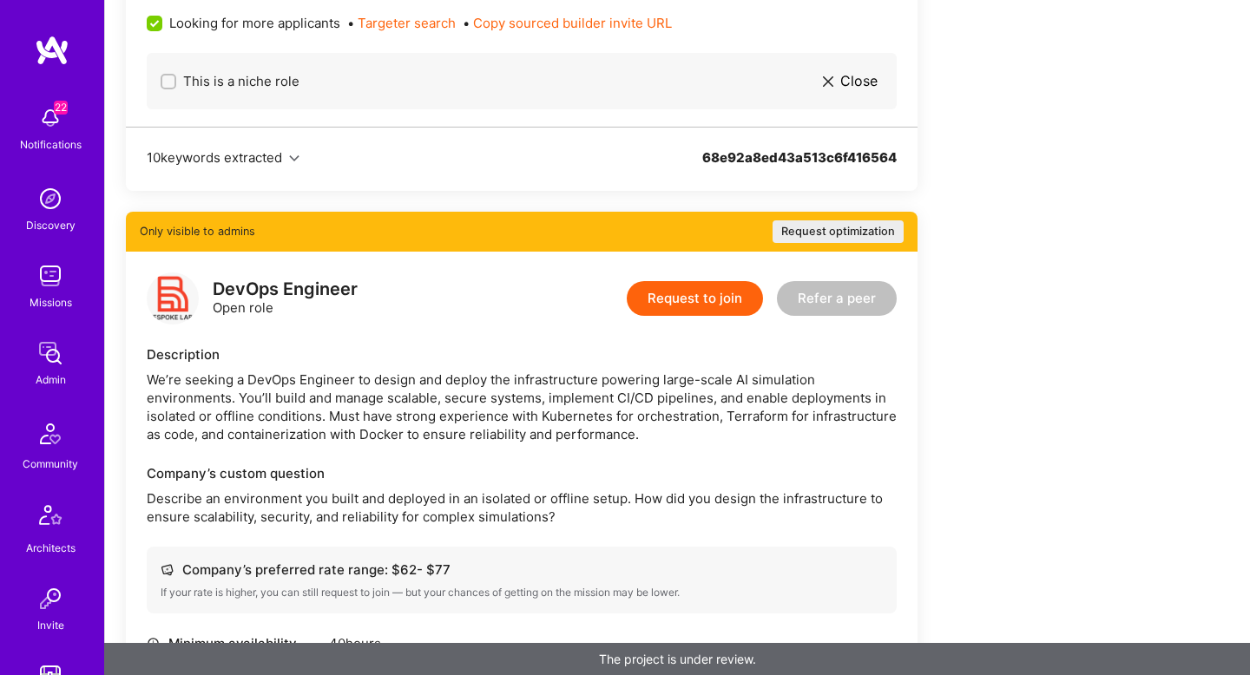
click at [281, 372] on div "We’re seeking a DevOps Engineer to design and deploy the infrastructure powerin…" at bounding box center [522, 407] width 750 height 73
drag, startPoint x: 281, startPoint y: 372, endPoint x: 570, endPoint y: 381, distance: 289.2
click at [570, 381] on div "We’re seeking a DevOps Engineer to design and deploy the infrastructure powerin…" at bounding box center [522, 407] width 750 height 73
drag, startPoint x: 570, startPoint y: 381, endPoint x: 851, endPoint y: 382, distance: 280.4
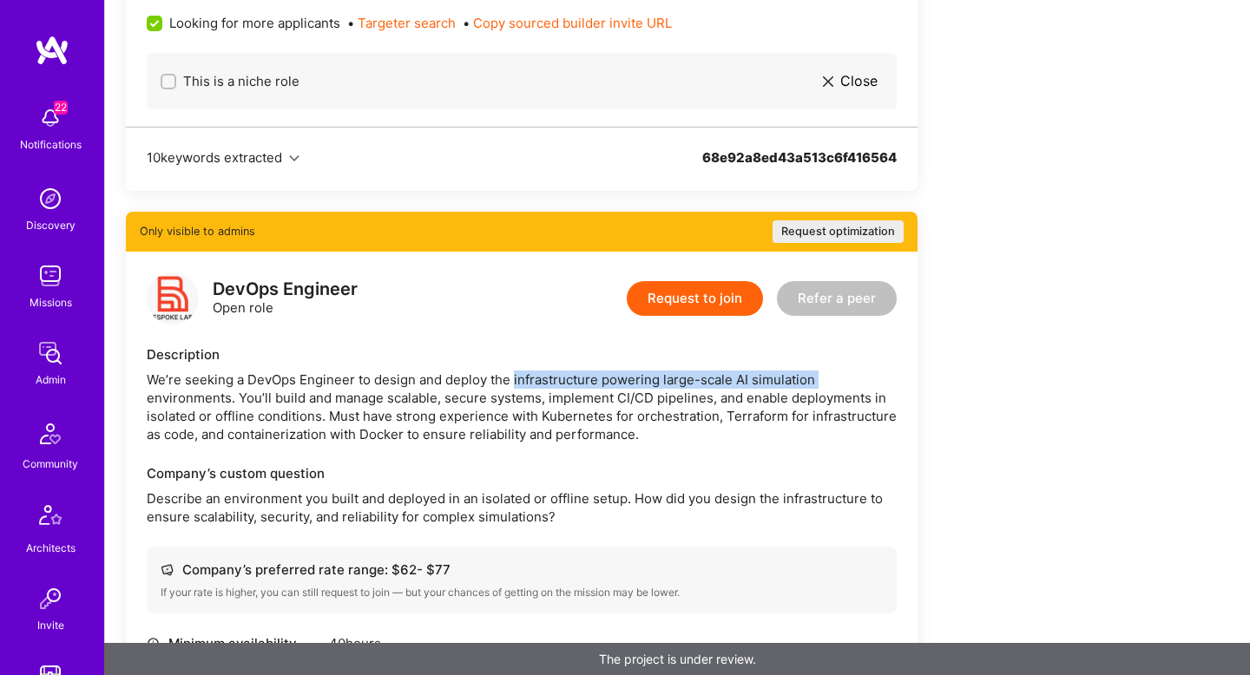
click at [851, 382] on div "We’re seeking a DevOps Engineer to design and deploy the infrastructure powerin…" at bounding box center [522, 407] width 750 height 73
click at [537, 374] on div "We’re seeking a DevOps Engineer to design and deploy the infrastructure powerin…" at bounding box center [522, 407] width 750 height 73
drag, startPoint x: 162, startPoint y: 404, endPoint x: 453, endPoint y: 431, distance: 292.1
click at [165, 404] on div "We’re seeking a DevOps Engineer to design and deploy the infrastructure powerin…" at bounding box center [522, 407] width 750 height 73
click at [469, 431] on div "We’re seeking a DevOps Engineer to design and deploy the infrastructure powerin…" at bounding box center [522, 407] width 750 height 73
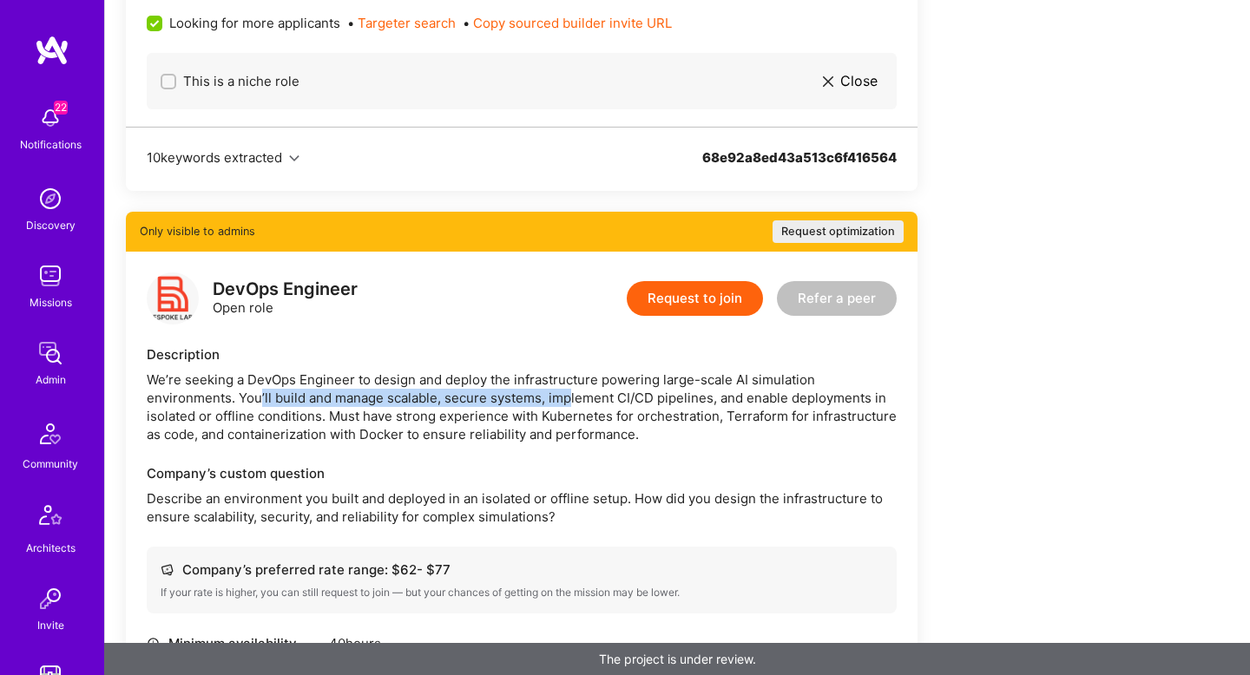
drag, startPoint x: 259, startPoint y: 398, endPoint x: 569, endPoint y: 398, distance: 309.9
click at [569, 398] on div "We’re seeking a DevOps Engineer to design and deploy the infrastructure powerin…" at bounding box center [522, 407] width 750 height 73
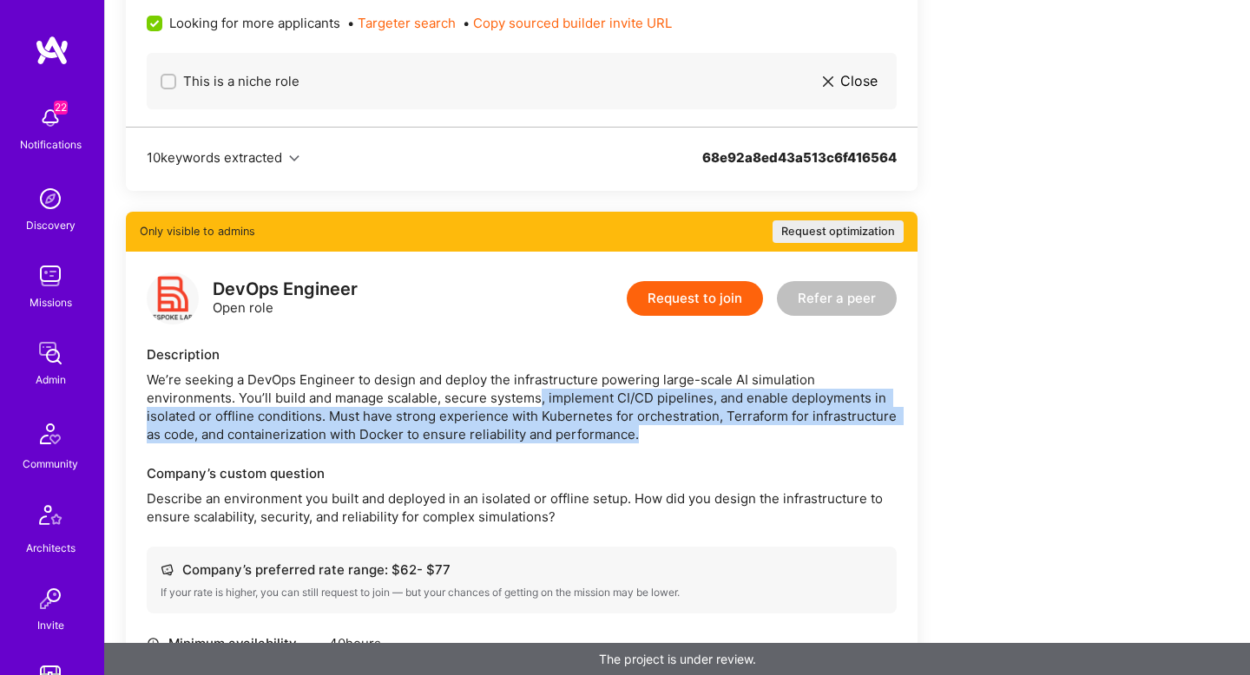
drag, startPoint x: 537, startPoint y: 400, endPoint x: 675, endPoint y: 438, distance: 142.4
click at [675, 438] on div "We’re seeking a DevOps Engineer to design and deploy the infrastructure powerin…" at bounding box center [522, 407] width 750 height 73
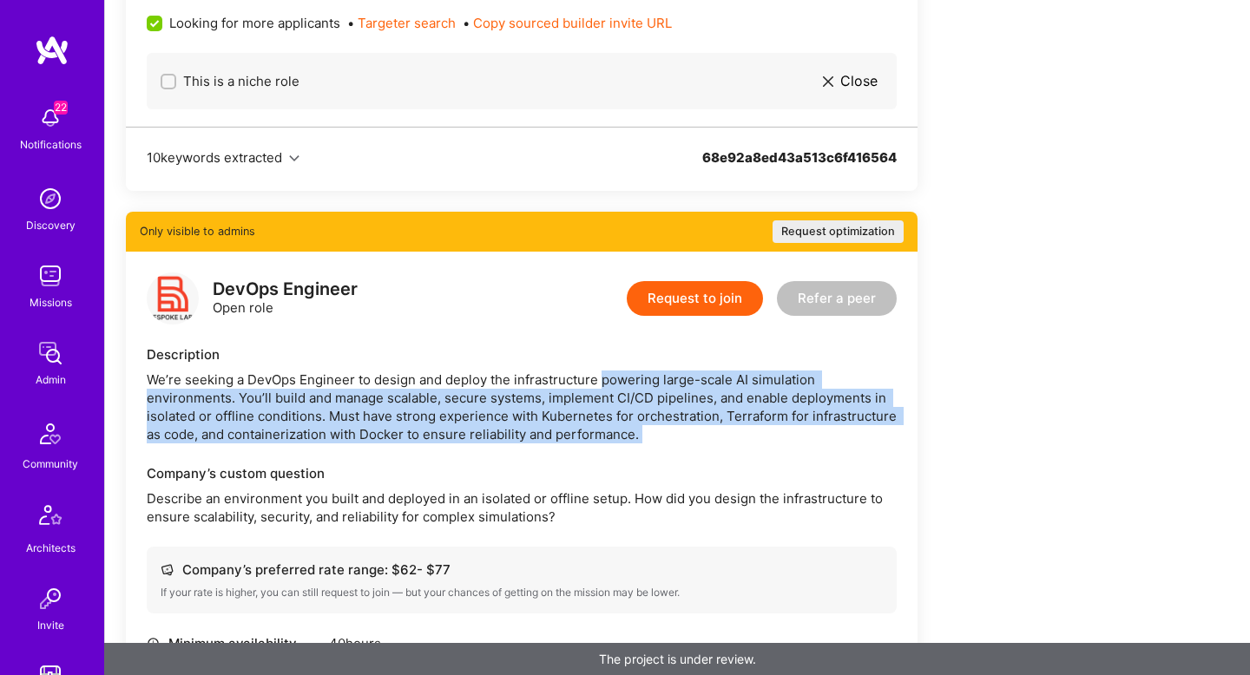
drag, startPoint x: 675, startPoint y: 438, endPoint x: 628, endPoint y: 384, distance: 72.0
click at [628, 383] on div "We’re seeking a DevOps Engineer to design and deploy the infrastructure powerin…" at bounding box center [522, 407] width 750 height 73
click at [628, 389] on div "We’re seeking a DevOps Engineer to design and deploy the infrastructure powerin…" at bounding box center [522, 407] width 750 height 73
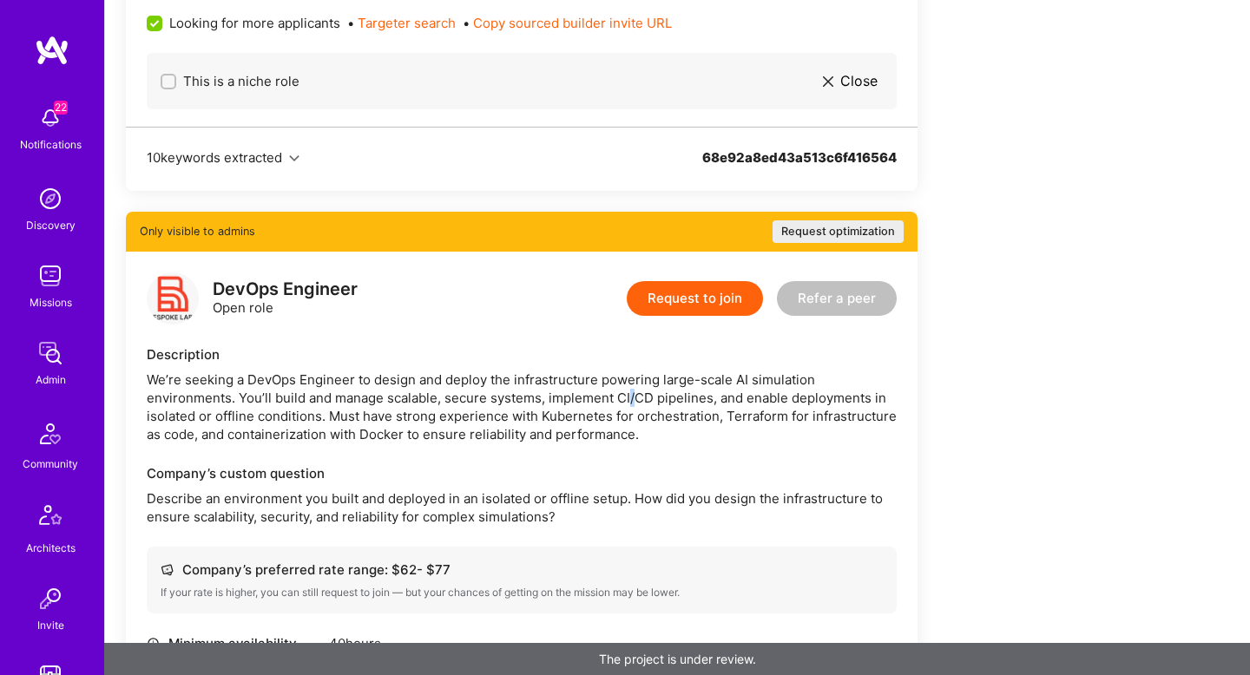
click at [628, 389] on div "We’re seeking a DevOps Engineer to design and deploy the infrastructure powerin…" at bounding box center [522, 407] width 750 height 73
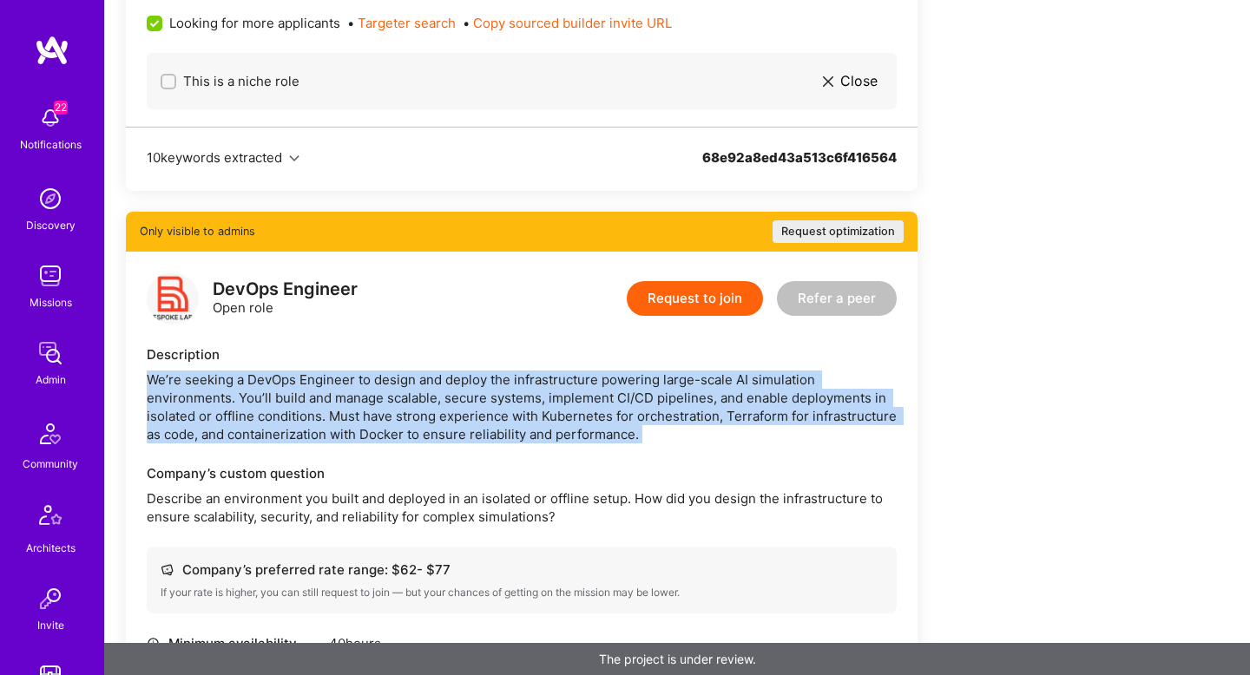
click at [628, 389] on div "We’re seeking a DevOps Engineer to design and deploy the infrastructure powerin…" at bounding box center [522, 407] width 750 height 73
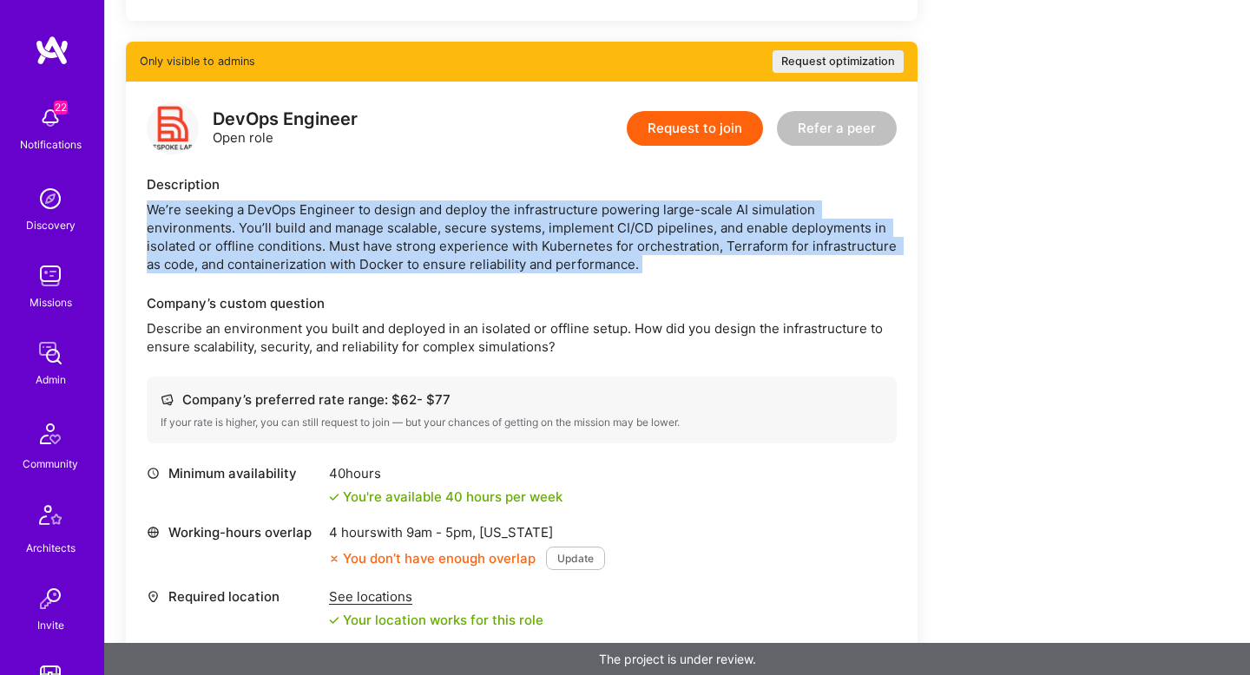
scroll to position [1227, 0]
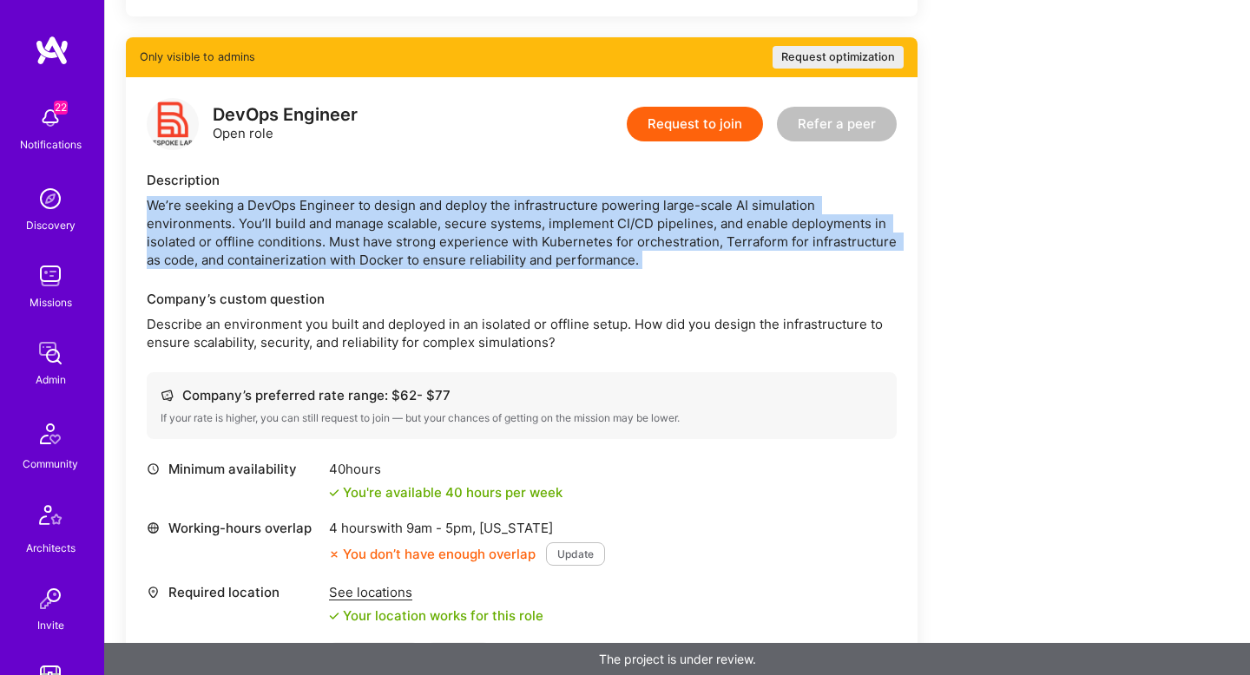
click at [326, 204] on div "We’re seeking a DevOps Engineer to design and deploy the infrastructure powerin…" at bounding box center [522, 232] width 750 height 73
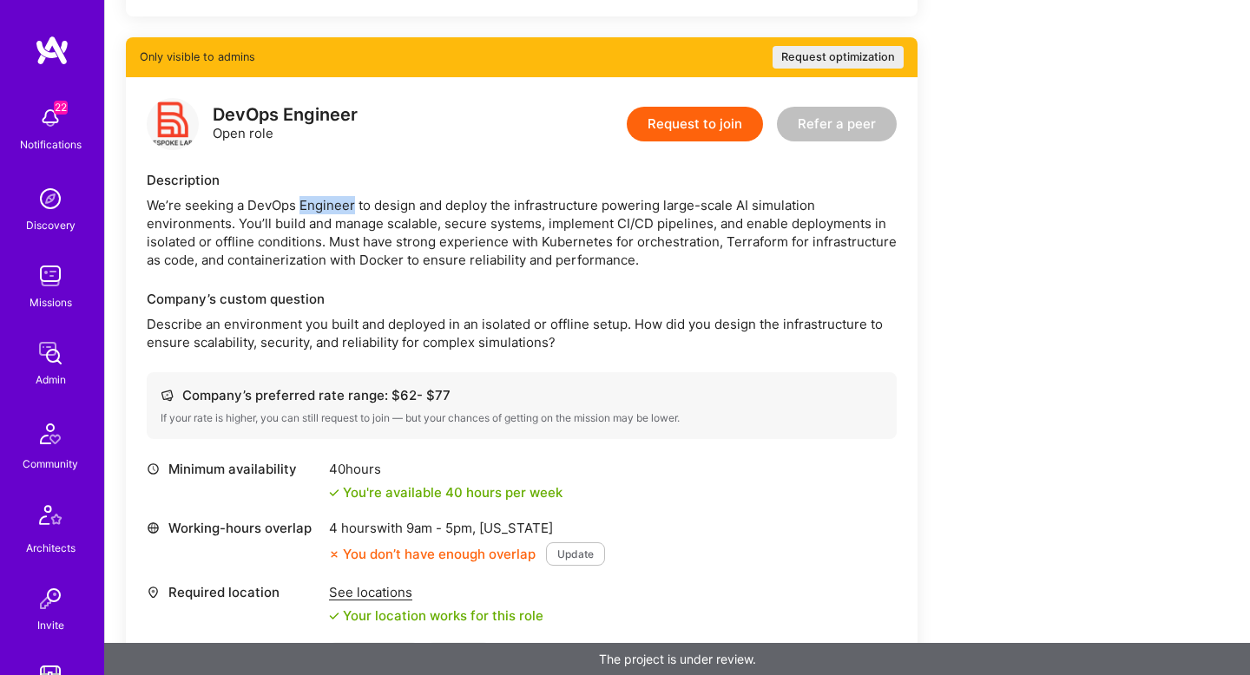
click at [326, 204] on div "We’re seeking a DevOps Engineer to design and deploy the infrastructure powerin…" at bounding box center [522, 232] width 750 height 73
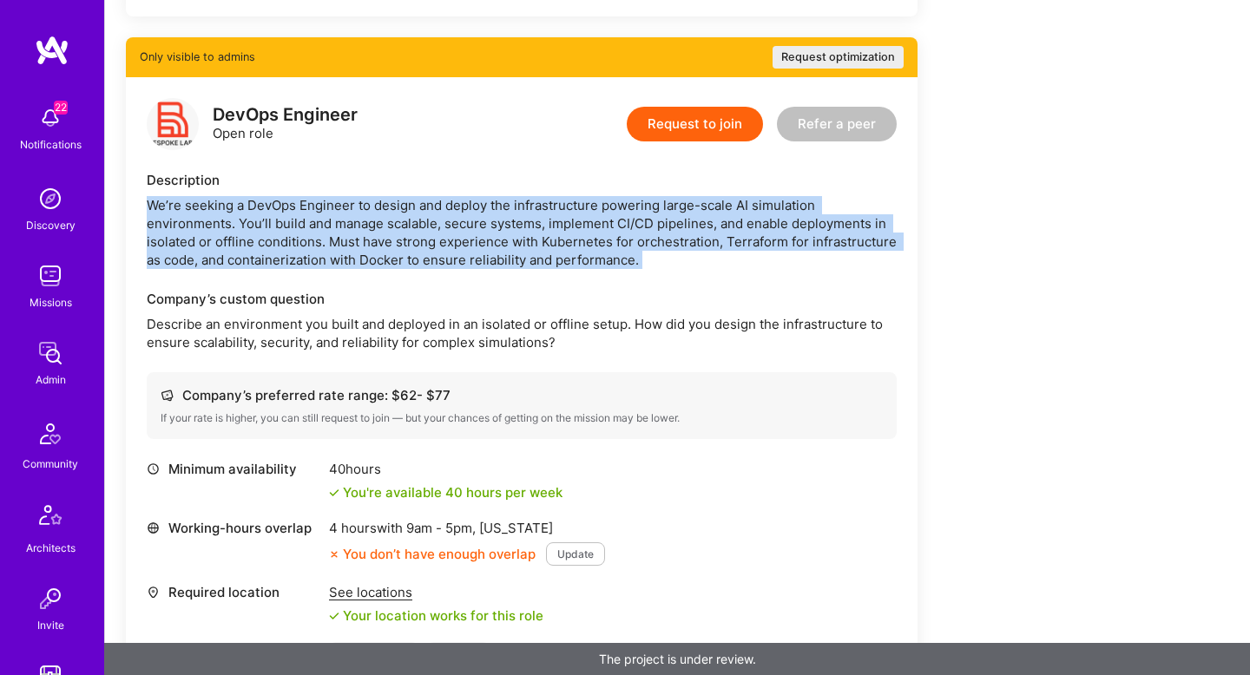
click at [326, 204] on div "We’re seeking a DevOps Engineer to design and deploy the infrastructure powerin…" at bounding box center [522, 232] width 750 height 73
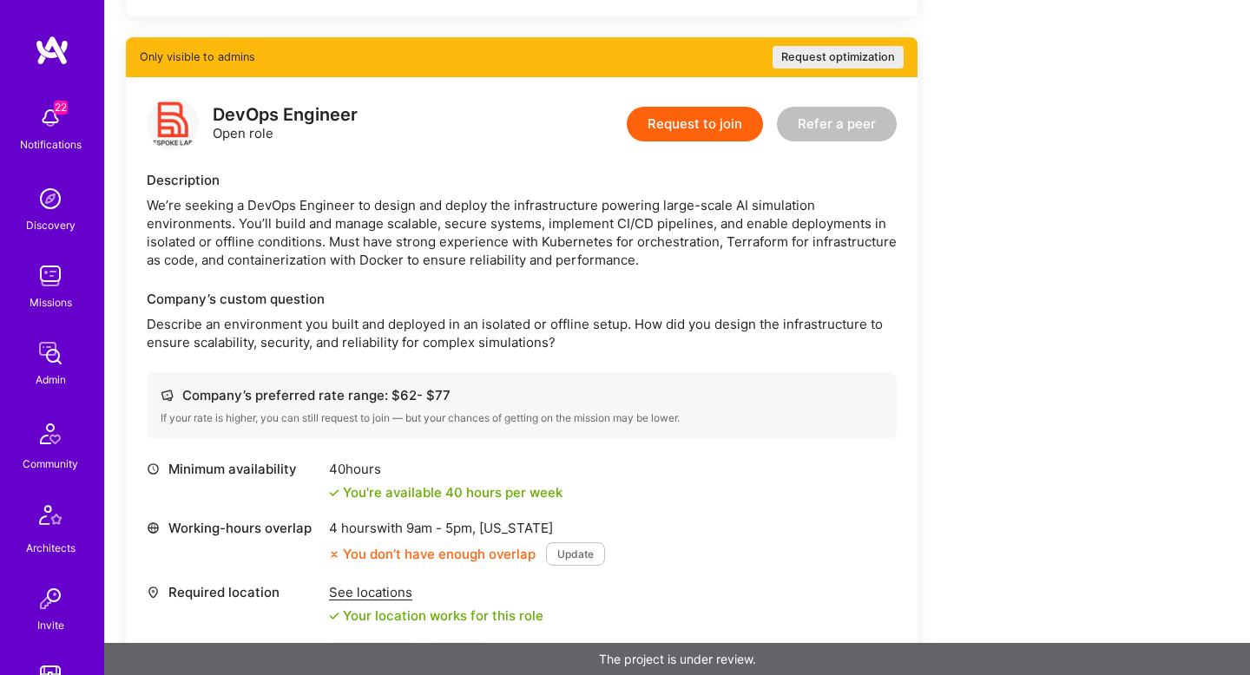
click at [306, 327] on p "Describe an environment you built and deployed in an isolated or offline setup.…" at bounding box center [522, 333] width 750 height 36
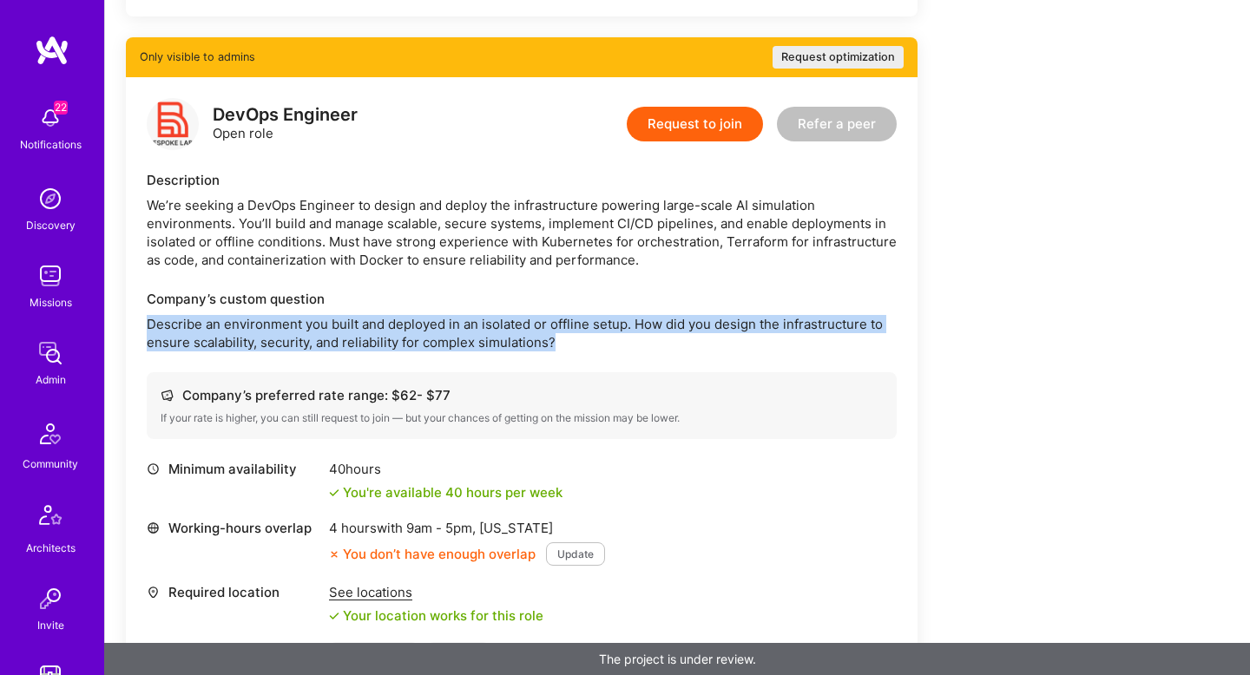
click at [306, 327] on p "Describe an environment you built and deployed in an isolated or offline setup.…" at bounding box center [522, 333] width 750 height 36
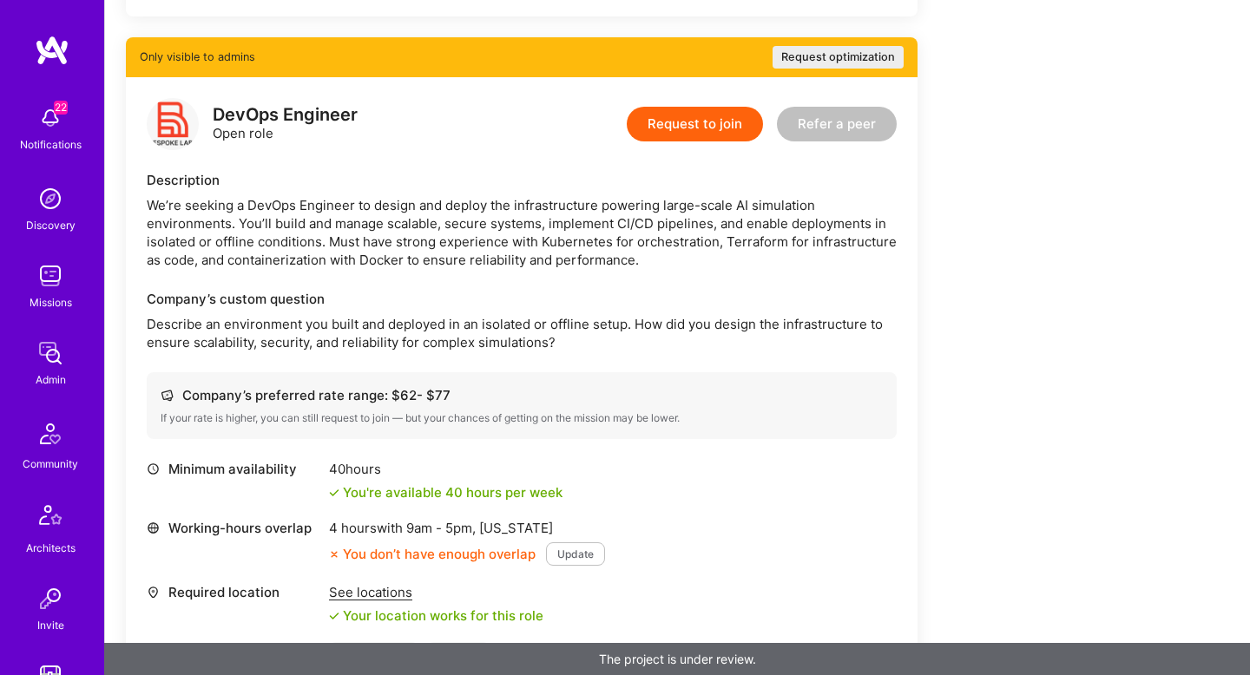
click at [413, 331] on p "Describe an environment you built and deployed in an isolated or offline setup.…" at bounding box center [522, 333] width 750 height 36
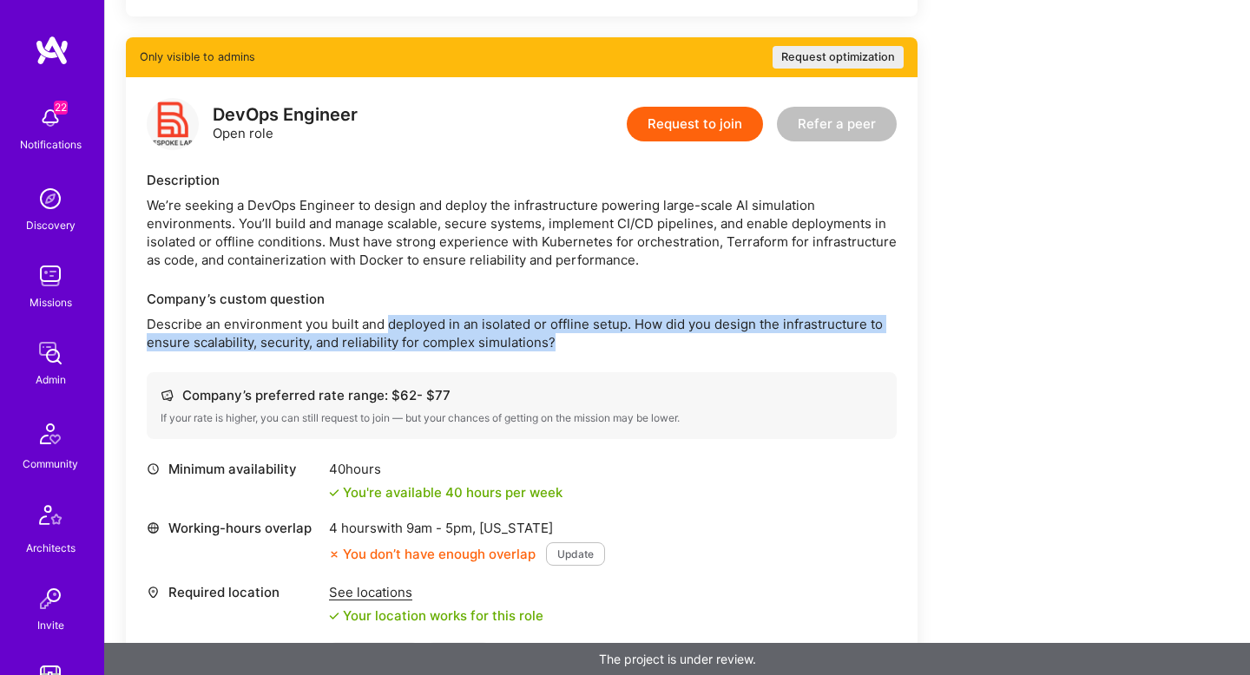
drag, startPoint x: 413, startPoint y: 331, endPoint x: 594, endPoint y: 346, distance: 181.3
click at [594, 346] on p "Describe an environment you built and deployed in an isolated or offline setup.…" at bounding box center [522, 333] width 750 height 36
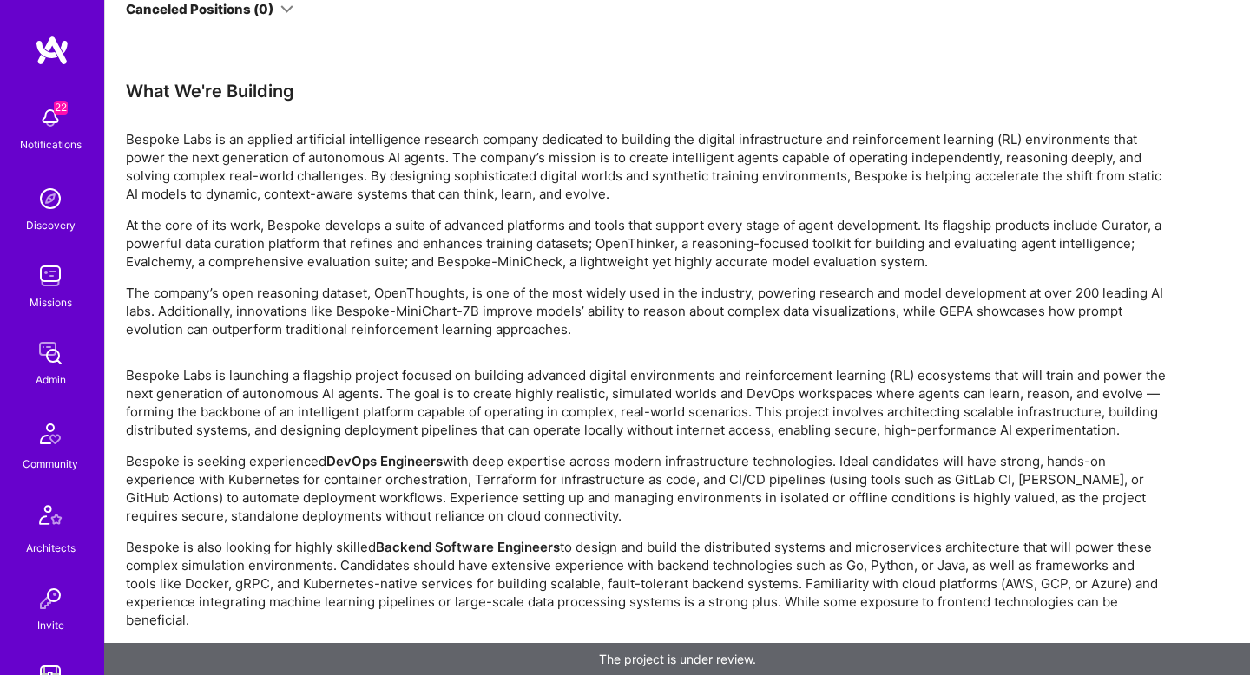
scroll to position [4065, 0]
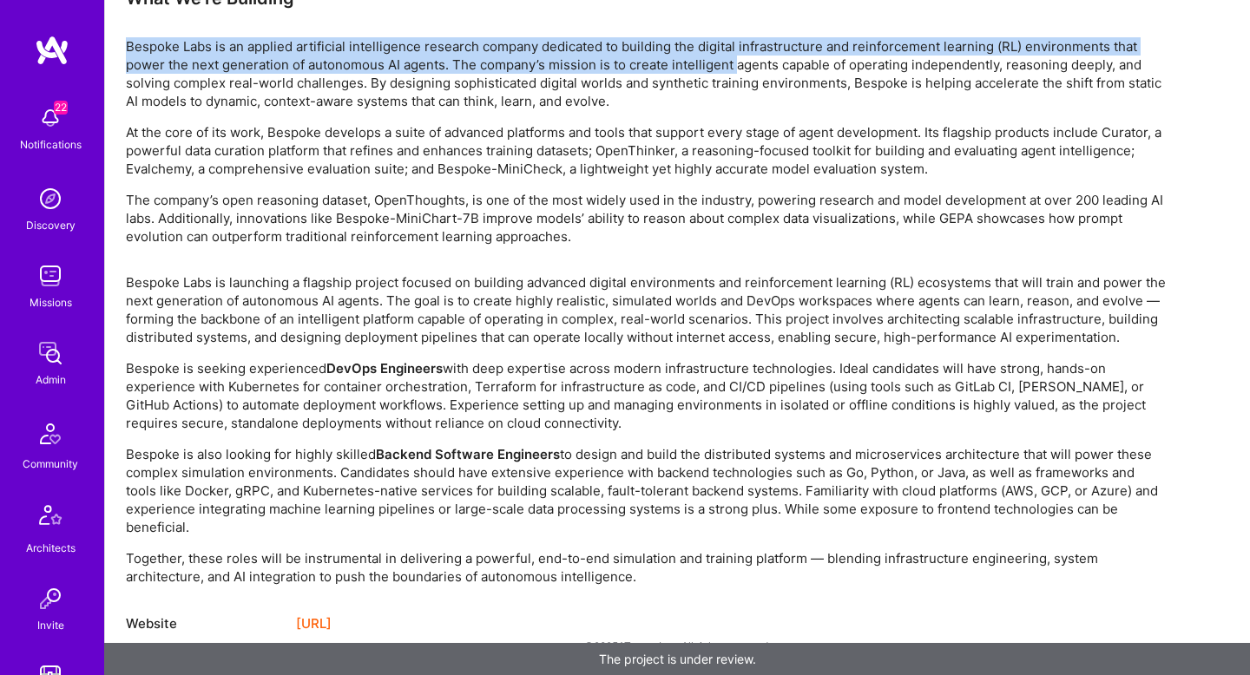
drag, startPoint x: 125, startPoint y: 49, endPoint x: 732, endPoint y: 57, distance: 606.9
click at [733, 57] on p "Bespoke Labs is an applied artificial intelligence research company dedicated t…" at bounding box center [647, 73] width 1042 height 73
click at [732, 57] on p "Bespoke Labs is an applied artificial intelligence research company dedicated t…" at bounding box center [647, 73] width 1042 height 73
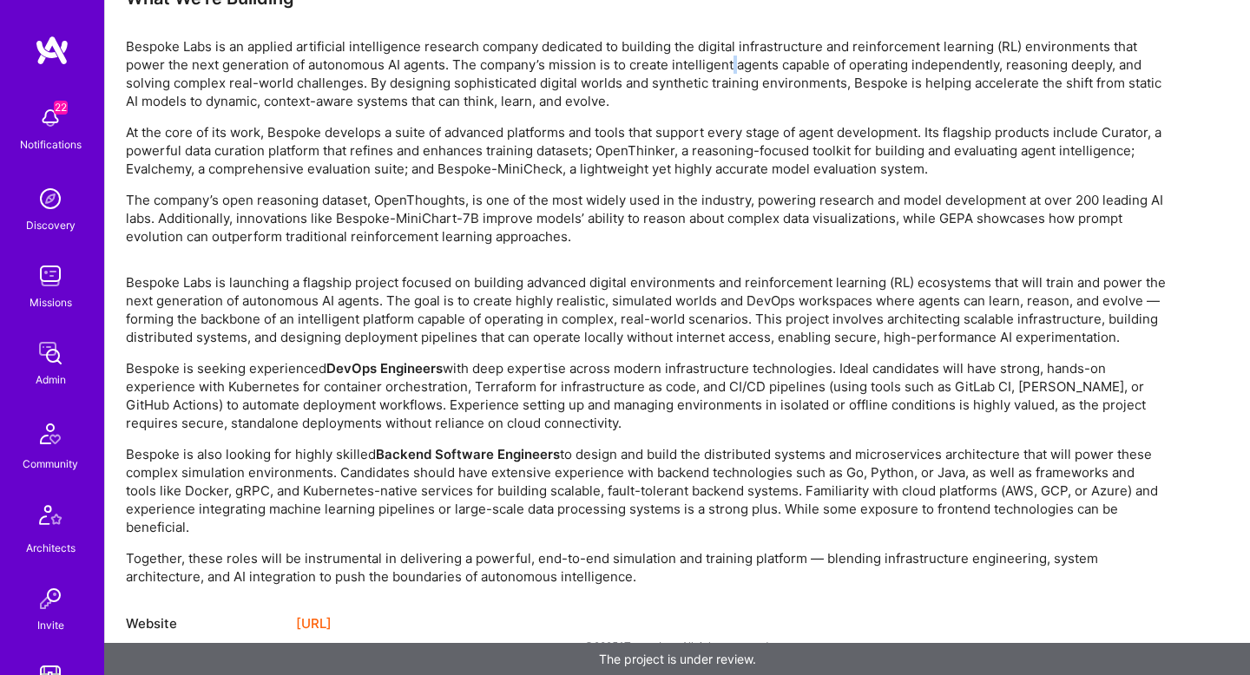
click at [732, 57] on p "Bespoke Labs is an applied artificial intelligence research company dedicated t…" at bounding box center [647, 73] width 1042 height 73
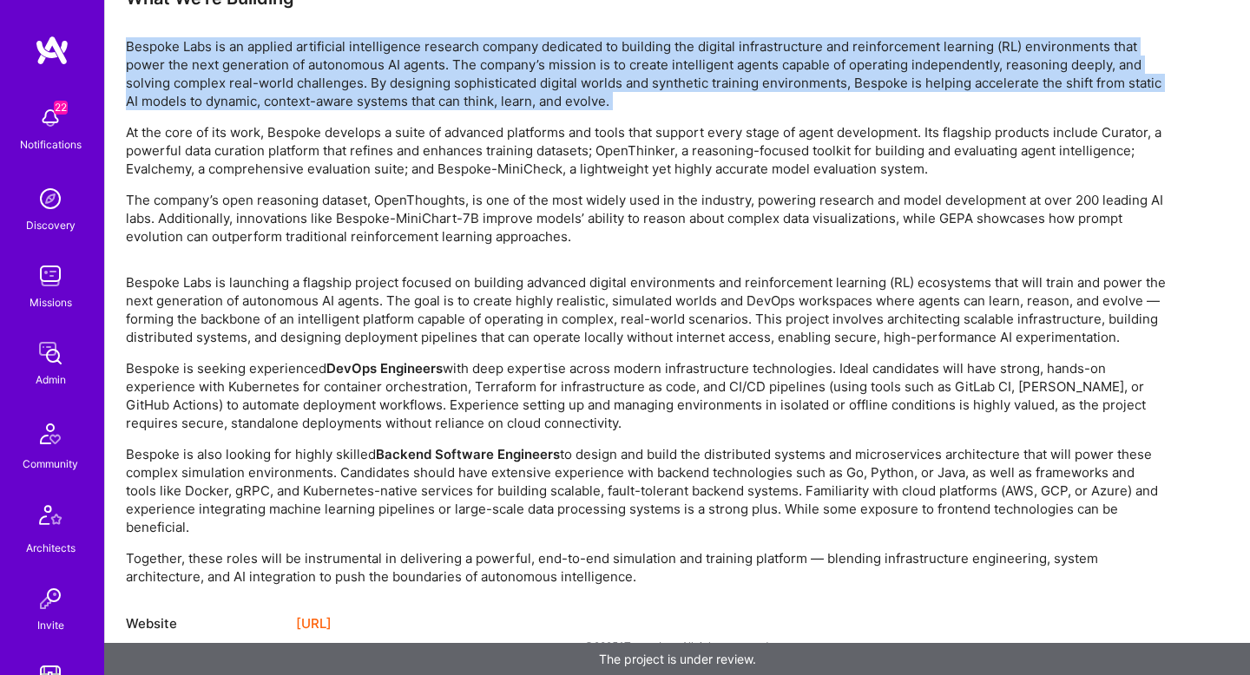
click at [732, 57] on p "Bespoke Labs is an applied artificial intelligence research company dedicated t…" at bounding box center [647, 73] width 1042 height 73
click at [266, 72] on p "Bespoke Labs is an applied artificial intelligence research company dedicated t…" at bounding box center [647, 73] width 1042 height 73
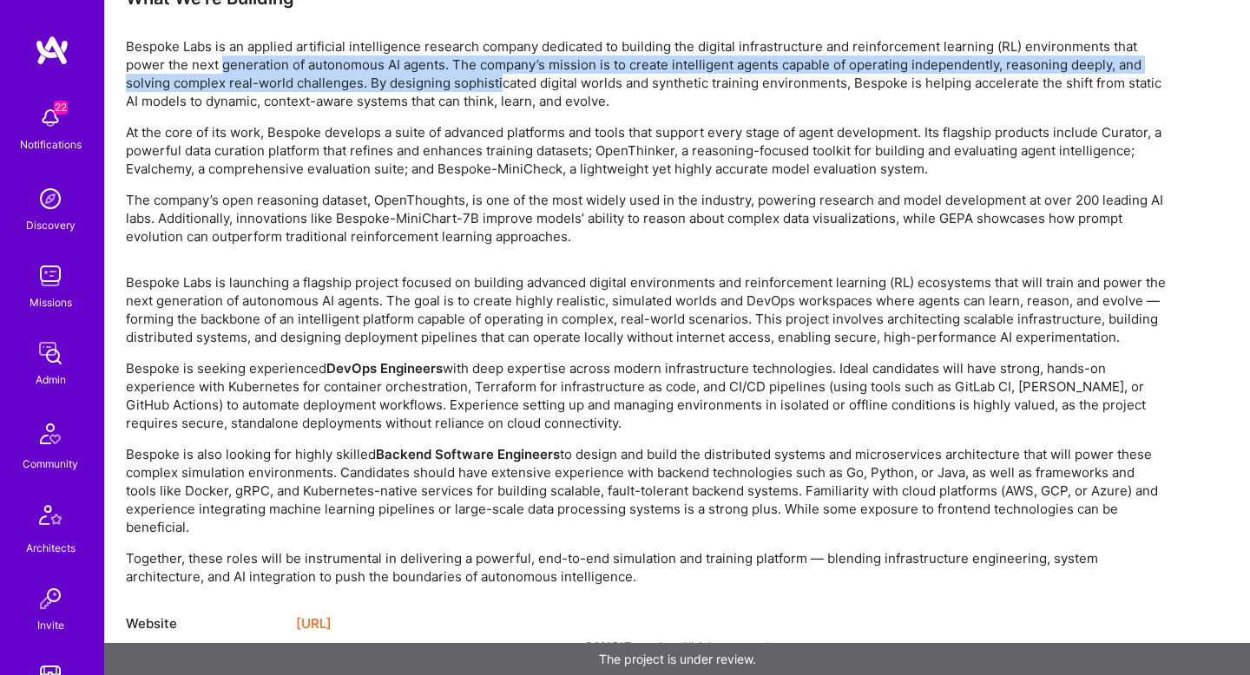
drag, startPoint x: 224, startPoint y: 64, endPoint x: 495, endPoint y: 73, distance: 271.0
click at [497, 75] on p "Bespoke Labs is an applied artificial intelligence research company dedicated t…" at bounding box center [647, 73] width 1042 height 73
click at [495, 73] on p "Bespoke Labs is an applied artificial intelligence research company dedicated t…" at bounding box center [647, 73] width 1042 height 73
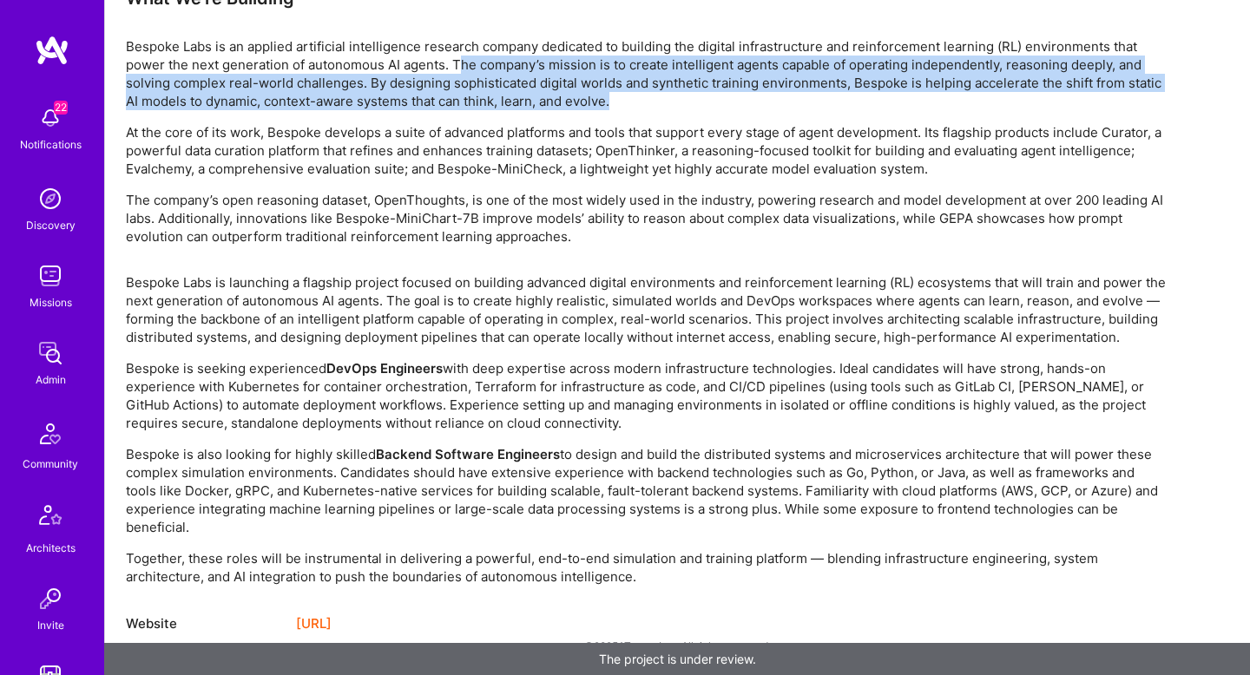
drag, startPoint x: 463, startPoint y: 59, endPoint x: 853, endPoint y: 95, distance: 392.4
click at [853, 95] on p "Bespoke Labs is an applied artificial intelligence research company dedicated t…" at bounding box center [647, 73] width 1042 height 73
click at [142, 109] on p "Bespoke Labs is an applied artificial intelligence research company dedicated t…" at bounding box center [647, 73] width 1042 height 73
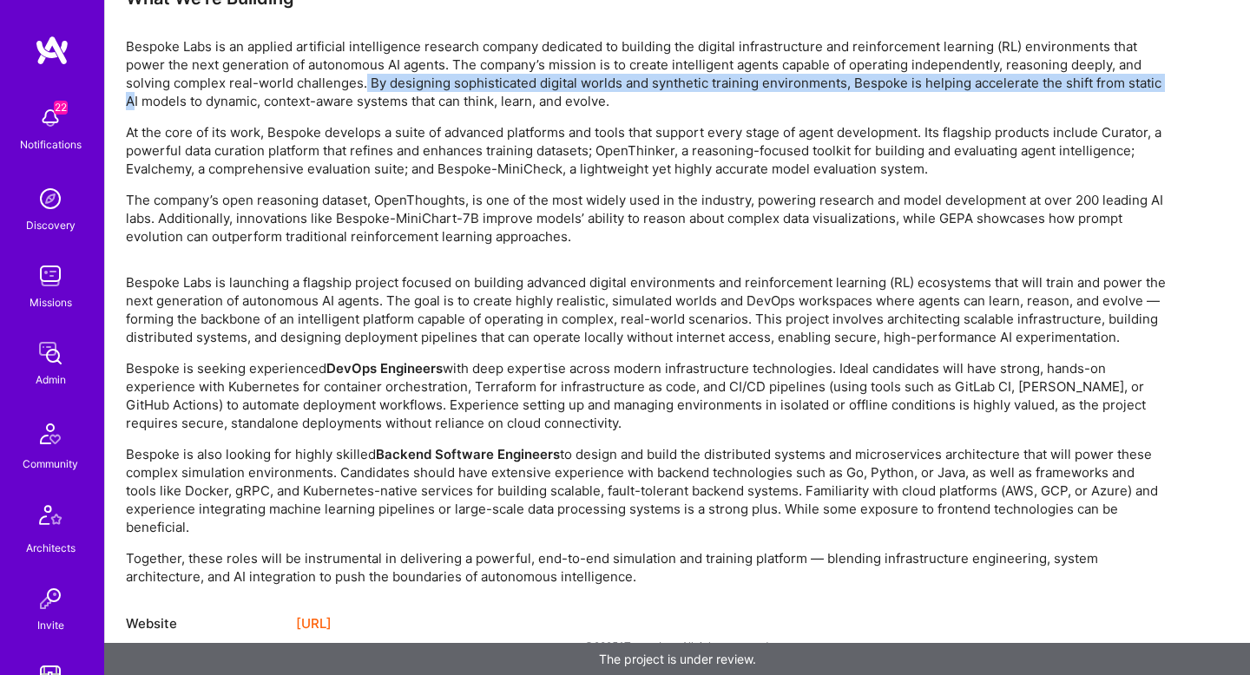
drag, startPoint x: 130, startPoint y: 93, endPoint x: 365, endPoint y: 81, distance: 235.6
click at [365, 81] on p "Bespoke Labs is an applied artificial intelligence research company dedicated t…" at bounding box center [647, 73] width 1042 height 73
drag, startPoint x: 365, startPoint y: 81, endPoint x: 545, endPoint y: 108, distance: 181.7
click at [545, 108] on p "Bespoke Labs is an applied artificial intelligence research company dedicated t…" at bounding box center [647, 73] width 1042 height 73
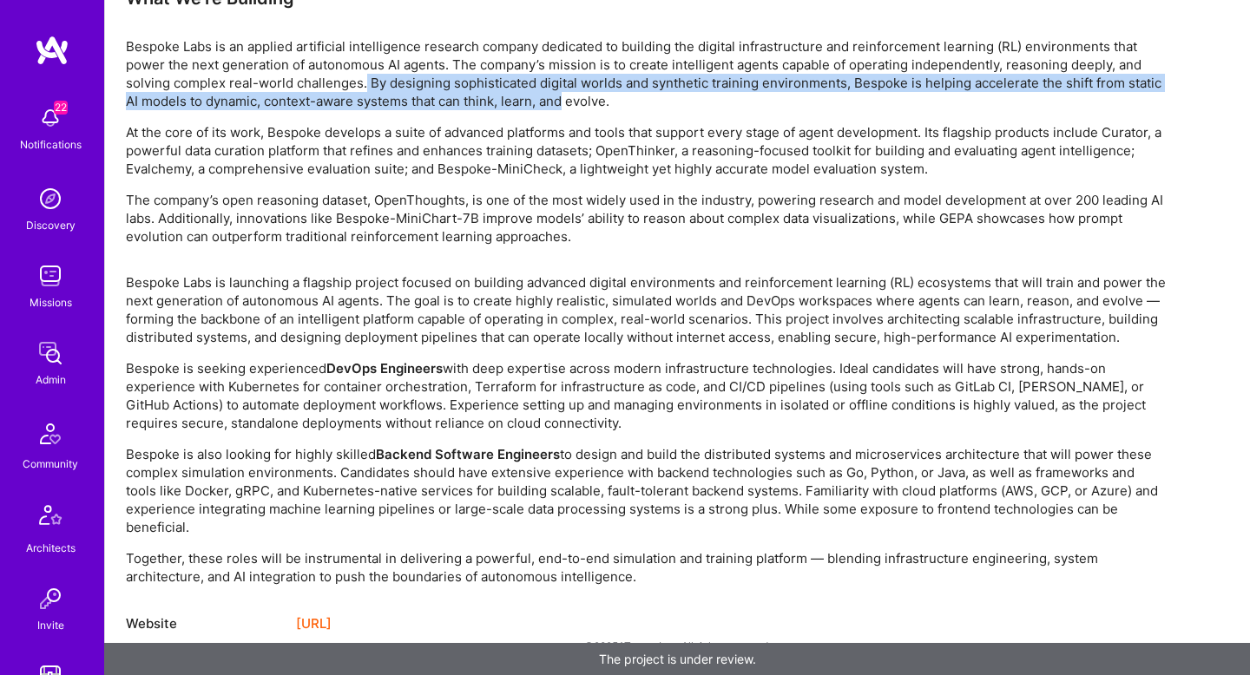
click at [545, 108] on p "Bespoke Labs is an applied artificial intelligence research company dedicated t…" at bounding box center [647, 73] width 1042 height 73
drag, startPoint x: 616, startPoint y: 102, endPoint x: 527, endPoint y: 84, distance: 90.2
click at [527, 84] on p "Bespoke Labs is an applied artificial intelligence research company dedicated t…" at bounding box center [647, 73] width 1042 height 73
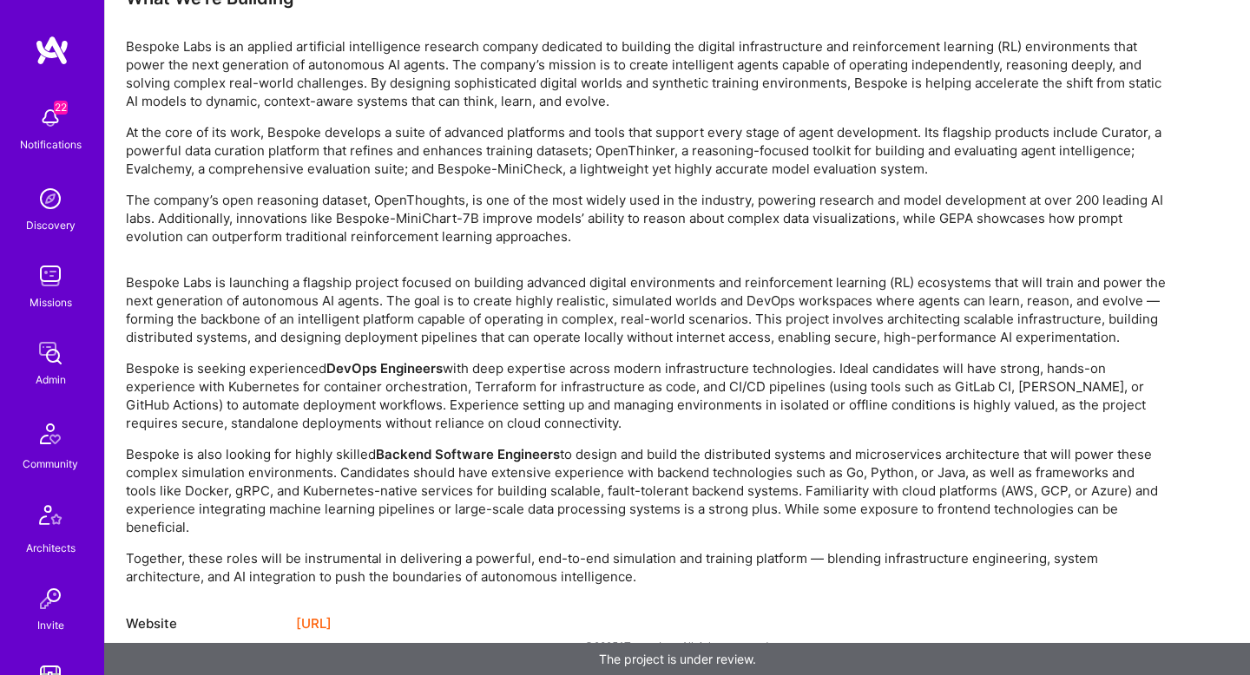
click at [421, 165] on p "At the core of its work, Bespoke develops a suite of advanced platforms and too…" at bounding box center [647, 150] width 1042 height 55
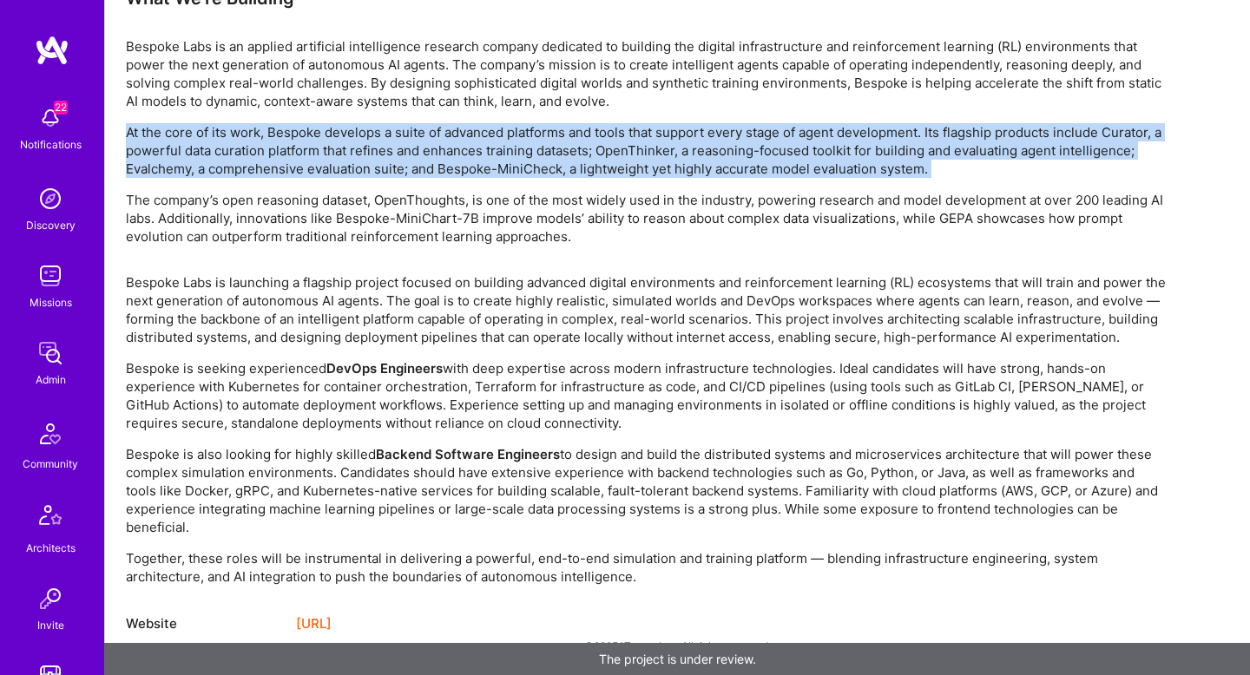
click at [421, 165] on p "At the core of its work, Bespoke develops a suite of advanced platforms and too…" at bounding box center [647, 150] width 1042 height 55
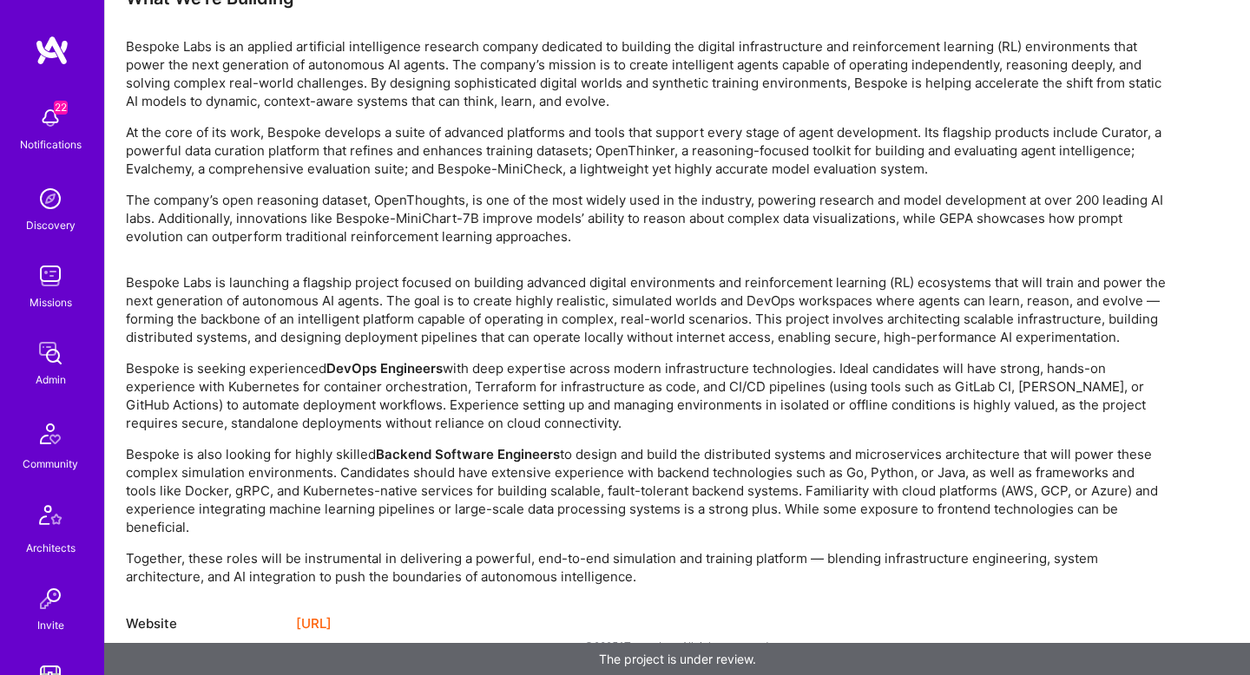
click at [424, 201] on p "The company’s open reasoning dataset, OpenThoughts, is one of the most widely u…" at bounding box center [647, 218] width 1042 height 55
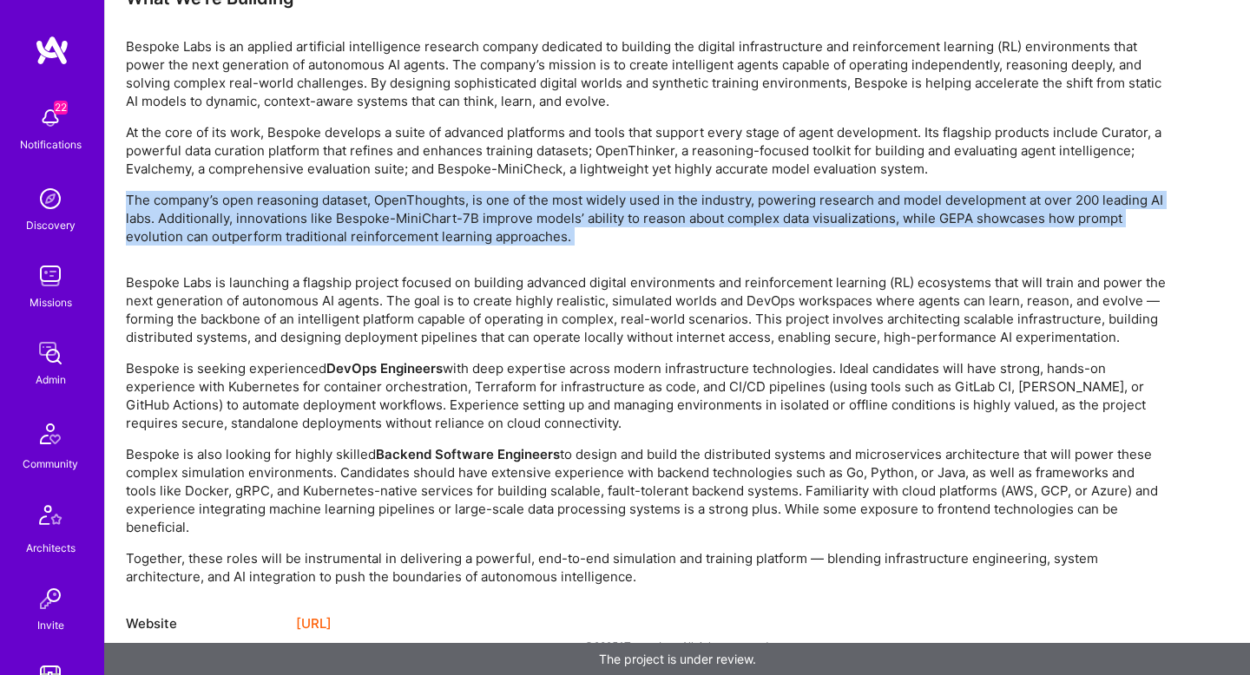
click at [424, 201] on p "The company’s open reasoning dataset, OpenThoughts, is one of the most widely u…" at bounding box center [647, 218] width 1042 height 55
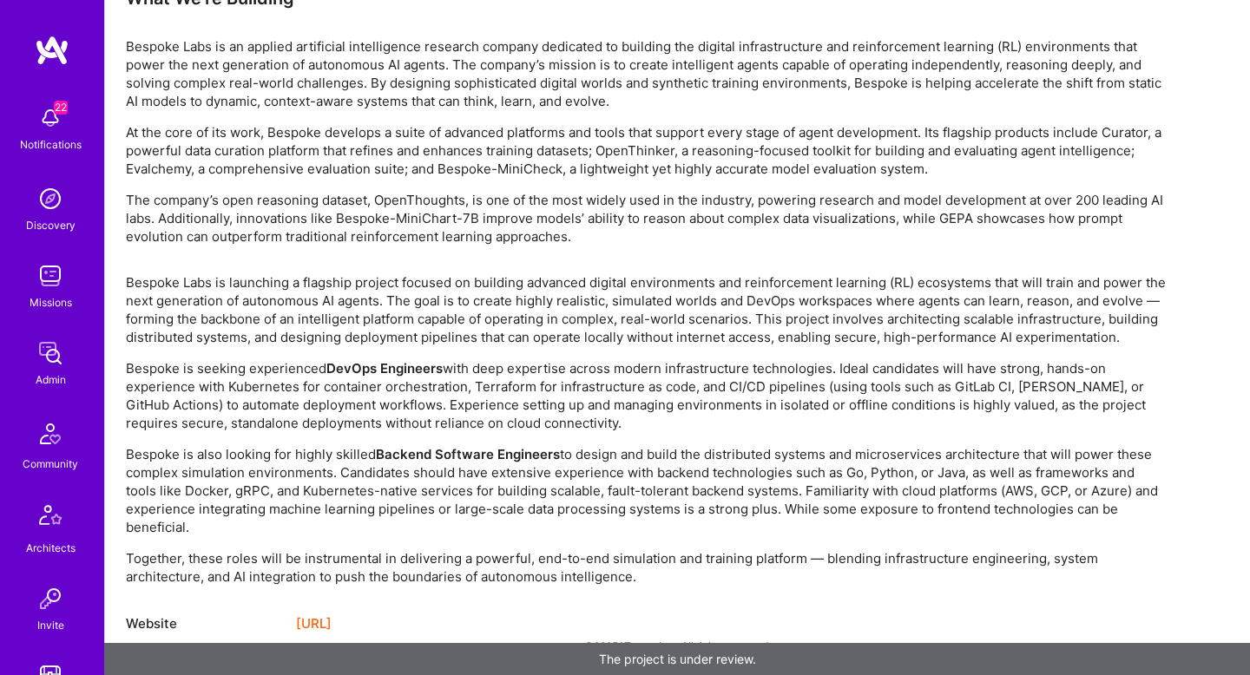
click at [425, 286] on p "Bespoke Labs is launching a flagship project focused on building advanced digit…" at bounding box center [647, 309] width 1042 height 73
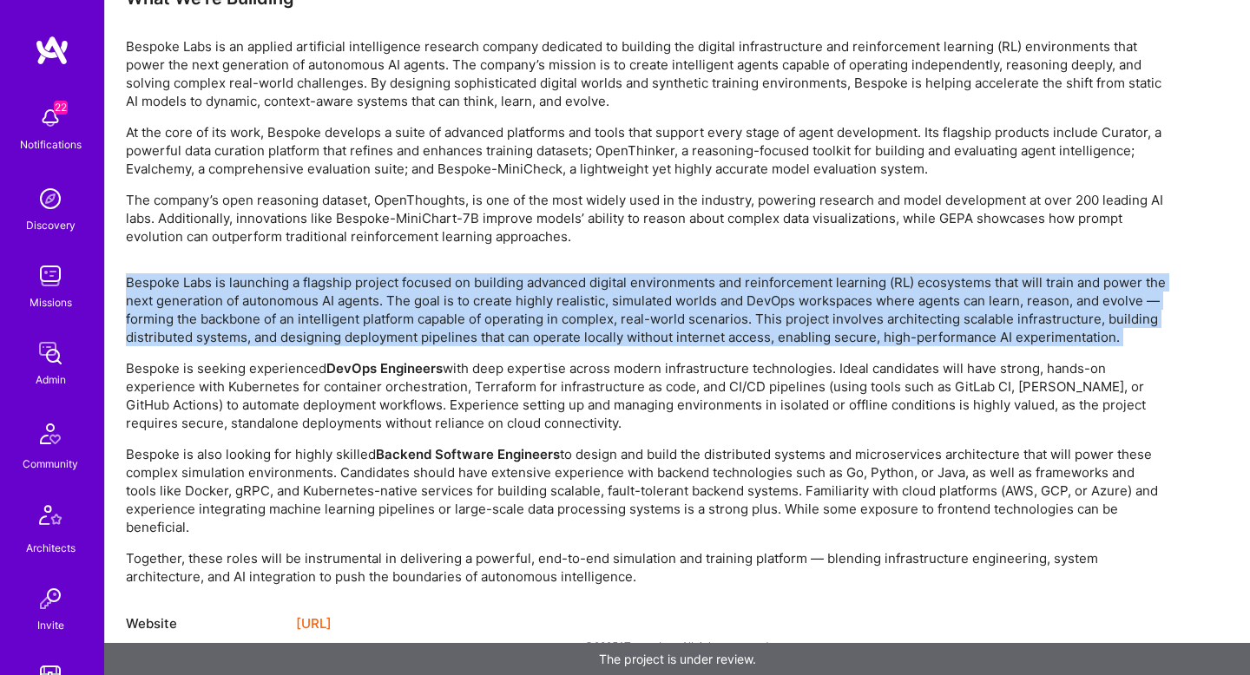
click at [425, 286] on p "Bespoke Labs is launching a flagship project focused on building advanced digit…" at bounding box center [647, 309] width 1042 height 73
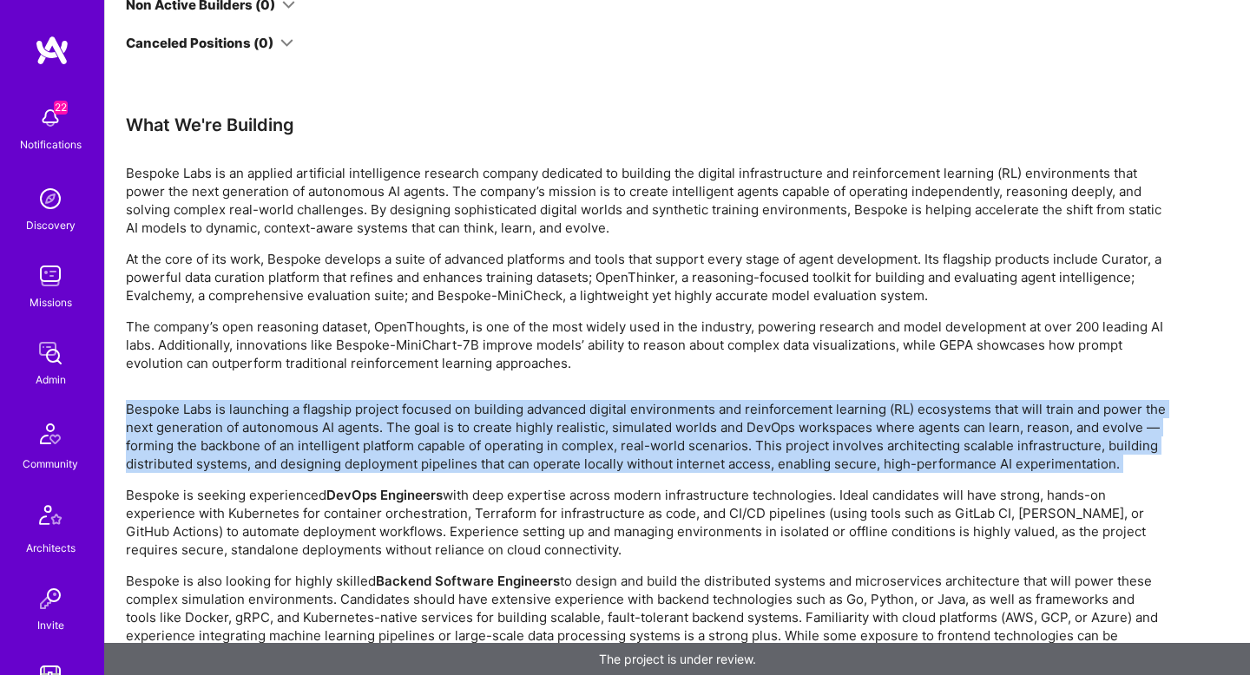
scroll to position [3664, 0]
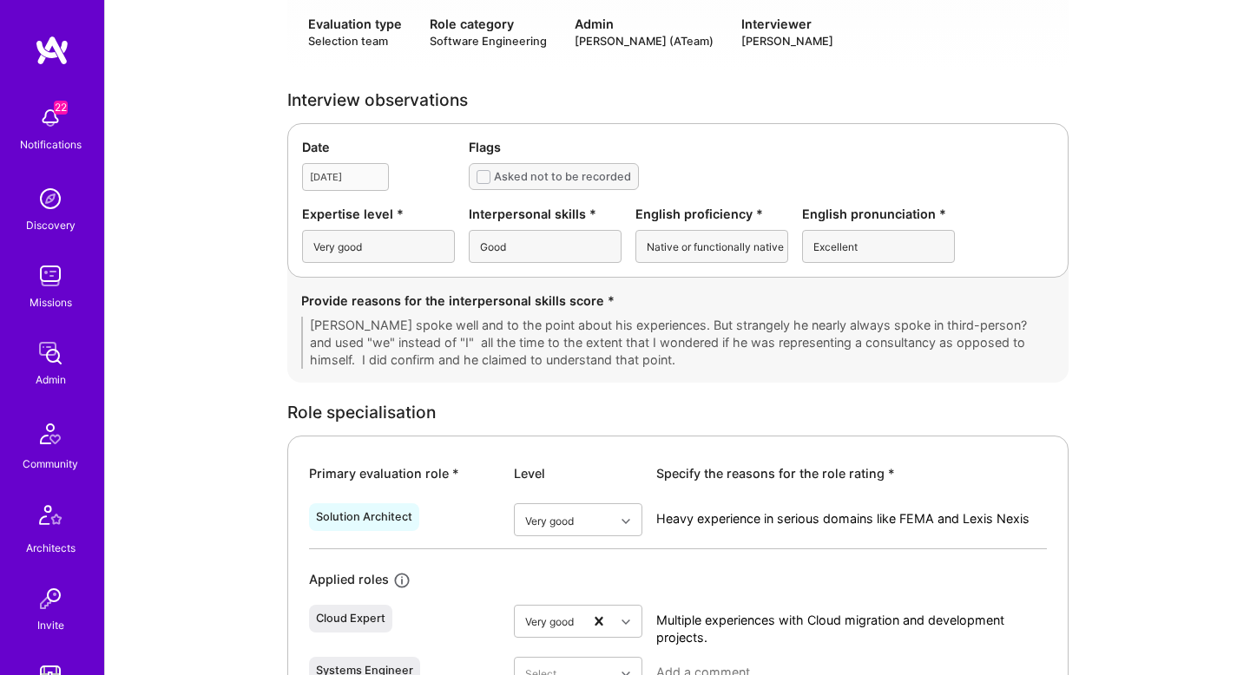
scroll to position [642, 0]
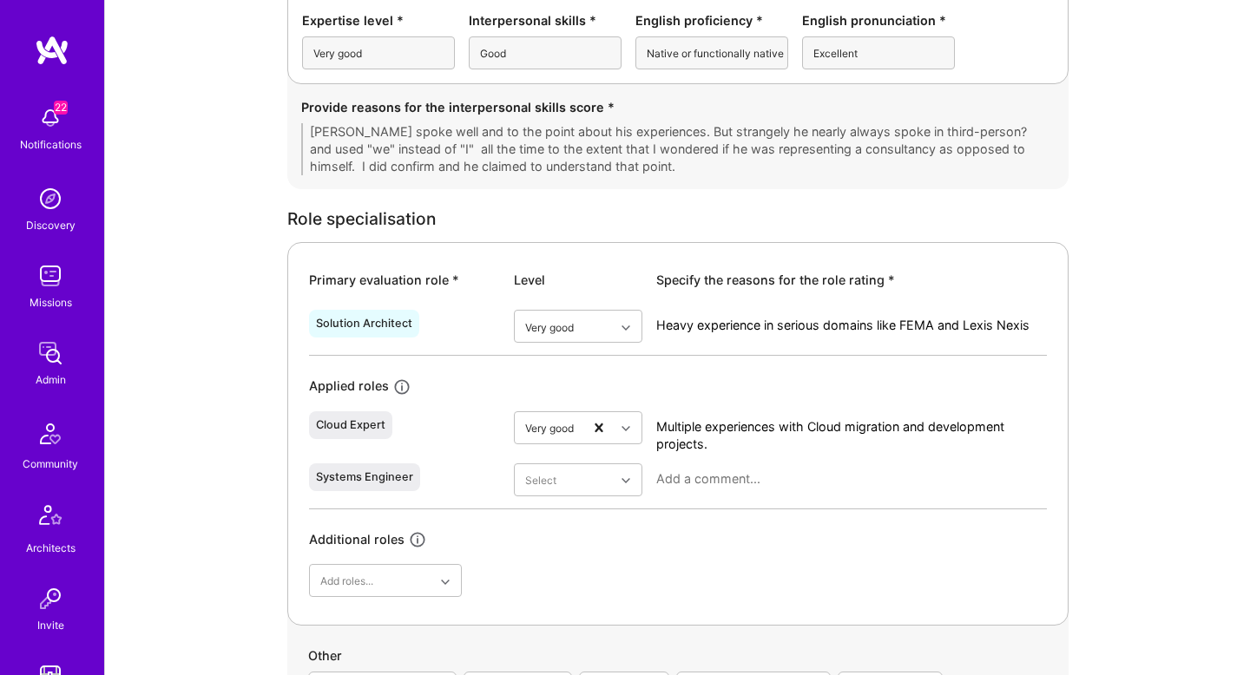
drag, startPoint x: 713, startPoint y: 317, endPoint x: 949, endPoint y: 327, distance: 236.4
click at [949, 327] on textarea "Heavy experience in serious domains like FEMA and Lexis Nexis" at bounding box center [851, 325] width 391 height 17
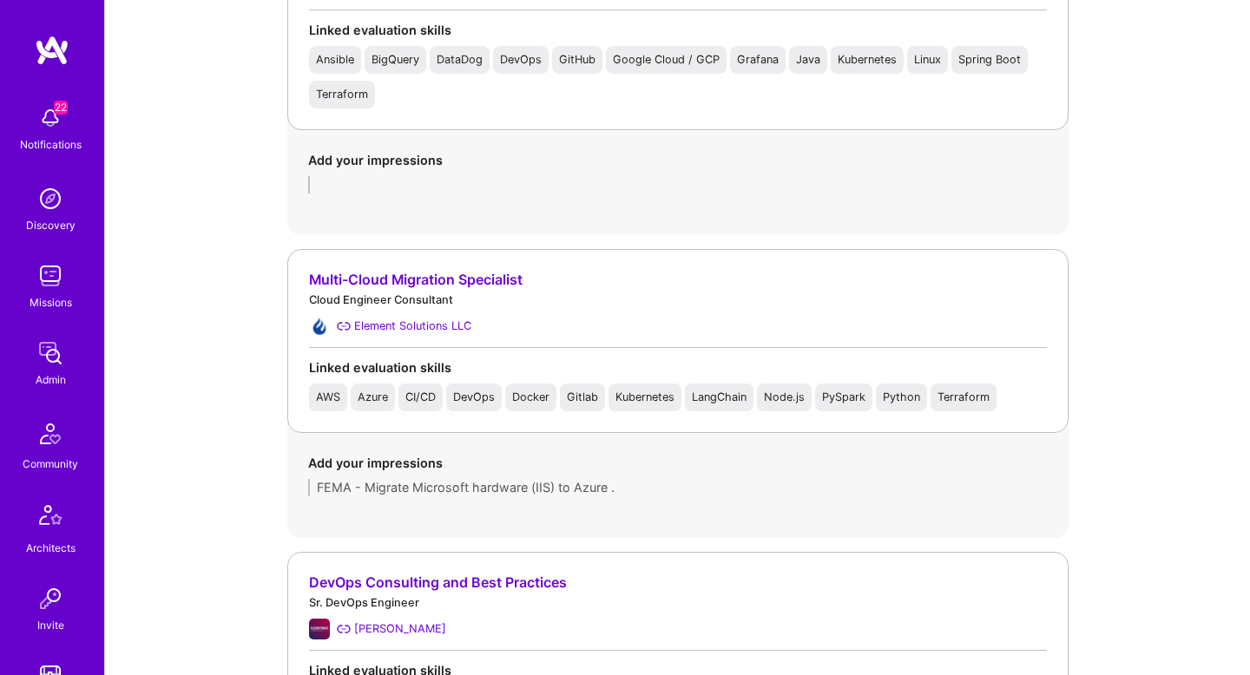
scroll to position [0, 0]
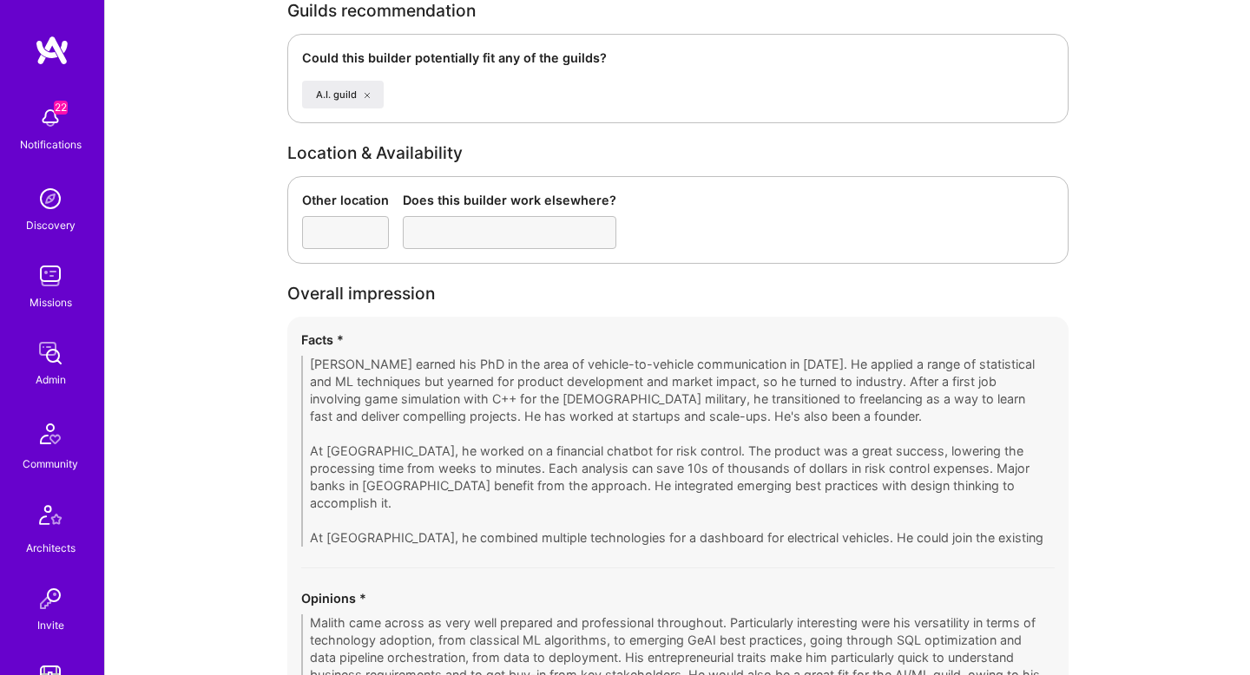
scroll to position [2980, 0]
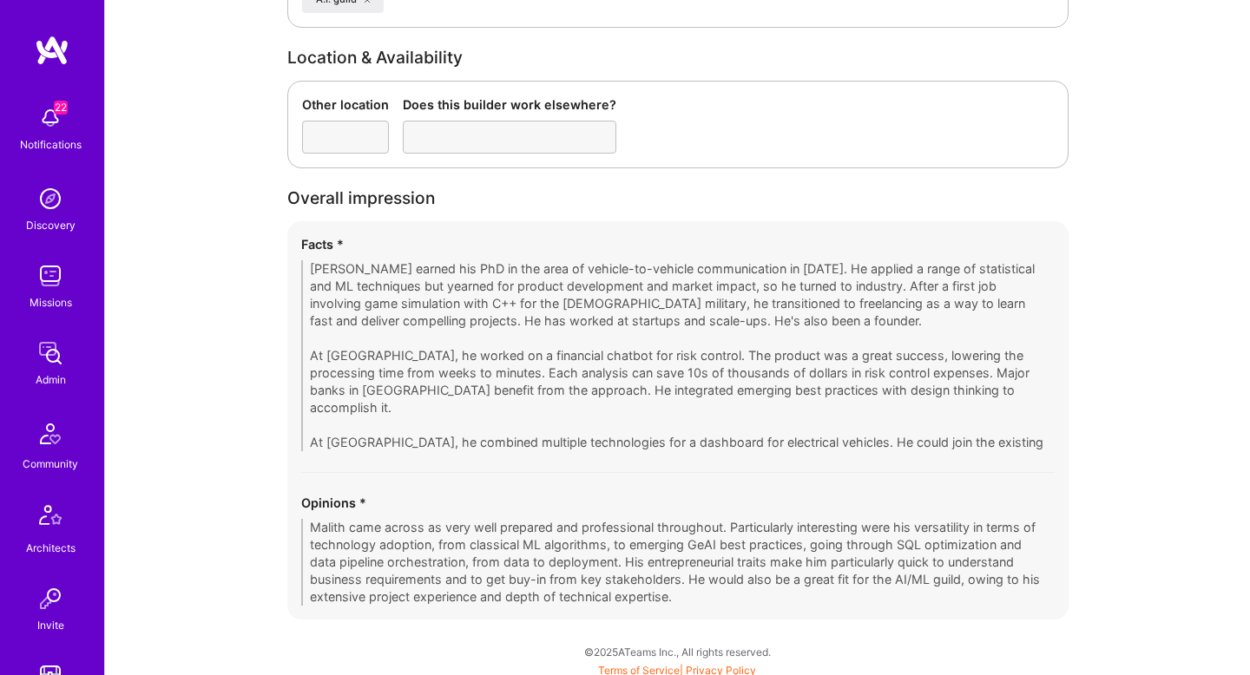
click at [707, 609] on div "Facts * [PERSON_NAME] earned his PhD in the area of vehicle-to-vehicle communic…" at bounding box center [677, 420] width 781 height 398
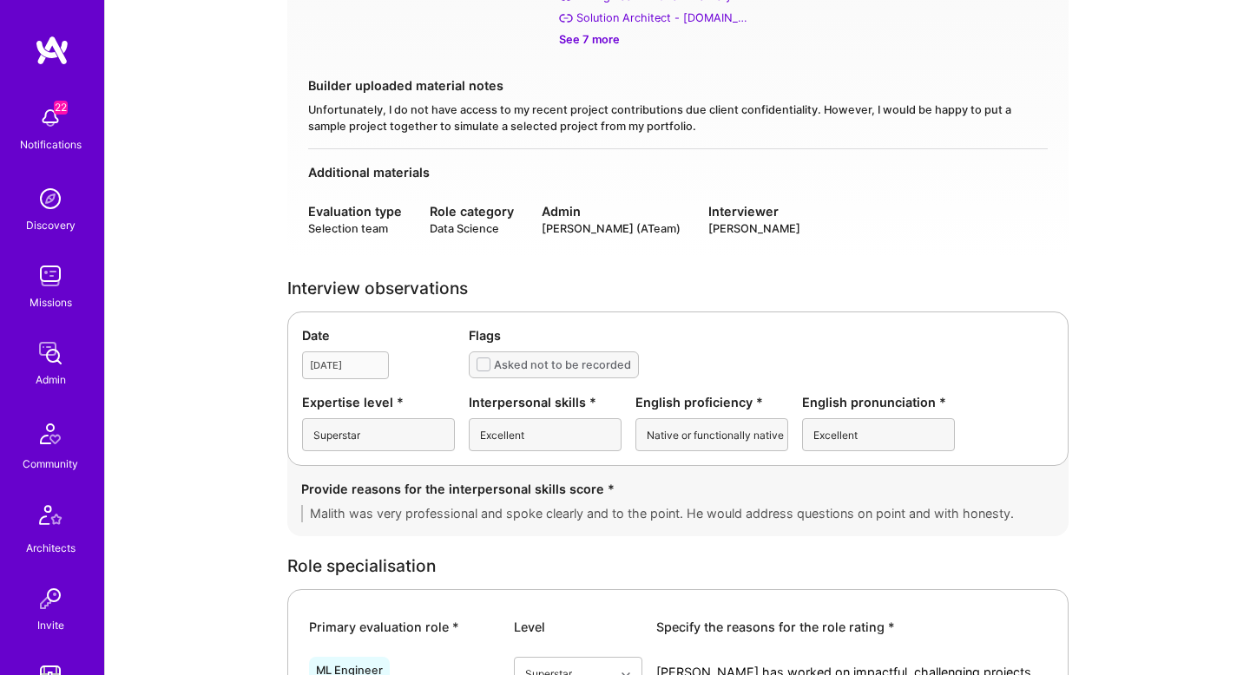
scroll to position [0, 0]
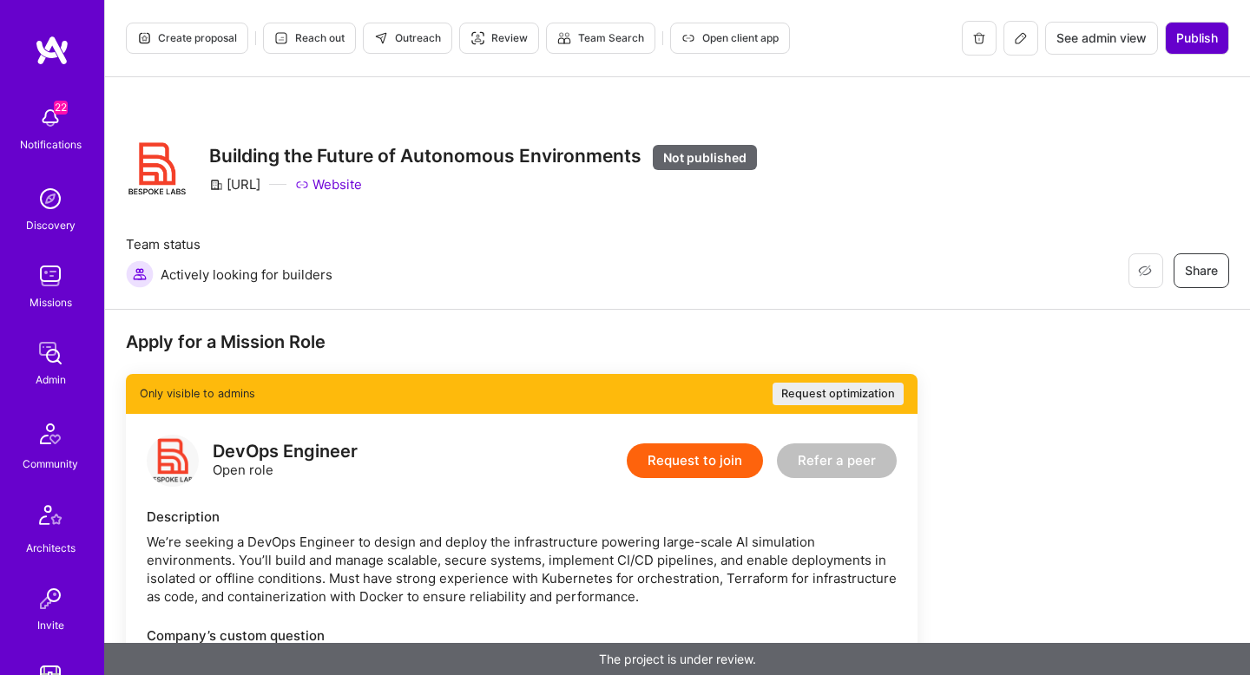
click at [1205, 44] on span "Publish" at bounding box center [1197, 38] width 42 height 17
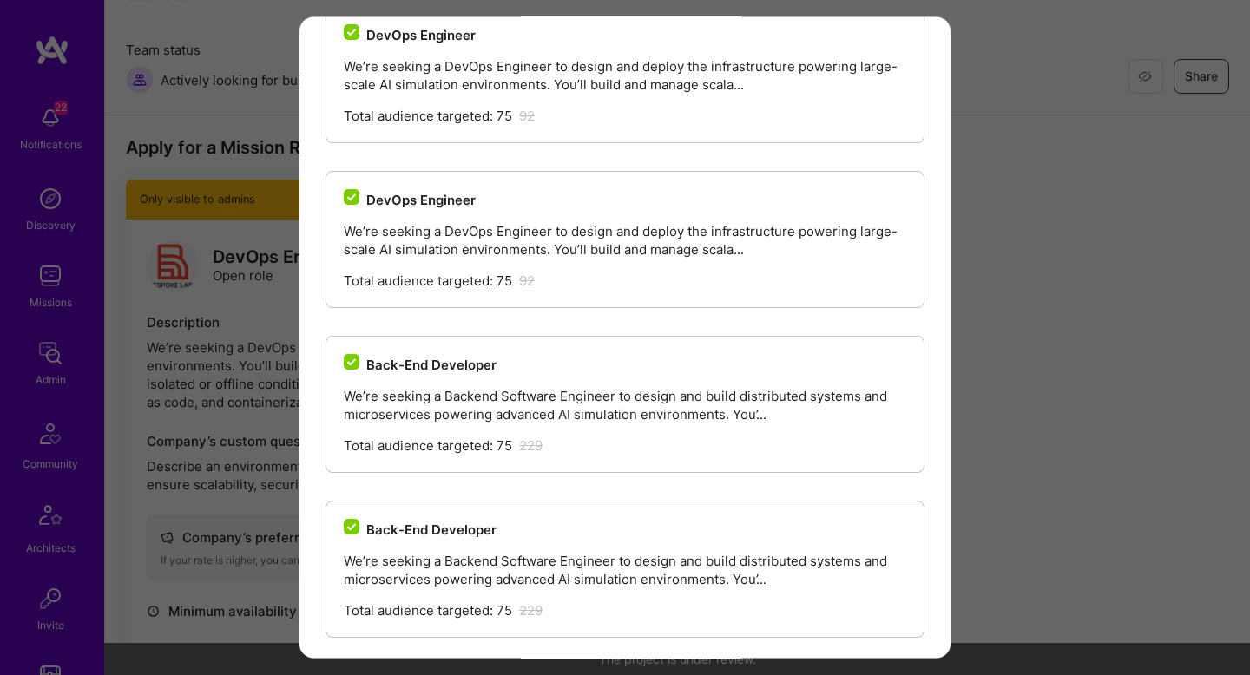
scroll to position [289, 0]
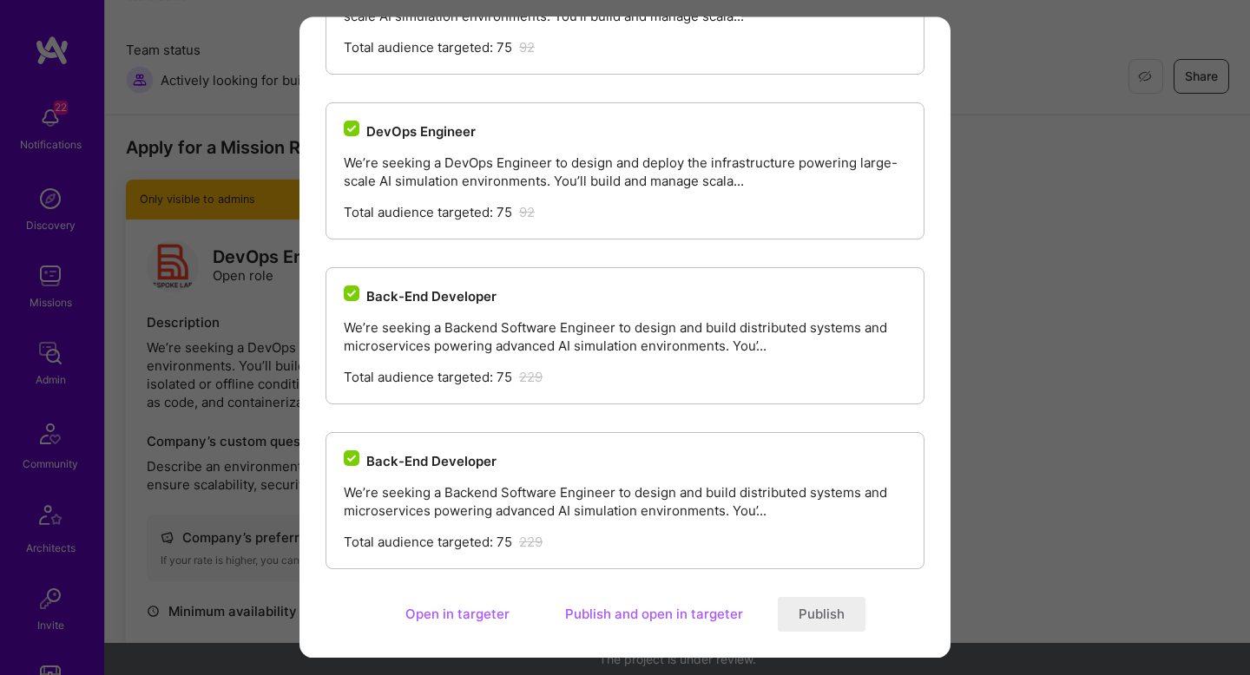
click at [827, 610] on button "Publish" at bounding box center [822, 615] width 88 height 35
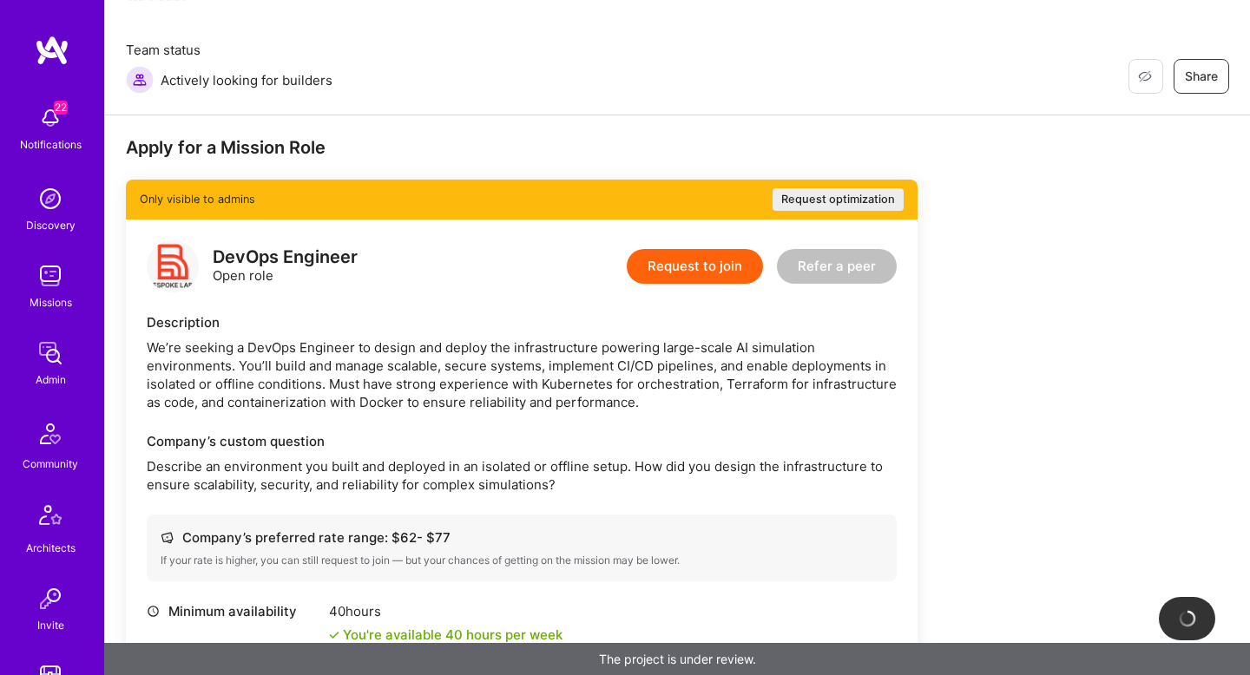
scroll to position [0, 0]
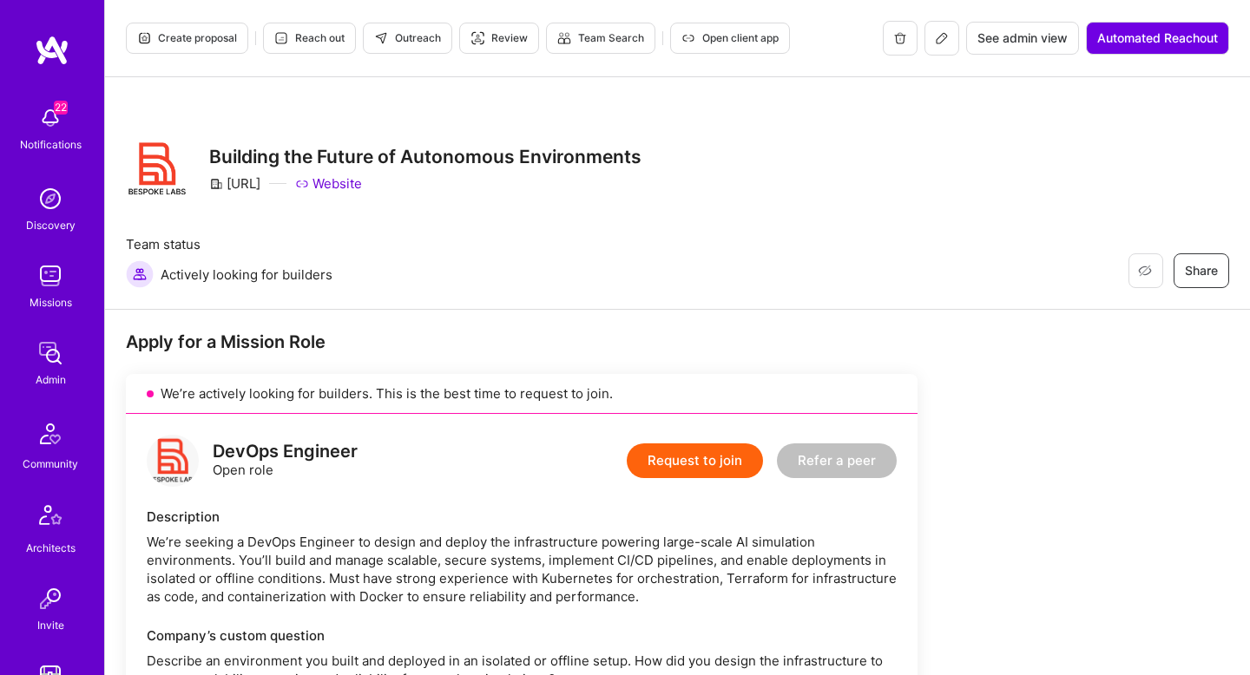
click at [936, 29] on button at bounding box center [942, 38] width 35 height 35
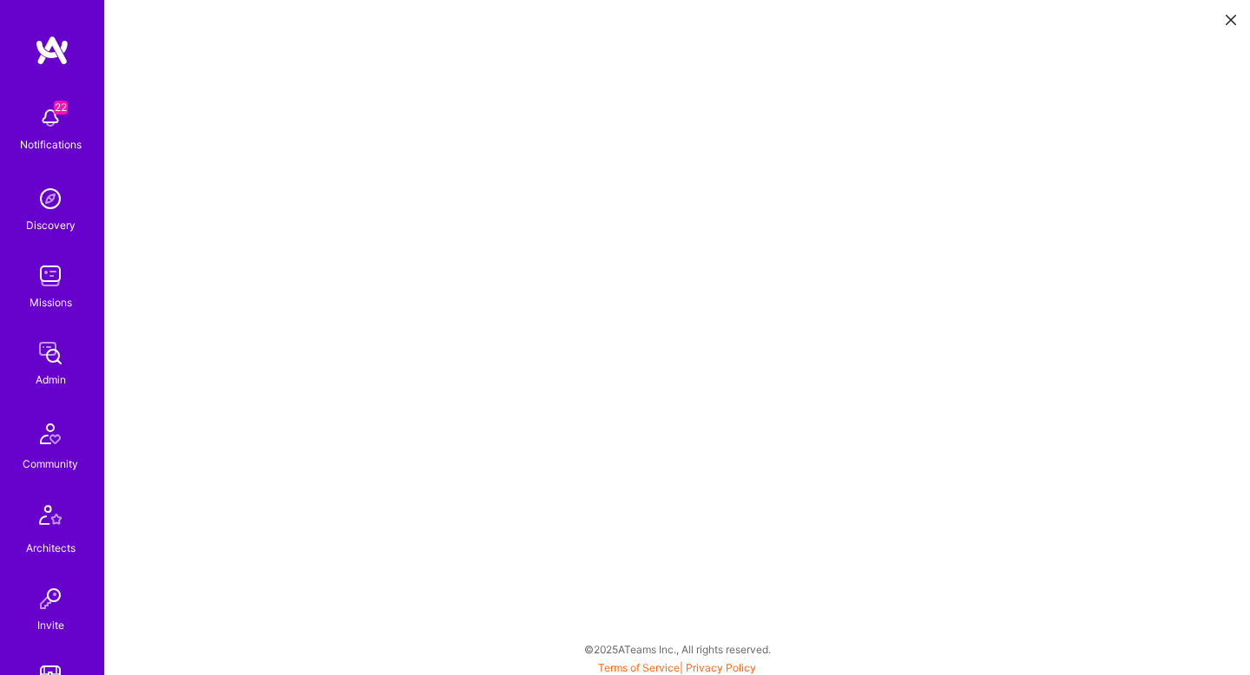
click at [1231, 15] on icon at bounding box center [1231, 20] width 10 height 10
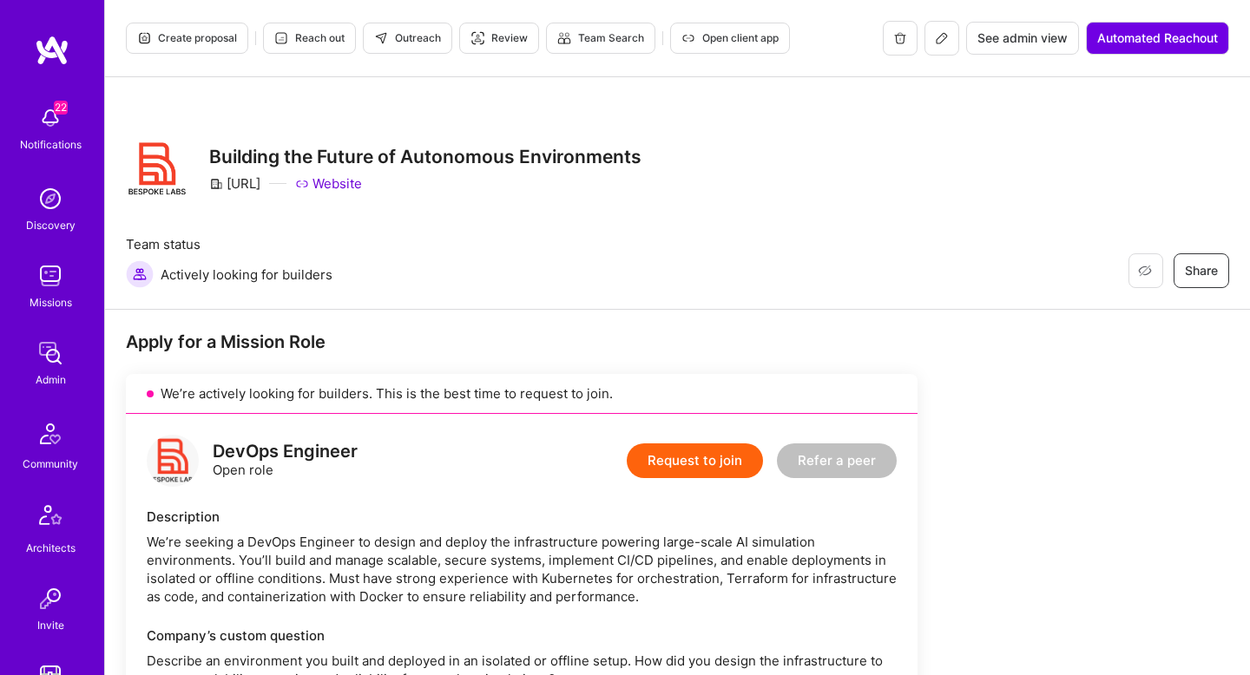
click at [405, 30] on span "Outreach" at bounding box center [407, 38] width 67 height 16
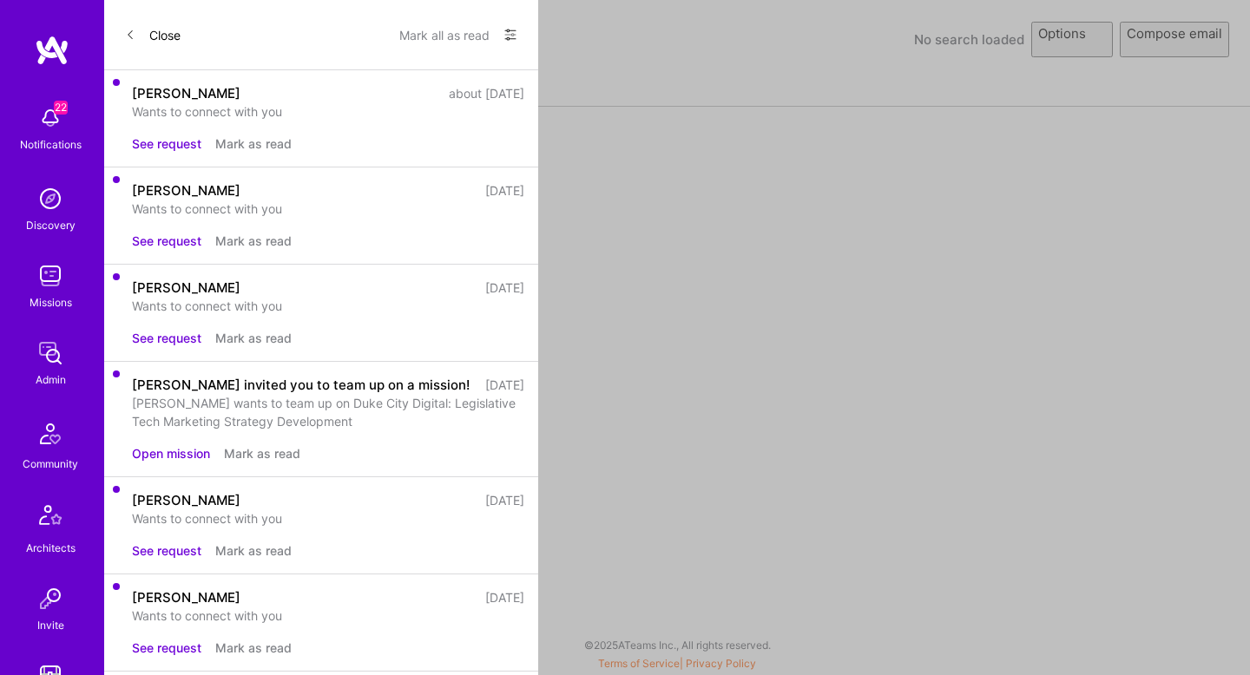
select select "rich-reachout"
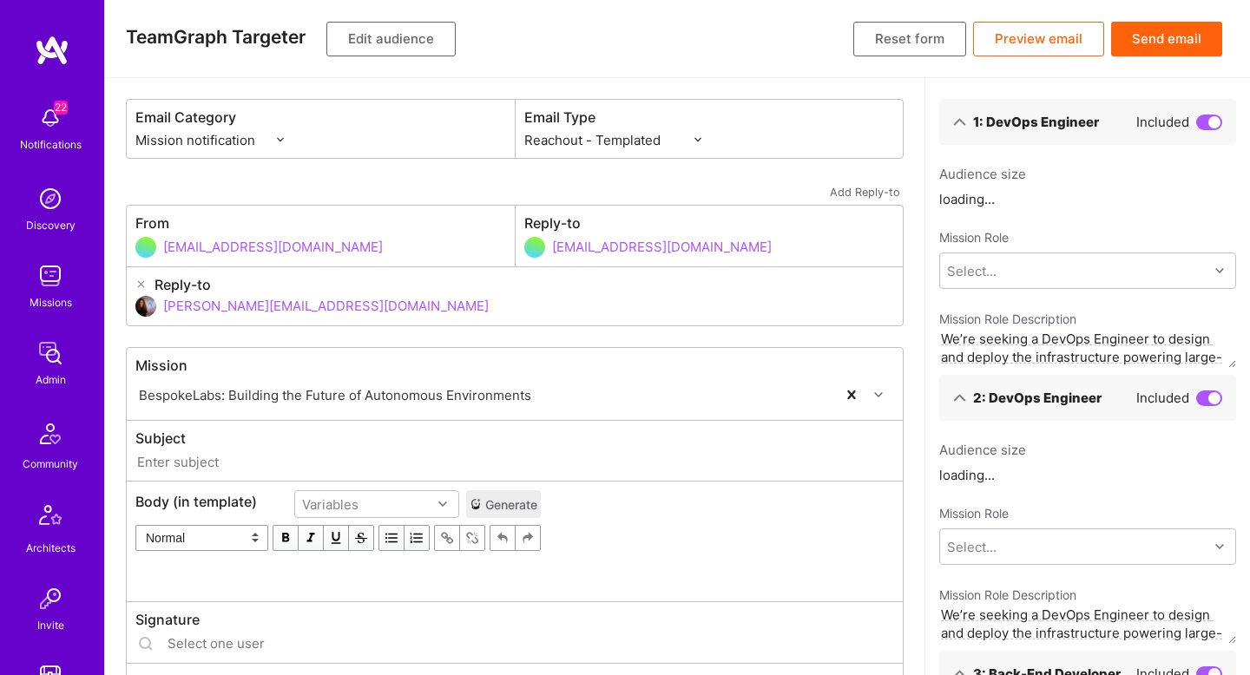
type input "[DOMAIN_NAME] // BespokeLabs: Building the Future of Autonomous Environments"
type input "[PERSON_NAME][EMAIL_ADDRESS][DOMAIN_NAME]"
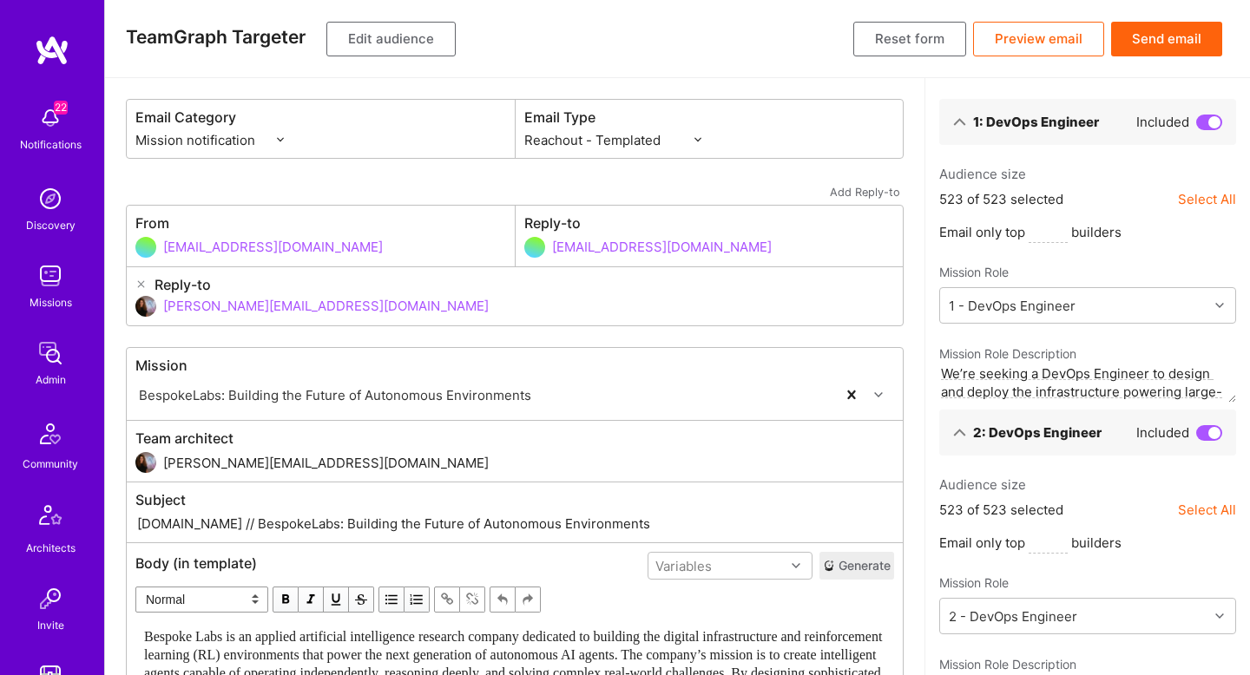
click at [379, 28] on button "Edit audience" at bounding box center [390, 39] width 129 height 35
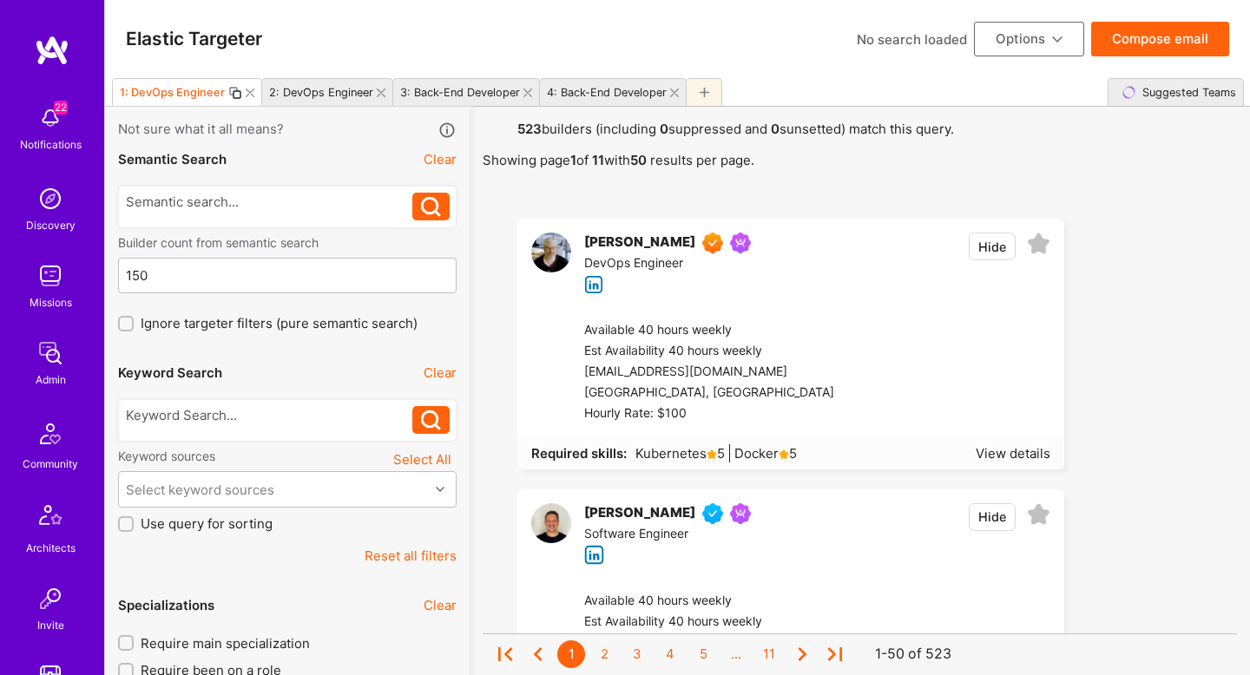
click at [378, 89] on icon at bounding box center [381, 93] width 9 height 9
click at [540, 93] on icon at bounding box center [543, 93] width 9 height 9
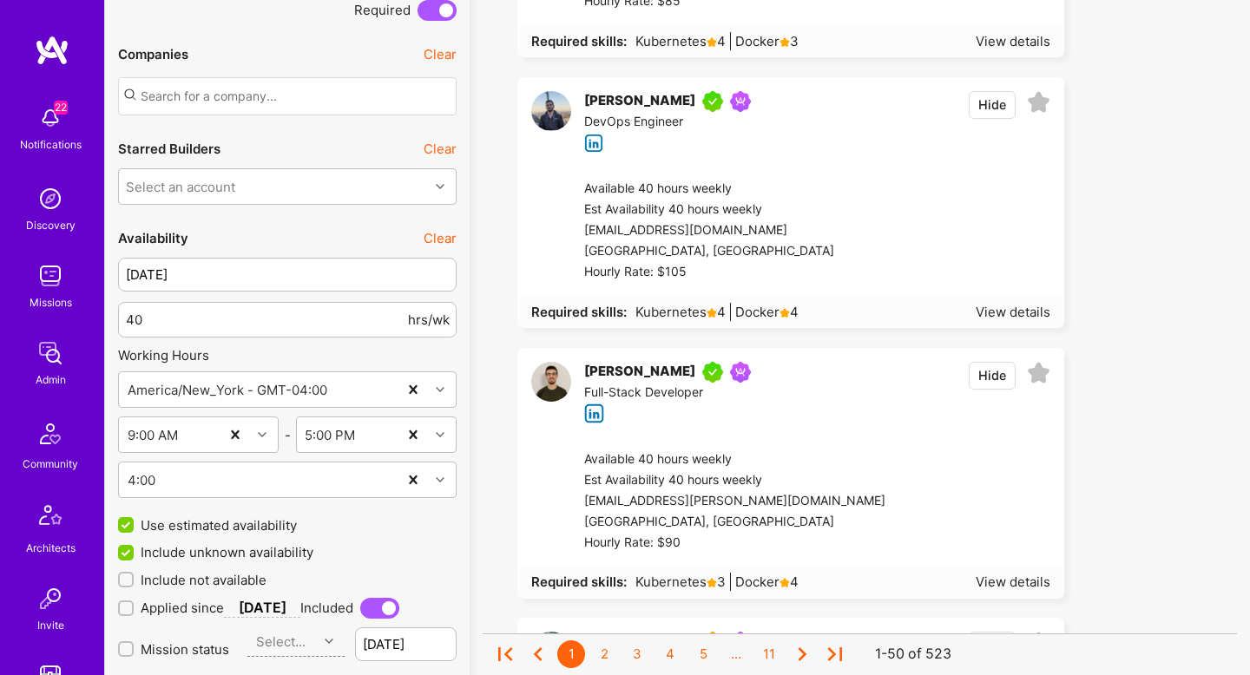
scroll to position [2193, 0]
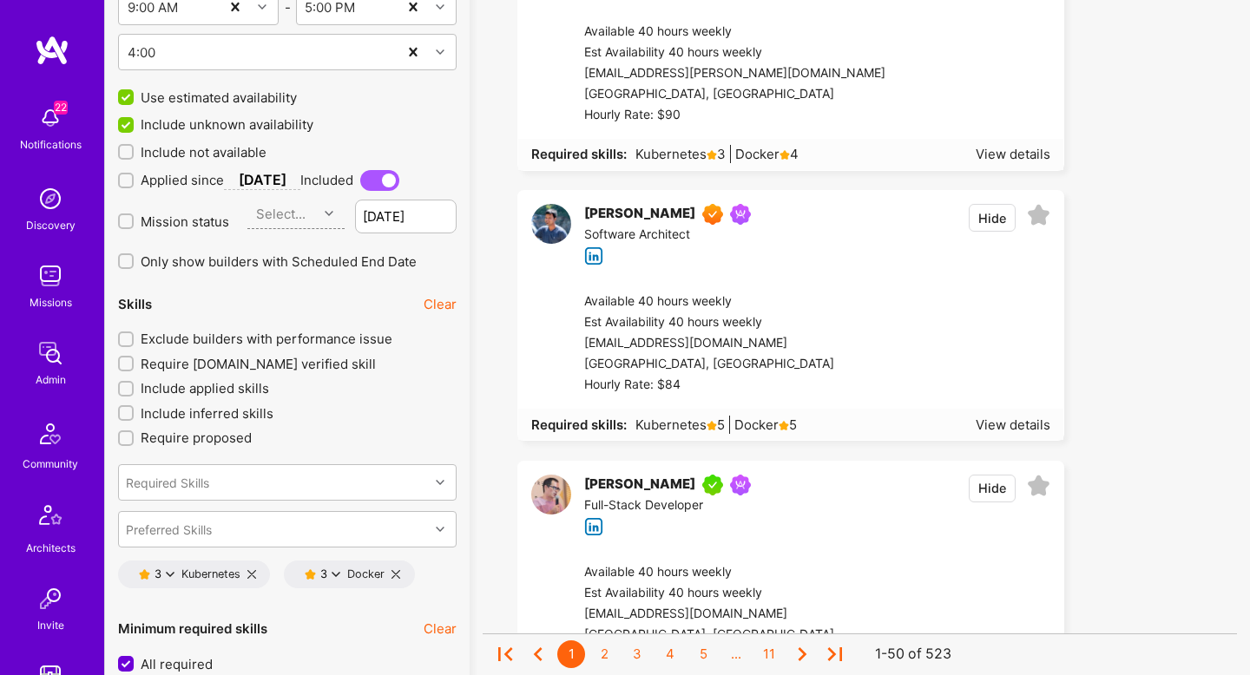
click at [181, 332] on span "Exclude builders with performance issue" at bounding box center [267, 339] width 252 height 18
click at [134, 334] on input "Exclude builders with performance issue" at bounding box center [128, 340] width 12 height 12
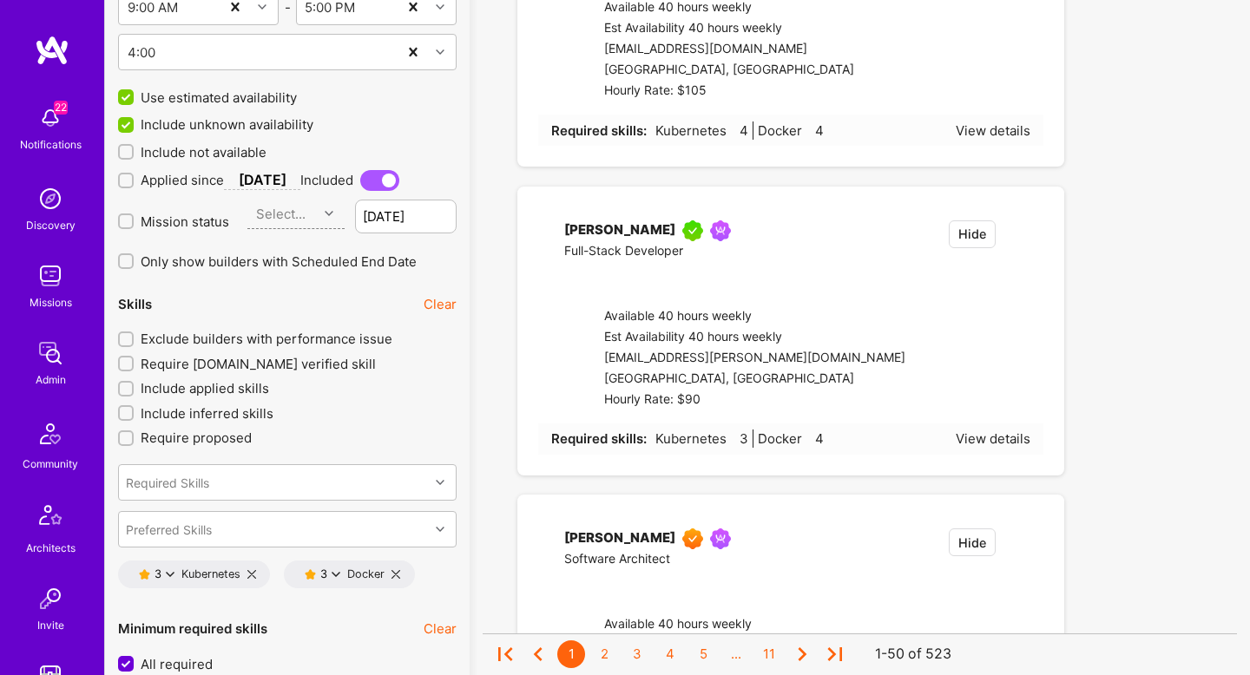
checkbox input "true"
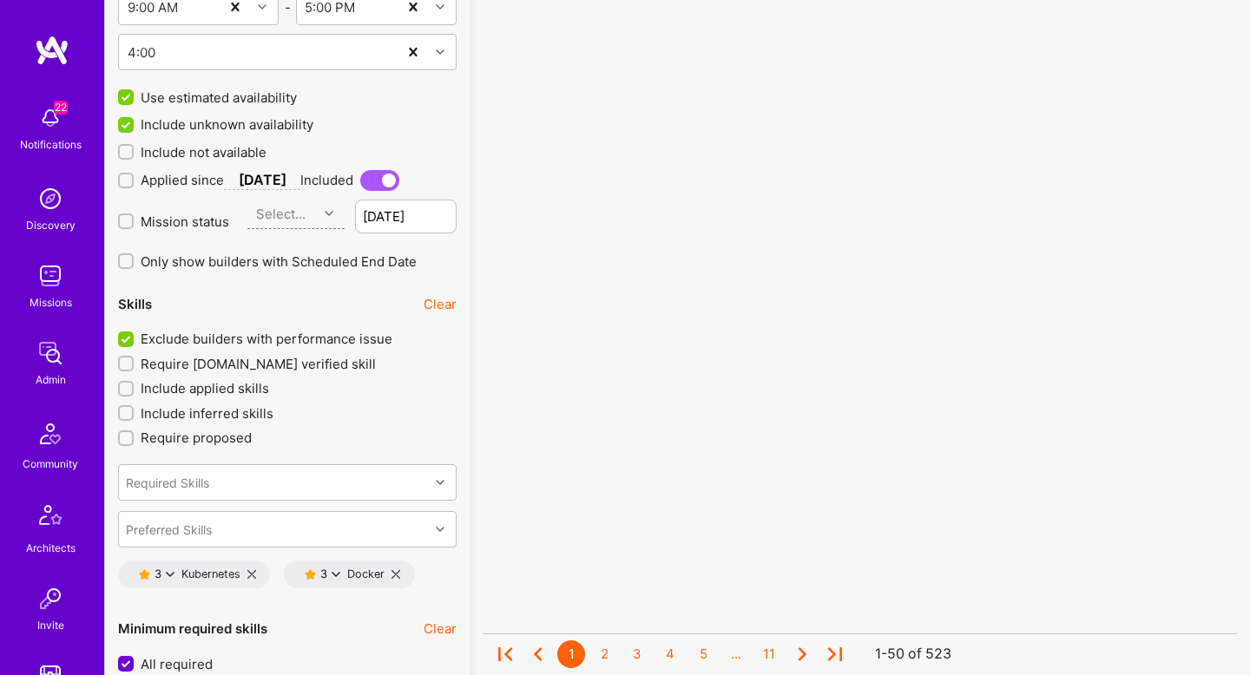
click at [169, 573] on icon at bounding box center [170, 574] width 9 height 9
drag, startPoint x: 206, startPoint y: 616, endPoint x: 227, endPoint y: 612, distance: 22.0
click at [206, 616] on button "4 star s" at bounding box center [246, 621] width 130 height 36
click at [339, 573] on icon at bounding box center [336, 574] width 9 height 9
click at [410, 624] on button "4 star s" at bounding box center [412, 621] width 130 height 36
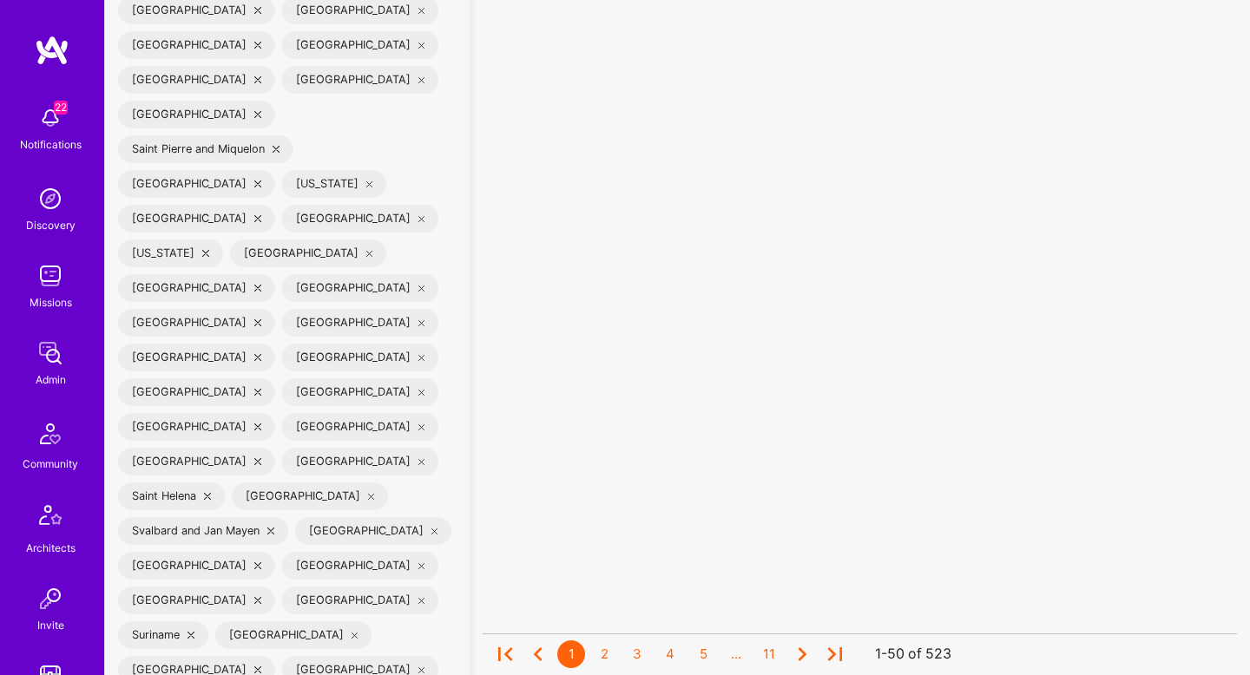
scroll to position [6548, 0]
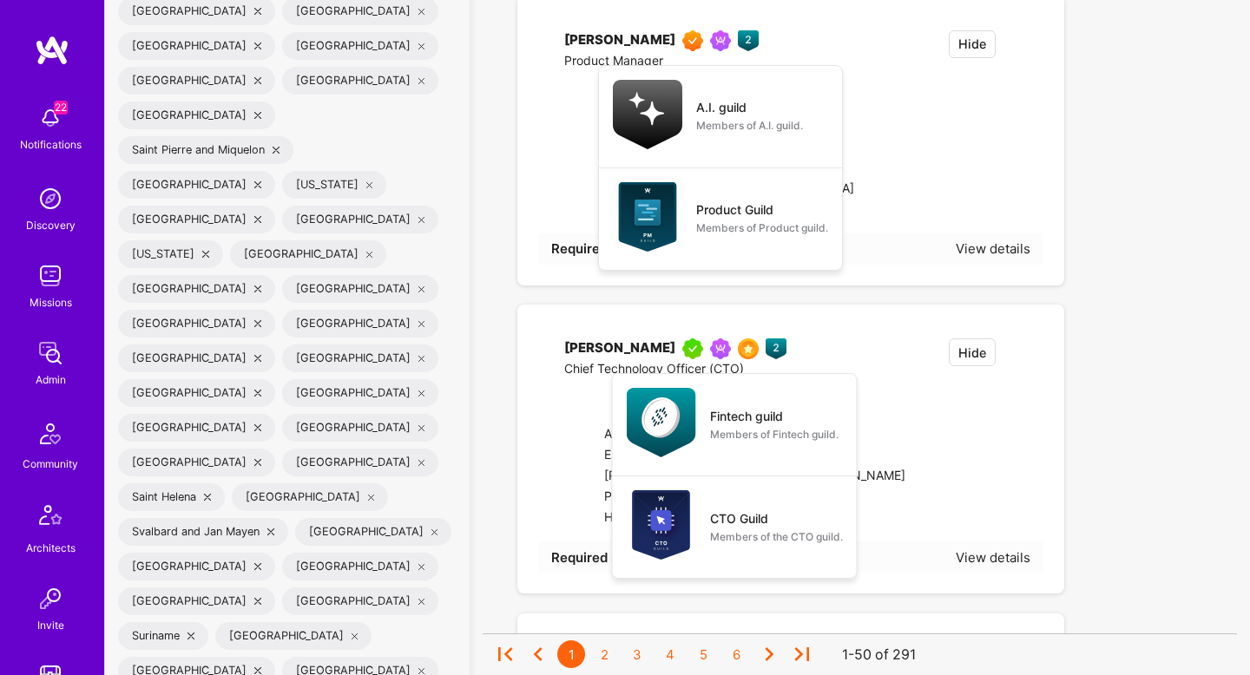
checkbox input "false"
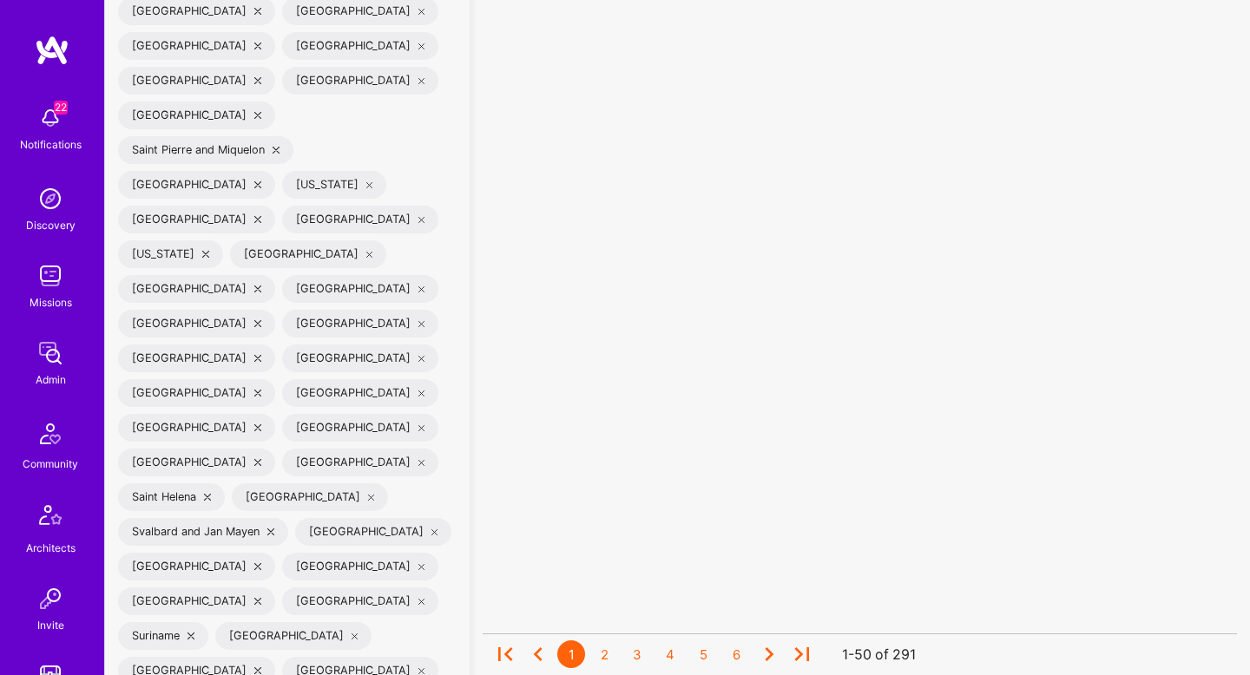
drag, startPoint x: 128, startPoint y: 516, endPoint x: 128, endPoint y: 527, distance: 11.3
checkbox input "false"
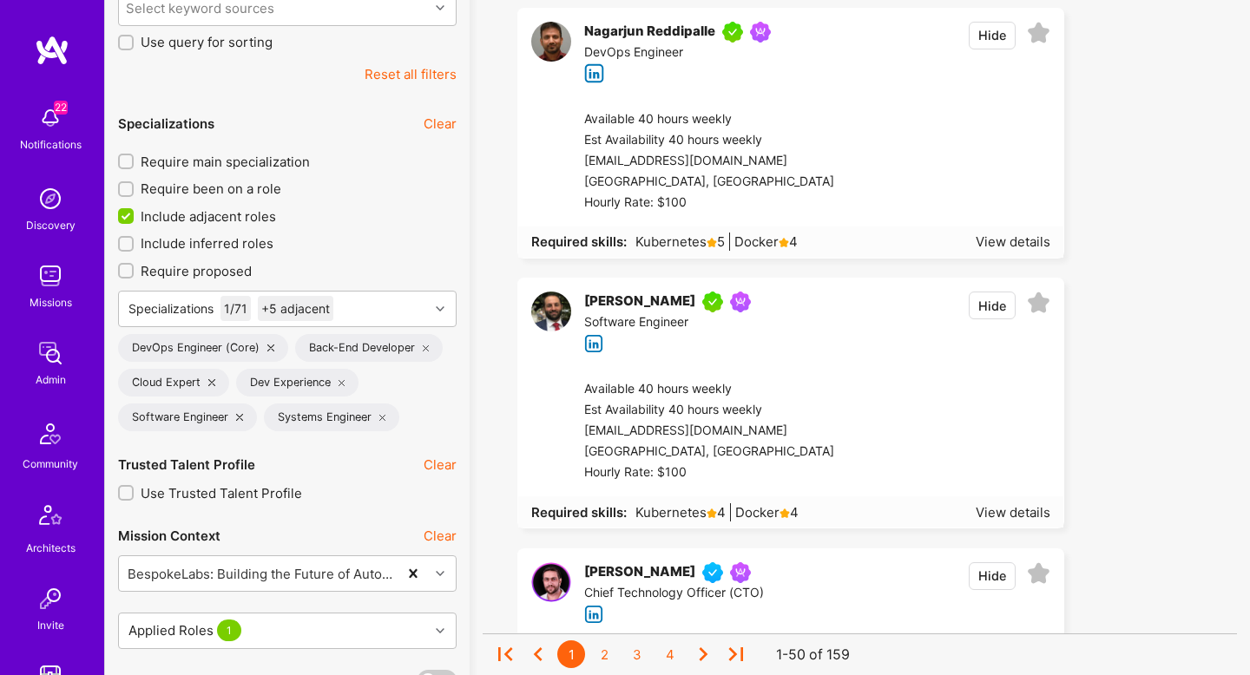
scroll to position [484, 0]
click at [422, 346] on div "Back-End Developer" at bounding box center [369, 347] width 148 height 28
click at [428, 345] on icon at bounding box center [426, 346] width 7 height 7
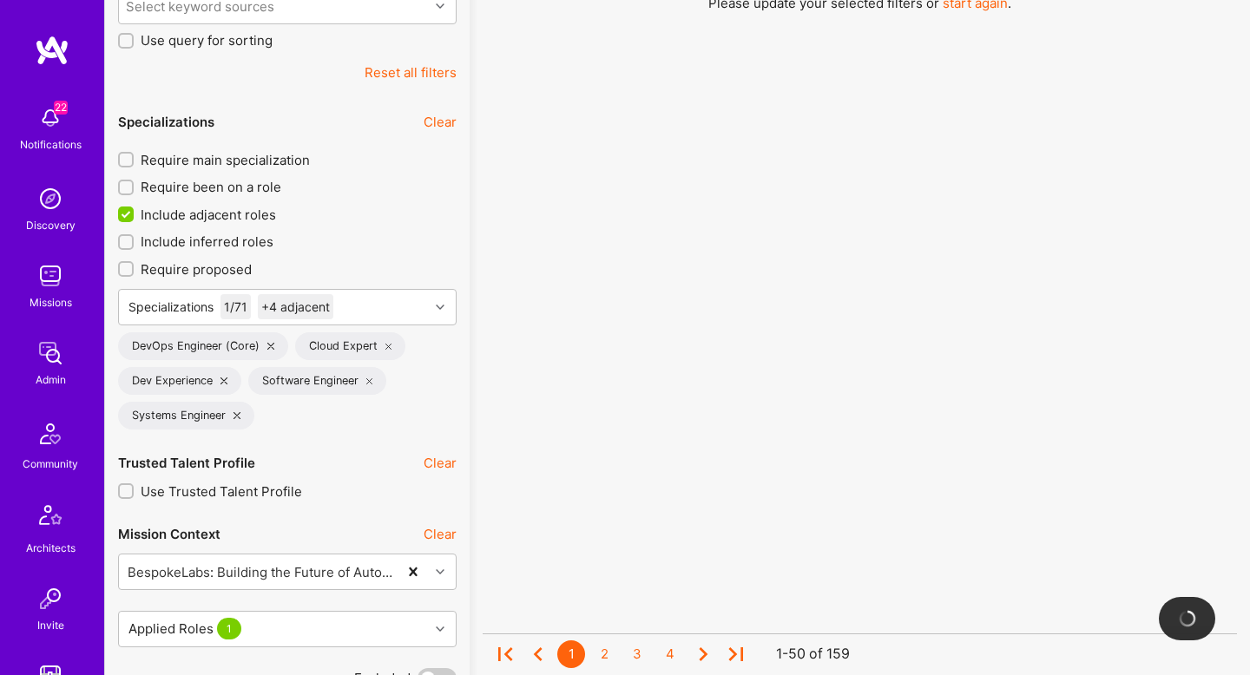
click at [223, 382] on icon at bounding box center [224, 381] width 7 height 7
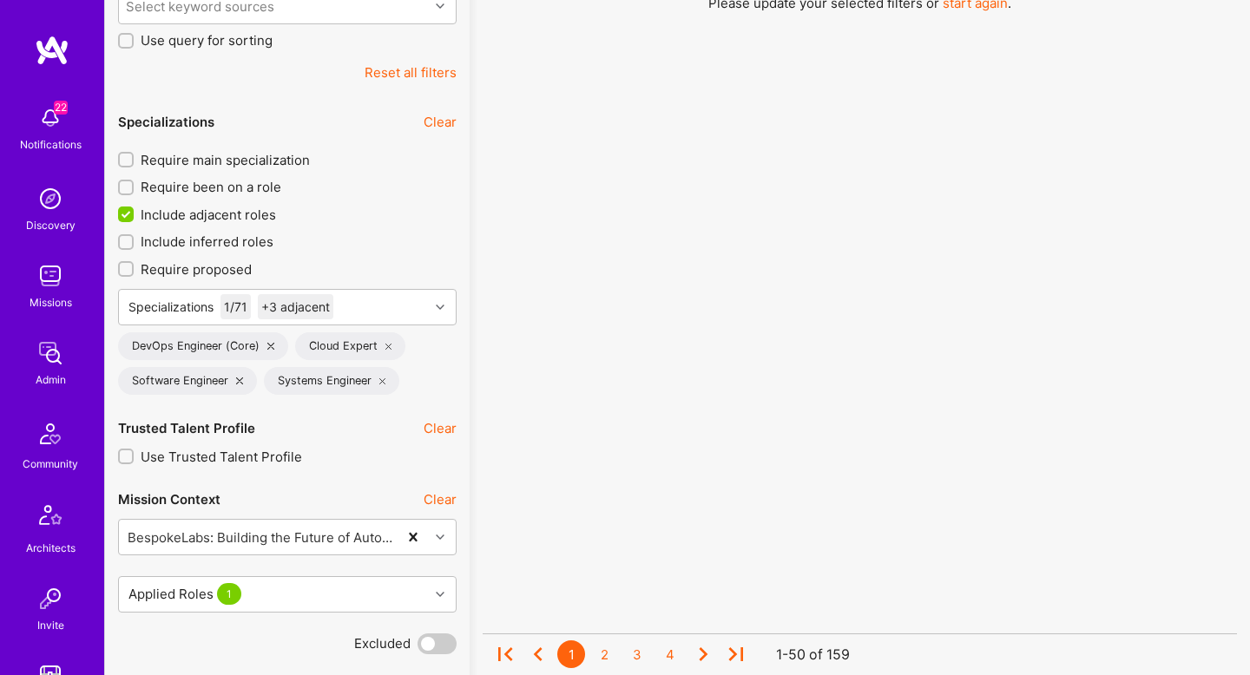
click at [383, 377] on div "Systems Engineer" at bounding box center [332, 381] width 136 height 28
click at [242, 382] on icon at bounding box center [239, 381] width 7 height 7
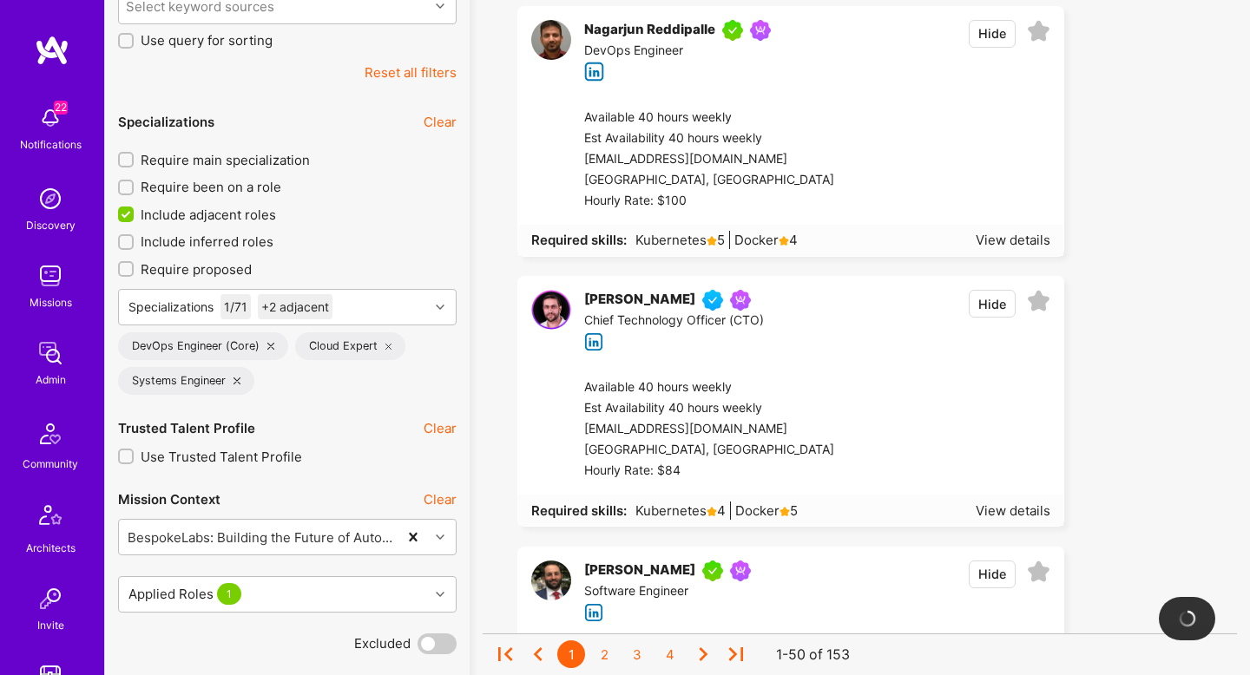
click at [235, 382] on icon at bounding box center [237, 381] width 7 height 7
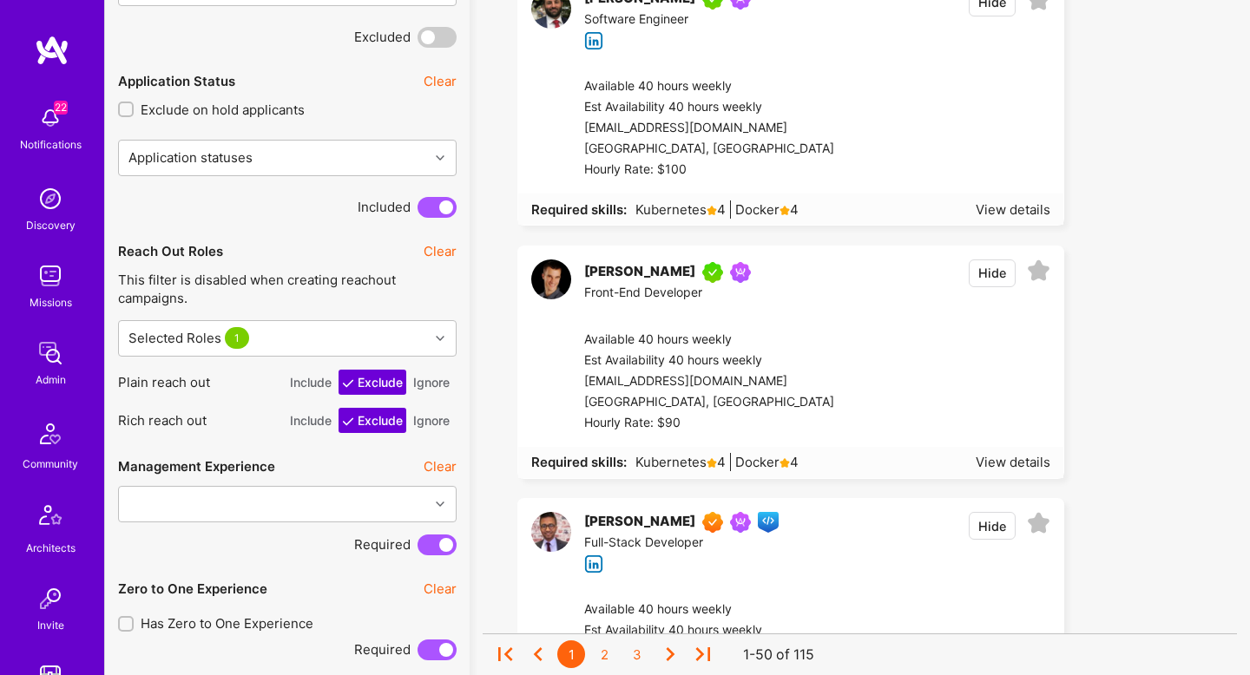
scroll to position [1057, 0]
click at [991, 275] on button "Hide" at bounding box center [992, 273] width 47 height 28
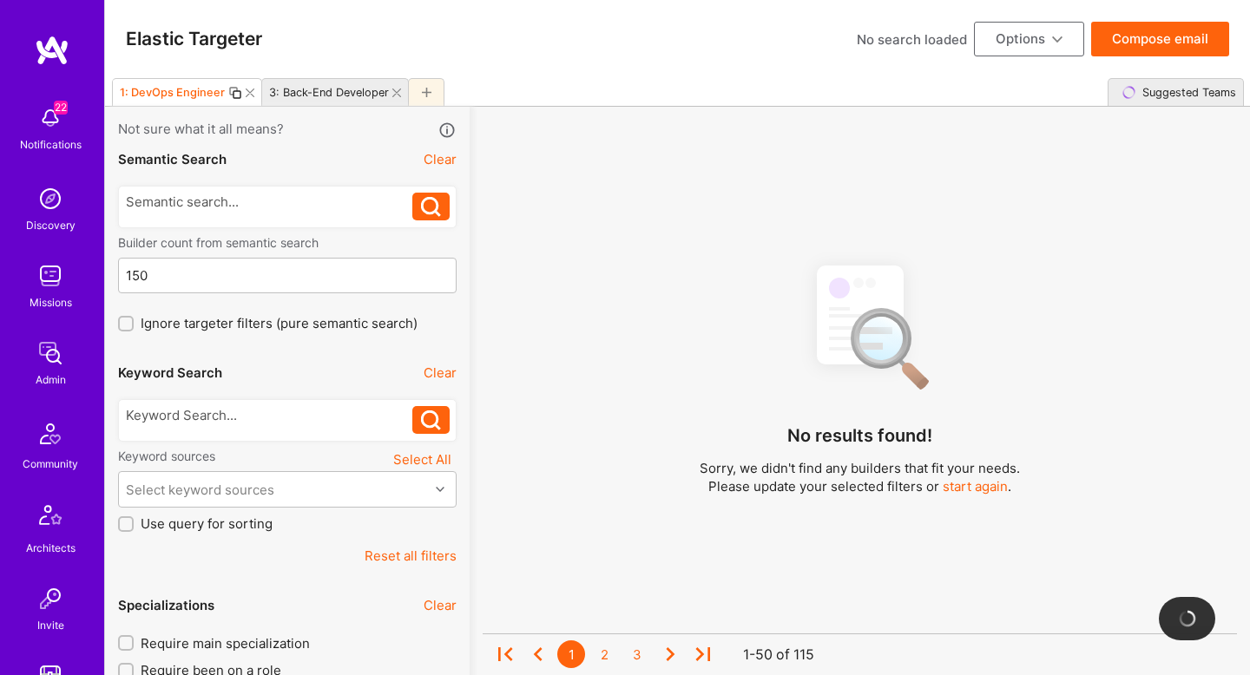
click at [329, 100] on div "3: Back-End Developer" at bounding box center [325, 92] width 127 height 25
checkbox input "false"
type input "3"
checkbox input "true"
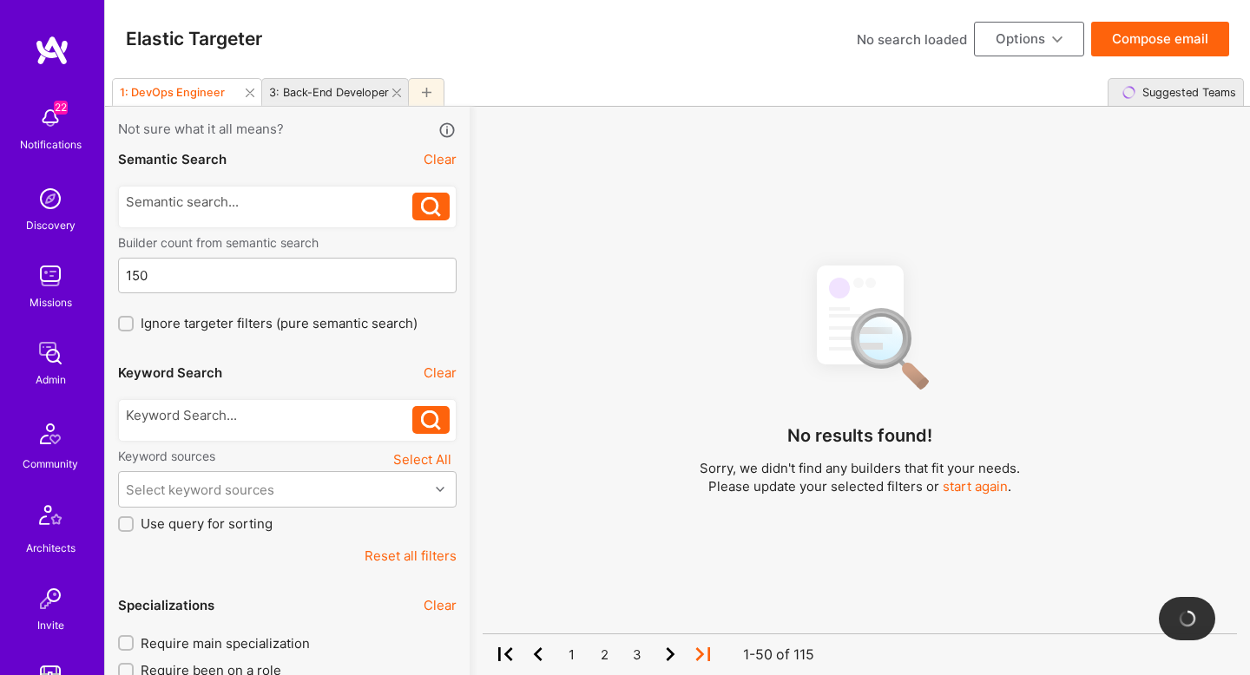
checkbox input "true"
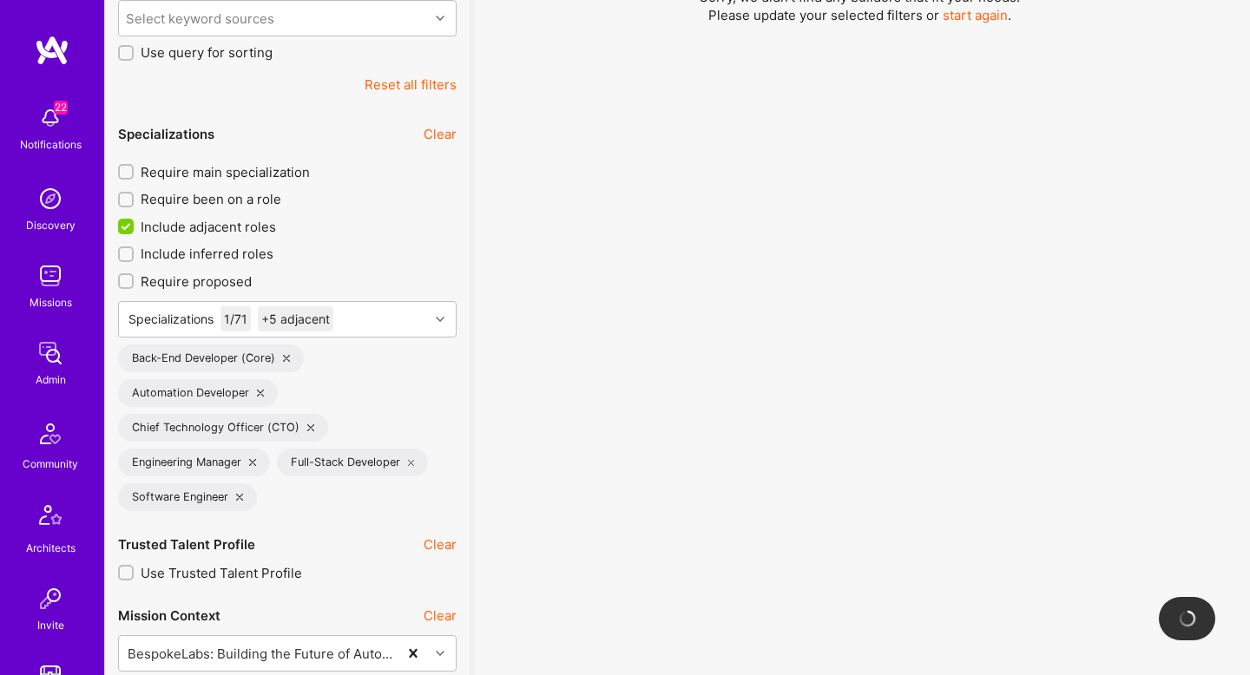
scroll to position [471, 0]
click at [260, 393] on icon at bounding box center [260, 394] width 7 height 7
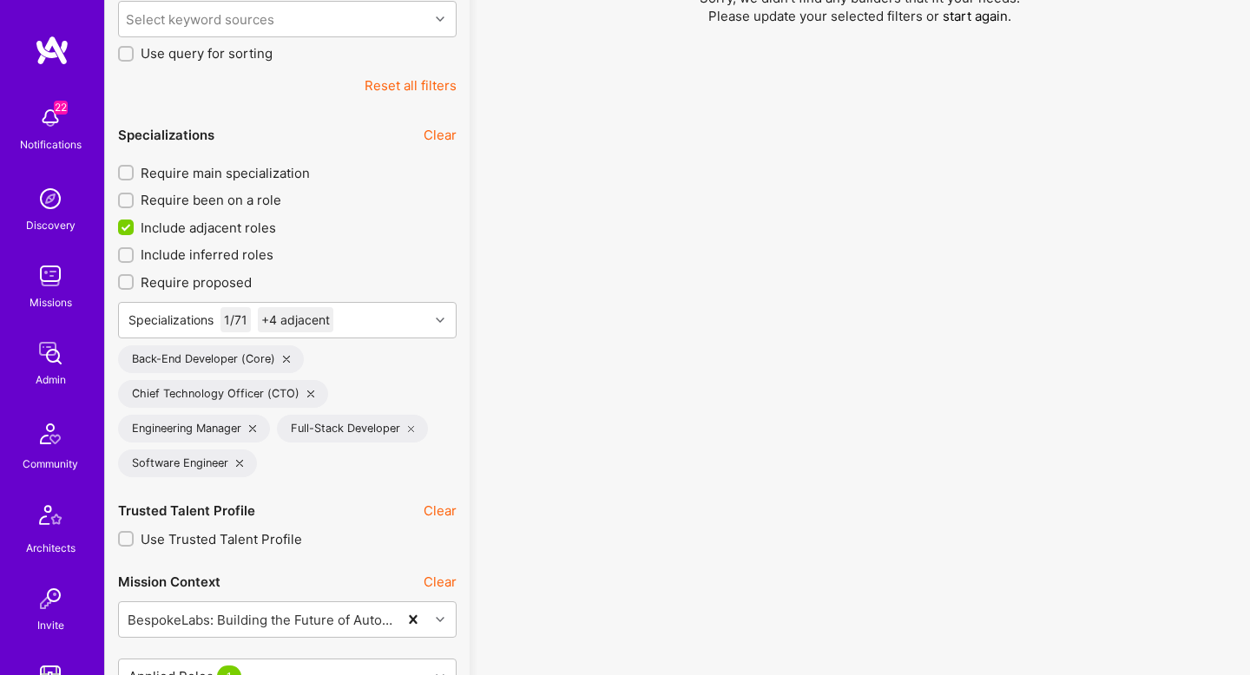
click at [307, 393] on icon at bounding box center [310, 394] width 7 height 7
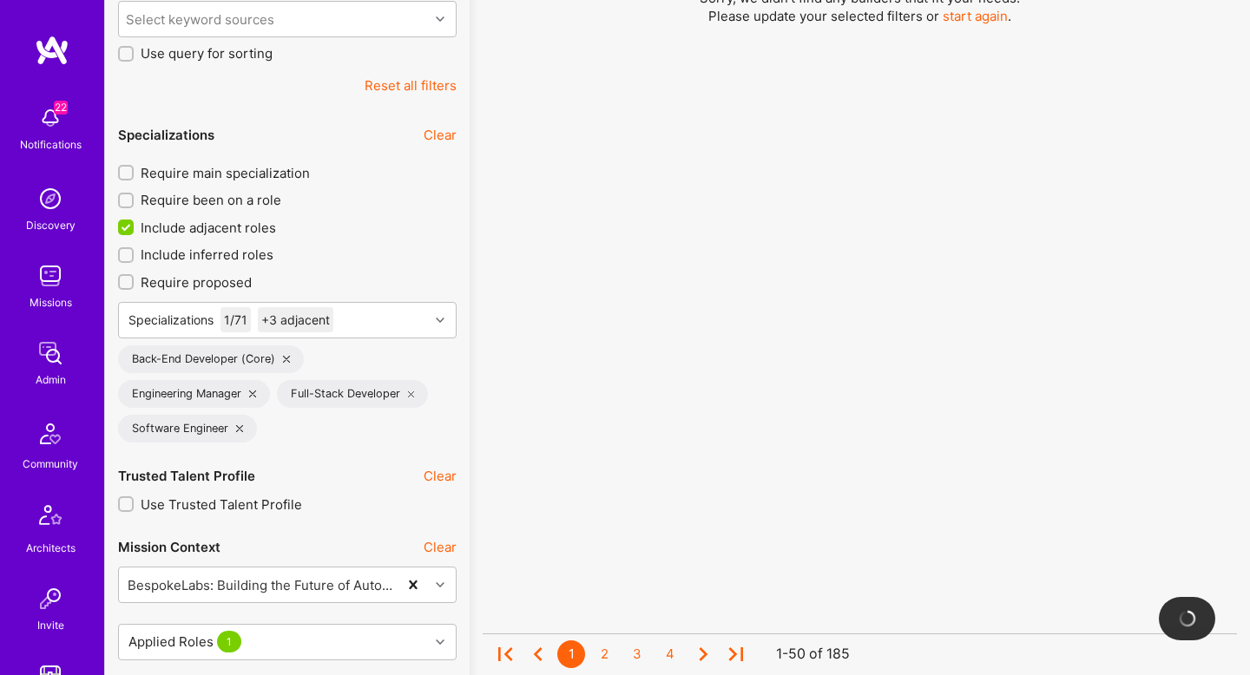
click at [253, 395] on icon at bounding box center [252, 394] width 7 height 7
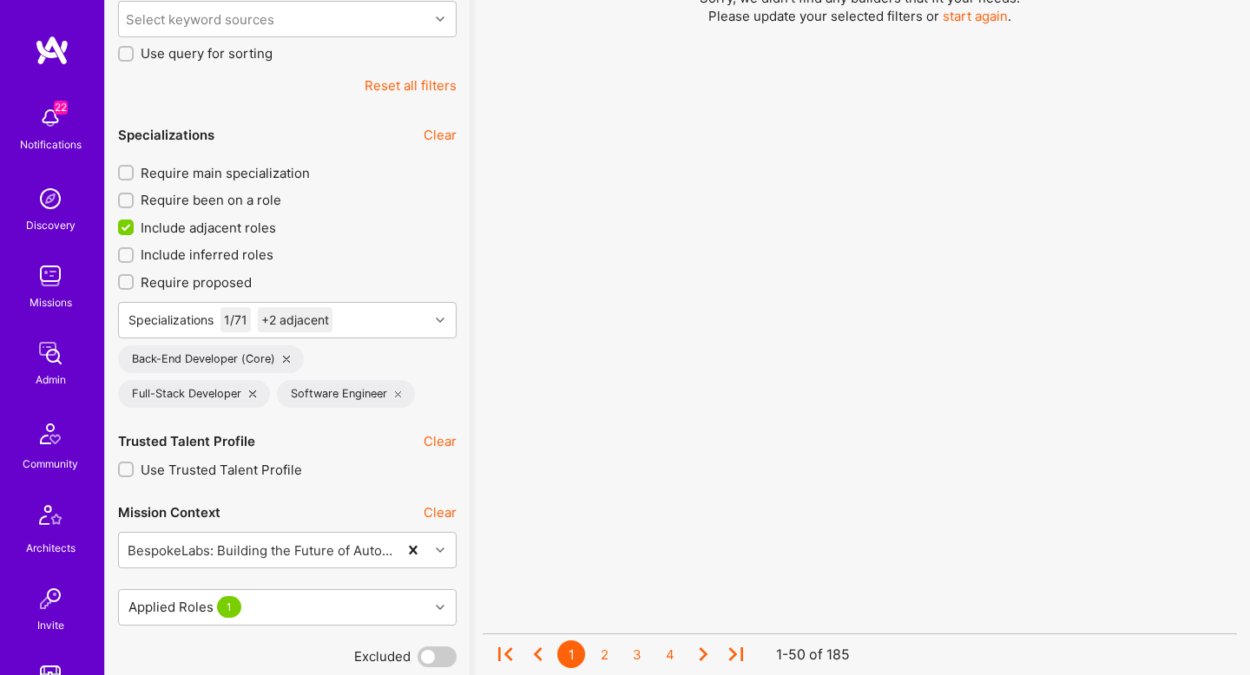
scroll to position [2158, 0]
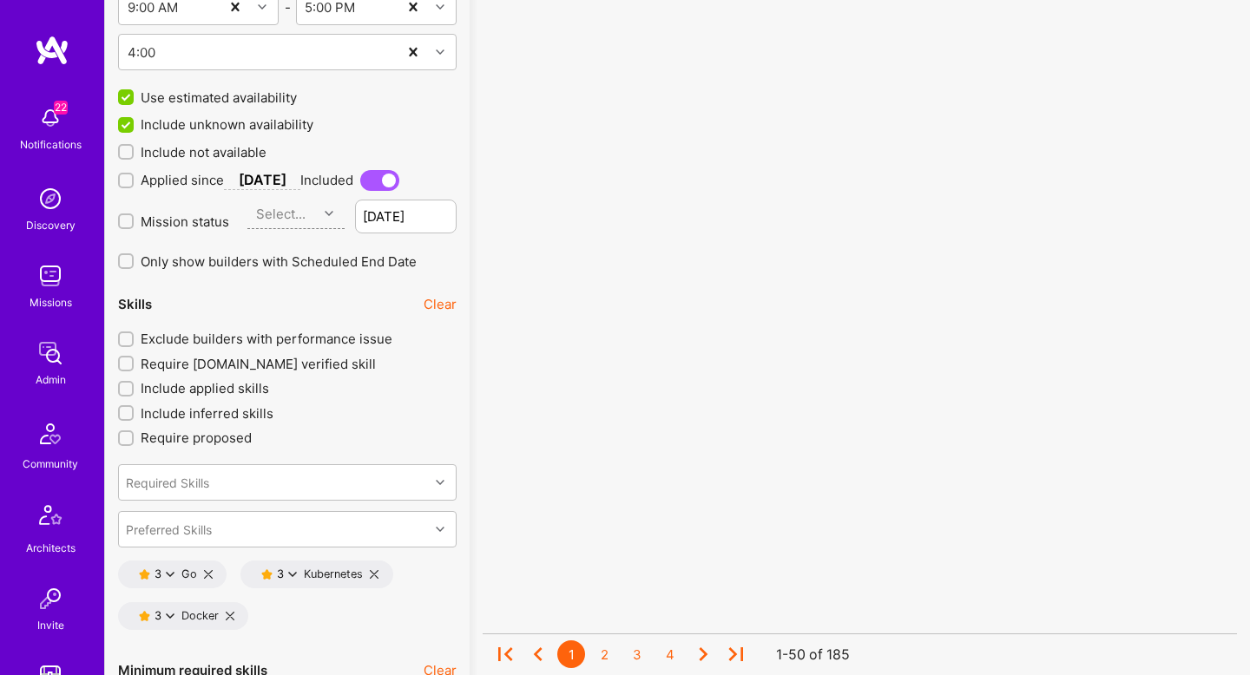
click at [214, 341] on span "Exclude builders with performance issue" at bounding box center [267, 339] width 252 height 18
click at [134, 341] on input "Exclude builders with performance issue" at bounding box center [128, 340] width 12 height 12
checkbox input "true"
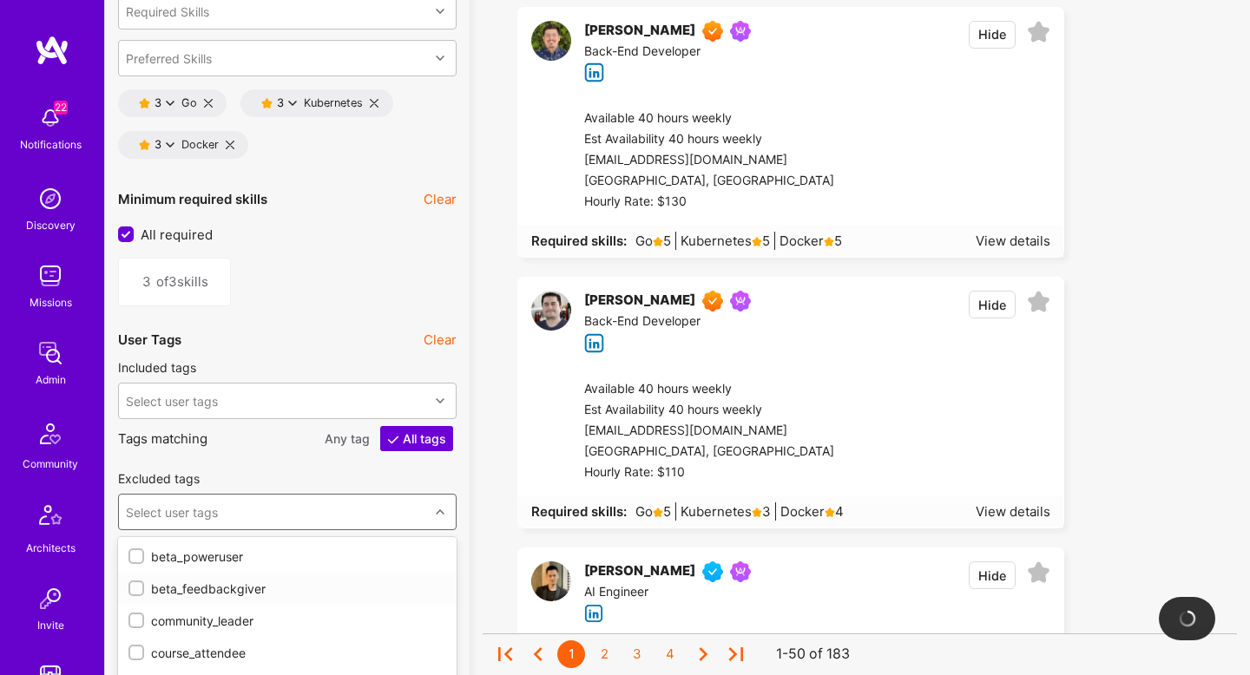
click at [190, 518] on div "option beta_feedbackgiver focused, 2 of 43. 43 results available. Use Up and Do…" at bounding box center [287, 512] width 339 height 36
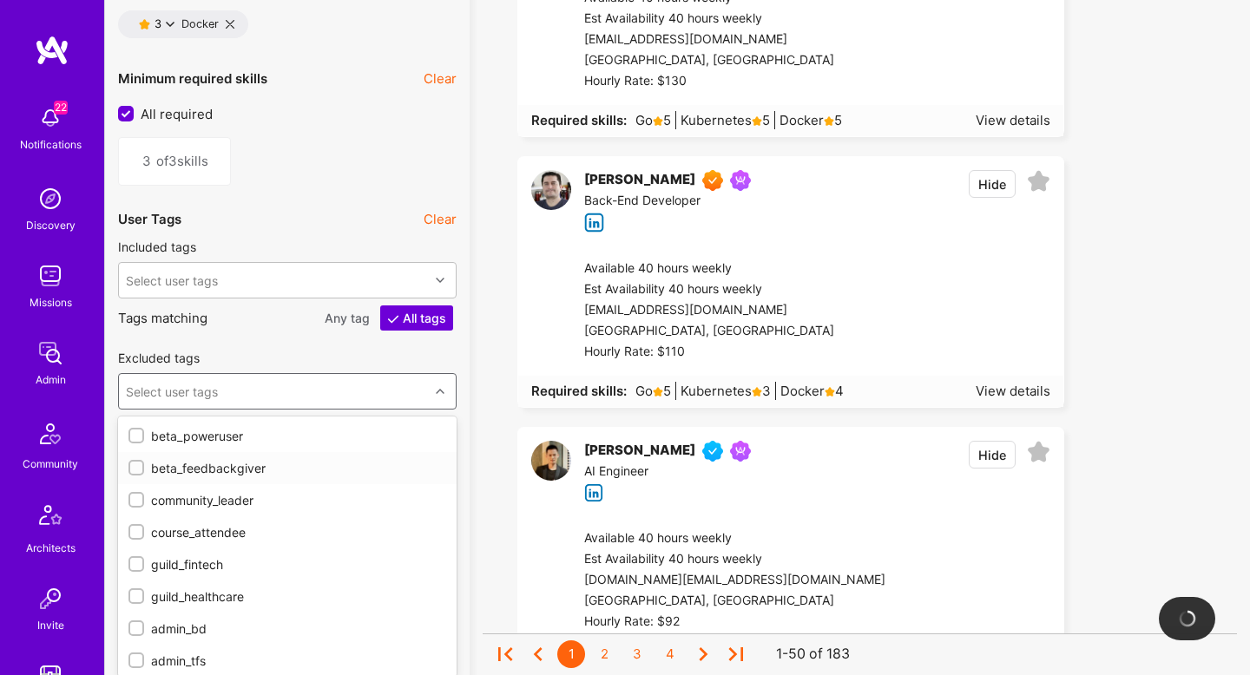
scroll to position [2756, 0]
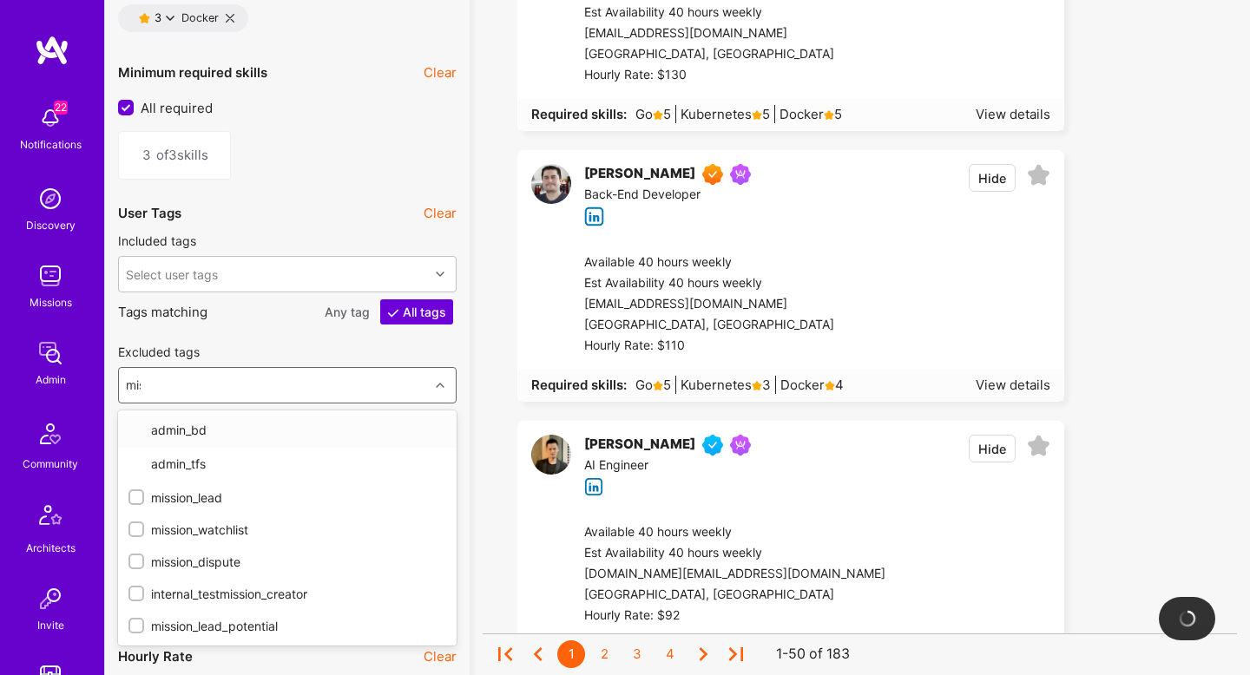
type input "miss"
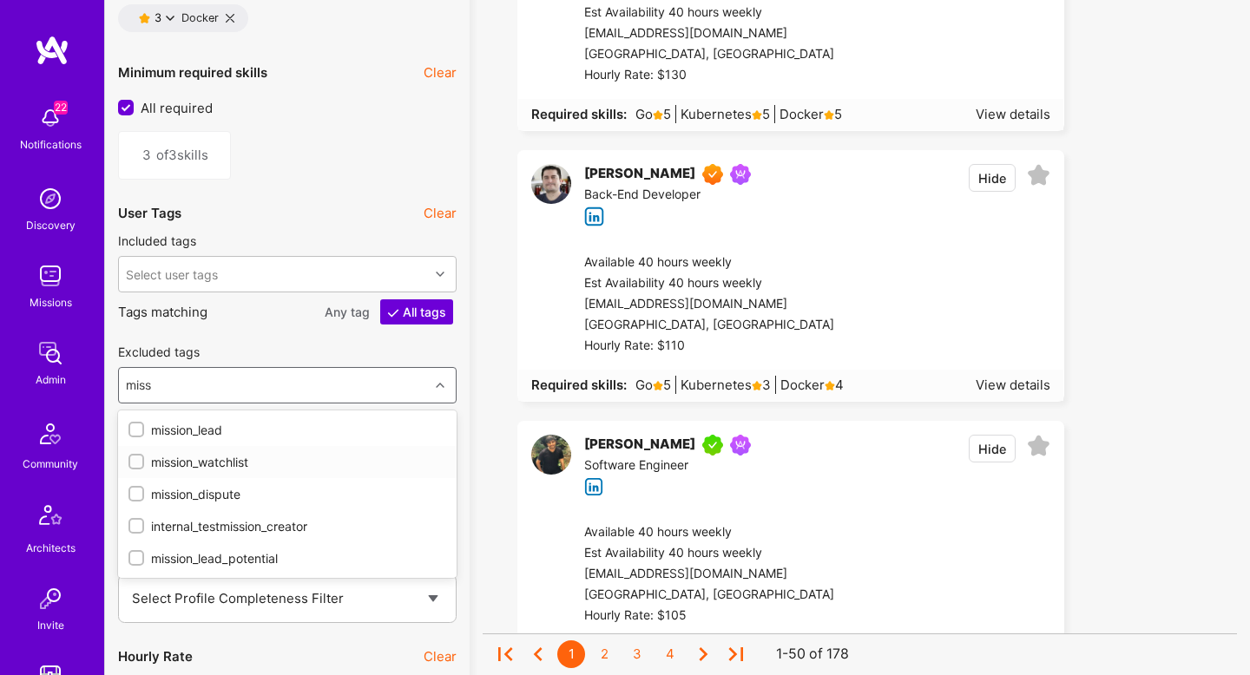
click at [157, 462] on div "mission_watchlist" at bounding box center [287, 462] width 318 height 18
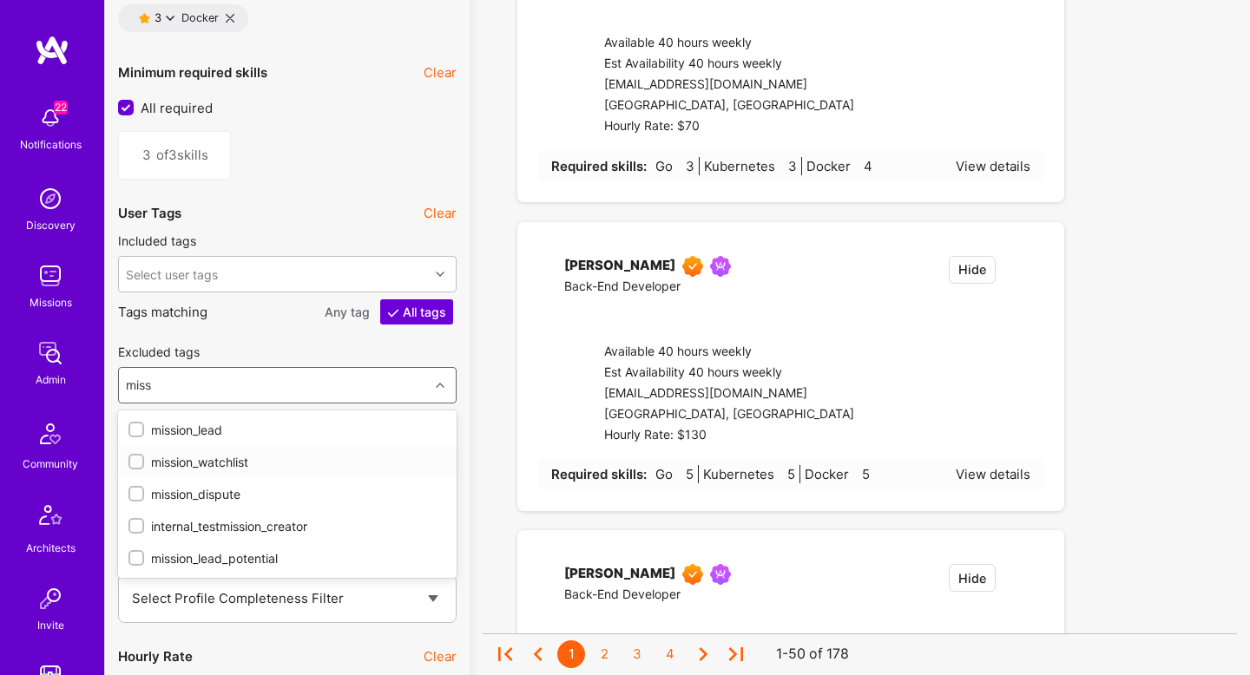
checkbox input "true"
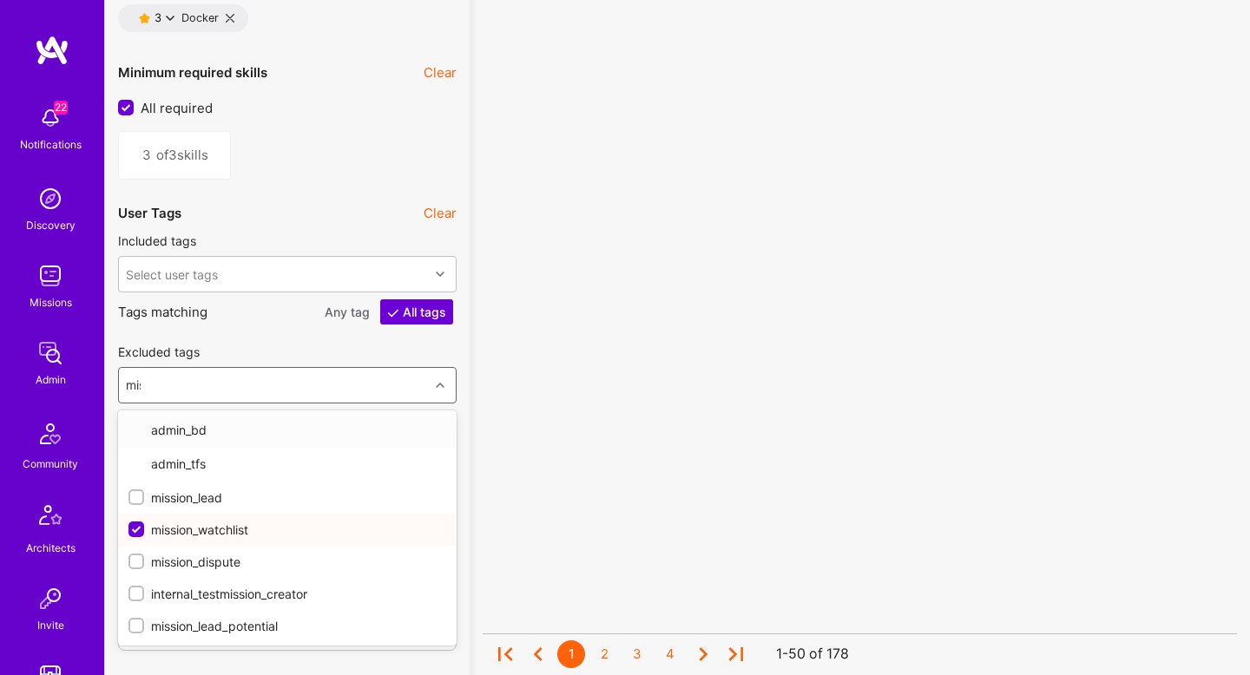
type input "miss"
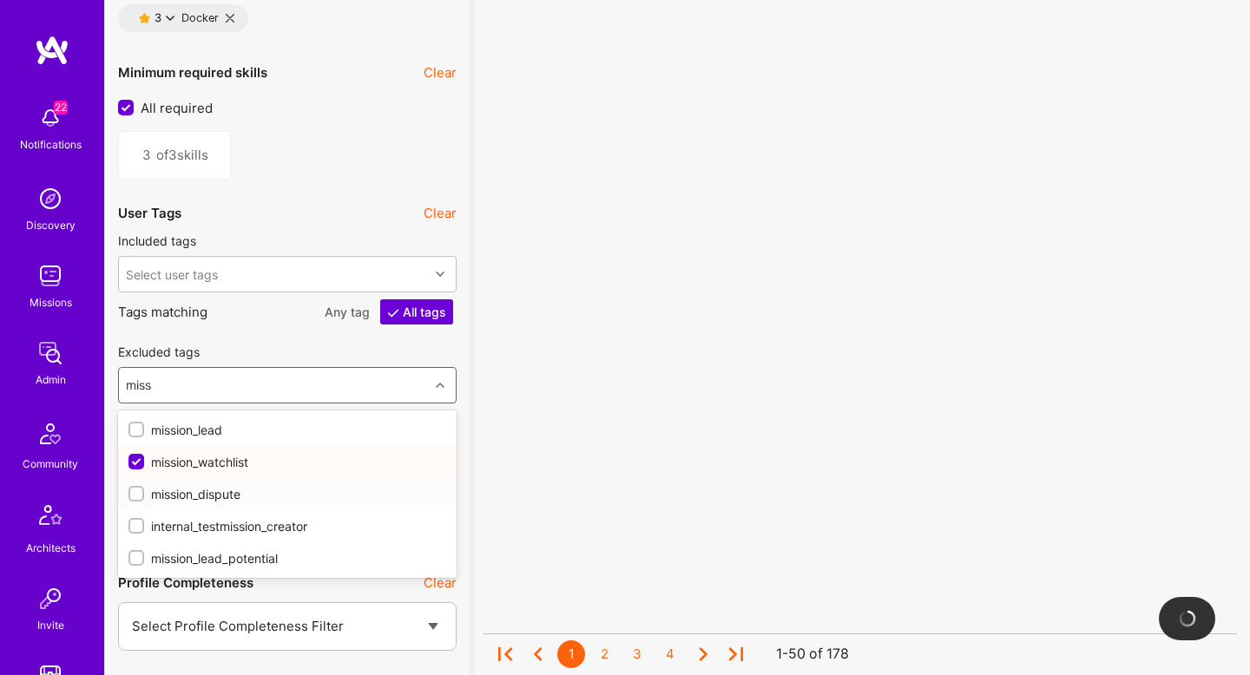
click at [183, 488] on div "mission_dispute" at bounding box center [287, 494] width 318 height 18
checkbox input "true"
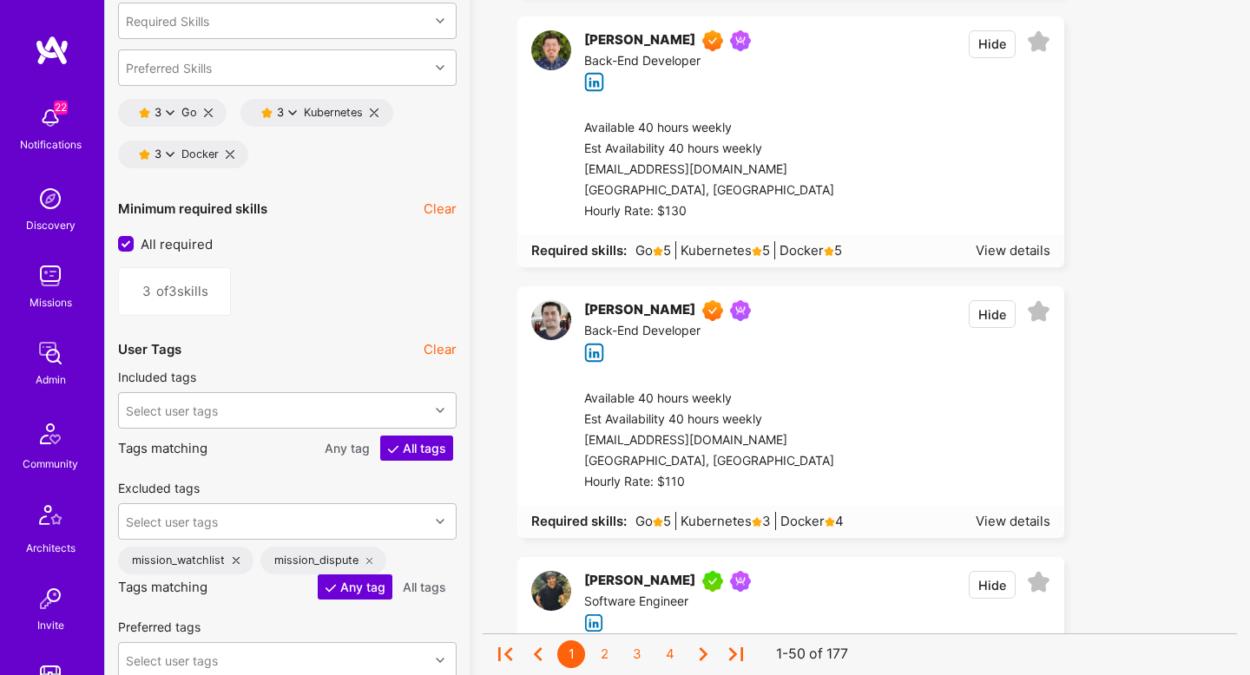
scroll to position [2622, 0]
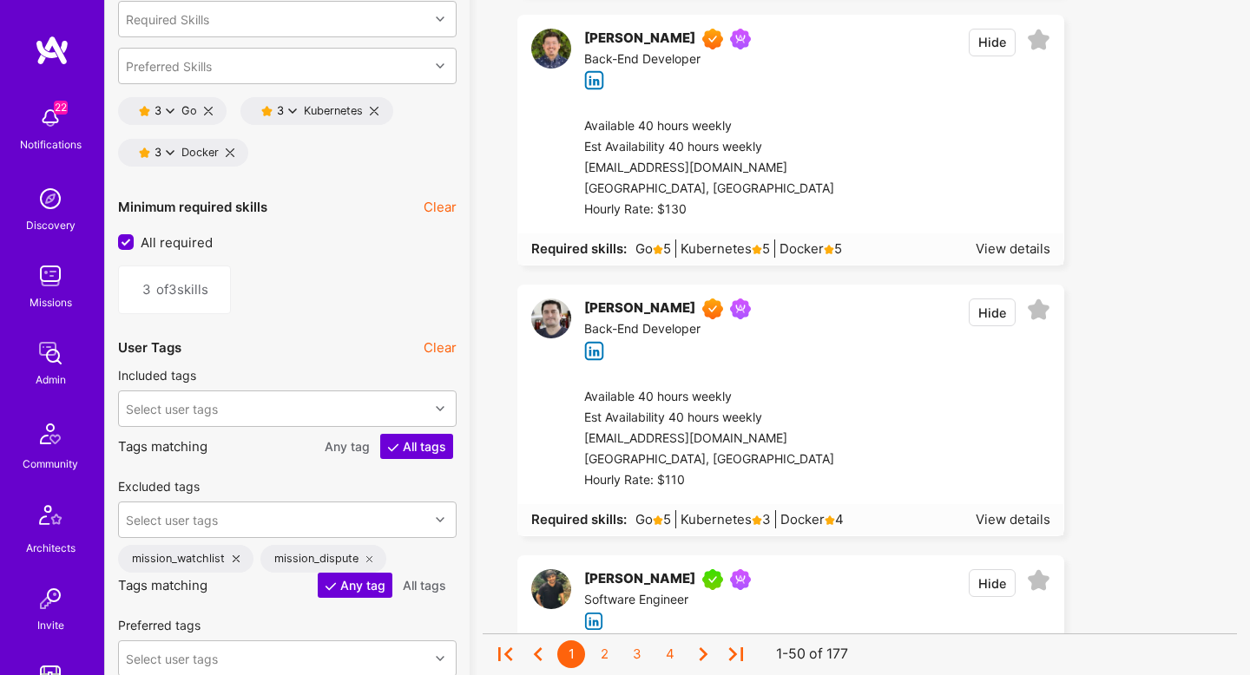
click at [173, 109] on icon at bounding box center [170, 111] width 9 height 9
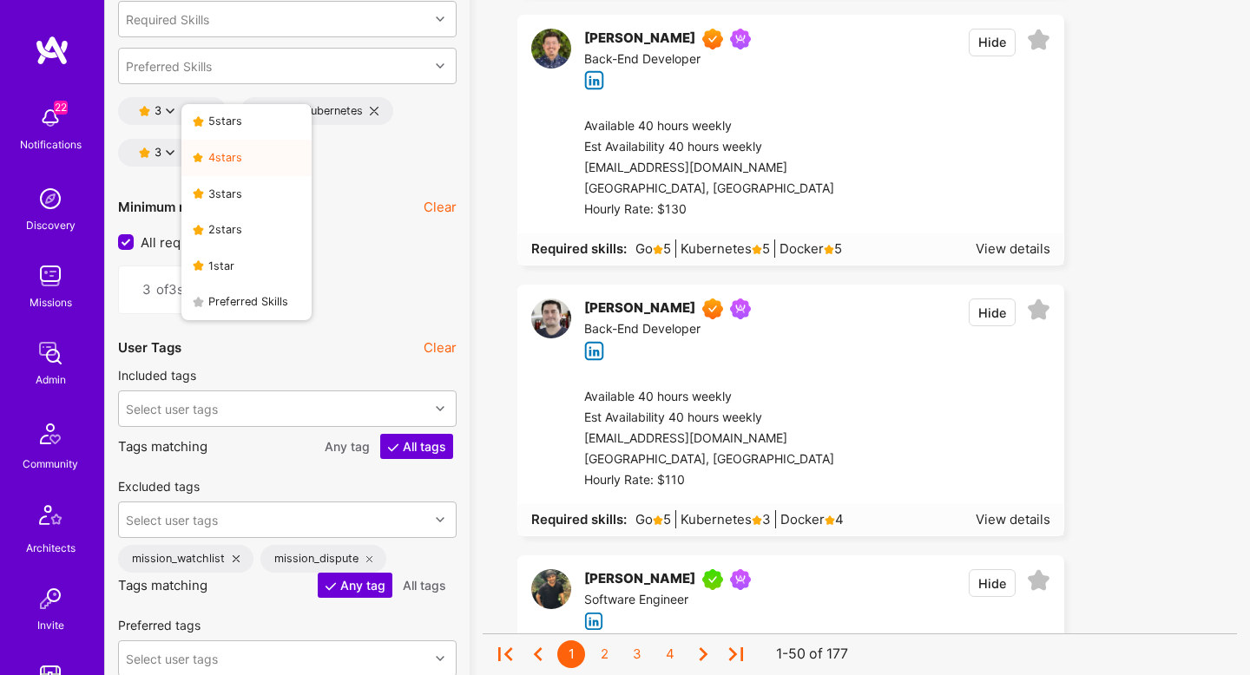
click at [207, 154] on button "4 star s" at bounding box center [246, 158] width 130 height 36
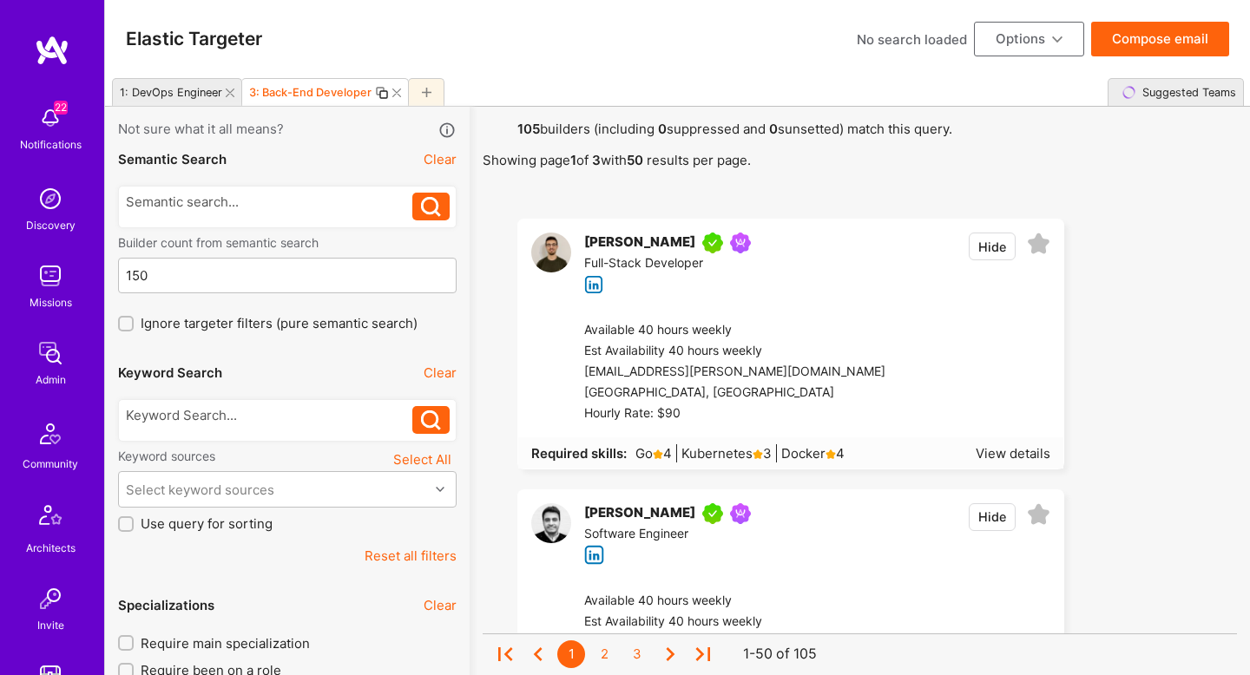
click at [1141, 35] on button "Compose email" at bounding box center [1160, 39] width 138 height 35
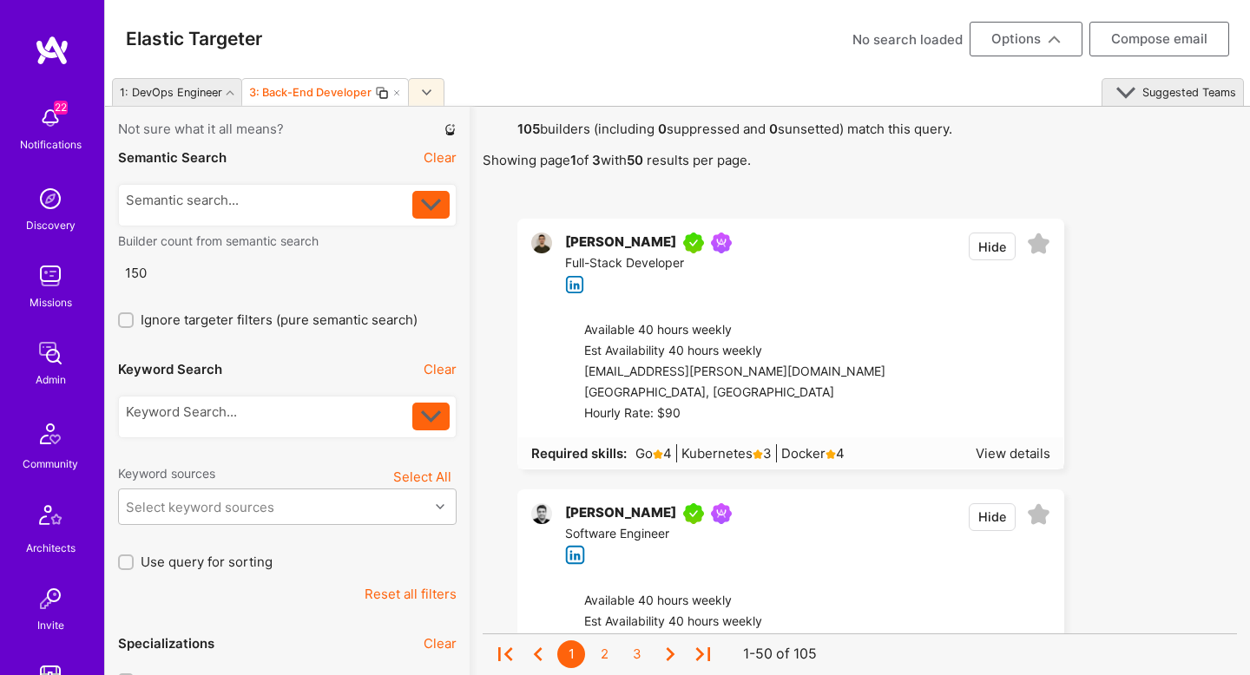
select select "rich-reachout"
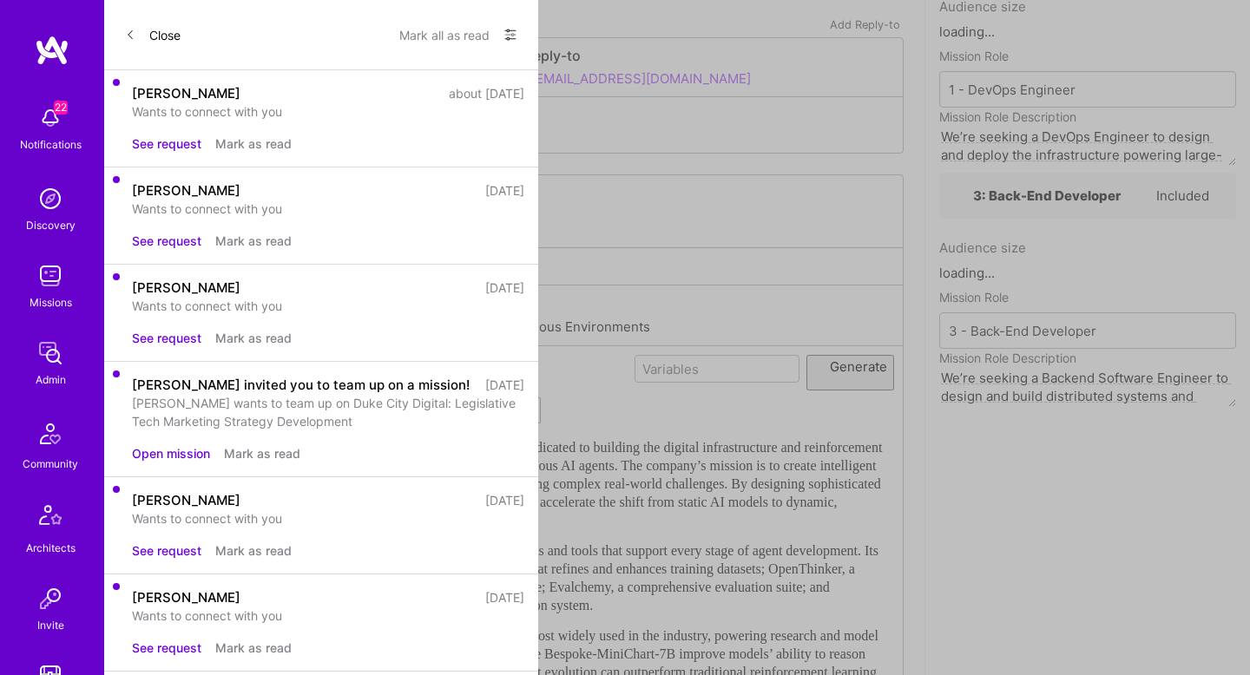
scroll to position [166, 0]
click at [853, 392] on button "Generate" at bounding box center [851, 375] width 88 height 36
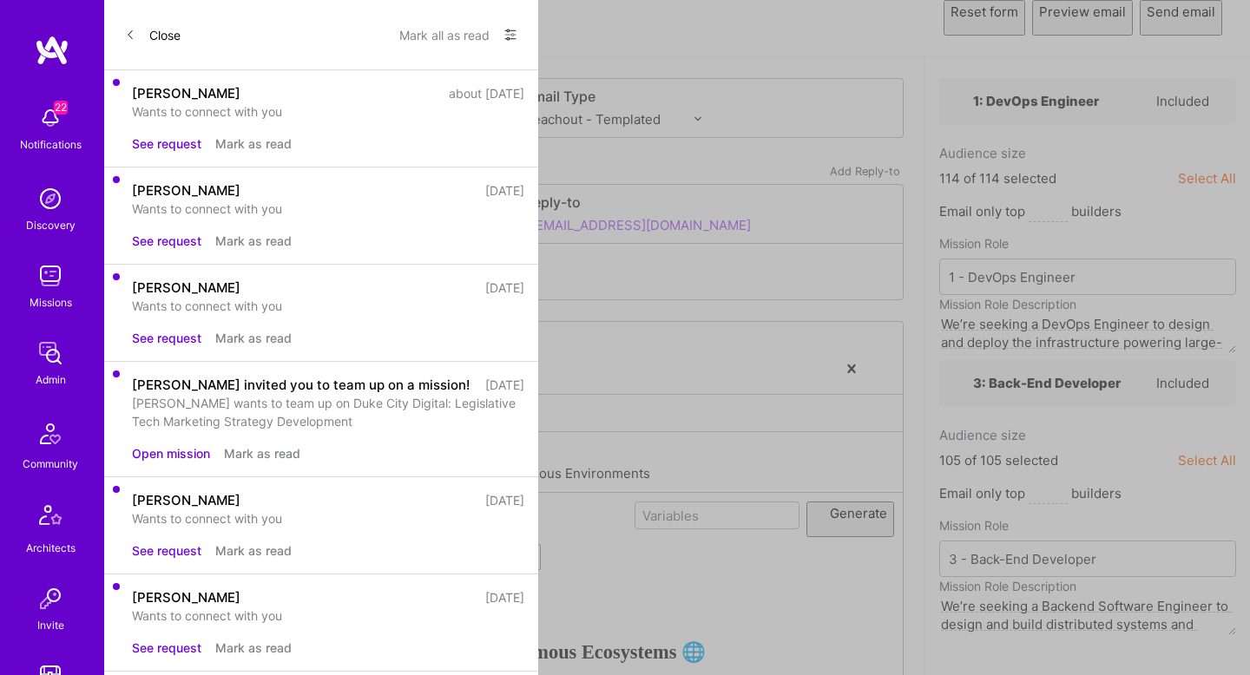
scroll to position [0, 0]
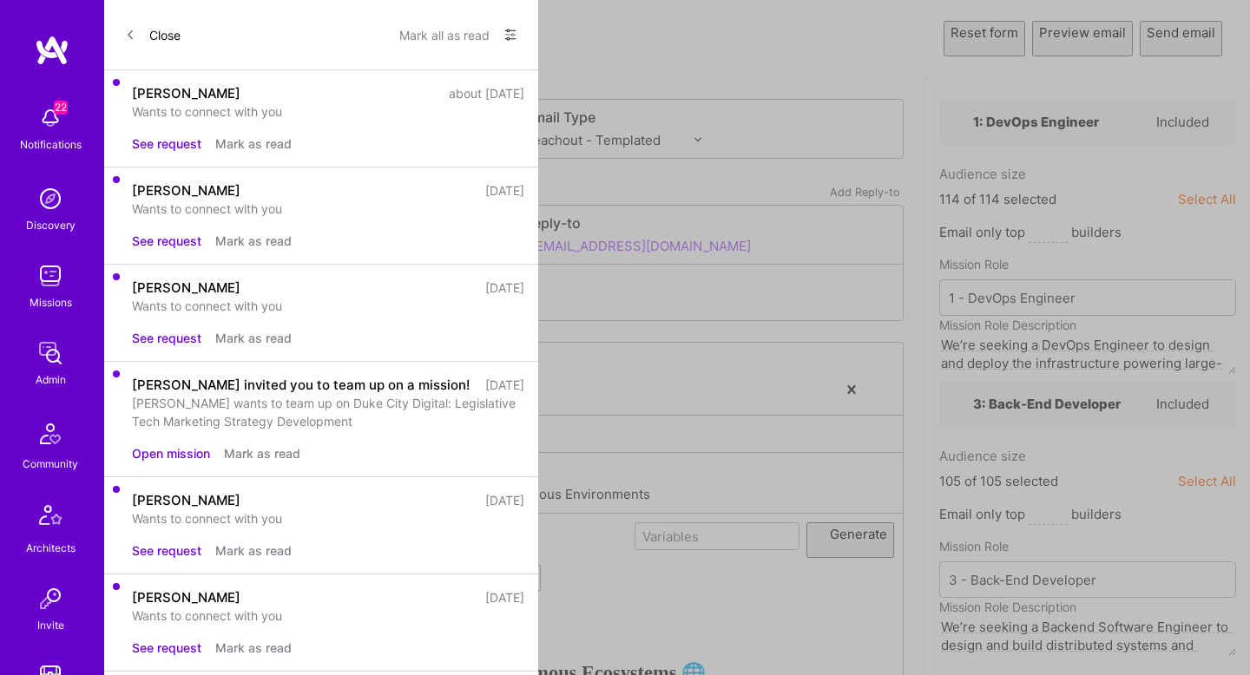
click at [1180, 49] on button "Send email" at bounding box center [1181, 39] width 82 height 36
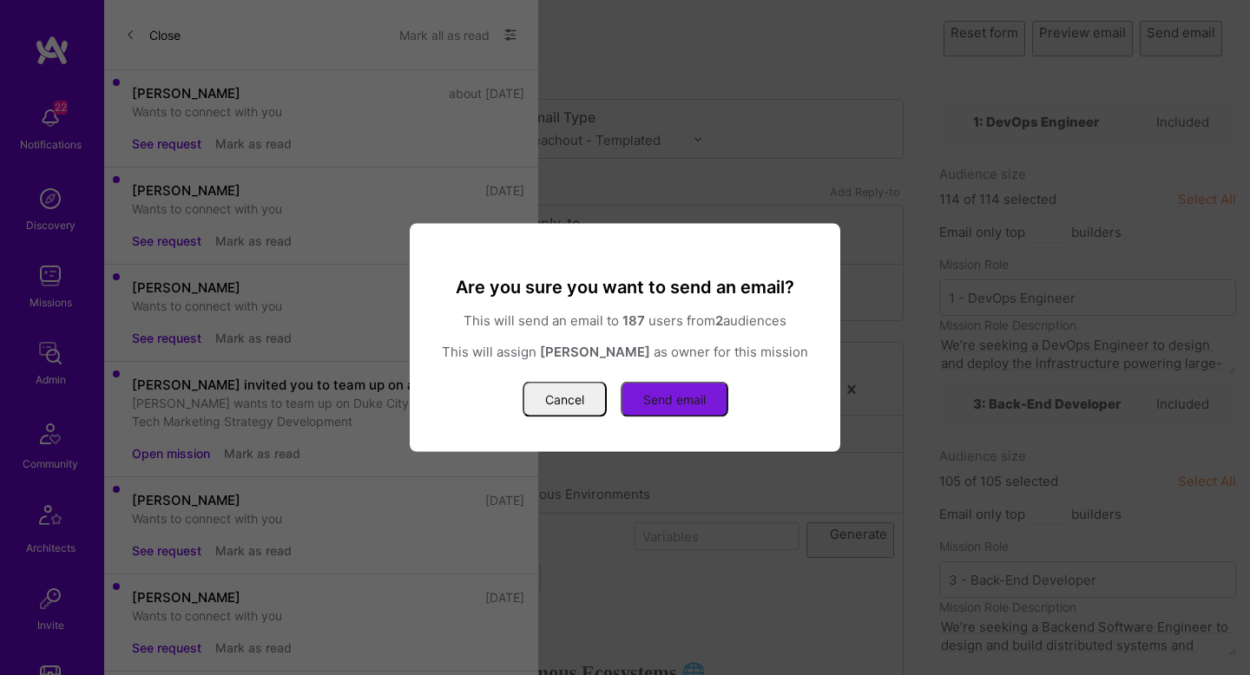
click at [639, 391] on button "Send email" at bounding box center [675, 400] width 108 height 36
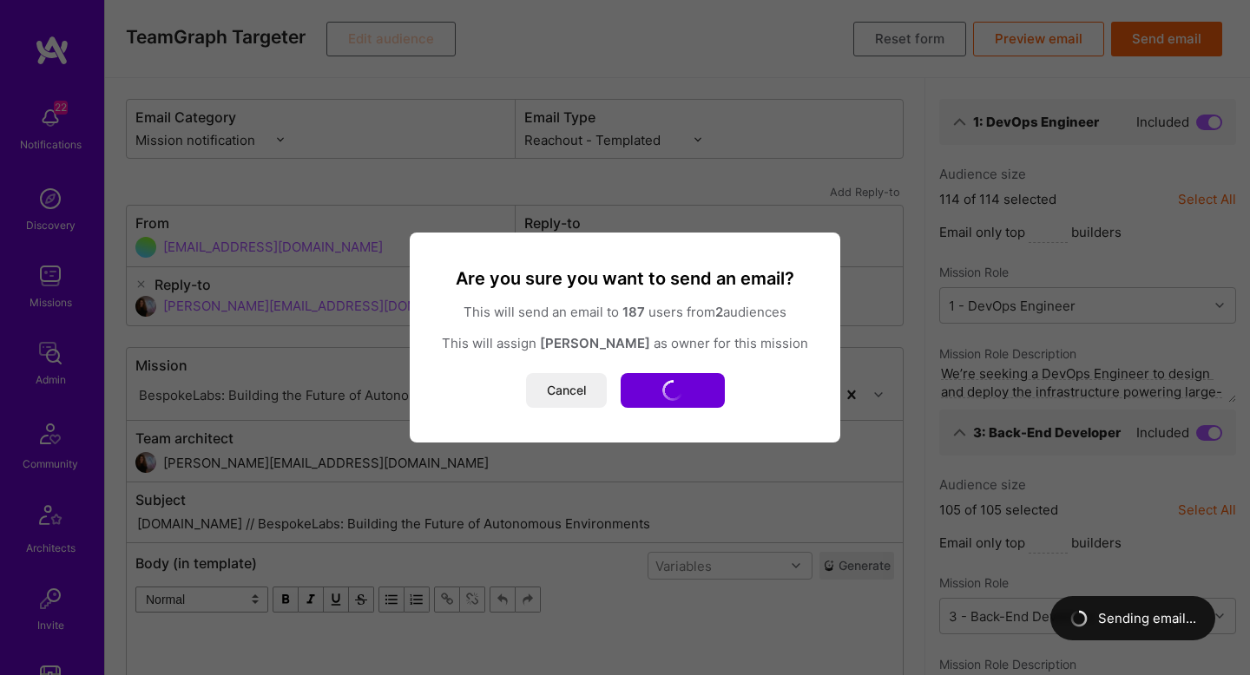
select select "rich-reachout"
